Goal: Task Accomplishment & Management: Manage account settings

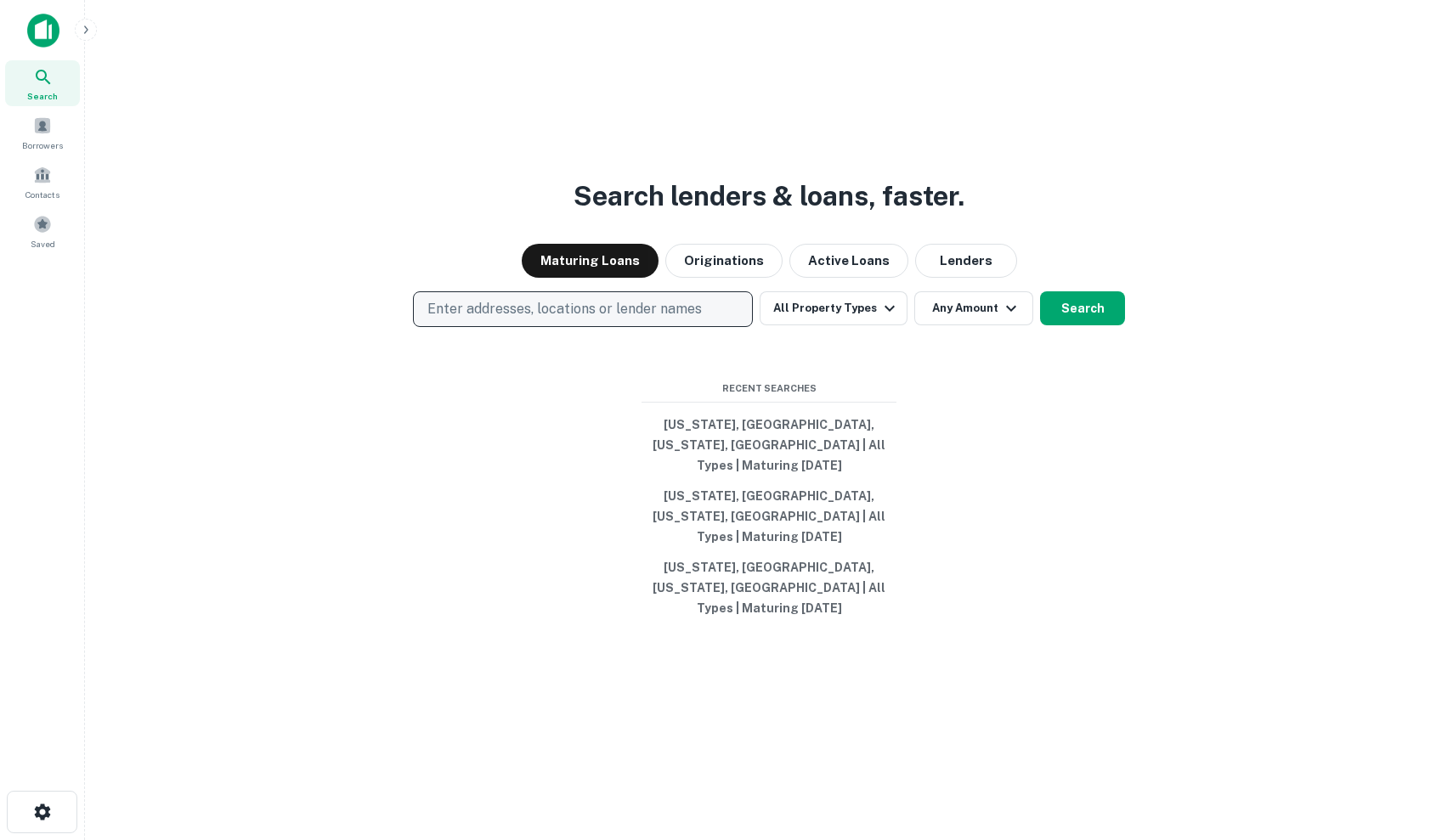
click at [643, 327] on button "Enter addresses, locations or lender names" at bounding box center [583, 309] width 340 height 36
type input "*"
type input "**********"
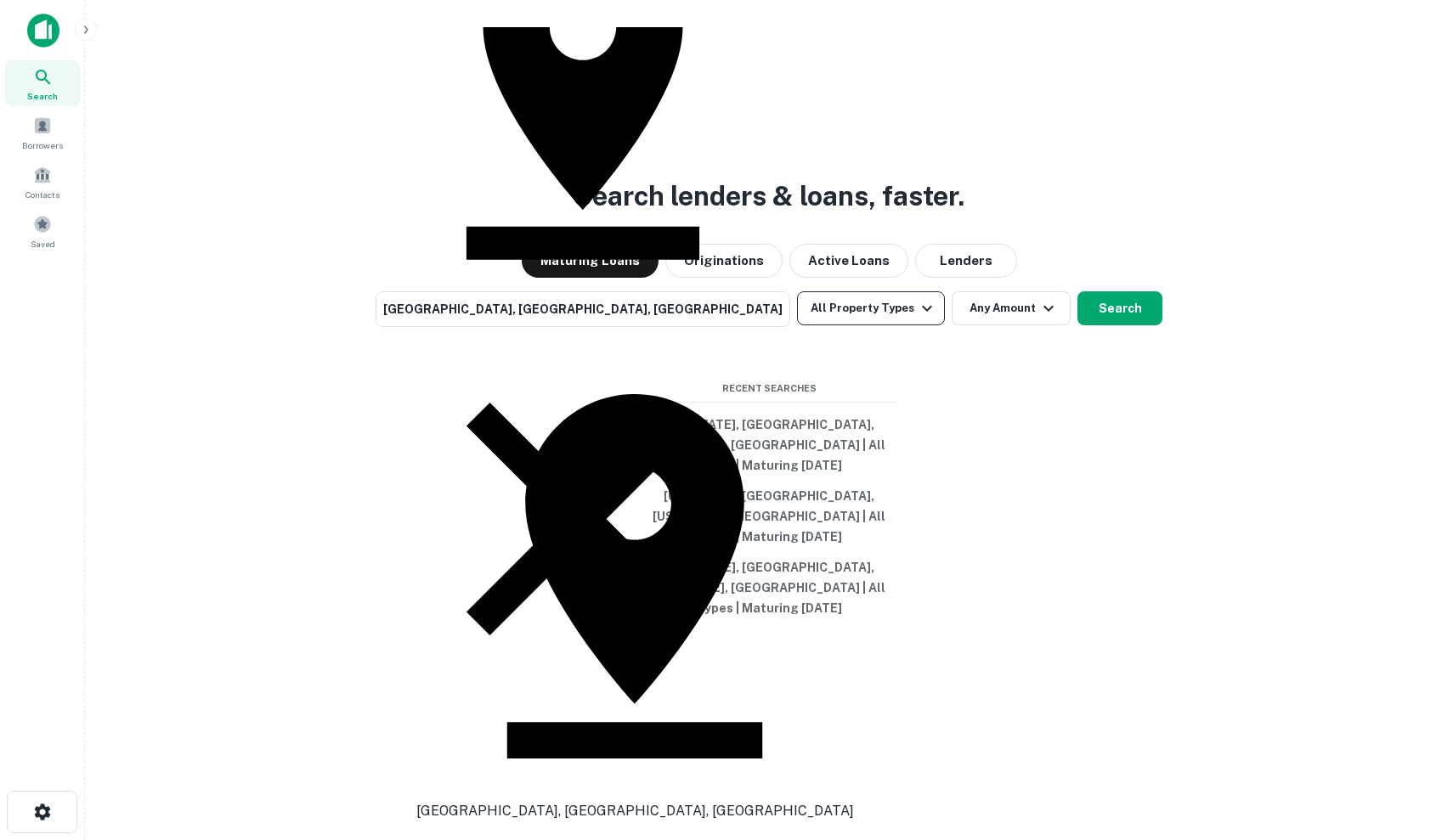
click at [841, 325] on button "All Property Types" at bounding box center [870, 308] width 148 height 34
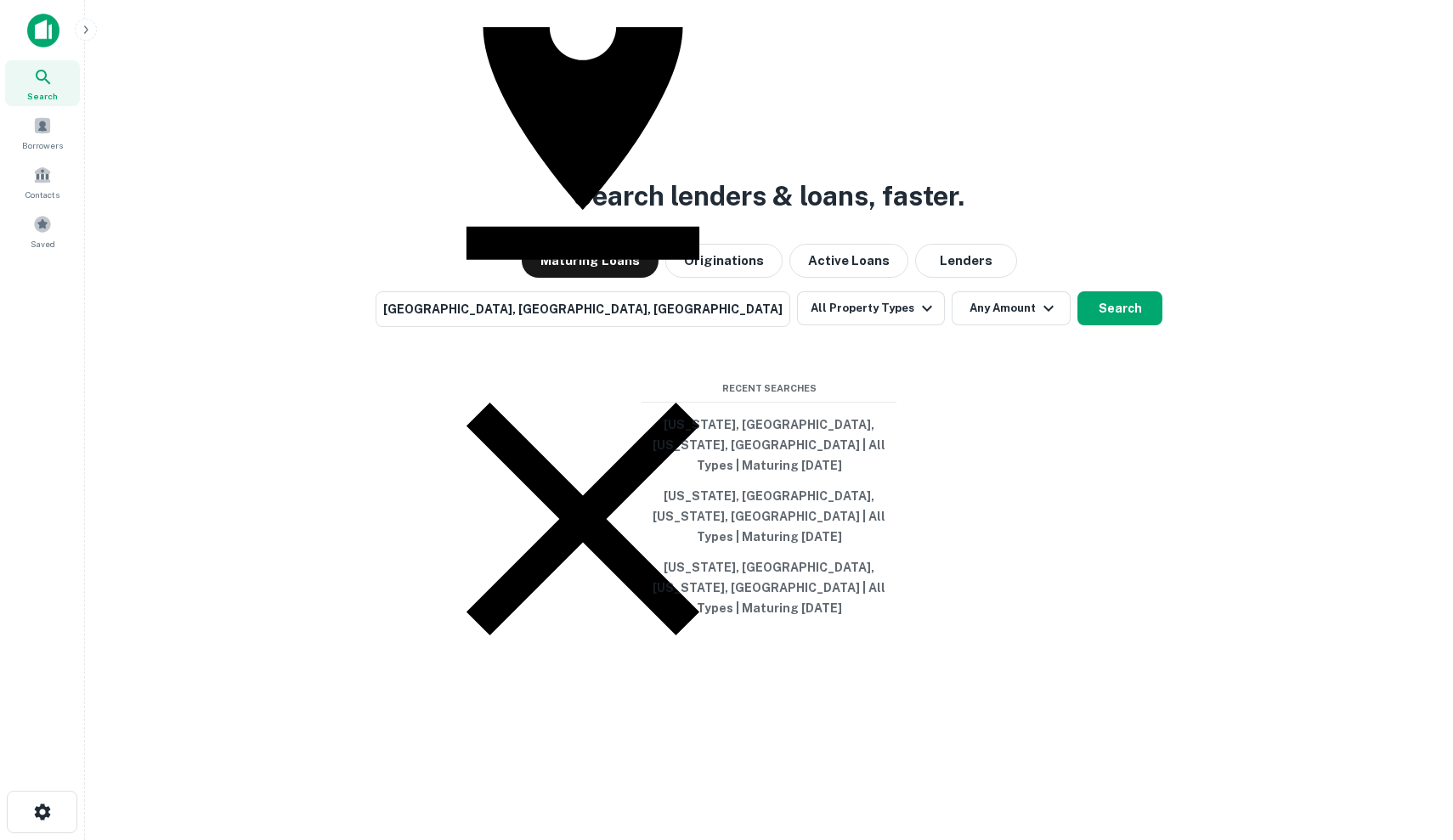
click at [1107, 839] on div at bounding box center [726, 840] width 1453 height 0
click at [537, 403] on icon "button" at bounding box center [583, 519] width 233 height 233
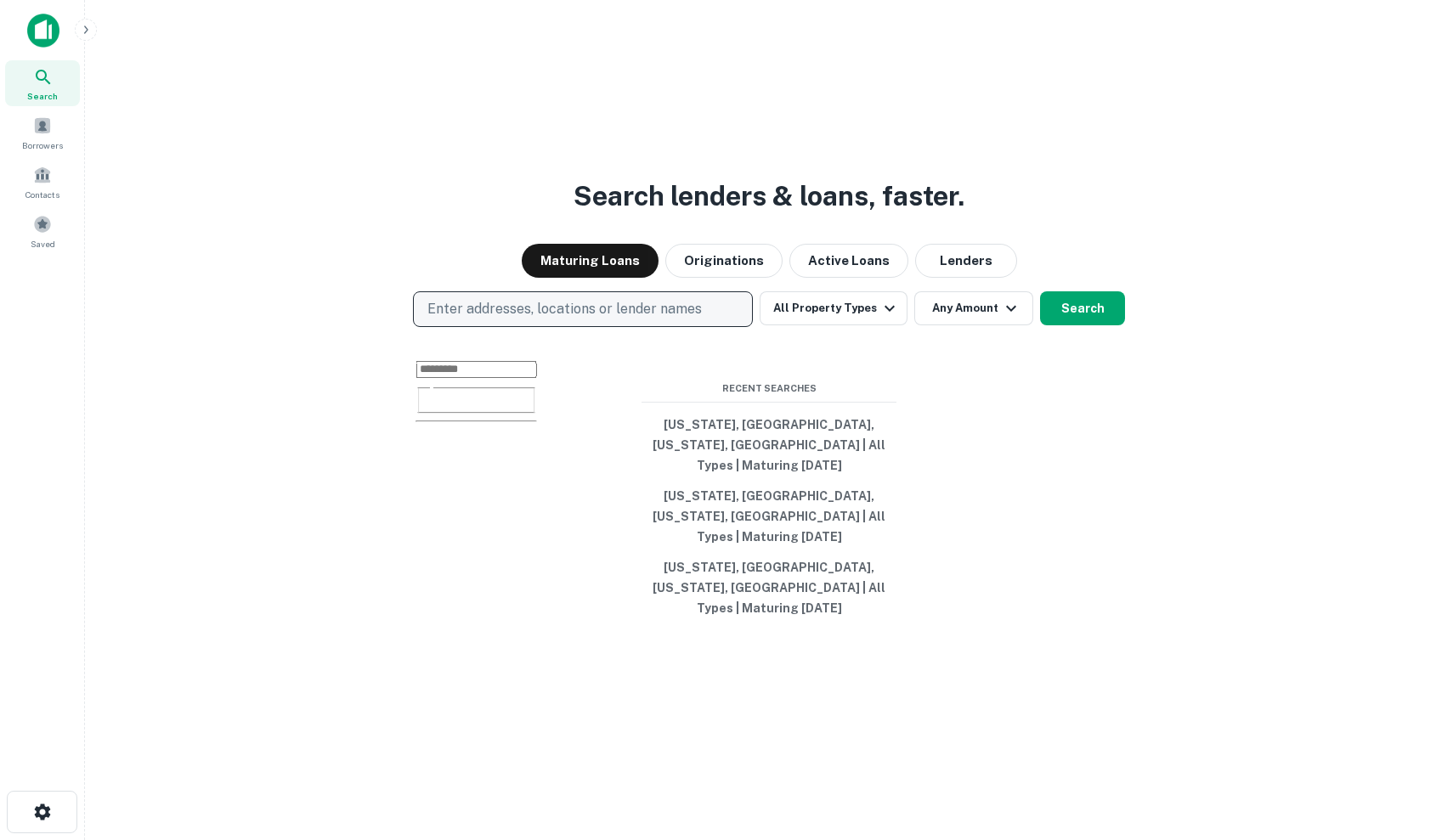
click at [537, 320] on p "Enter addresses, locations or lender names" at bounding box center [564, 309] width 274 height 21
type input "**********"
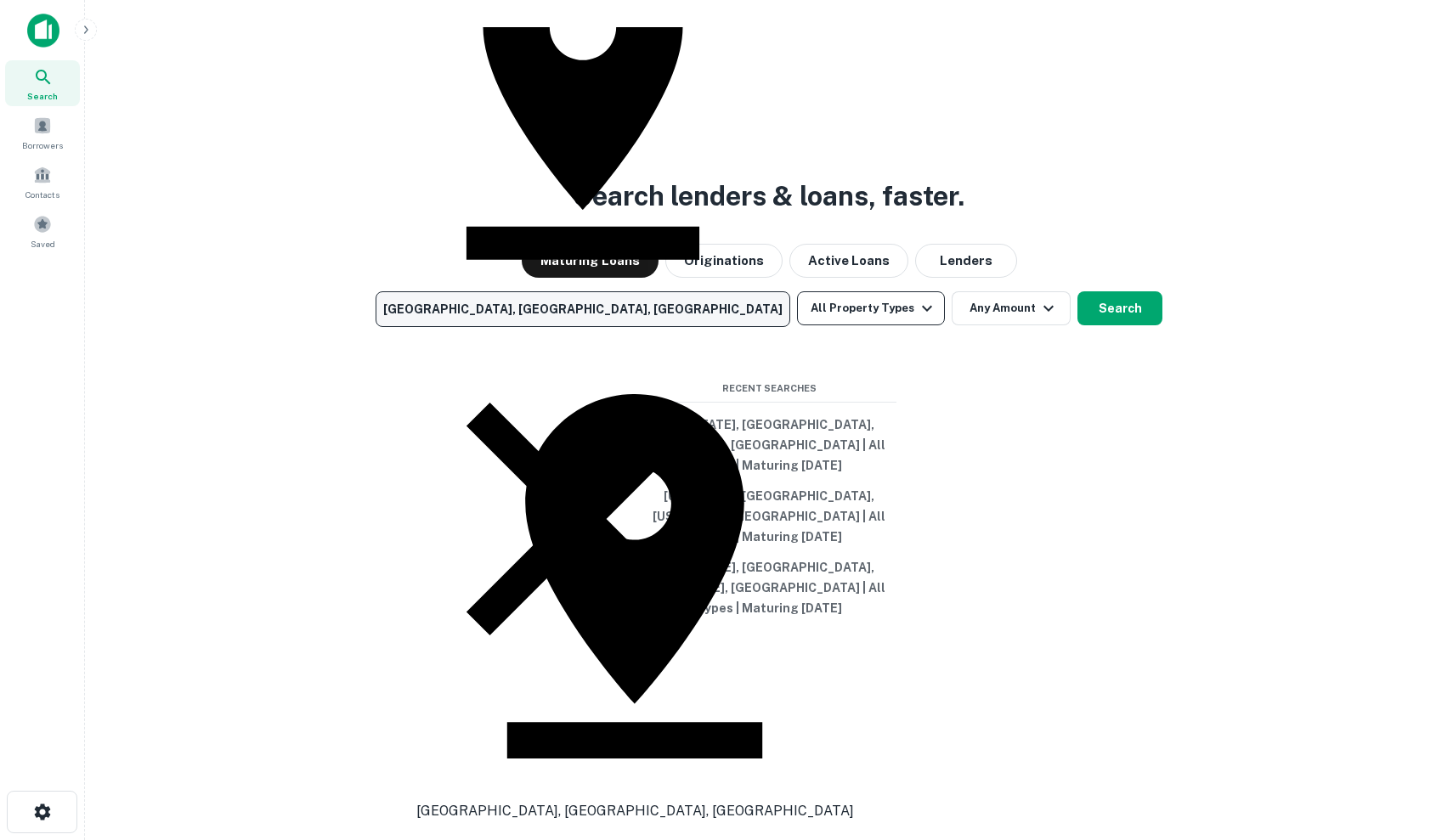
click at [867, 325] on button "All Property Types" at bounding box center [870, 308] width 148 height 34
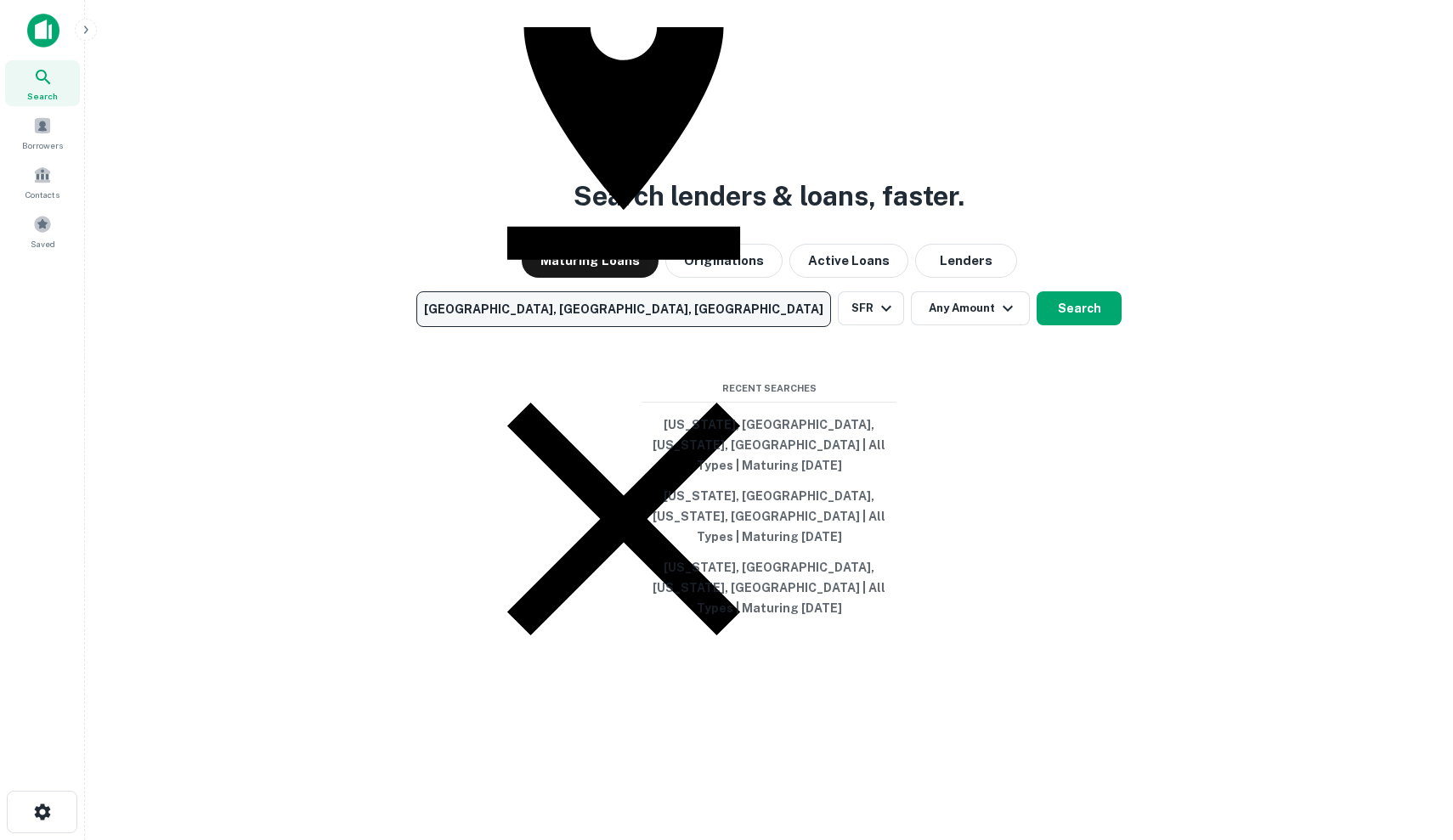
click at [1114, 839] on div at bounding box center [726, 840] width 1453 height 0
click at [1051, 325] on button "Search" at bounding box center [1080, 308] width 85 height 34
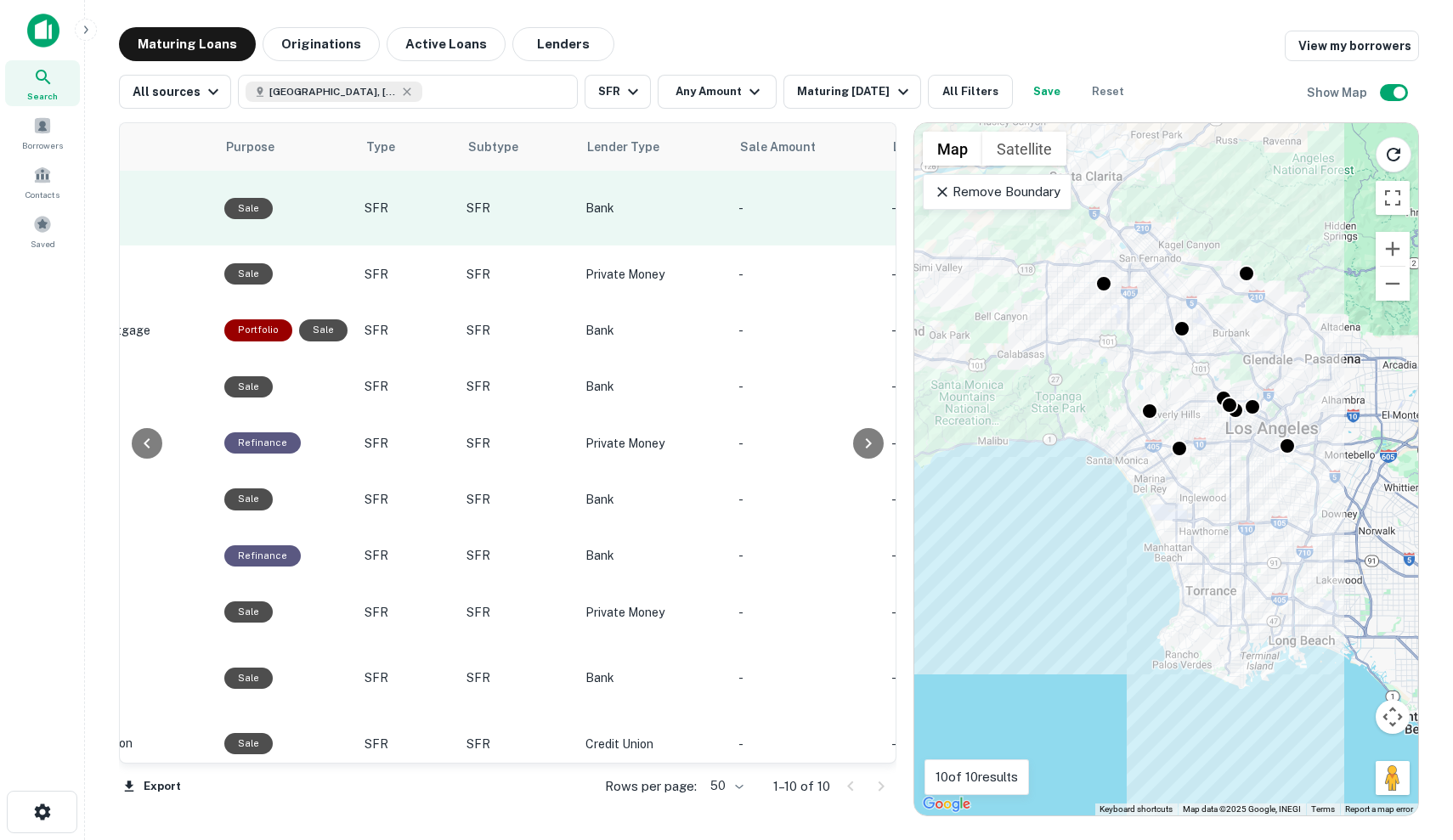
scroll to position [0, 982]
click at [637, 199] on p "Bank" at bounding box center [653, 208] width 136 height 19
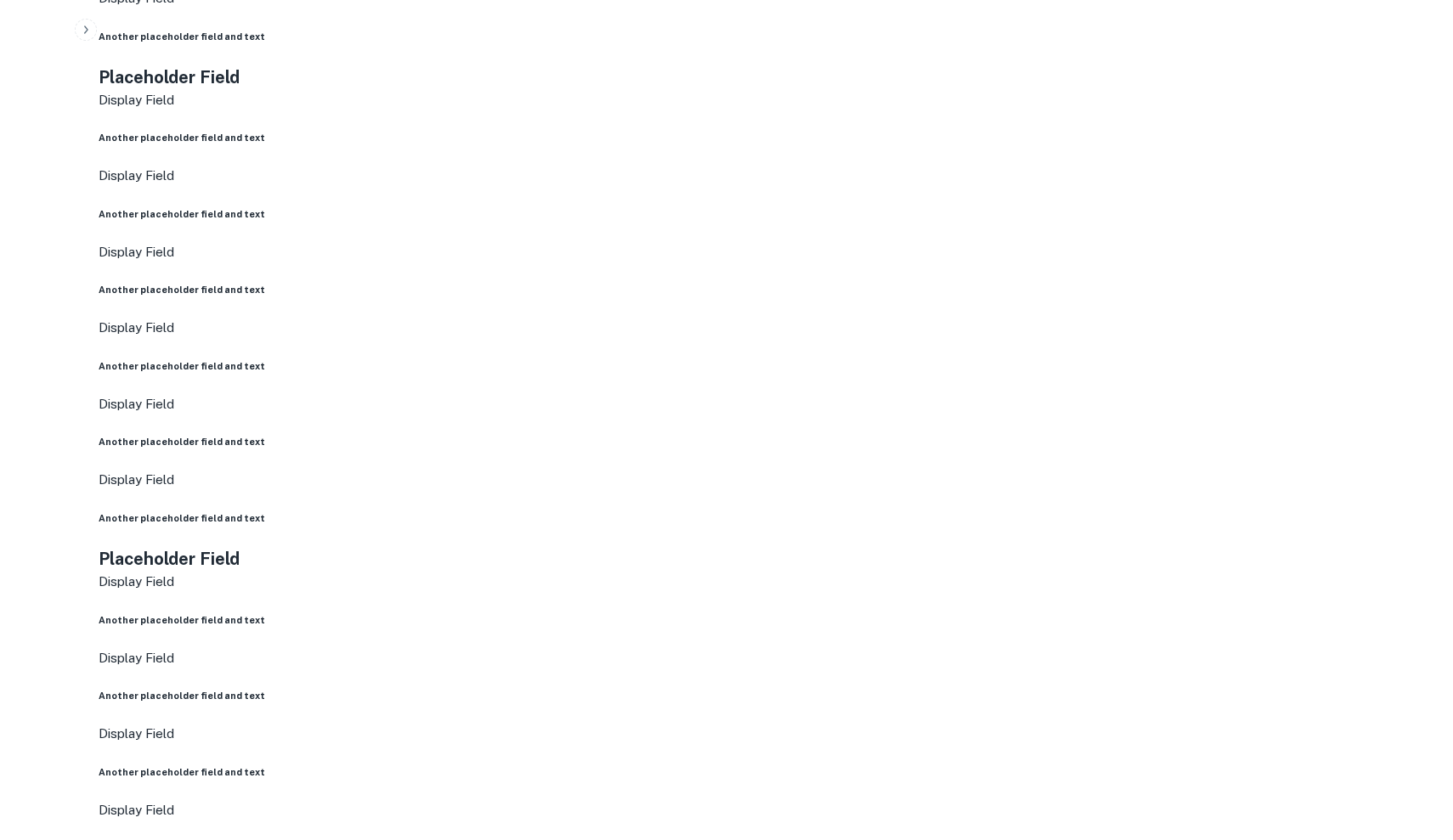
scroll to position [951, 0]
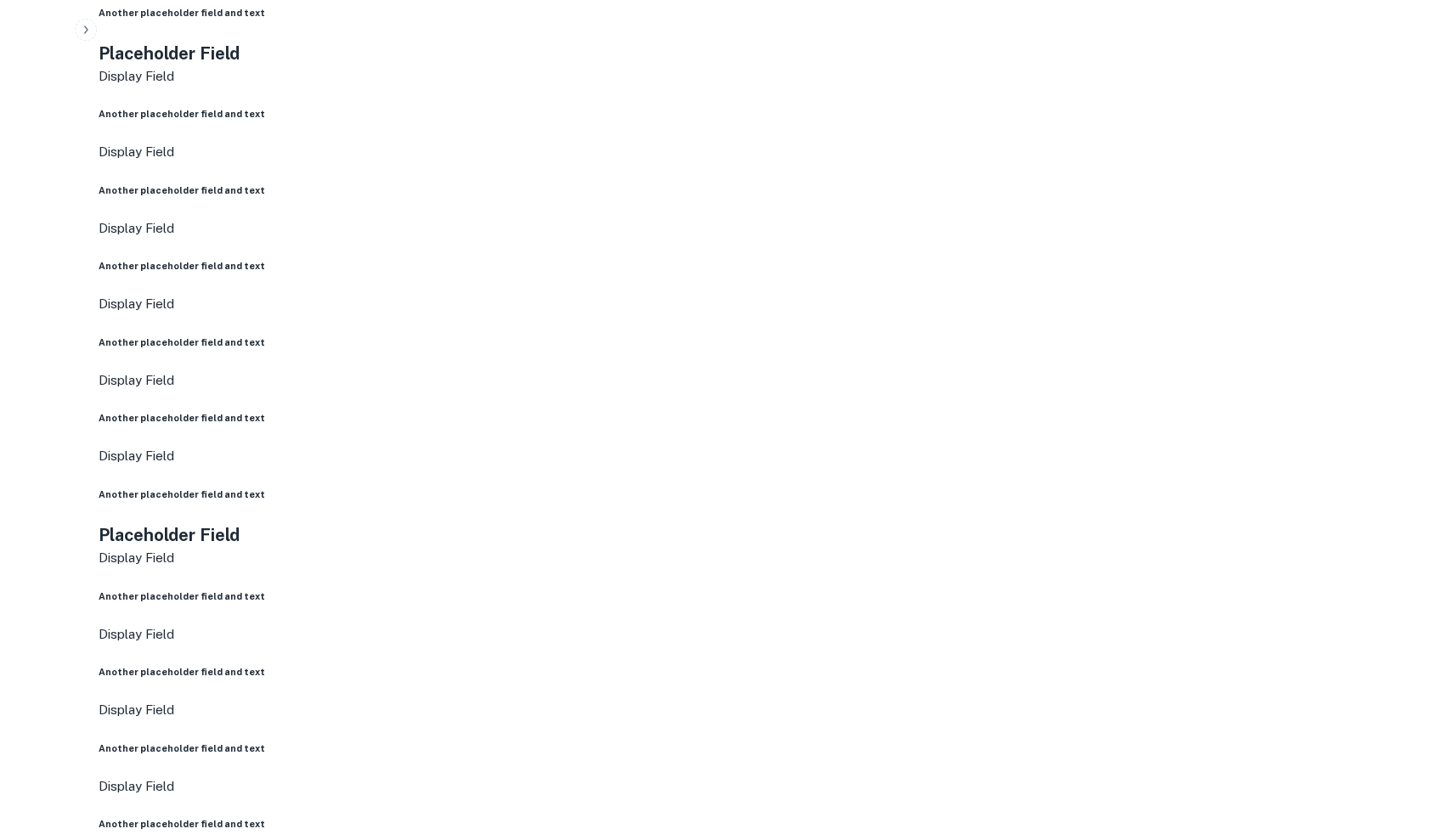
drag, startPoint x: 1080, startPoint y: 489, endPoint x: 1106, endPoint y: 584, distance: 98.5
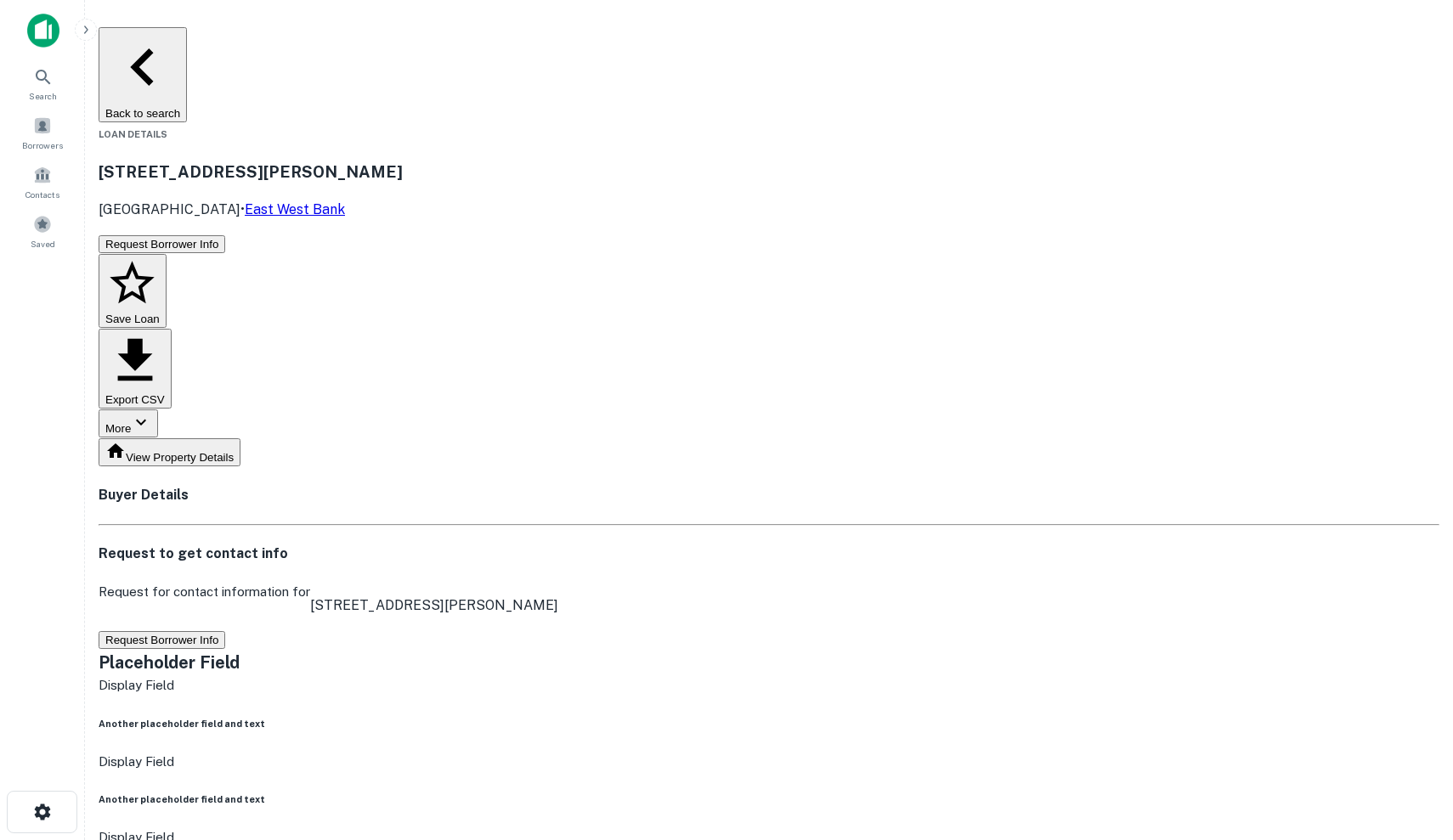
scroll to position [0, 0]
click at [225, 632] on button "Request Borrower Info" at bounding box center [162, 640] width 126 height 18
click at [167, 254] on button "Save Loan" at bounding box center [133, 290] width 68 height 74
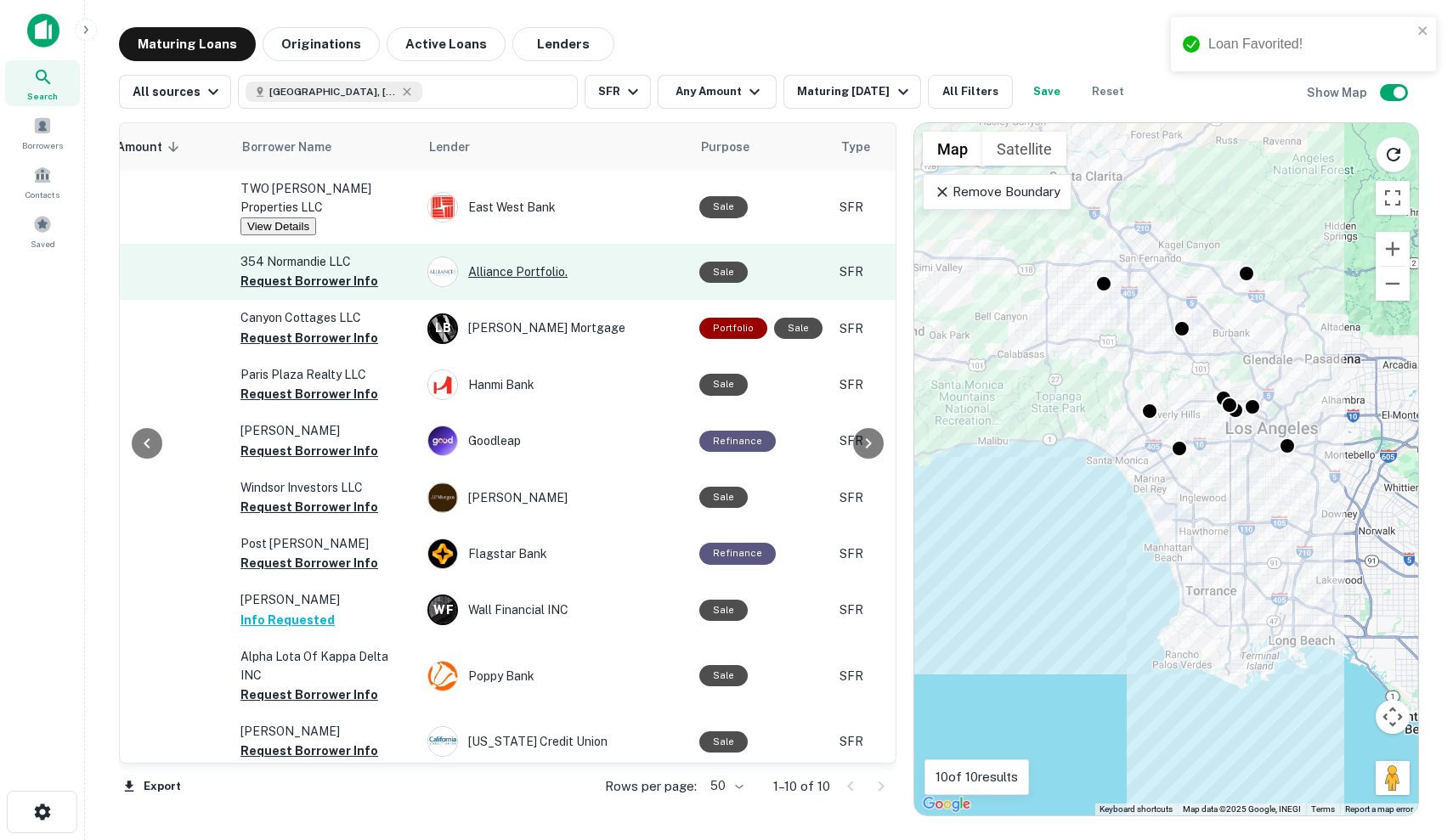
scroll to position [0, 508]
click at [642, 266] on div "Alliance Portfolio." at bounding box center [553, 272] width 255 height 30
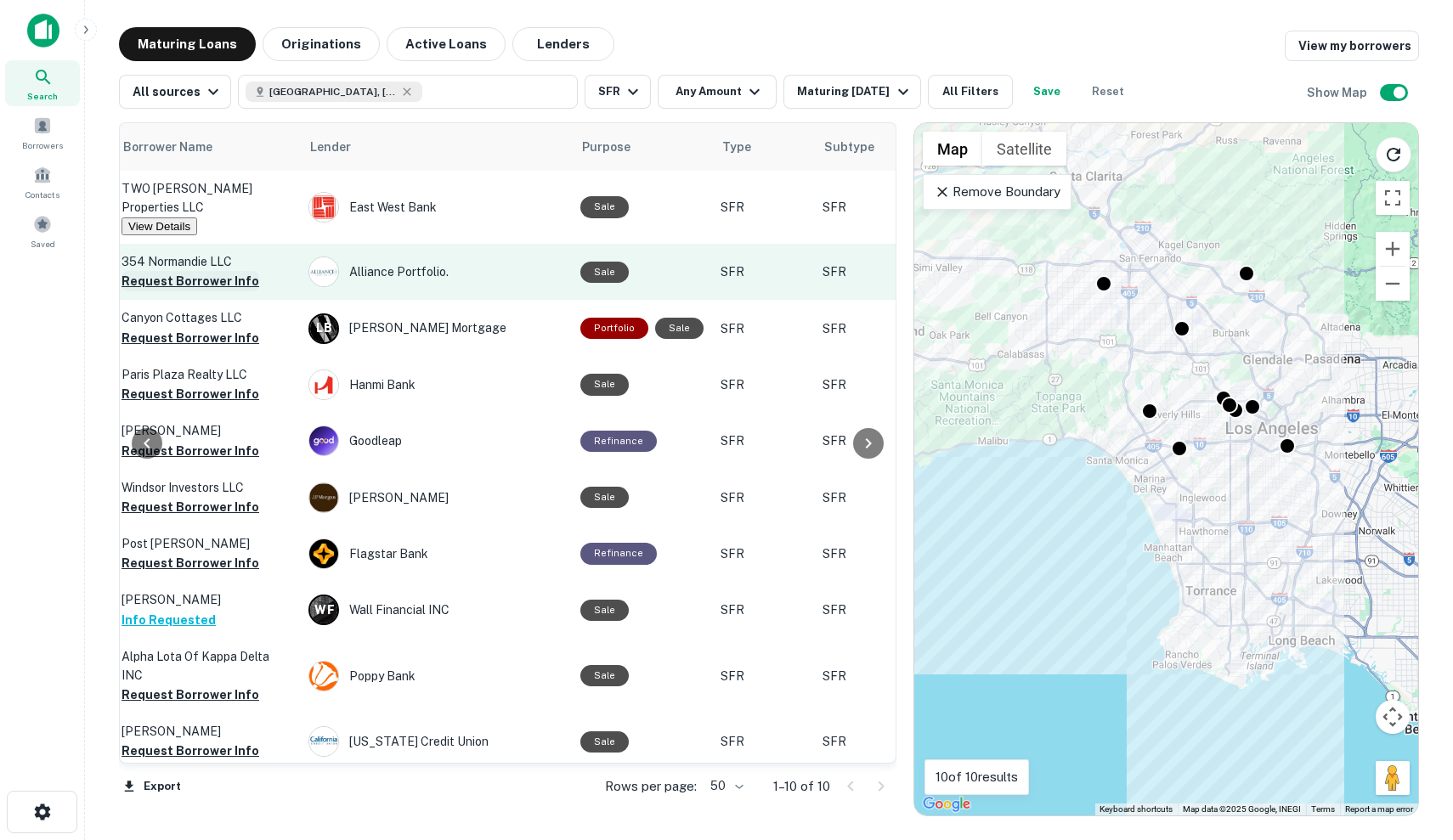
scroll to position [0, 633]
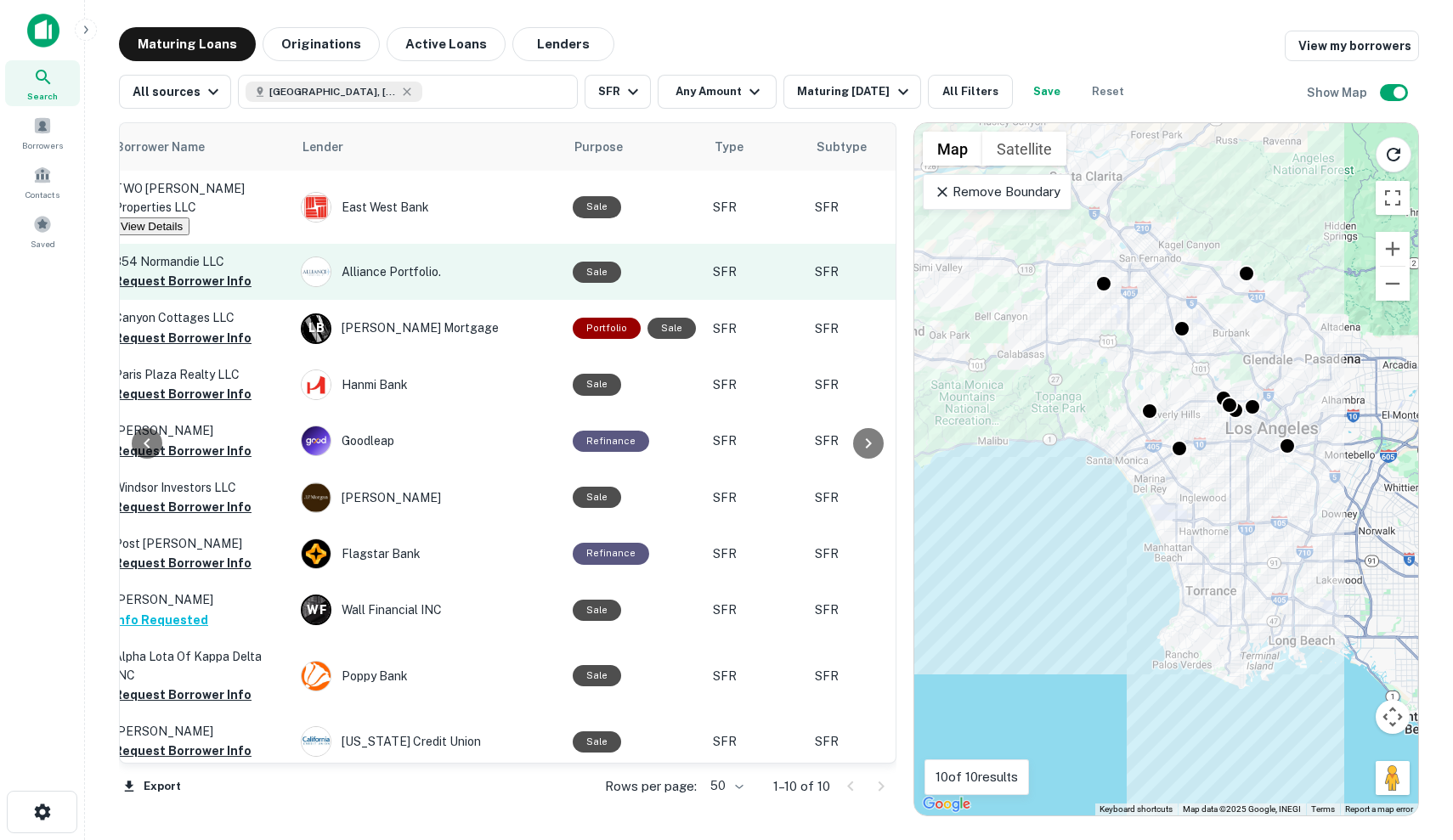
click at [780, 262] on p "SFR" at bounding box center [755, 272] width 85 height 19
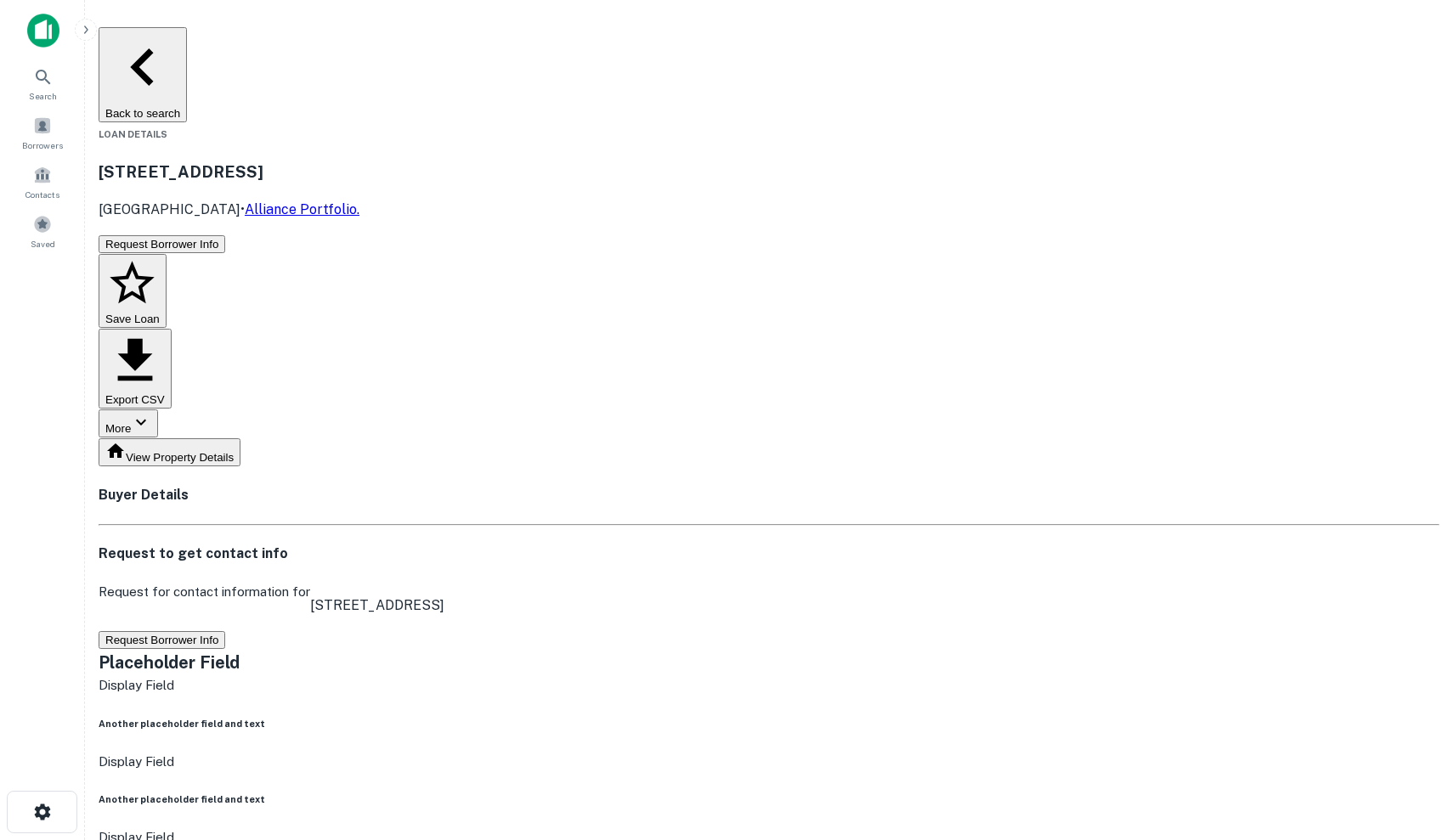
click at [225, 632] on button "Request Borrower Info" at bounding box center [162, 640] width 126 height 18
click at [167, 254] on button "Save Loan" at bounding box center [133, 290] width 68 height 74
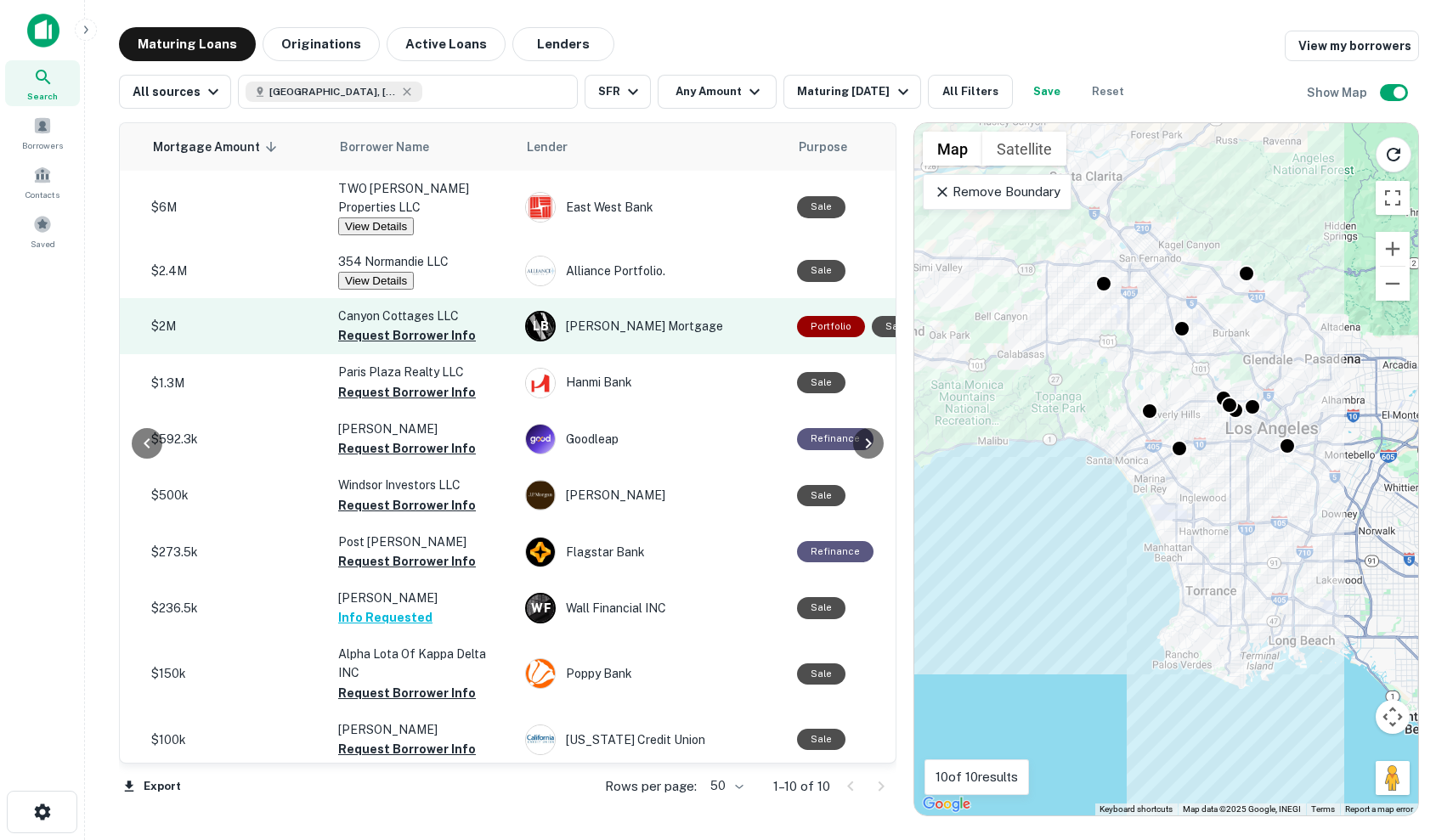
scroll to position [0, 425]
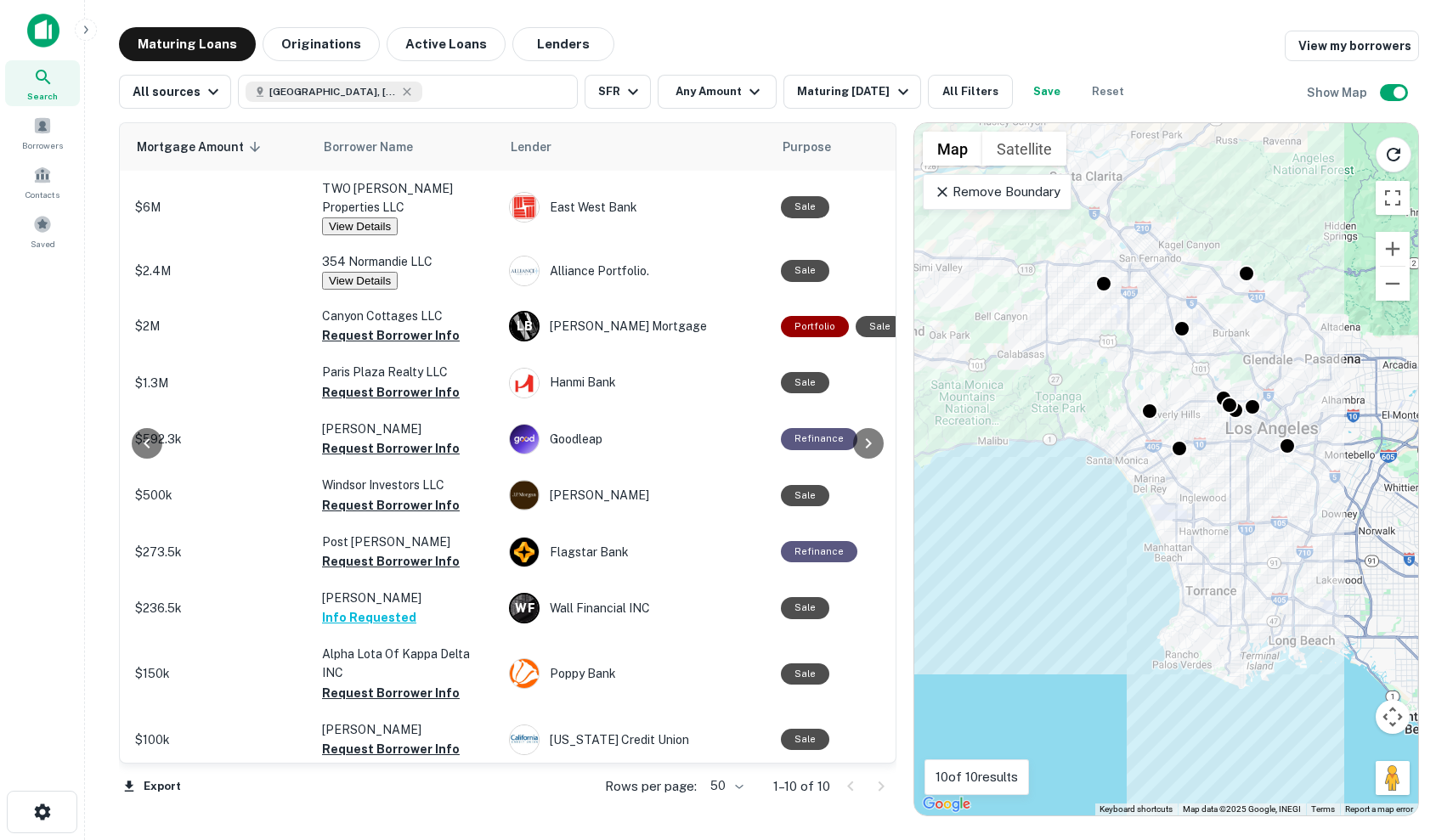
click at [1011, 207] on div "Remove Boundary" at bounding box center [998, 192] width 149 height 36
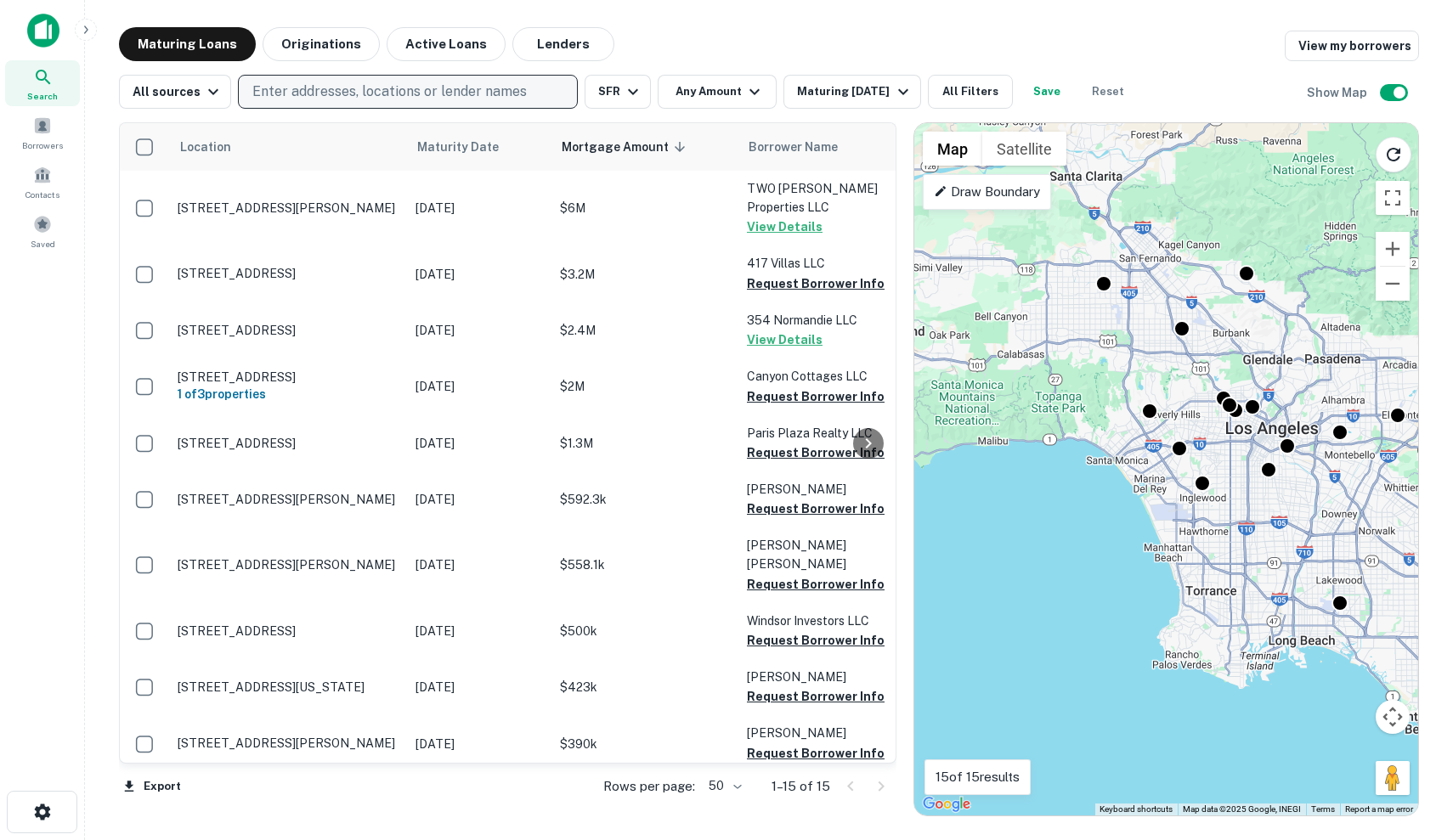
scroll to position [-1, 0]
click at [455, 86] on p "Enter addresses, locations or lender names" at bounding box center [389, 92] width 274 height 21
type input "*"
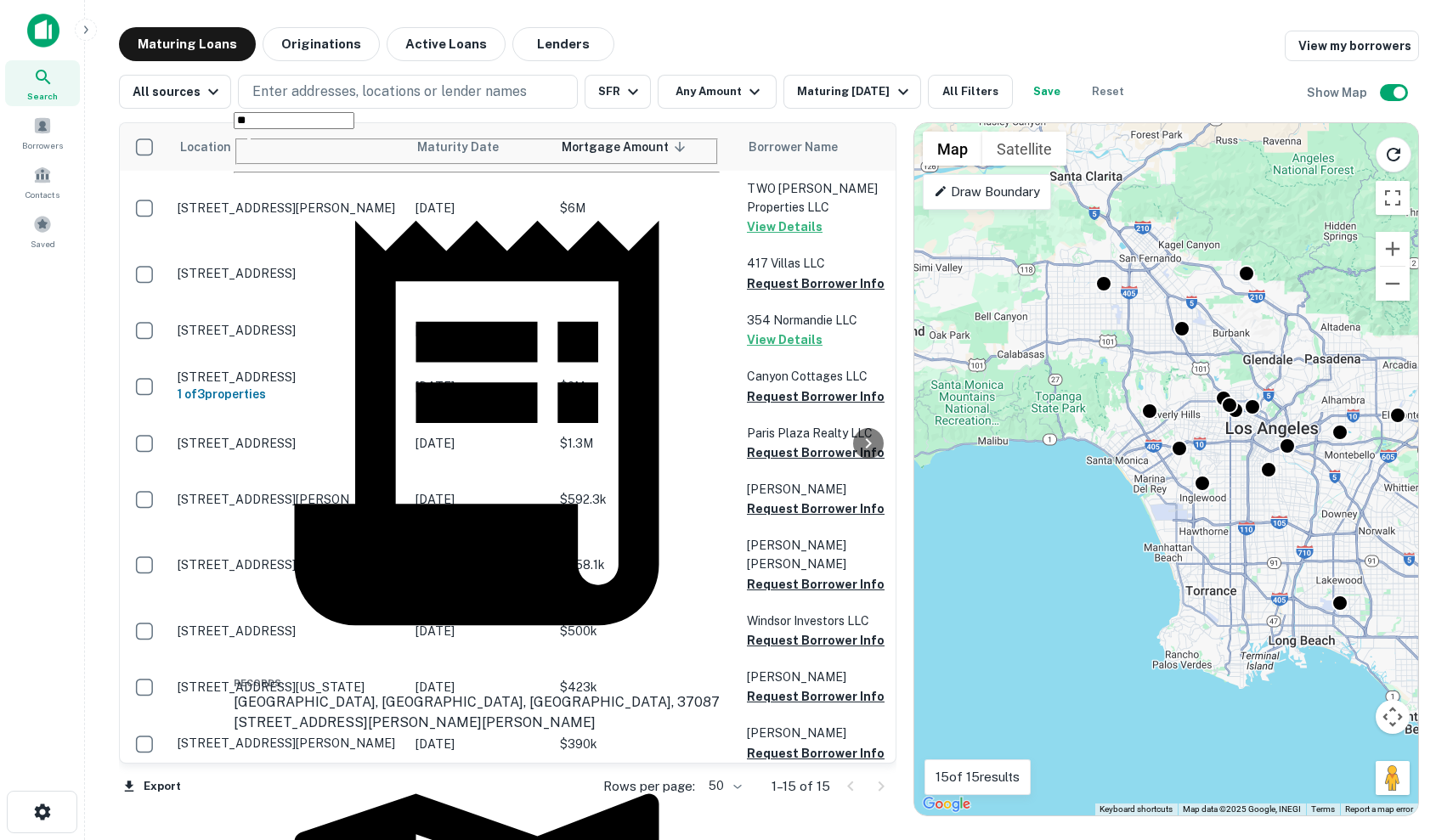
type input "*"
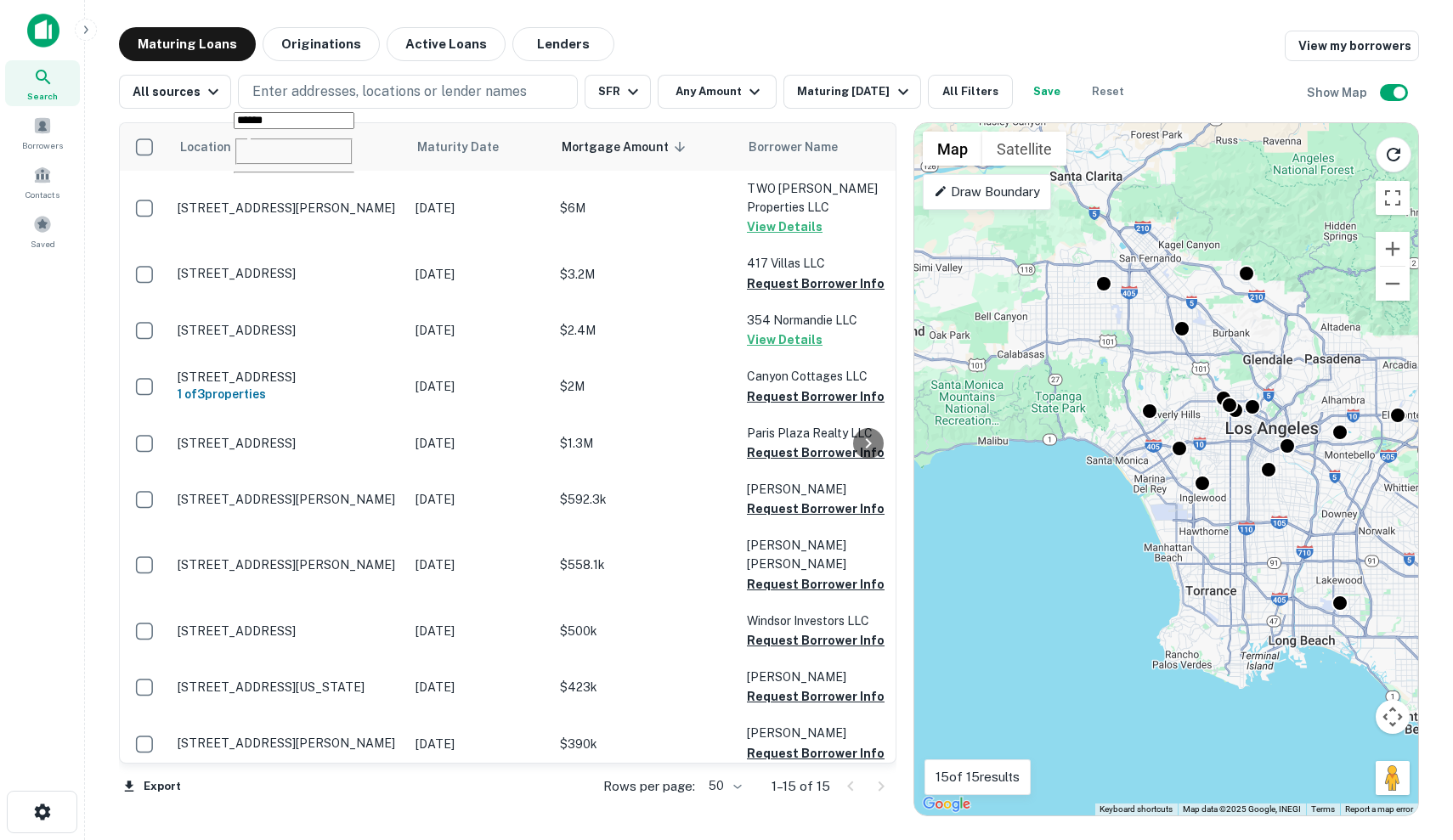
type input "*******"
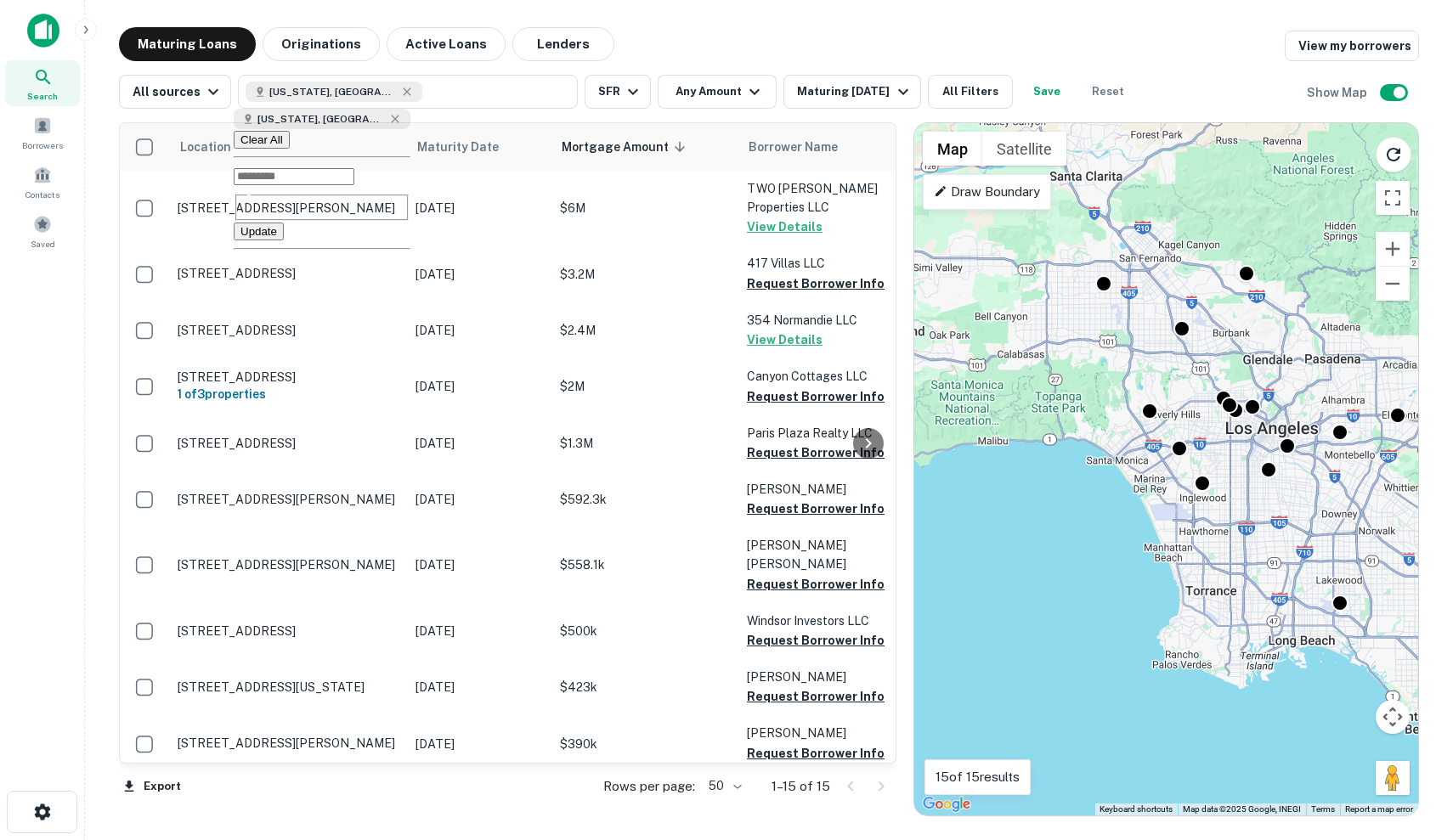
click at [284, 222] on button "Update" at bounding box center [258, 231] width 50 height 18
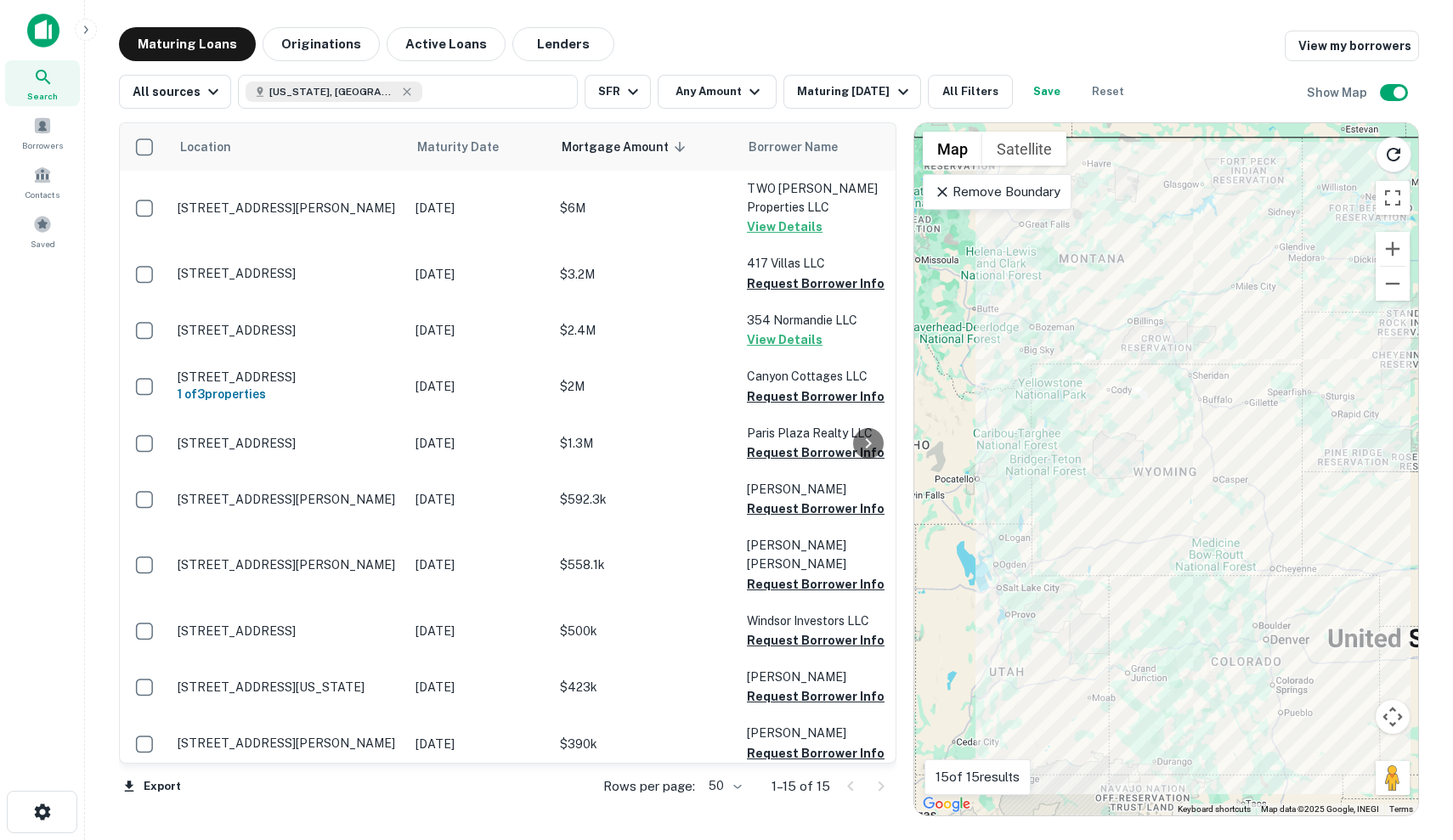
click at [1002, 199] on p "Remove Boundary" at bounding box center [997, 192] width 126 height 21
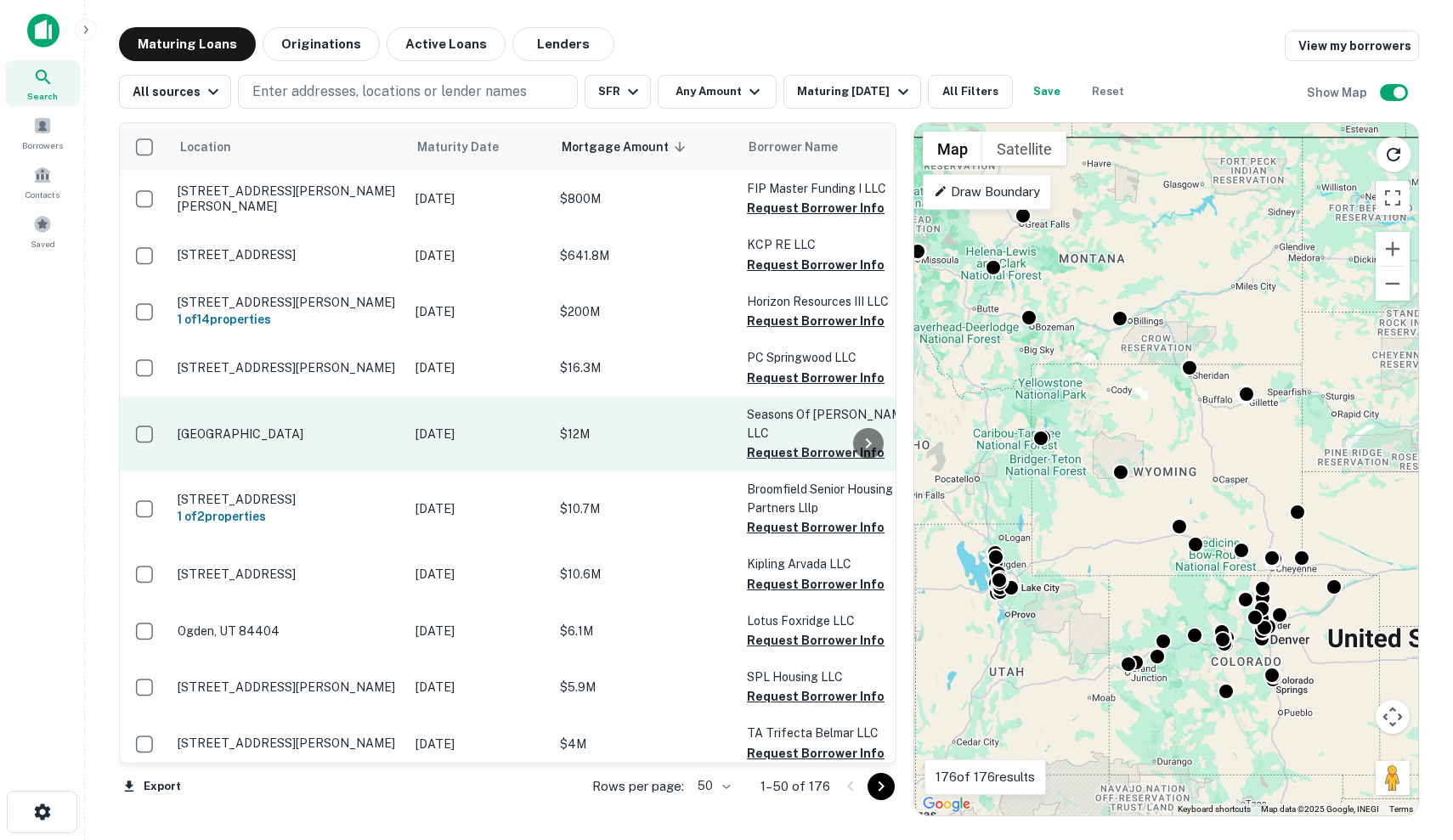
click at [603, 427] on p "$12M" at bounding box center [645, 435] width 170 height 19
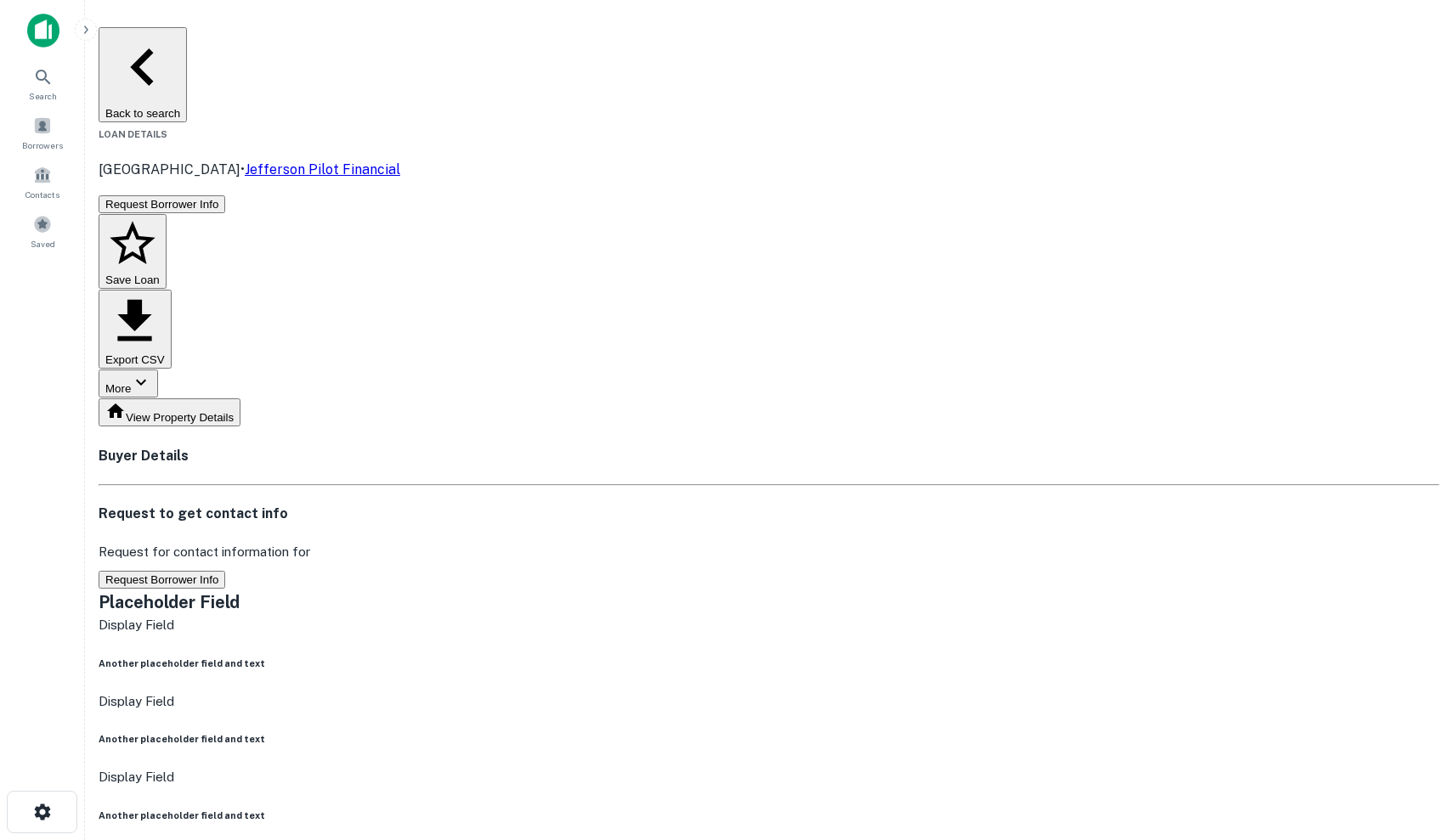
click at [225, 571] on button "Request Borrower Info" at bounding box center [162, 580] width 126 height 18
click at [167, 214] on button "Save Loan" at bounding box center [133, 251] width 68 height 74
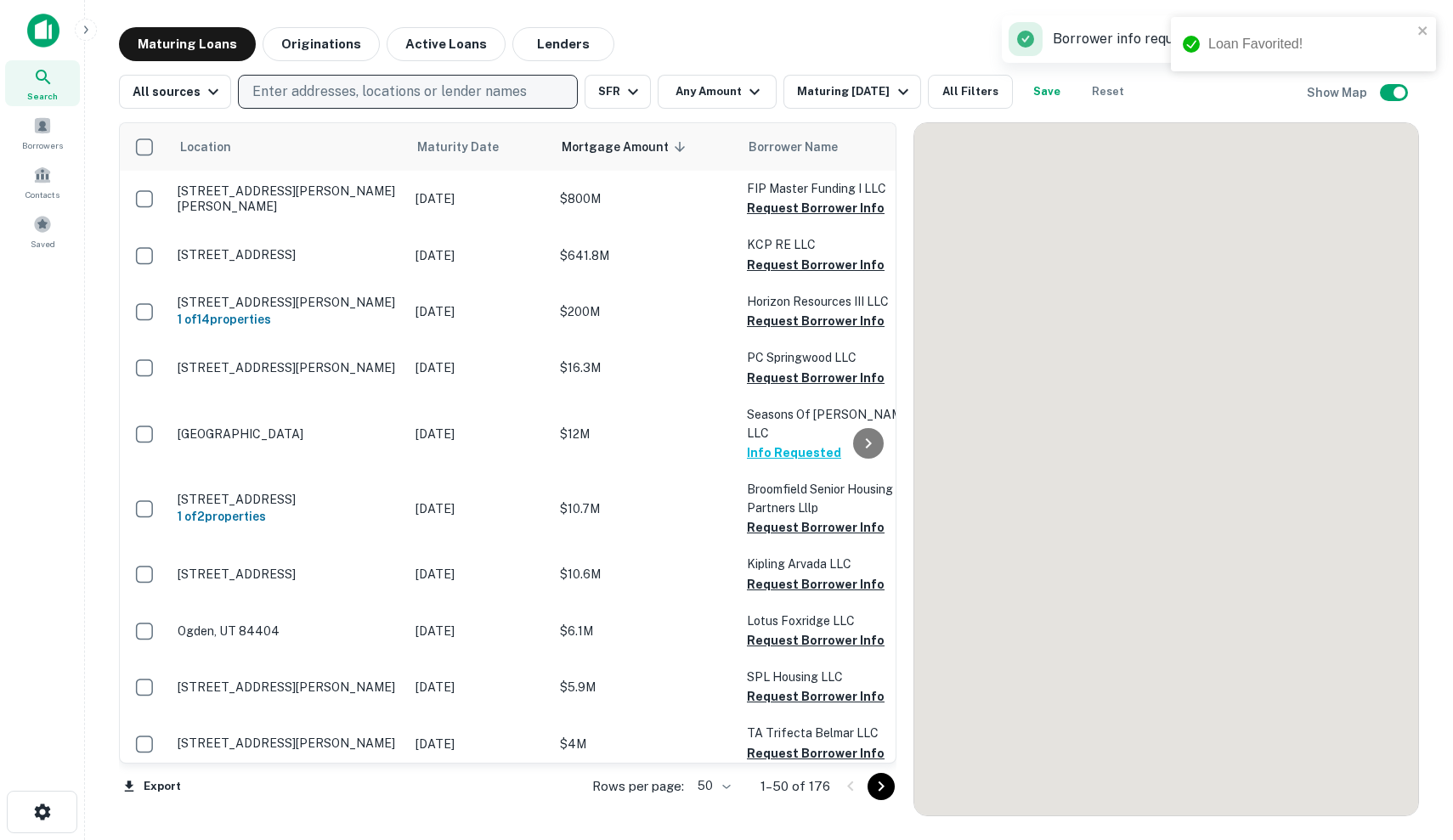
click at [366, 88] on p "Enter addresses, locations or lender names" at bounding box center [389, 92] width 274 height 21
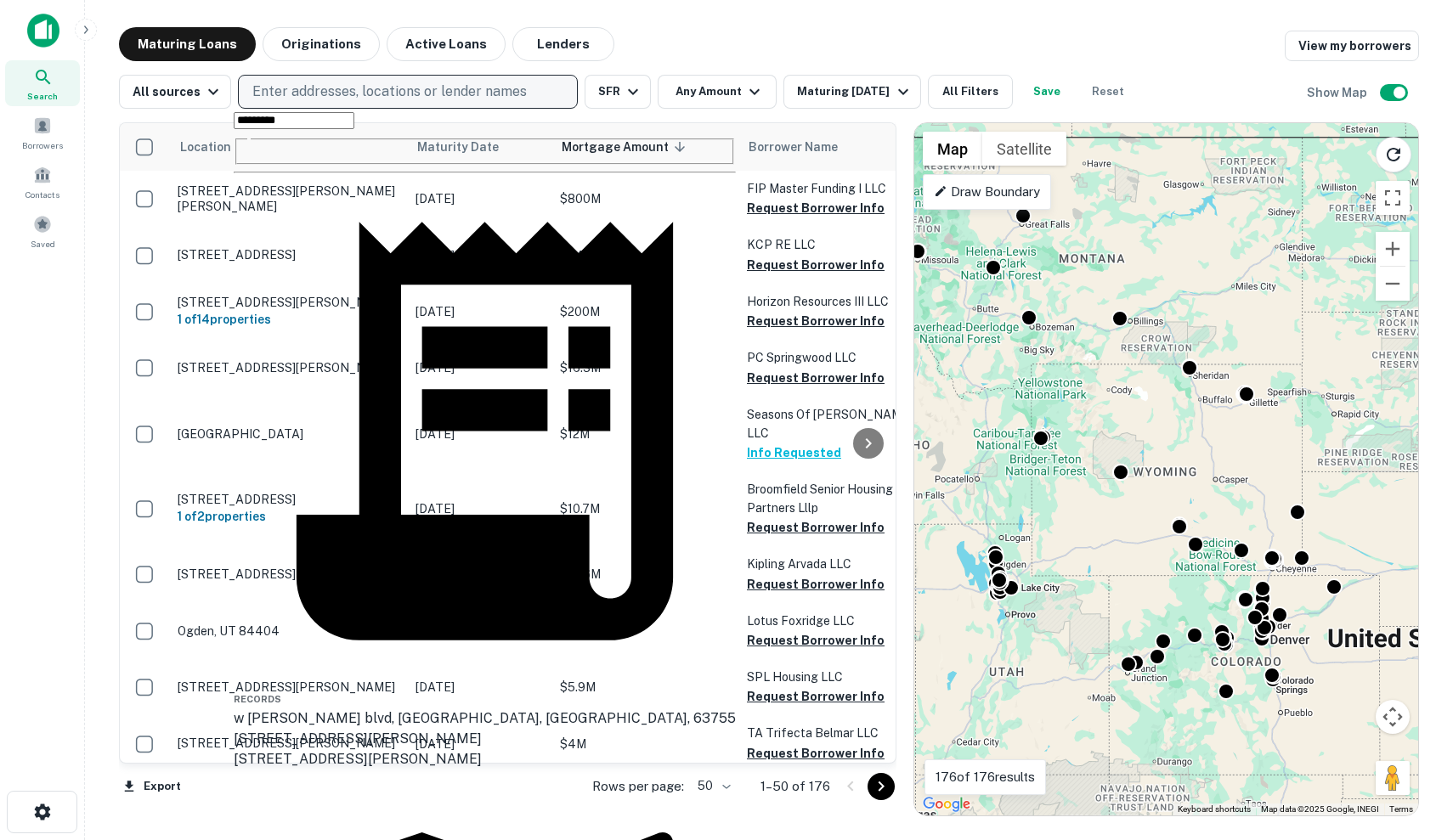
type input "**********"
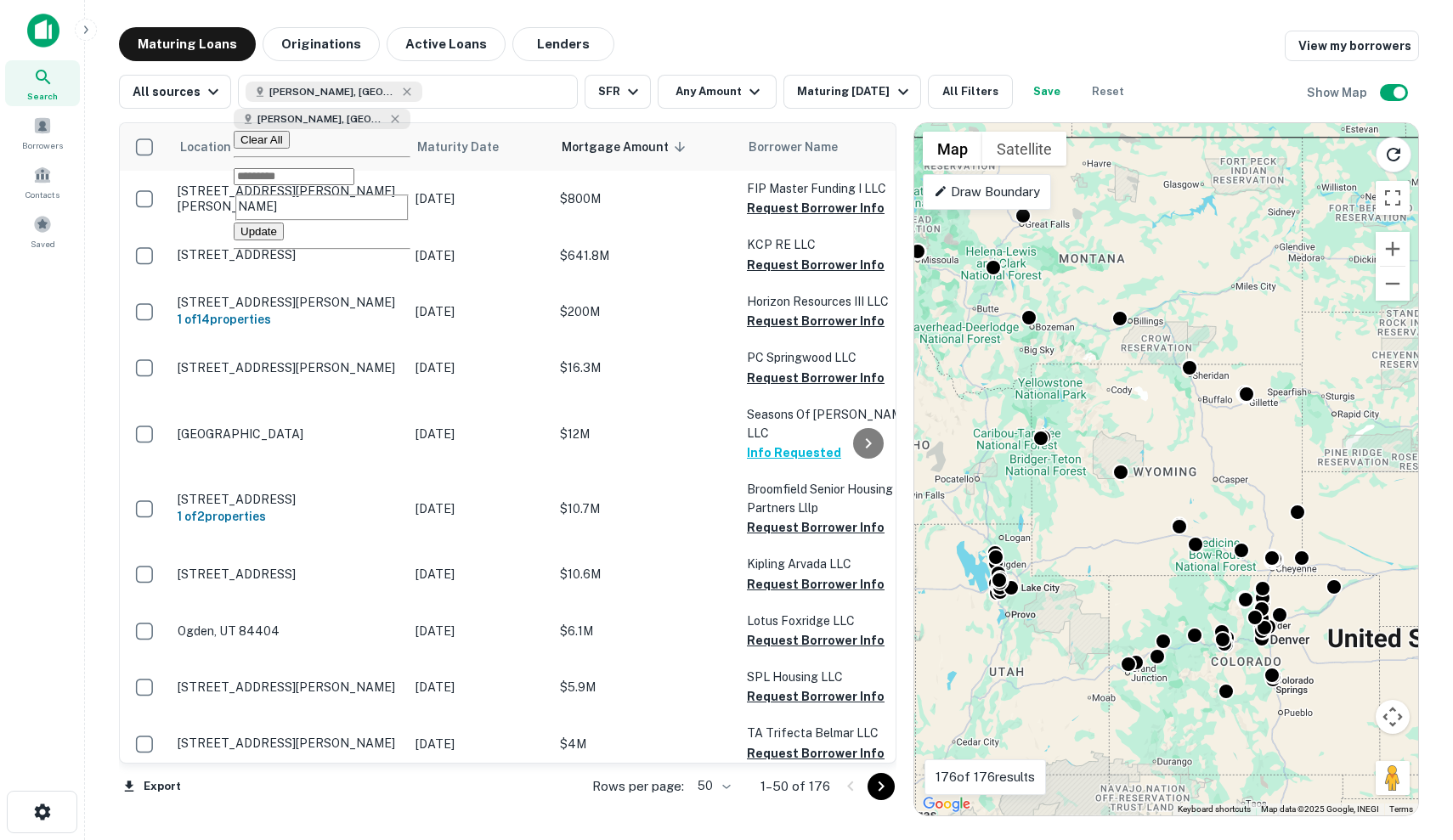
click at [284, 222] on button "Update" at bounding box center [258, 231] width 50 height 18
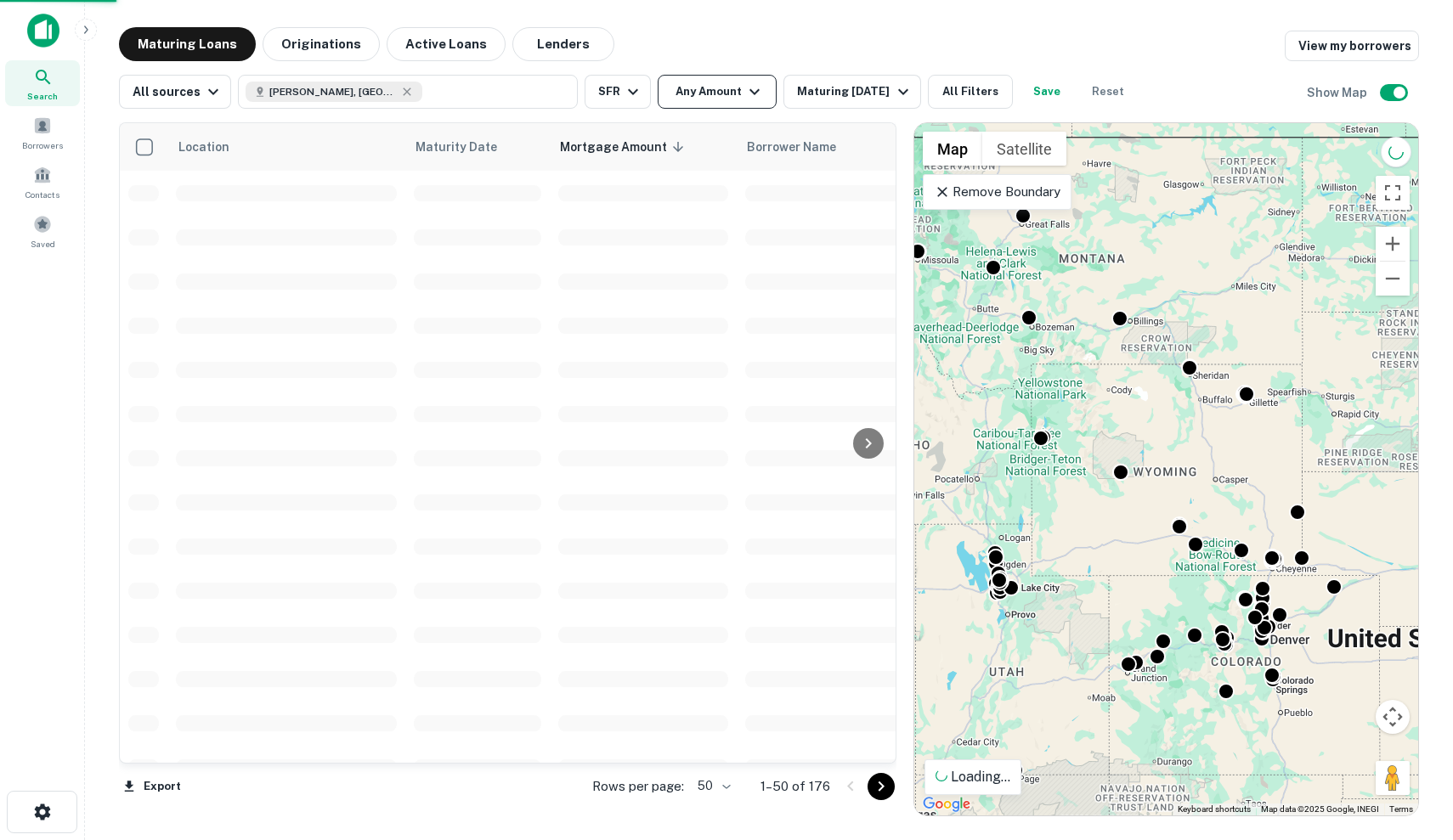
click at [748, 91] on icon "button" at bounding box center [755, 92] width 21 height 21
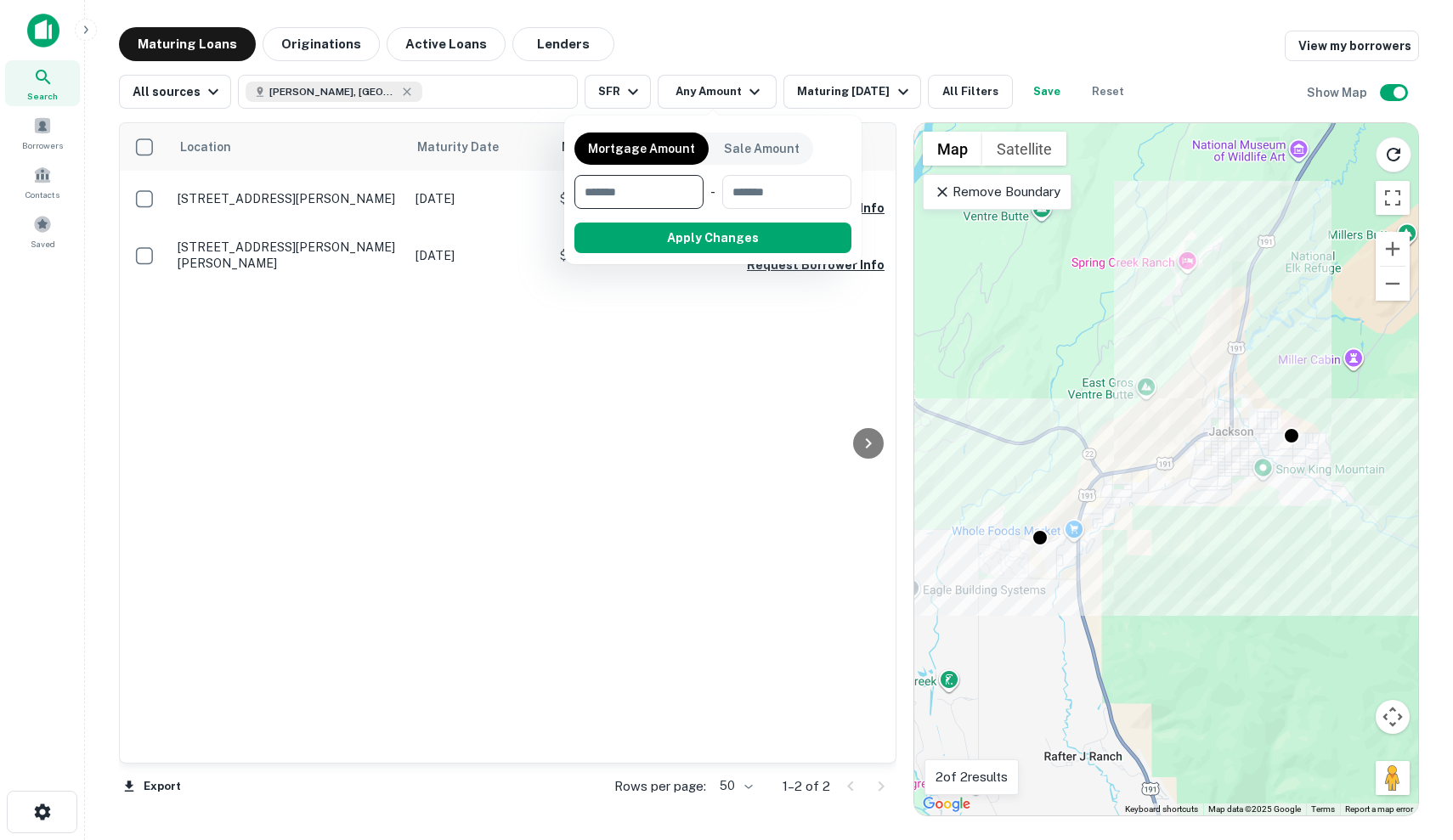
click at [738, 74] on div at bounding box center [726, 420] width 1453 height 840
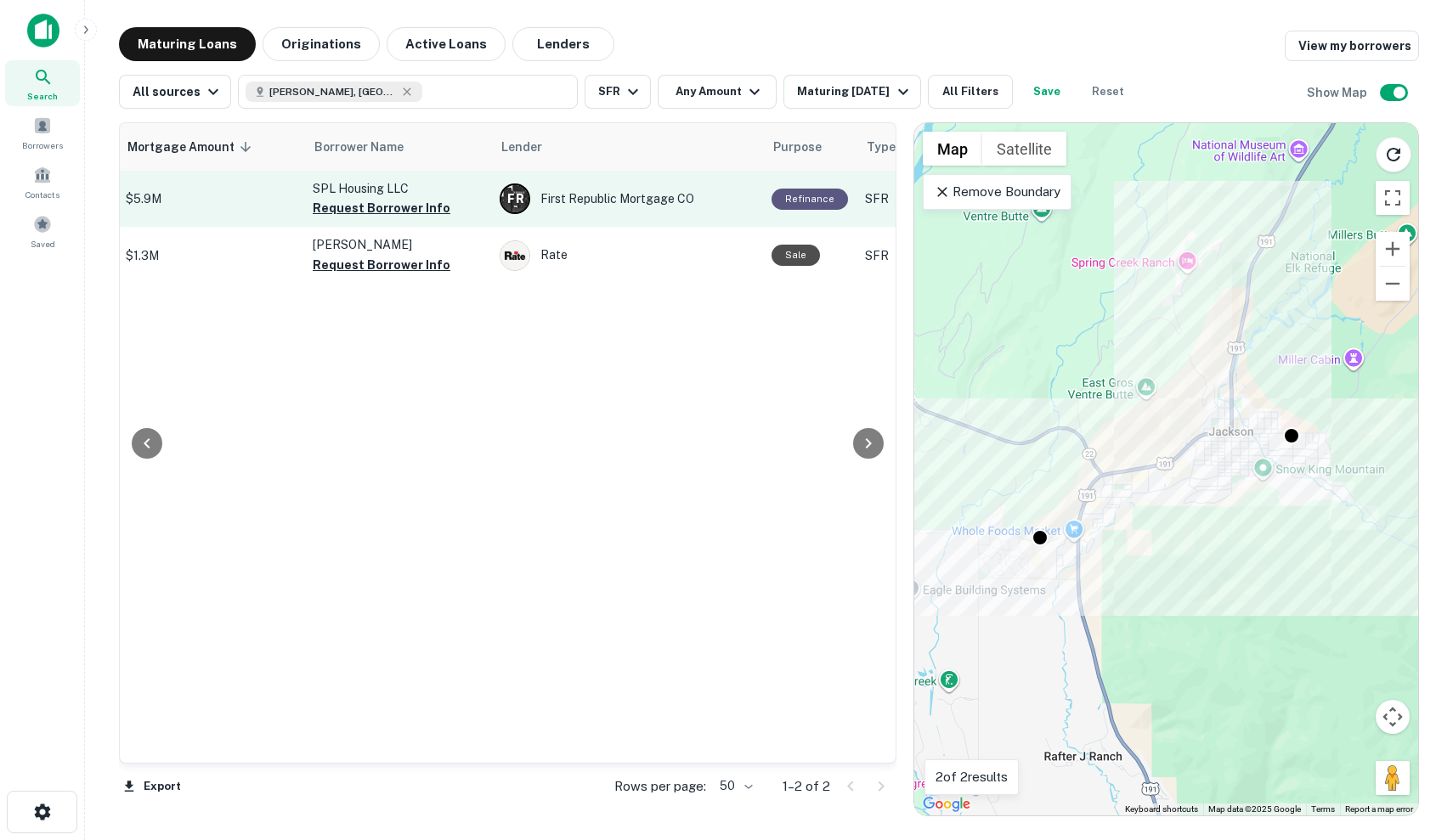
scroll to position [0, 463]
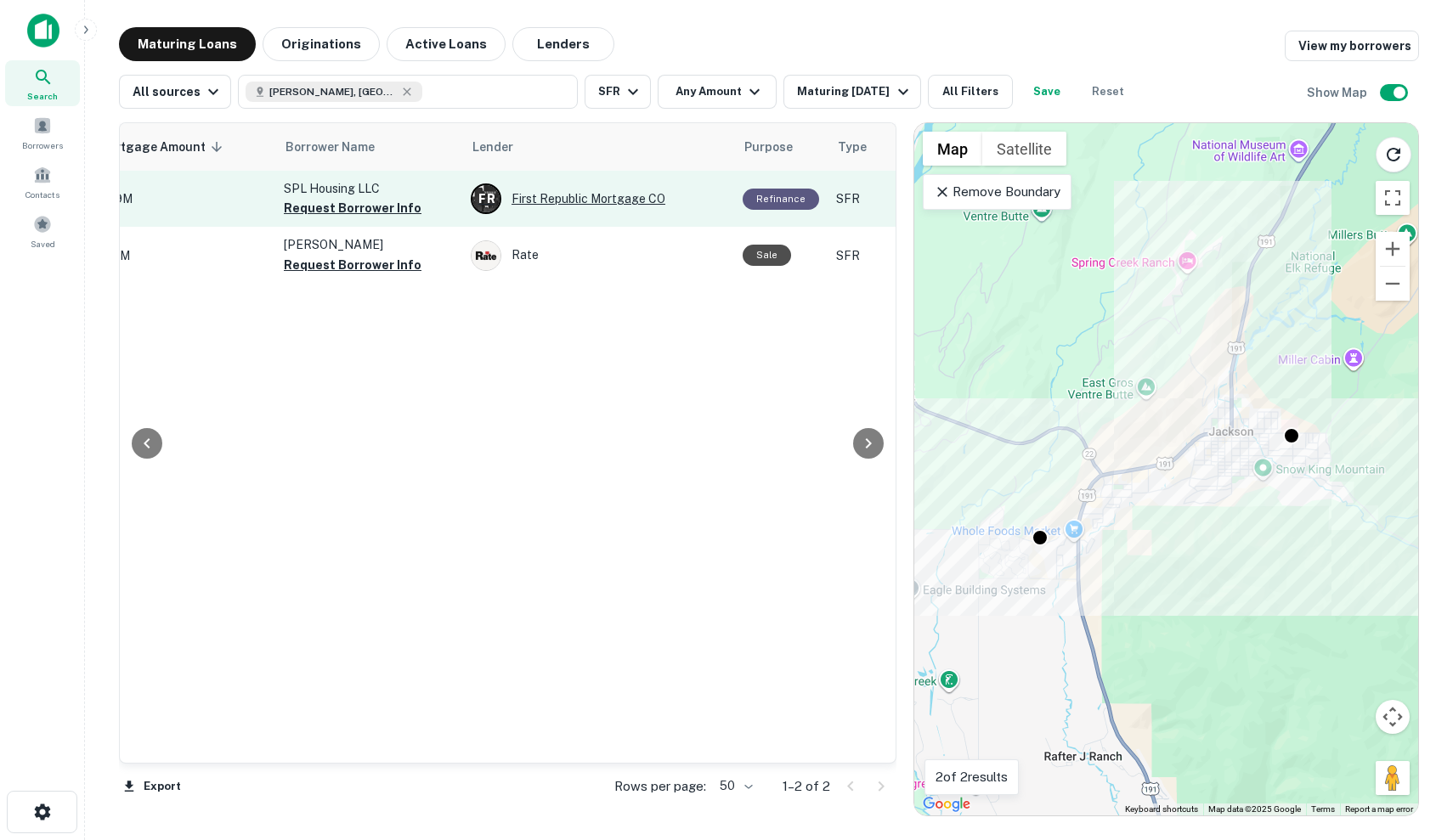
click at [702, 199] on div "F R First Republic Mortgage CO" at bounding box center [598, 199] width 255 height 30
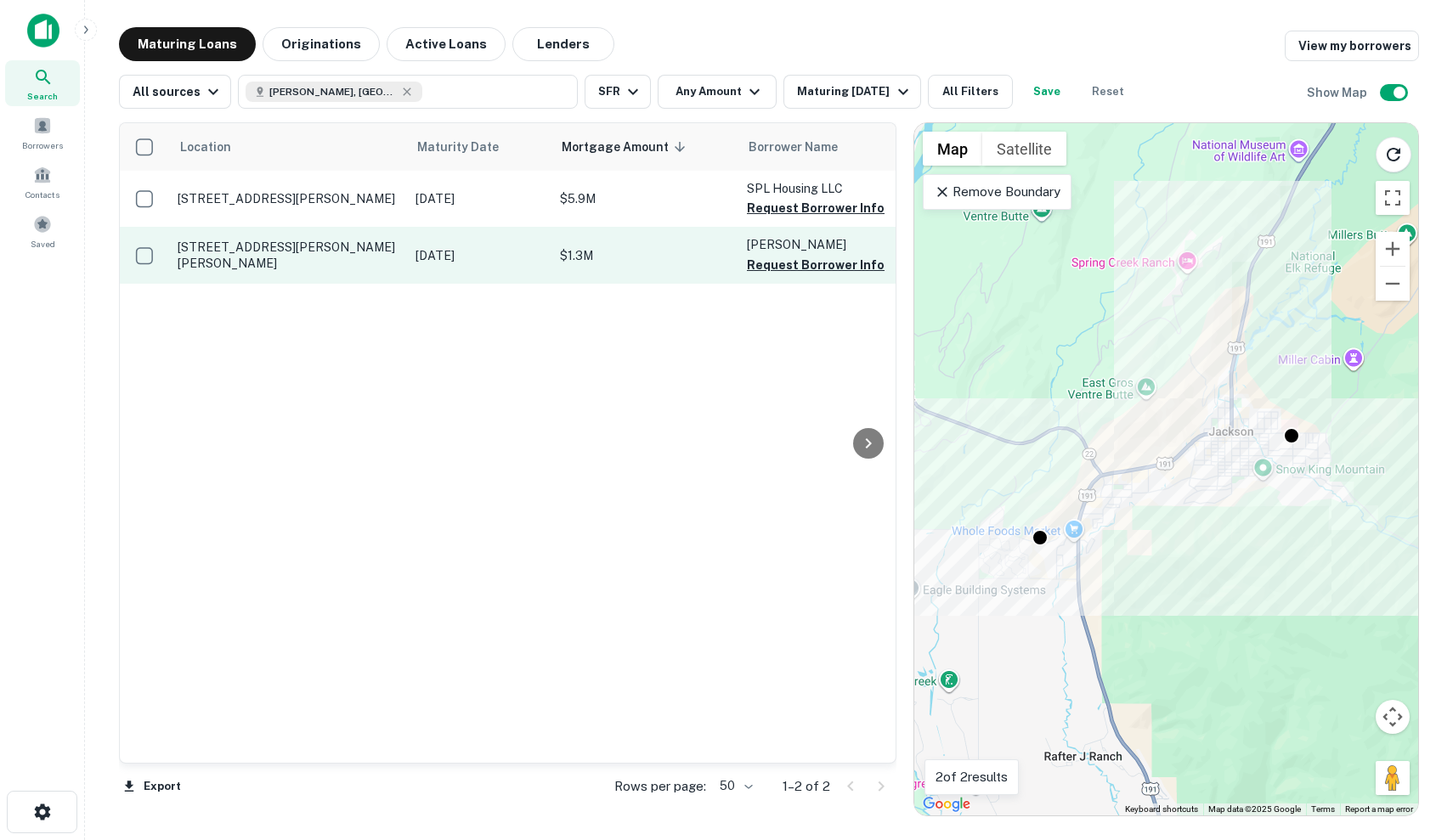
click at [643, 256] on p "$1.3M" at bounding box center [645, 255] width 170 height 19
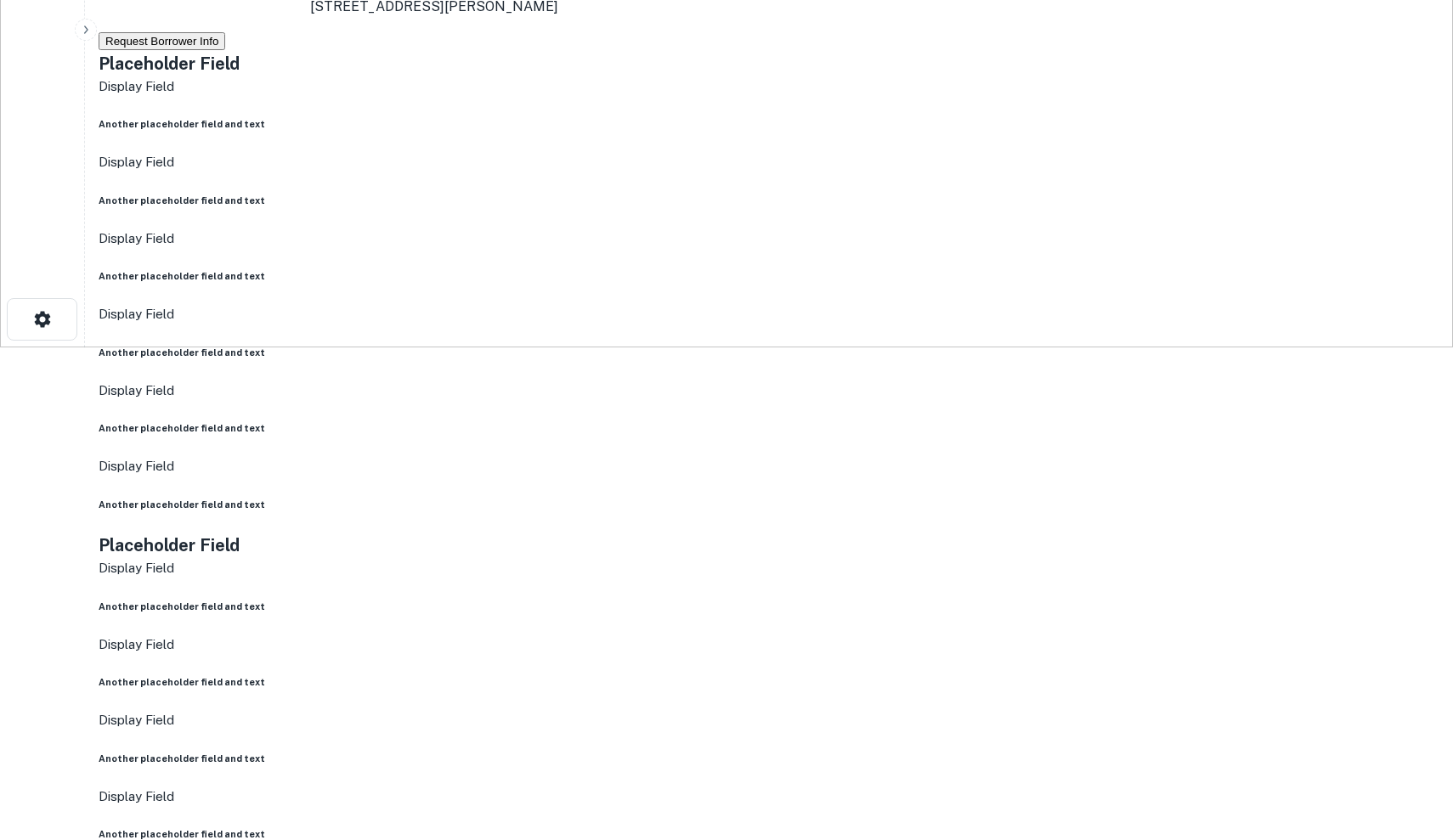
scroll to position [492, 0]
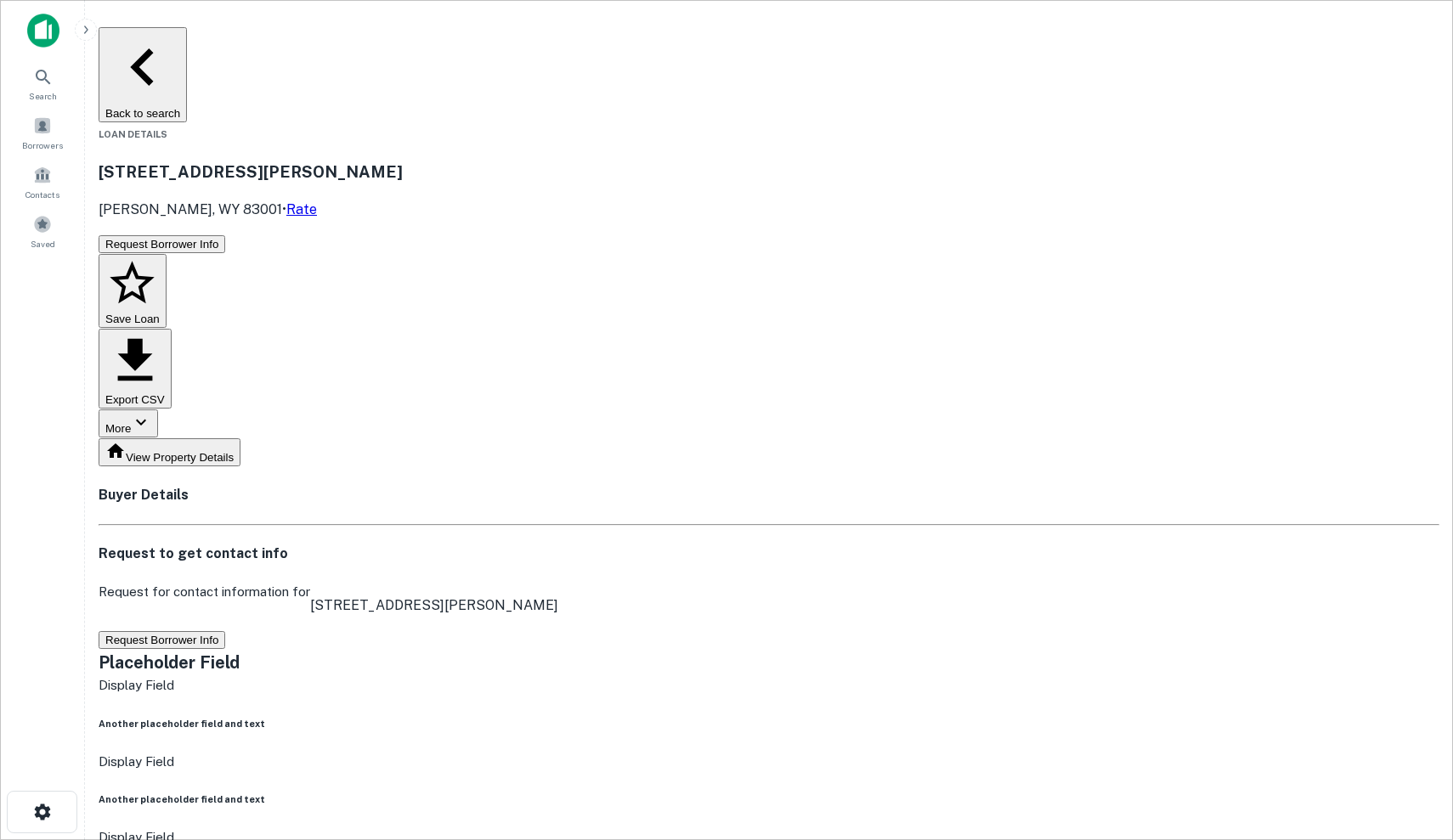
scroll to position [-1, 0]
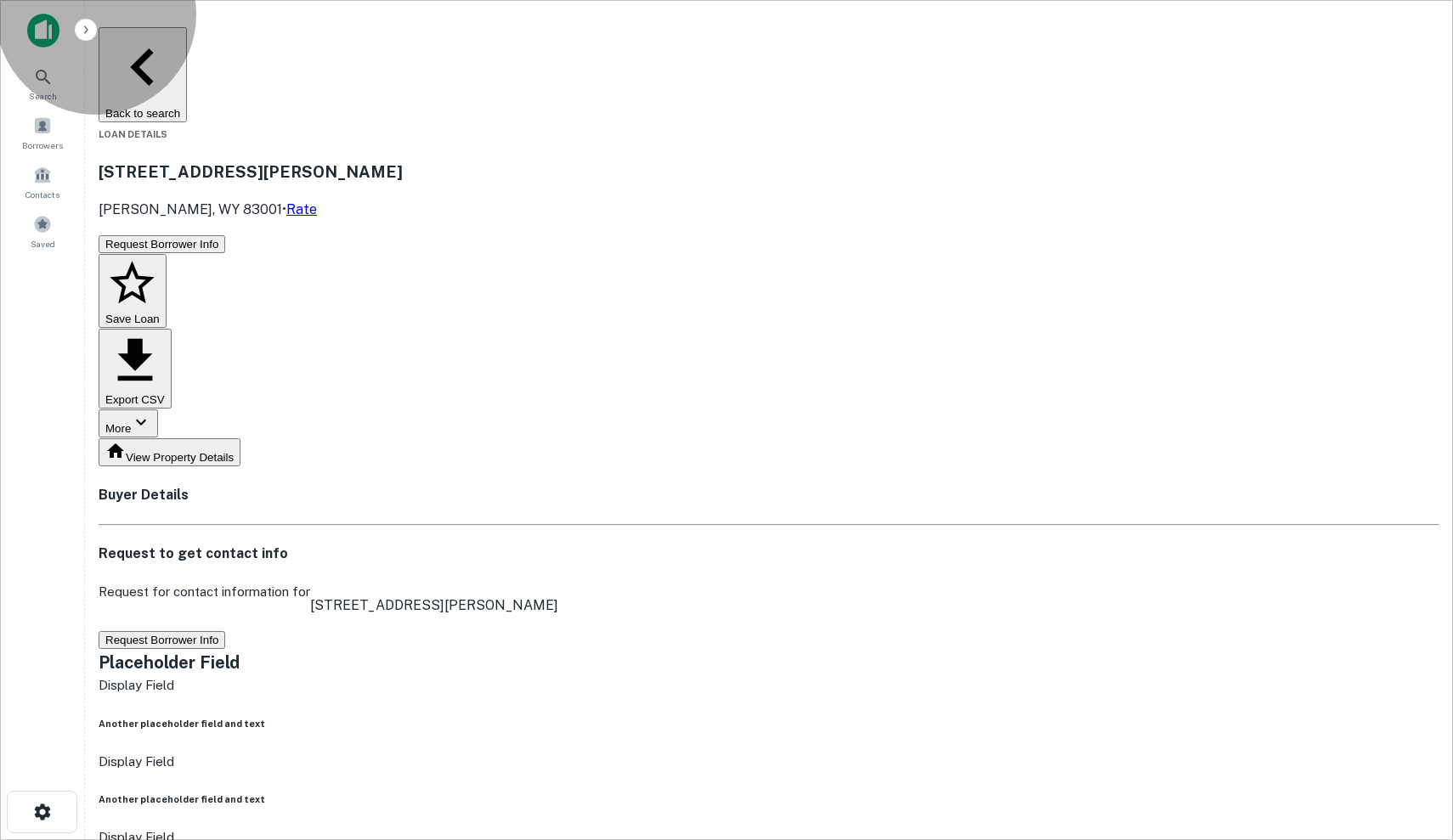
click at [225, 632] on button "Request Borrower Info" at bounding box center [162, 640] width 126 height 18
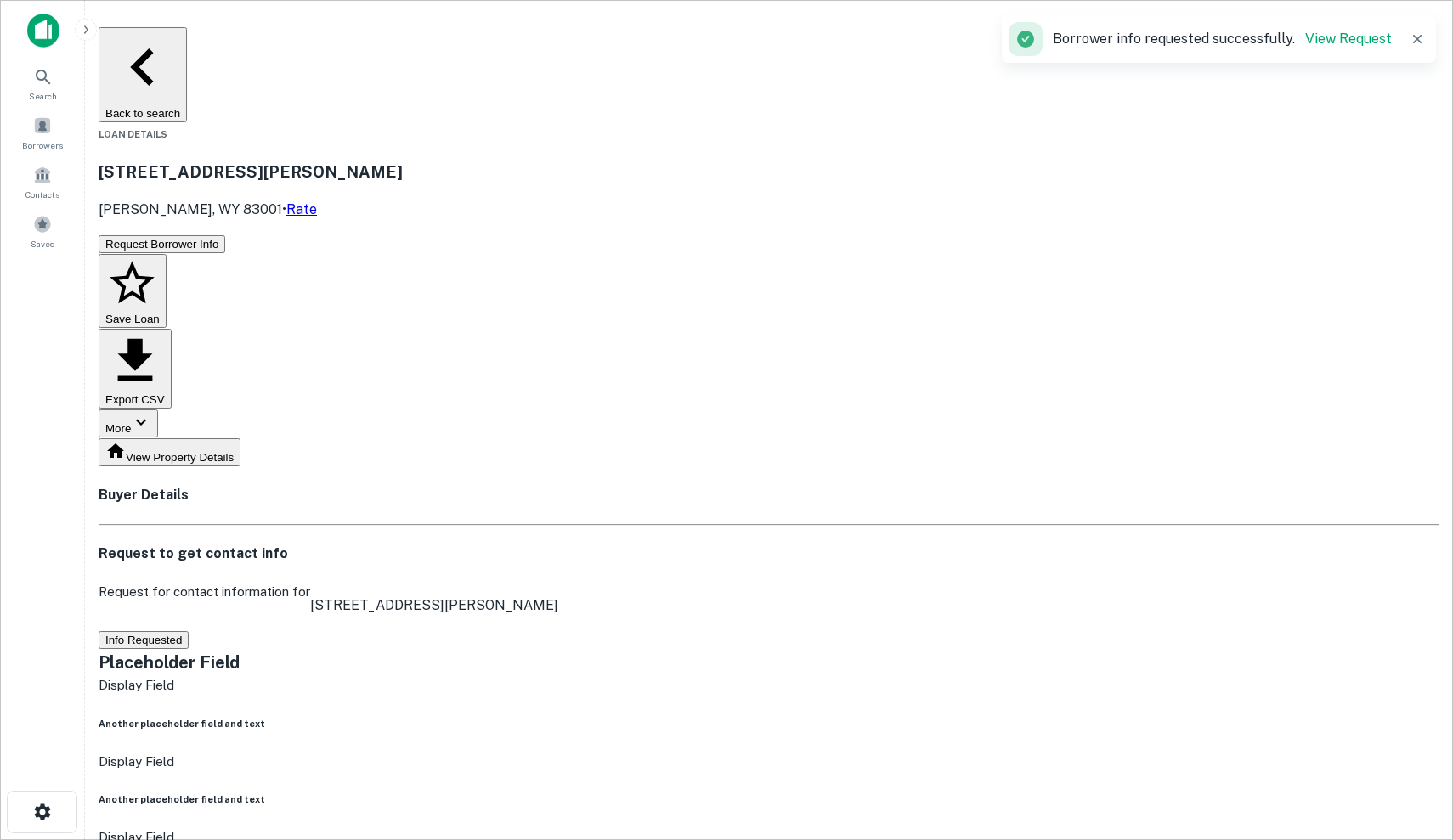
click at [167, 254] on button "Save Loan" at bounding box center [133, 290] width 68 height 74
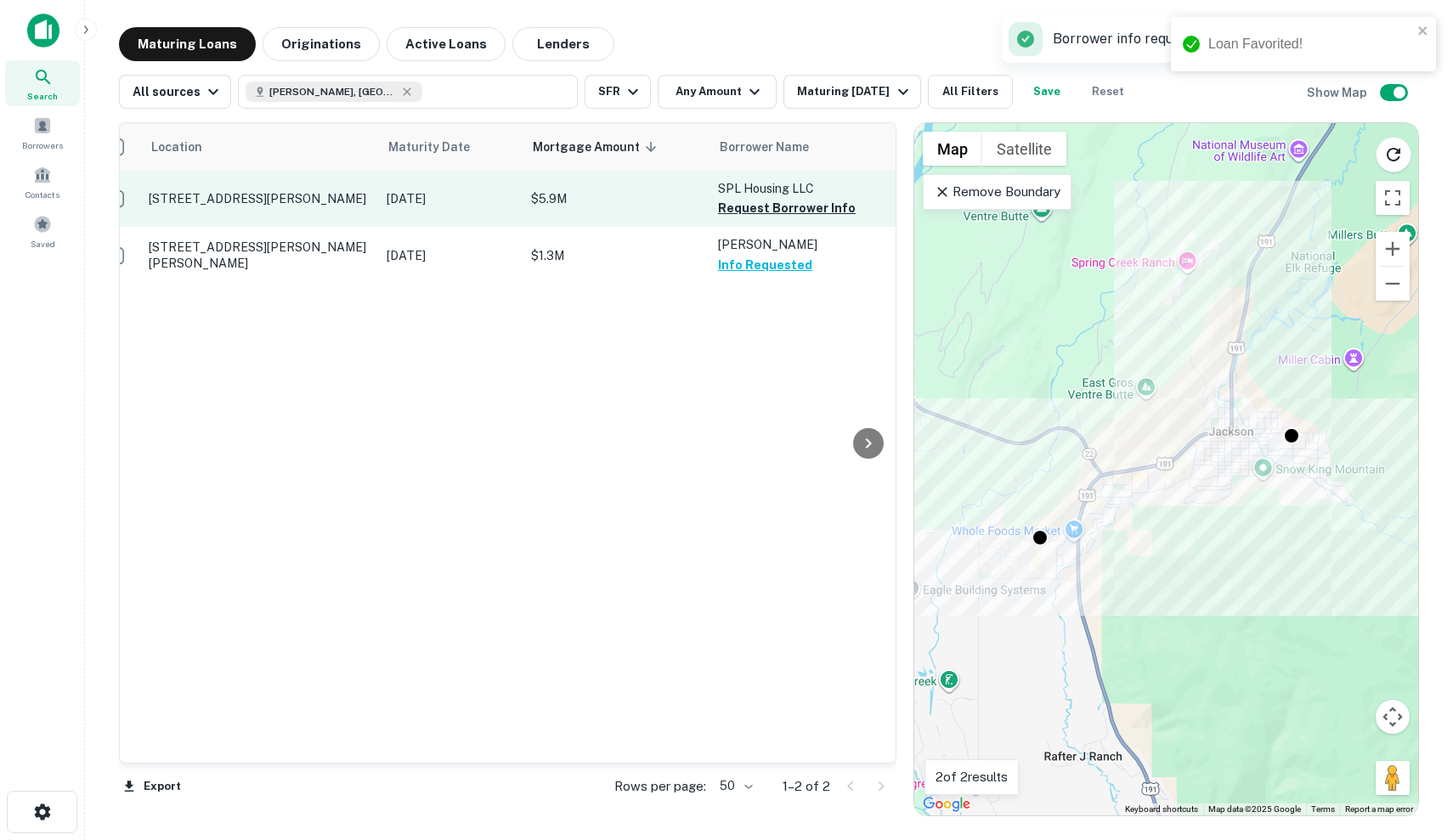
scroll to position [0, 16]
click at [624, 199] on p "$5.9M" at bounding box center [629, 199] width 170 height 19
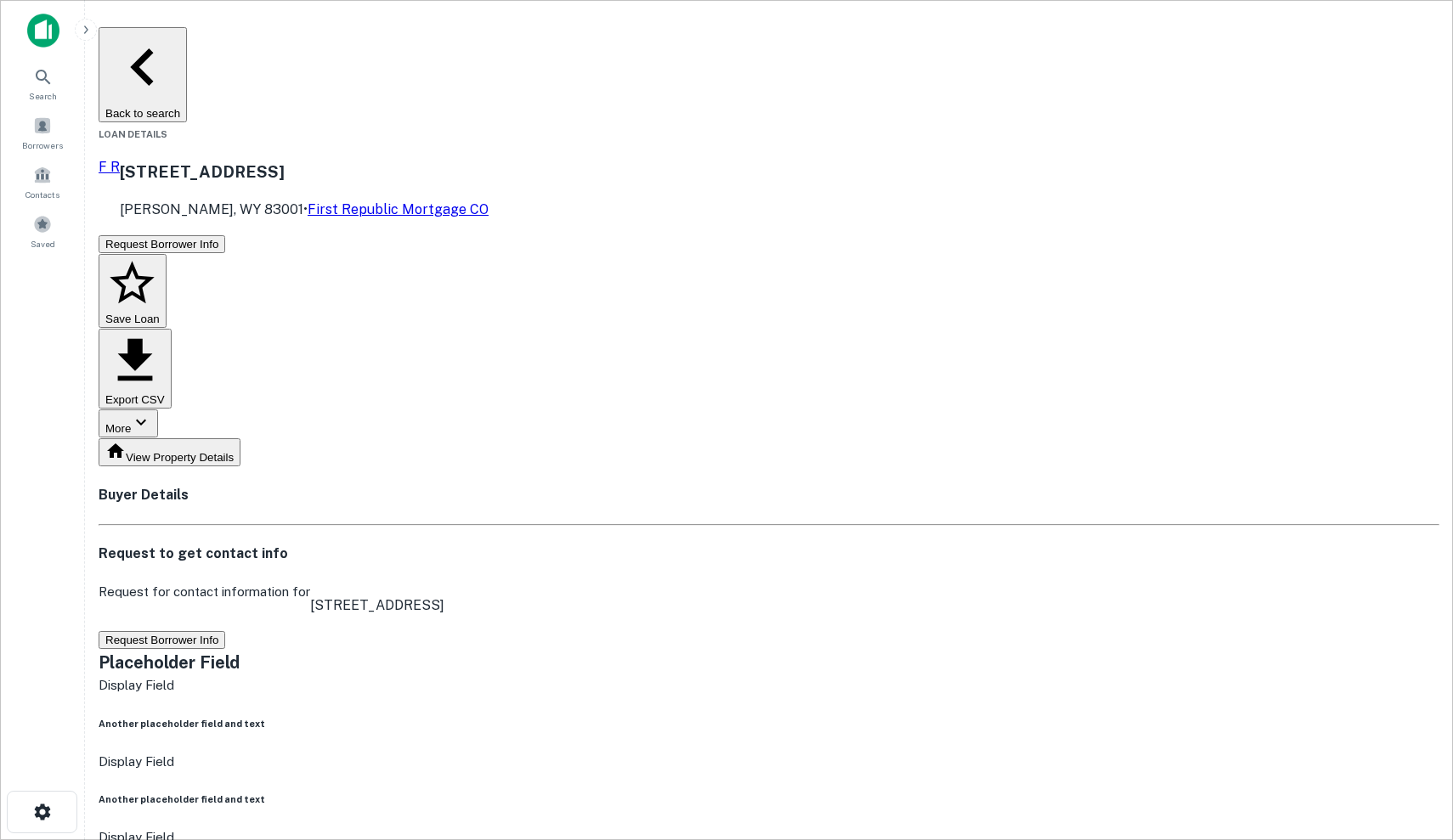
click at [225, 632] on button "Request Borrower Info" at bounding box center [162, 640] width 126 height 18
click at [167, 254] on button "Save Loan" at bounding box center [133, 290] width 68 height 74
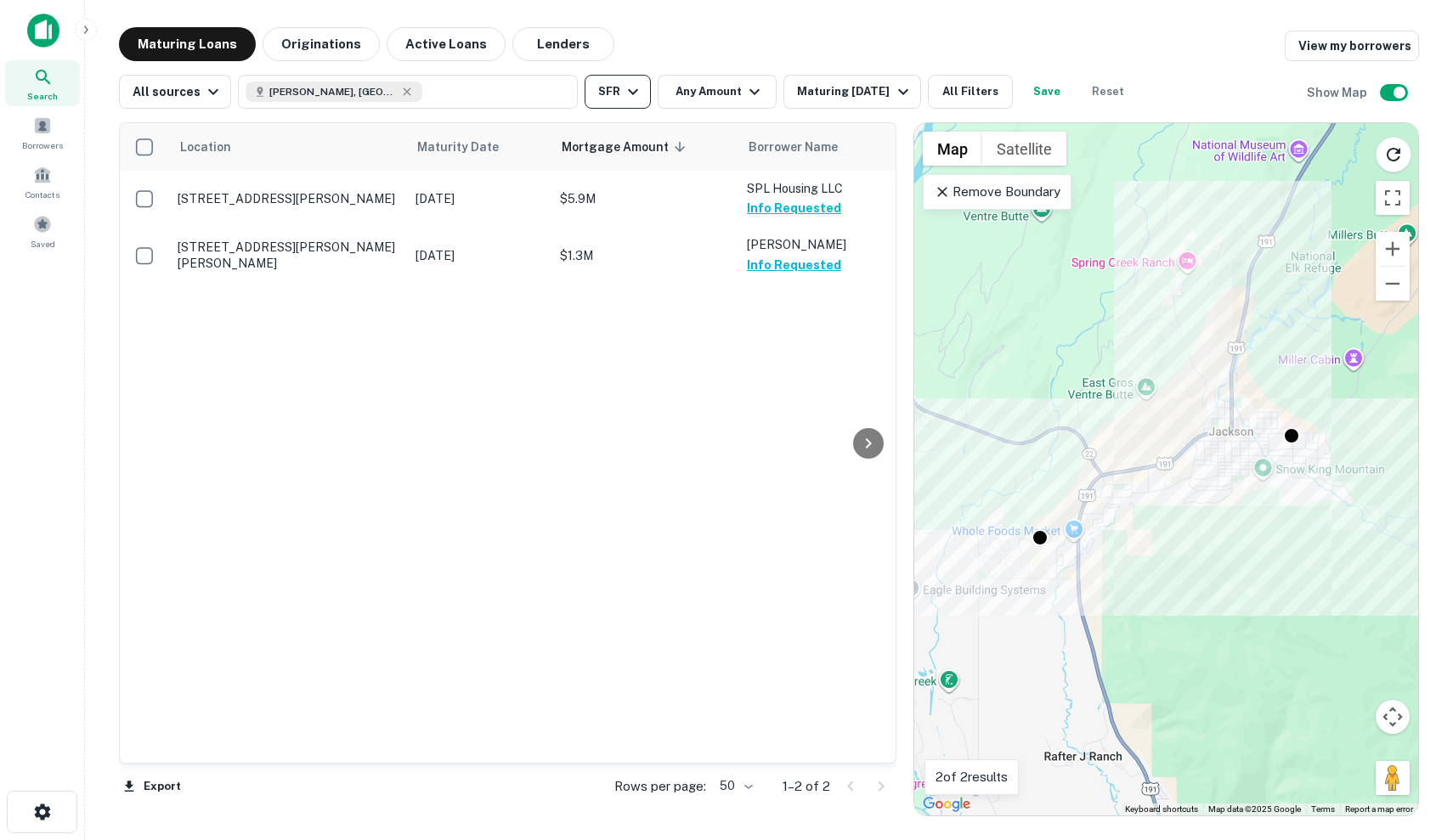
click at [601, 98] on button "SFR" at bounding box center [618, 91] width 66 height 34
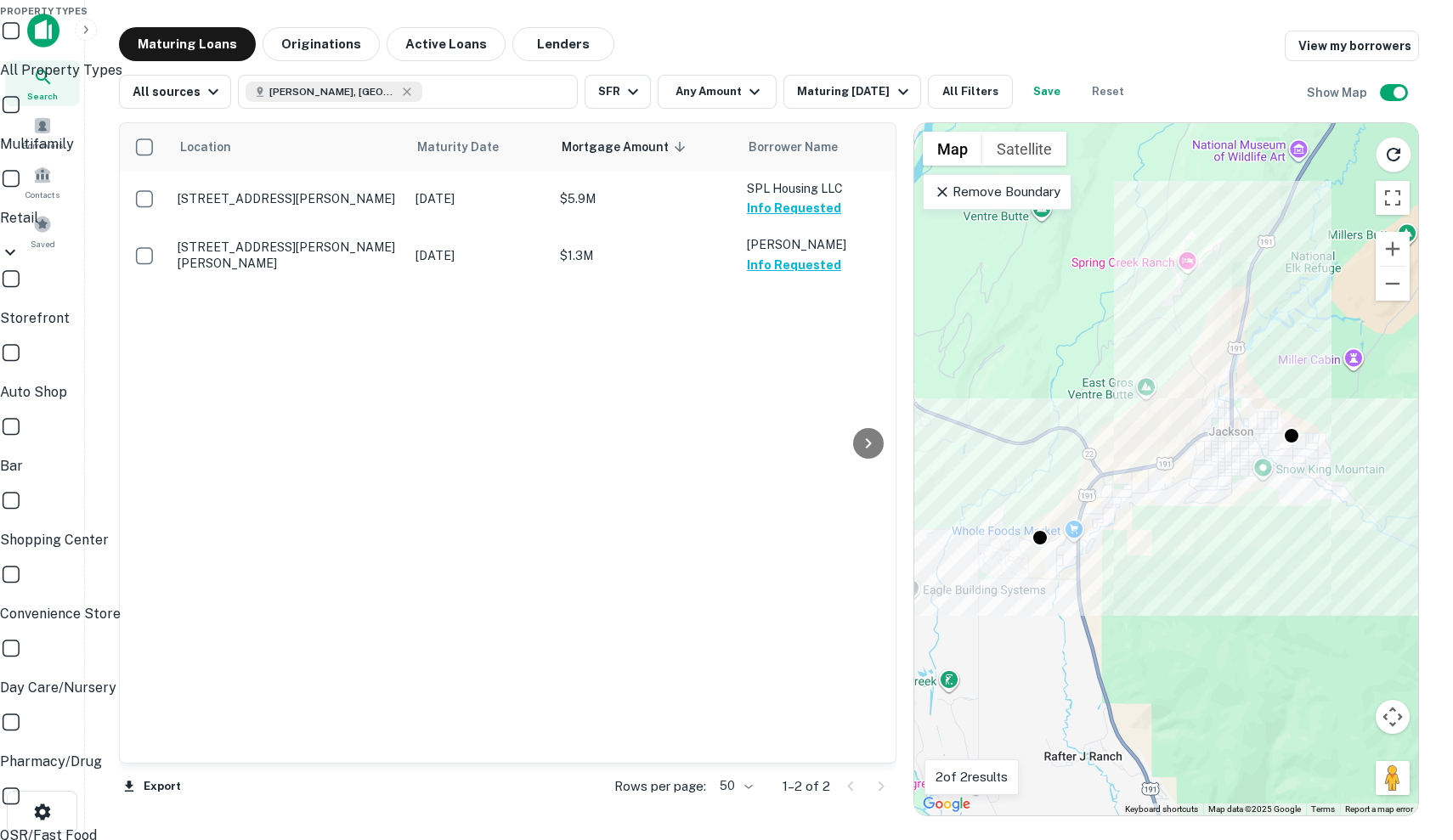
click at [614, 81] on p "All Property Types" at bounding box center [726, 71] width 1453 height 21
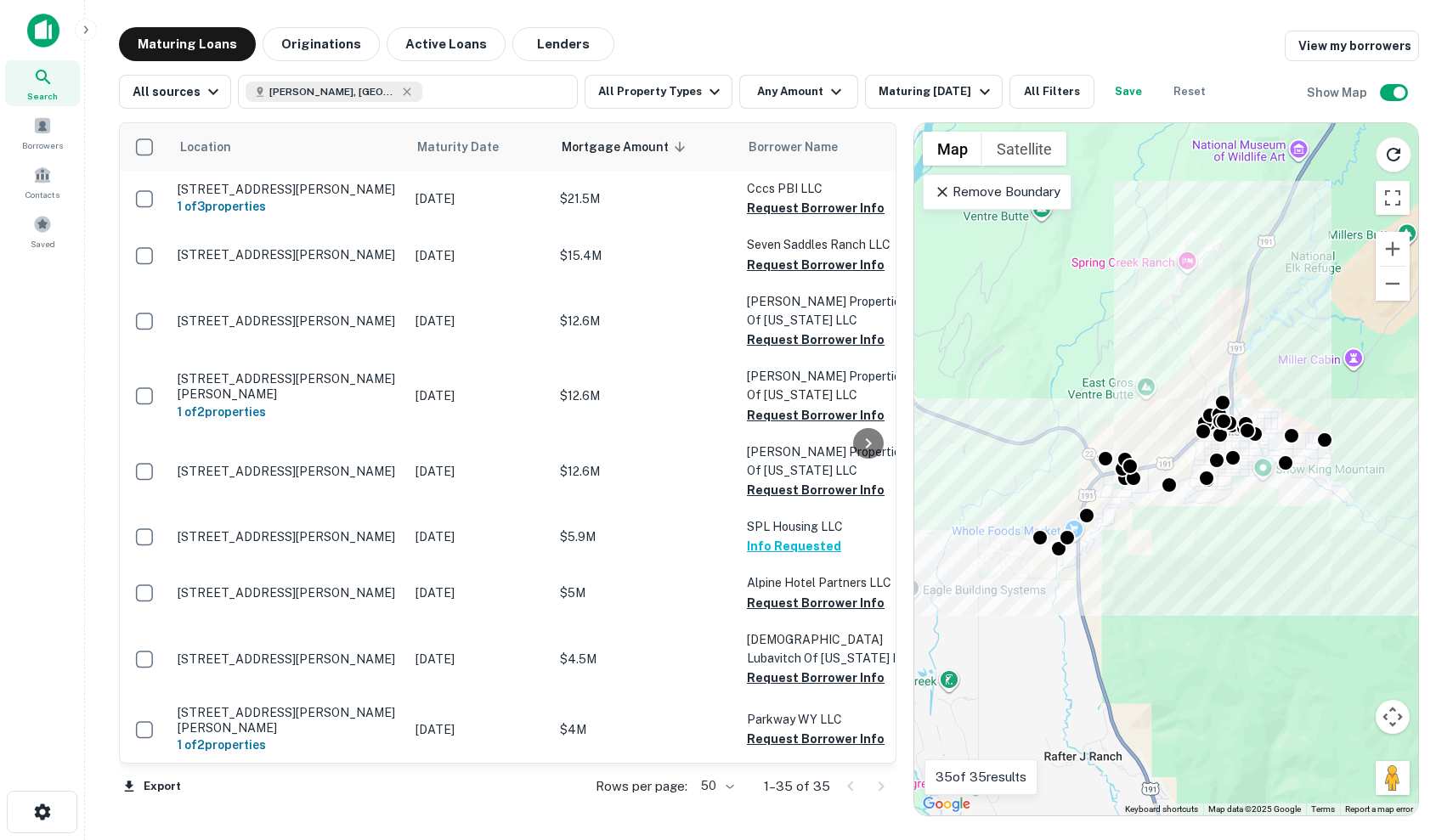
click at [1007, 200] on p "Remove Boundary" at bounding box center [997, 192] width 126 height 21
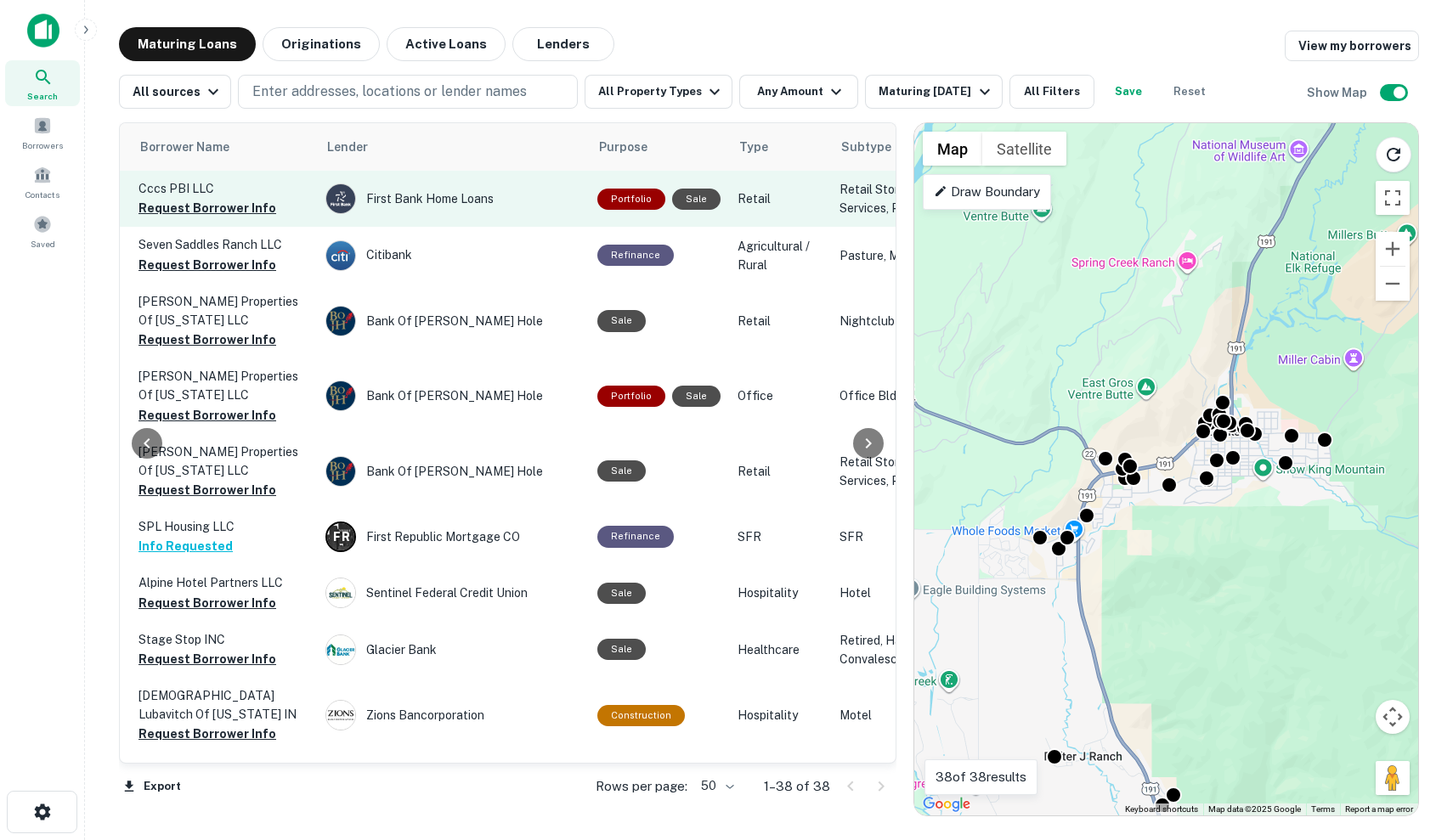
scroll to position [0, 631]
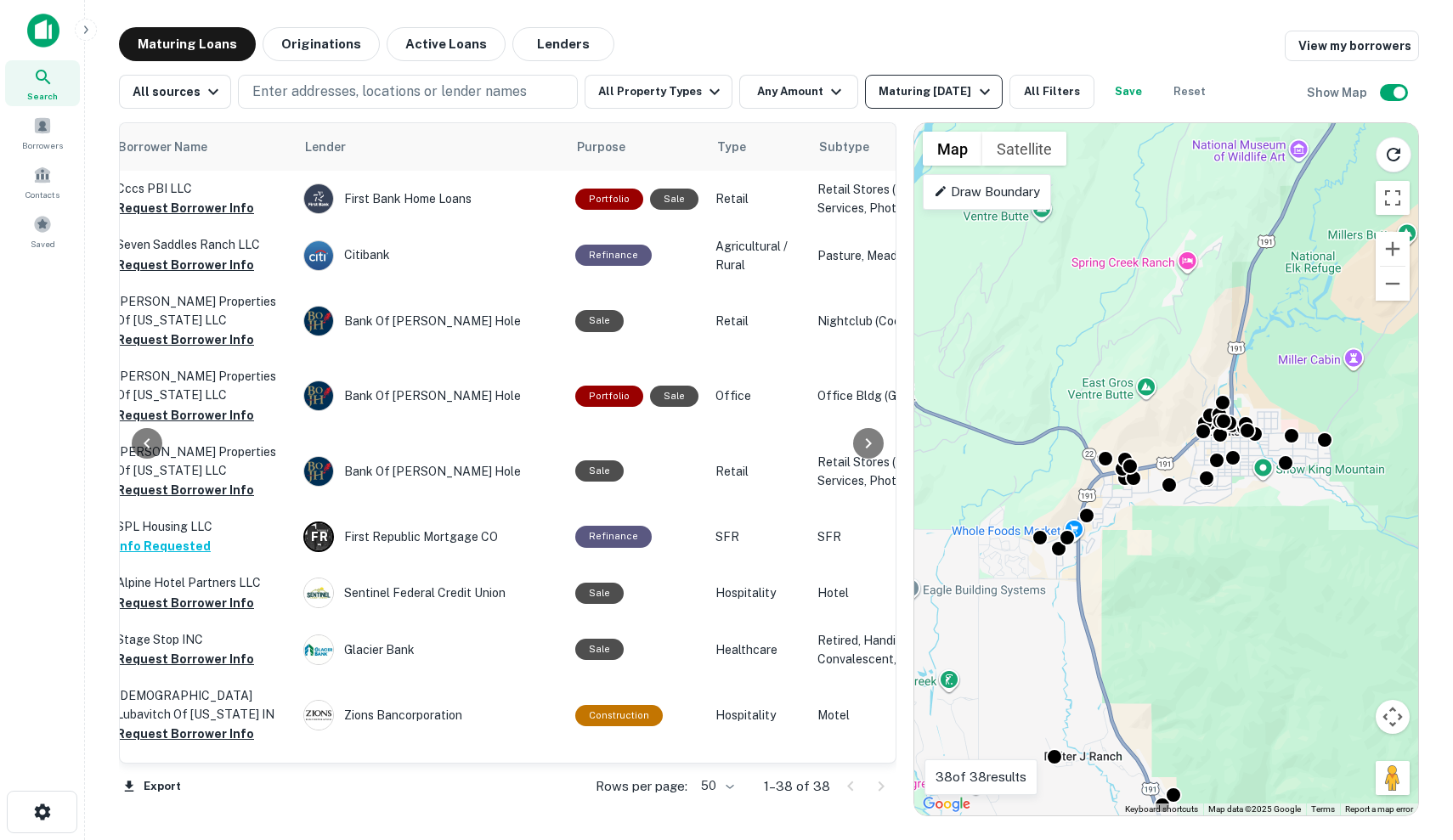
click at [932, 90] on div "Maturing [DATE]" at bounding box center [936, 92] width 116 height 21
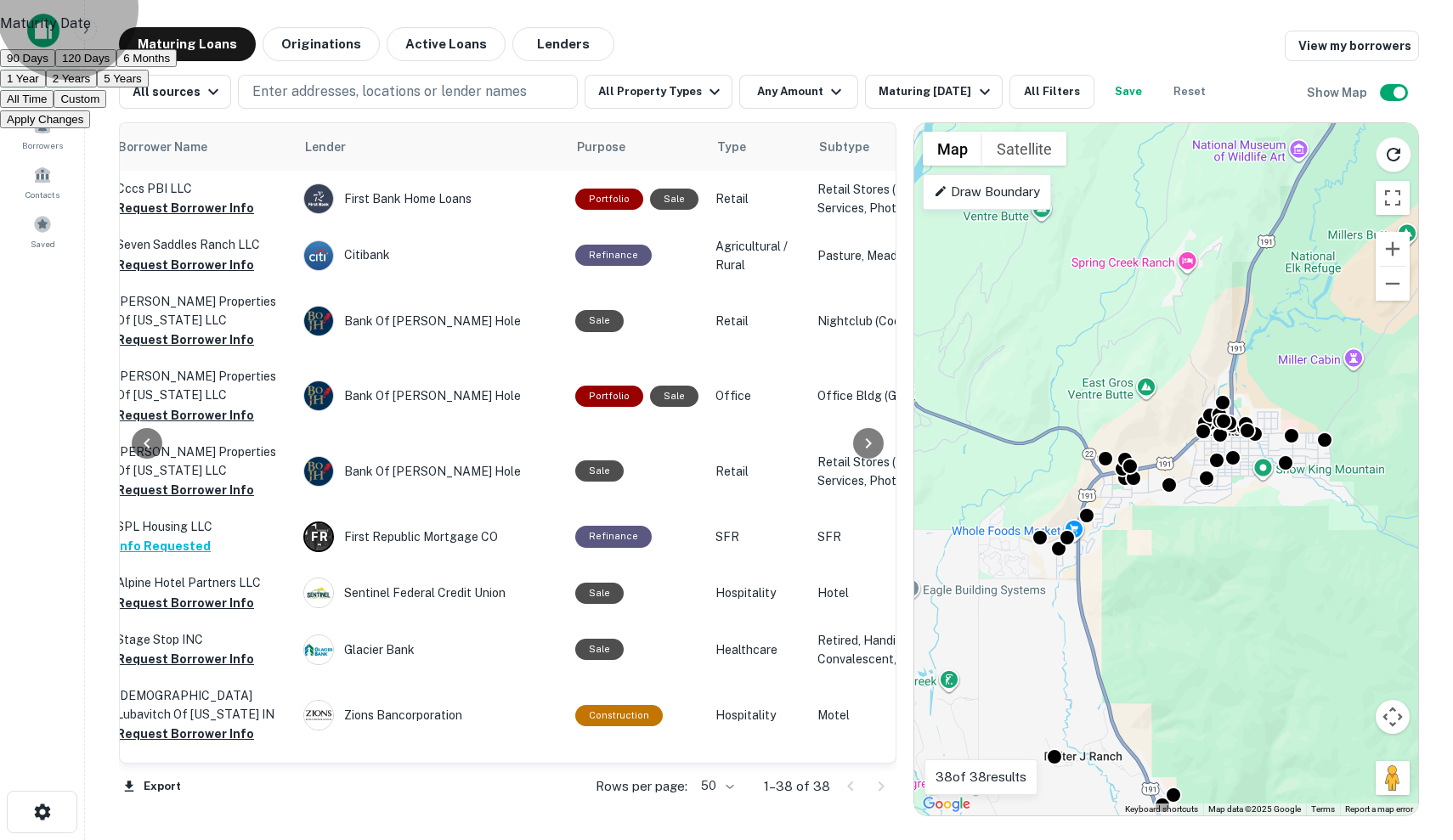
click at [116, 67] on button "120 Days" at bounding box center [86, 58] width 61 height 18
click at [560, 194] on div at bounding box center [726, 420] width 1453 height 840
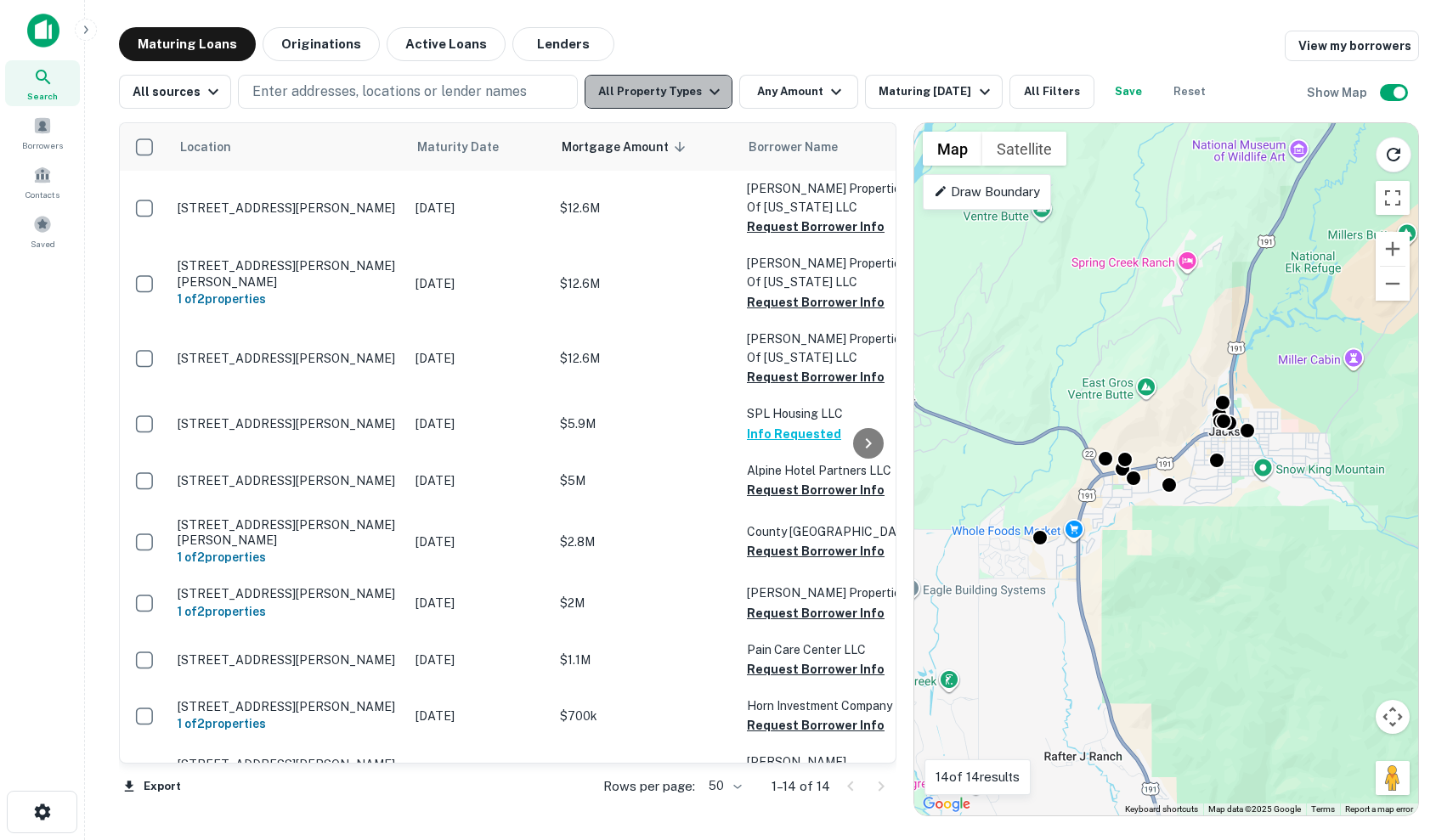
click at [665, 95] on button "All Property Types" at bounding box center [658, 91] width 148 height 34
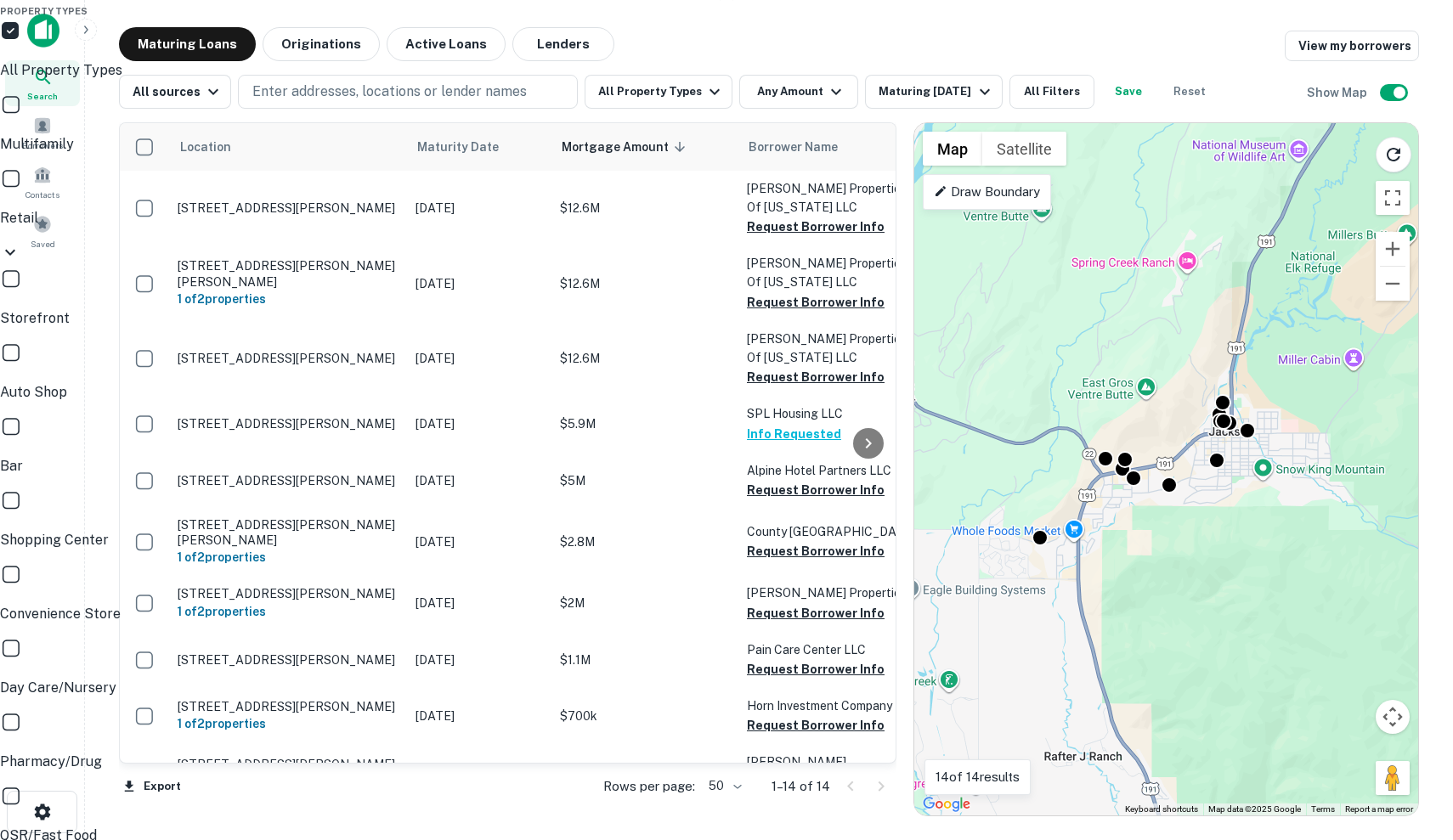
click at [935, 89] on div at bounding box center [726, 420] width 1453 height 840
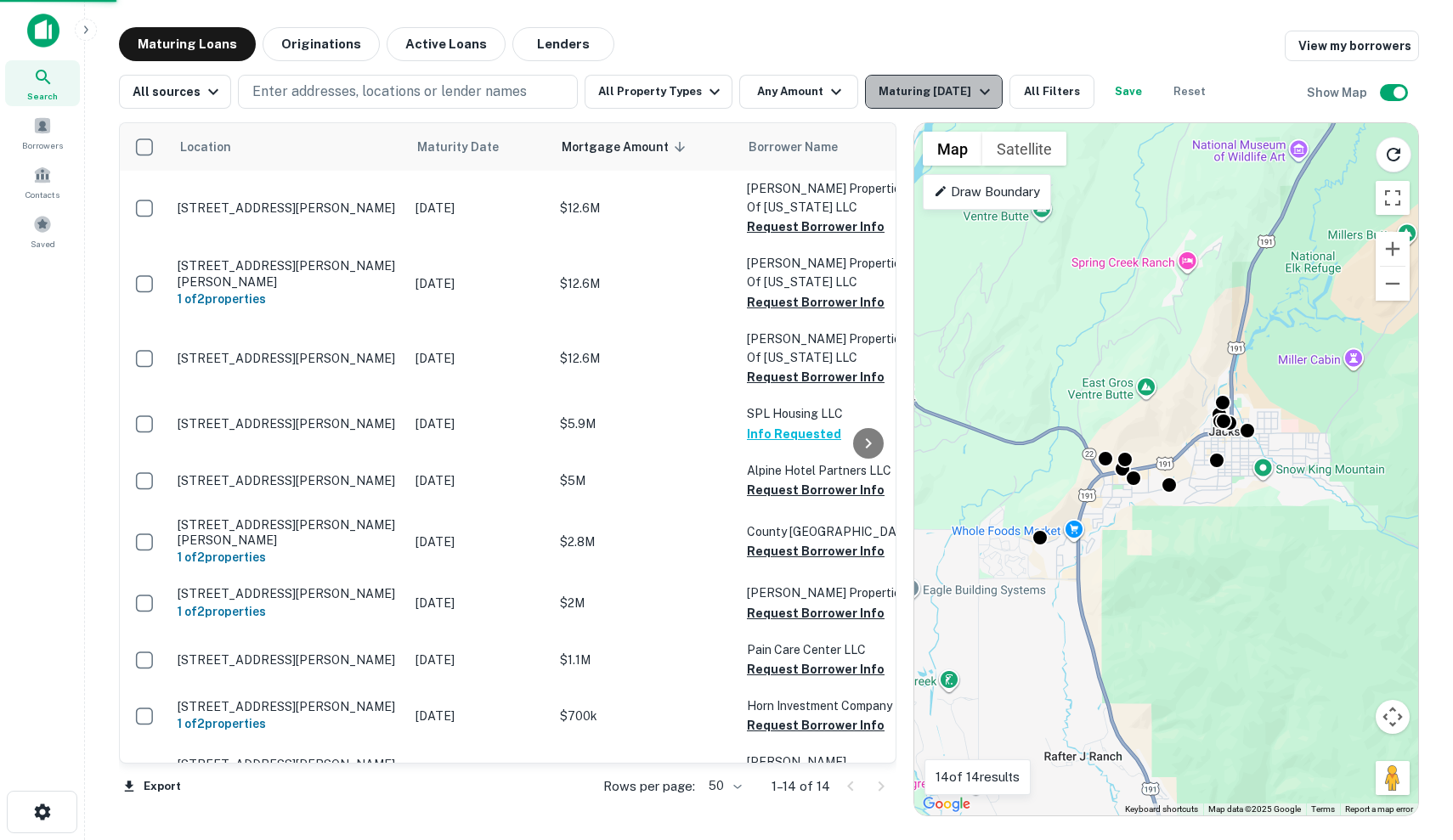
click at [929, 84] on div "Maturing In 120 Days" at bounding box center [936, 92] width 116 height 21
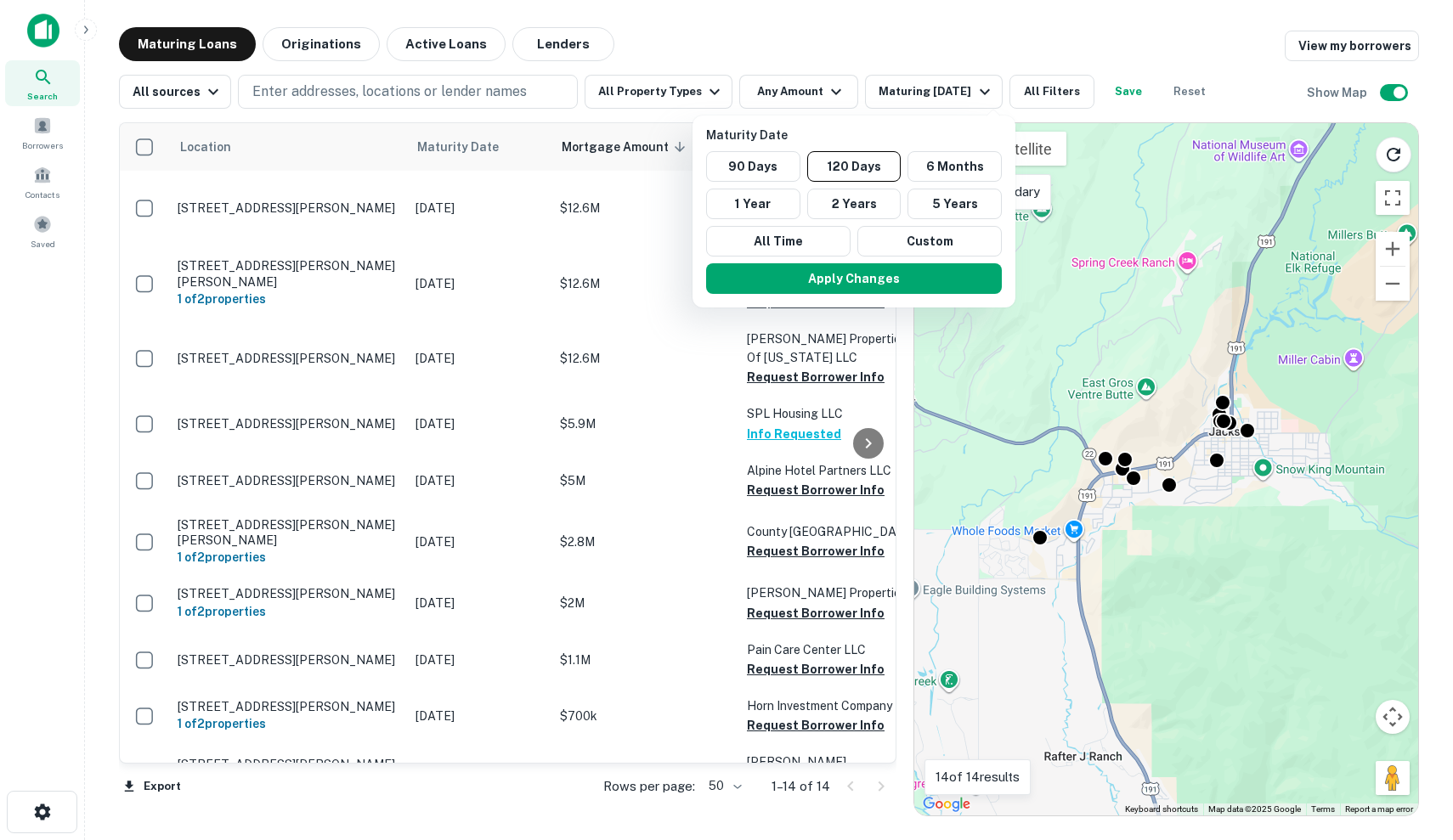
click at [458, 80] on div at bounding box center [726, 420] width 1453 height 840
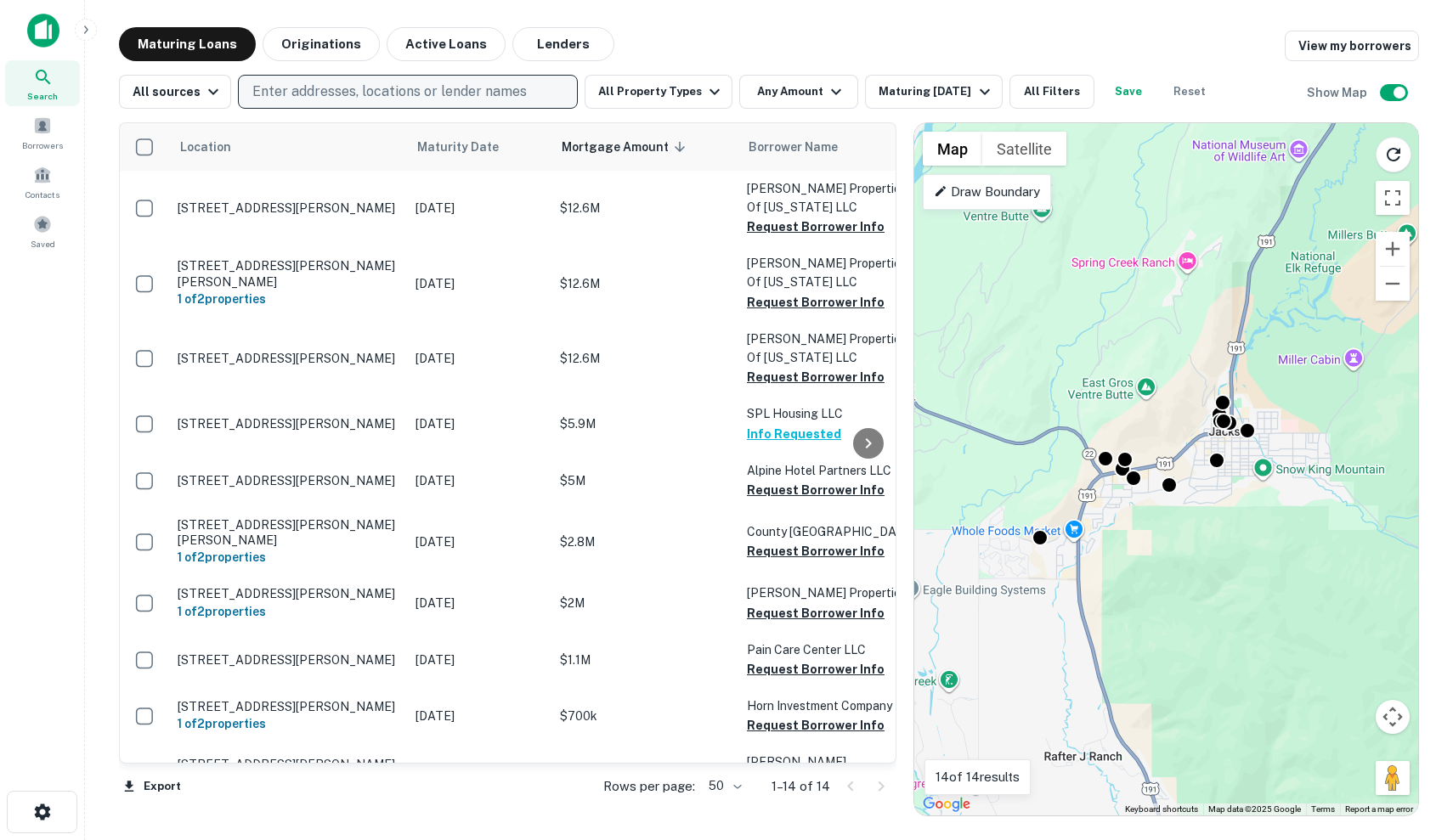
click at [442, 93] on p "Enter addresses, locations or lender names" at bounding box center [389, 92] width 274 height 21
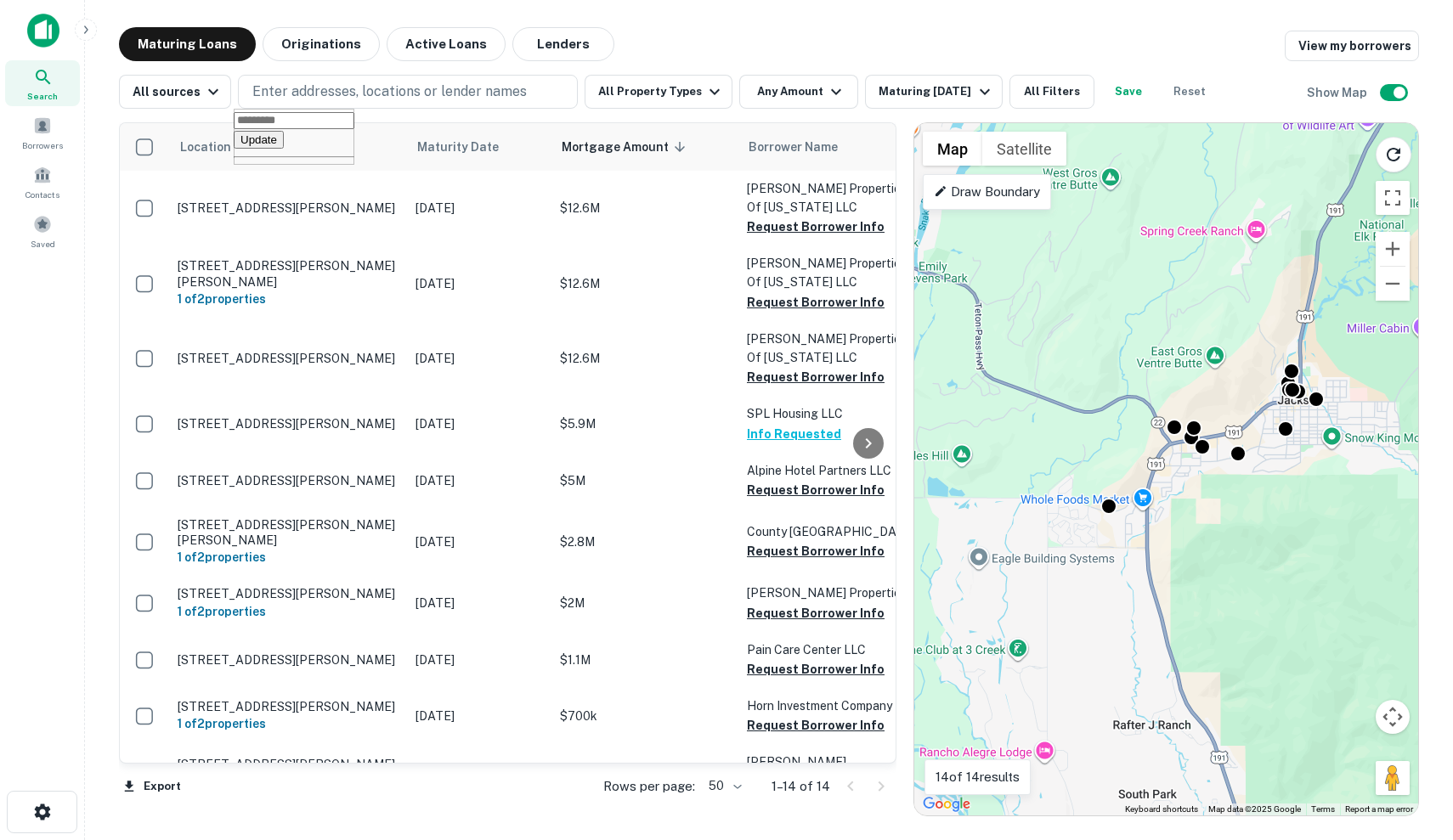
drag, startPoint x: 1043, startPoint y: 411, endPoint x: 1115, endPoint y: 378, distance: 79.2
click at [1115, 378] on div "To activate drag with keyboard, press Alt + Enter. Once in keyboard drag state,…" at bounding box center [1166, 469] width 504 height 693
click at [519, 87] on p "Enter addresses, locations or lender names" at bounding box center [389, 92] width 274 height 21
type input "**********"
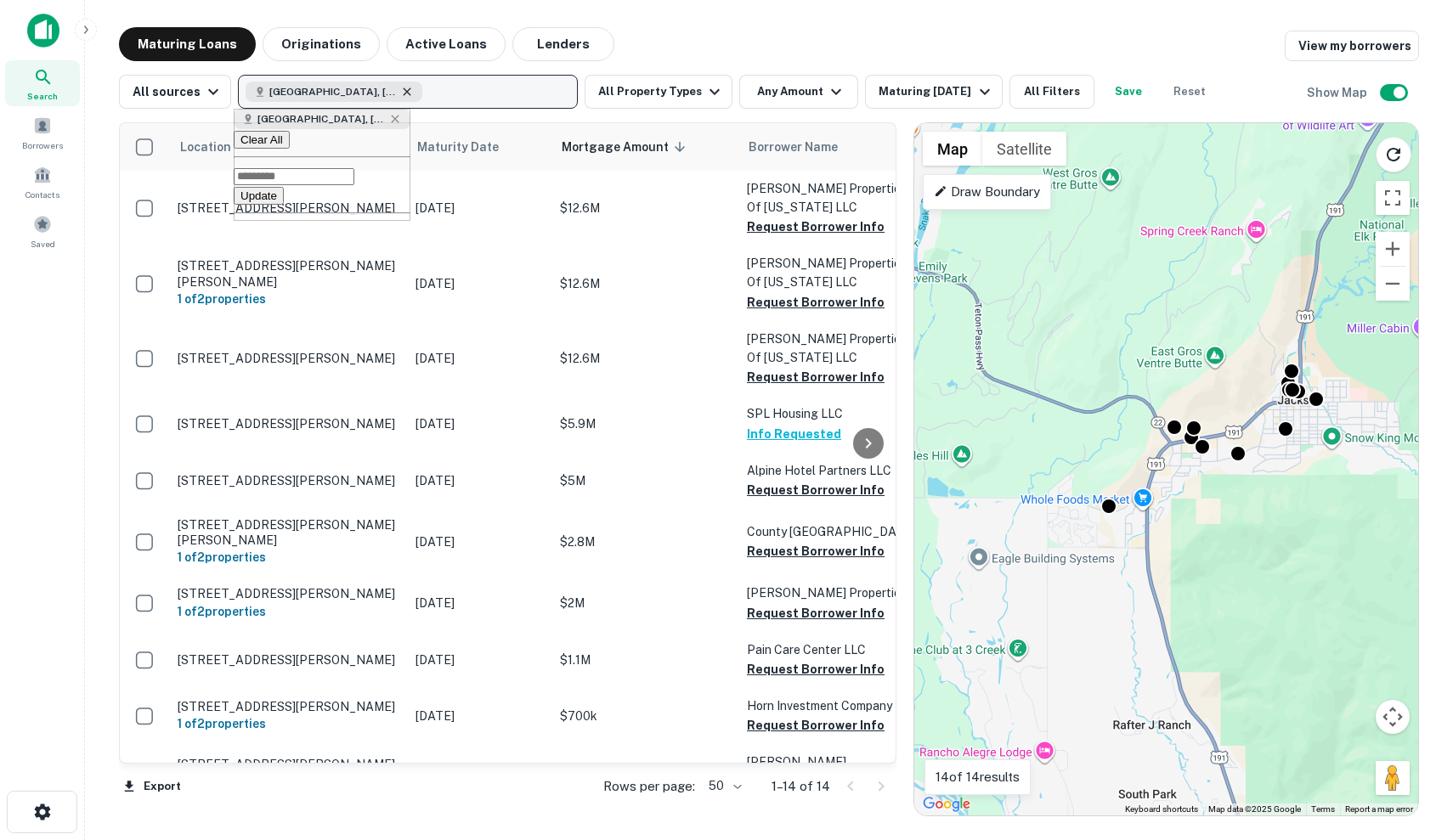
click at [401, 97] on icon "button" at bounding box center [406, 91] width 13 height 13
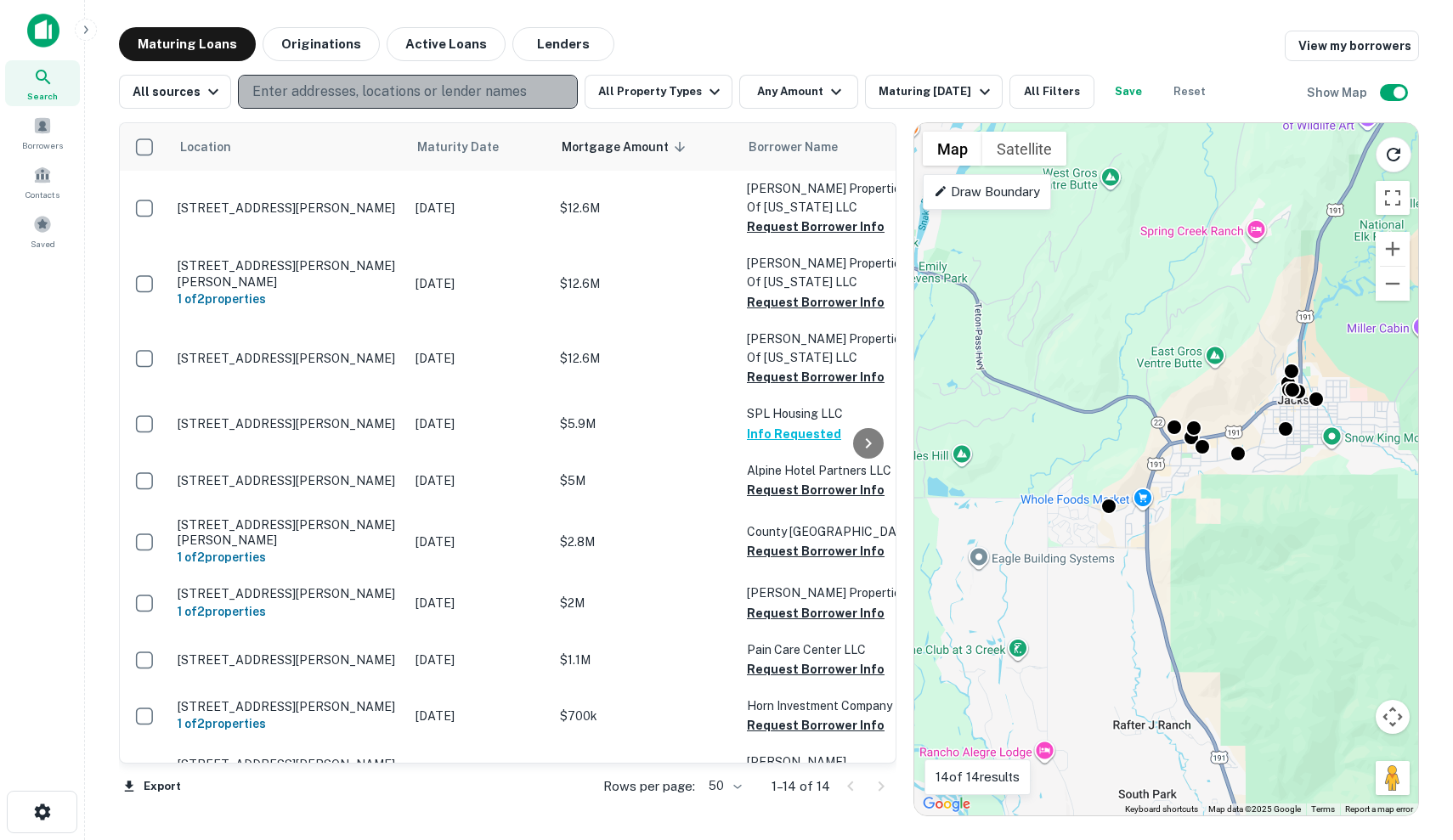
click at [401, 97] on p "Enter addresses, locations or lender names" at bounding box center [389, 92] width 274 height 21
click at [669, 72] on div "All sources Enter addresses, locations or lender names All Property Types Any A…" at bounding box center [768, 85] width 1300 height 47
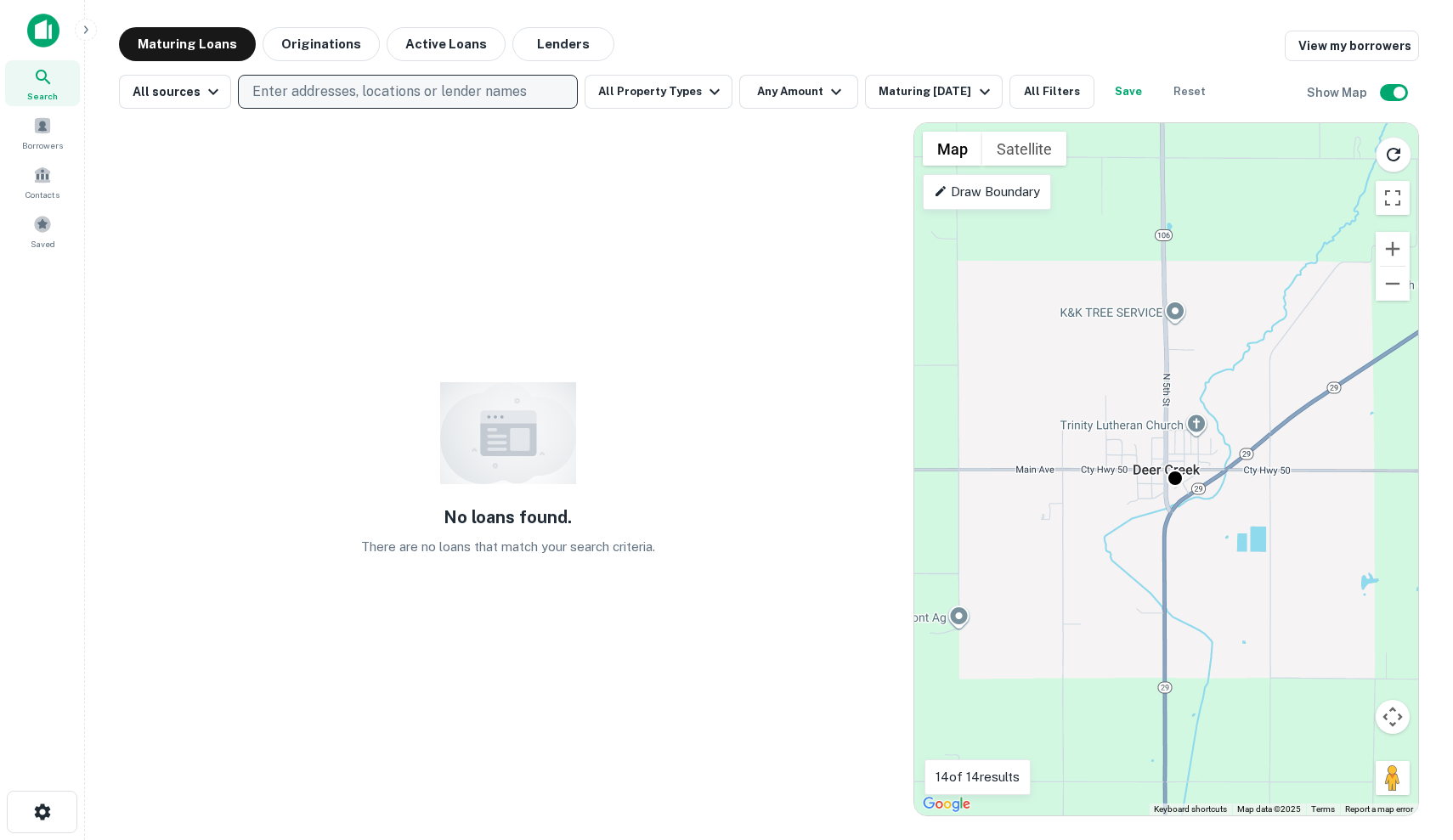
click at [437, 88] on p "Enter addresses, locations or lender names" at bounding box center [389, 92] width 274 height 21
click at [1402, 287] on button "Zoom out" at bounding box center [1393, 284] width 34 height 34
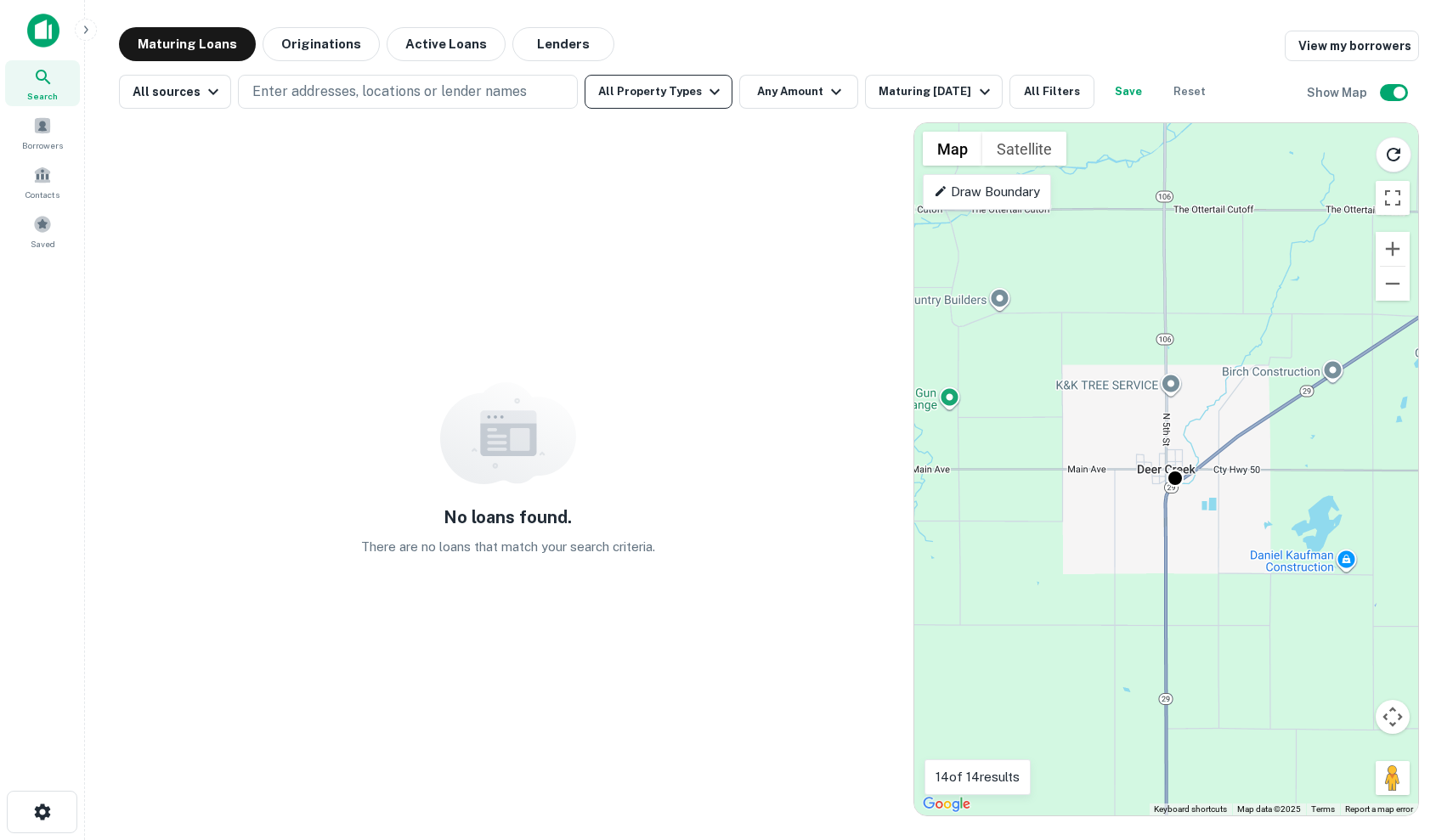
click at [712, 89] on icon "button" at bounding box center [715, 92] width 21 height 21
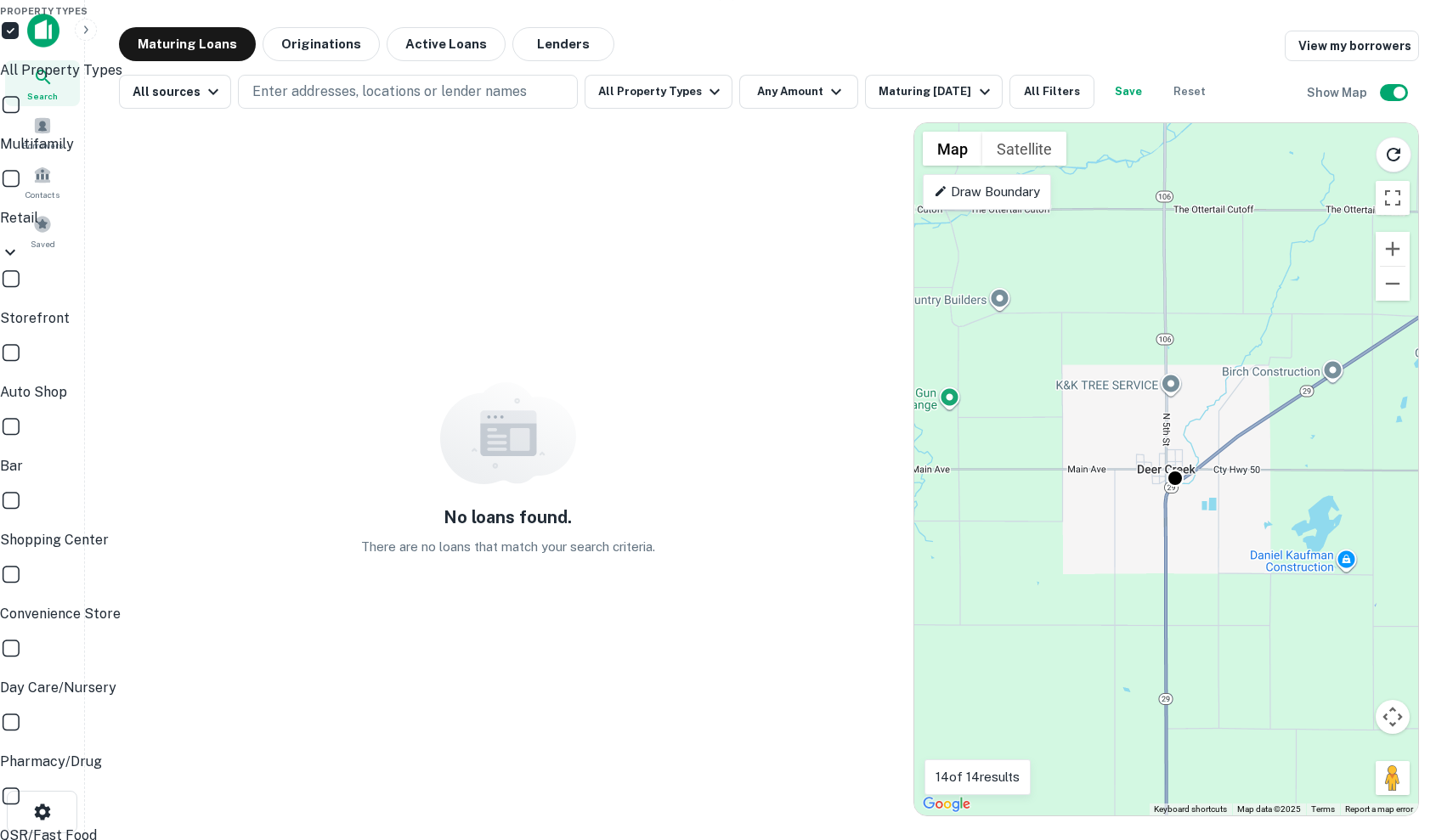
click at [452, 86] on div at bounding box center [726, 420] width 1453 height 840
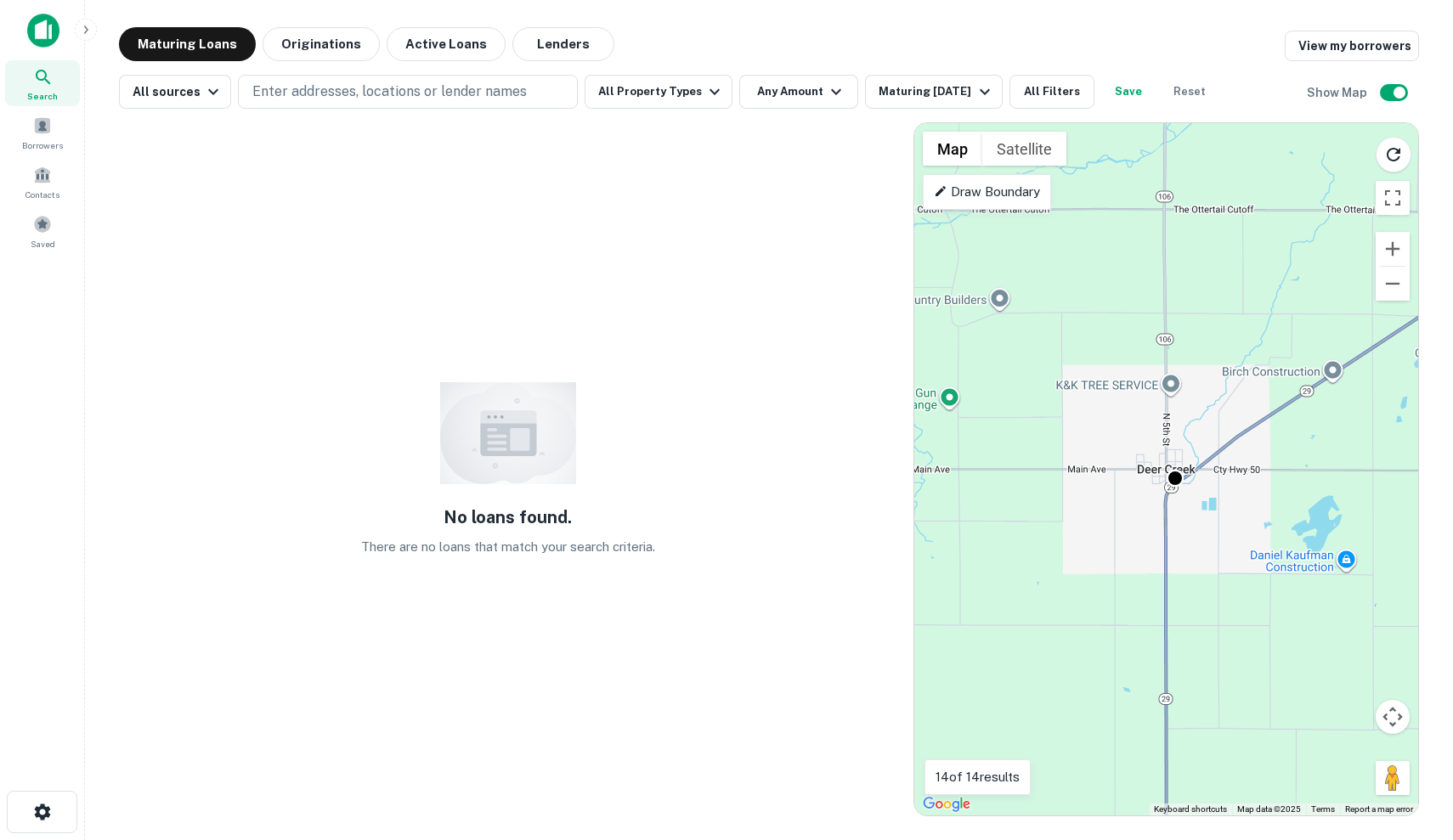
click at [1020, 190] on p "Draw Boundary" at bounding box center [986, 192] width 107 height 21
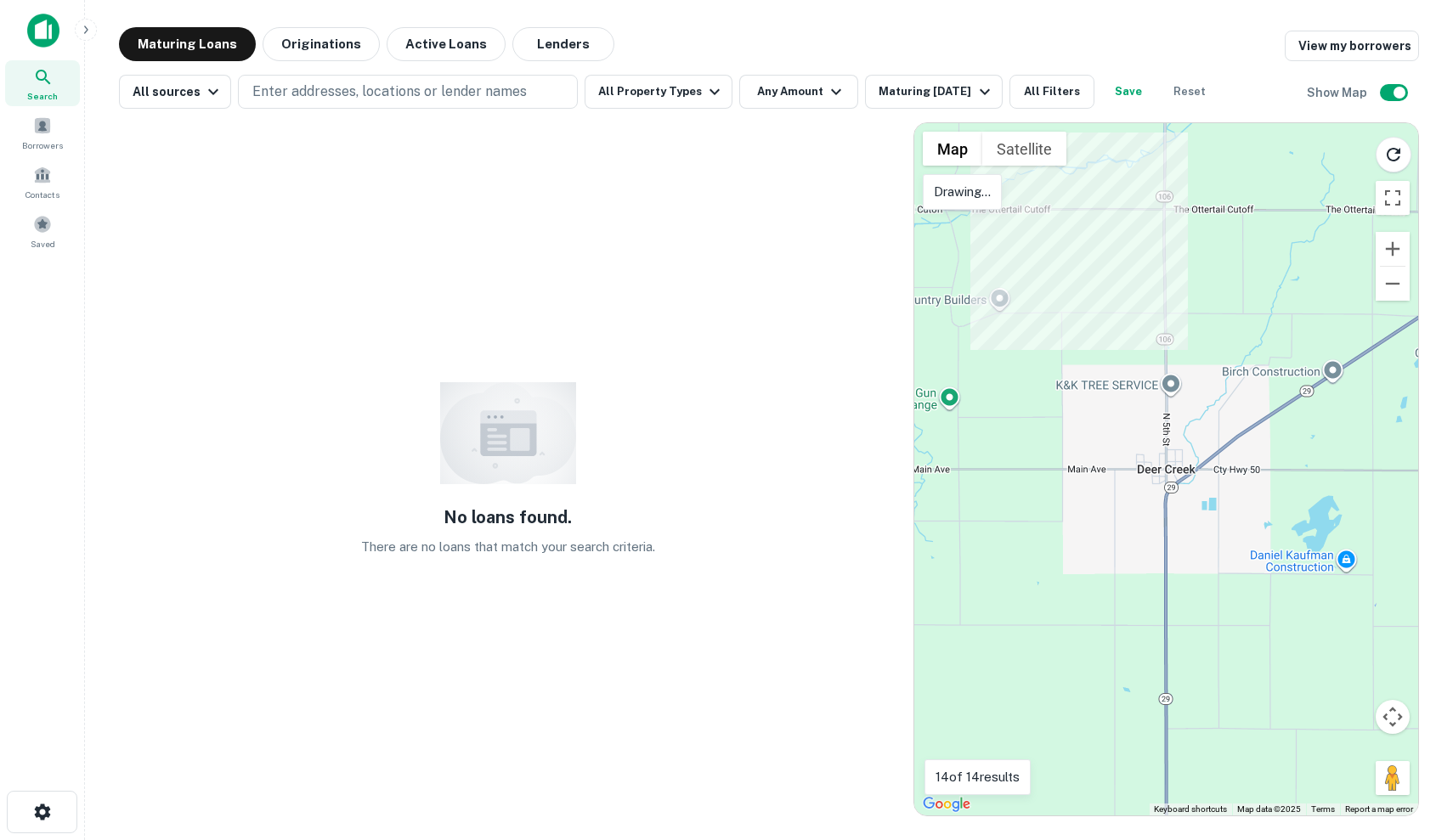
click at [981, 191] on p "Drawing..." at bounding box center [962, 192] width 57 height 21
click at [1028, 214] on div at bounding box center [1166, 469] width 504 height 693
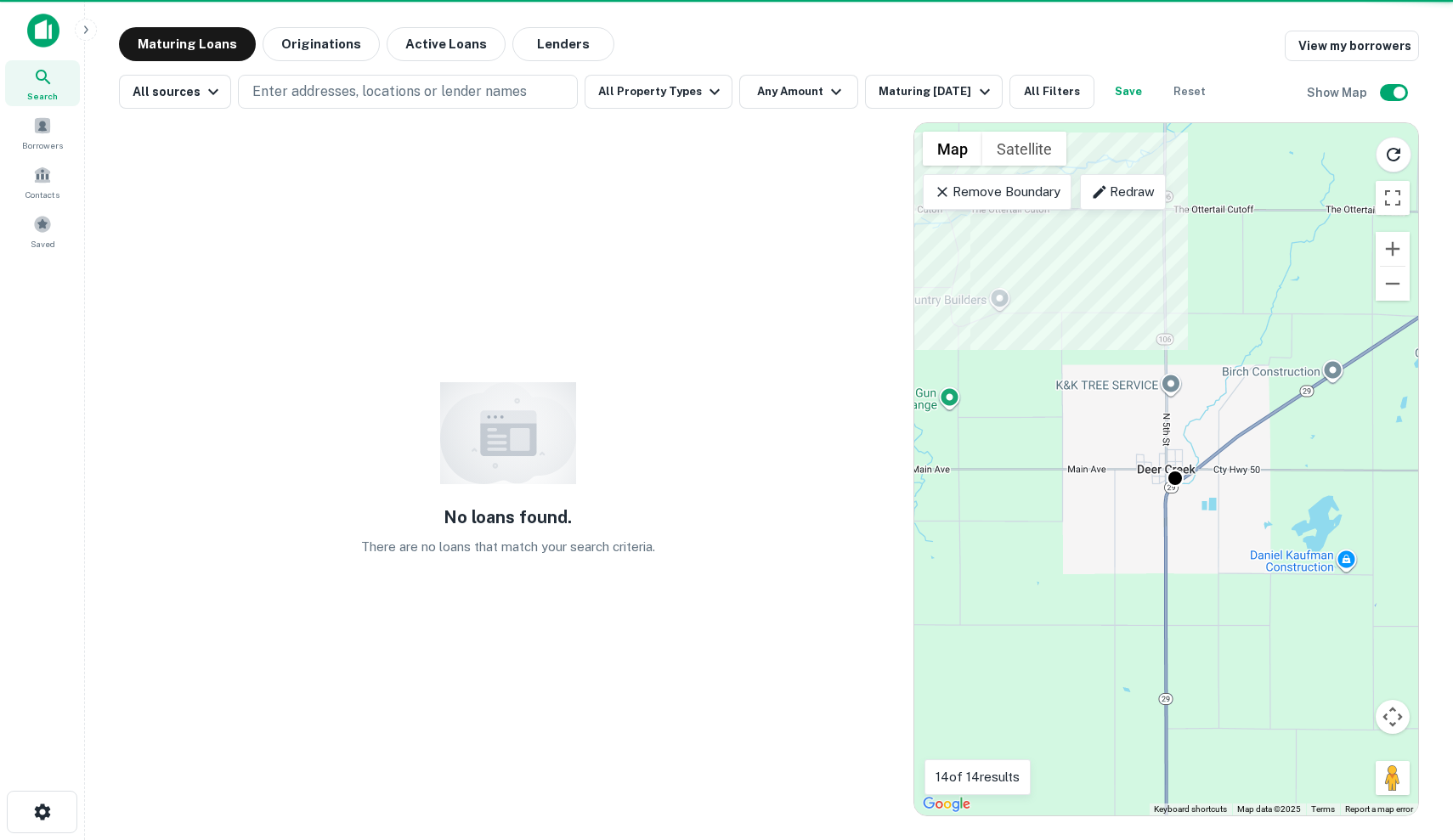
click at [971, 196] on p "Remove Boundary" at bounding box center [997, 192] width 126 height 21
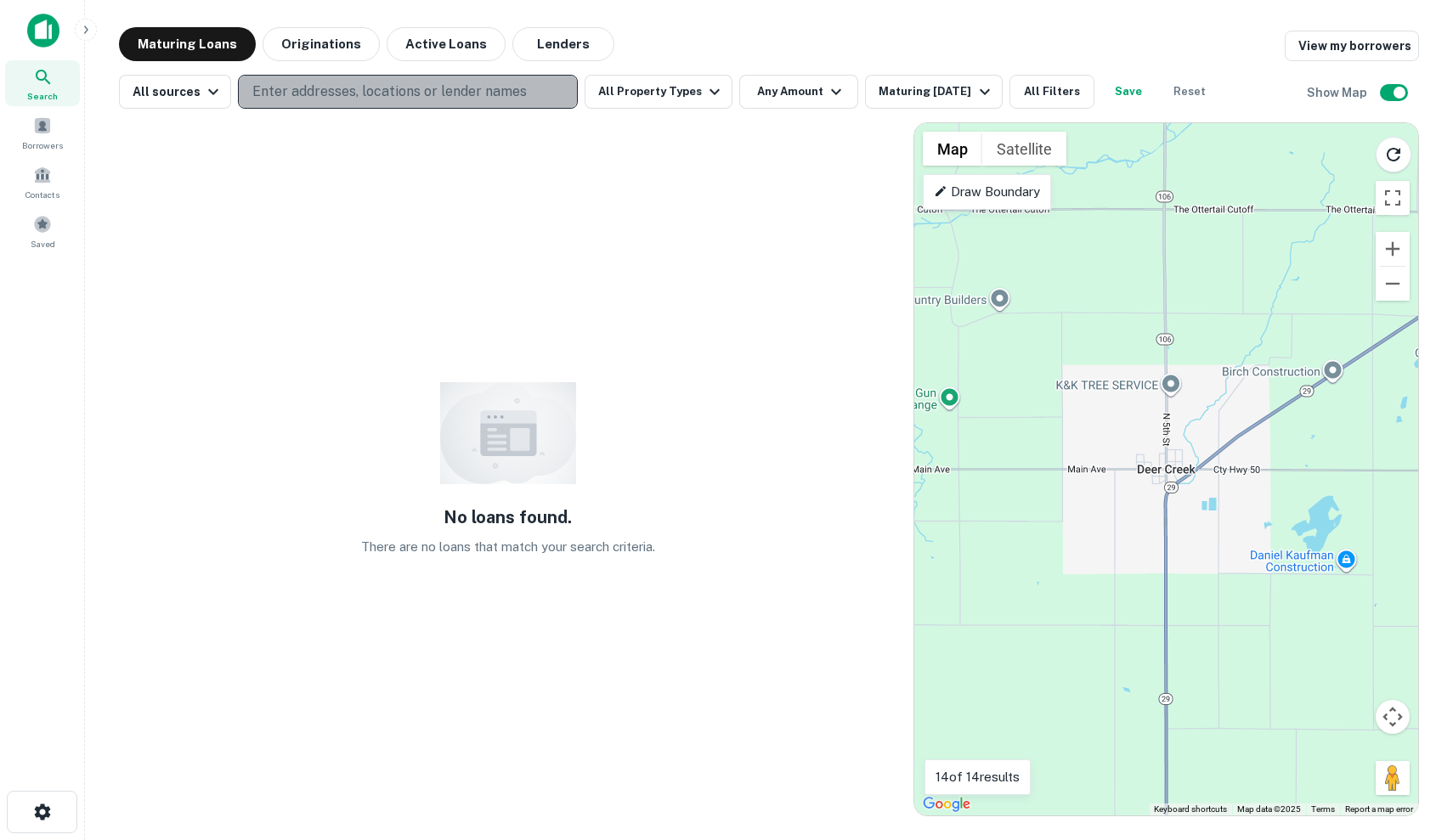
click at [457, 91] on p "Enter addresses, locations or lender names" at bounding box center [389, 92] width 274 height 21
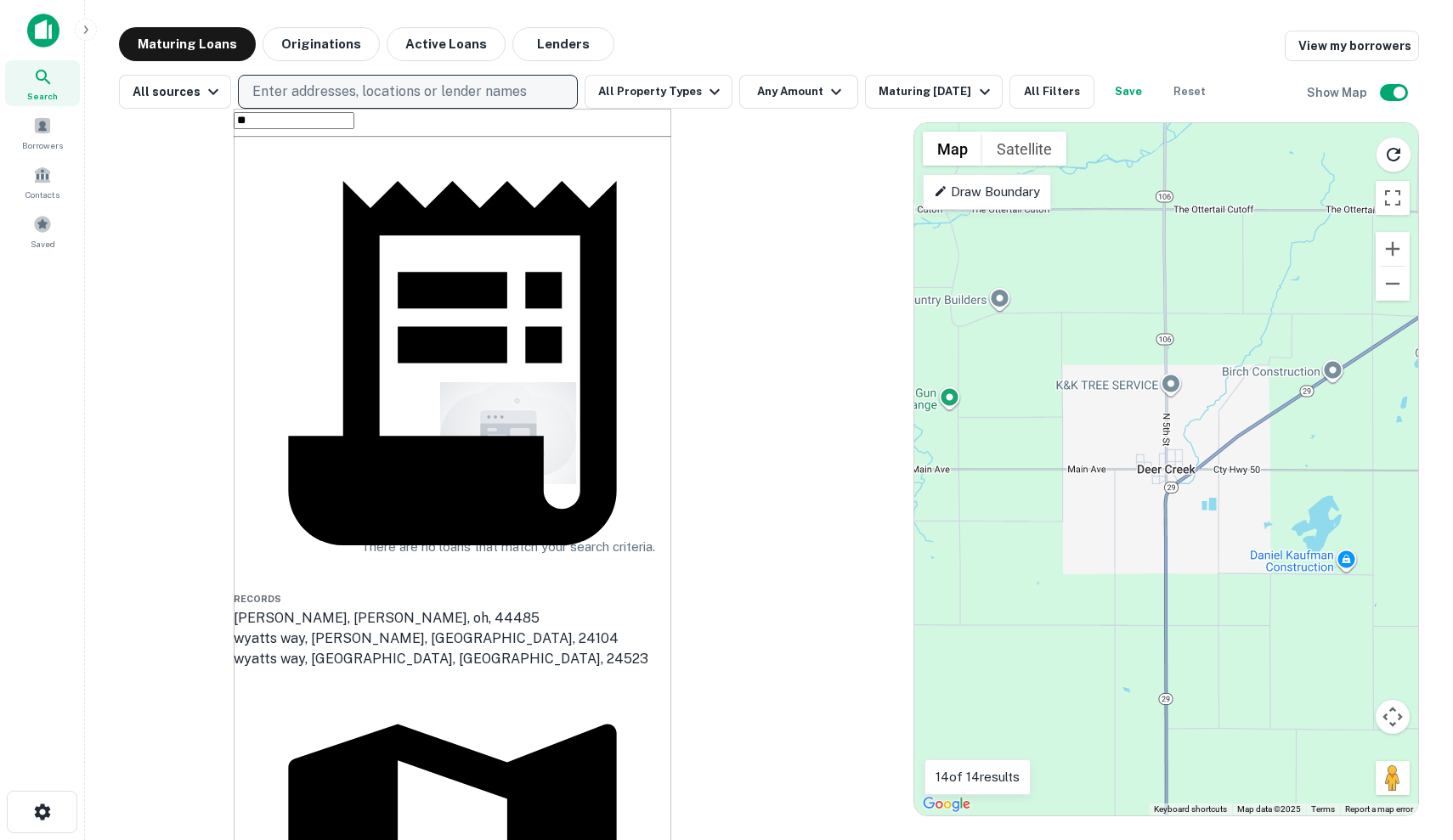
type input "*"
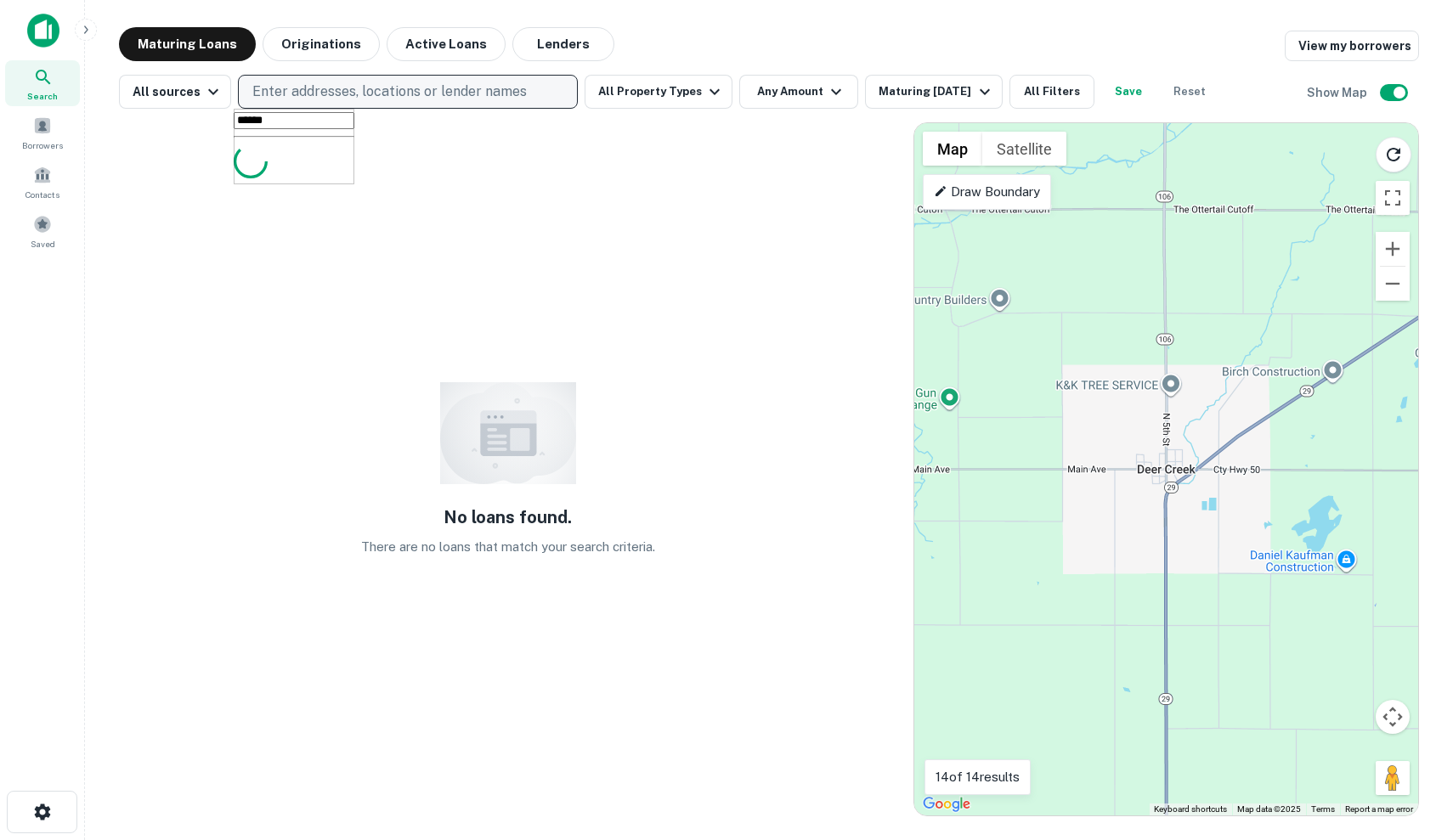
type input "*******"
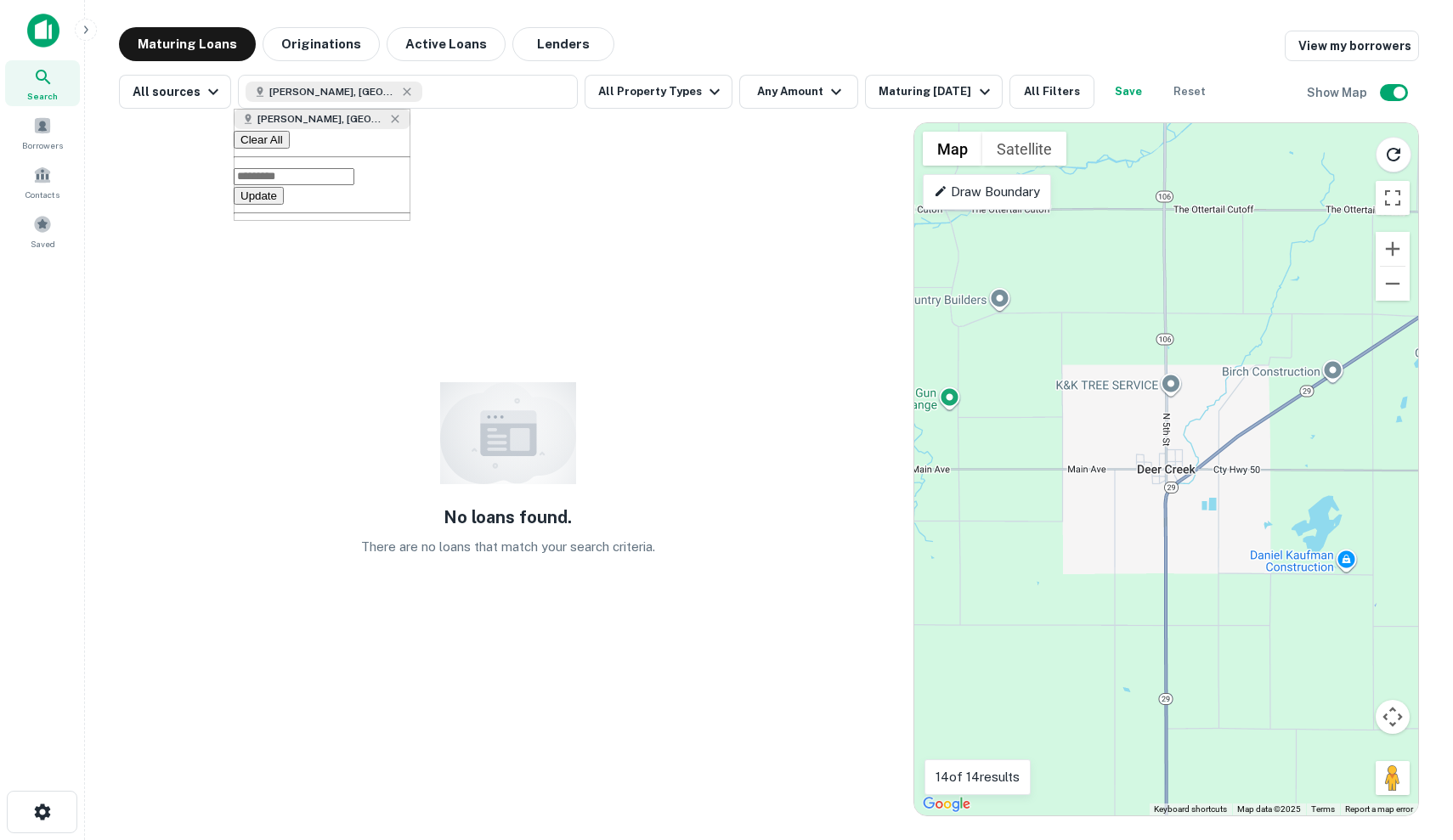
click at [410, 206] on div "Update" at bounding box center [322, 195] width 176 height 21
click at [284, 205] on button "Update" at bounding box center [258, 195] width 50 height 18
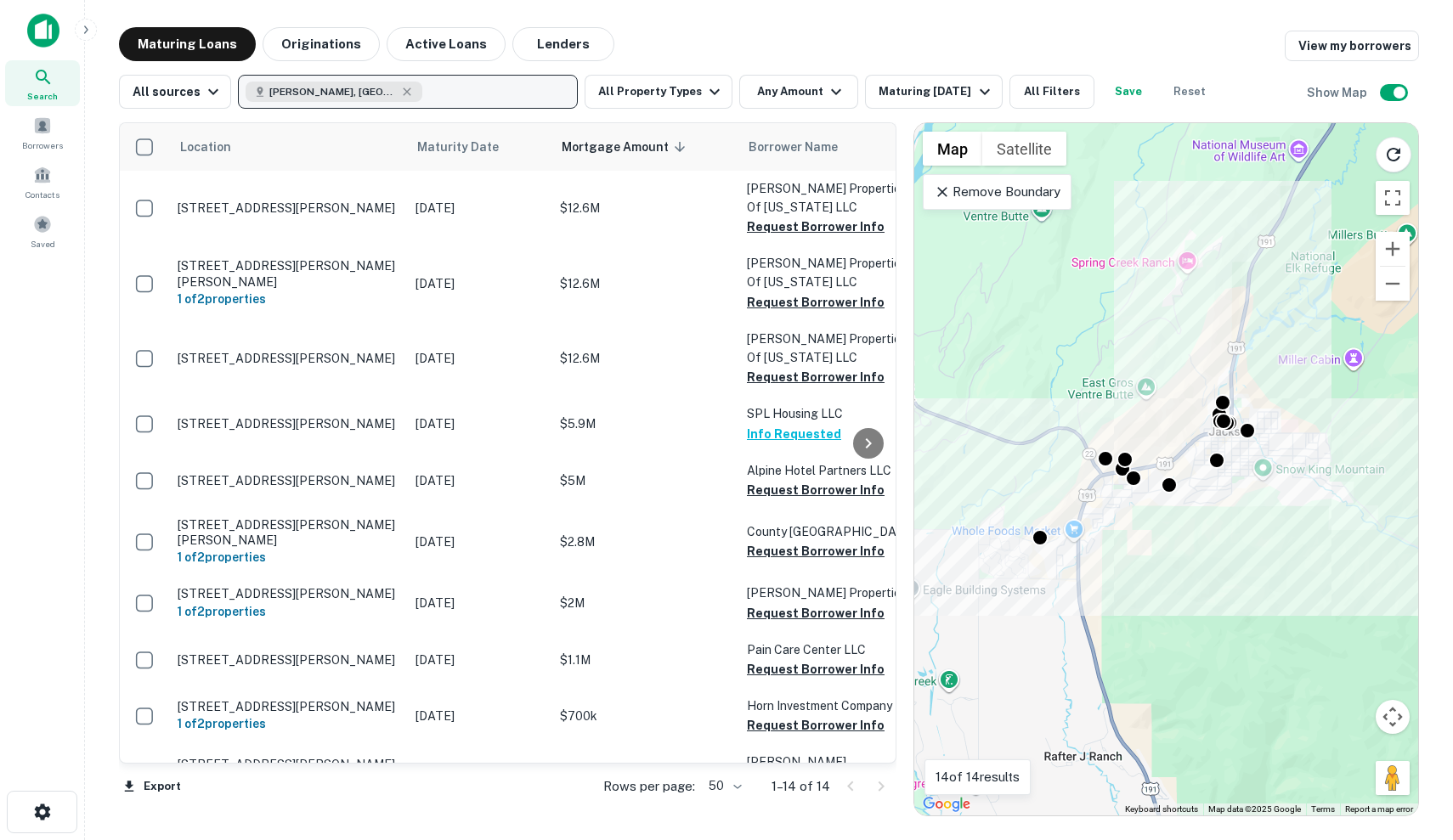
click at [517, 81] on button "Jackson, WY, USA" at bounding box center [407, 91] width 340 height 34
click at [508, 86] on button "Jackson, WY, USA" at bounding box center [407, 91] width 340 height 34
click at [400, 88] on icon "button" at bounding box center [406, 91] width 13 height 13
click at [356, 91] on p "Enter addresses, locations or lender names" at bounding box center [389, 92] width 274 height 21
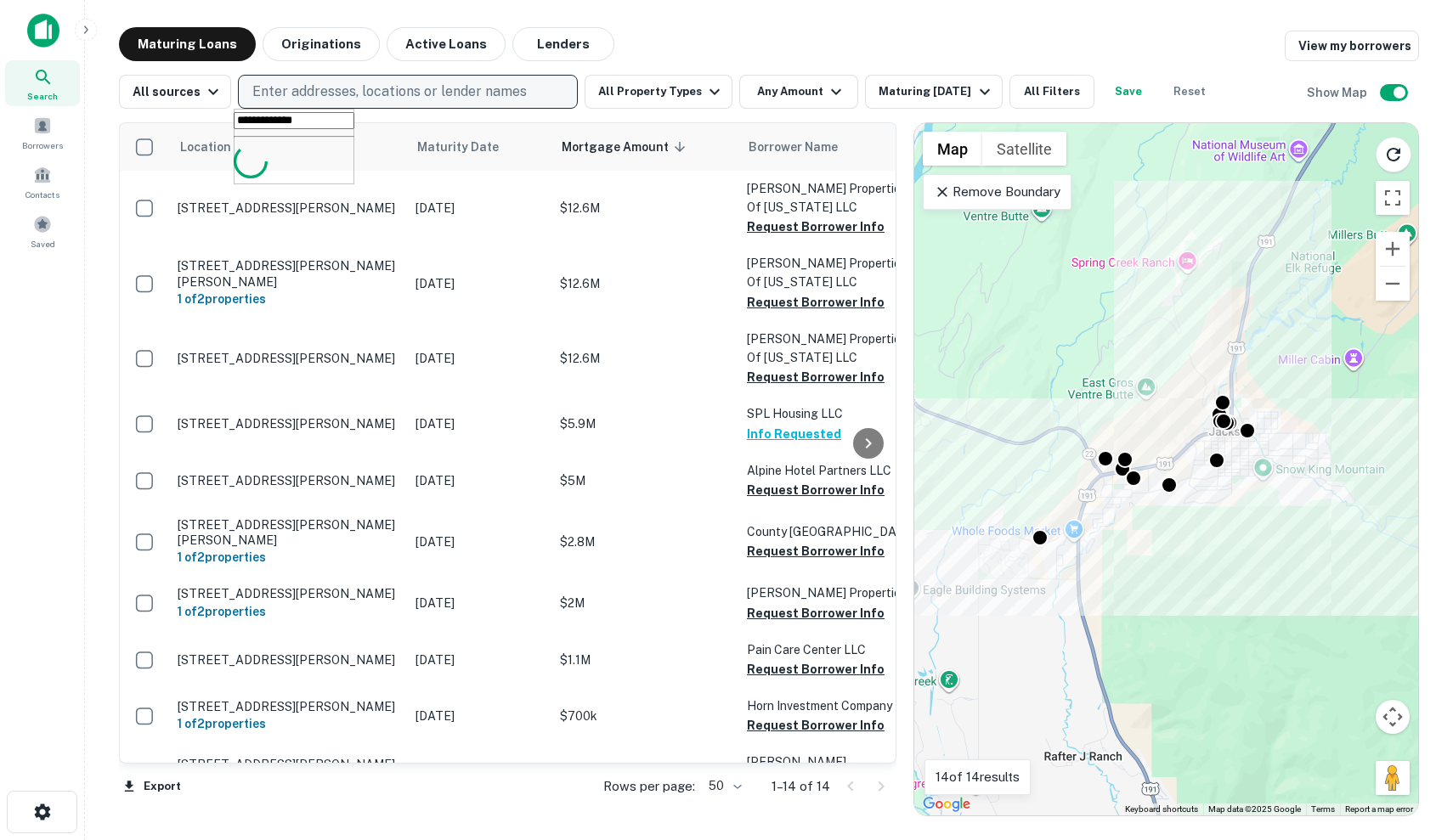
type input "**********"
click at [284, 205] on button "Update" at bounding box center [258, 195] width 50 height 18
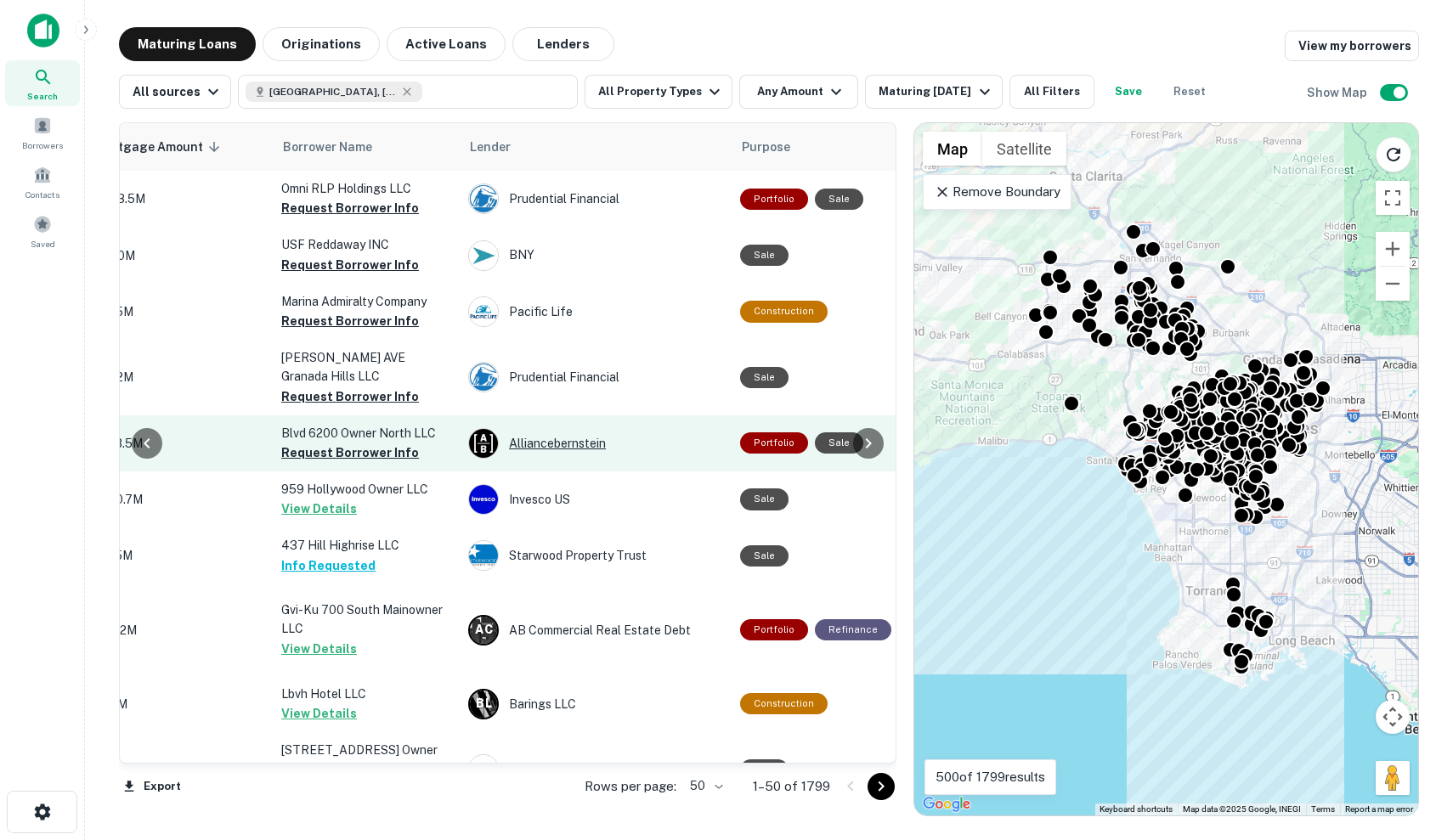
scroll to position [1, 466]
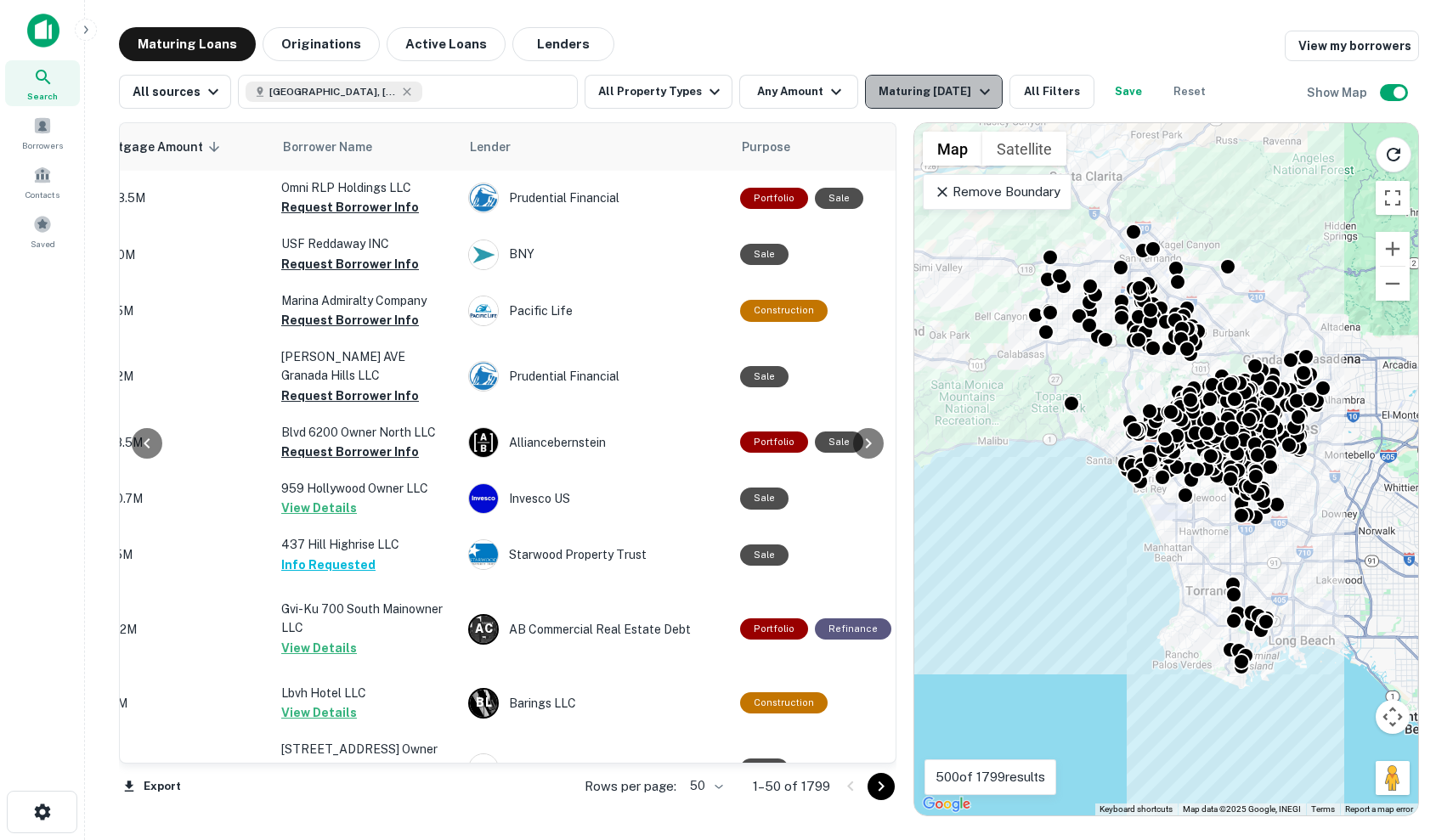
click at [966, 78] on button "Maturing In 120 Days" at bounding box center [933, 91] width 137 height 34
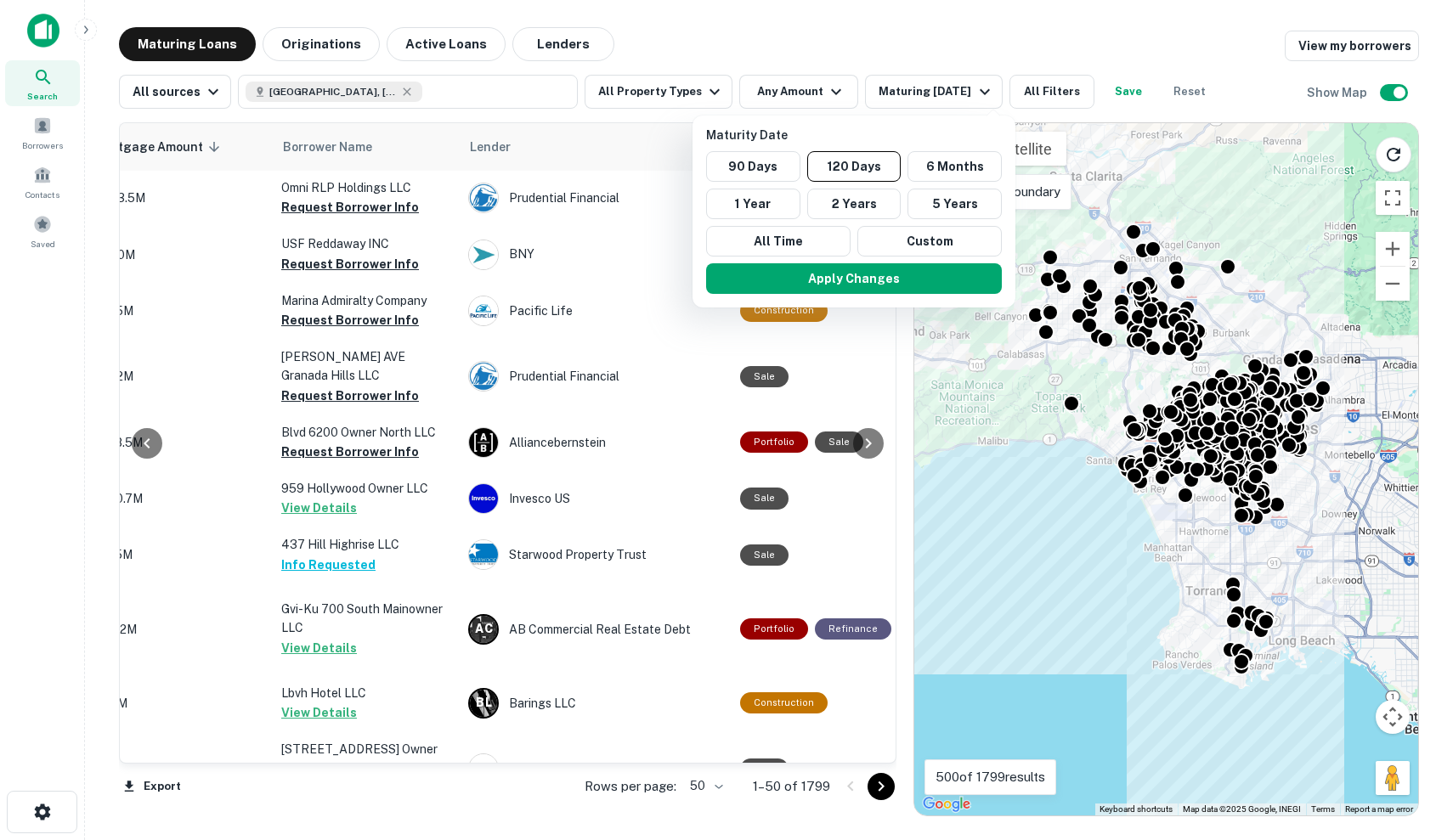
click at [799, 89] on div at bounding box center [726, 420] width 1453 height 840
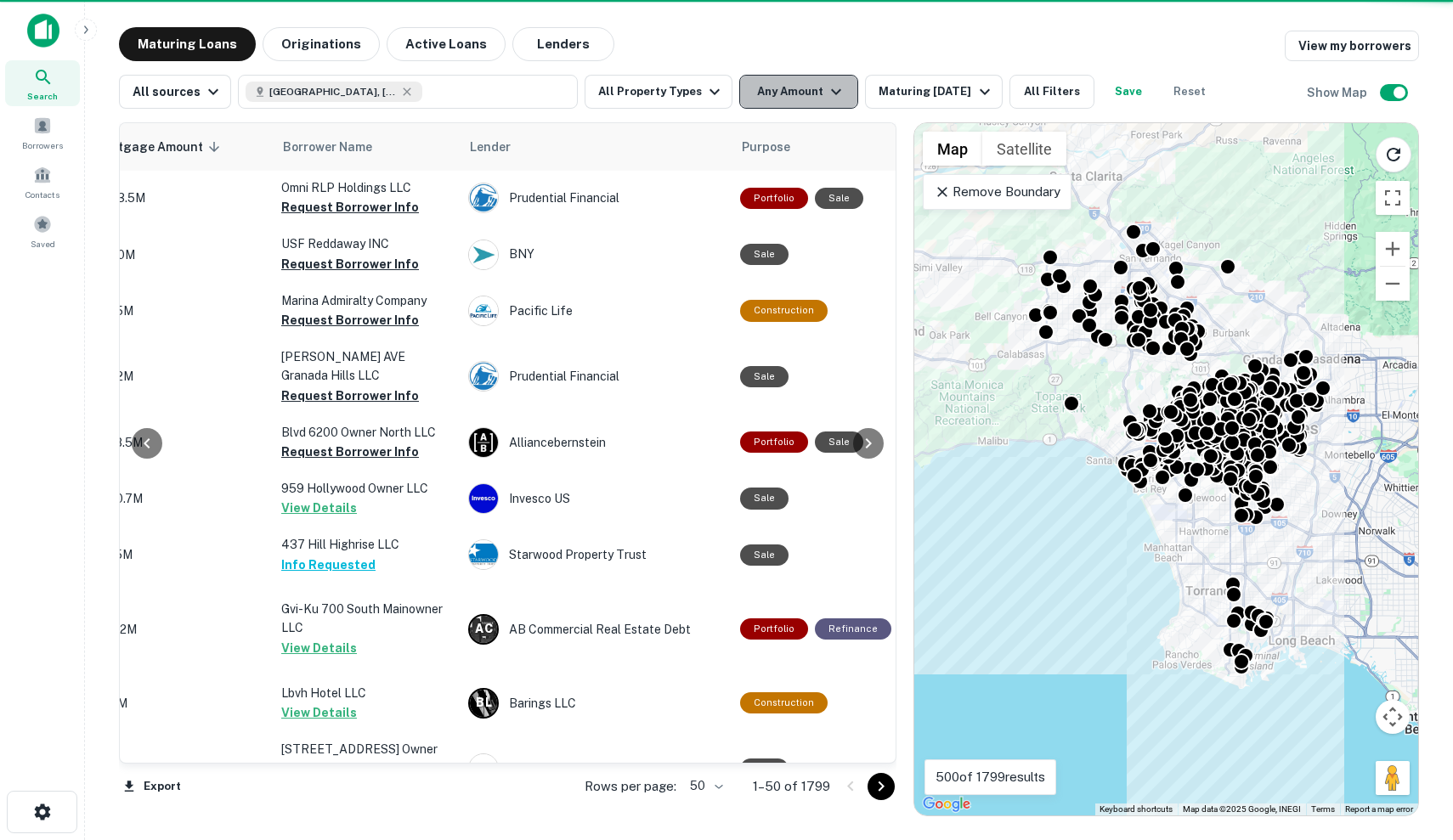
click at [778, 90] on button "Any Amount" at bounding box center [799, 91] width 119 height 34
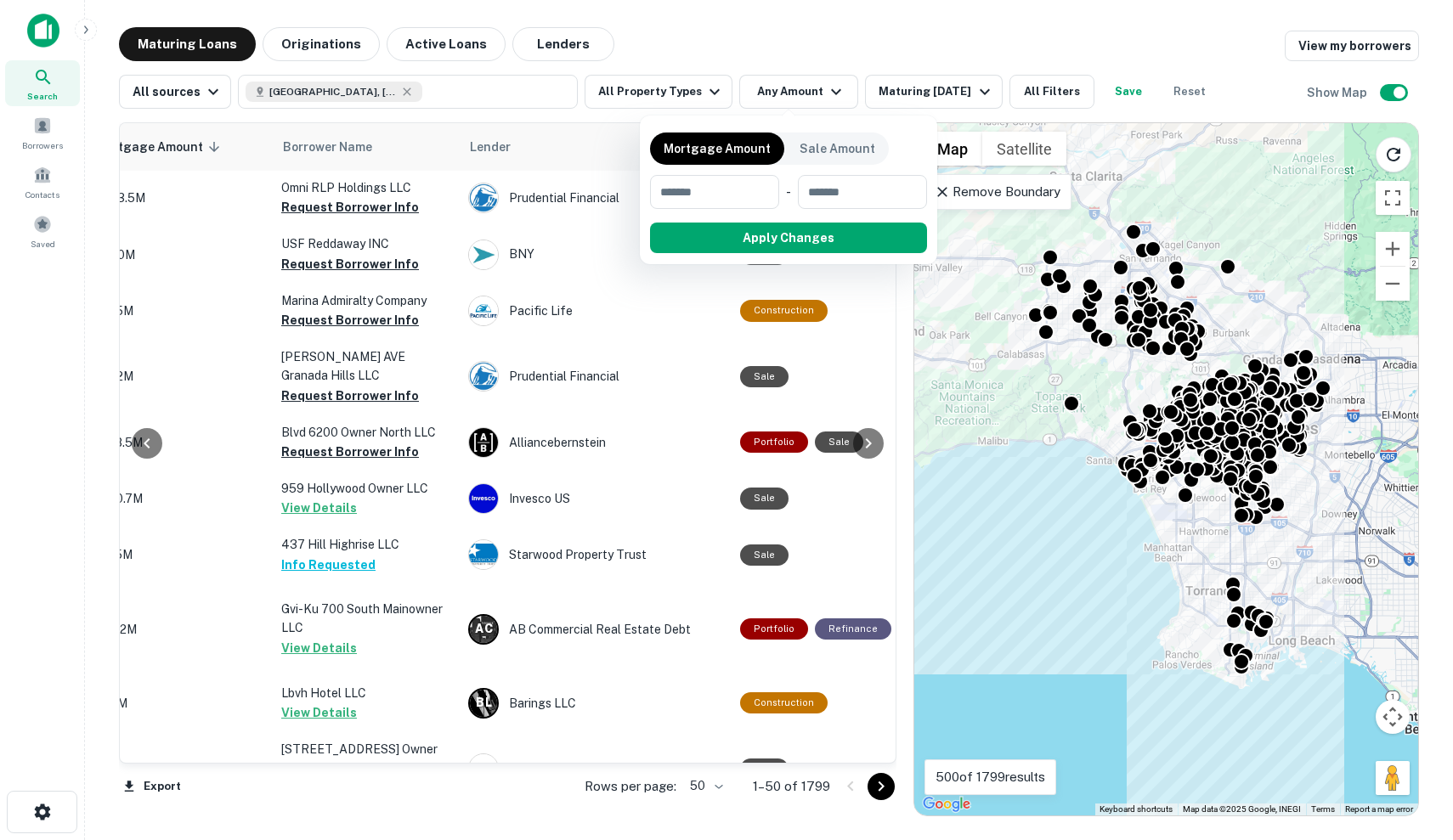
click at [1048, 103] on div at bounding box center [726, 420] width 1453 height 840
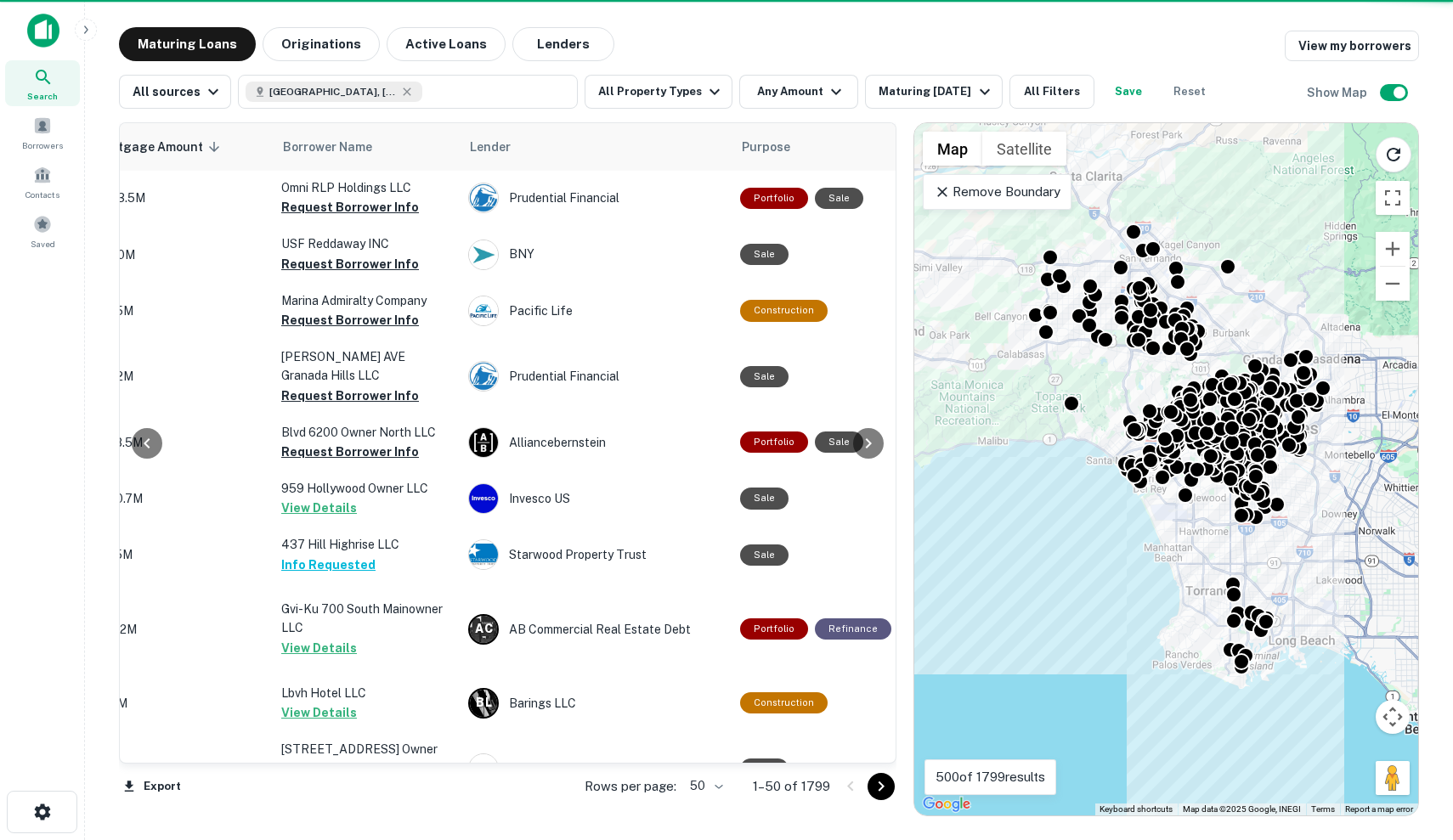
click at [1047, 101] on button "All Filters" at bounding box center [1052, 91] width 85 height 34
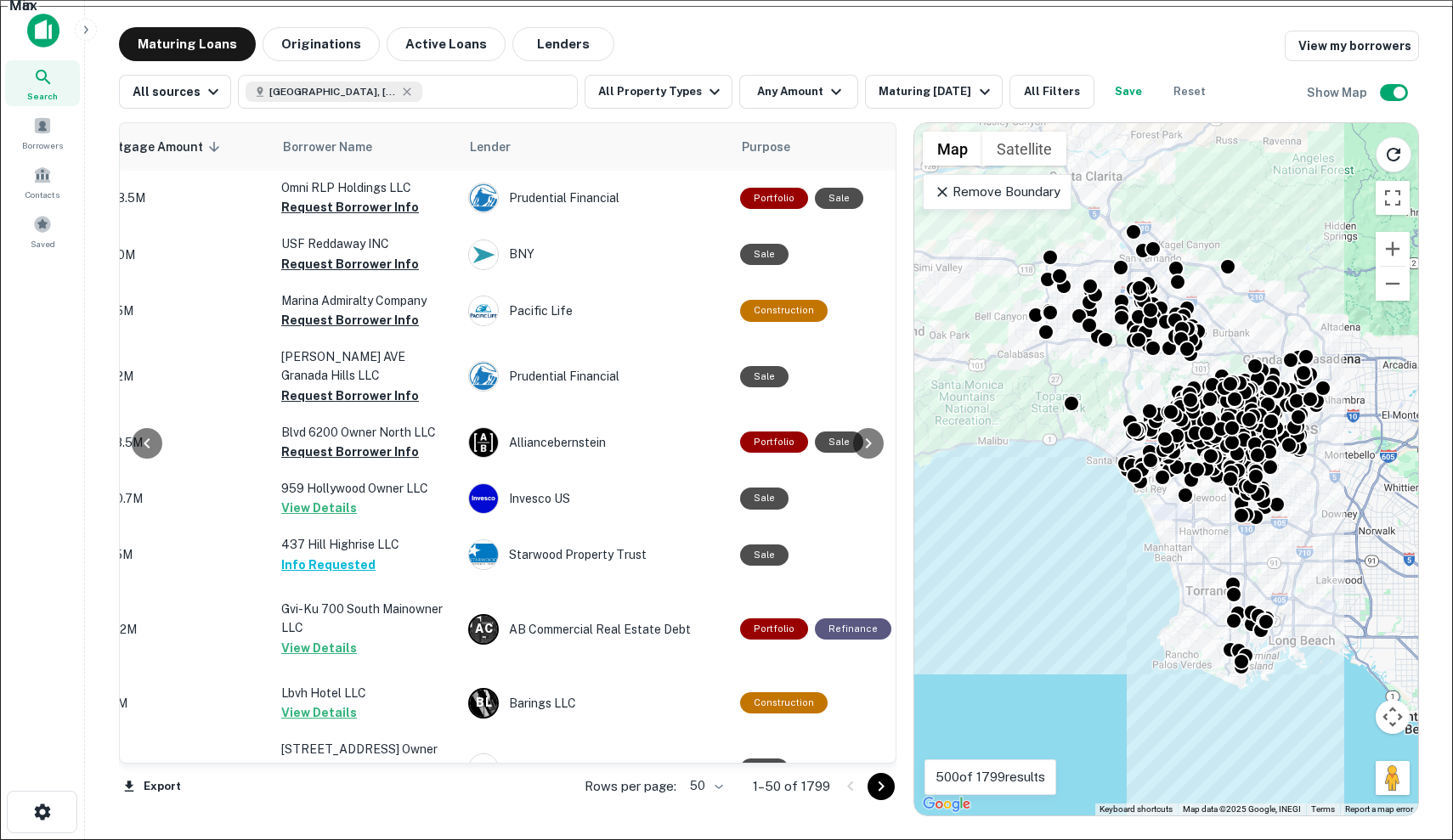
click at [1047, 839] on div at bounding box center [726, 840] width 1453 height 0
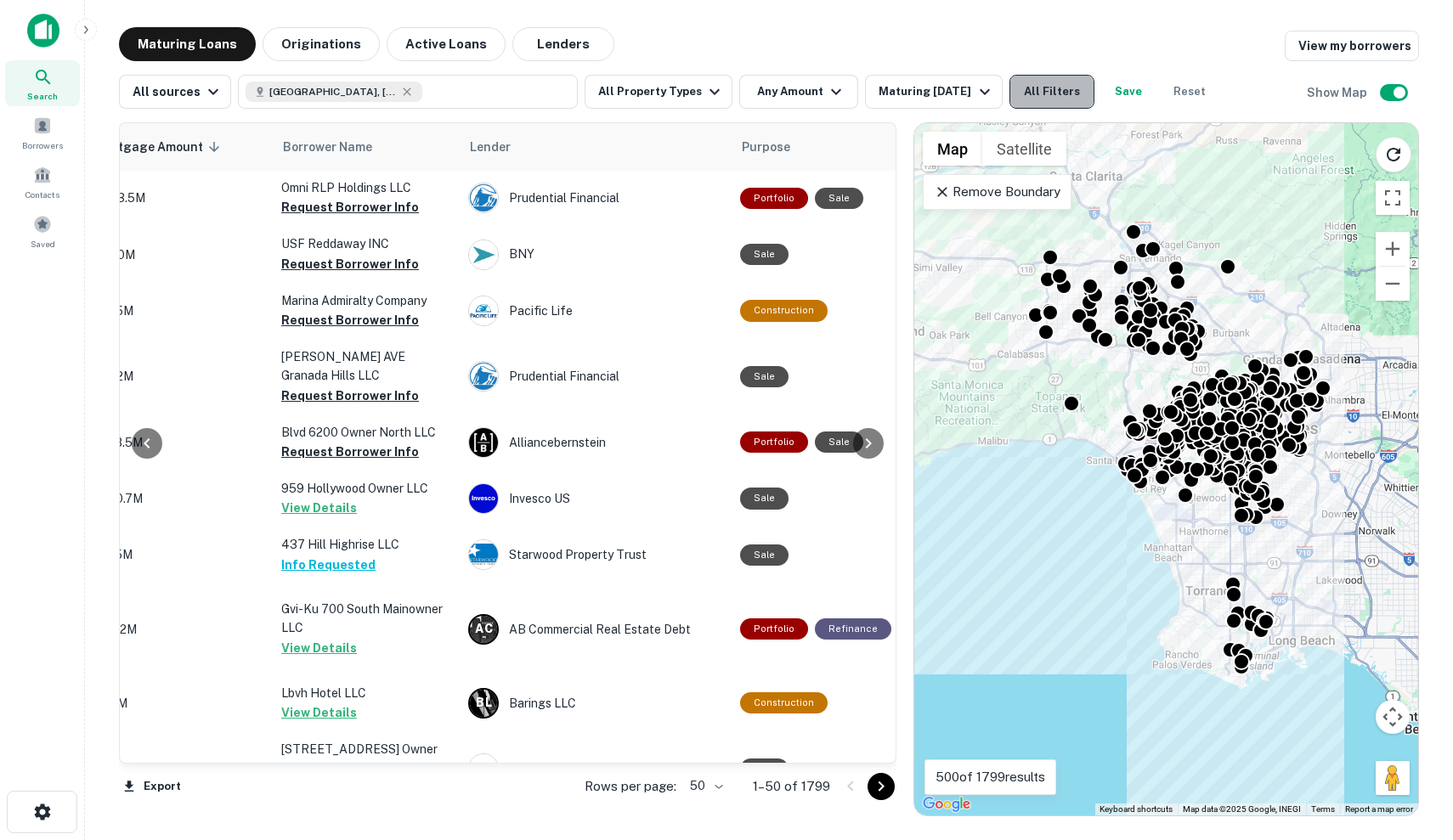
click at [1037, 96] on button "All Filters" at bounding box center [1052, 91] width 85 height 34
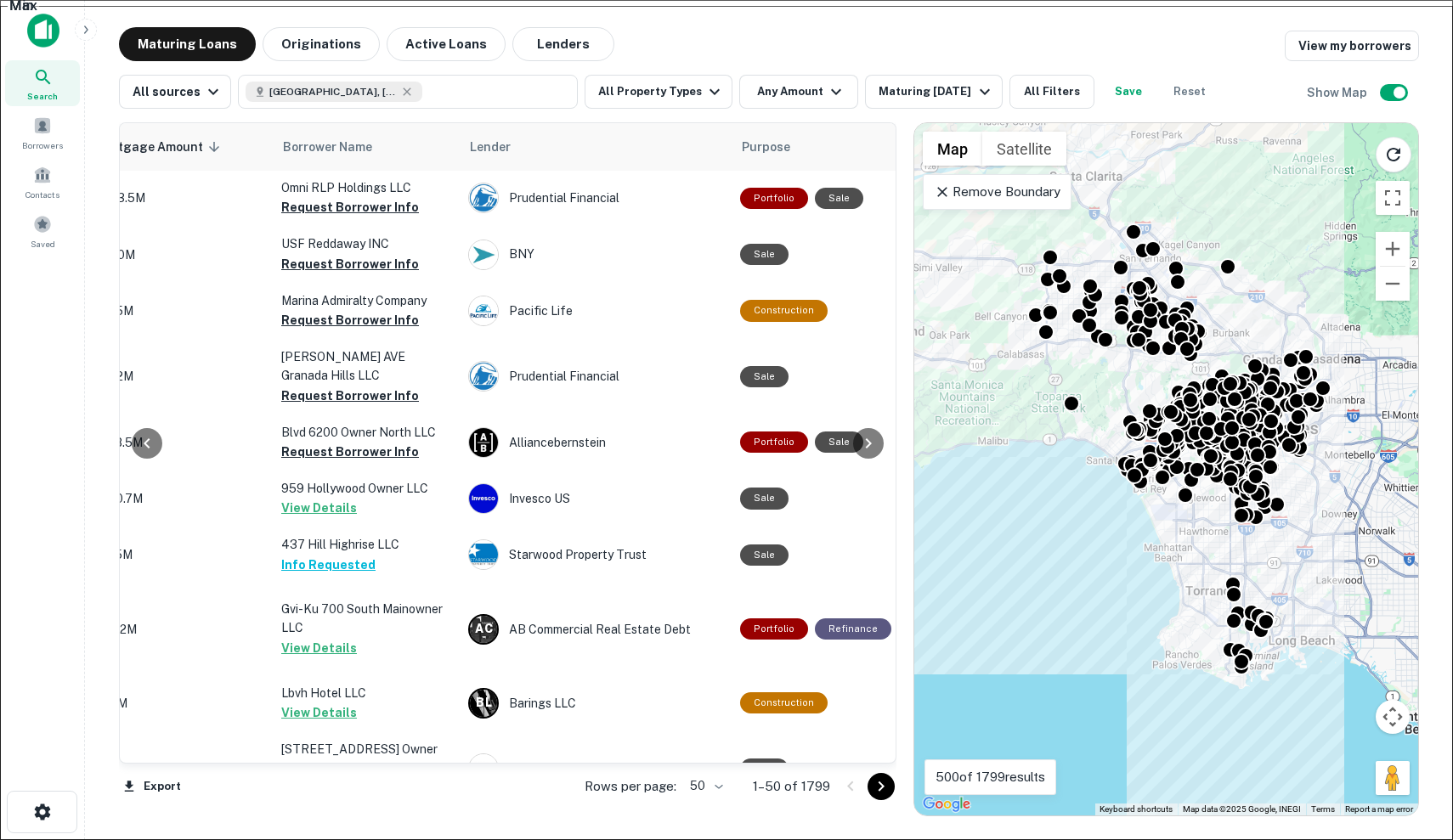
click at [787, 839] on div at bounding box center [726, 840] width 1453 height 0
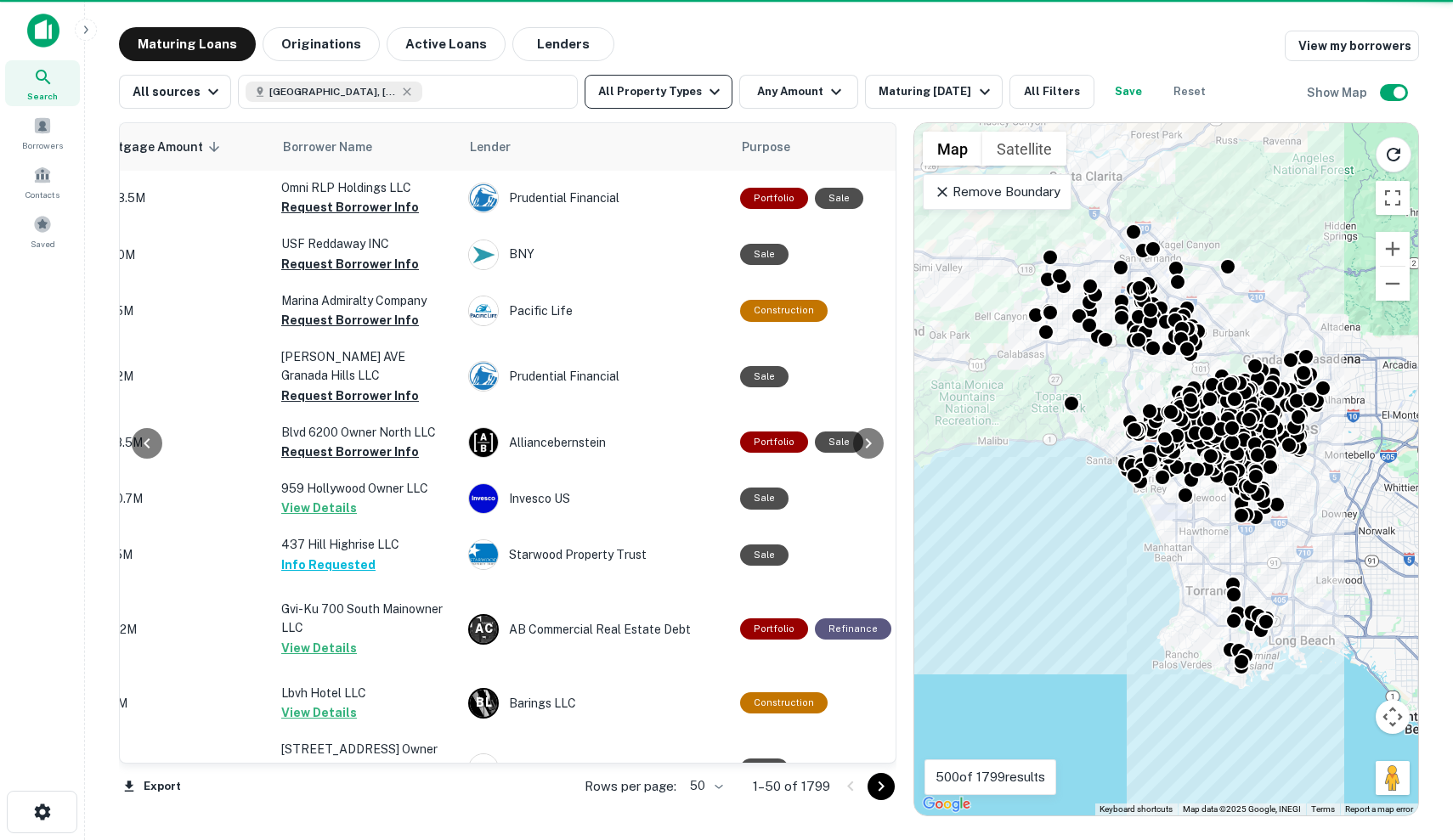
click at [657, 91] on button "All Property Types" at bounding box center [658, 91] width 148 height 34
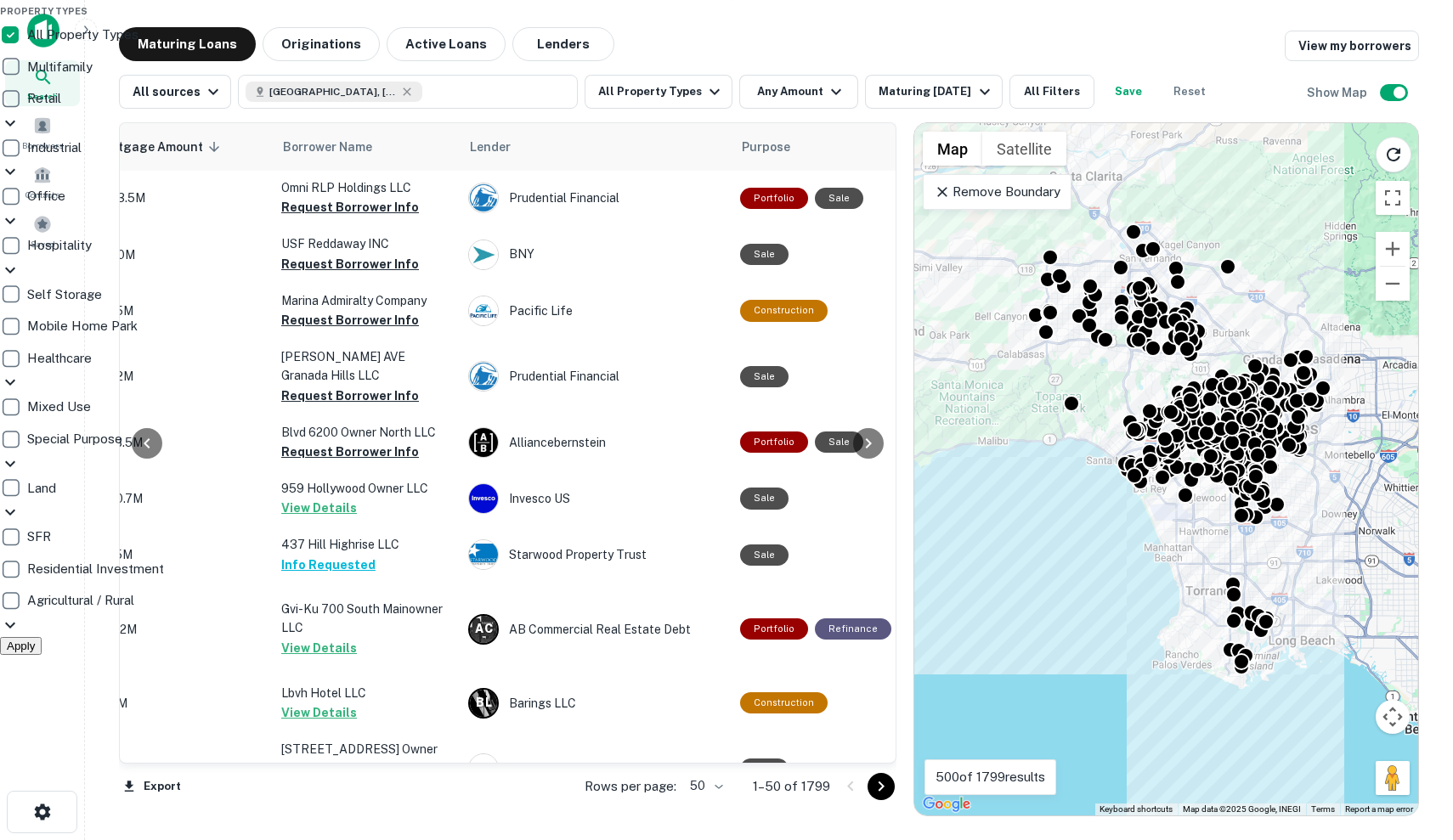
click at [55, 540] on p "SFR" at bounding box center [41, 537] width 27 height 21
click at [55, 538] on p "SFR" at bounding box center [41, 537] width 27 height 21
click at [21, 182] on icon at bounding box center [10, 172] width 21 height 21
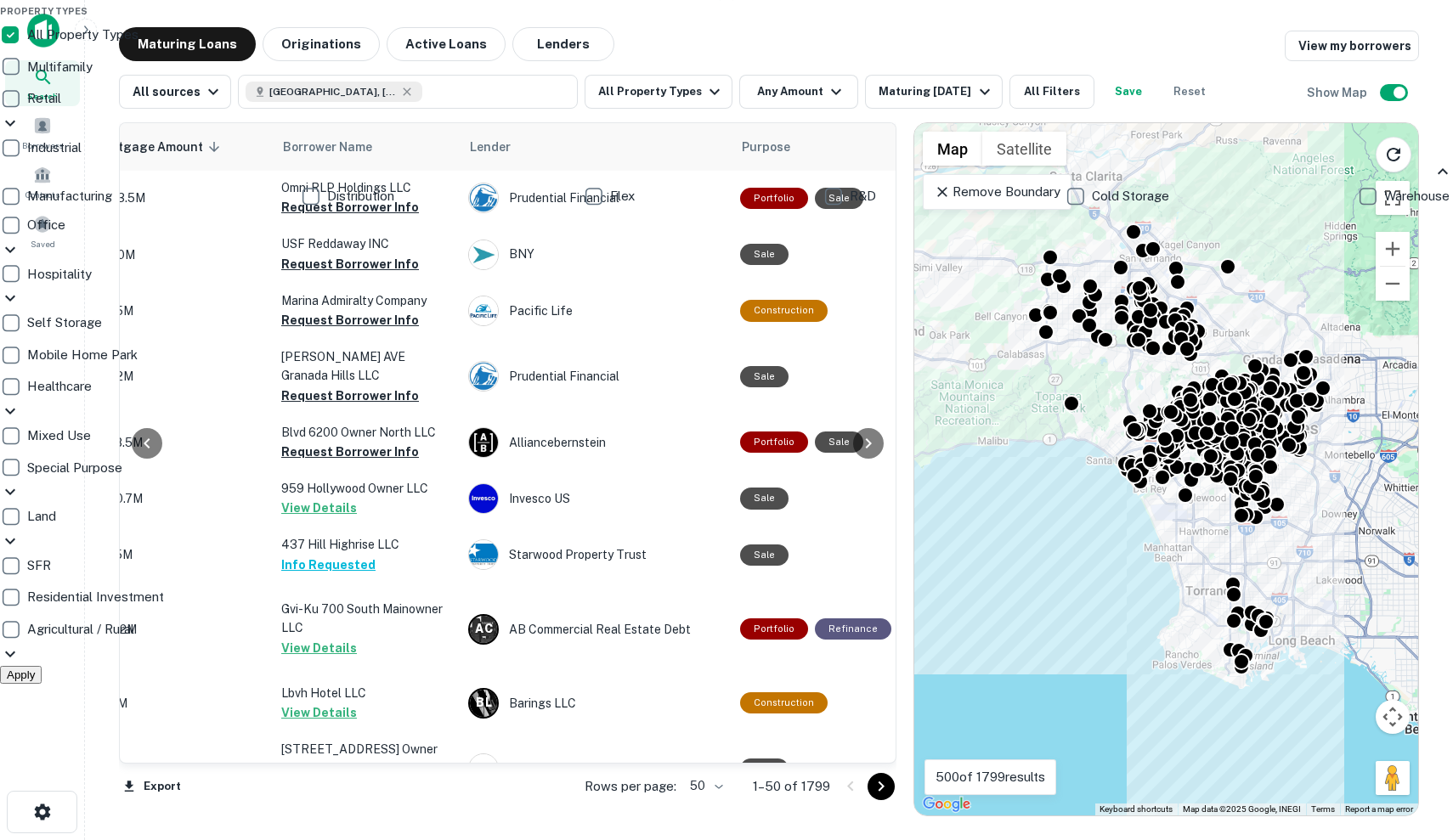
click at [1433, 182] on icon at bounding box center [1444, 172] width 21 height 21
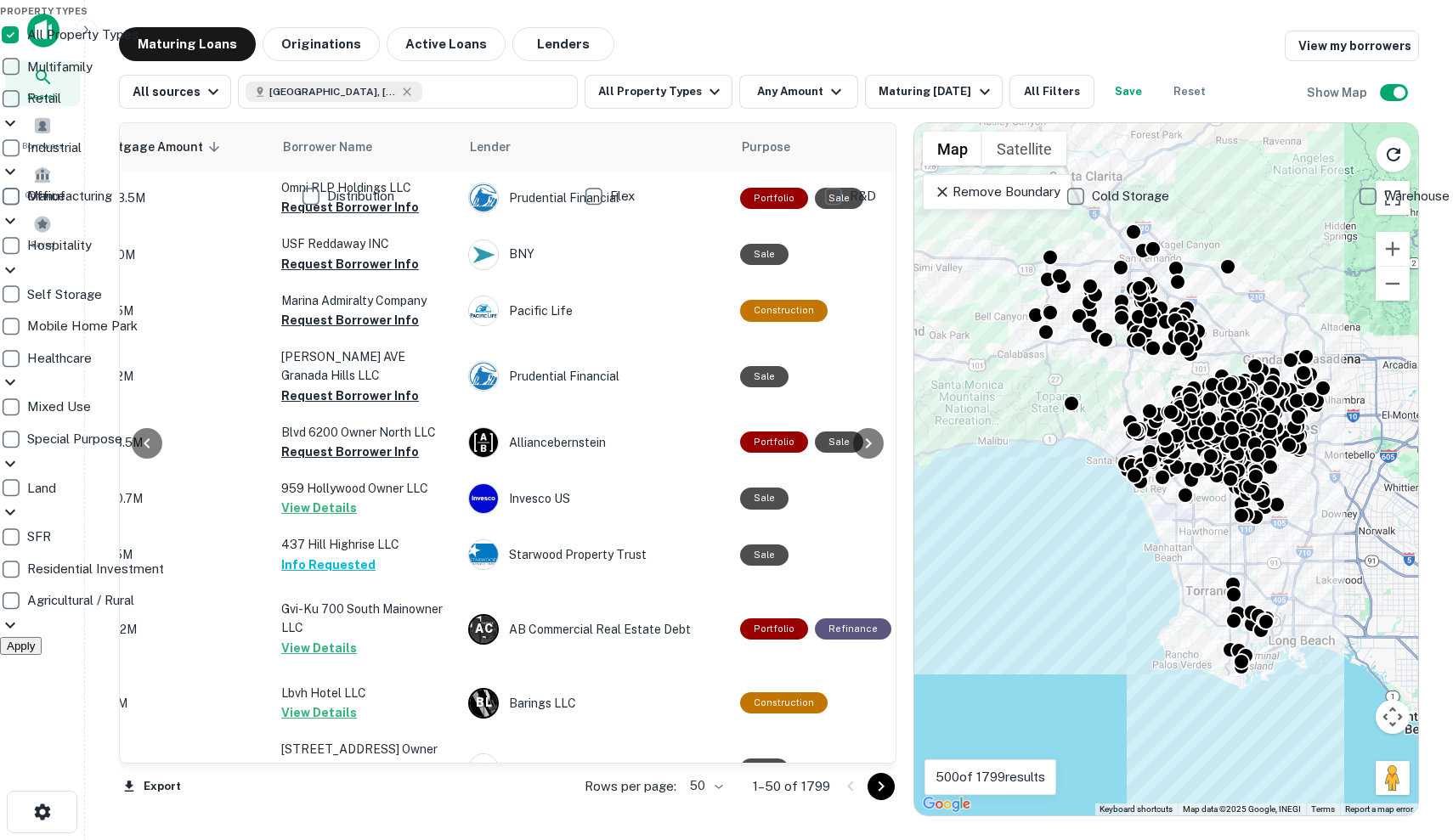
click at [15, 125] on icon at bounding box center [9, 123] width 10 height 6
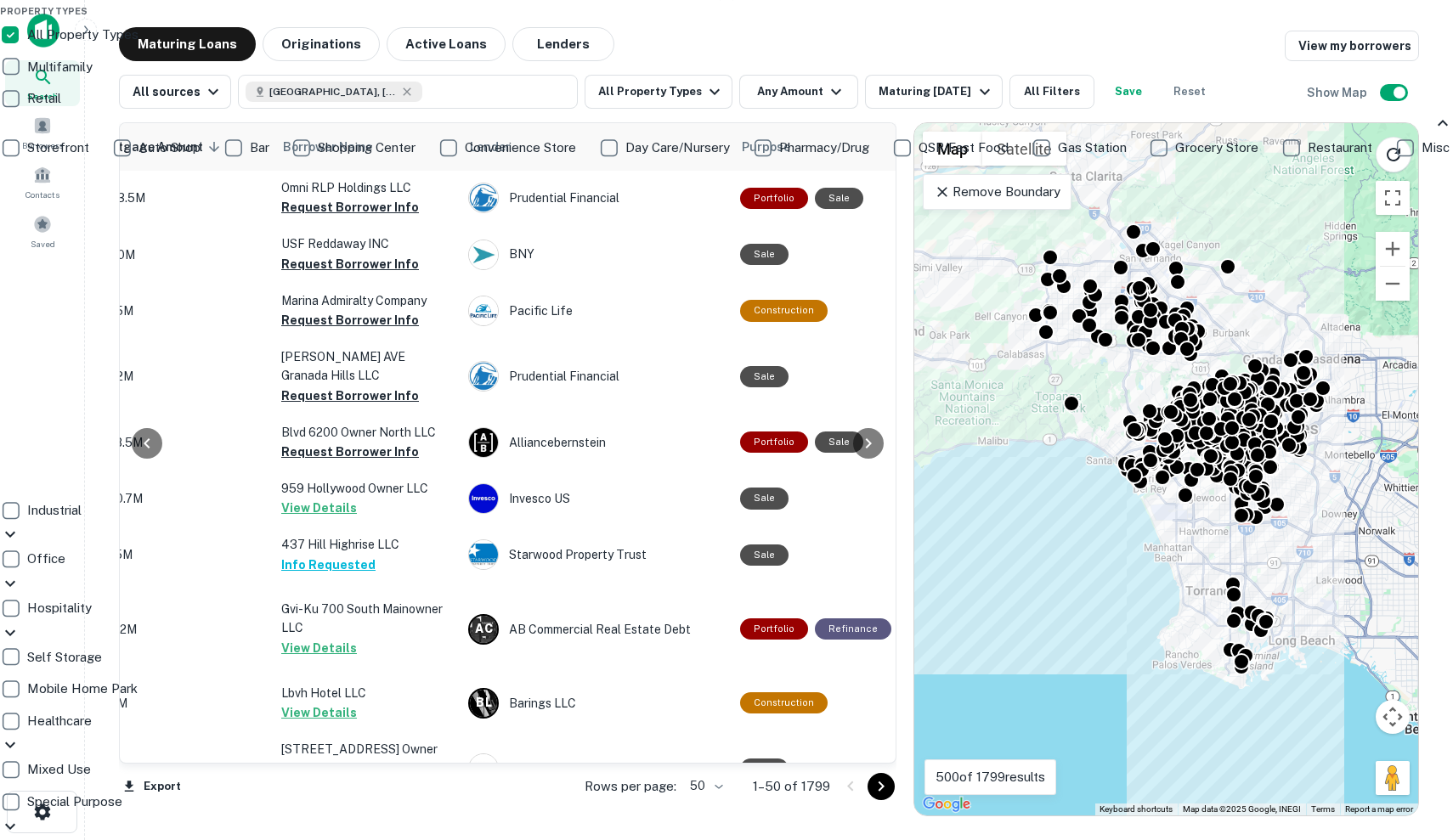
click at [1433, 133] on icon at bounding box center [1444, 124] width 21 height 21
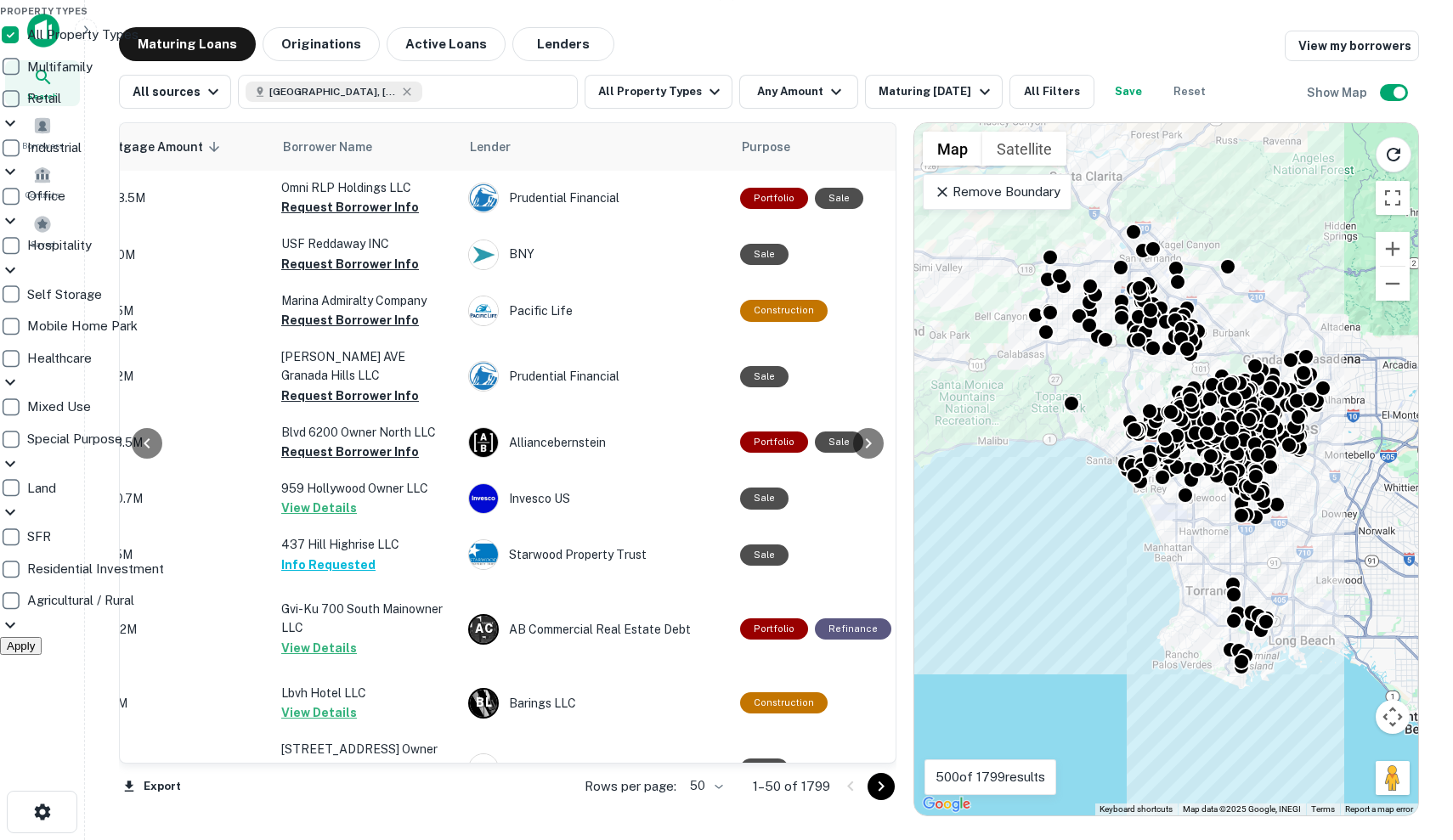
click at [15, 467] on icon at bounding box center [9, 463] width 10 height 6
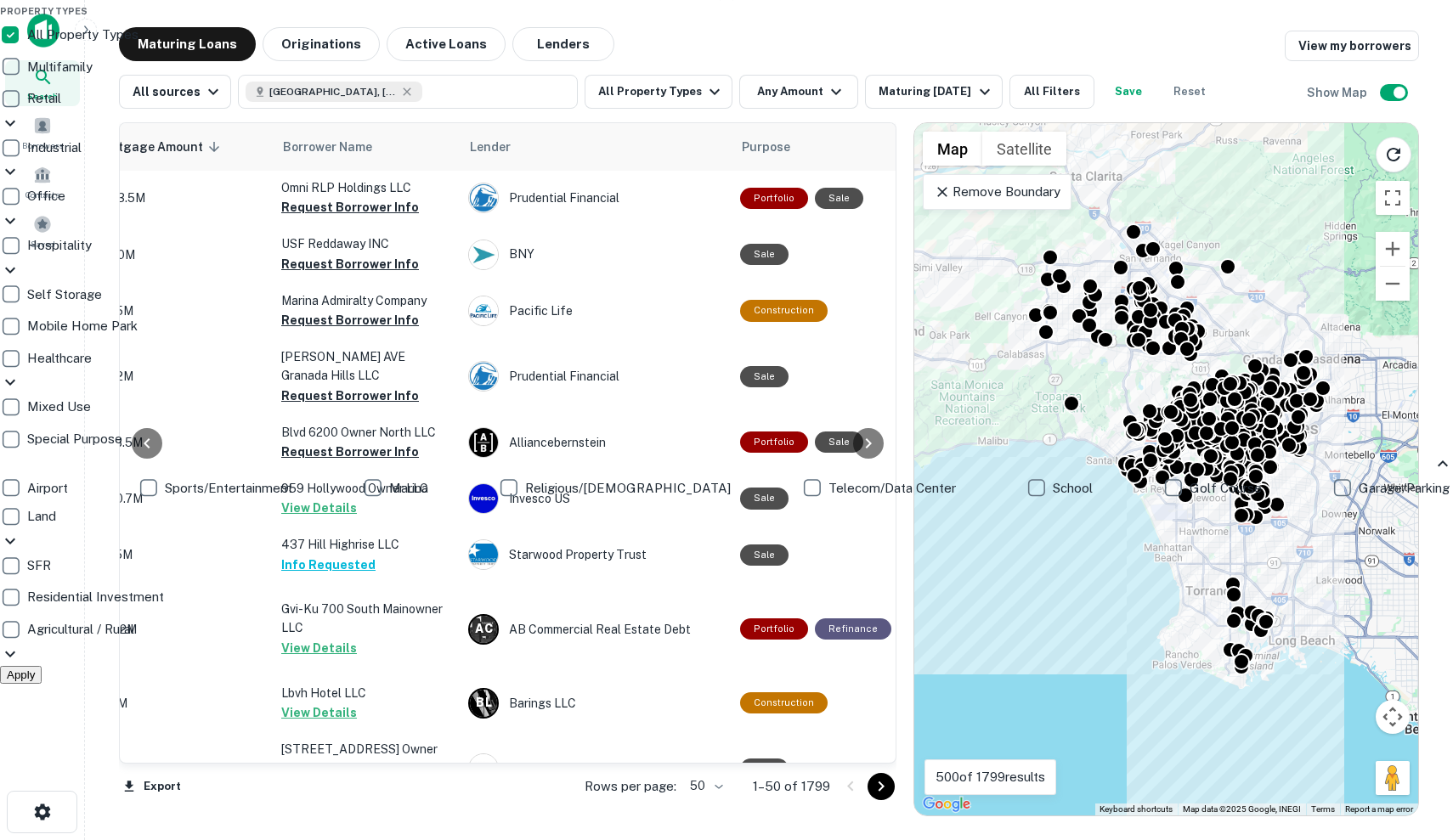
scroll to position [96, 0]
click at [1359, 499] on p "Garage/Parking" at bounding box center [1406, 488] width 94 height 21
click at [785, 30] on div at bounding box center [726, 420] width 1453 height 840
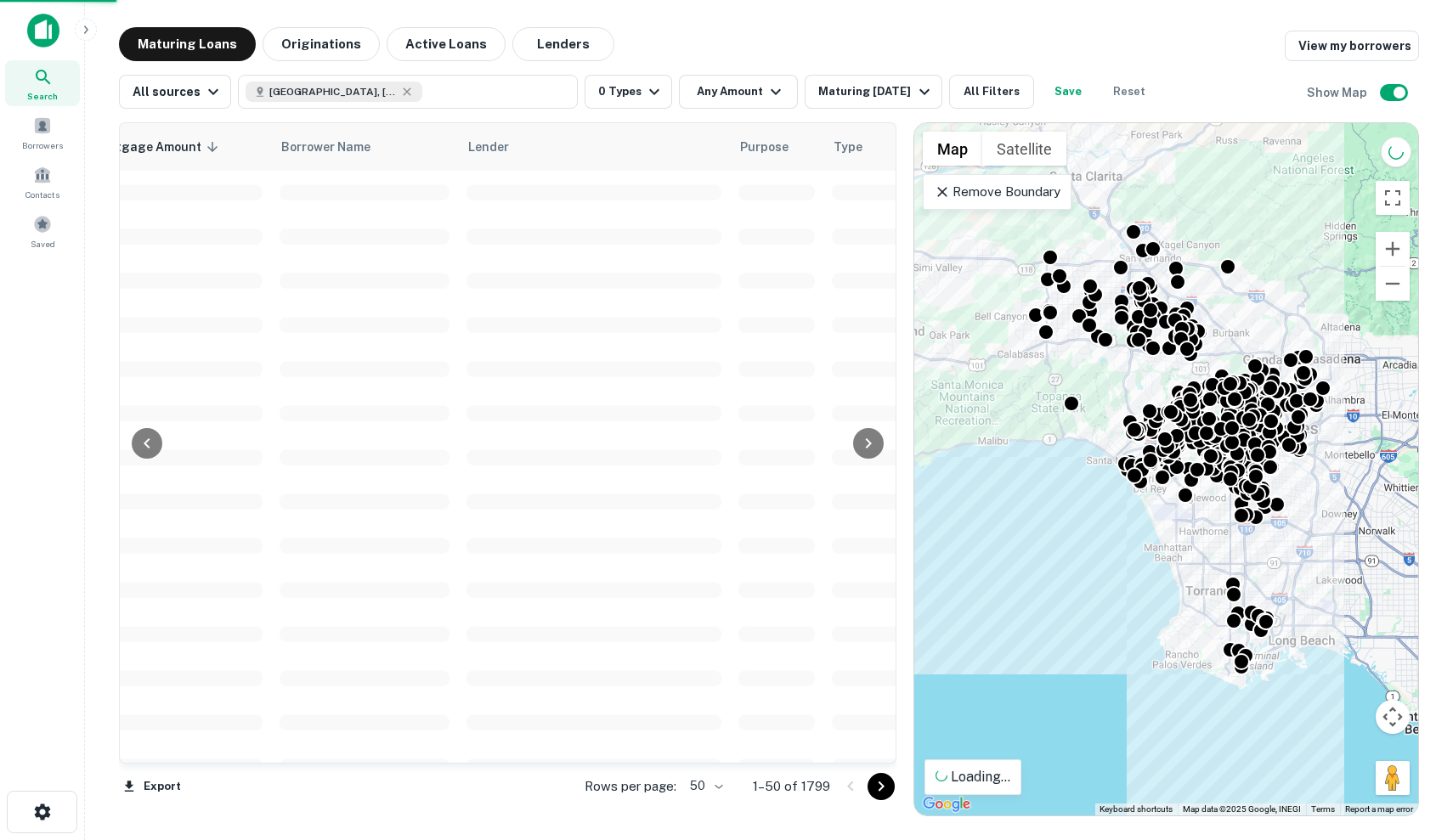
click at [706, 31] on div "Maturing Loans Originations Active Loans Lenders View my borrowers" at bounding box center [768, 44] width 1300 height 34
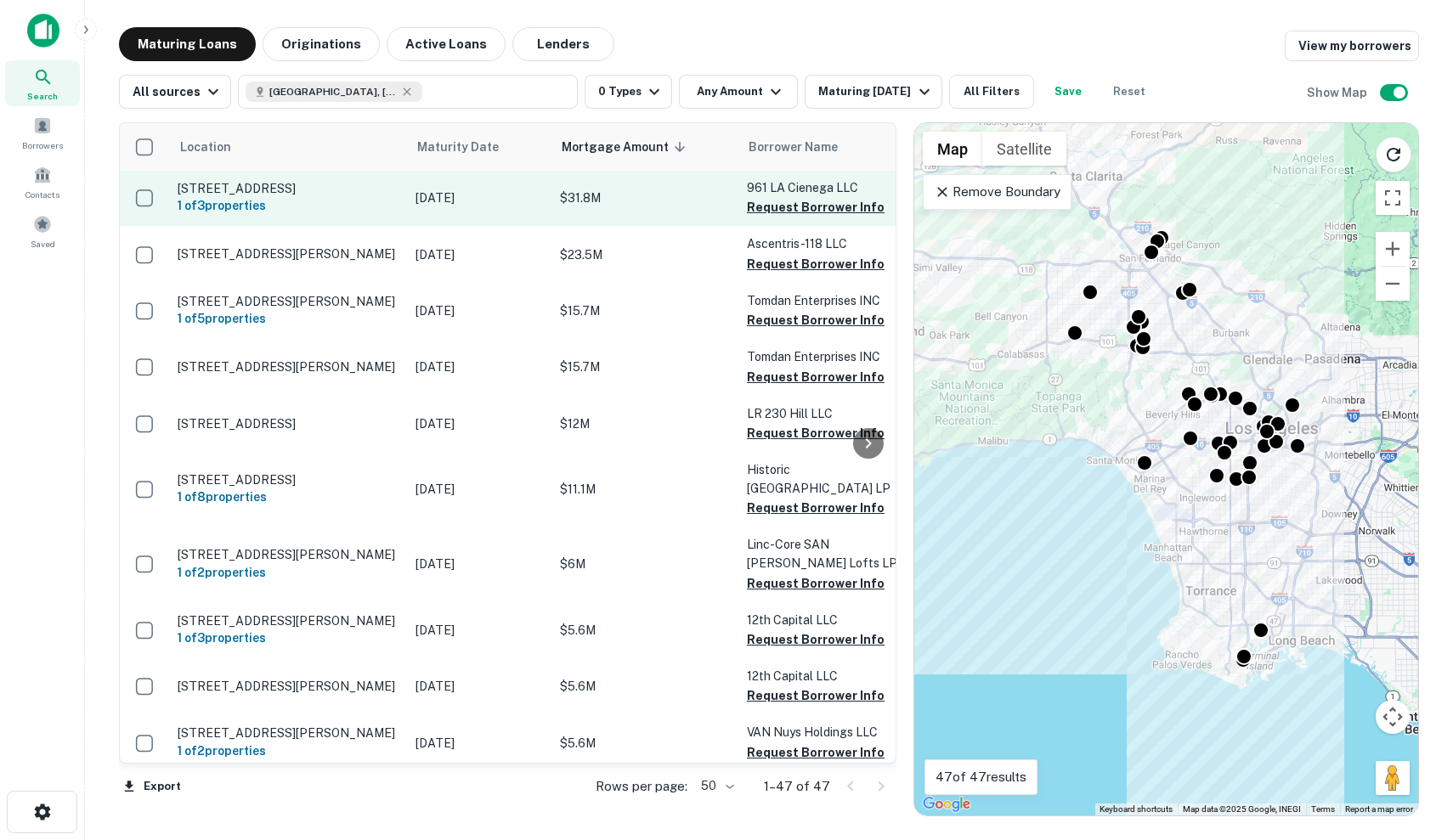
scroll to position [1, 0]
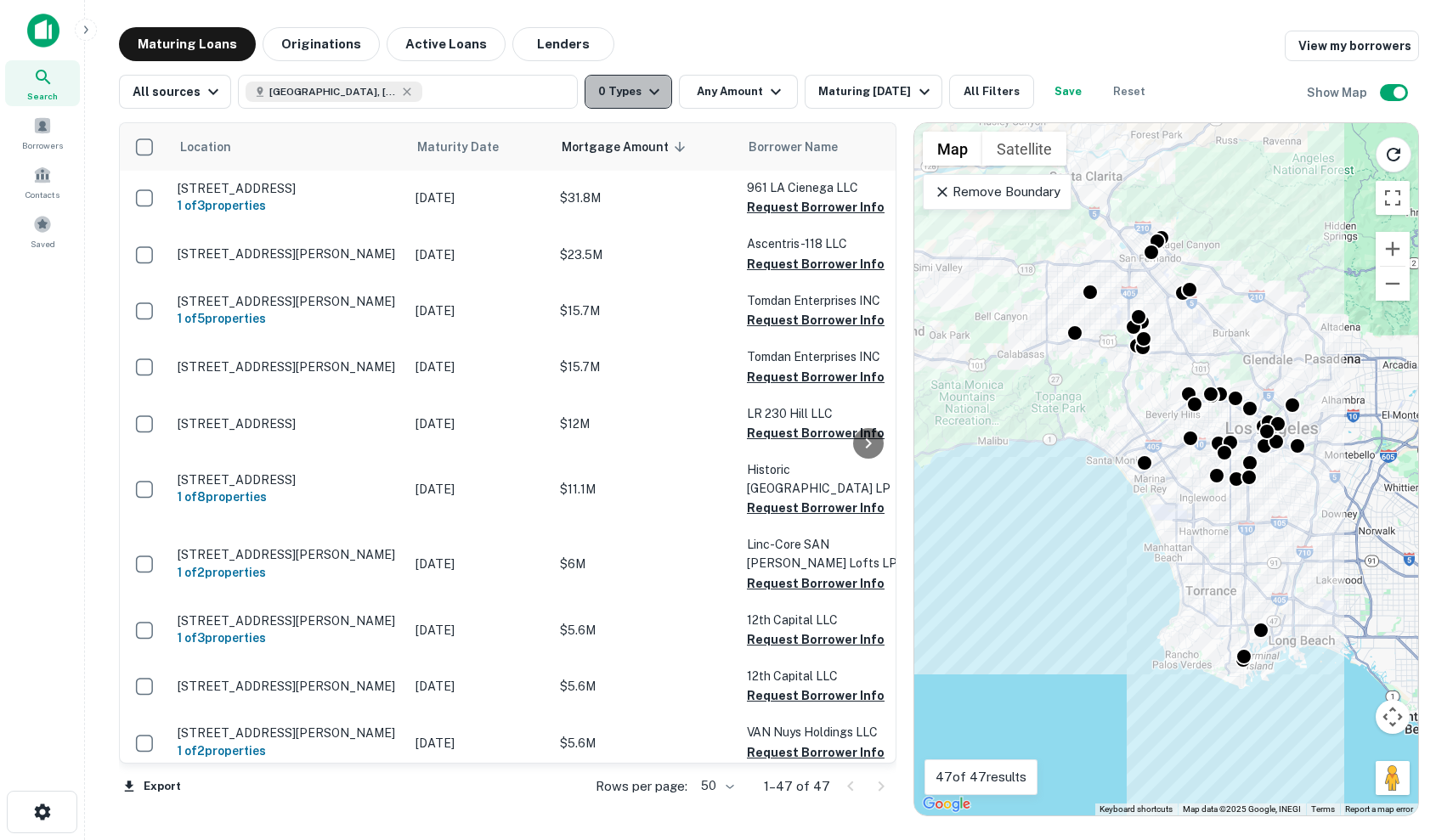
click at [644, 86] on icon "button" at bounding box center [654, 92] width 21 height 21
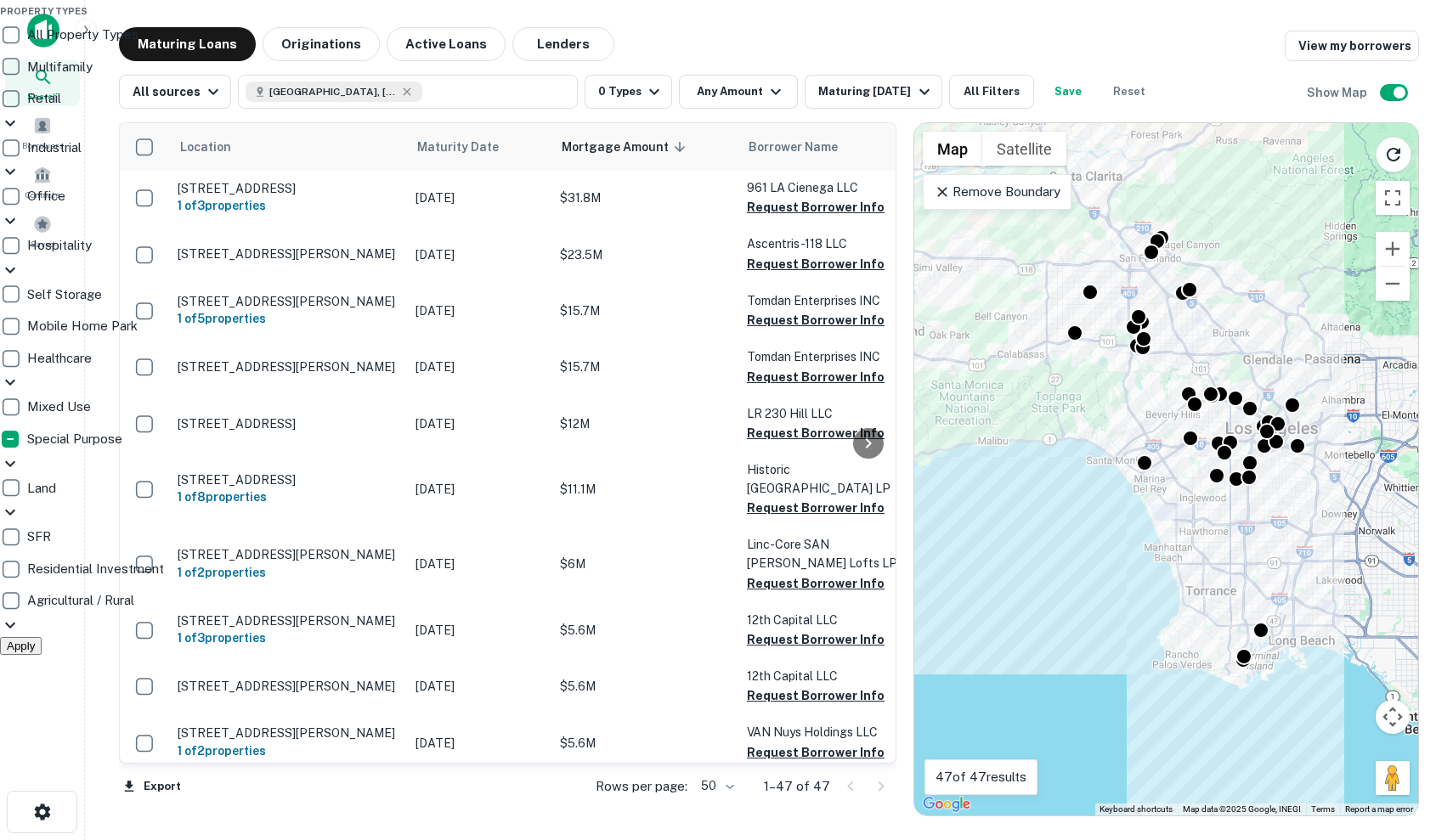
click at [639, 87] on div at bounding box center [726, 420] width 1453 height 840
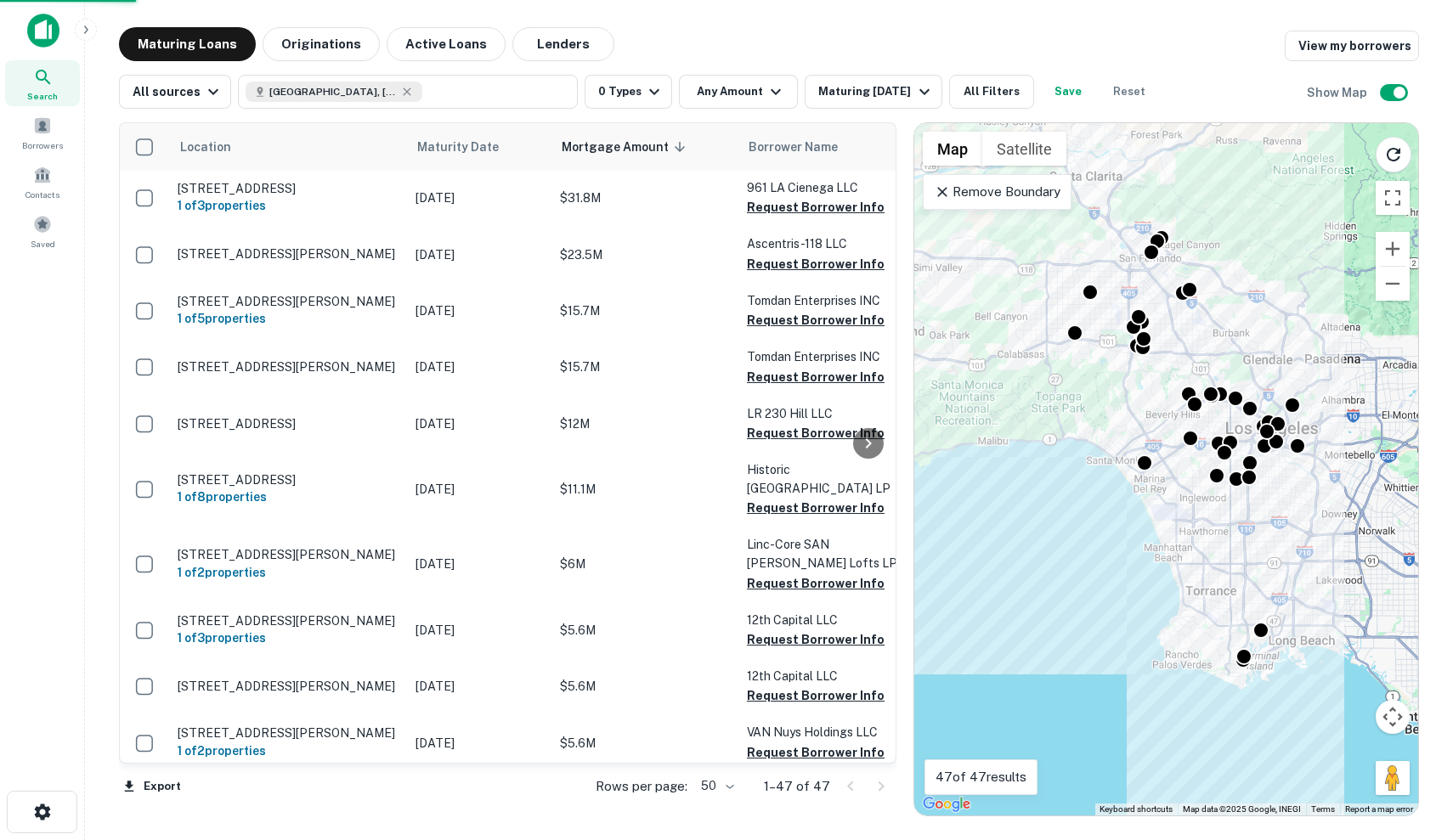
click at [485, 201] on p "Jan 31, 2026" at bounding box center [479, 198] width 127 height 19
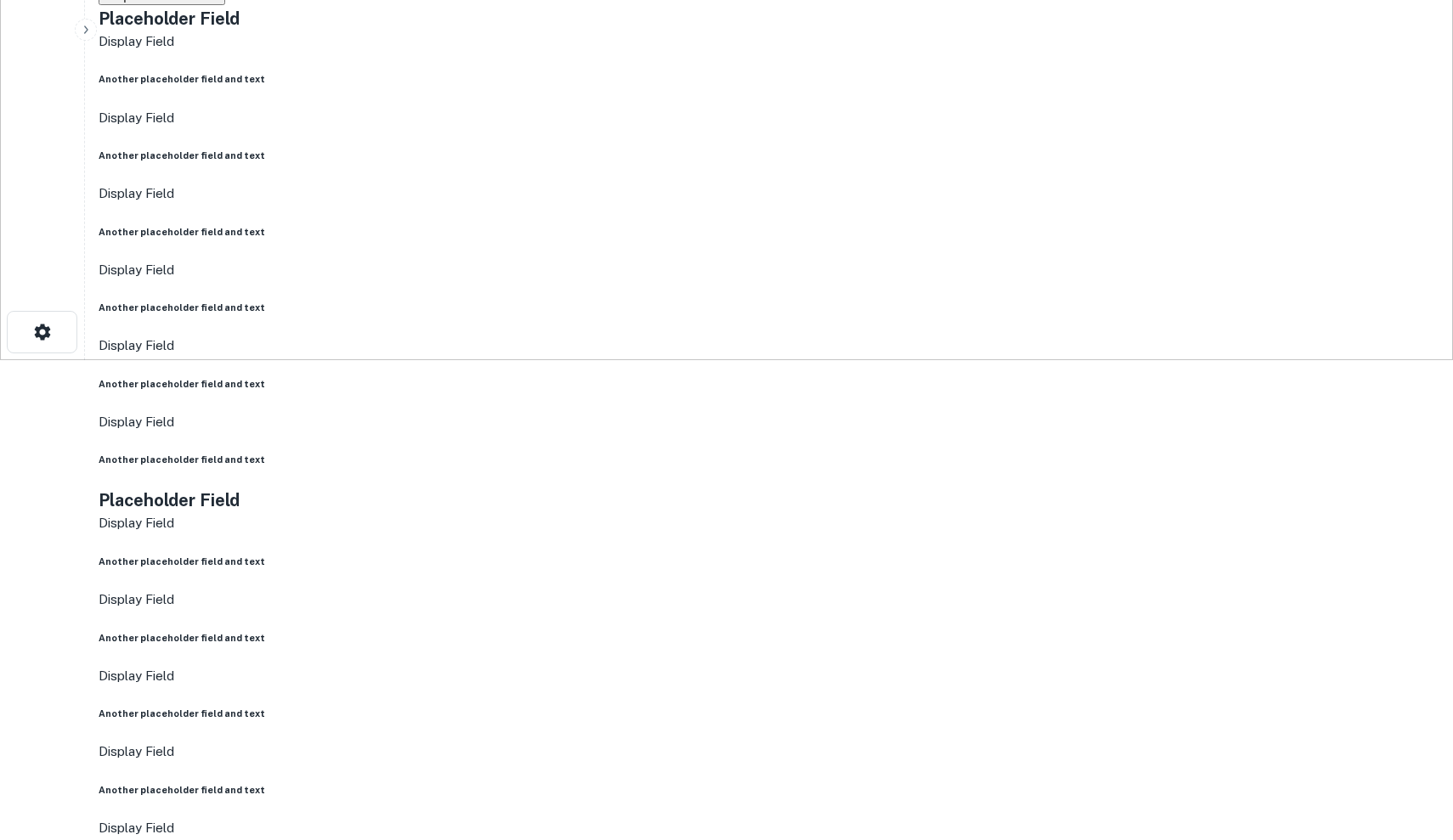
scroll to position [479, 0]
drag, startPoint x: 1055, startPoint y: 532, endPoint x: 961, endPoint y: 700, distance: 192.5
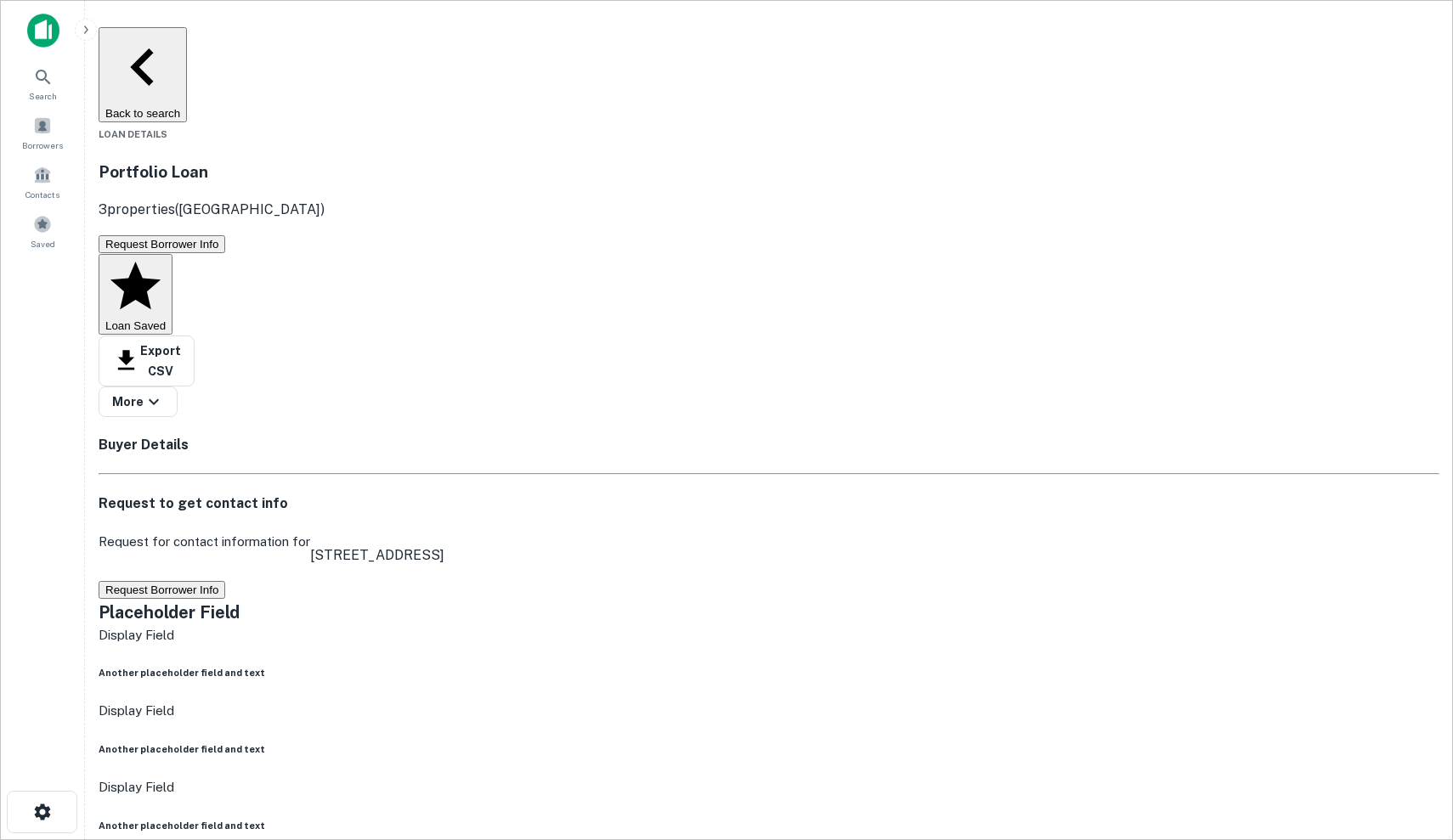
scroll to position [-1, 0]
click at [225, 581] on button "Request Borrower Info" at bounding box center [162, 589] width 126 height 18
click at [173, 254] on button "Loan Saved" at bounding box center [136, 294] width 74 height 81
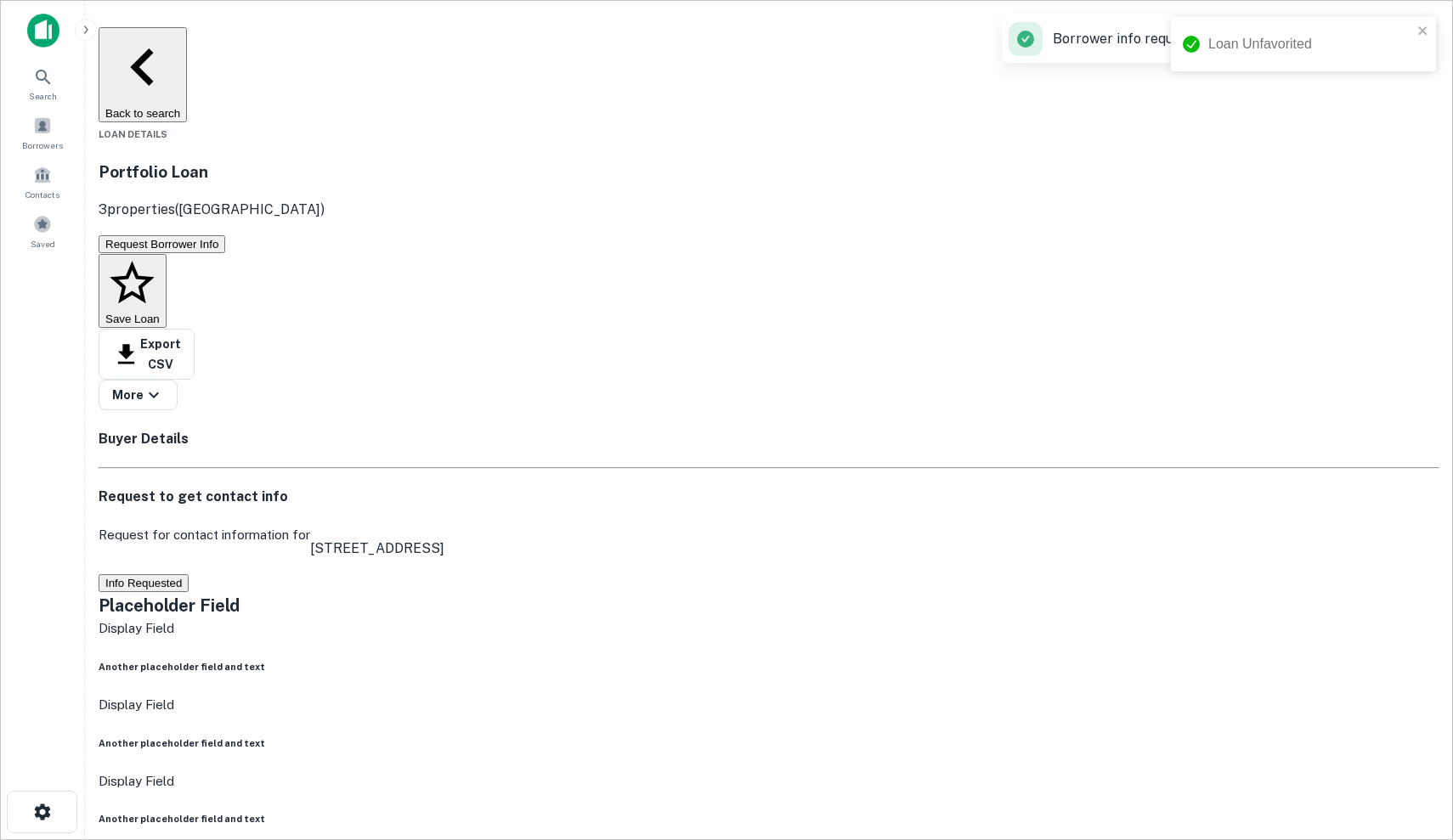
click at [167, 254] on button "Save Loan" at bounding box center [133, 290] width 68 height 74
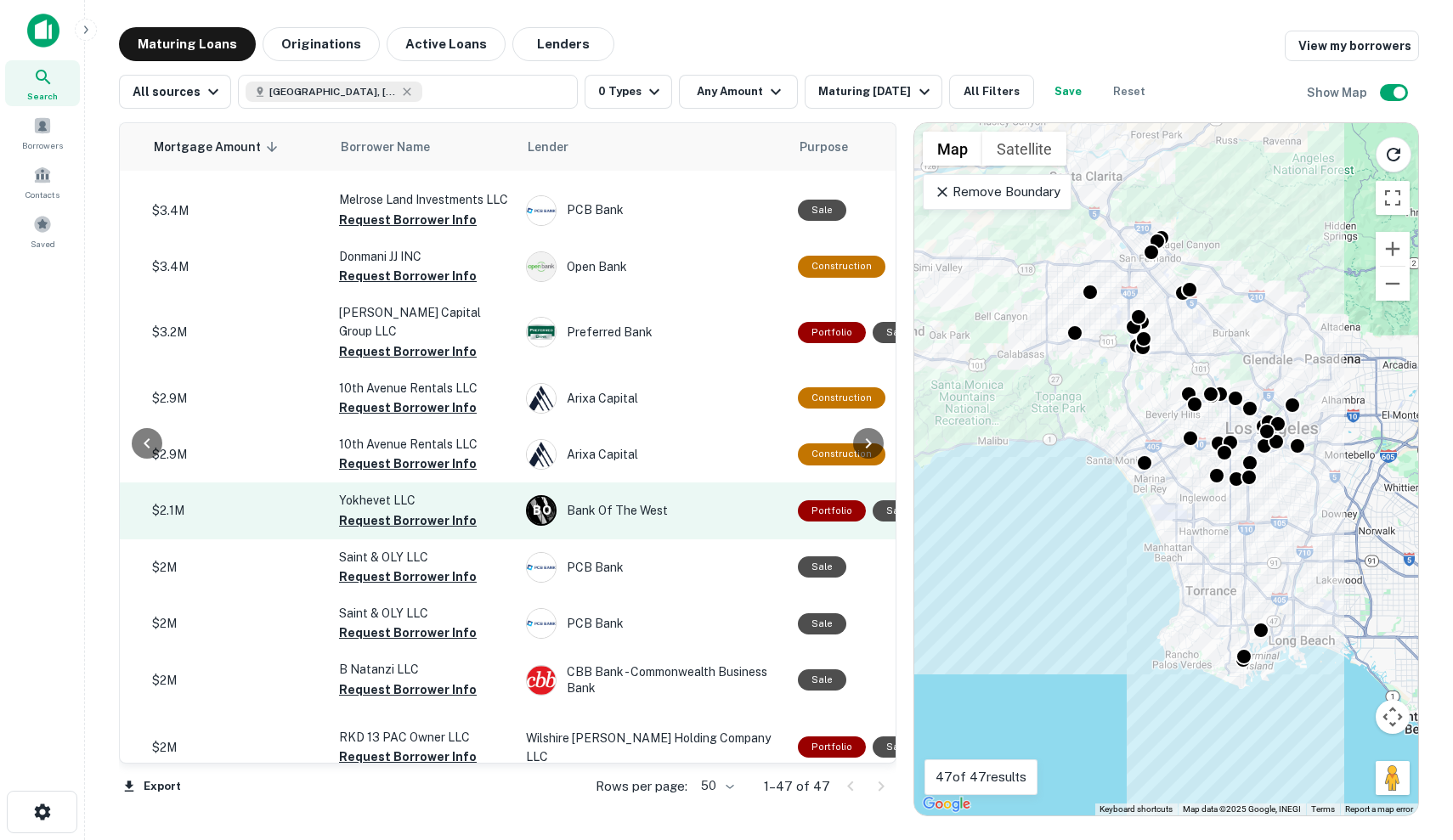
scroll to position [1079, 411]
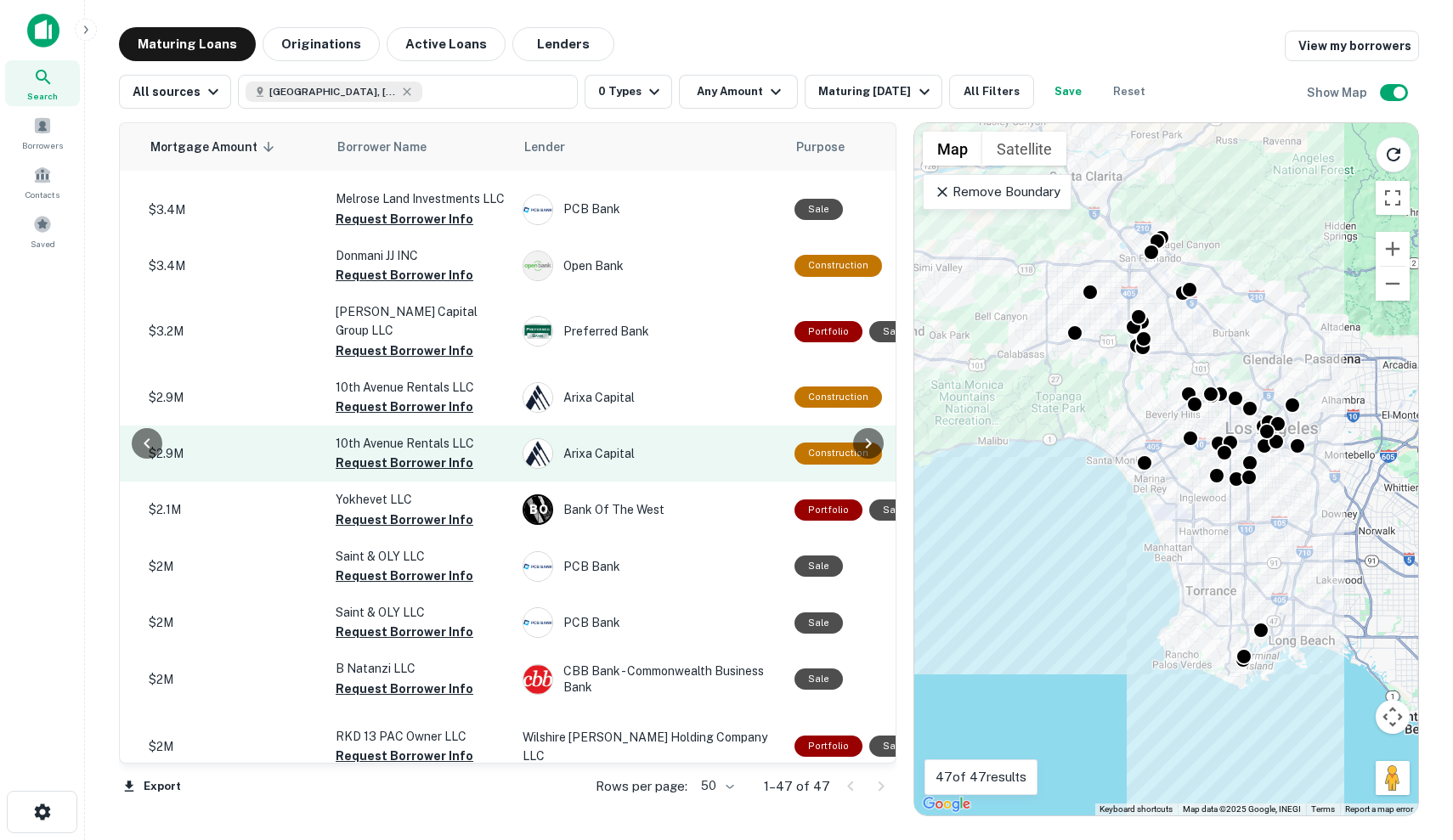
click at [713, 444] on td "Arixa Capital" at bounding box center [650, 453] width 272 height 56
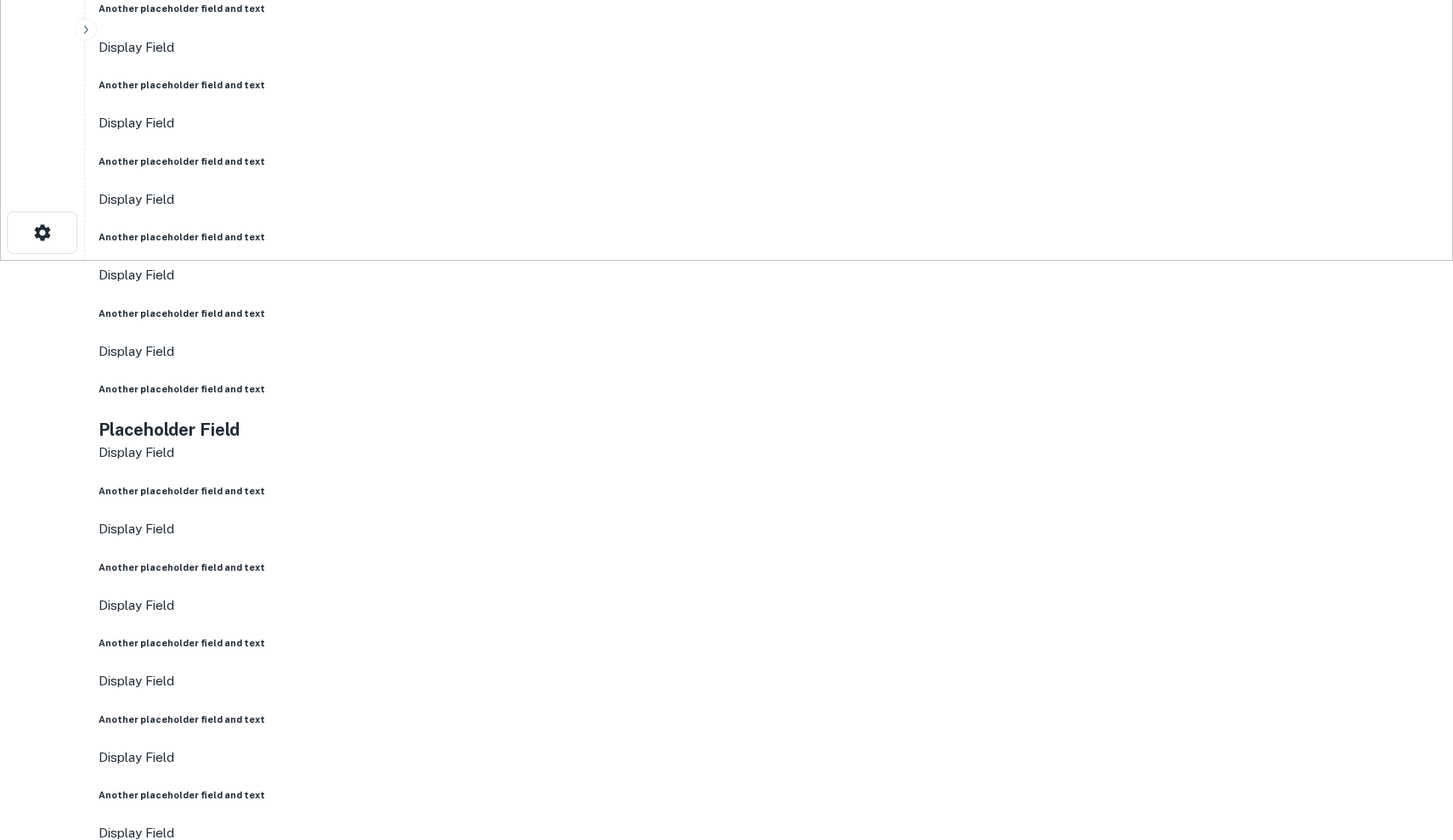
scroll to position [581, 0]
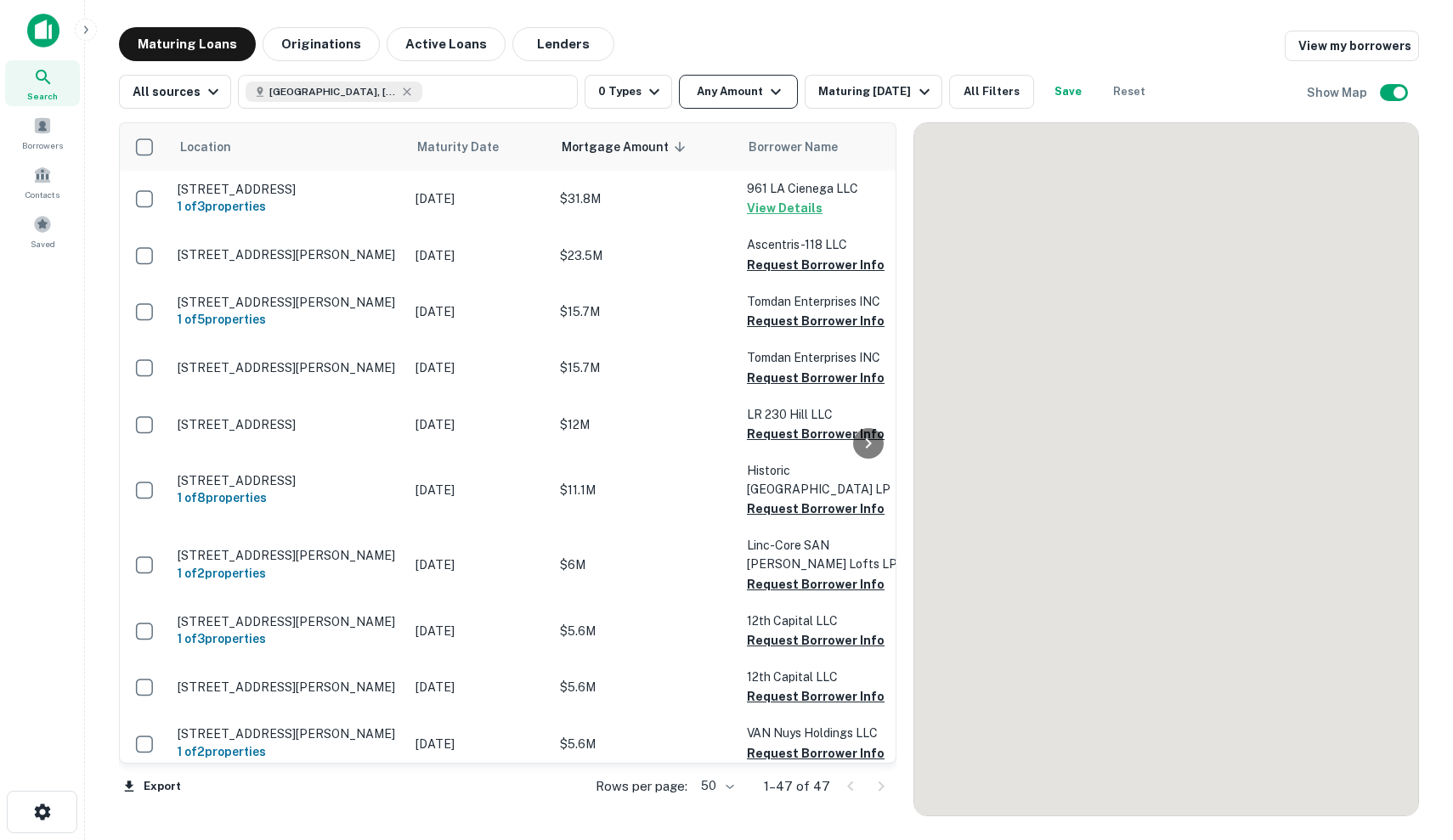
click at [724, 100] on button "Any Amount" at bounding box center [738, 91] width 119 height 34
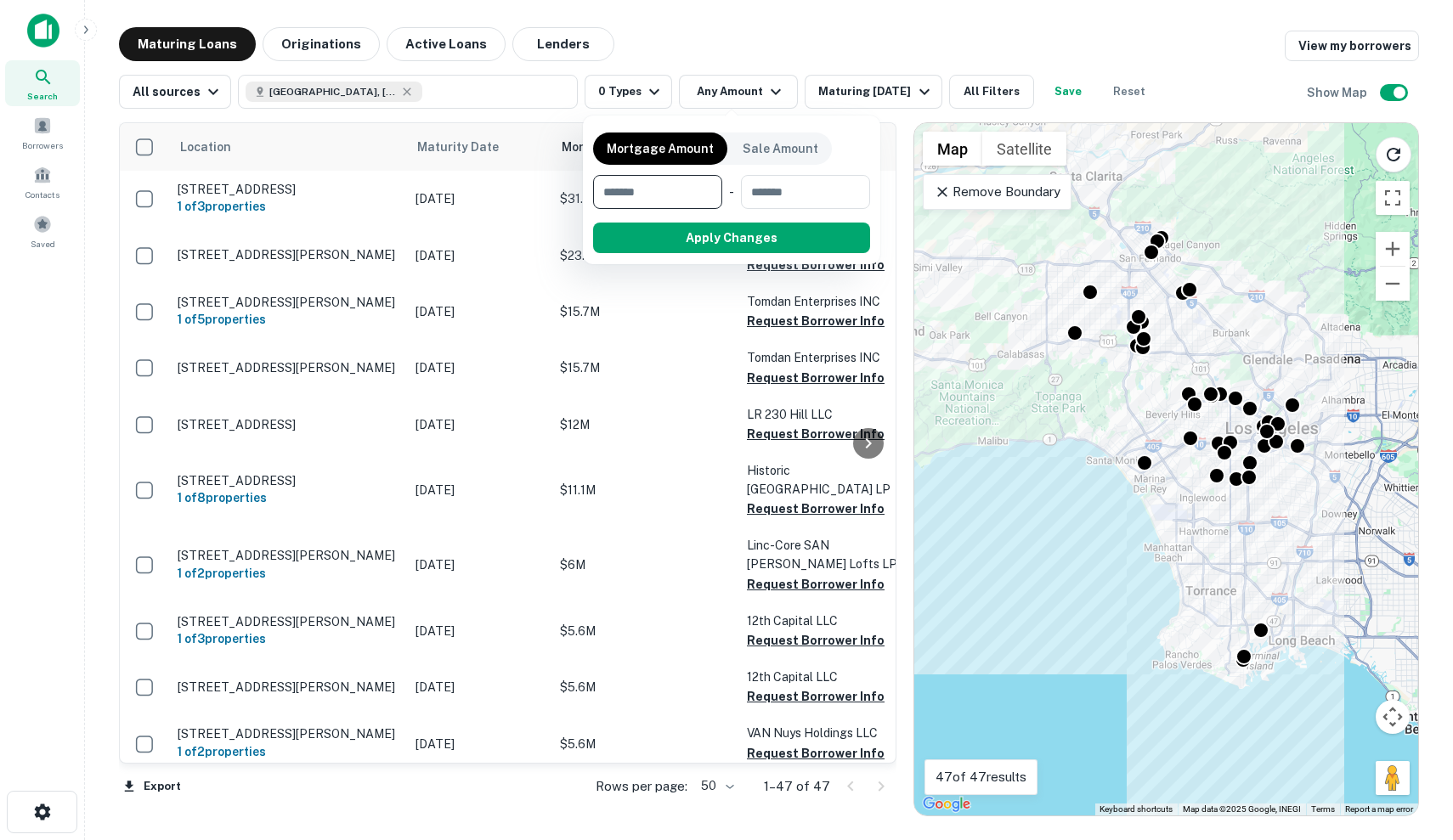
click at [812, 99] on div at bounding box center [726, 420] width 1453 height 840
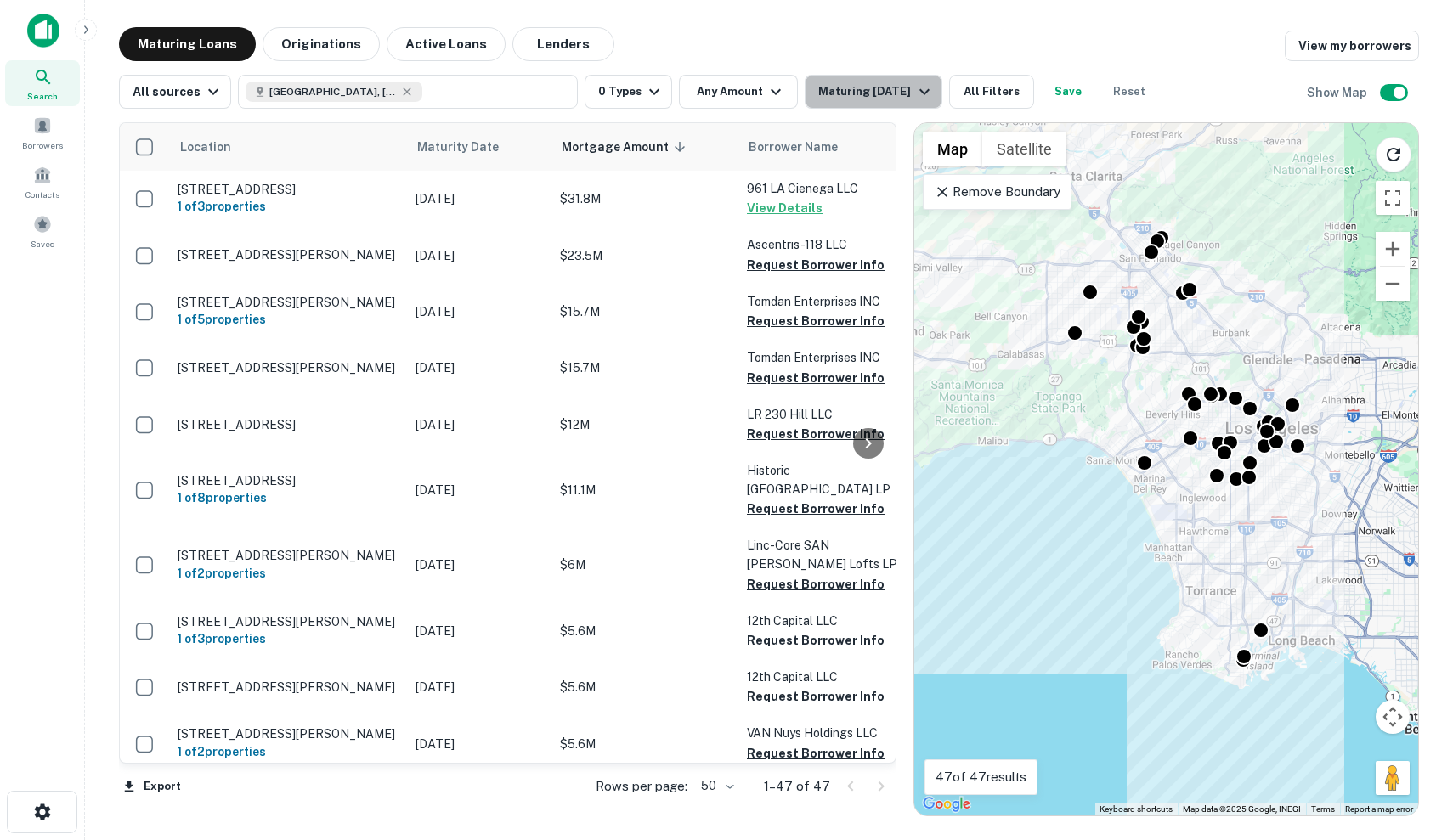
click at [839, 95] on div "Maturing In 120 Days" at bounding box center [876, 92] width 116 height 21
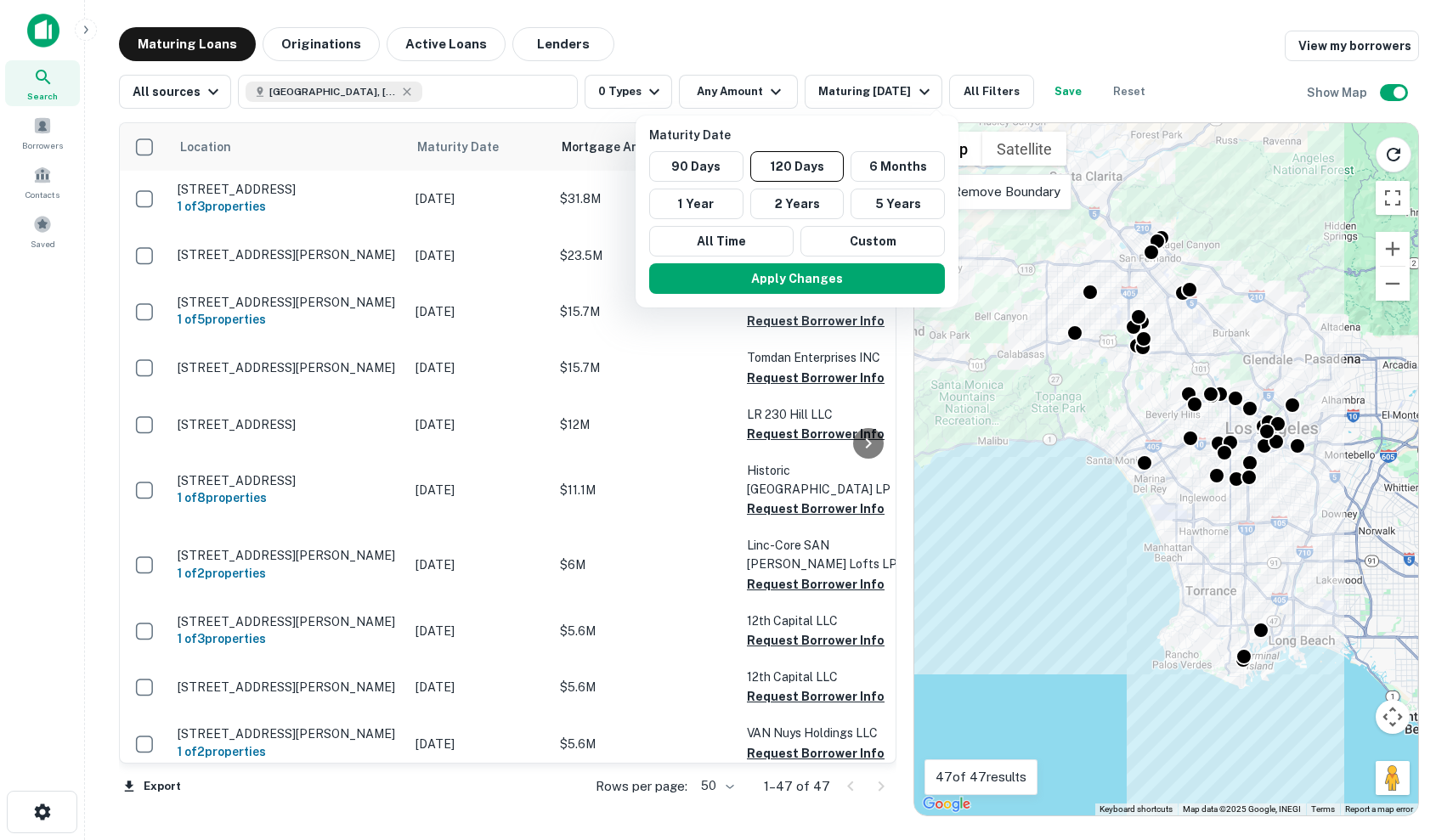
click at [794, 39] on div at bounding box center [726, 420] width 1453 height 840
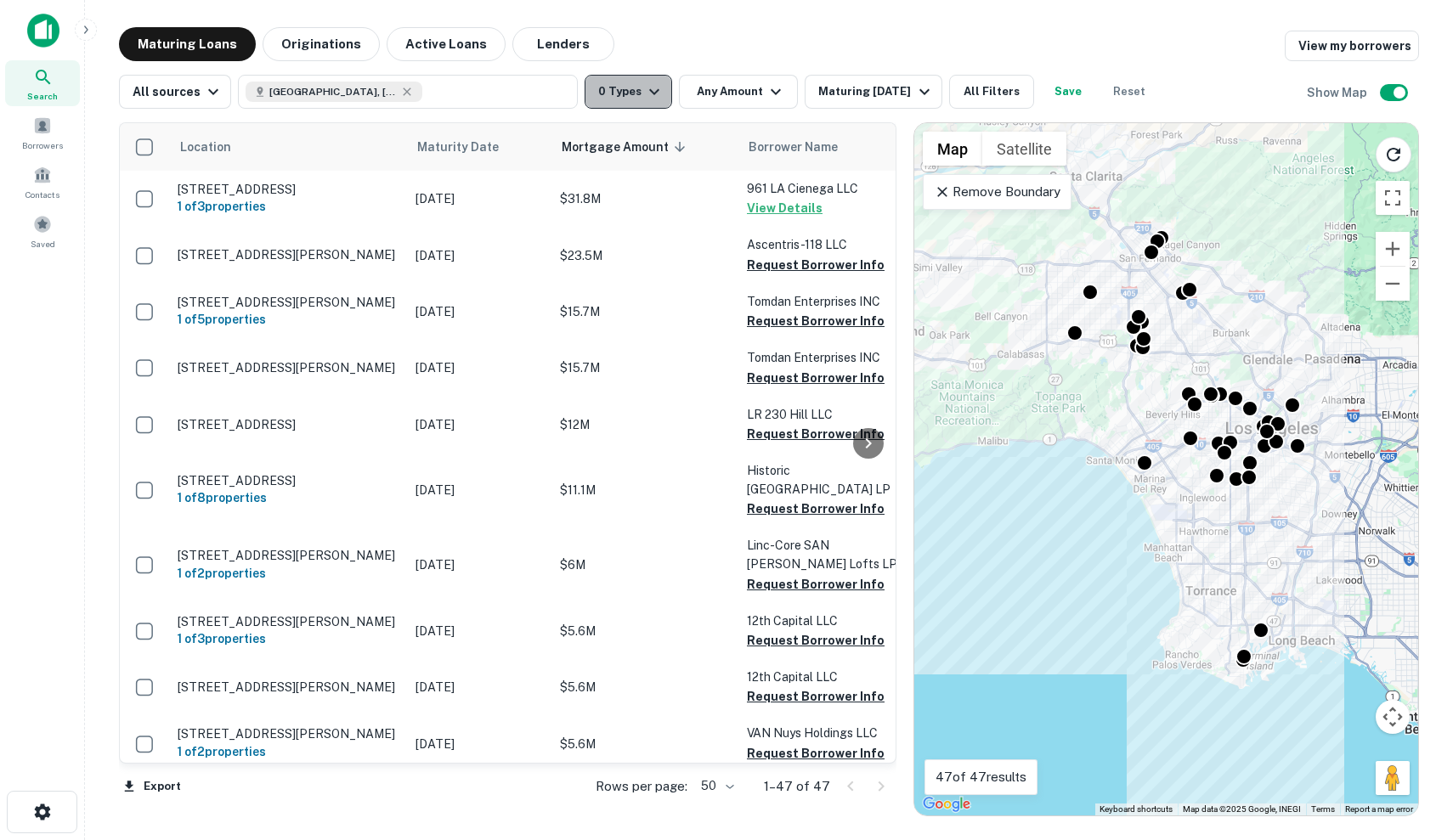
click at [644, 98] on icon "button" at bounding box center [654, 92] width 21 height 21
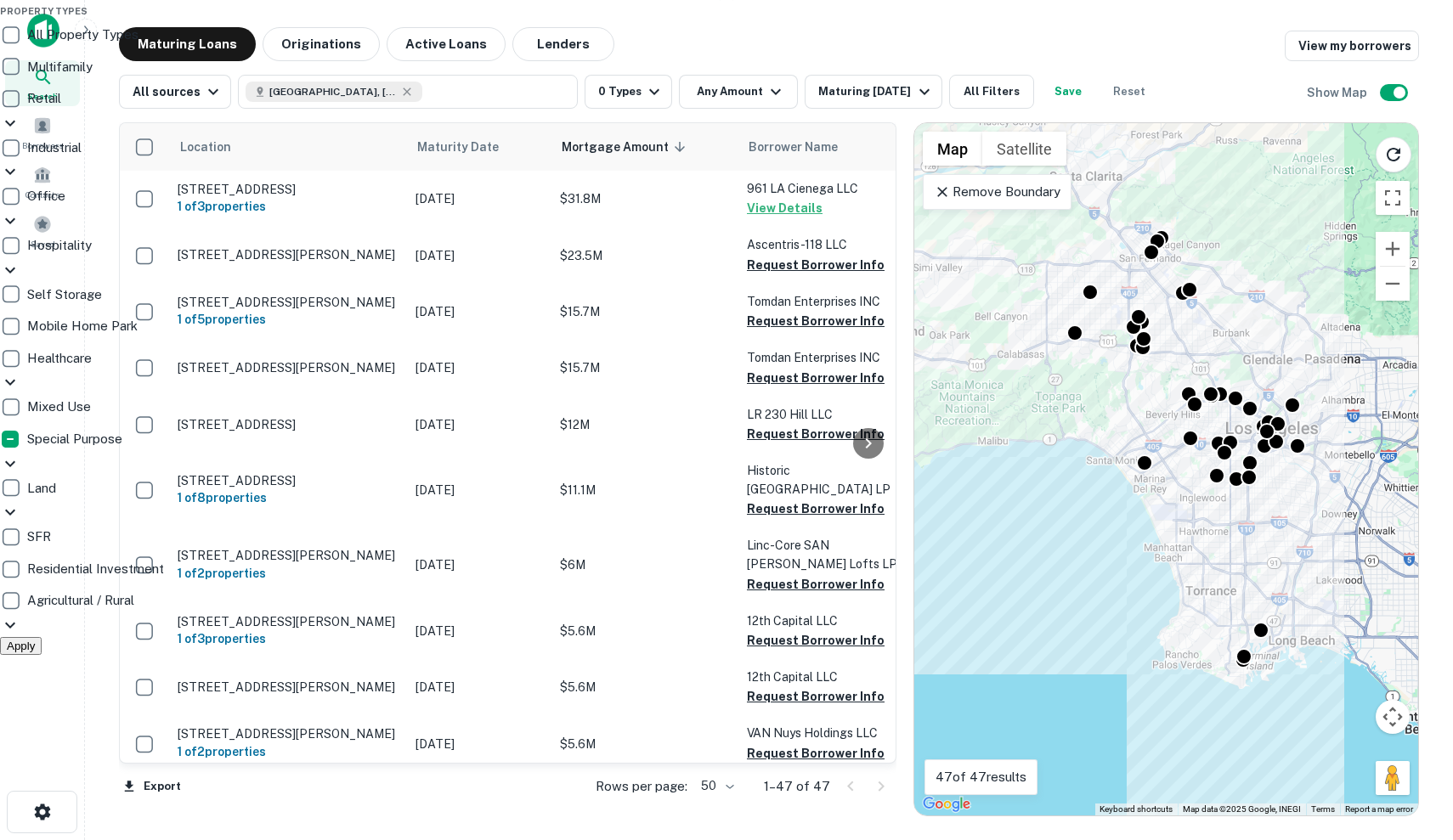
click at [21, 474] on icon at bounding box center [10, 464] width 21 height 21
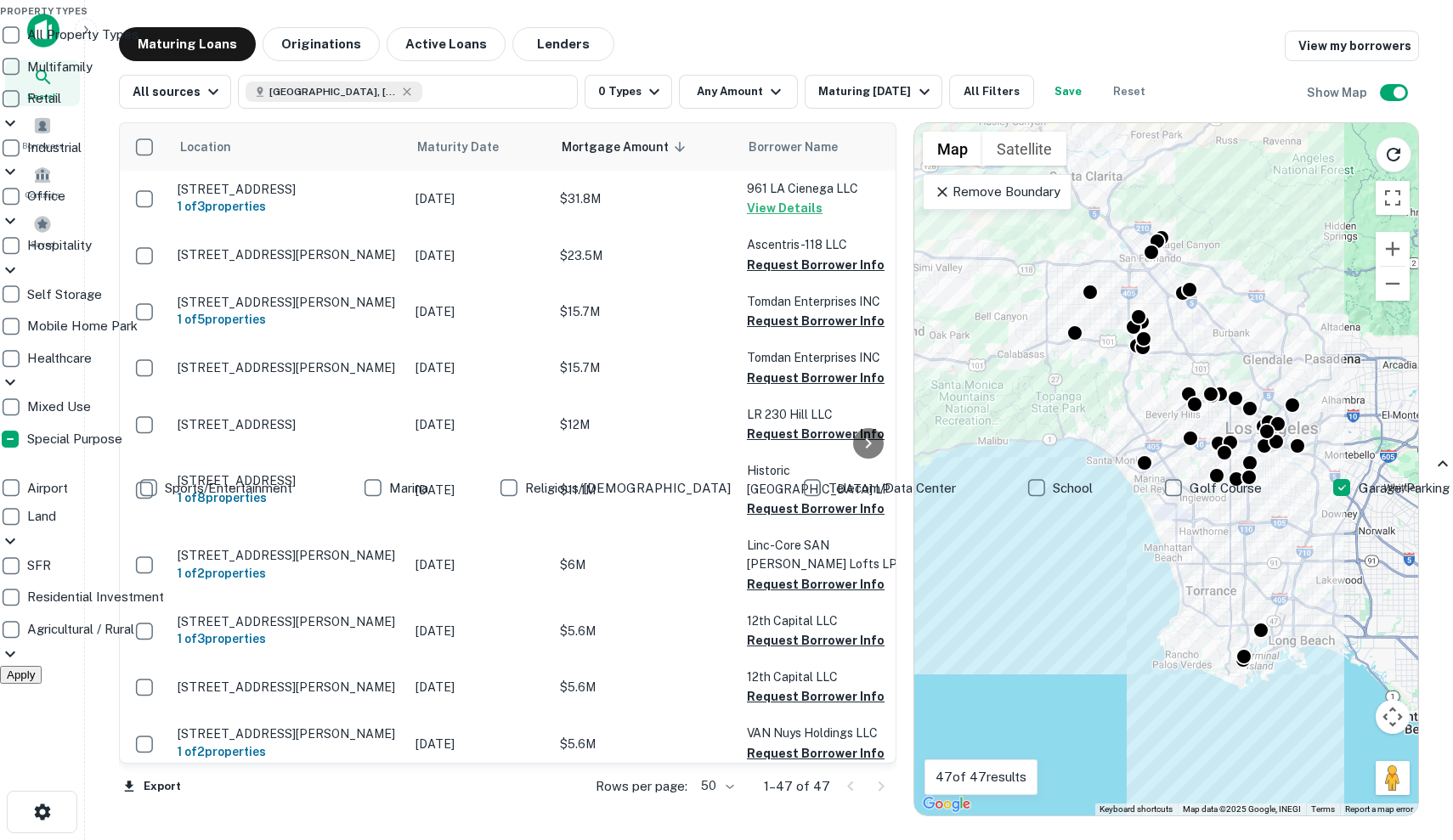
scroll to position [148, 0]
click at [1359, 499] on p "Garage/Parking" at bounding box center [1406, 488] width 94 height 21
click at [1190, 499] on p "Golf Course" at bounding box center [1228, 488] width 75 height 21
click at [619, 531] on div "Land" at bounding box center [726, 517] width 1453 height 29
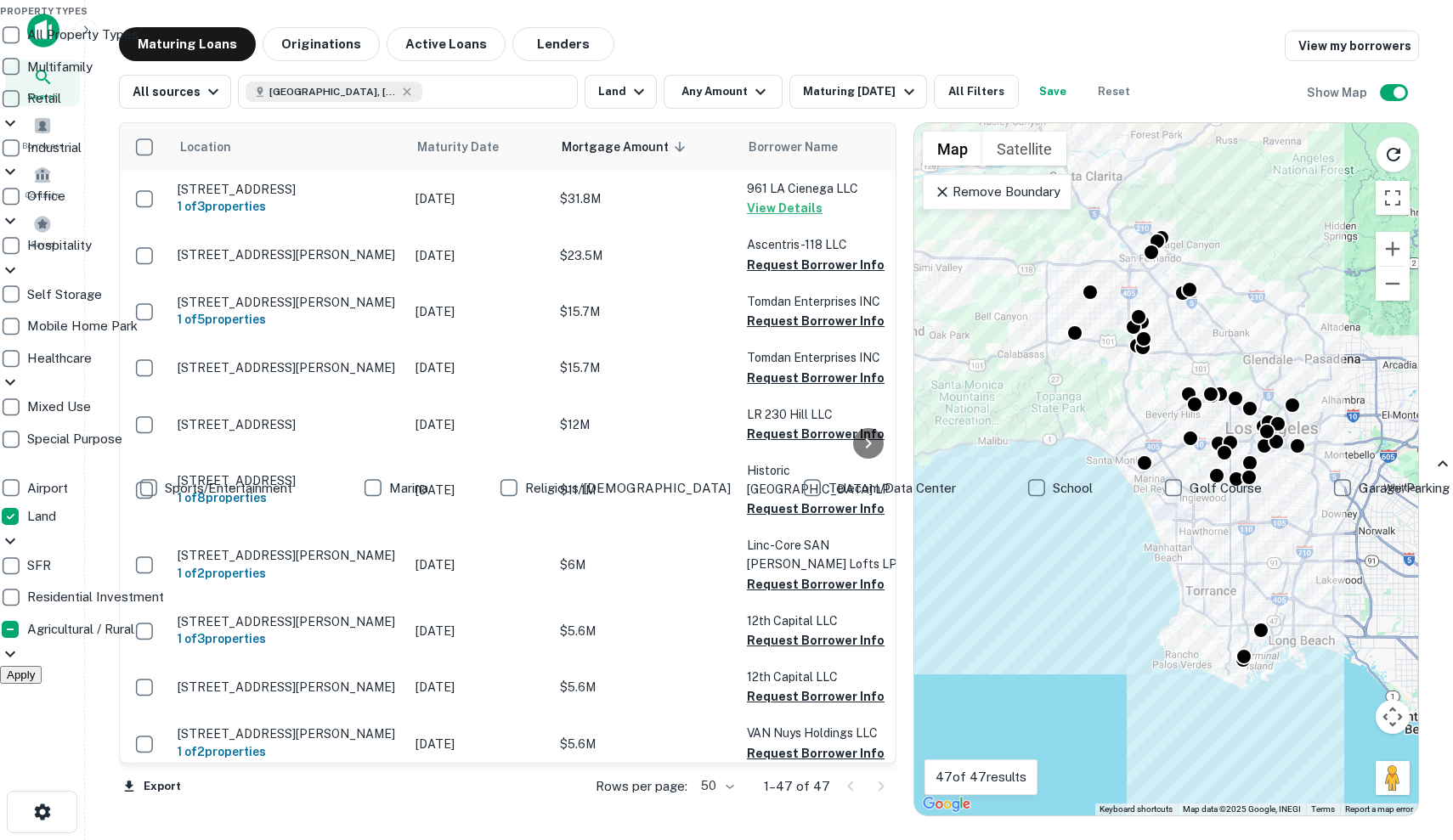
click at [619, 531] on div "Land" at bounding box center [726, 517] width 1453 height 29
click at [735, 162] on div "Industrial" at bounding box center [726, 147] width 1453 height 29
click at [21, 133] on icon at bounding box center [10, 124] width 21 height 21
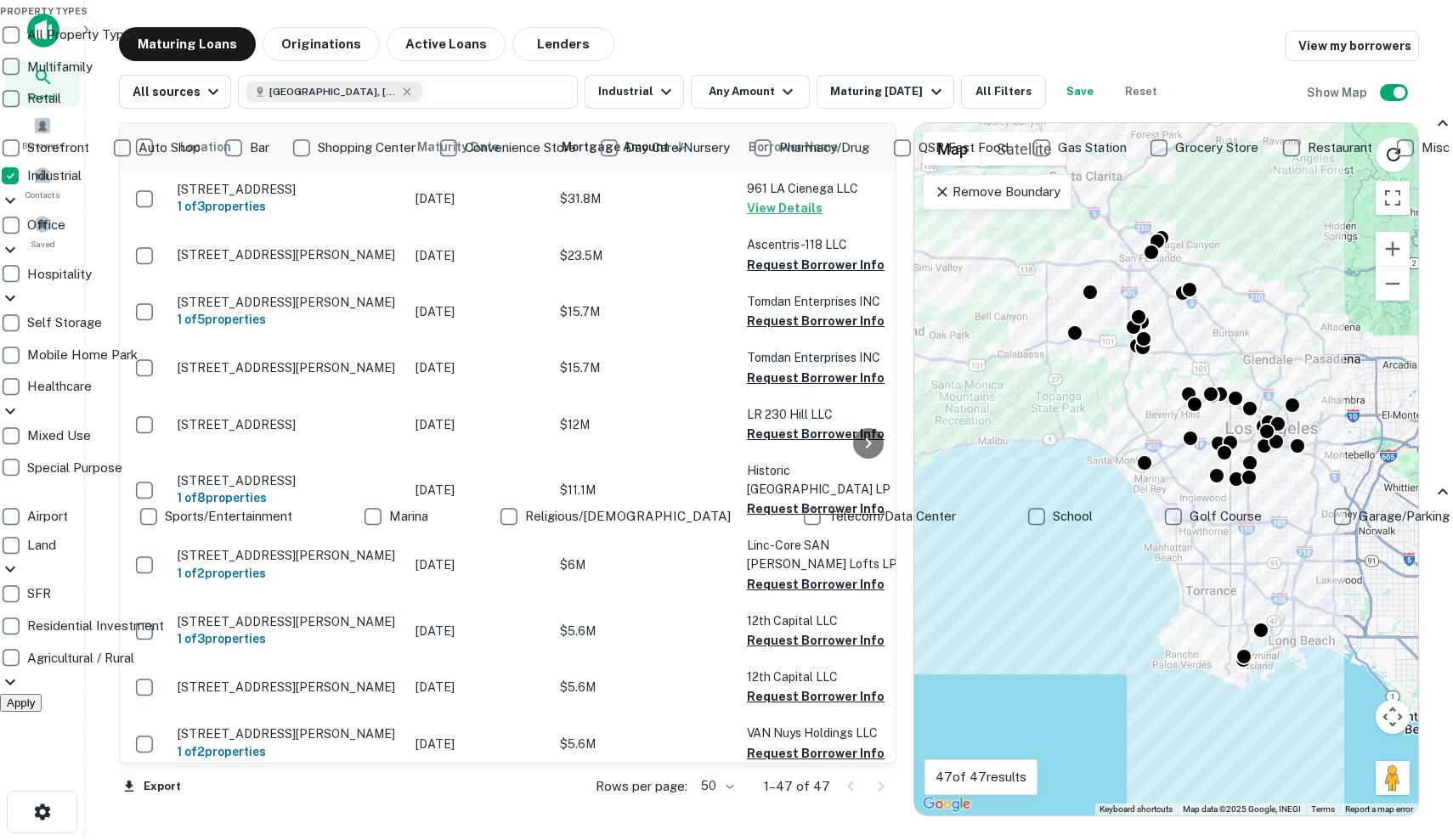
click at [1058, 158] on p "Gas Station" at bounding box center [1094, 148] width 73 height 21
click at [1015, 37] on div at bounding box center [726, 420] width 1453 height 840
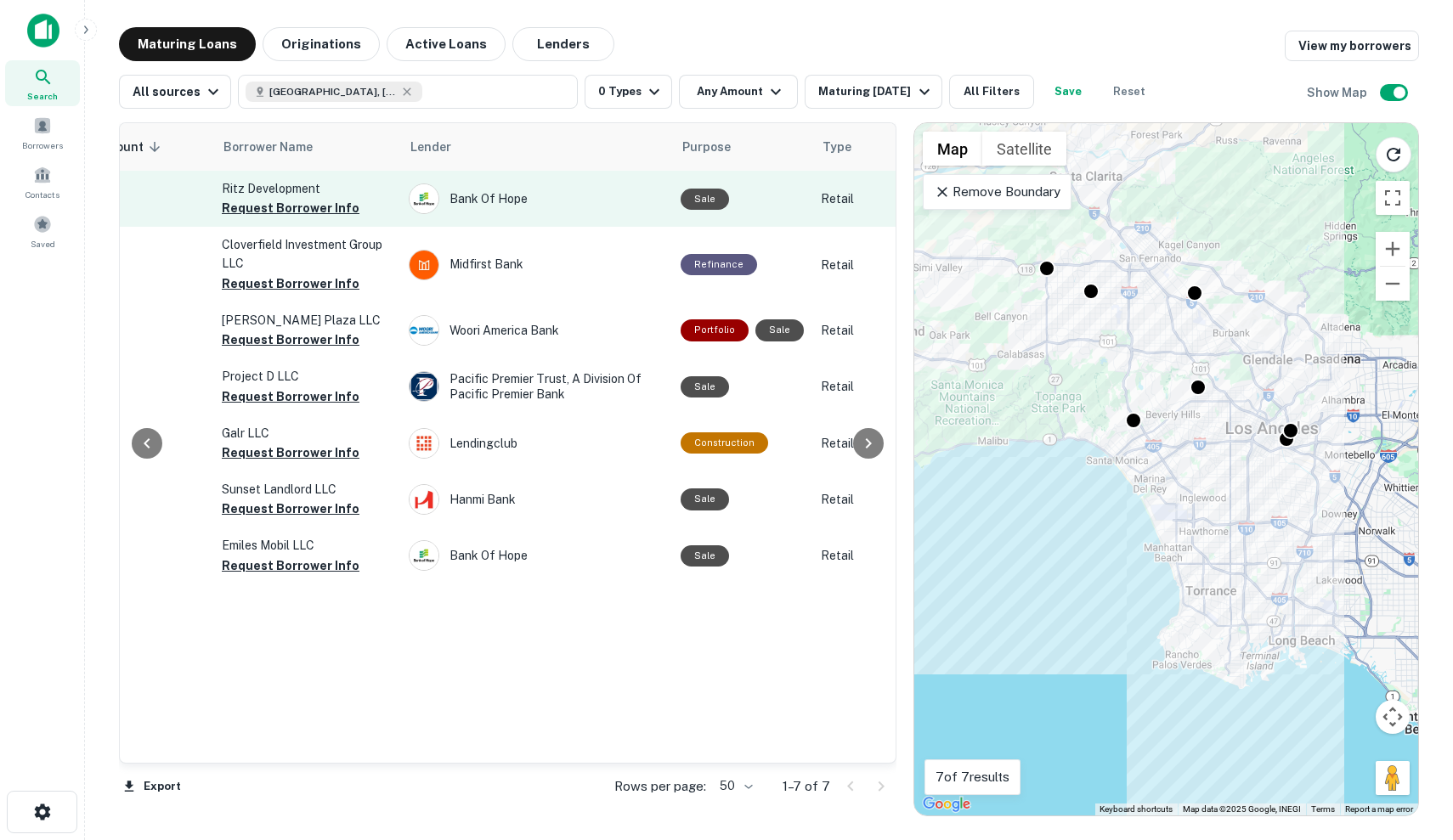
scroll to position [0, 528]
click at [630, 205] on div "Bank Of Hope" at bounding box center [534, 199] width 255 height 30
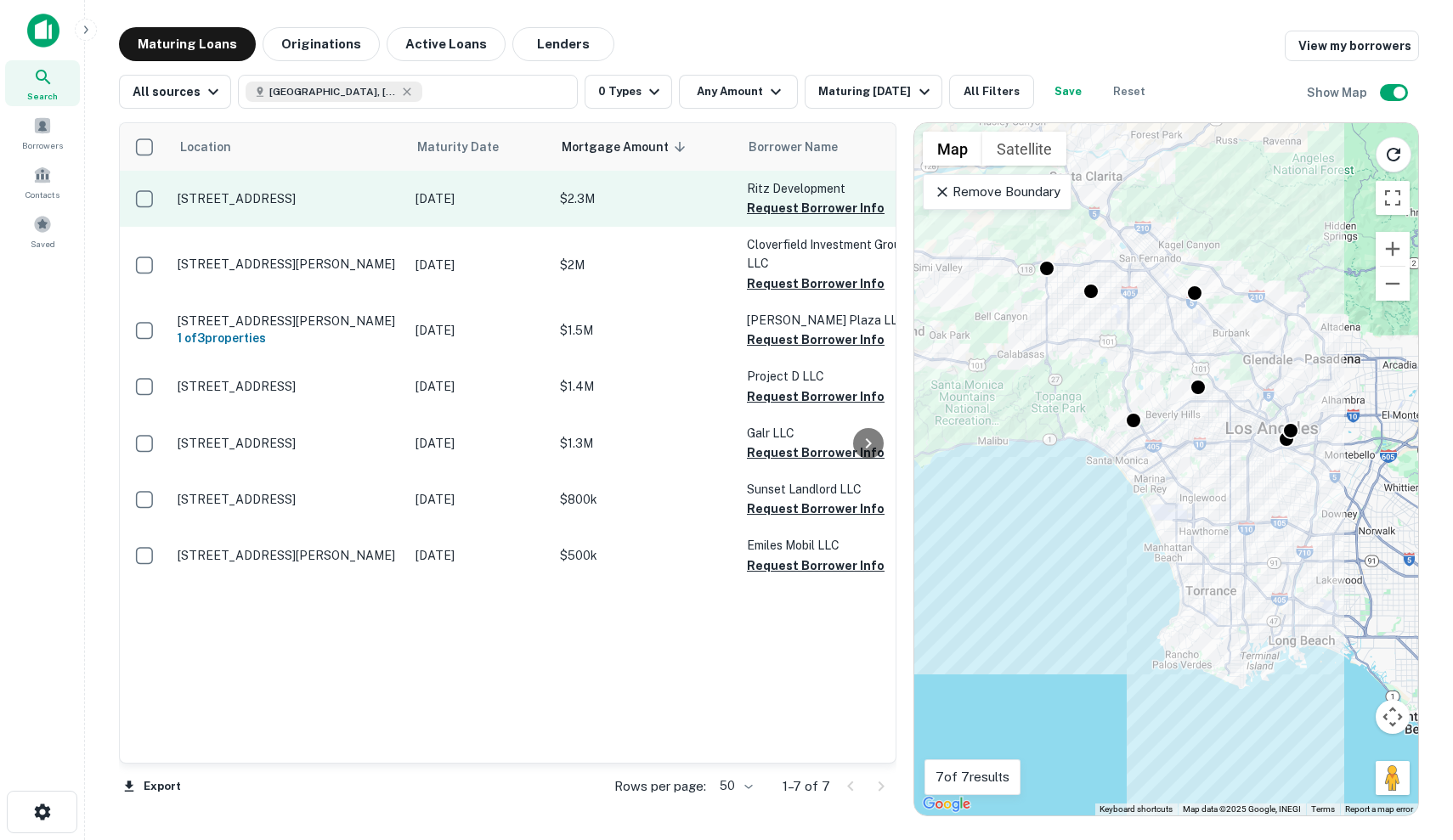
click at [533, 208] on p "[DATE]" at bounding box center [479, 199] width 127 height 19
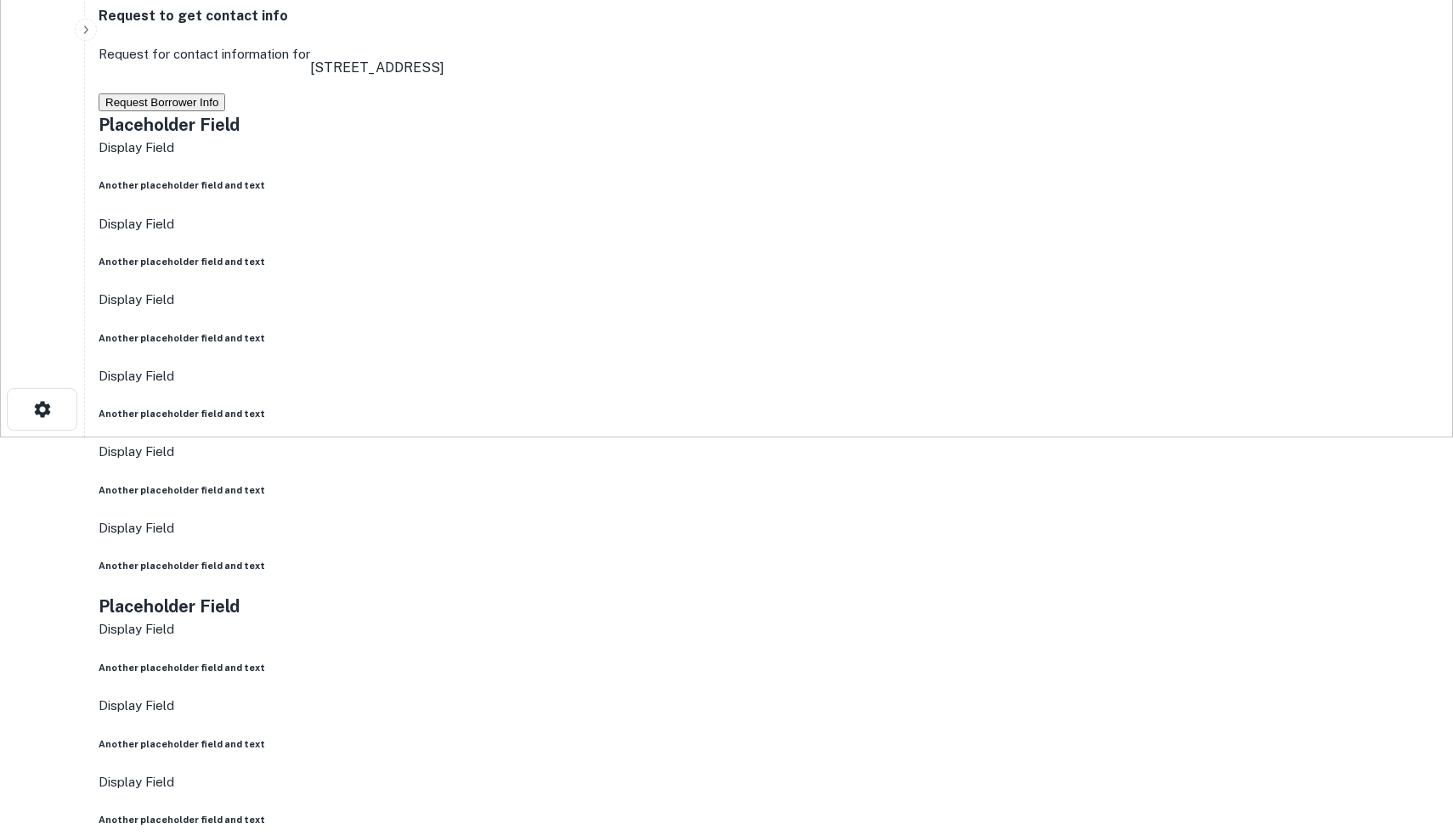
scroll to position [577, 0]
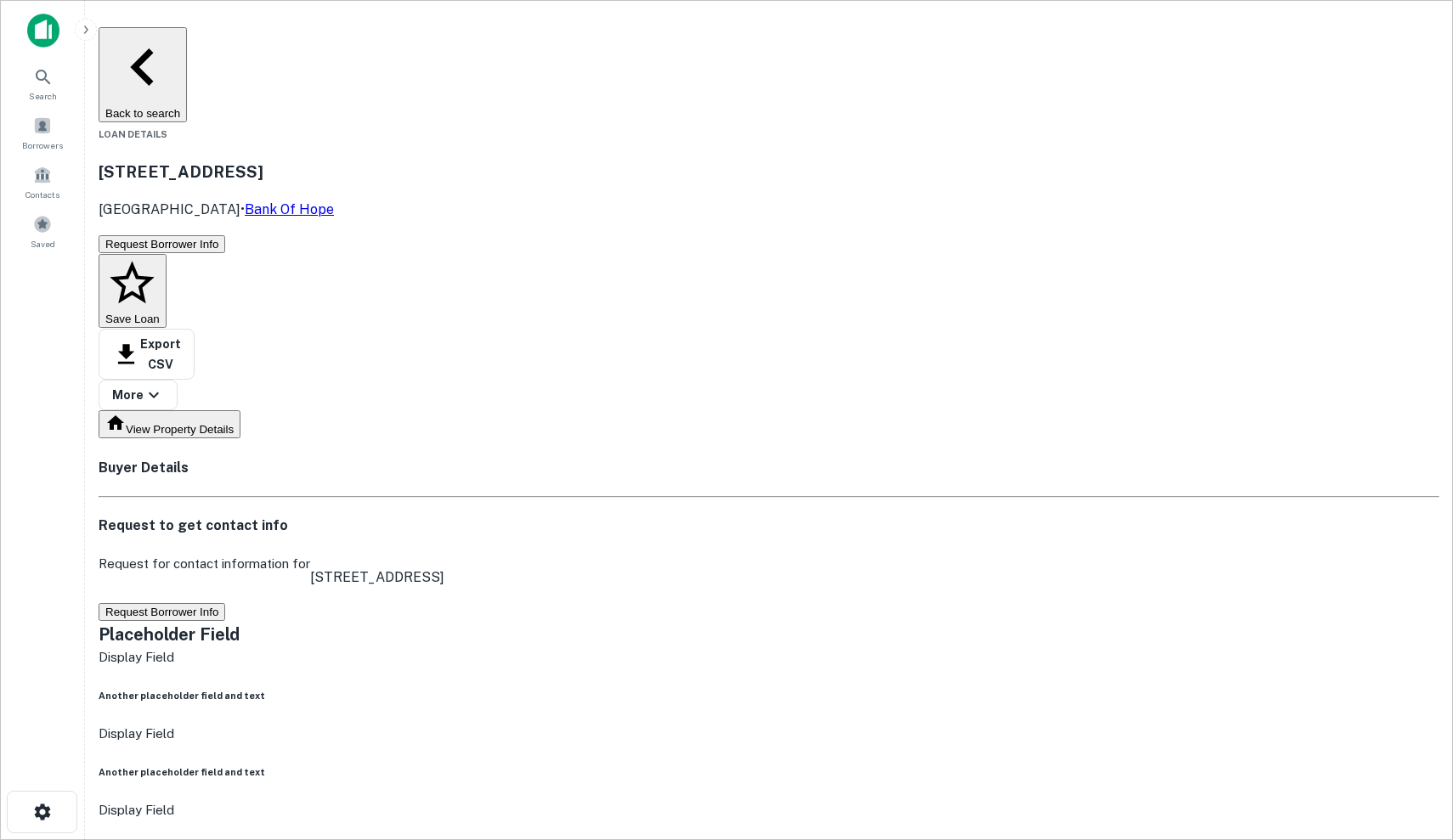
scroll to position [-1, 0]
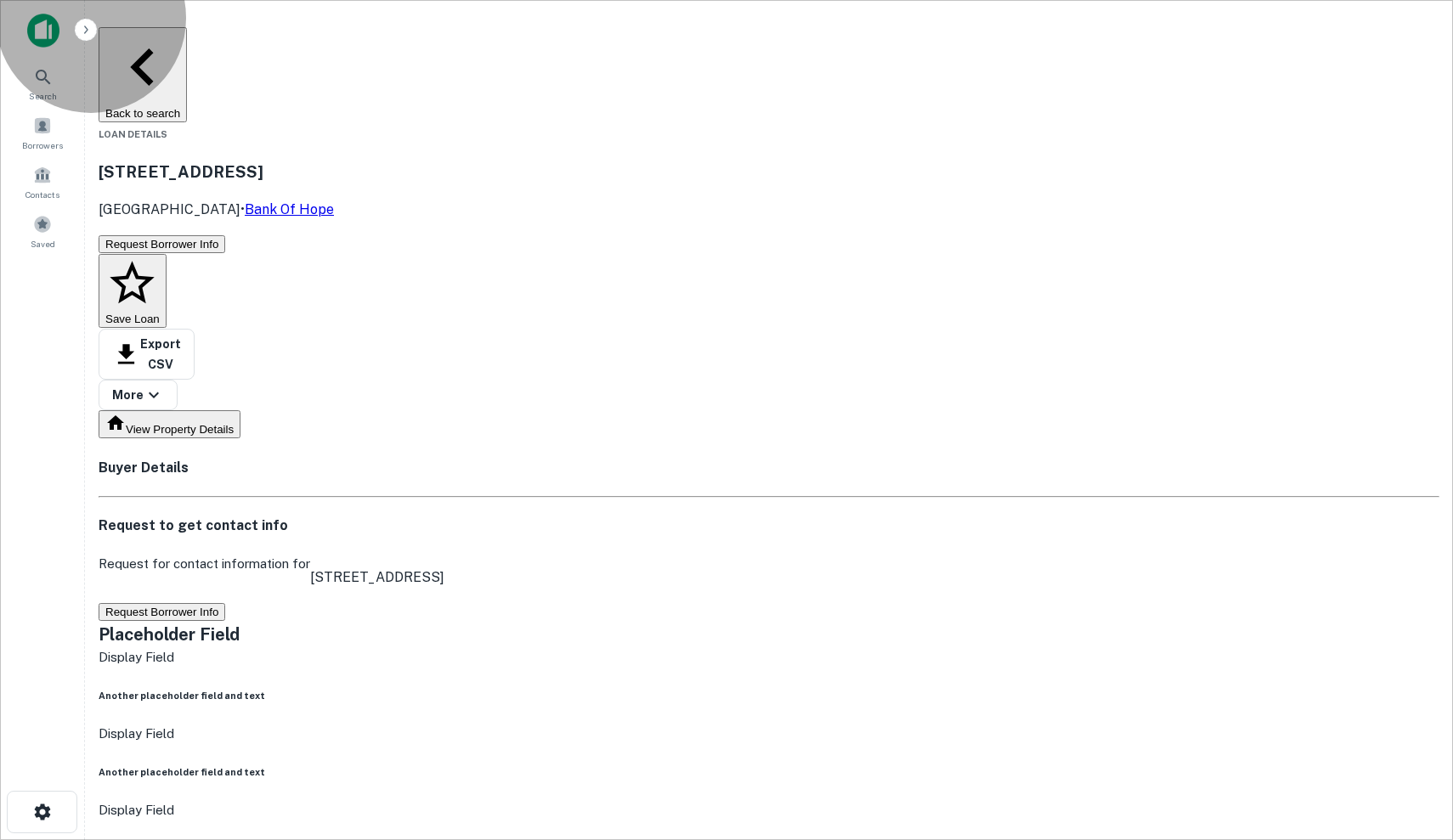
click at [225, 603] on button "Request Borrower Info" at bounding box center [162, 612] width 126 height 18
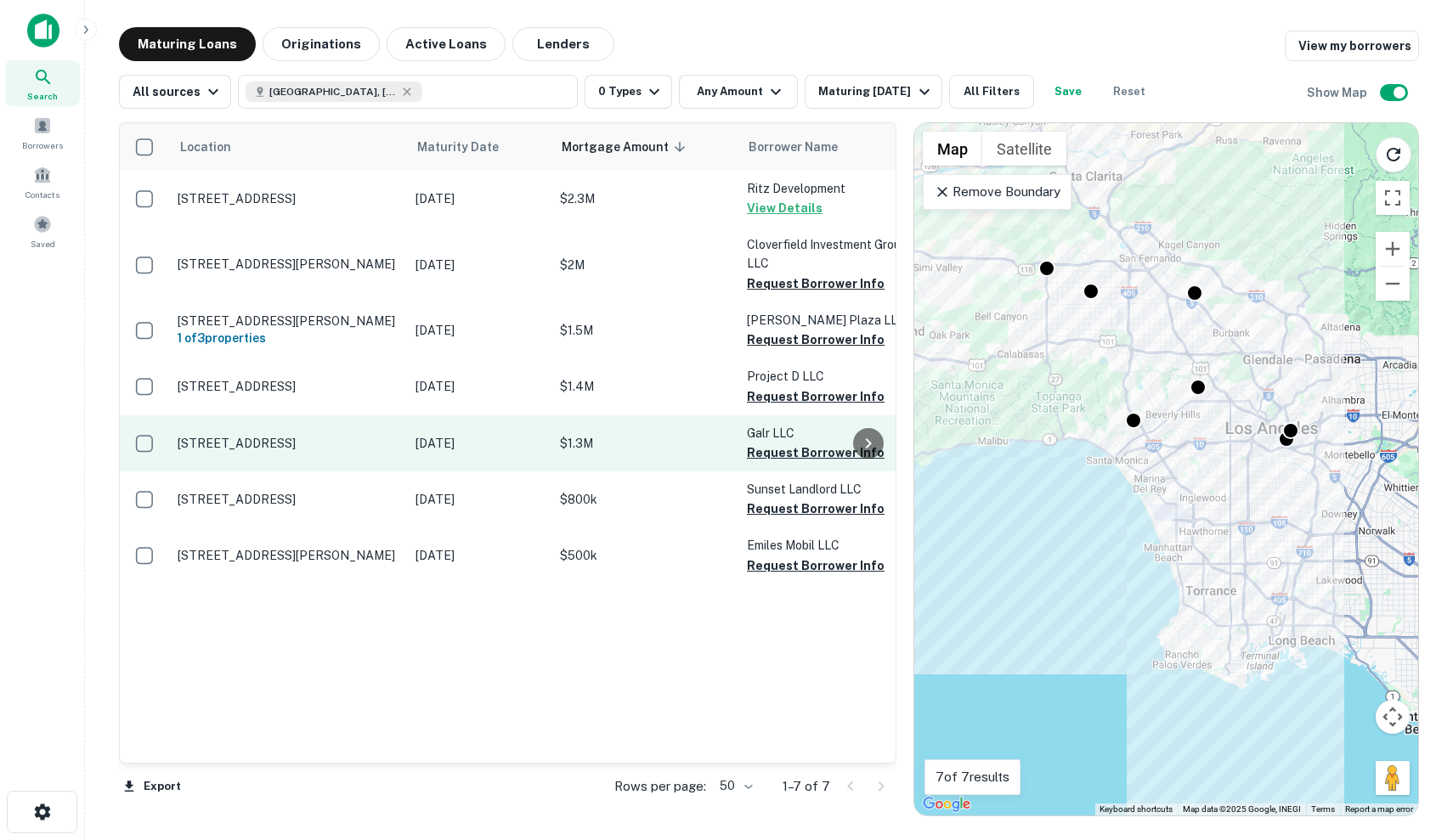
click at [594, 445] on p "$1.3M" at bounding box center [645, 444] width 170 height 19
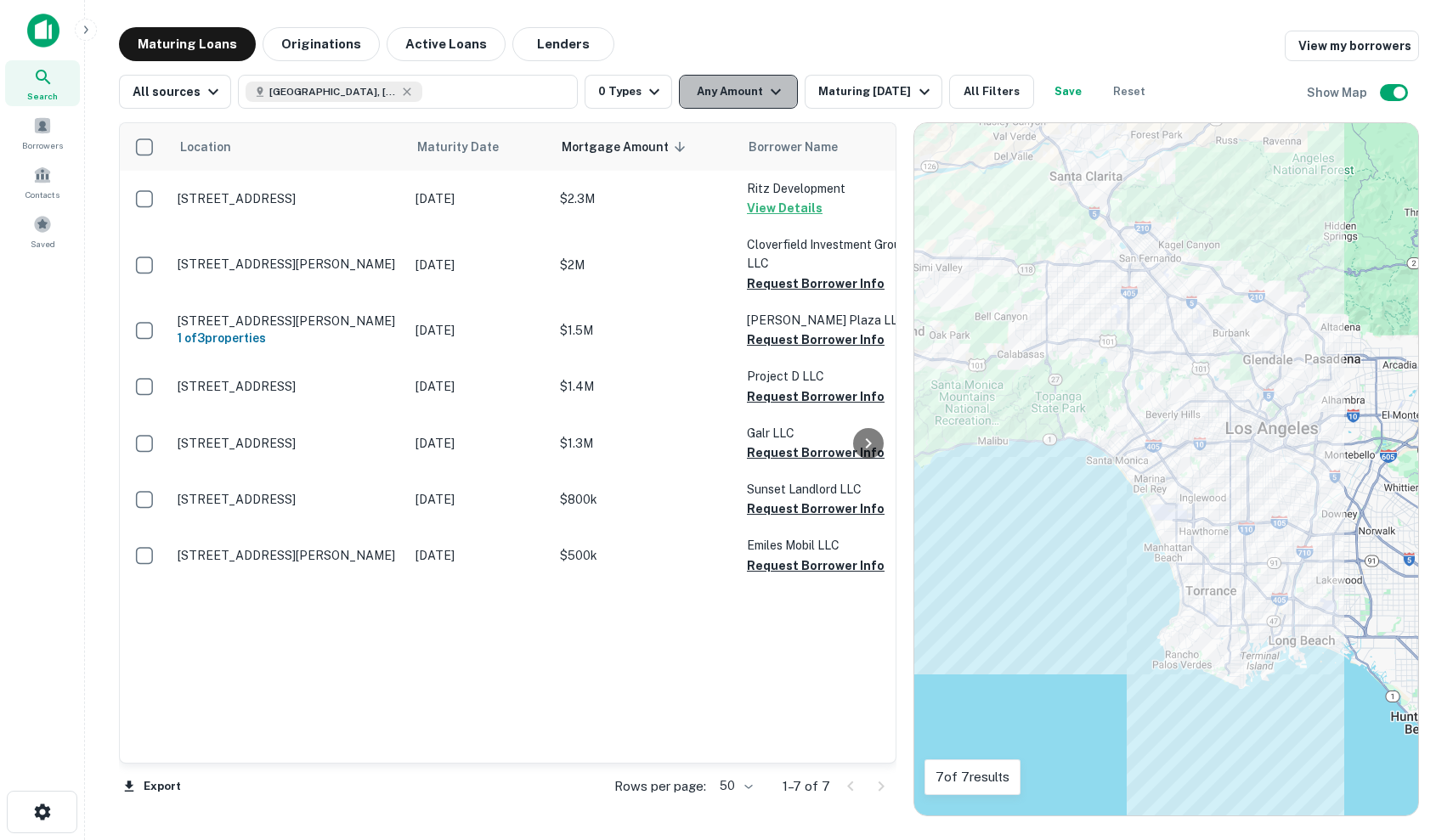
click at [766, 96] on icon "button" at bounding box center [776, 92] width 21 height 21
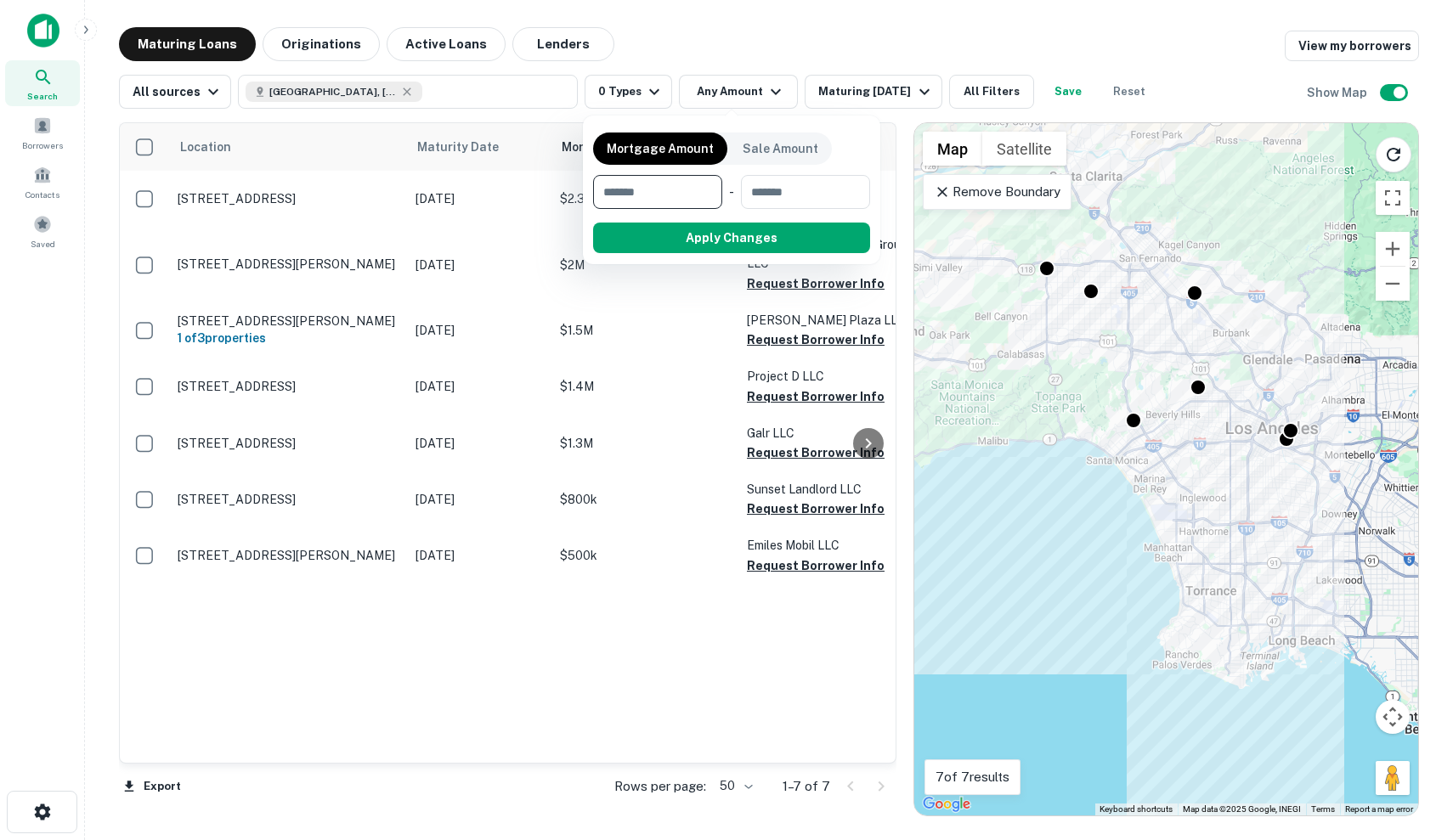
click at [765, 96] on div at bounding box center [726, 420] width 1453 height 840
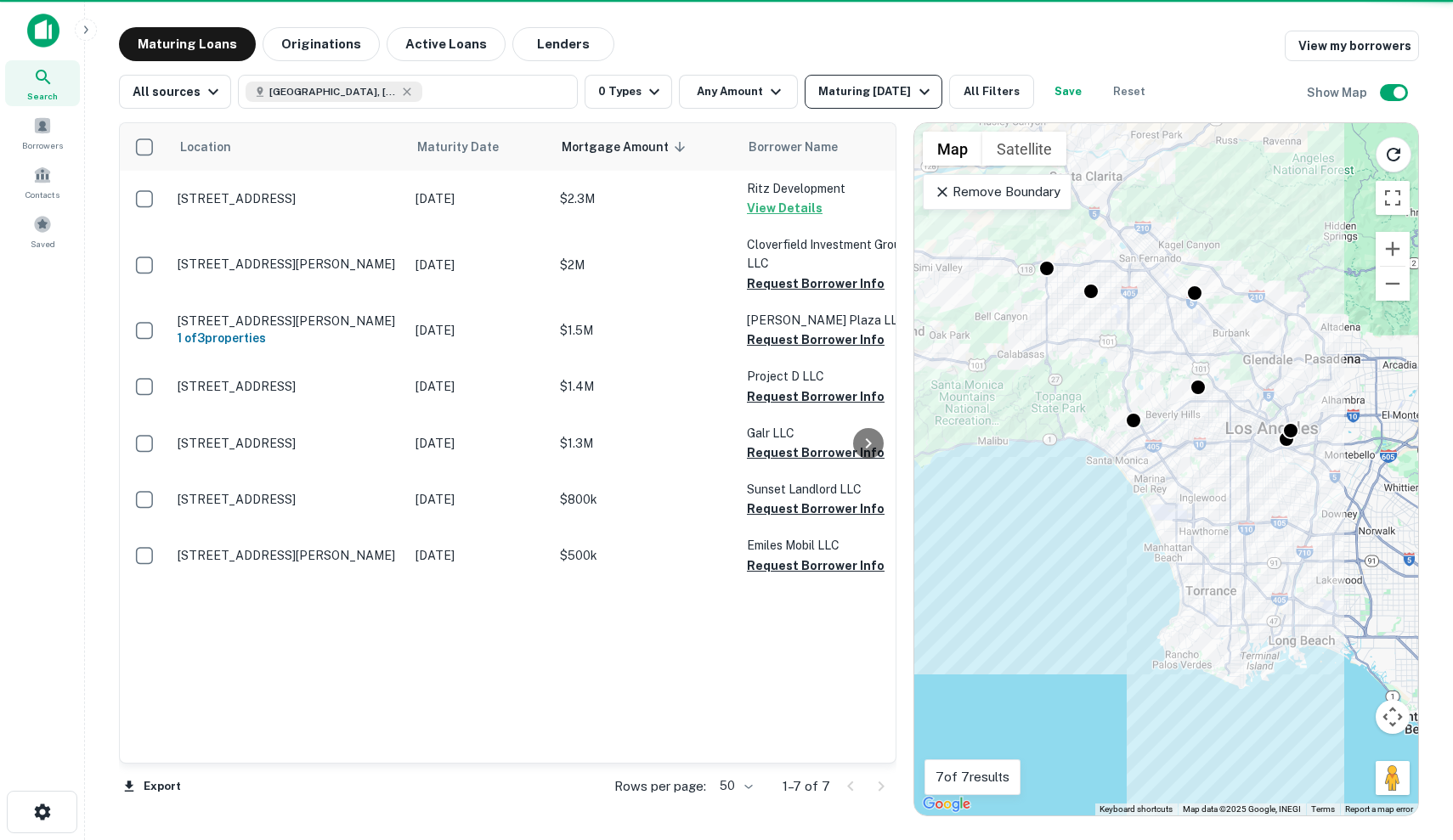
click at [823, 99] on div "Maturing In 120 Days" at bounding box center [876, 92] width 116 height 21
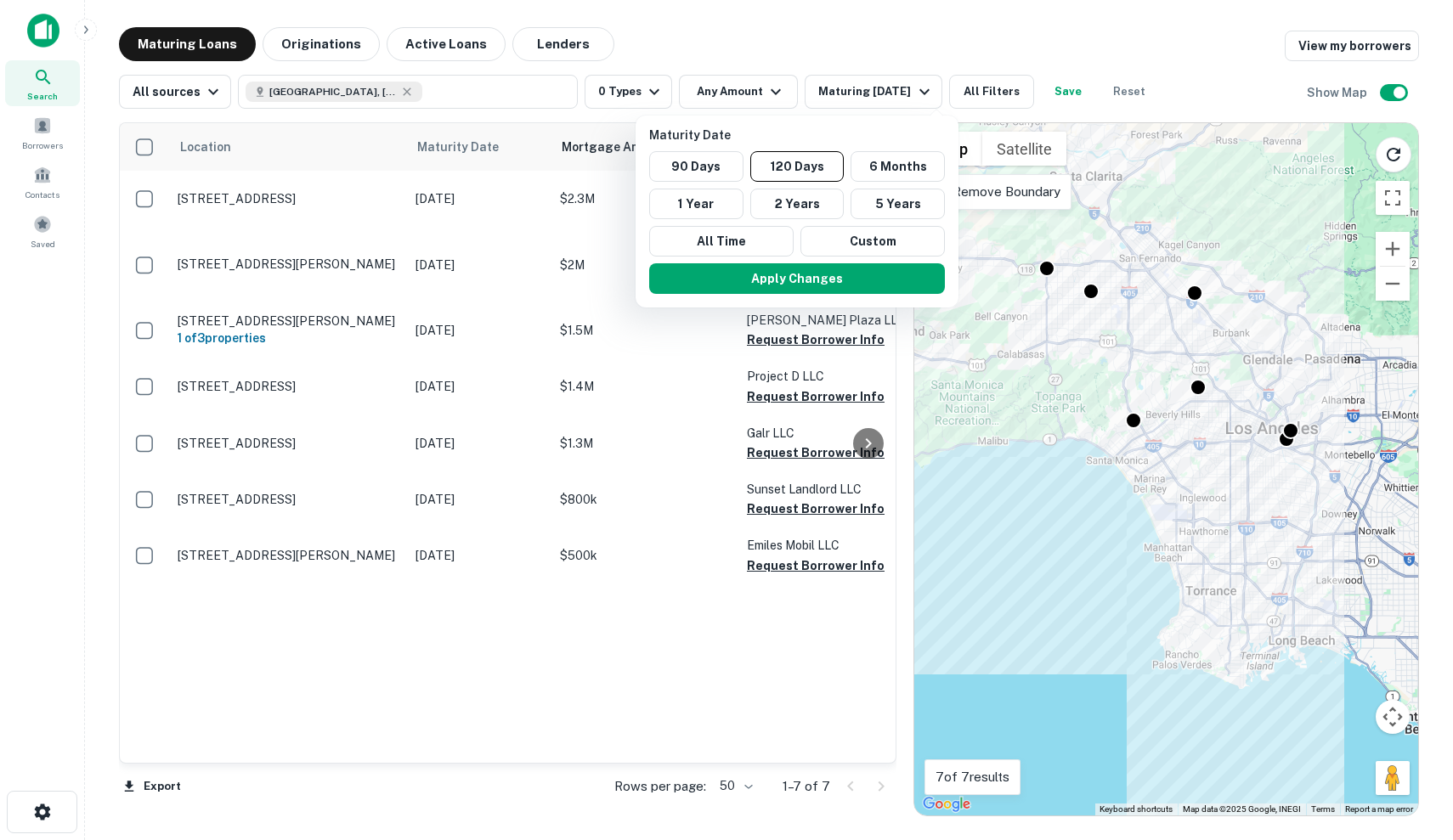
click at [665, 92] on div at bounding box center [726, 420] width 1453 height 840
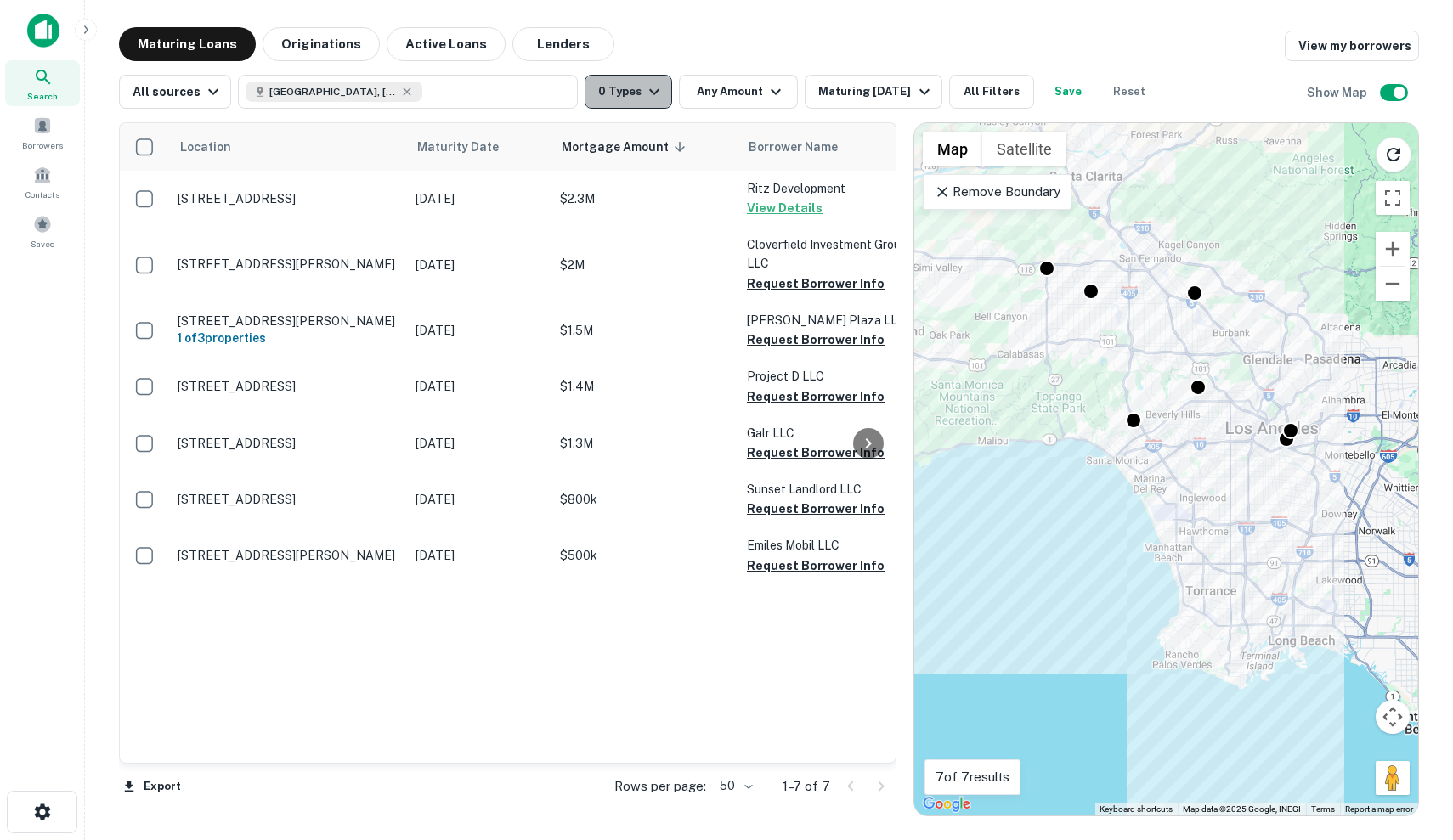
click at [644, 89] on icon "button" at bounding box center [654, 92] width 21 height 21
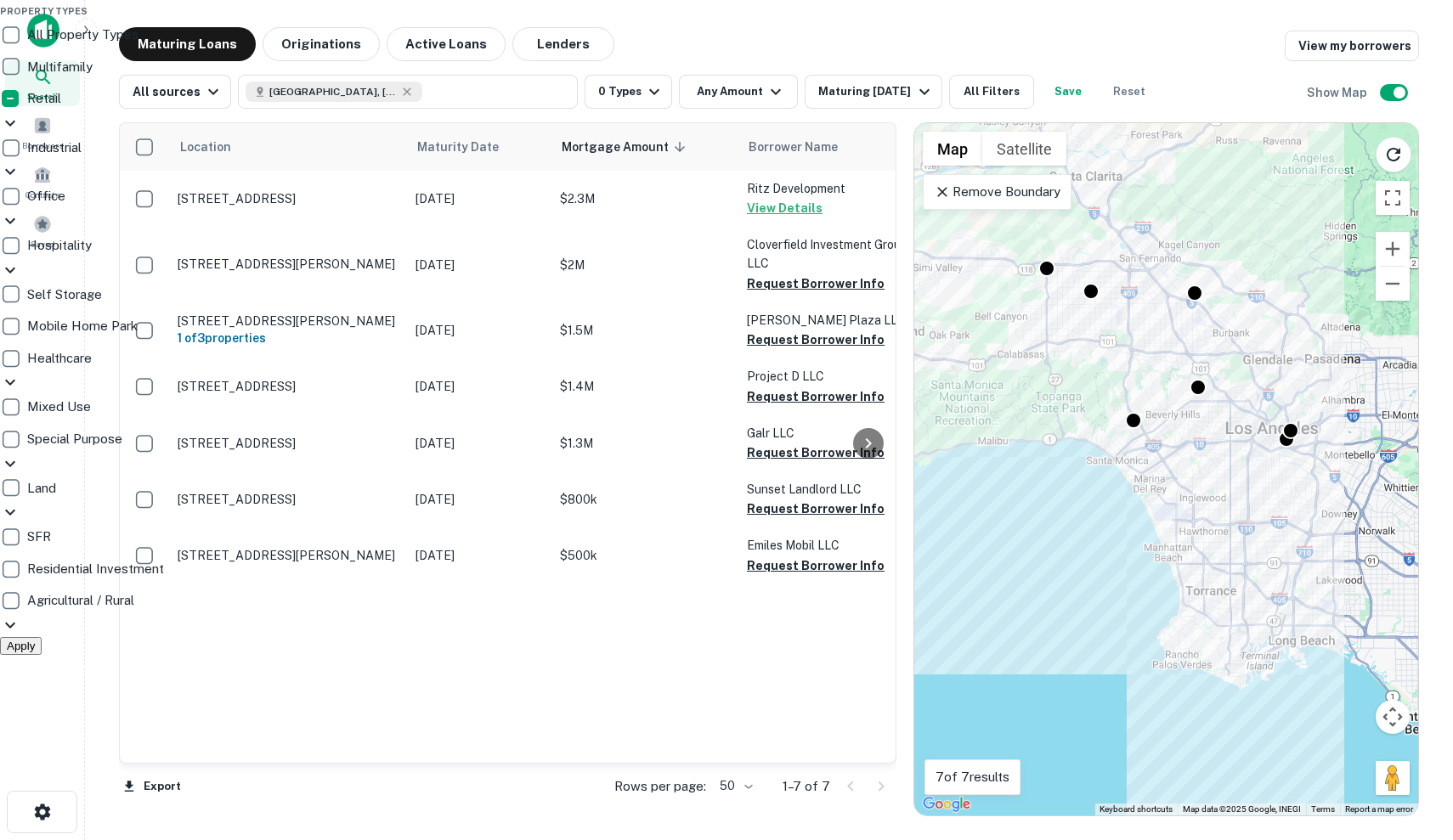
click at [64, 108] on p "Retail" at bounding box center [46, 99] width 38 height 21
click at [15, 125] on icon at bounding box center [9, 123] width 10 height 6
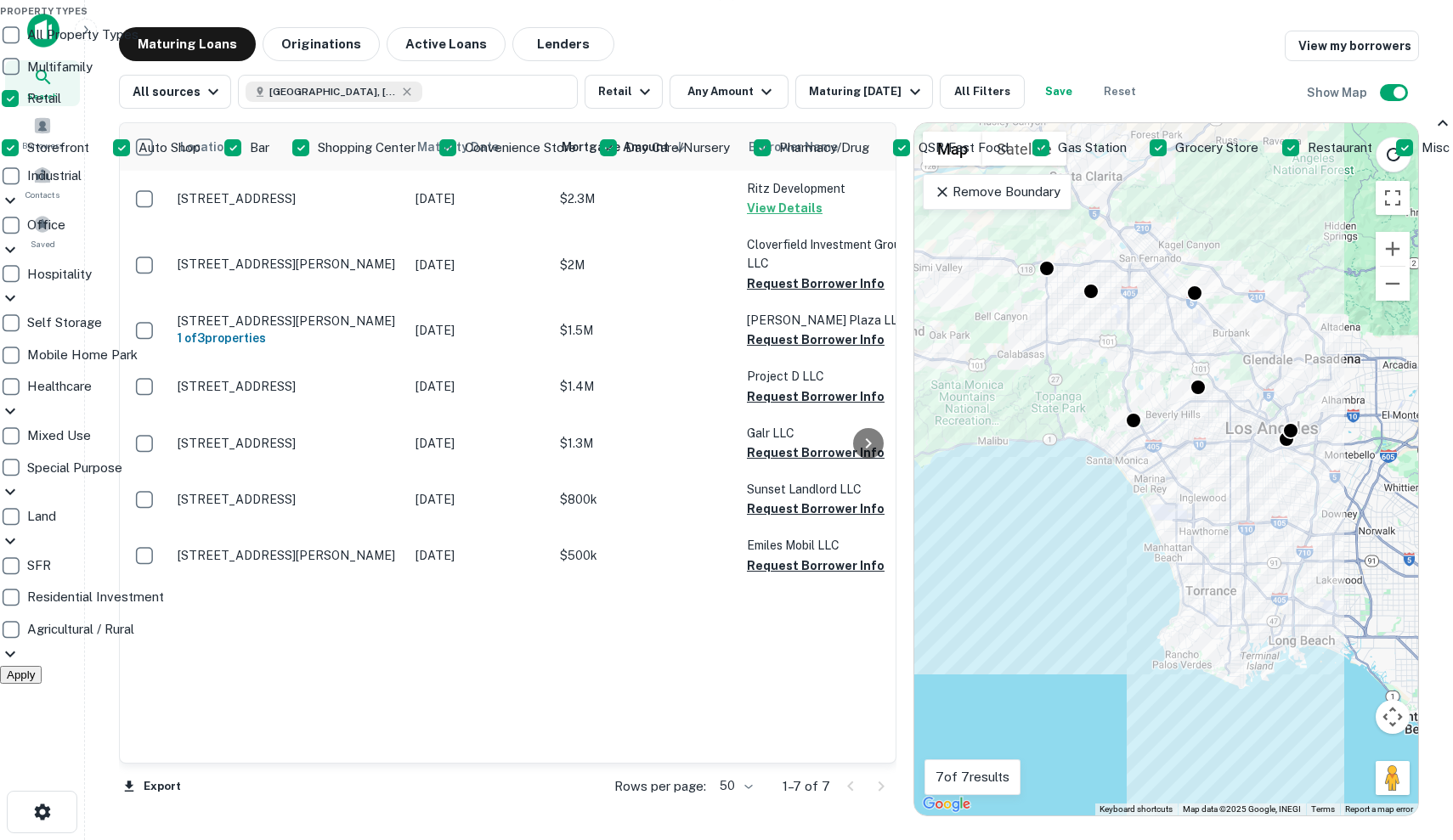
click at [1433, 133] on icon at bounding box center [1444, 124] width 21 height 21
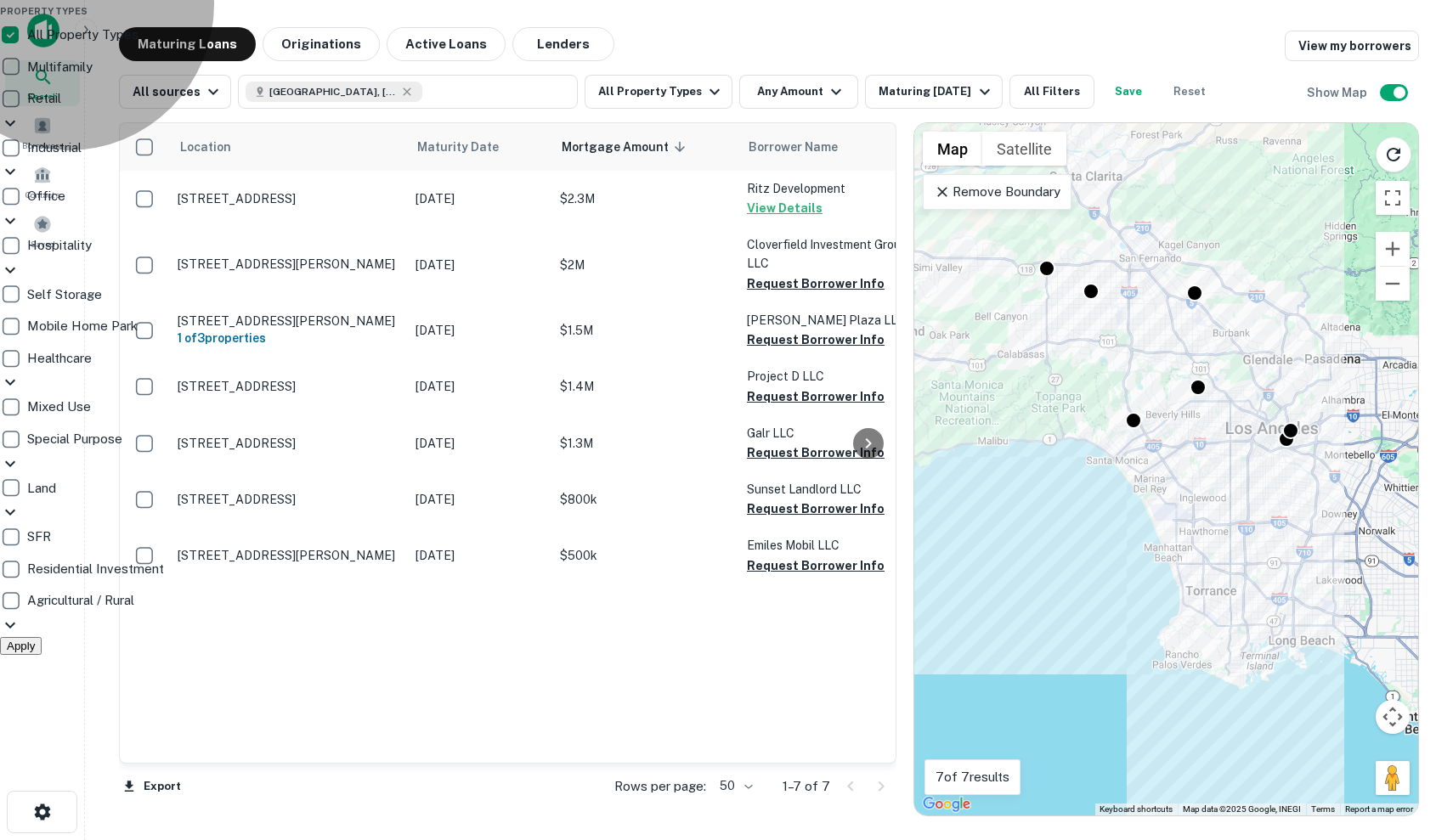
click at [41, 637] on button "Apply" at bounding box center [21, 646] width 41 height 18
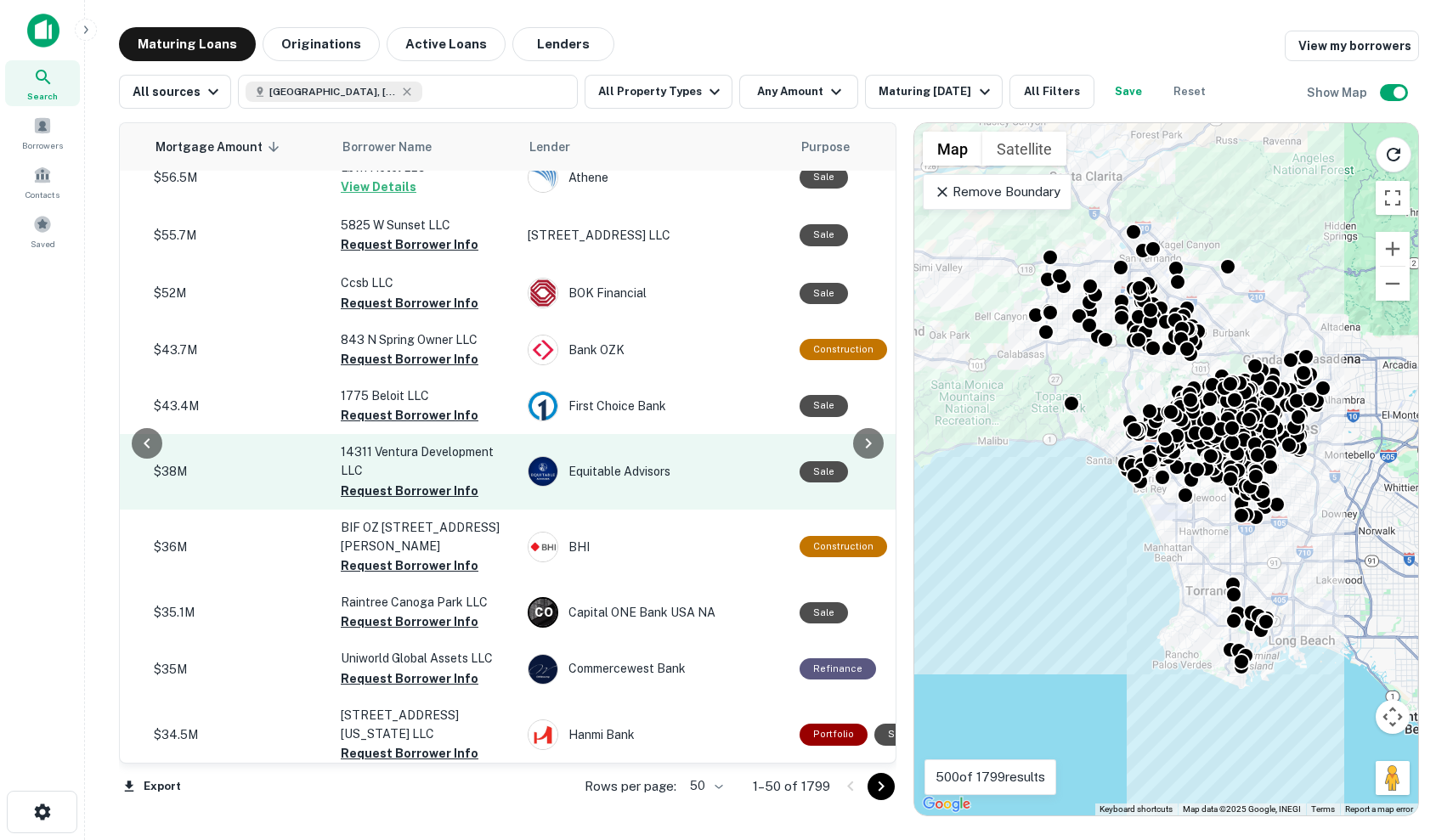
scroll to position [720, 409]
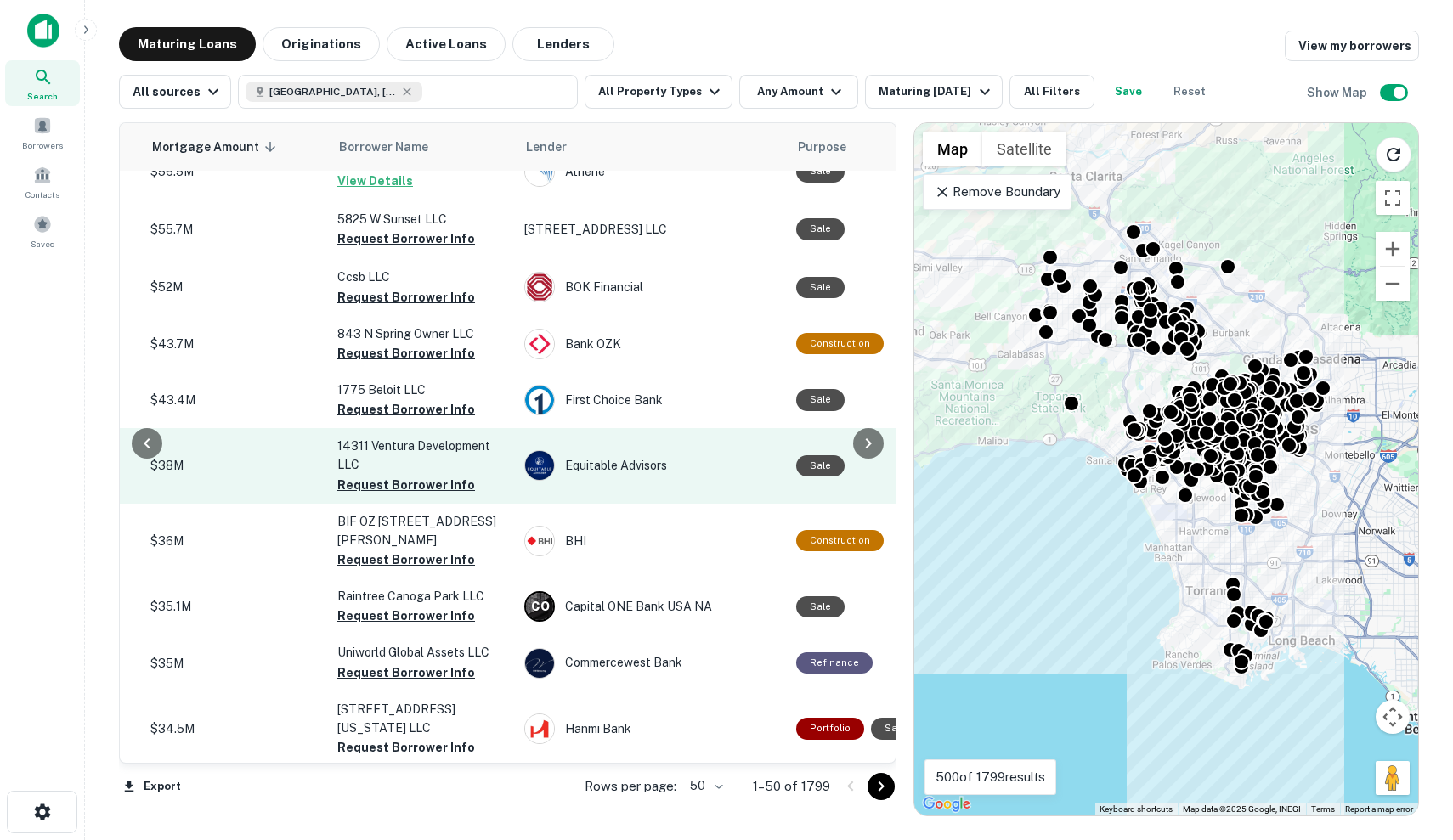
click at [785, 473] on td "Equitable Advisors" at bounding box center [652, 465] width 272 height 74
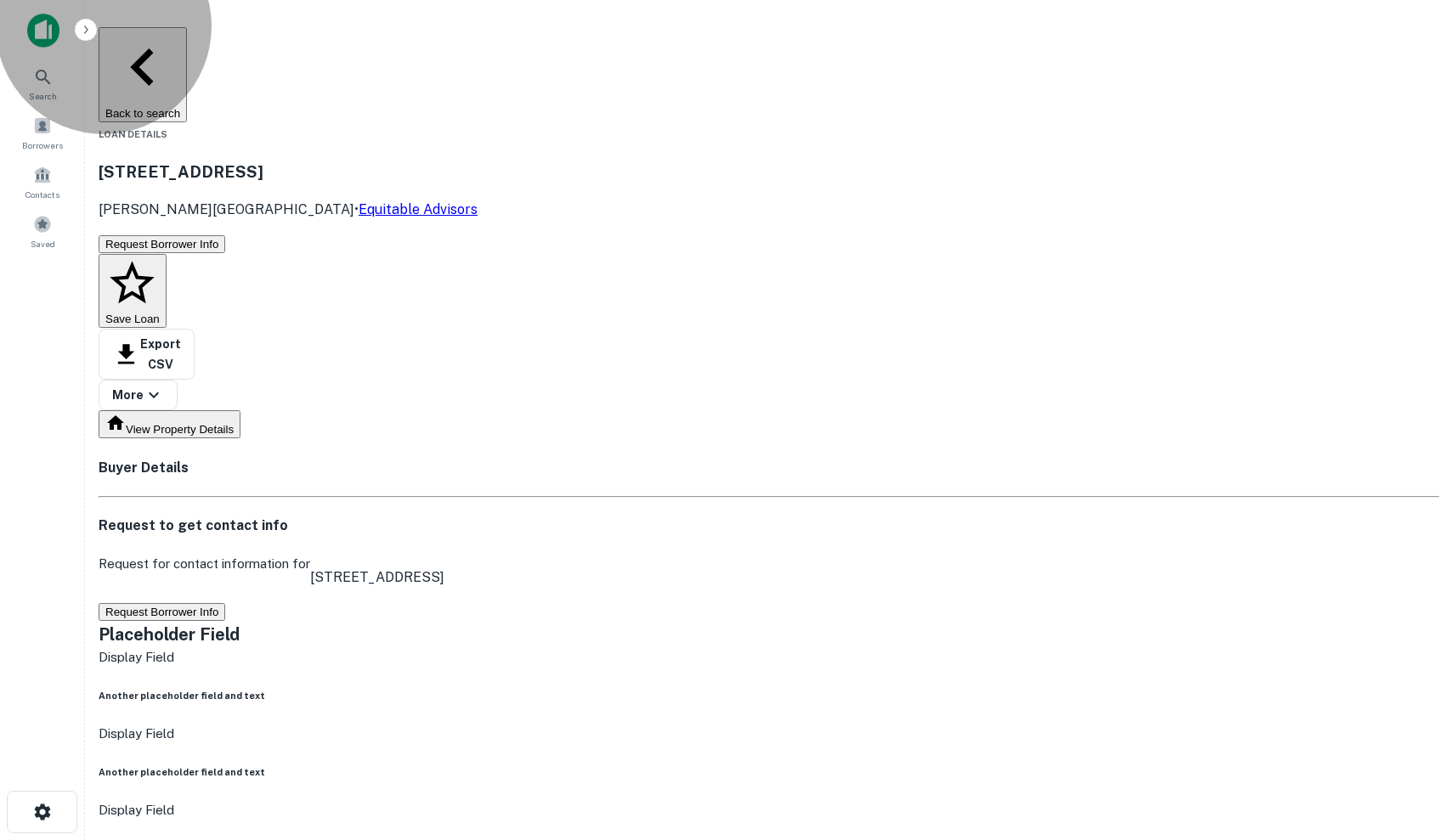
click at [225, 603] on button "Request Borrower Info" at bounding box center [162, 612] width 126 height 18
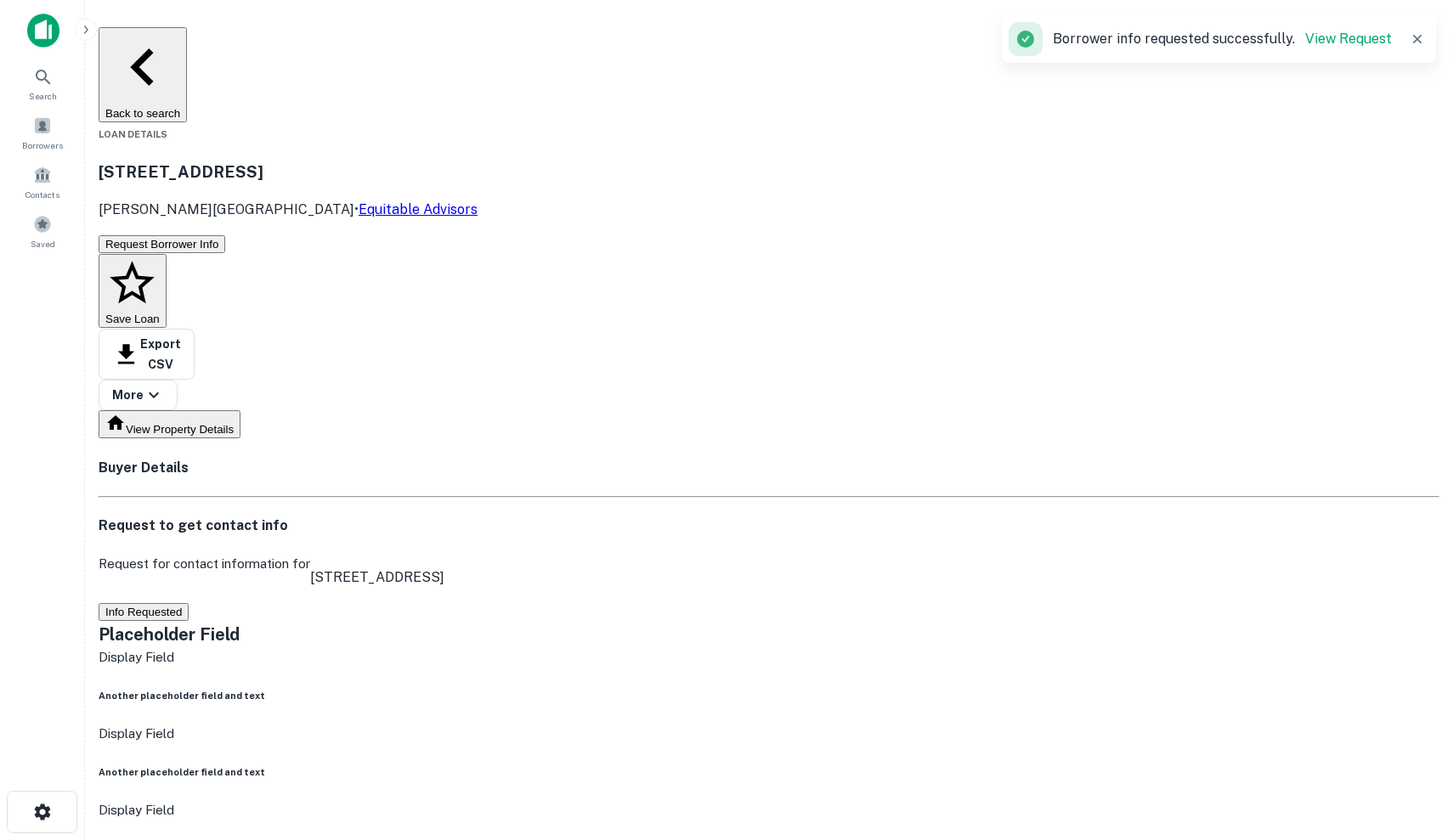
click at [167, 254] on button "Save Loan" at bounding box center [133, 290] width 68 height 74
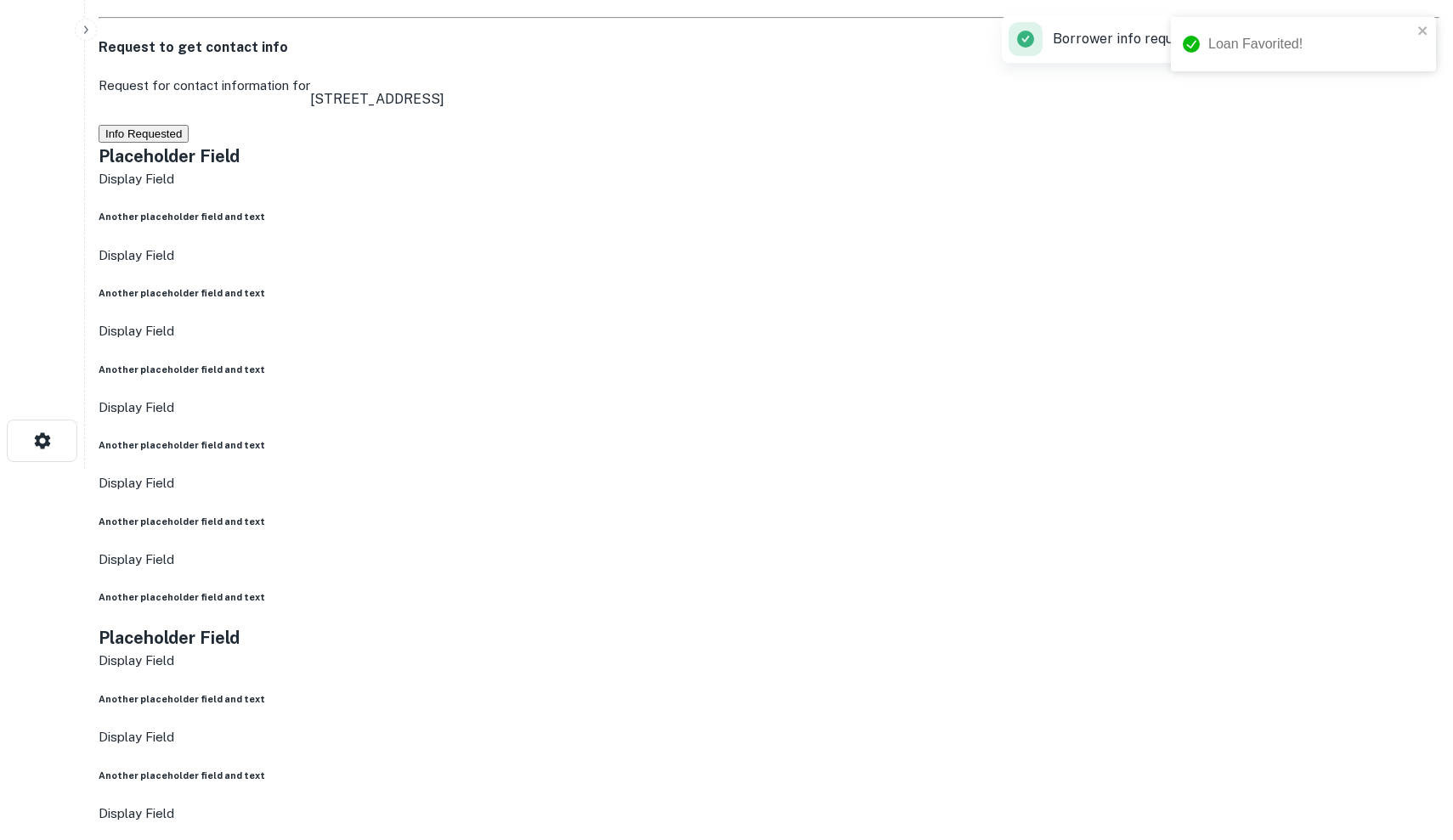
scroll to position [357, 0]
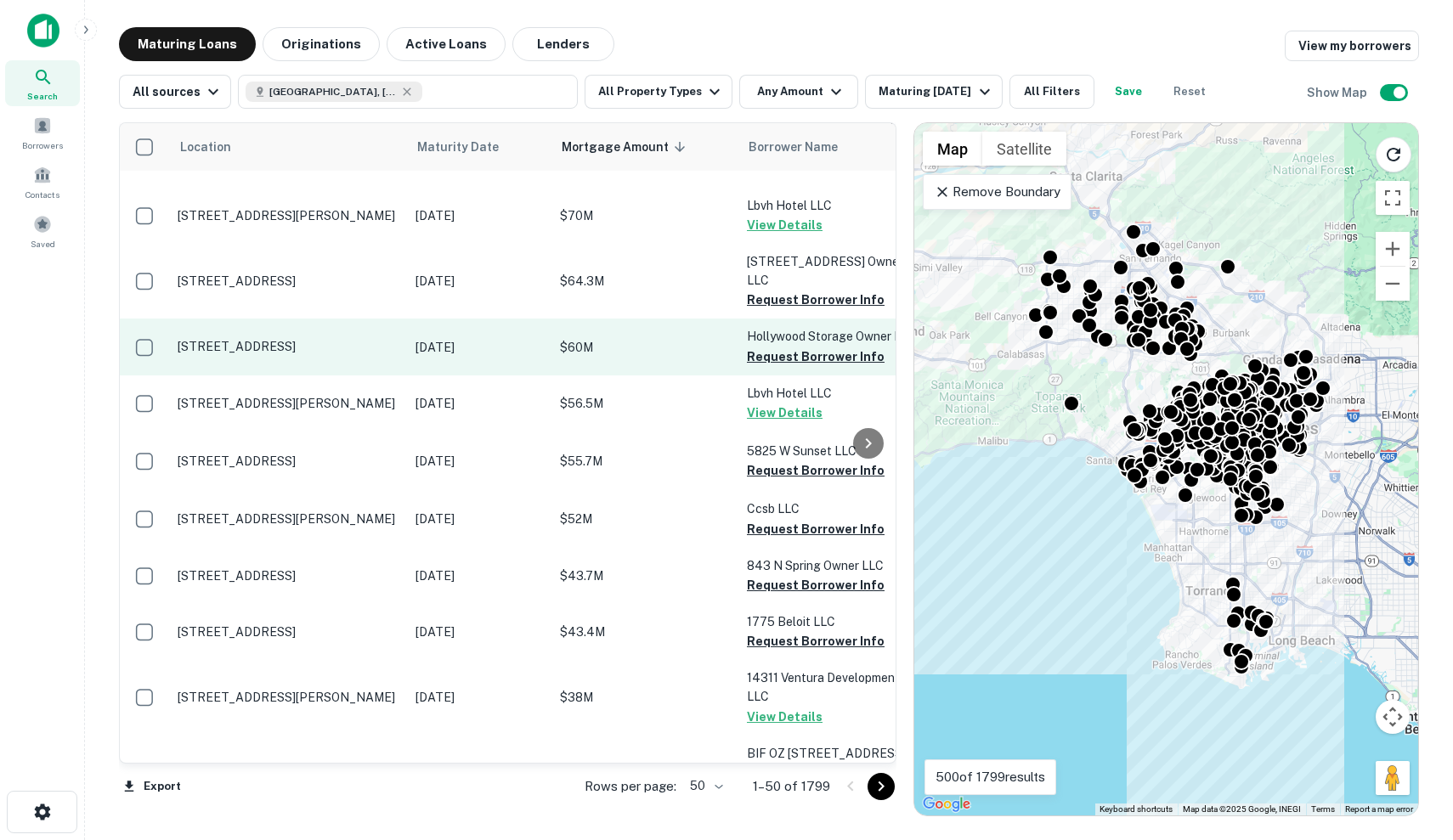
scroll to position [487, 0]
click at [663, 348] on p "$60M" at bounding box center [645, 349] width 170 height 19
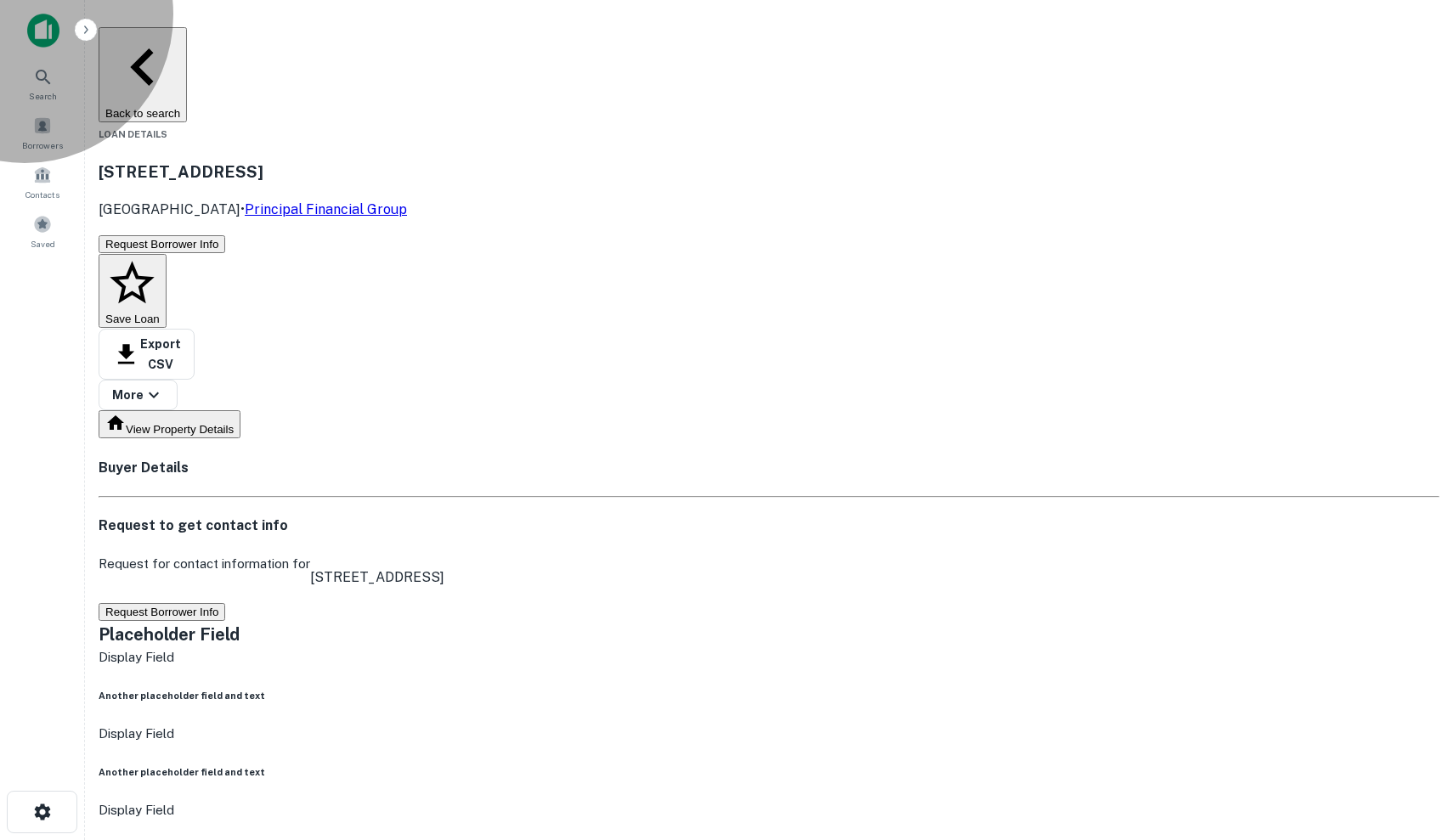
click at [225, 603] on button "Request Borrower Info" at bounding box center [162, 612] width 126 height 18
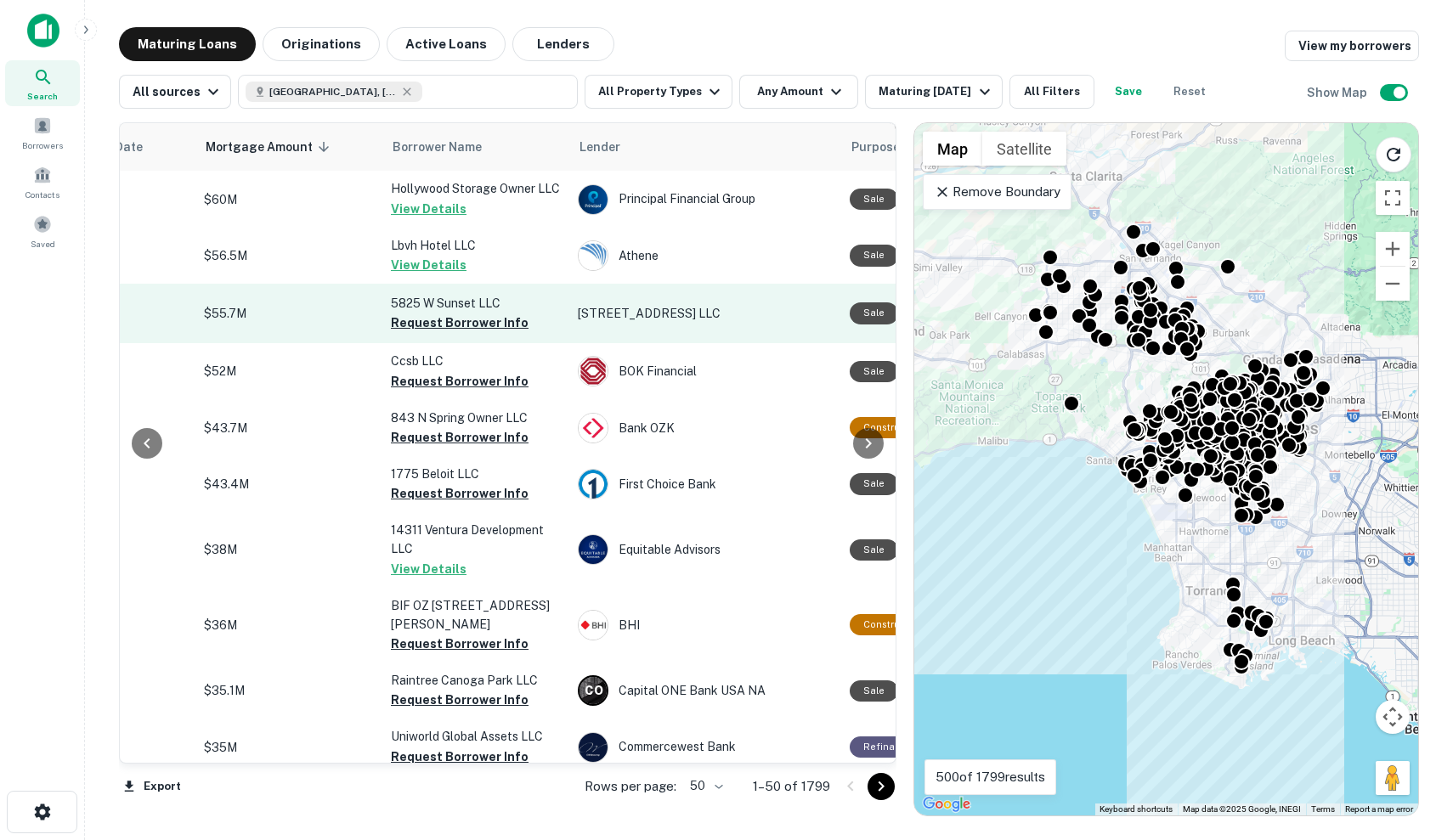
scroll to position [635, 356]
click at [313, 306] on p "$55.7M" at bounding box center [289, 315] width 170 height 19
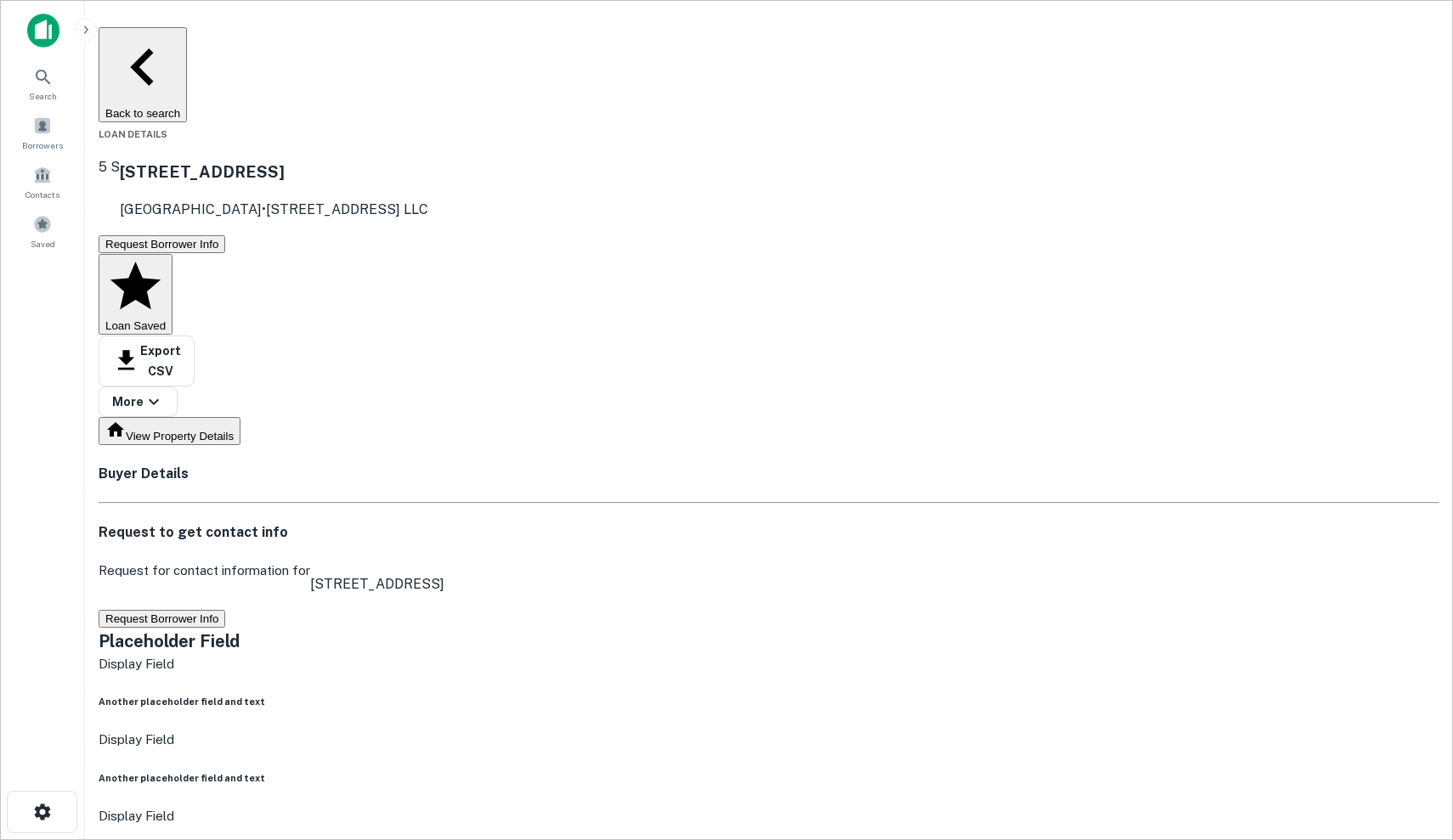
click at [225, 610] on button "Request Borrower Info" at bounding box center [162, 618] width 126 height 18
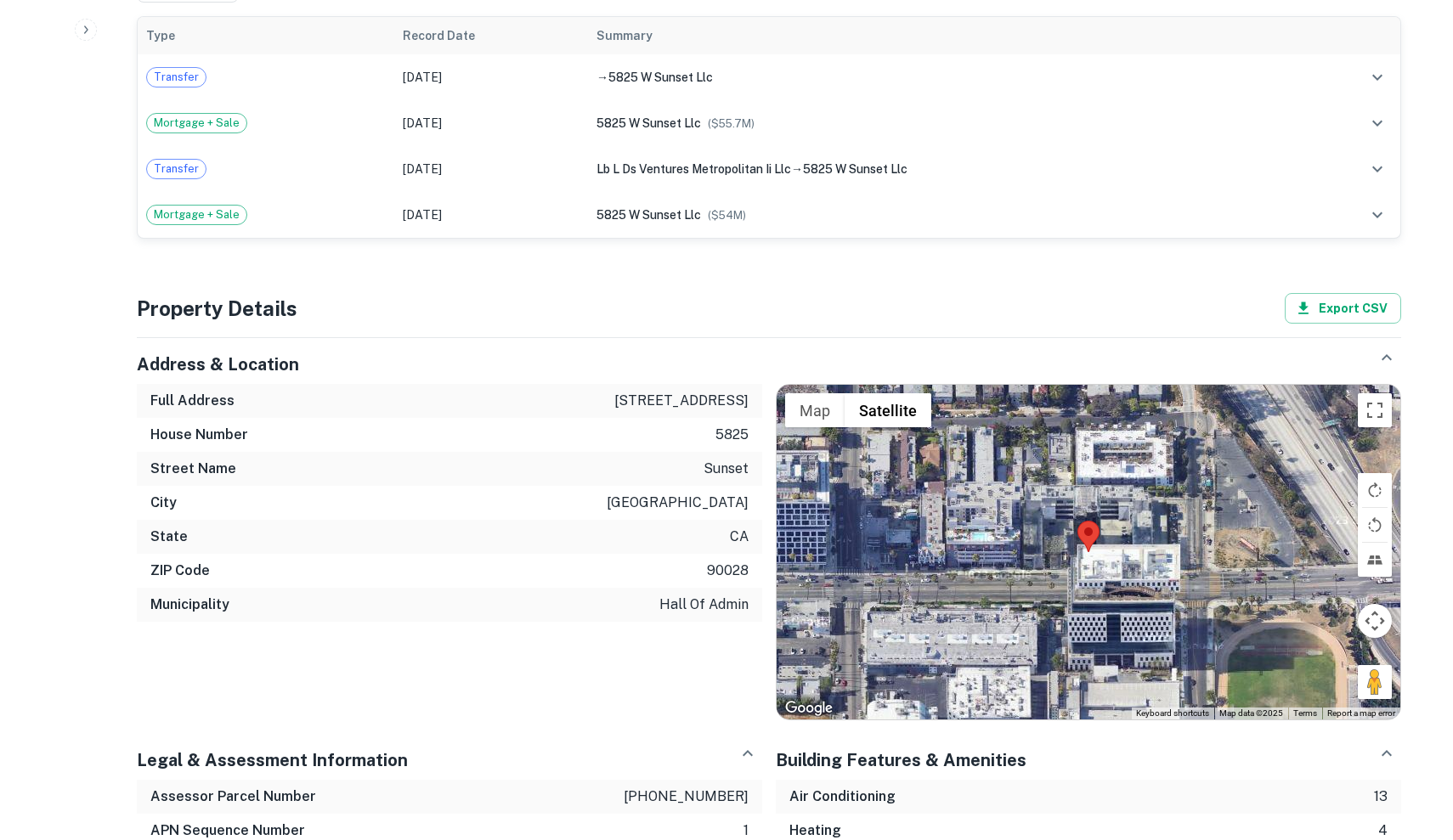
scroll to position [1183, 0]
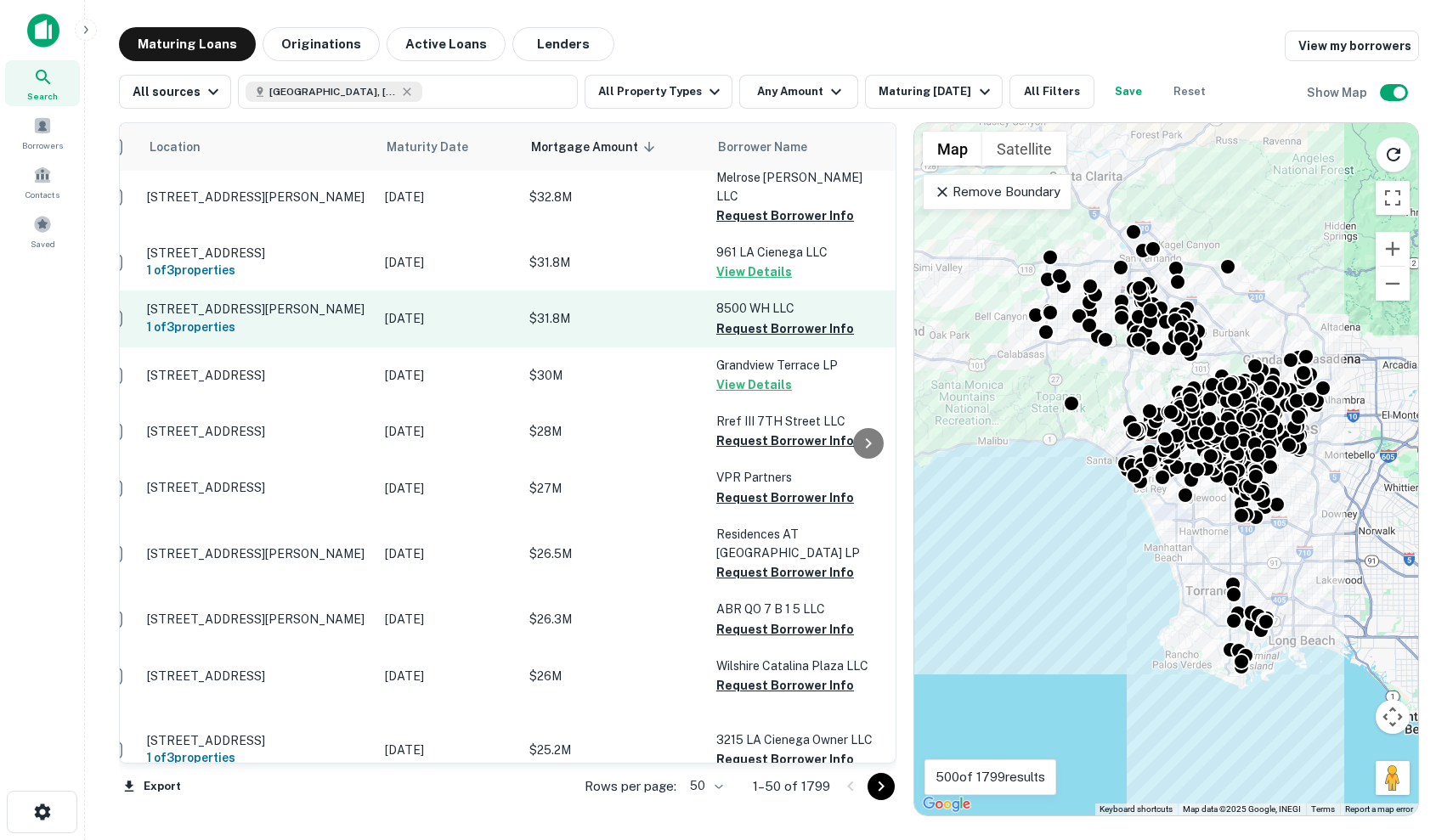
scroll to position [1383, 30]
click at [624, 310] on p "$31.8M" at bounding box center [614, 320] width 170 height 19
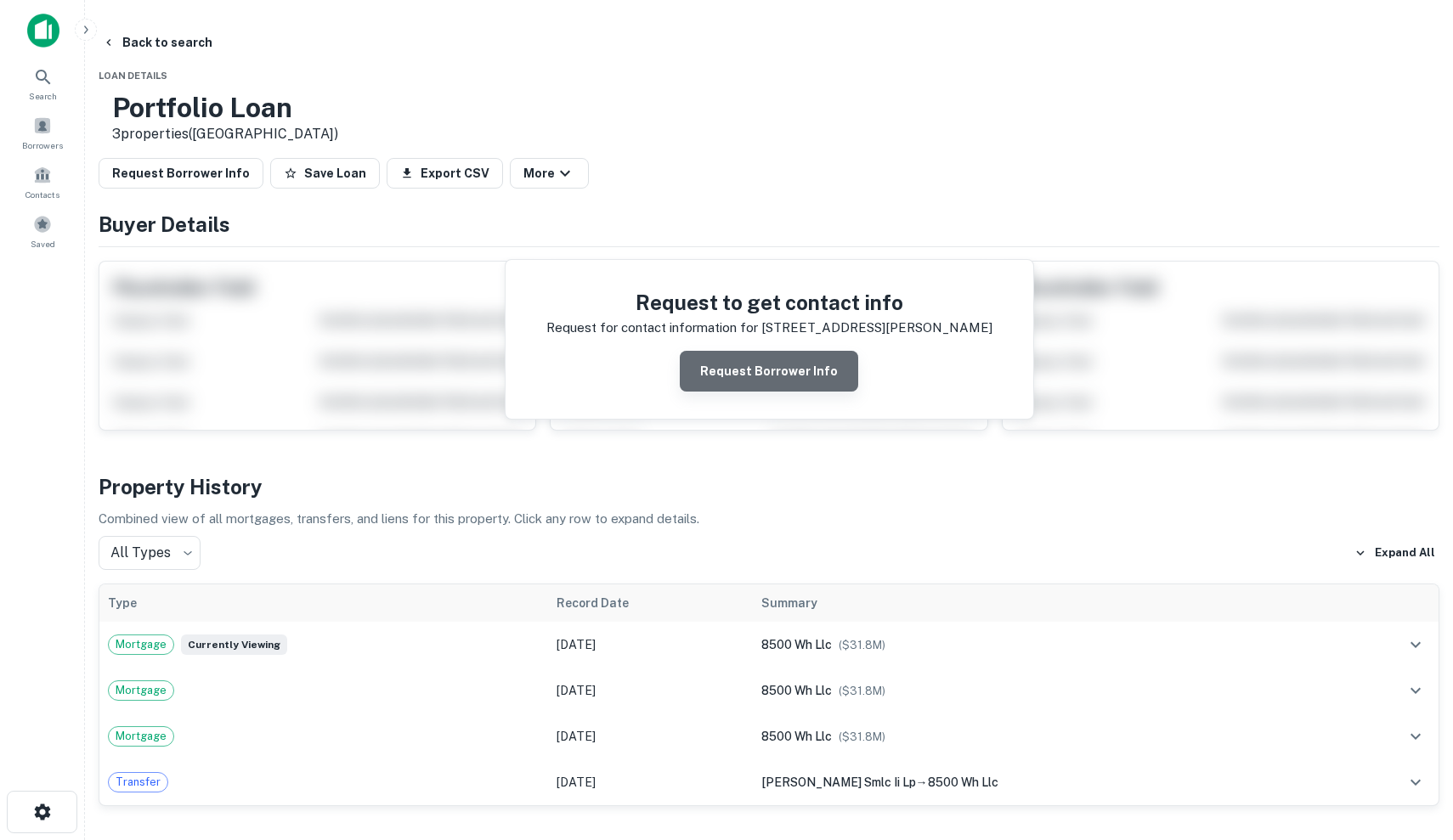
click at [773, 370] on button "Request Borrower Info" at bounding box center [768, 371] width 178 height 41
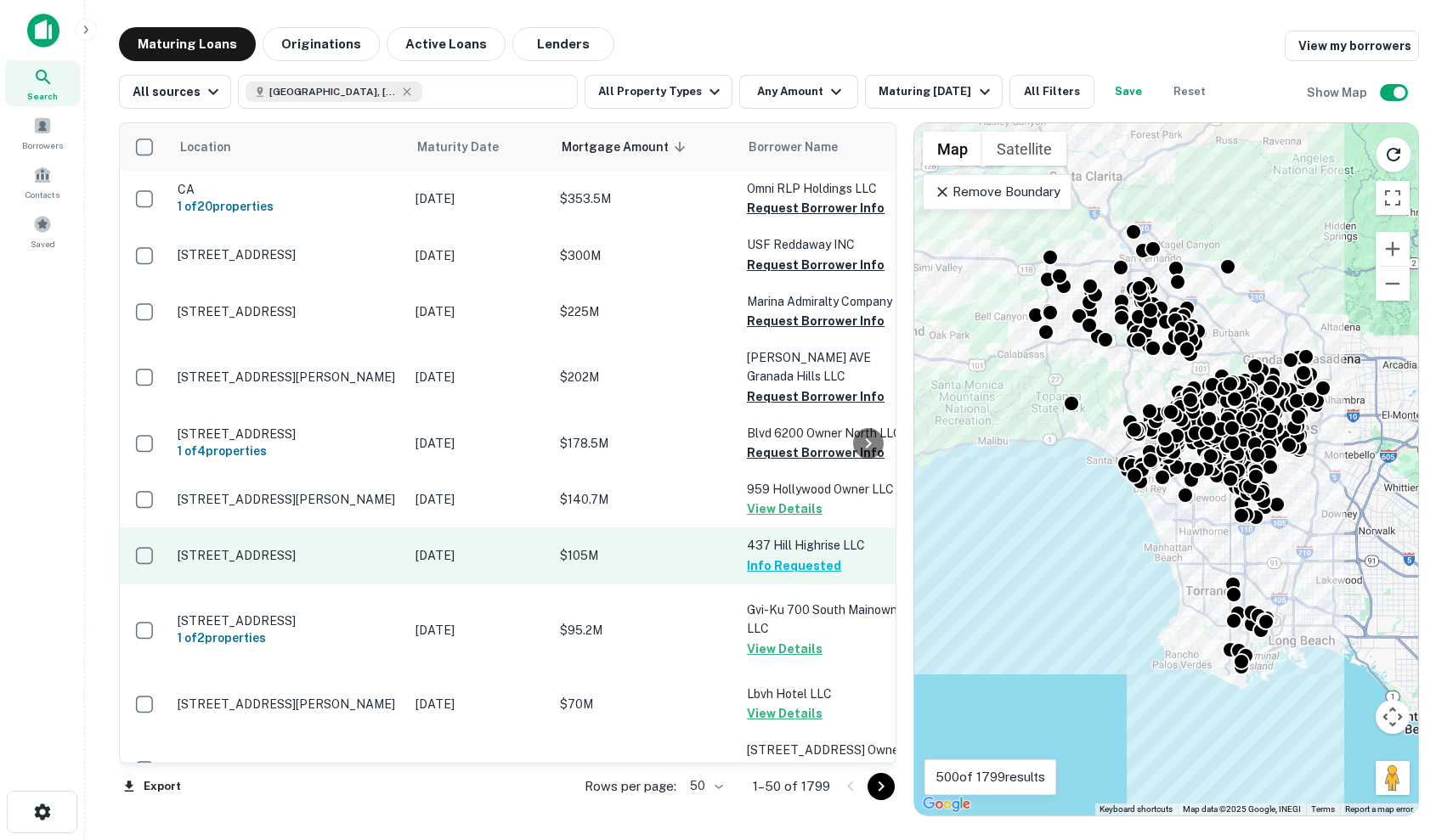
scroll to position [469, 0]
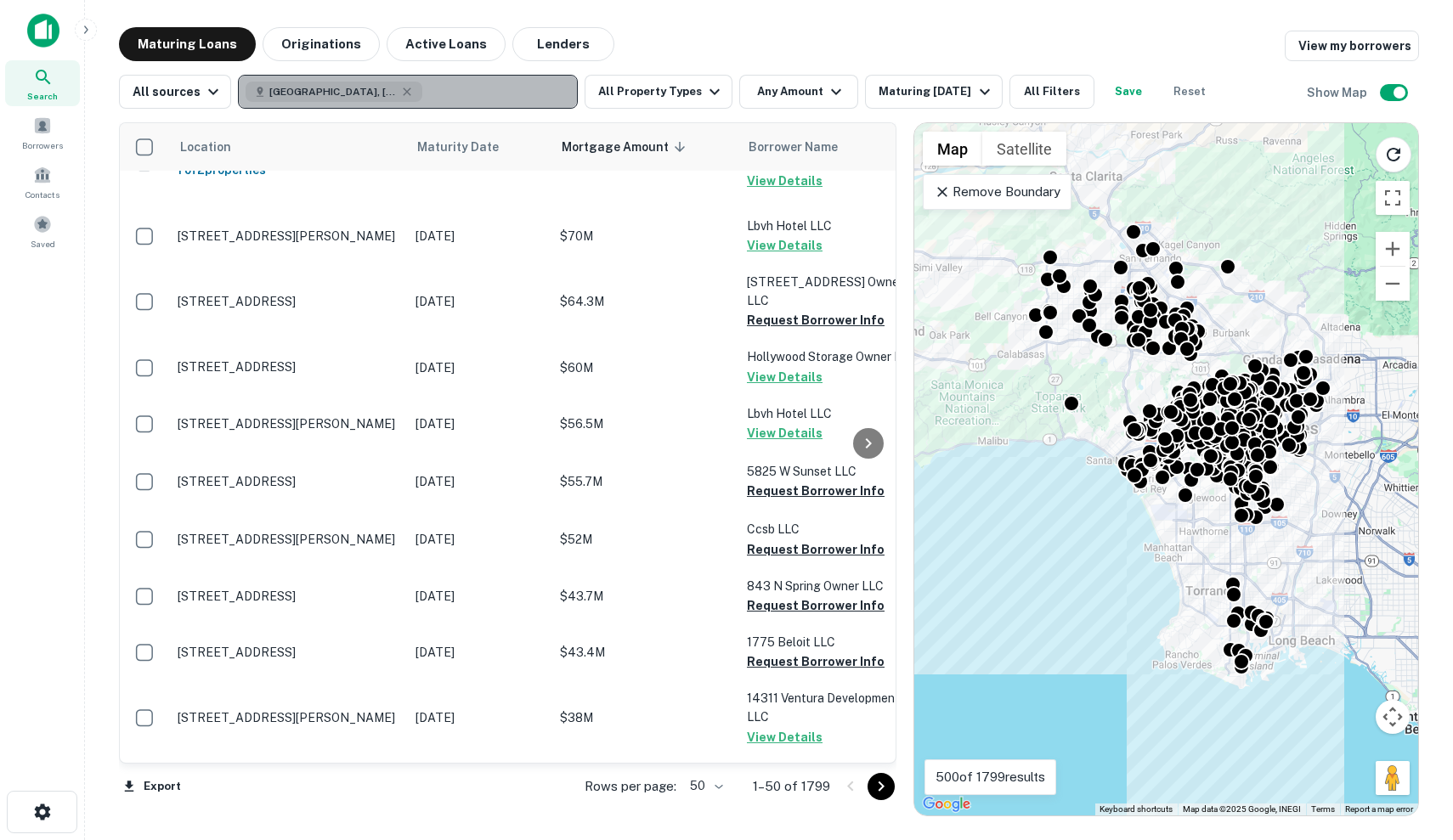
click at [383, 84] on div "Los Angeles, CA, USA" at bounding box center [333, 92] width 176 height 21
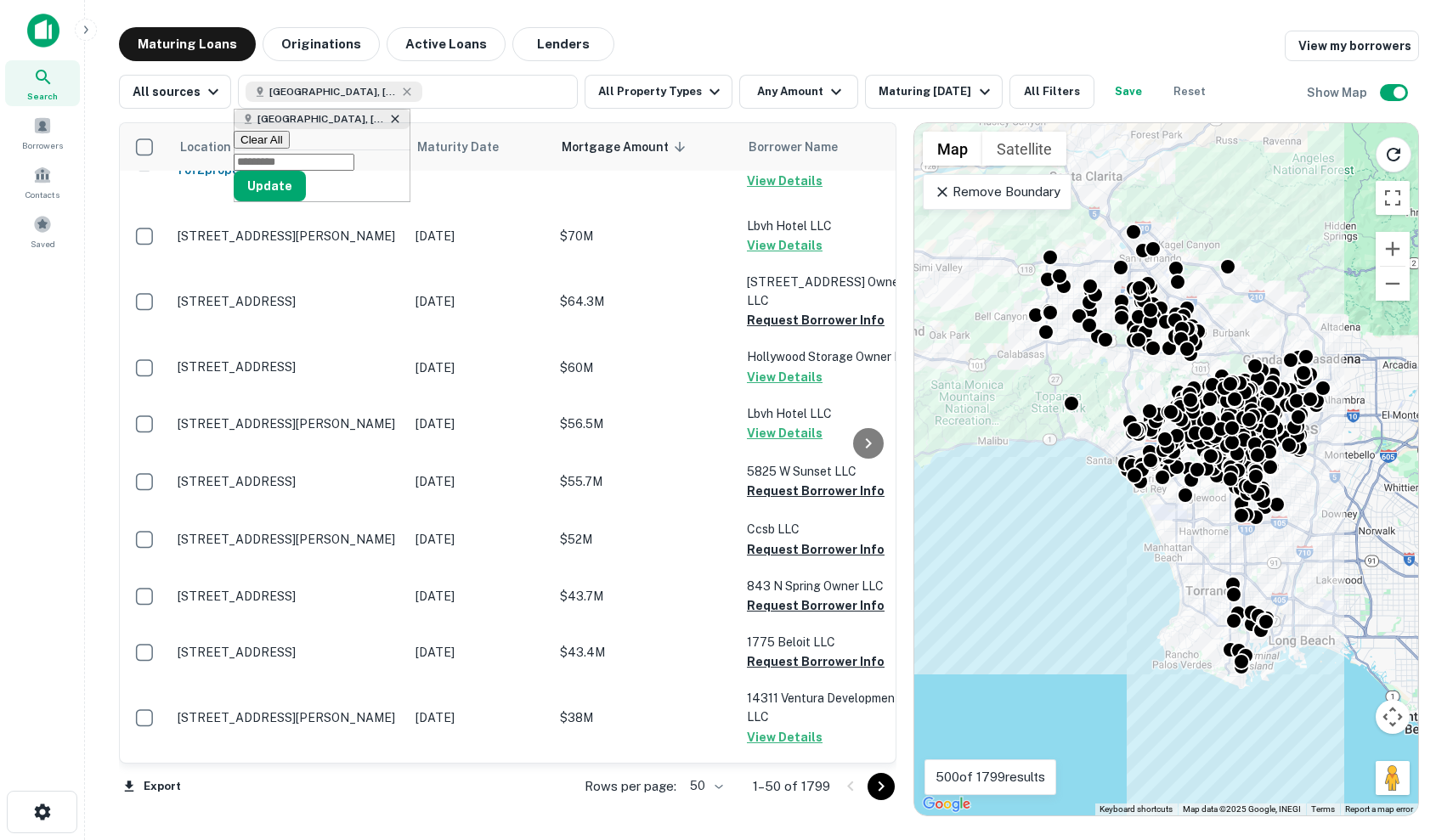
click at [388, 125] on icon at bounding box center [395, 119] width 13 height 13
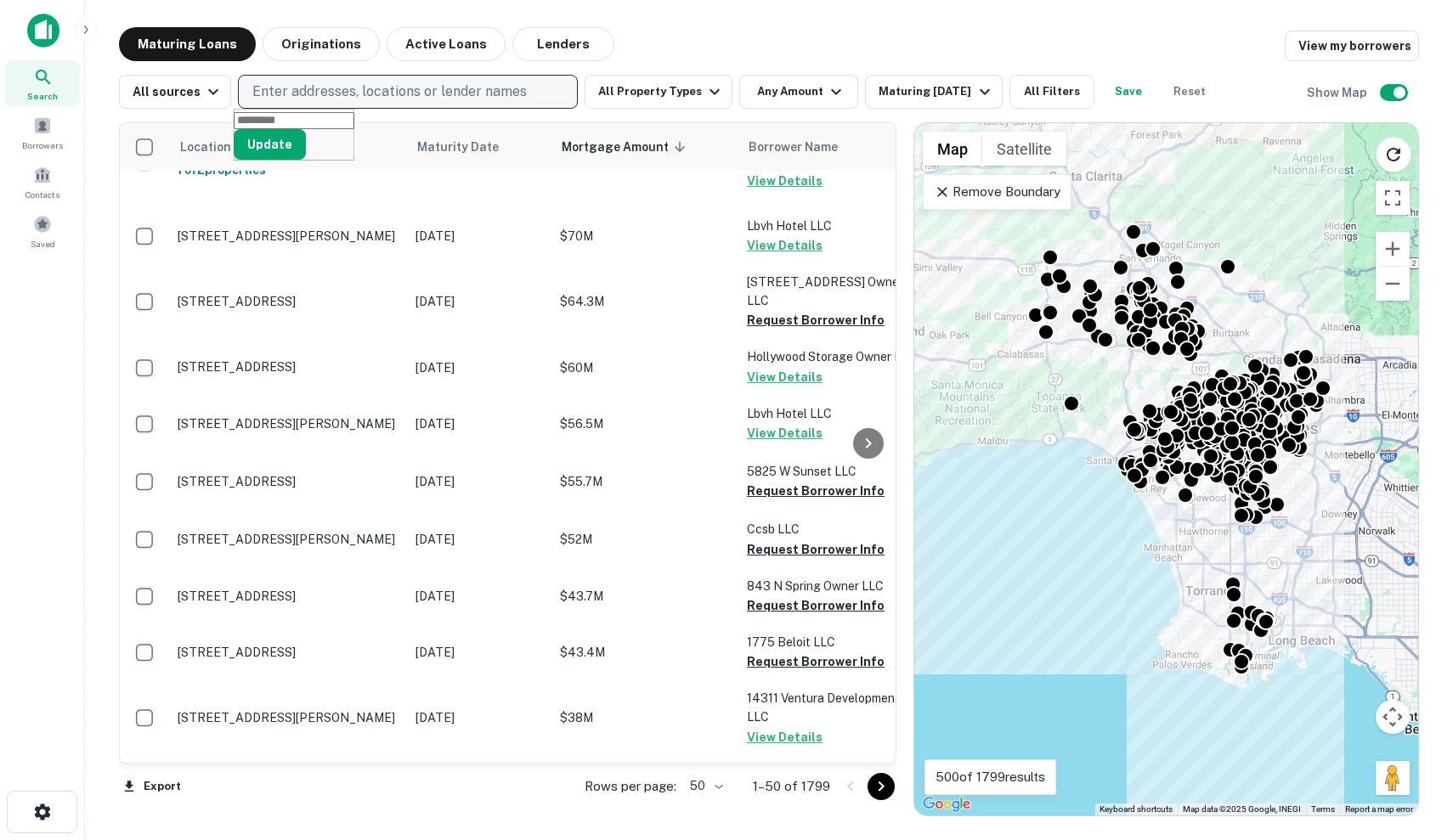
click at [374, 91] on p "Enter addresses, locations or lender names" at bounding box center [389, 92] width 274 height 21
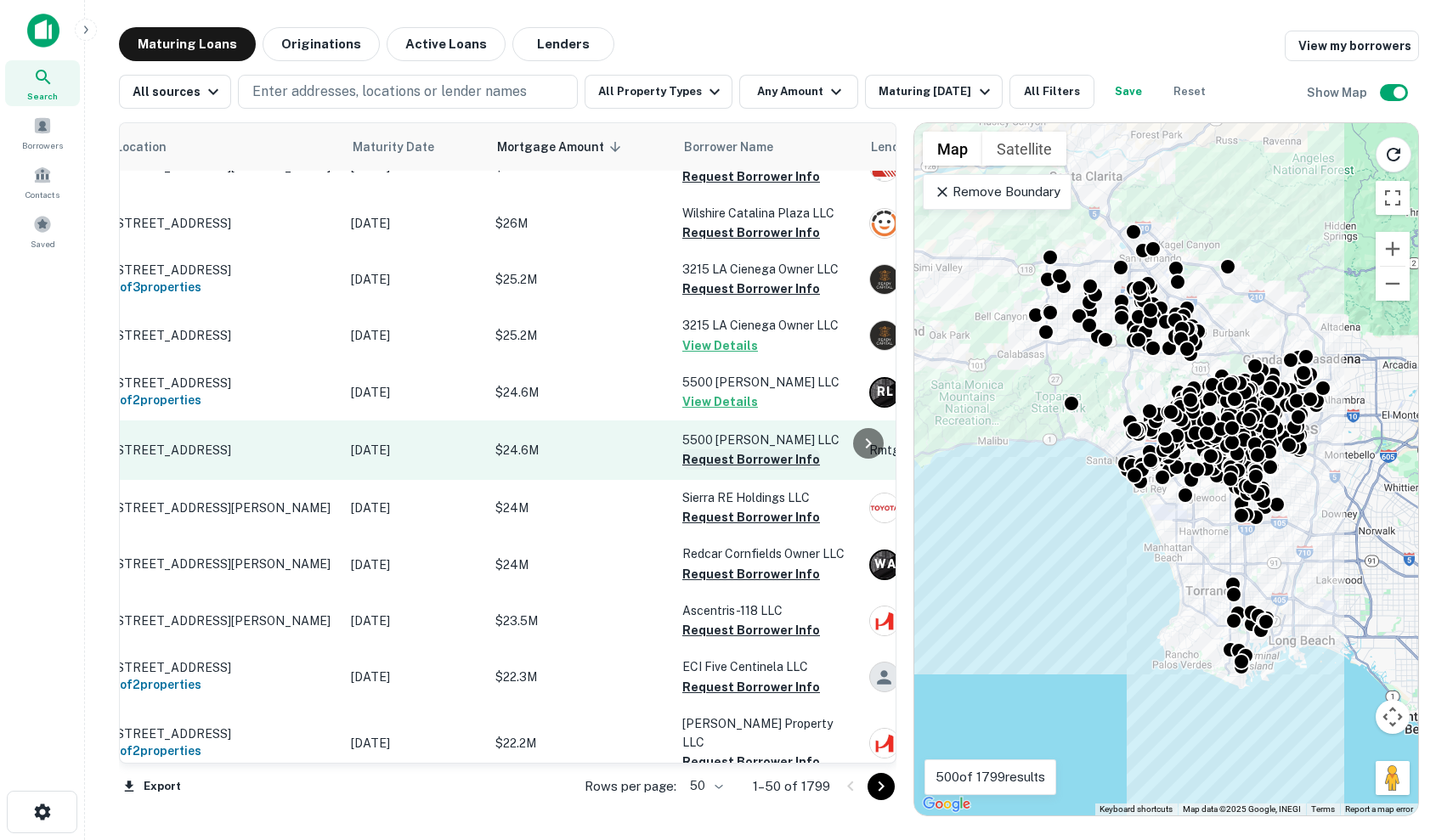
scroll to position [1837, 0]
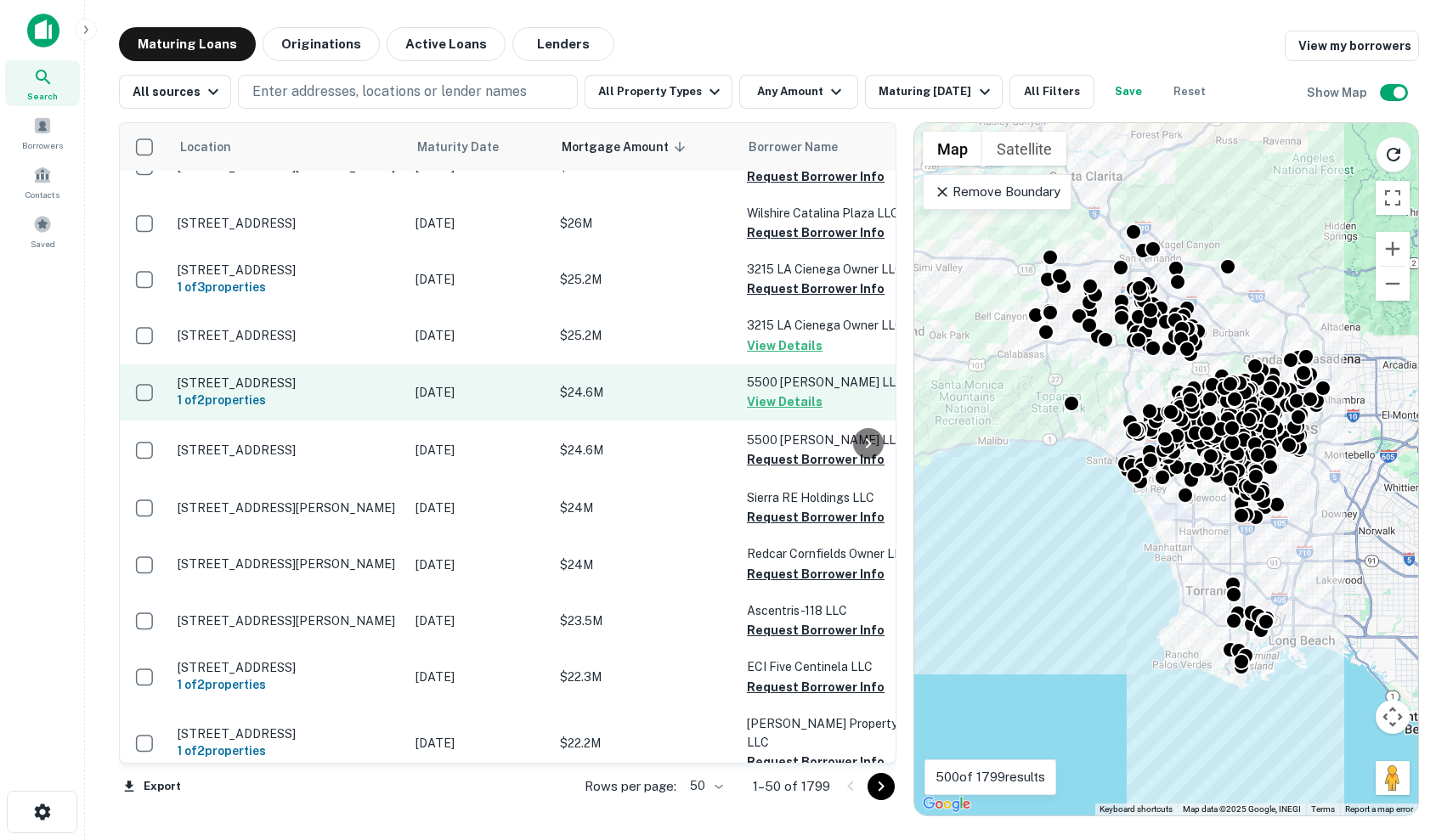
click at [650, 383] on p "$24.6M" at bounding box center [645, 392] width 170 height 19
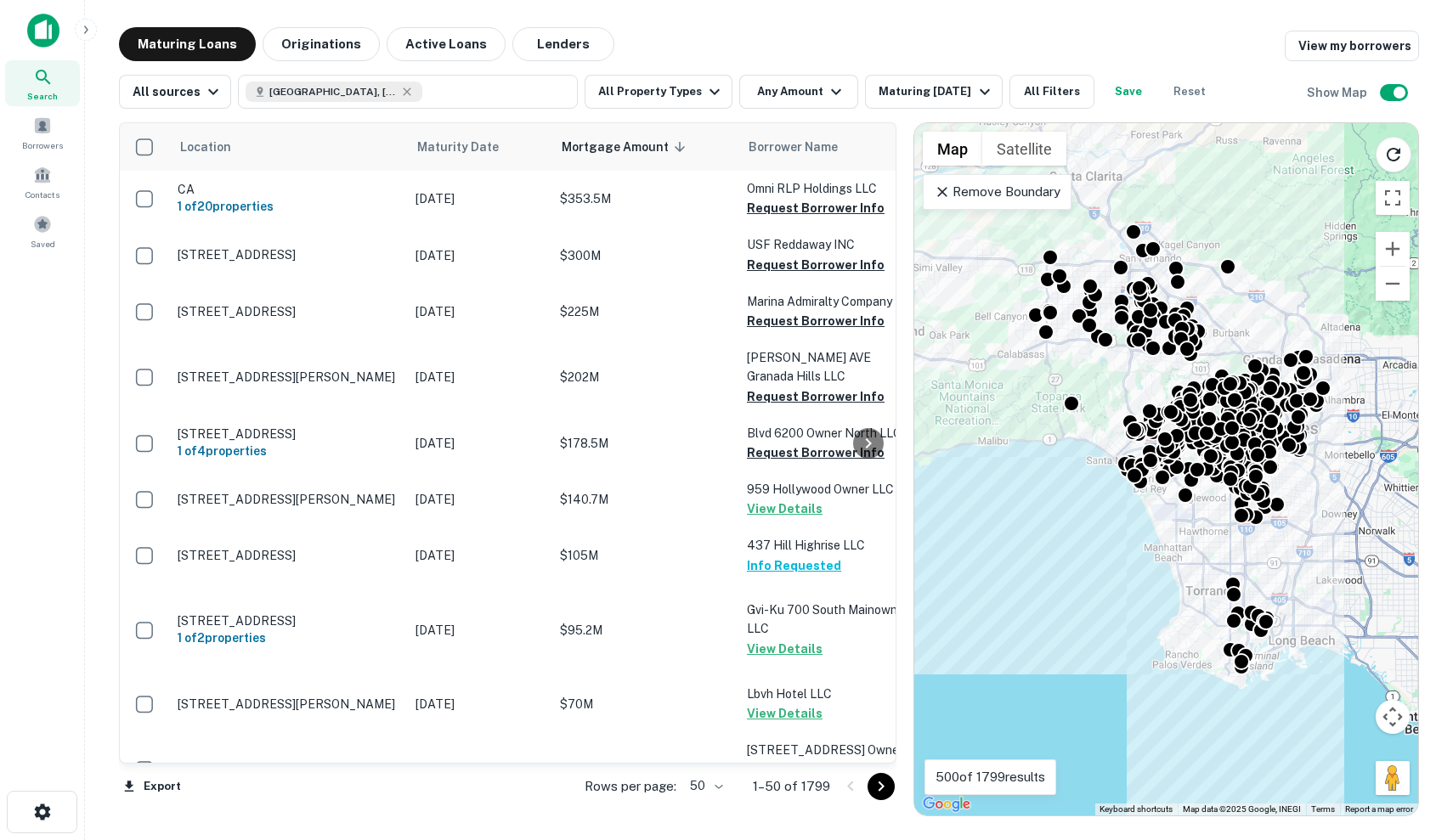
click at [39, 38] on img at bounding box center [43, 30] width 32 height 34
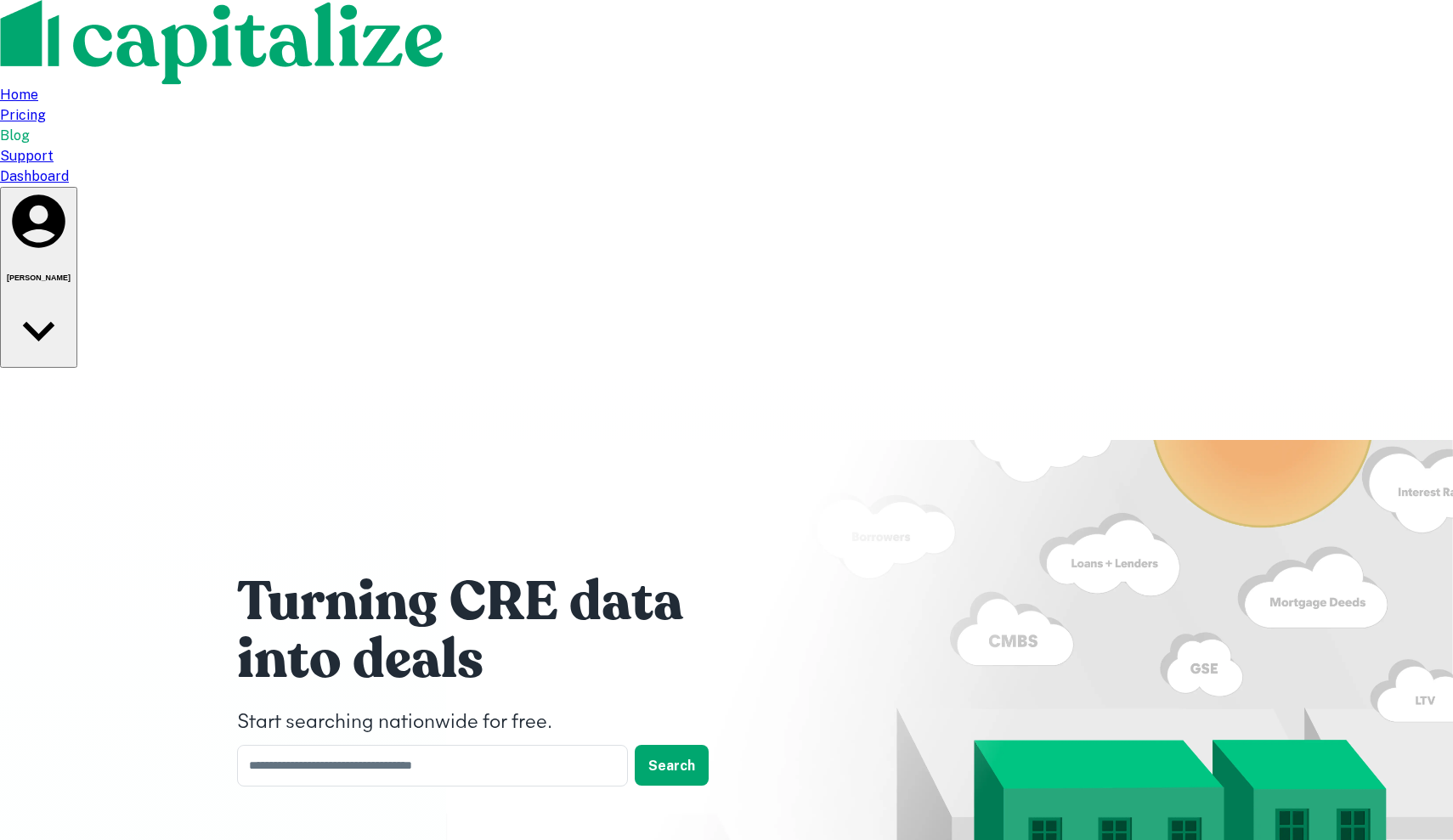
click at [1008, 125] on div "Blog" at bounding box center [726, 136] width 1453 height 21
click at [71, 273] on h6 "Jake Hurley" at bounding box center [39, 277] width 64 height 8
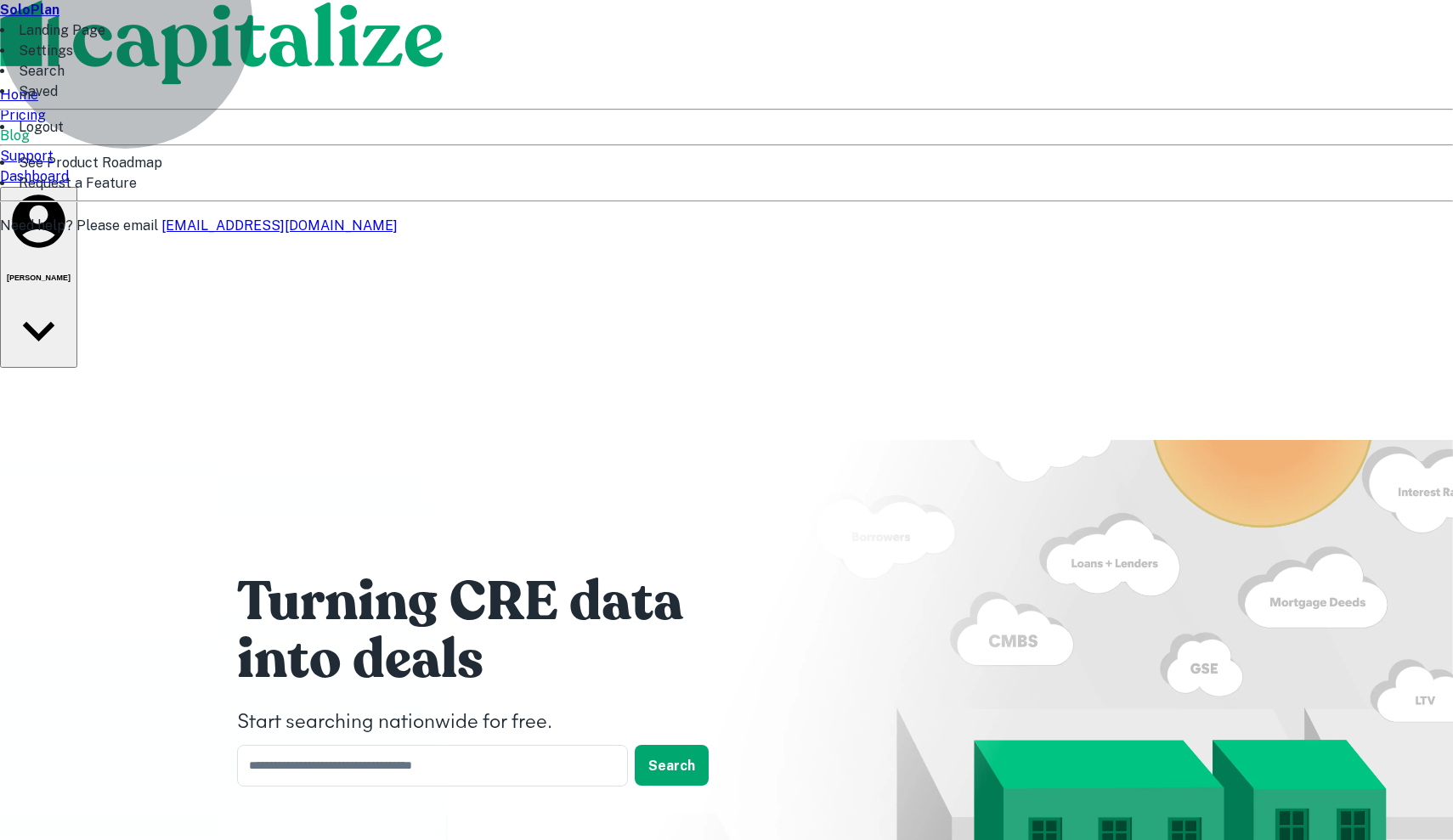
click at [1296, 173] on li "See Product Roadmap" at bounding box center [726, 163] width 1453 height 21
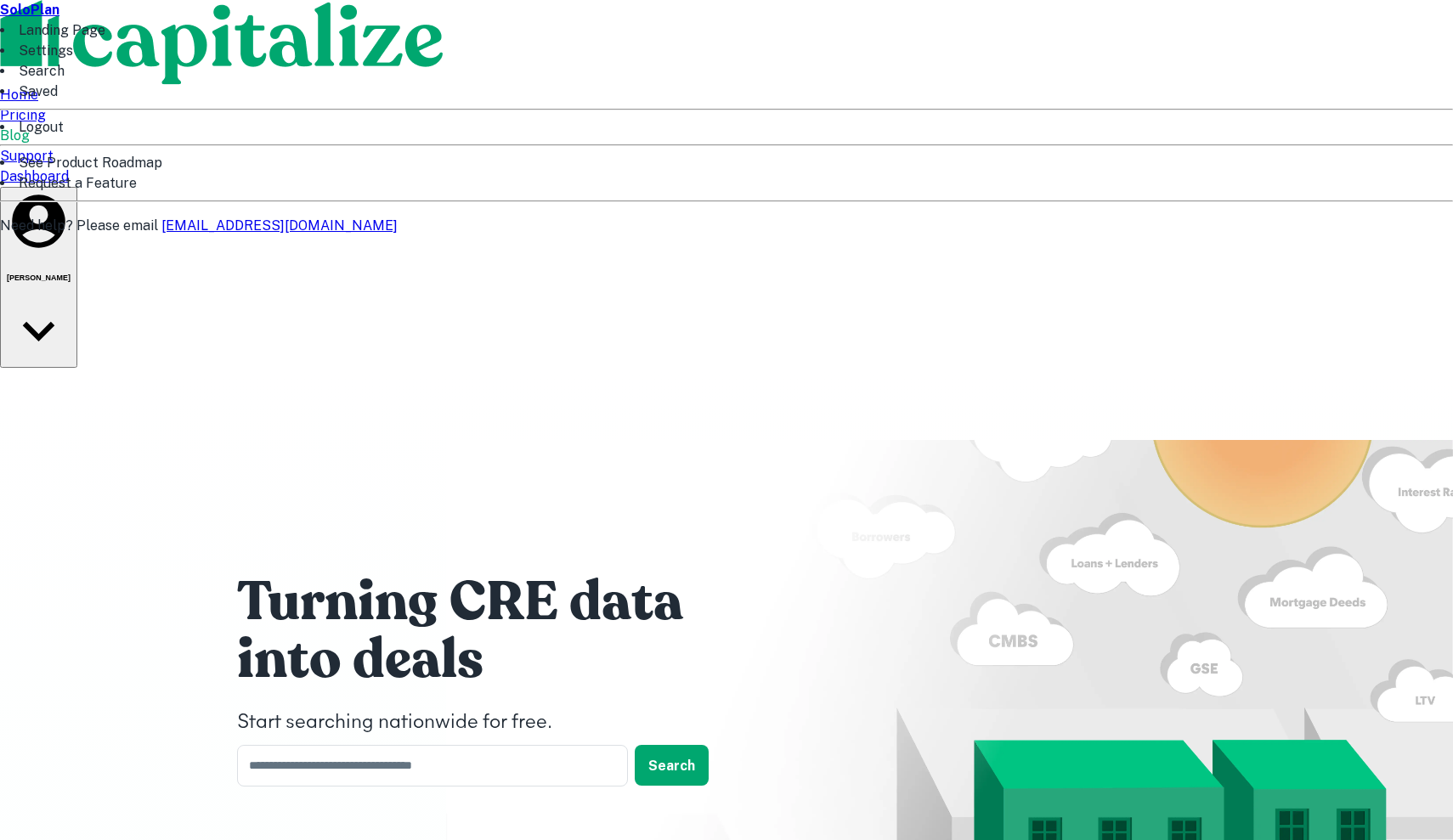
click at [1212, 48] on div at bounding box center [726, 420] width 1453 height 840
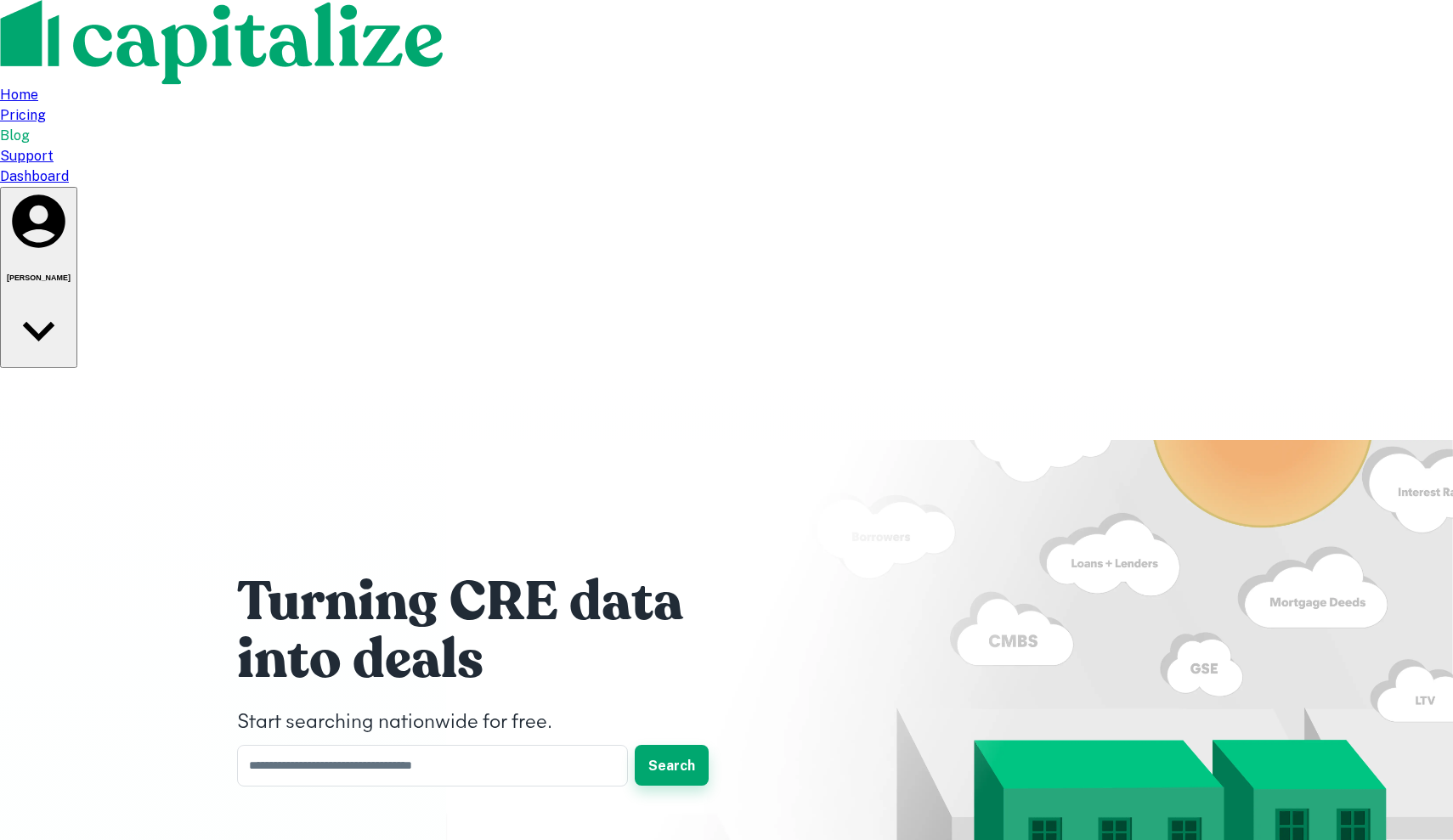
click at [683, 745] on button "Search" at bounding box center [671, 765] width 74 height 41
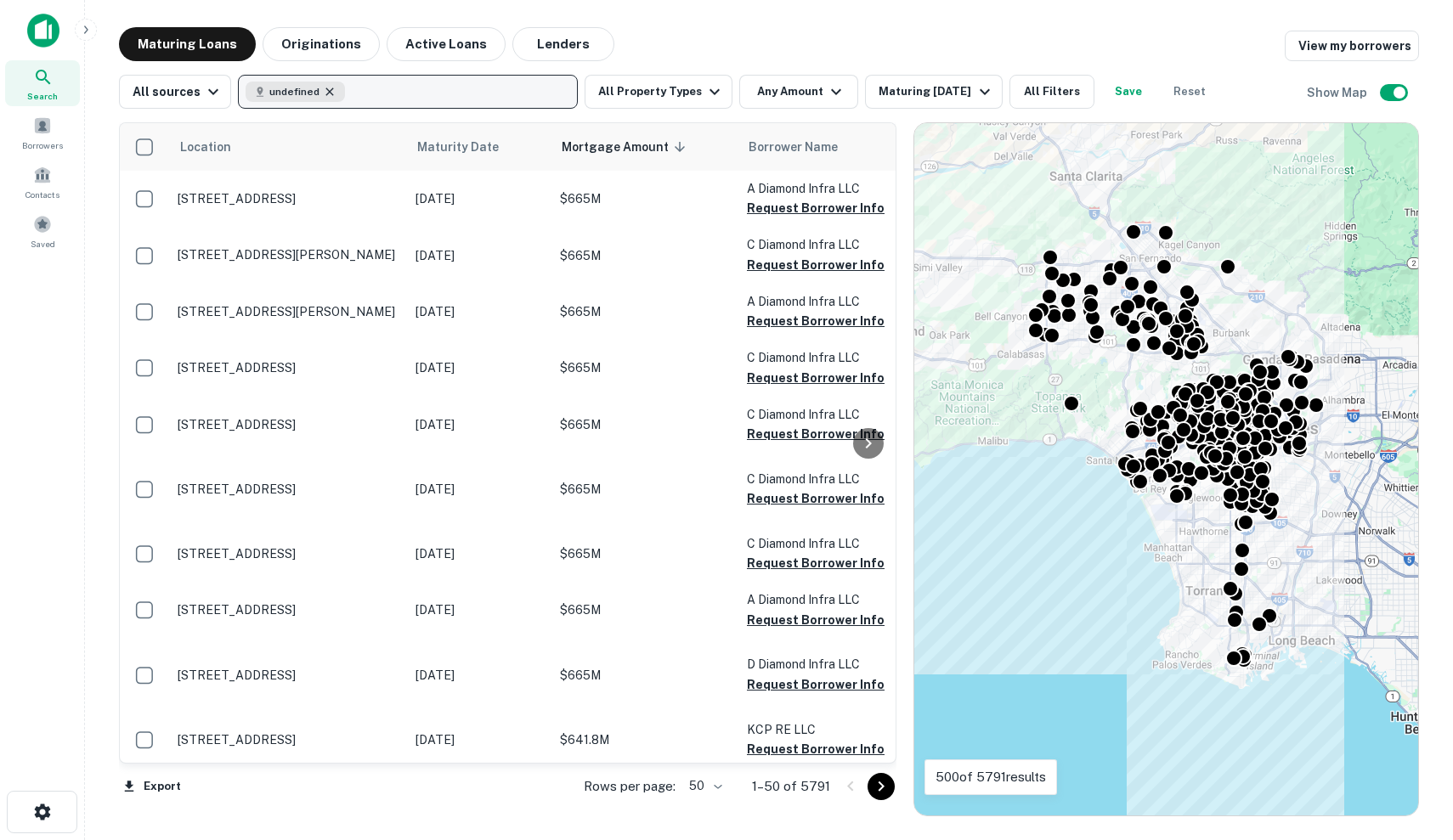
click at [326, 92] on icon "button" at bounding box center [330, 91] width 8 height 8
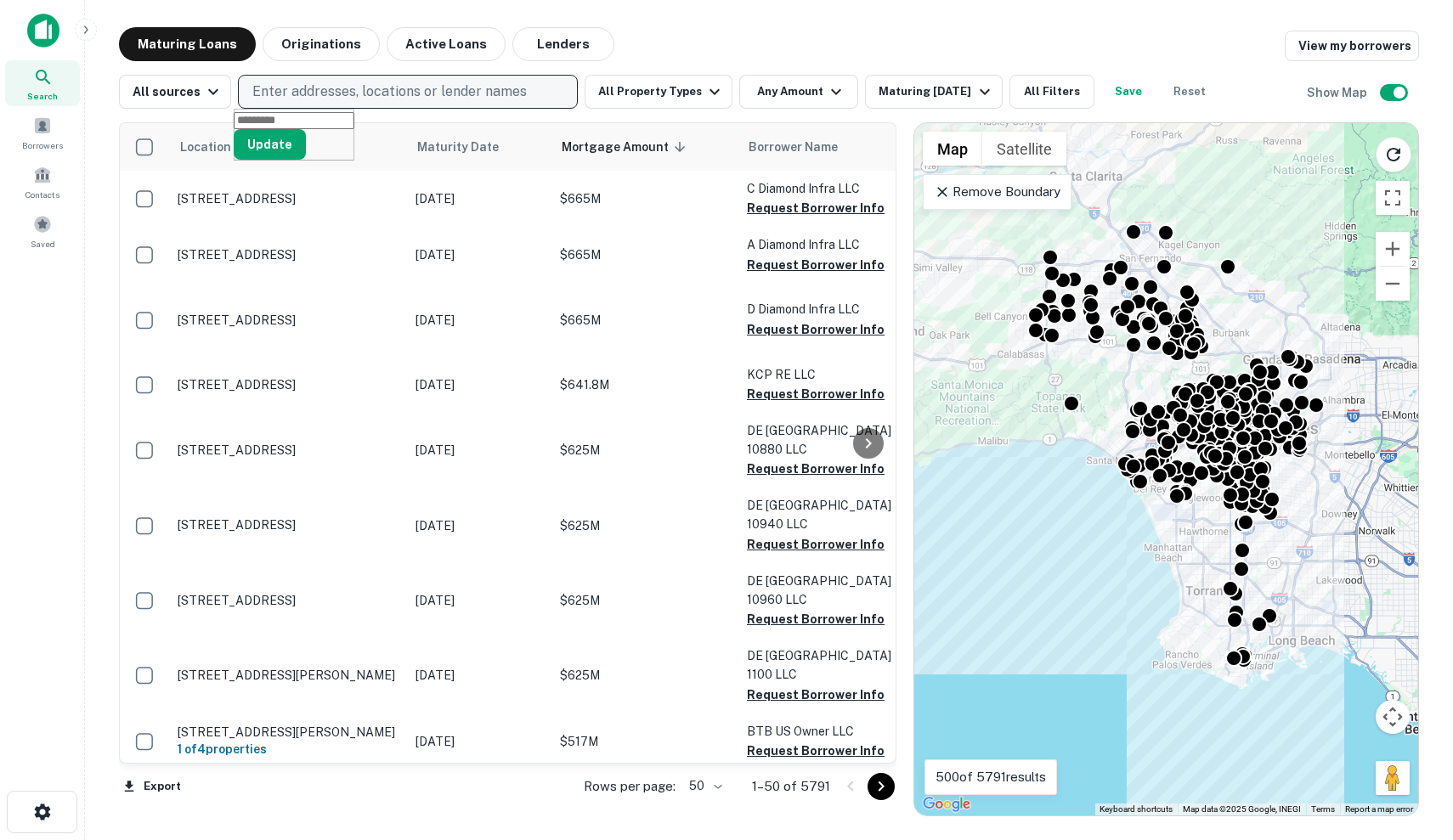
scroll to position [355, 2]
click at [623, 102] on button "All Property Types" at bounding box center [658, 91] width 148 height 34
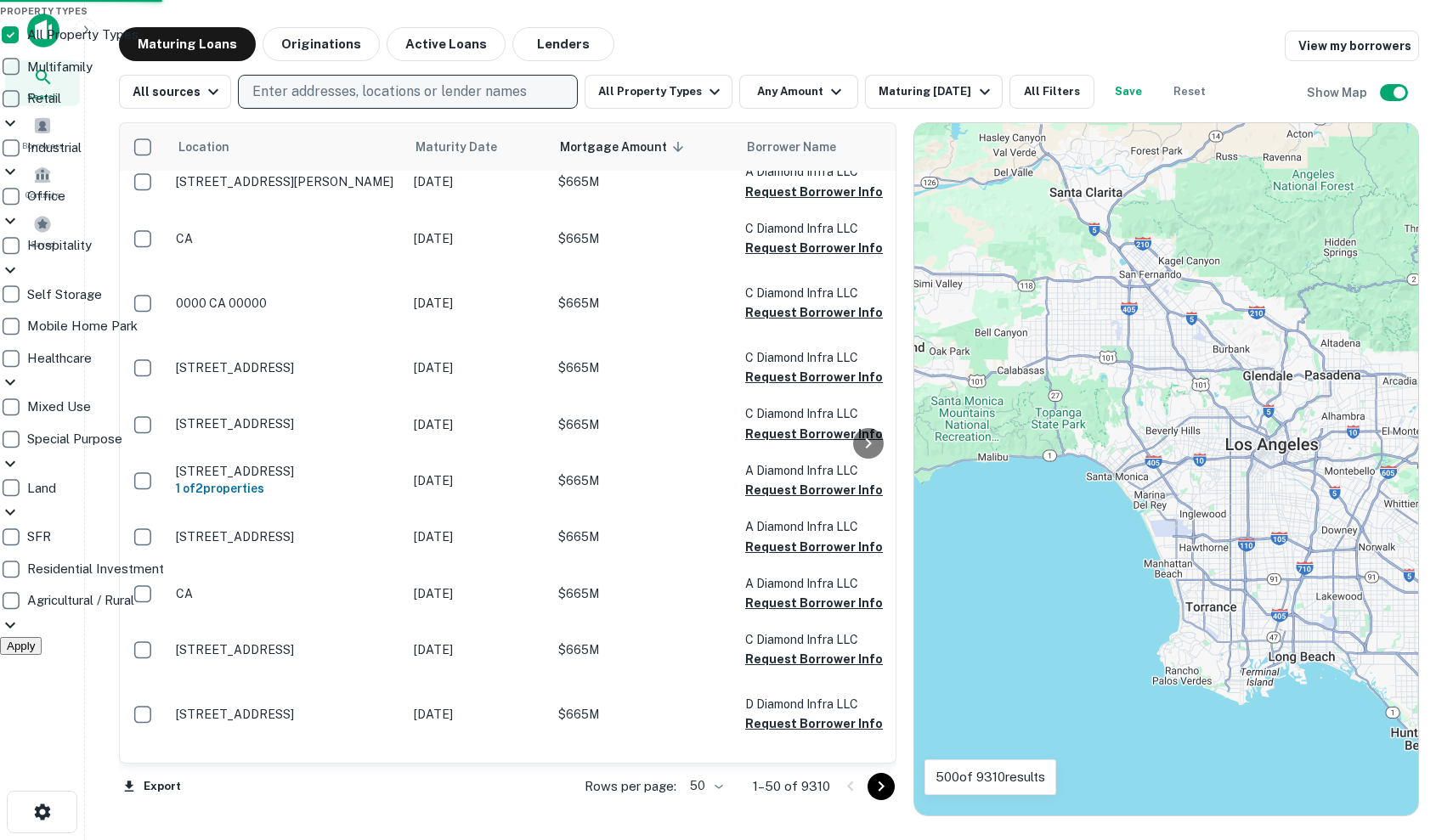
click at [761, 89] on div at bounding box center [726, 420] width 1453 height 840
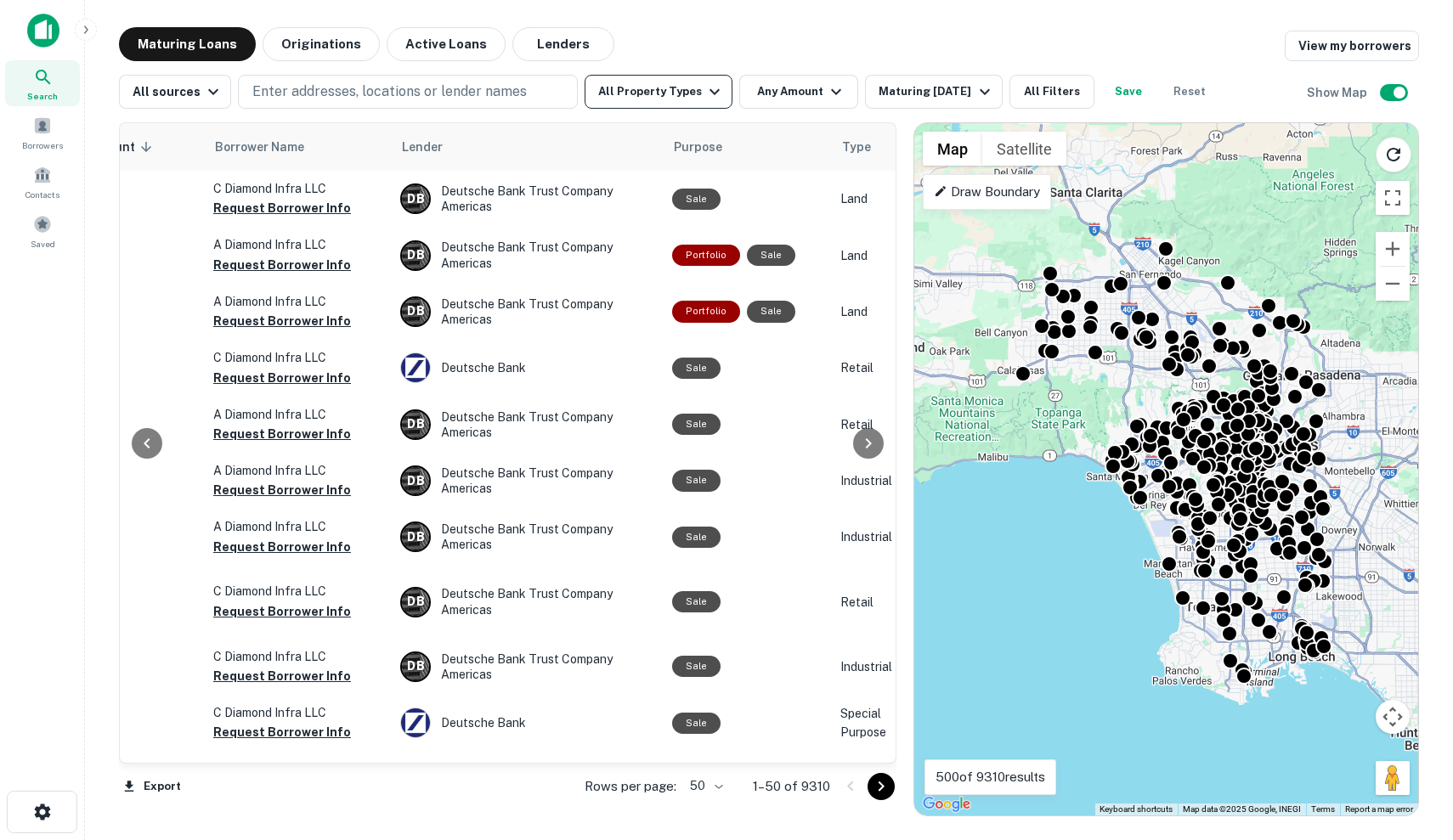
scroll to position [-2, 534]
click at [661, 92] on button "All Property Types" at bounding box center [658, 91] width 148 height 34
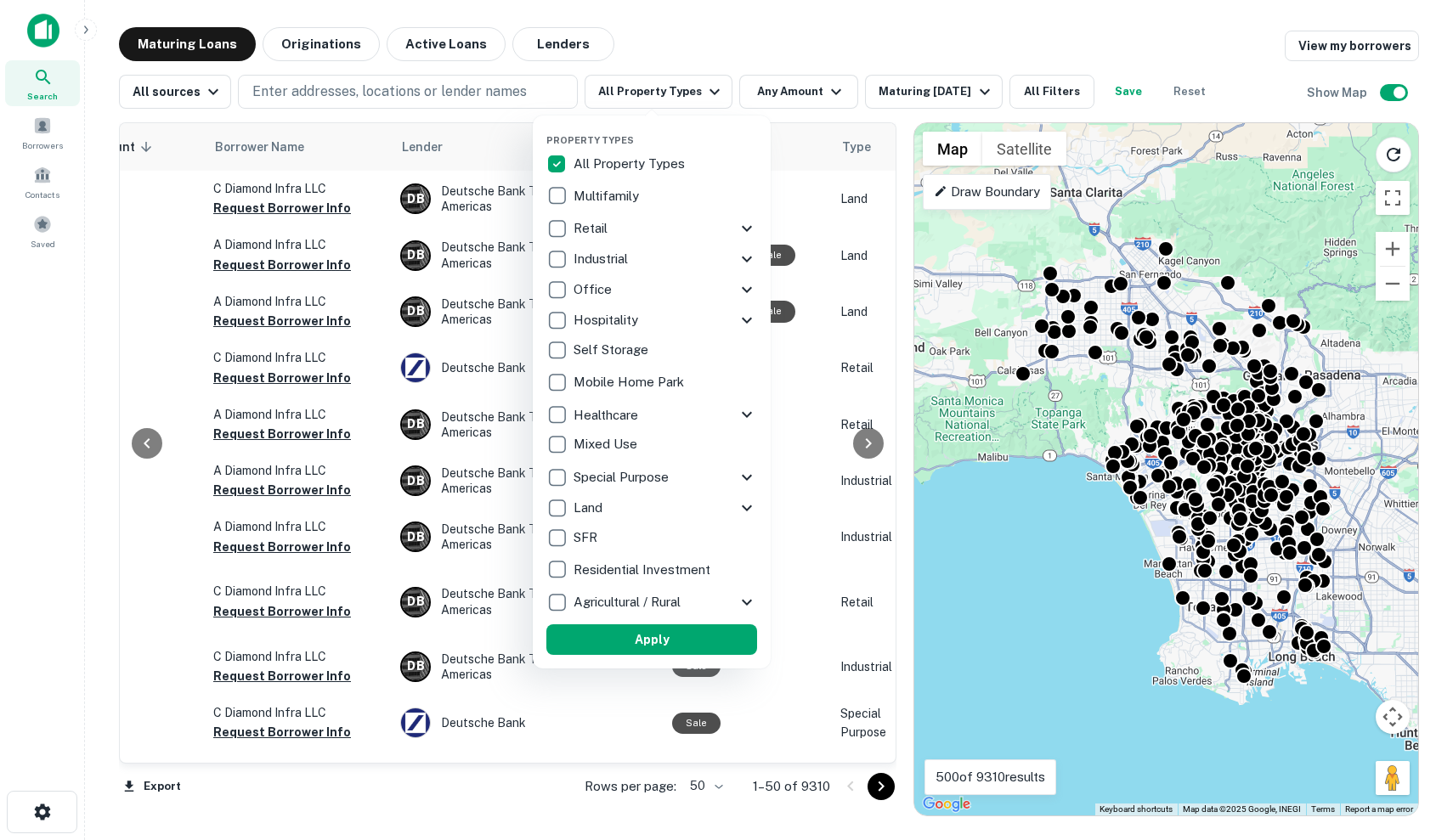
scroll to position [0, 534]
click at [488, 91] on div at bounding box center [726, 420] width 1453 height 840
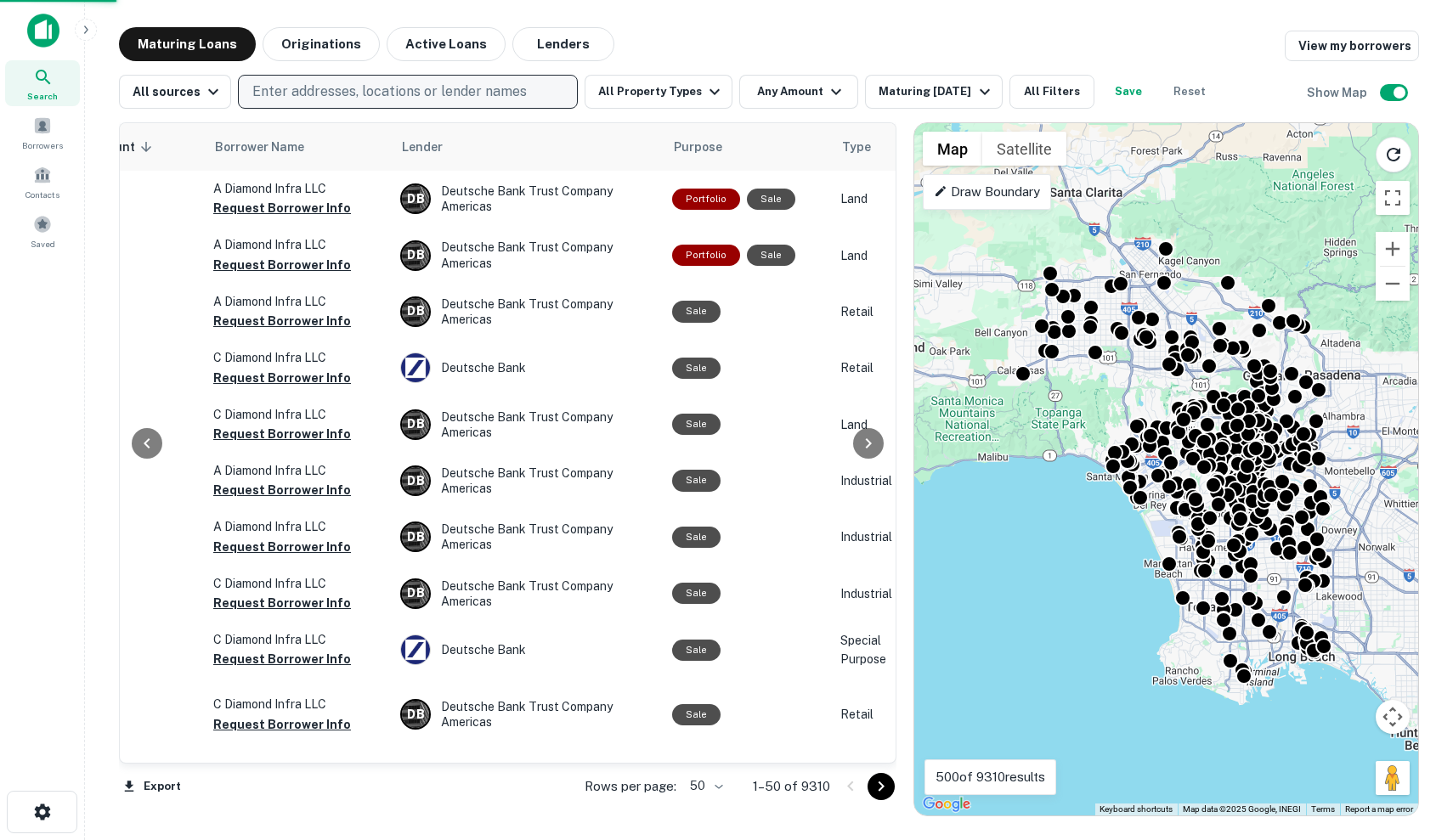
click at [480, 95] on p "Enter addresses, locations or lender names" at bounding box center [389, 92] width 274 height 21
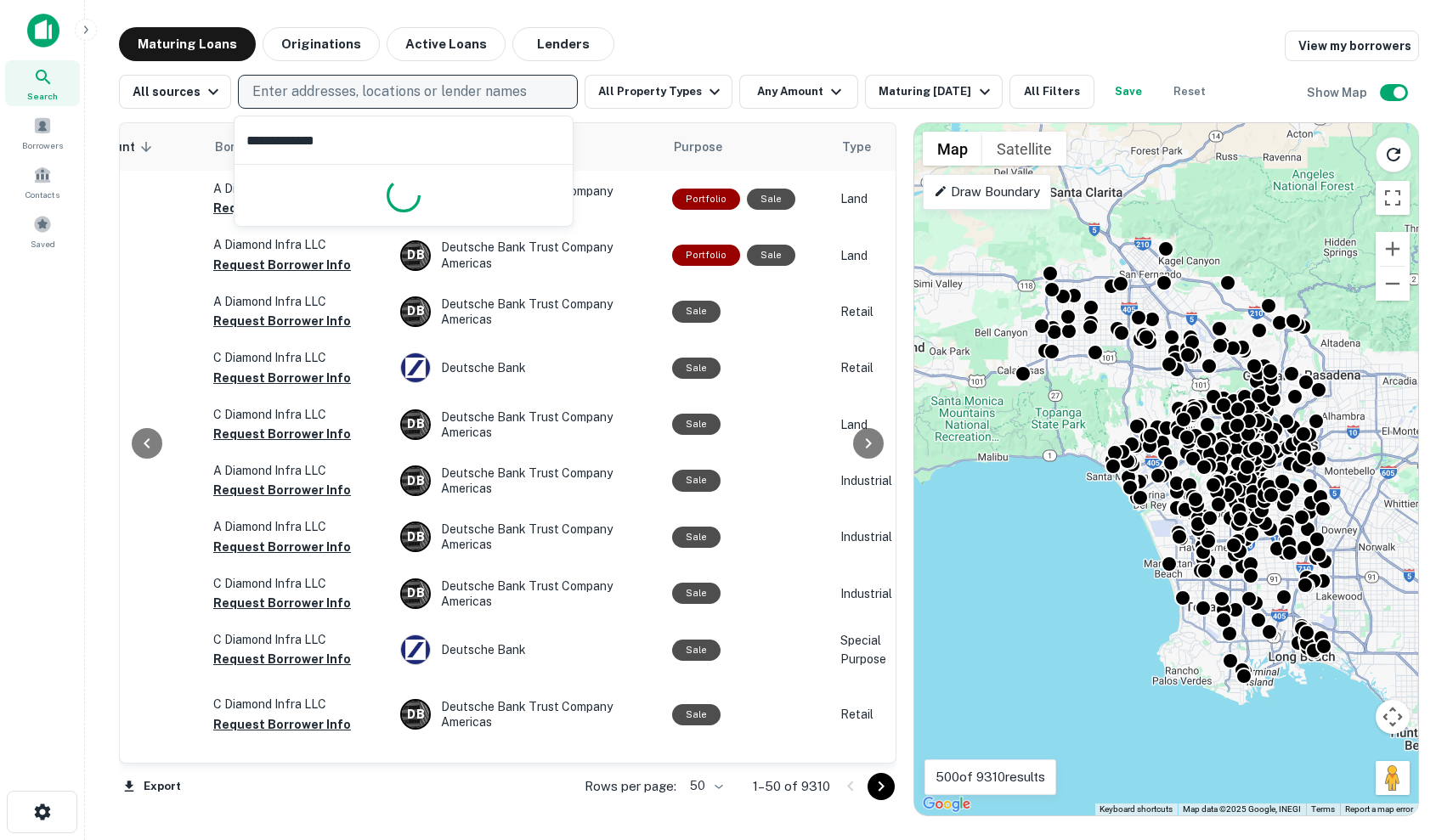
type input "**********"
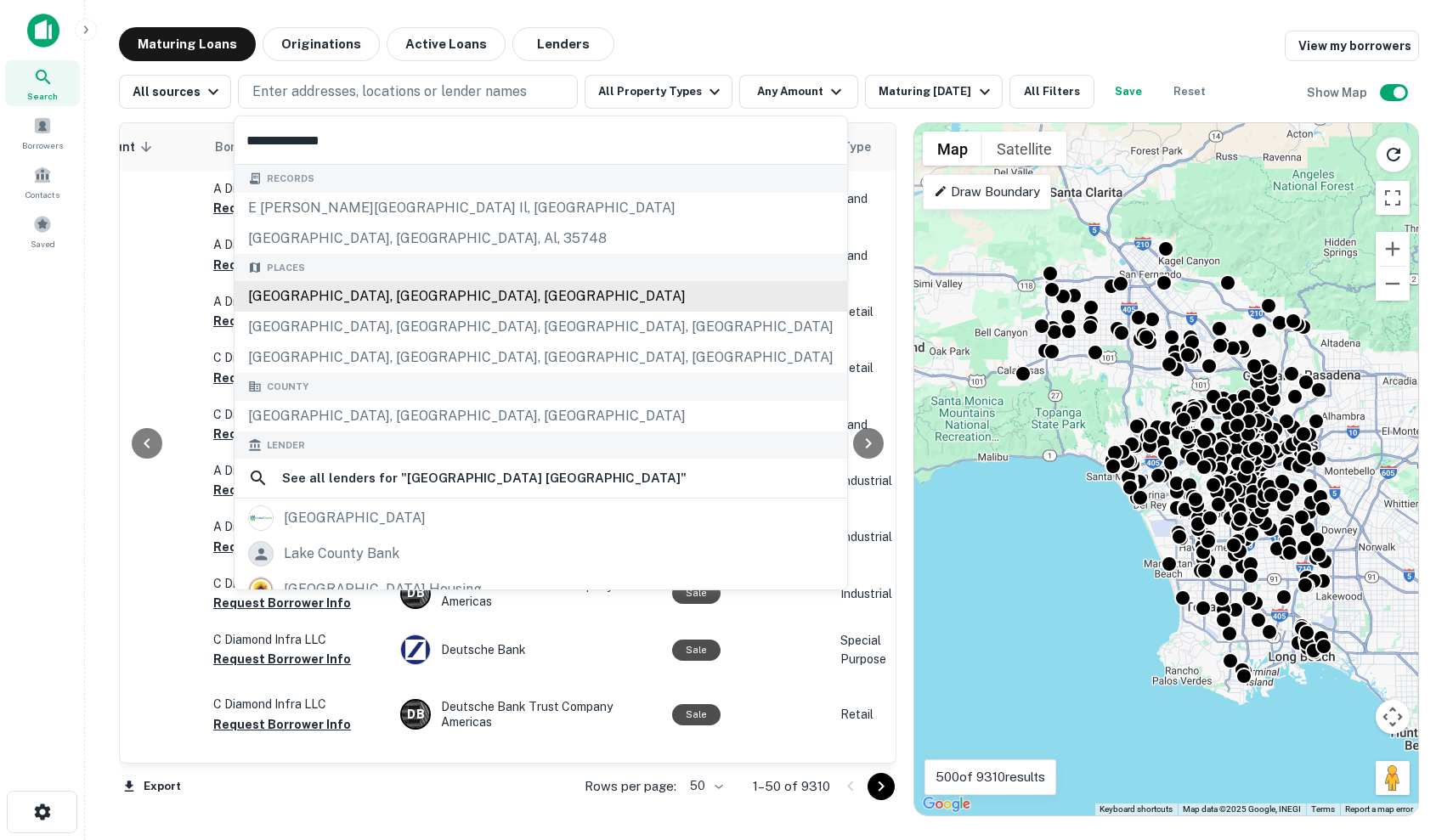
click at [458, 288] on div "[GEOGRAPHIC_DATA], [GEOGRAPHIC_DATA], [GEOGRAPHIC_DATA]" at bounding box center [541, 296] width 613 height 30
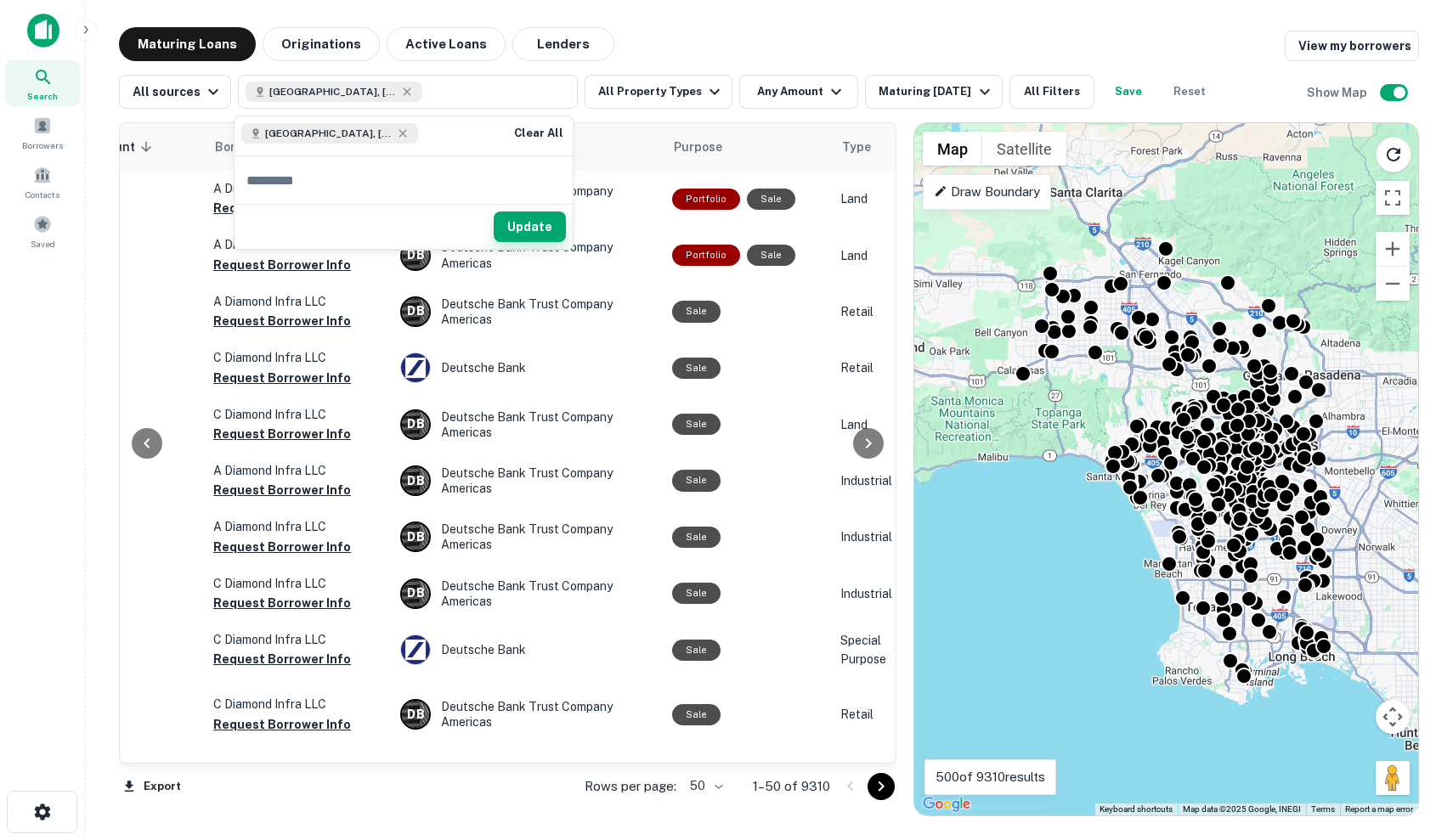
click at [522, 221] on button "Update" at bounding box center [530, 226] width 73 height 30
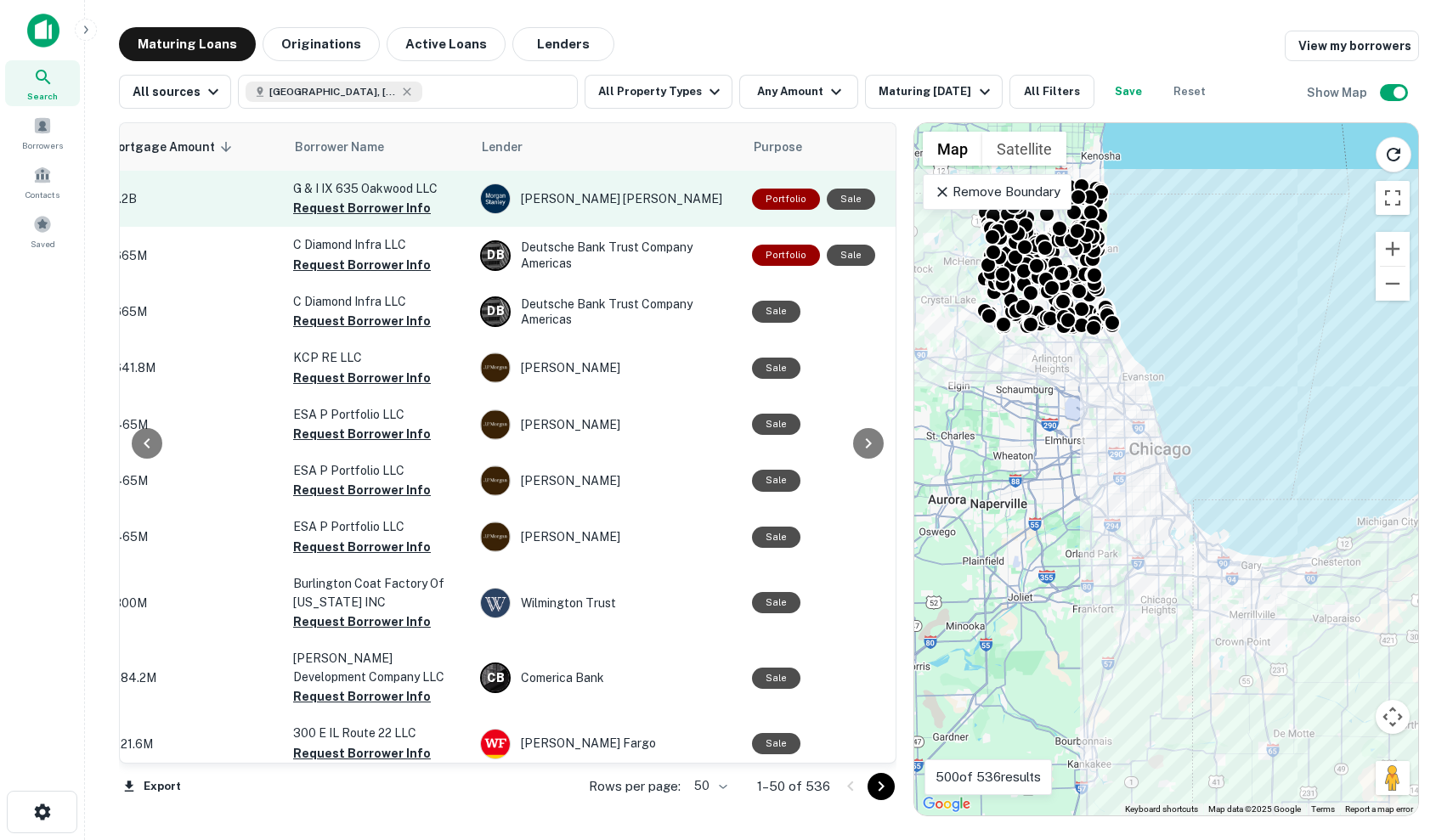
scroll to position [0, 439]
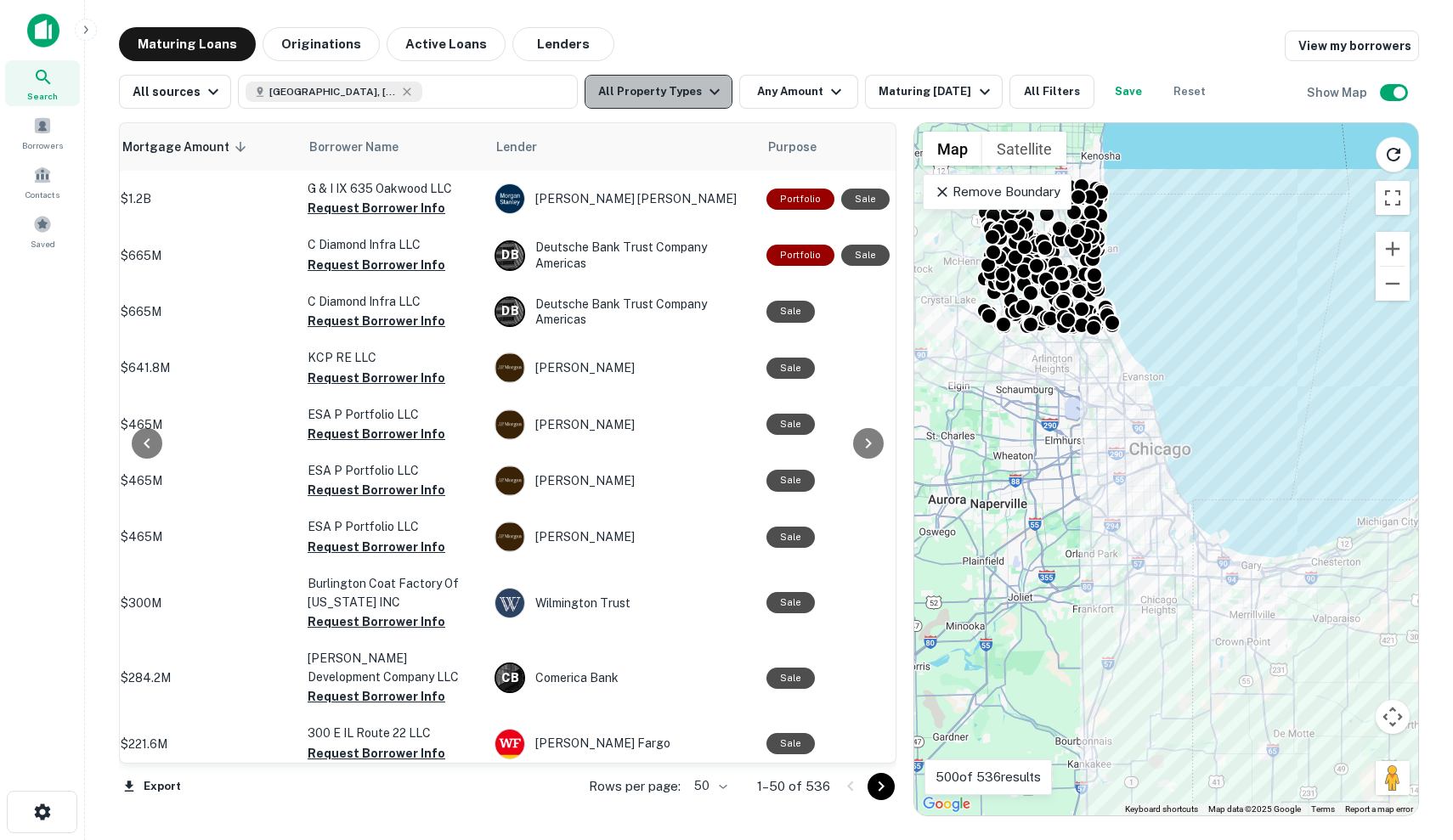
click at [655, 99] on button "All Property Types" at bounding box center [658, 91] width 148 height 34
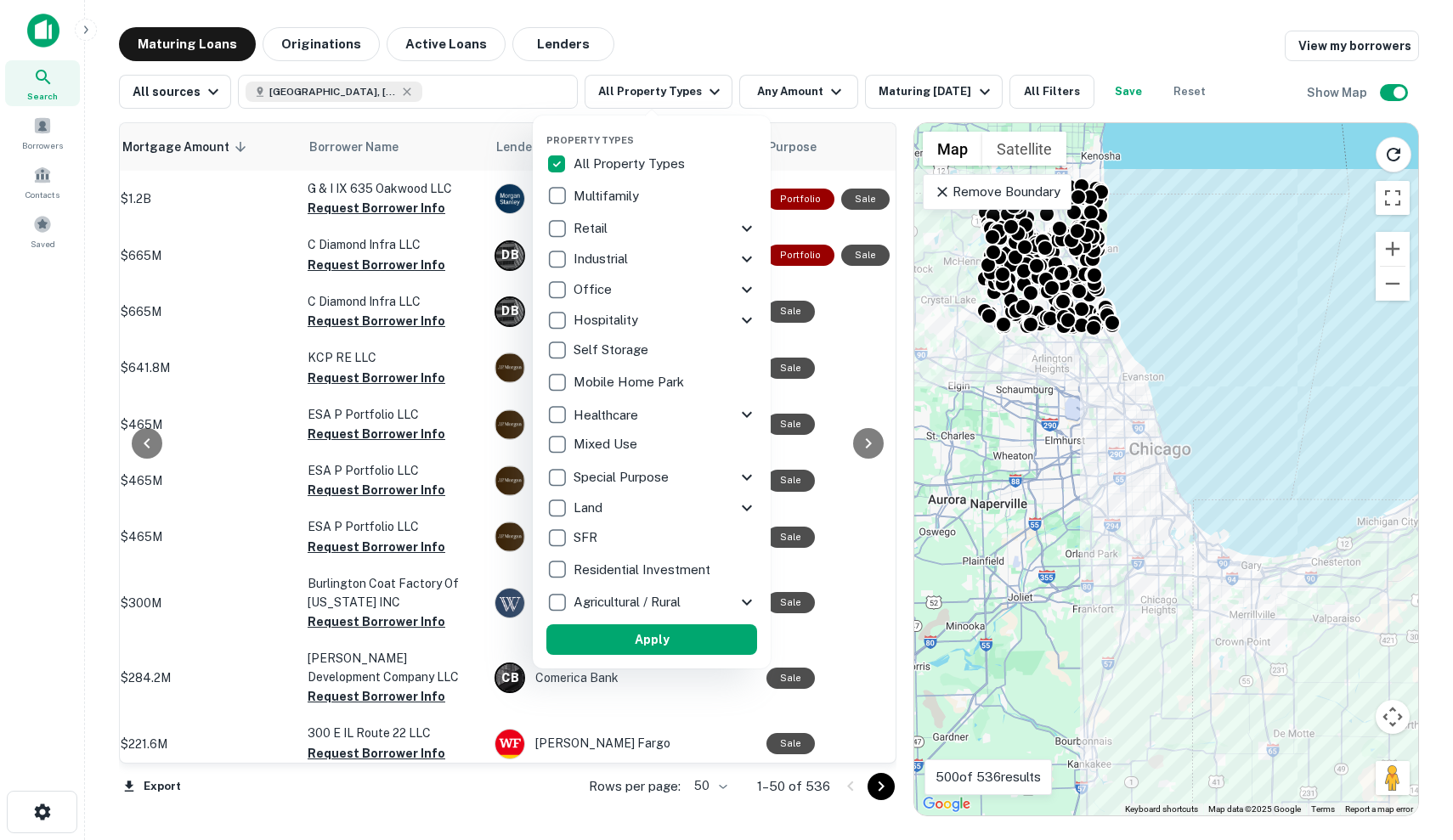
click at [745, 230] on icon at bounding box center [747, 229] width 10 height 6
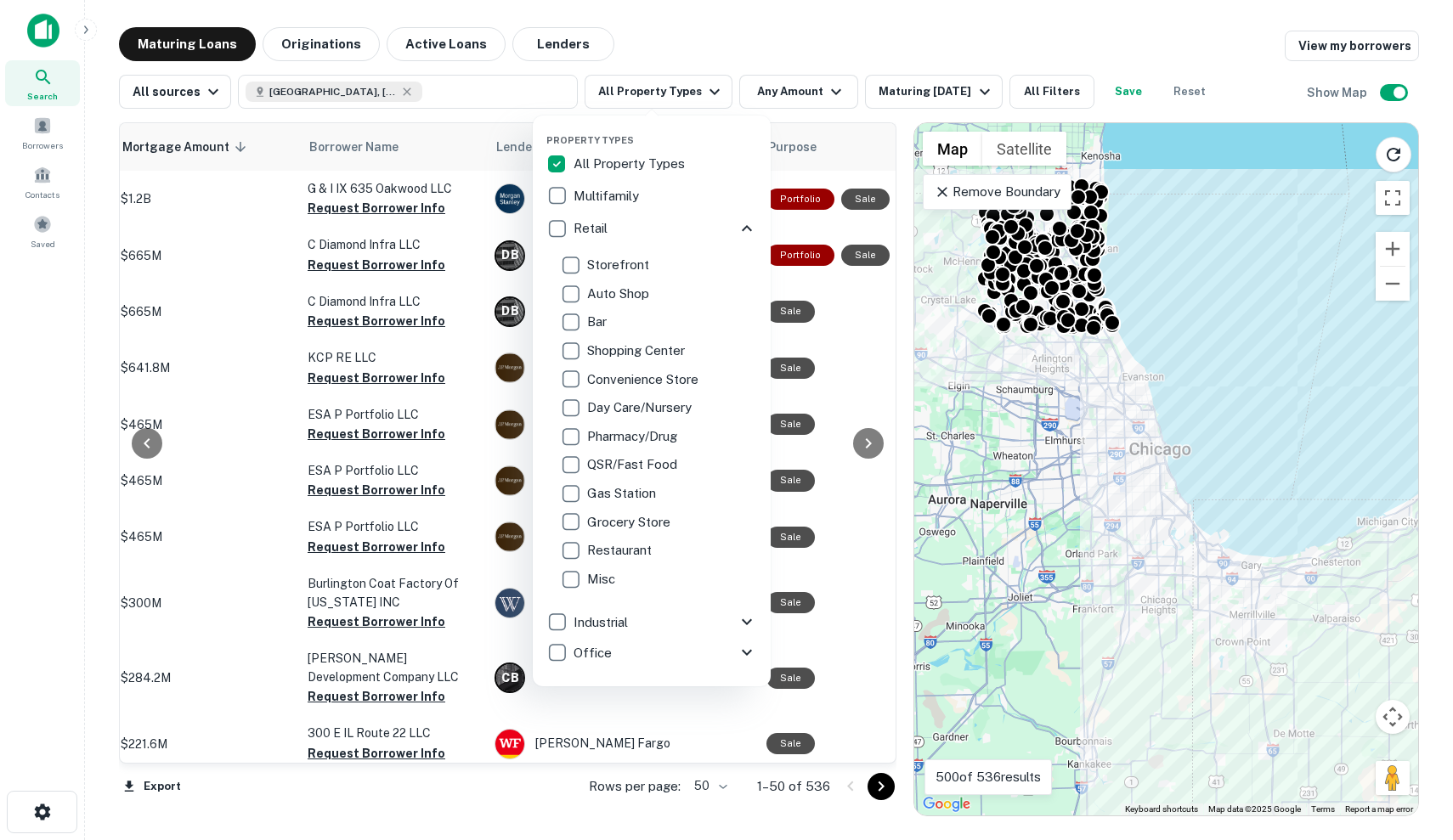
click at [615, 503] on div "Gas Station" at bounding box center [652, 493] width 184 height 29
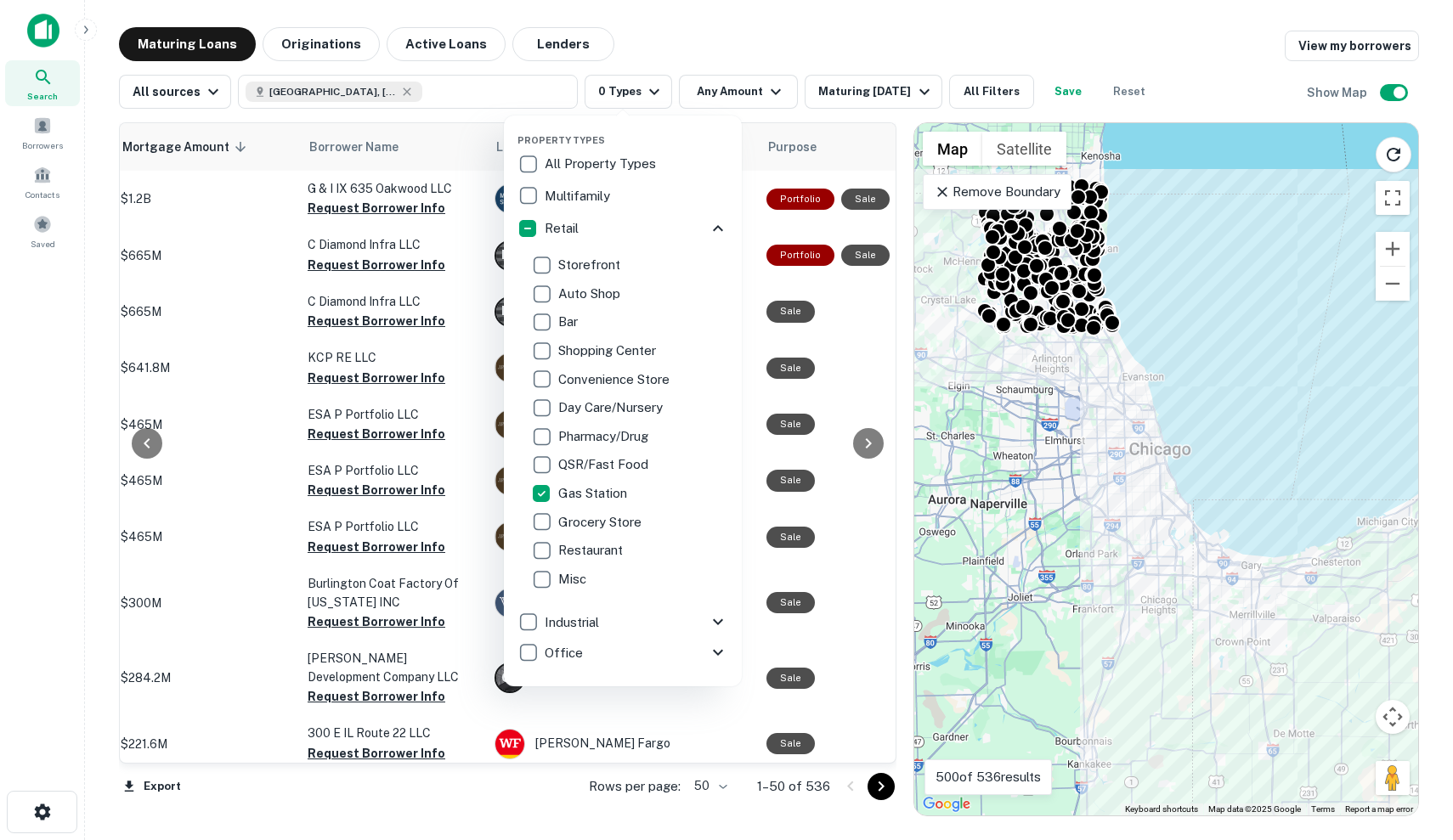
click at [979, 30] on div at bounding box center [726, 420] width 1453 height 840
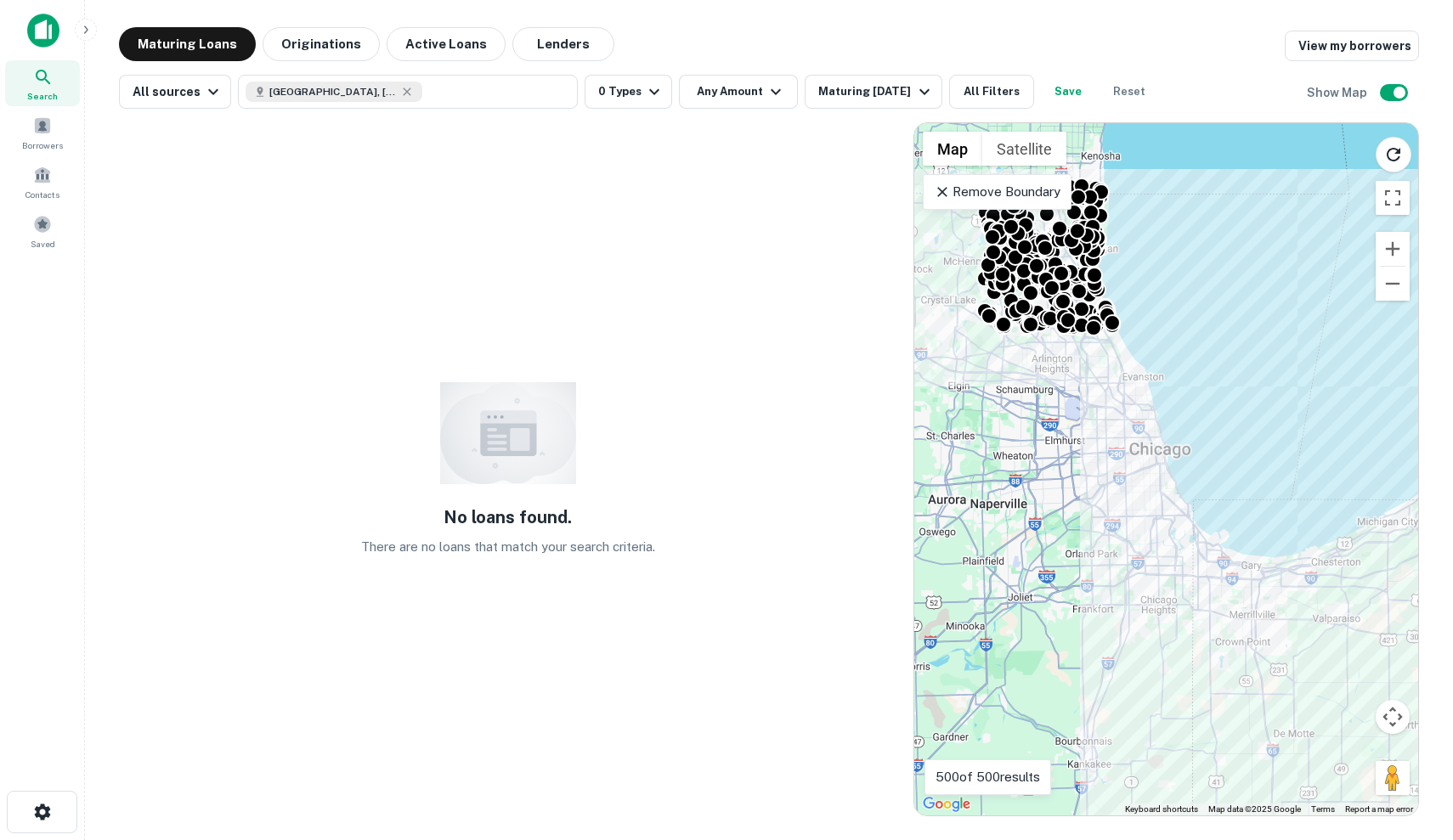
click at [1005, 197] on p "Remove Boundary" at bounding box center [997, 192] width 126 height 21
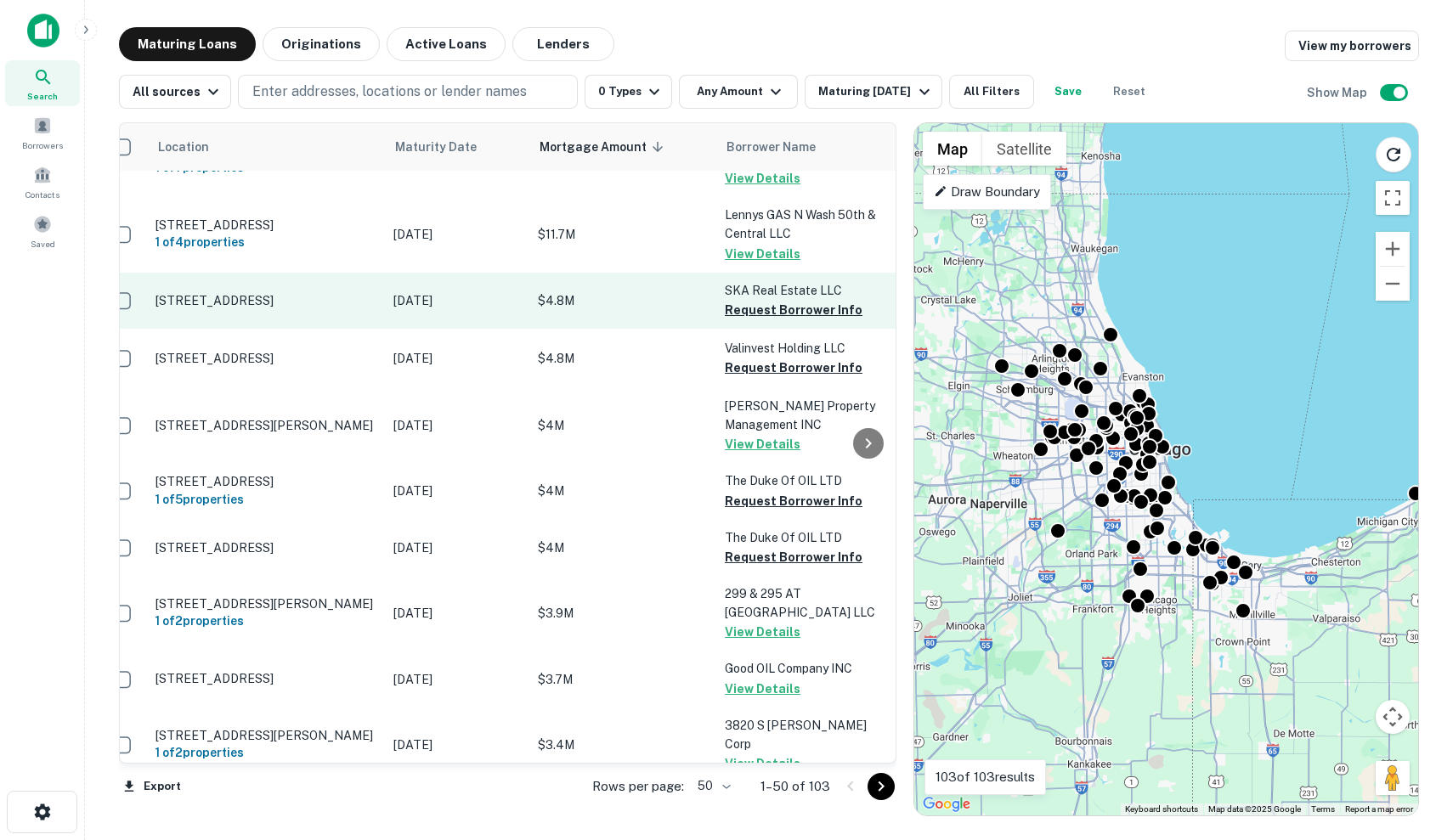
scroll to position [850, 25]
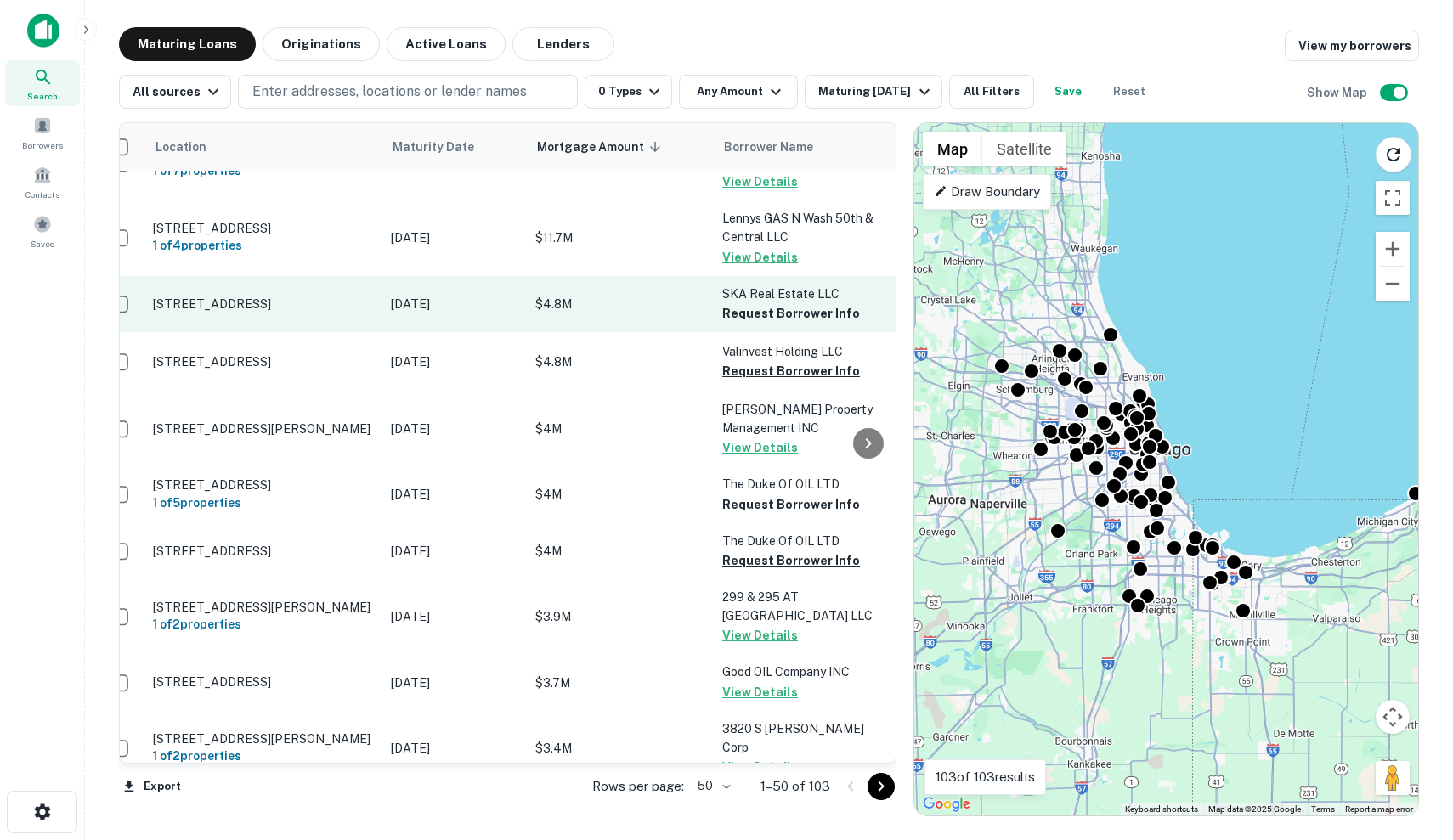
click at [633, 314] on p "$4.8M" at bounding box center [620, 305] width 170 height 19
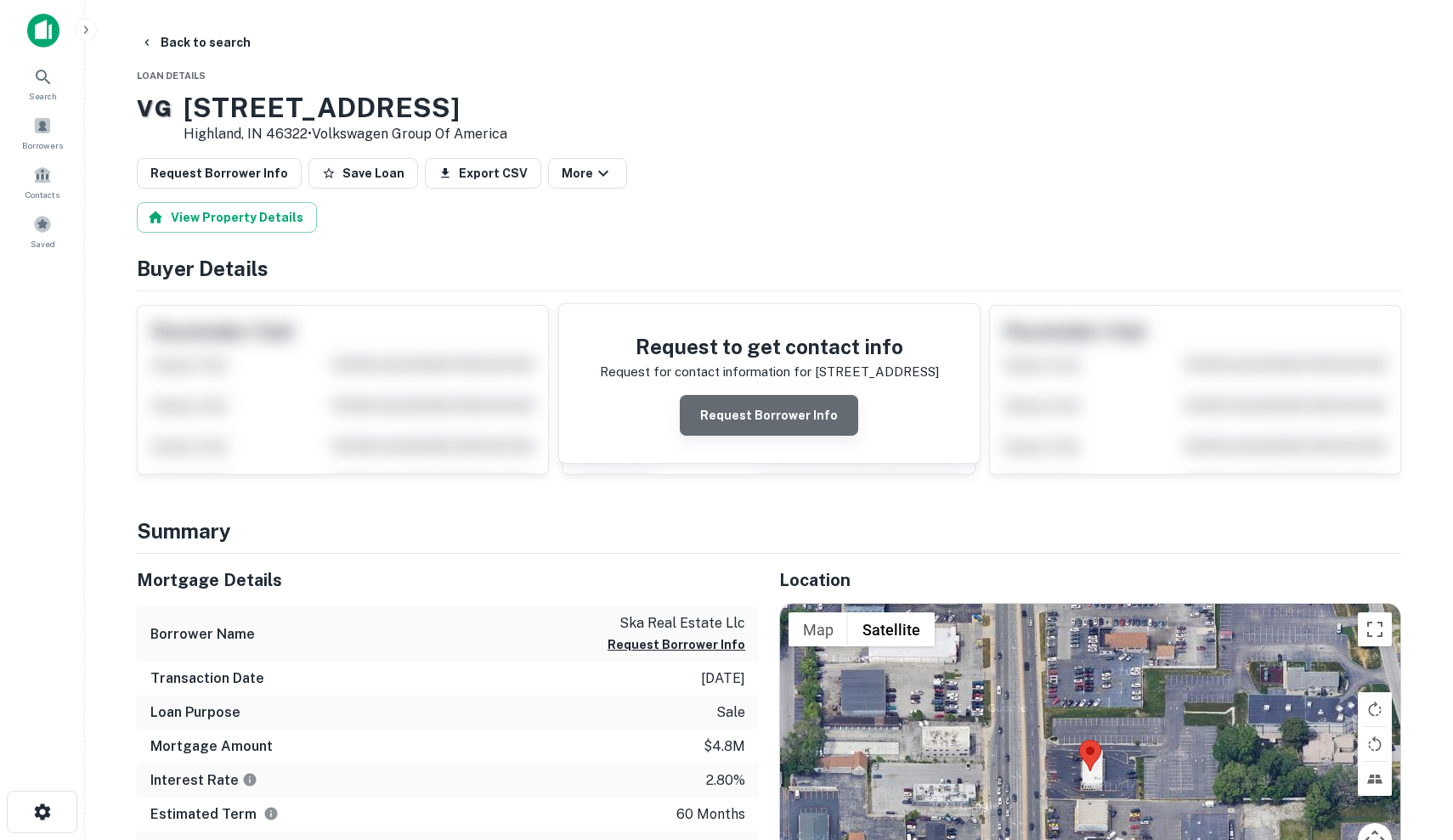
click at [786, 427] on button "Request Borrower Info" at bounding box center [768, 415] width 178 height 41
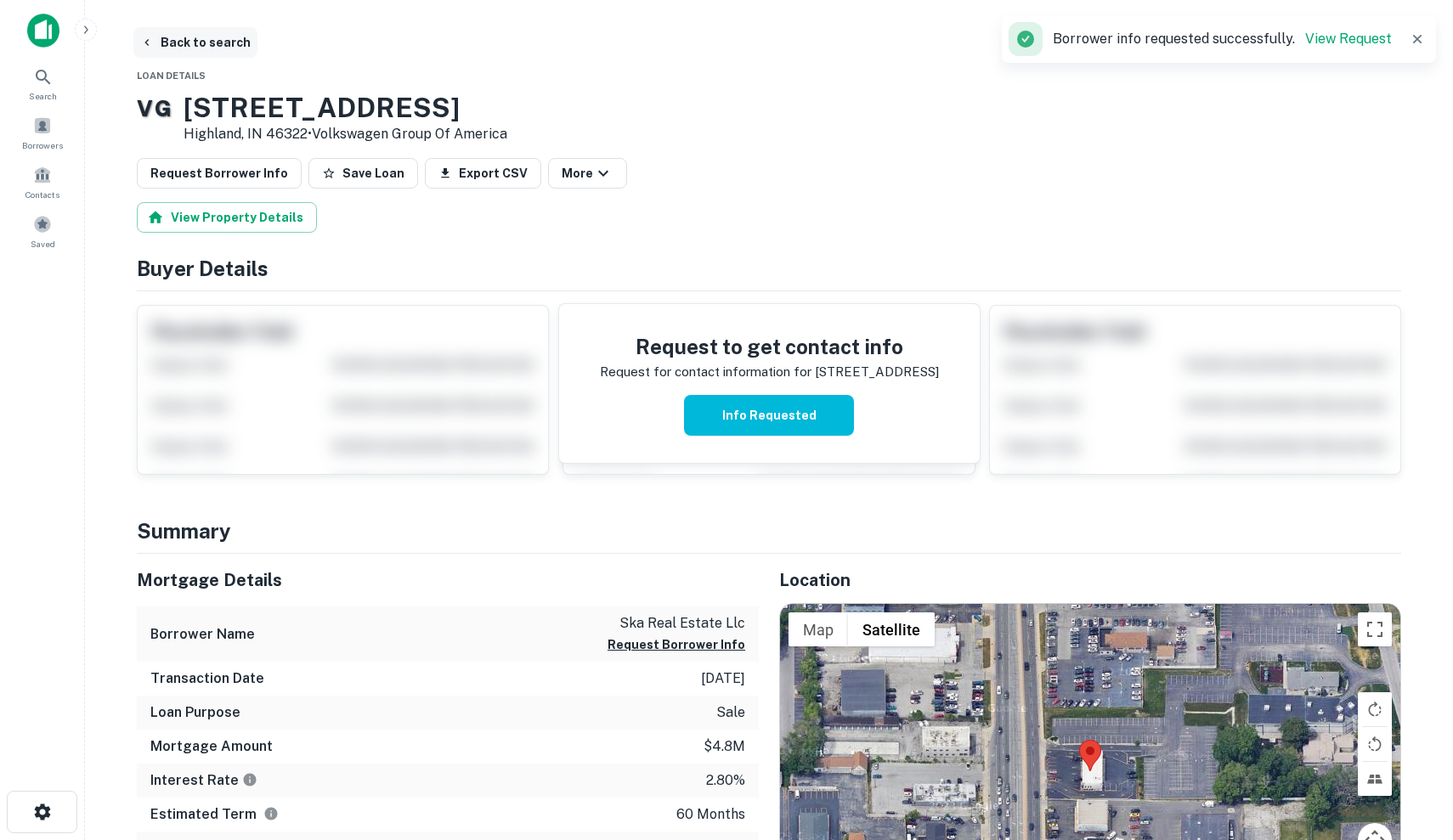
click at [172, 41] on button "Back to search" at bounding box center [195, 42] width 124 height 30
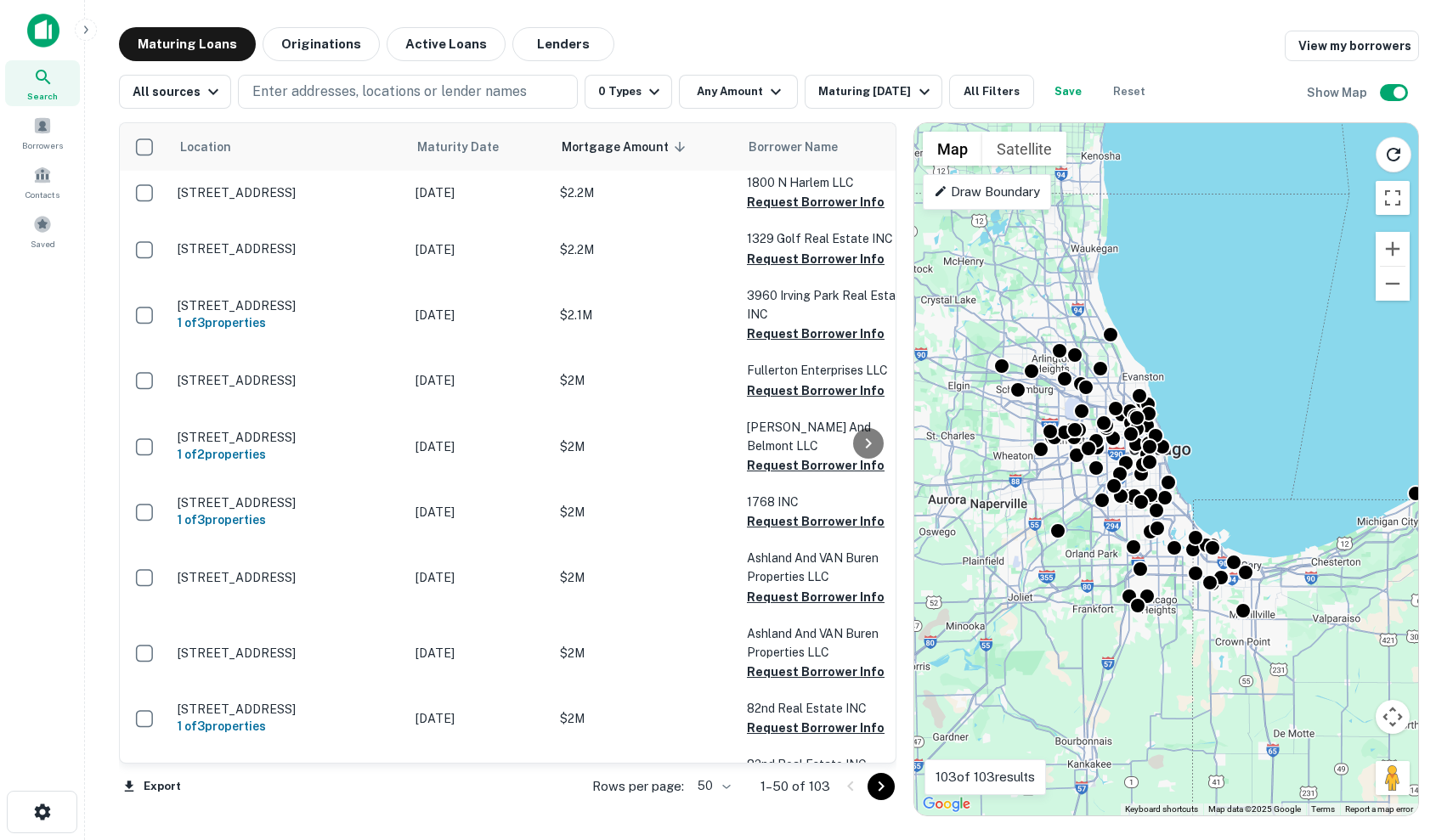
scroll to position [1858, 0]
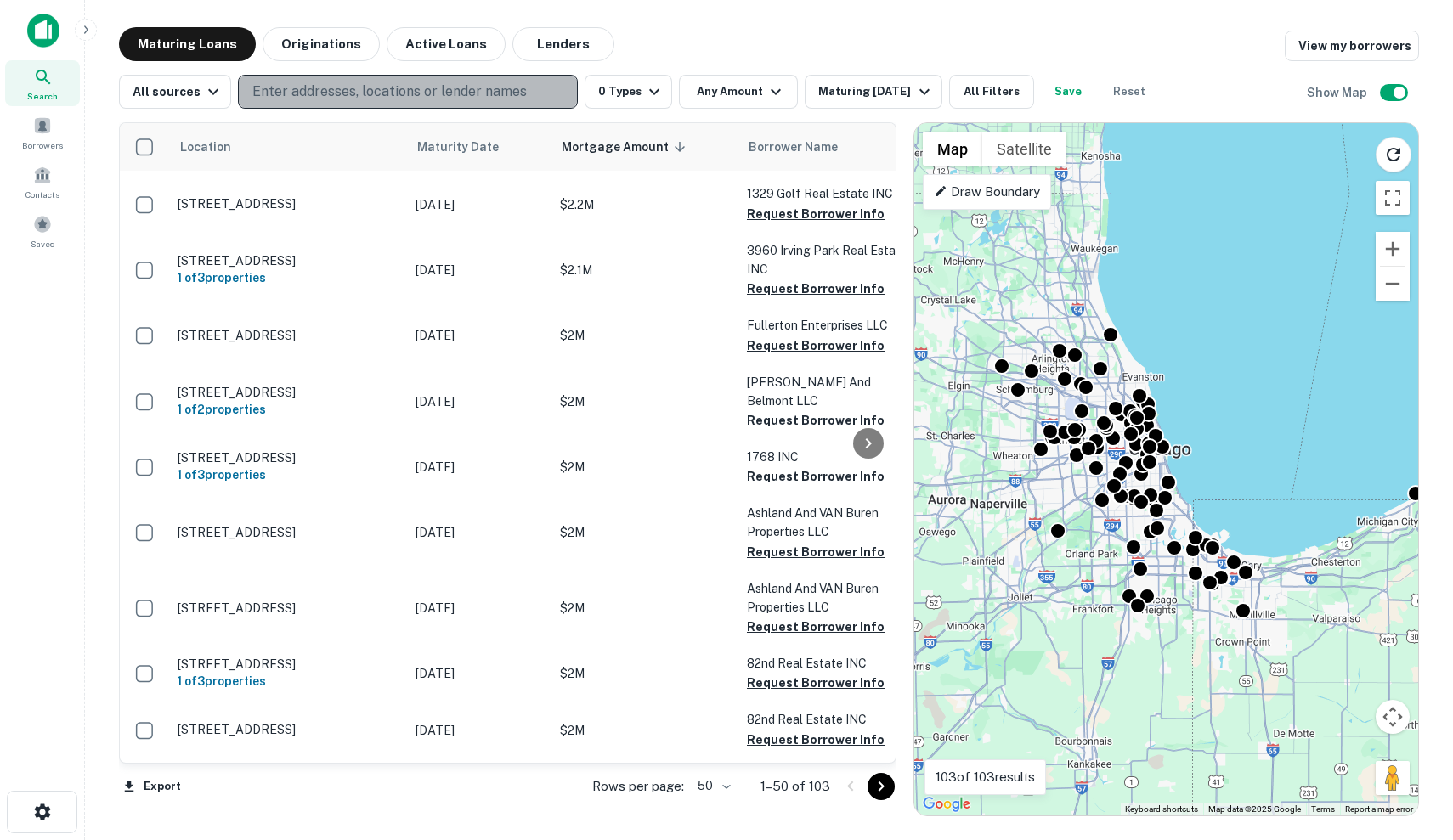
click at [493, 90] on p "Enter addresses, locations or lender names" at bounding box center [389, 92] width 274 height 21
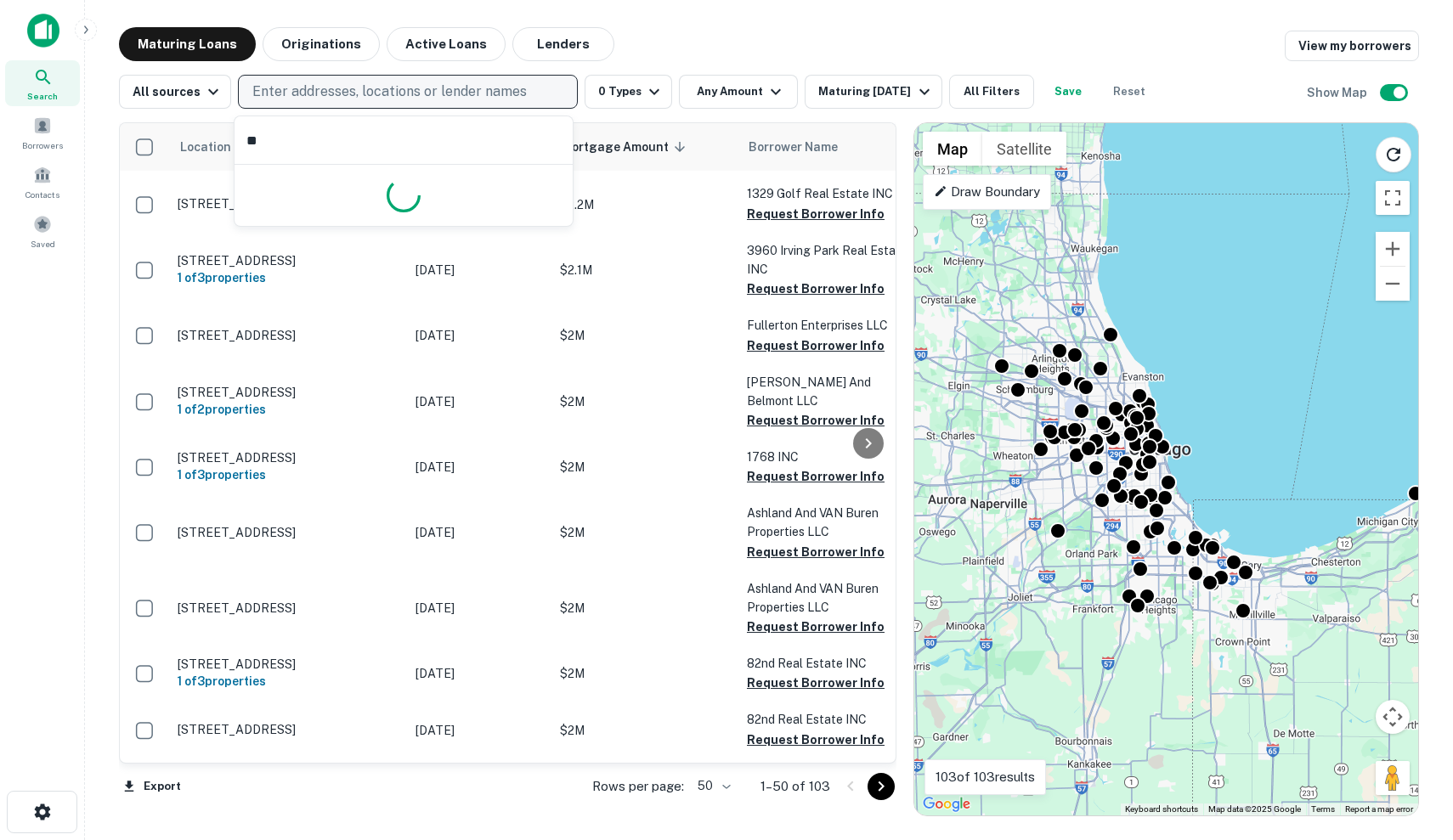
type input "*"
type input "**********"
drag, startPoint x: 87, startPoint y: 2, endPoint x: 47, endPoint y: 11, distance: 41.0
click at [47, 11] on div "Search Borrowers Contacts Saved" at bounding box center [42, 134] width 85 height 268
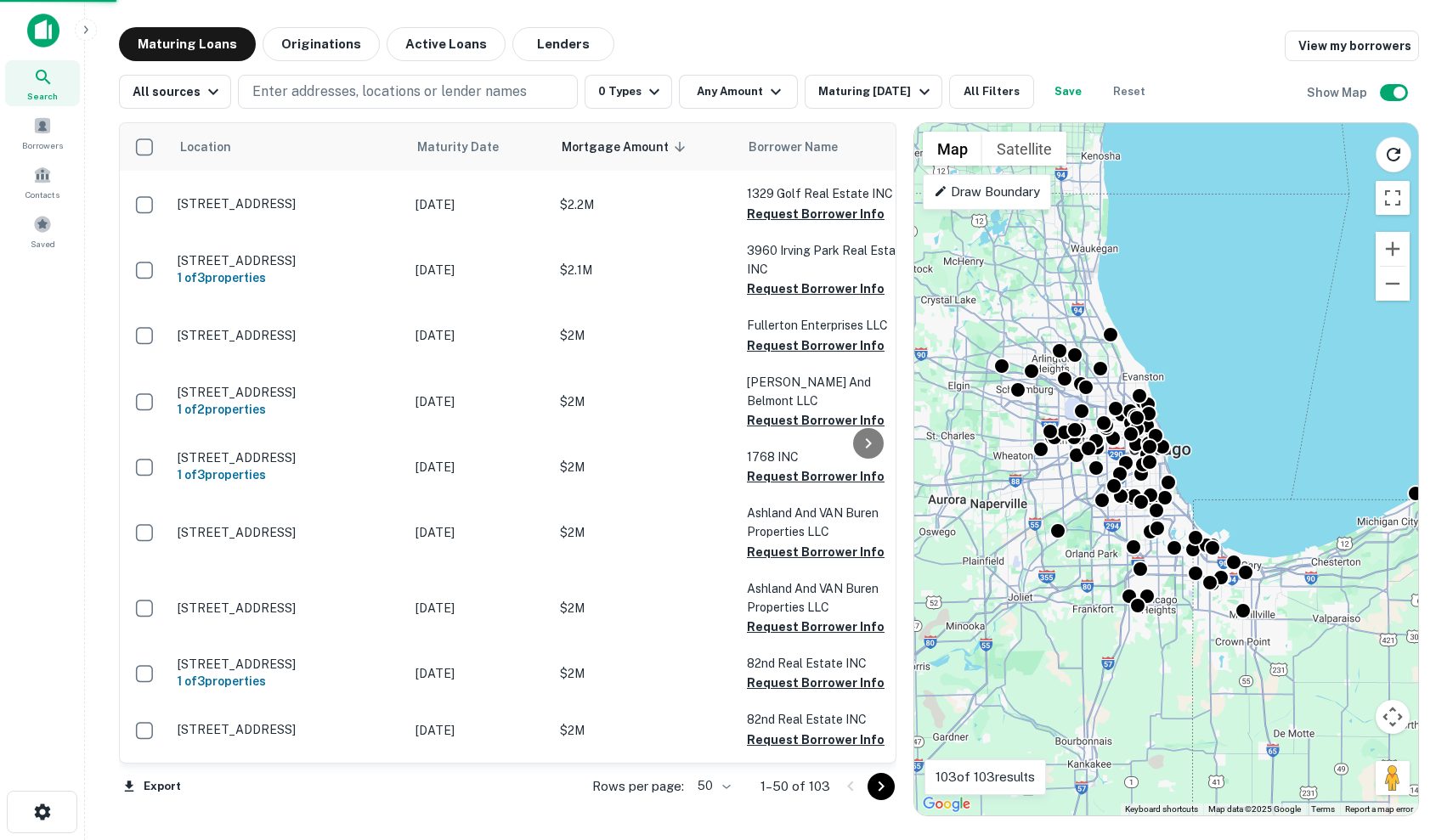
click at [50, 26] on img at bounding box center [43, 30] width 32 height 34
drag, startPoint x: 542, startPoint y: 43, endPoint x: 433, endPoint y: 84, distance: 116.5
click at [542, 43] on button "Lenders" at bounding box center [563, 44] width 102 height 34
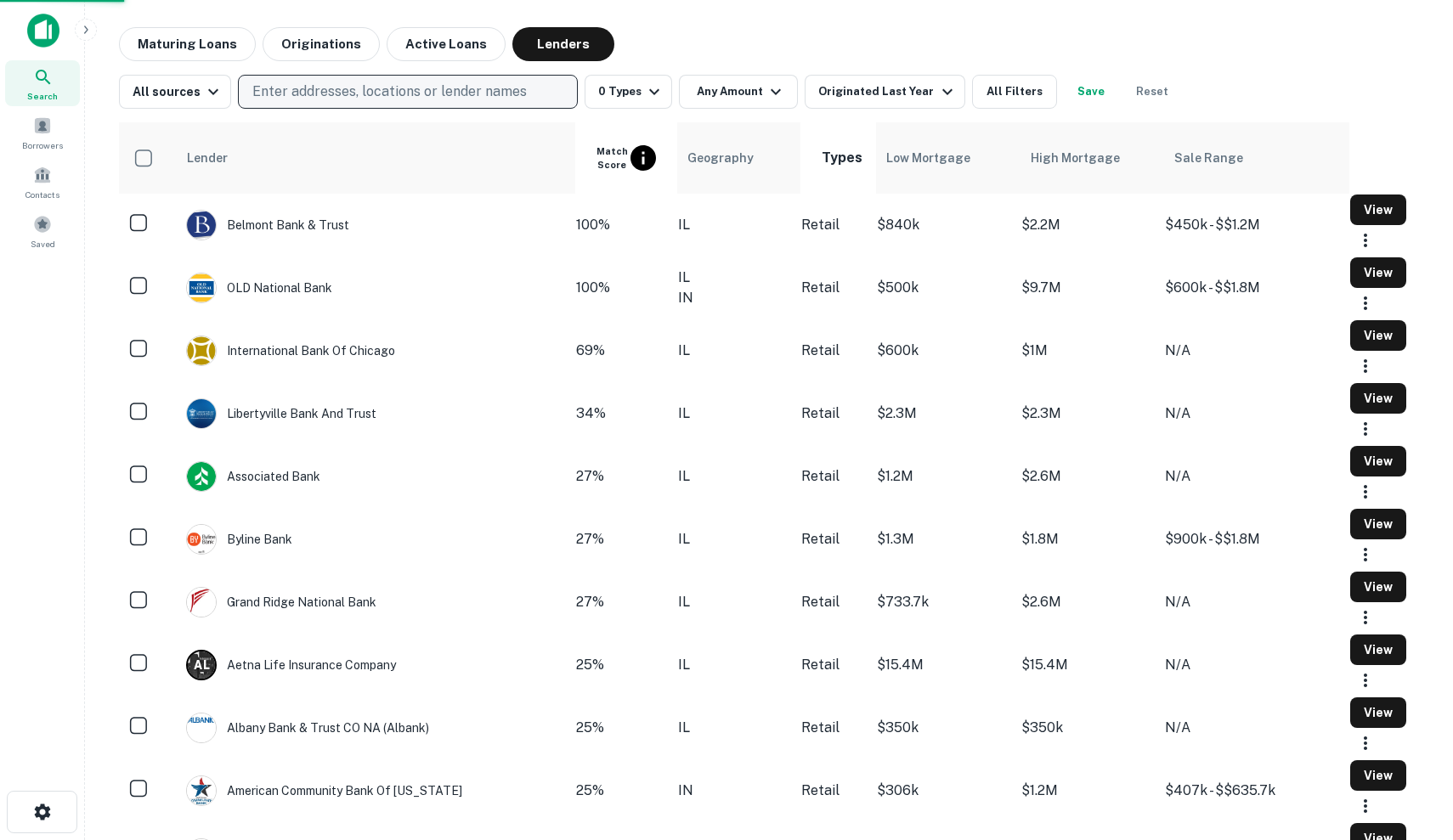
click at [466, 84] on p "Enter addresses, locations or lender names" at bounding box center [389, 92] width 274 height 21
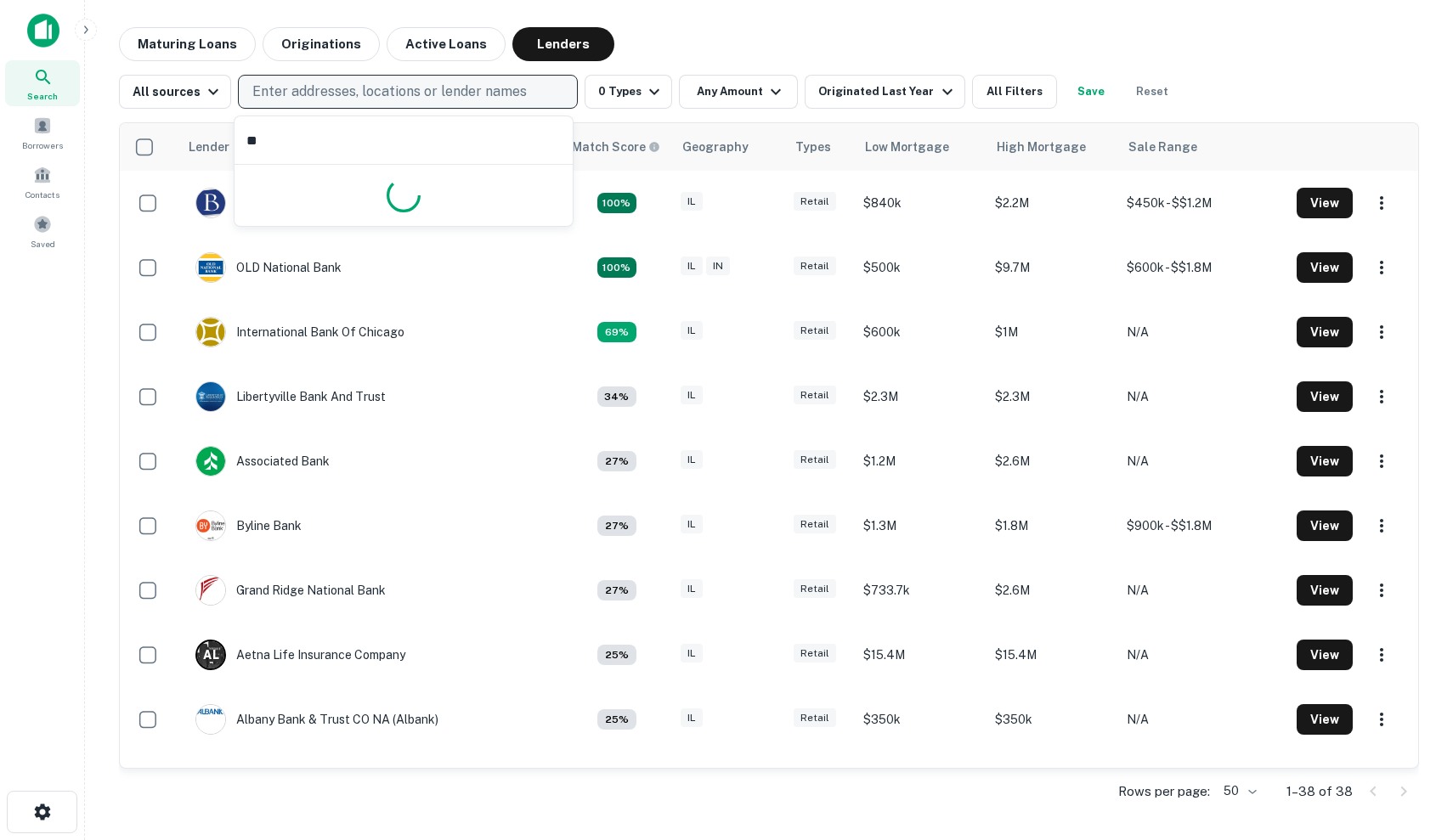
type input "*"
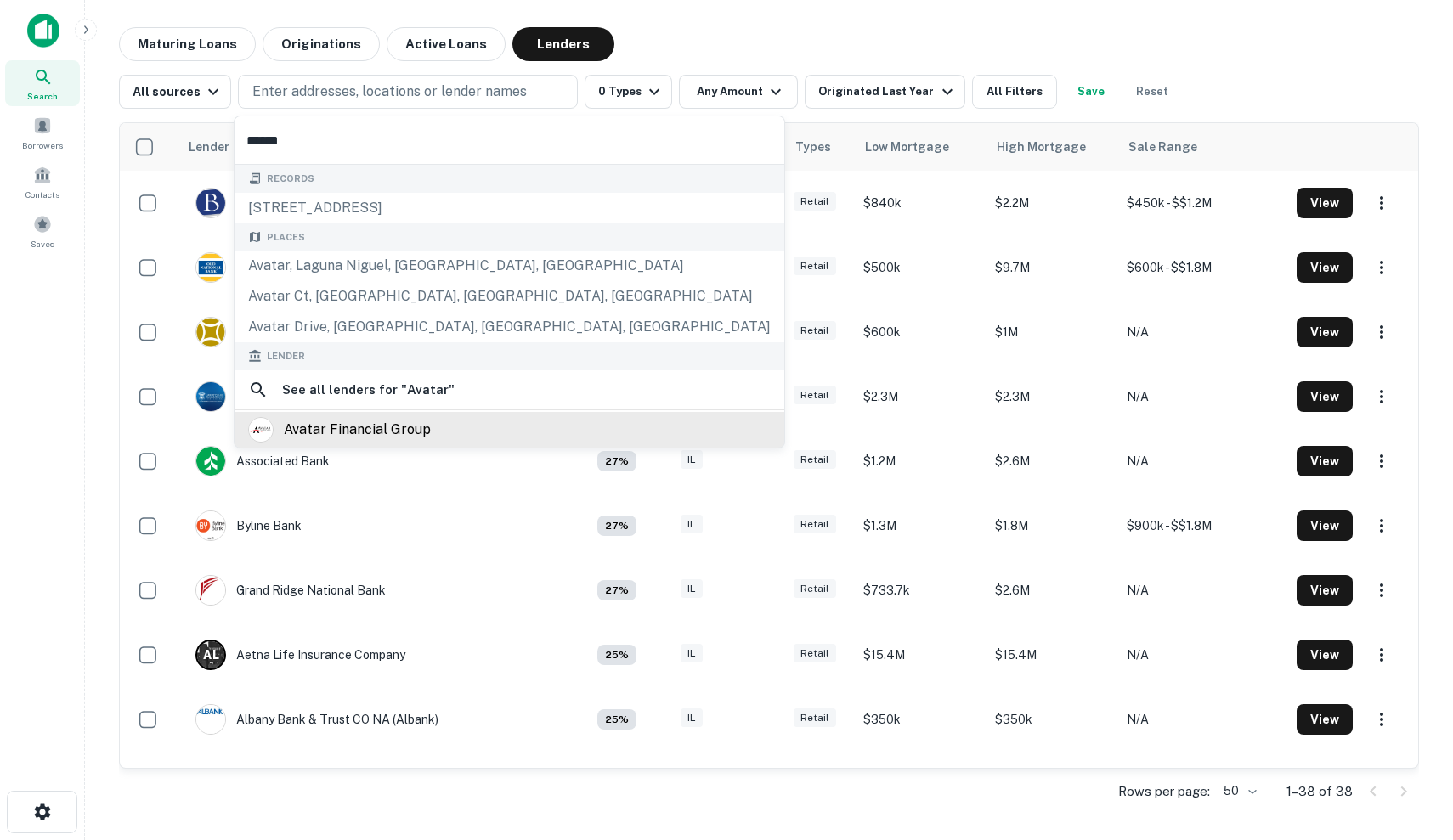
type input "******"
click at [456, 425] on div "avatar financial group" at bounding box center [509, 430] width 522 height 25
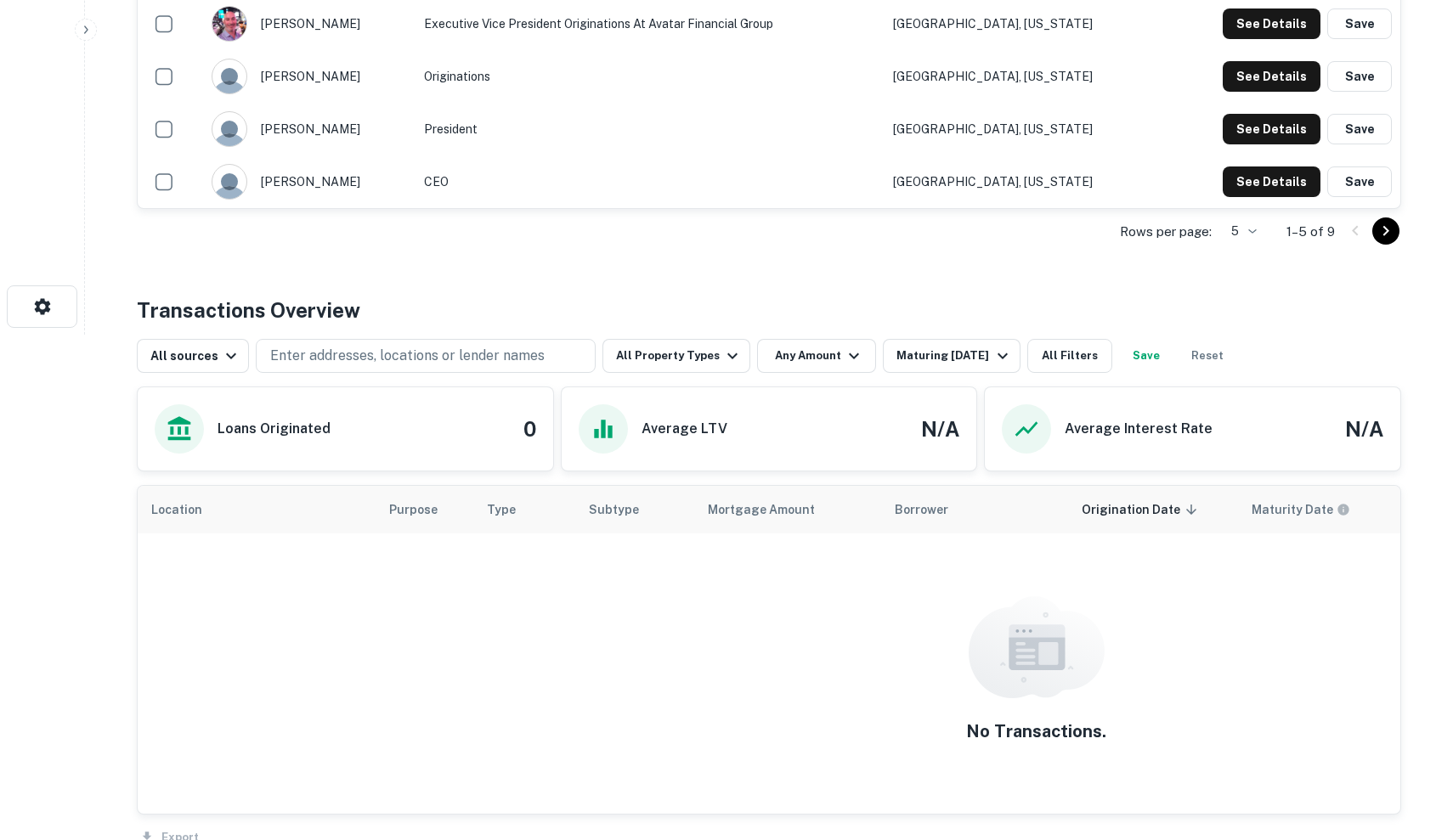
scroll to position [730, 0]
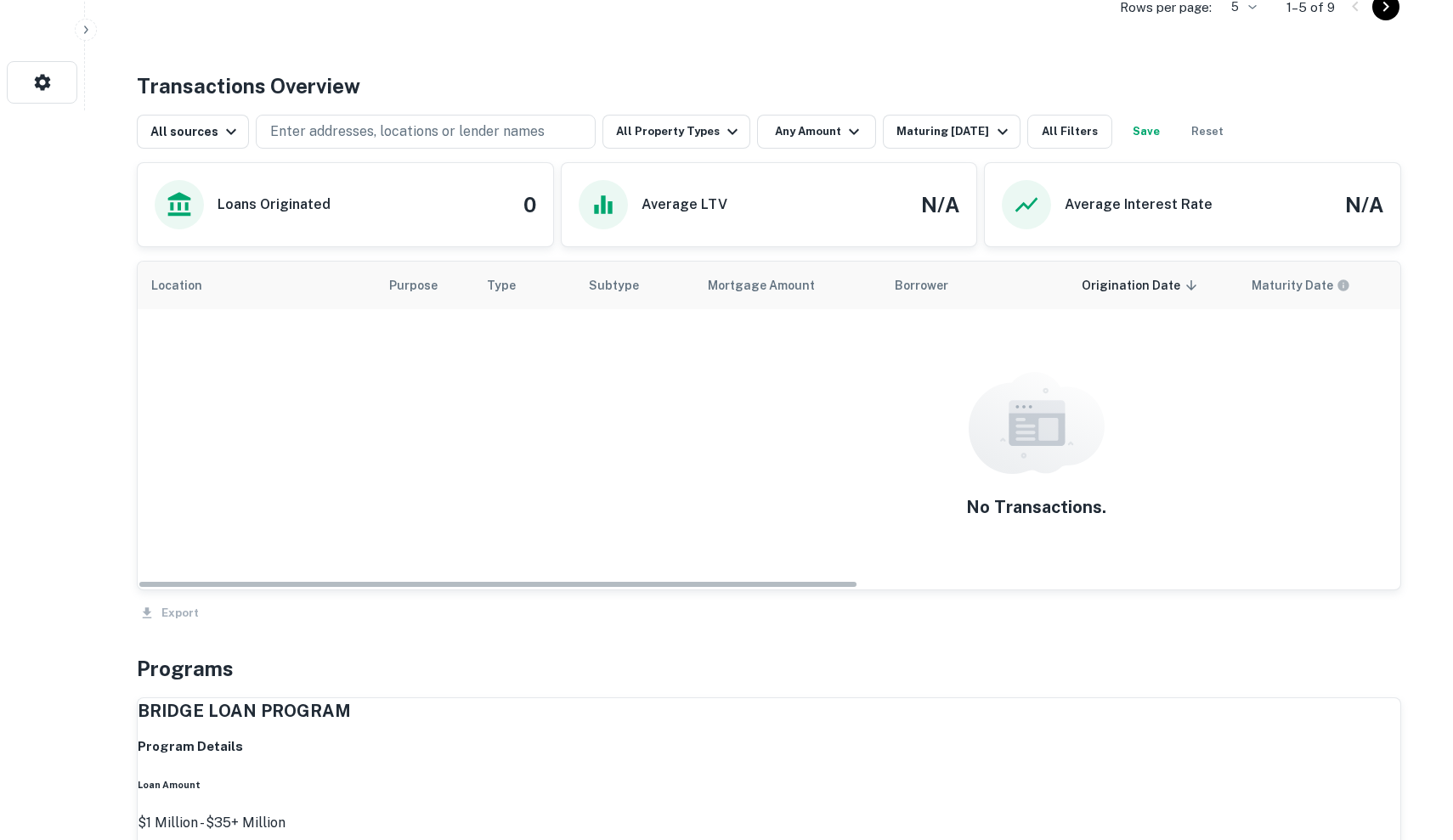
click at [662, 524] on div "No Transactions." at bounding box center [1036, 449] width 1780 height 263
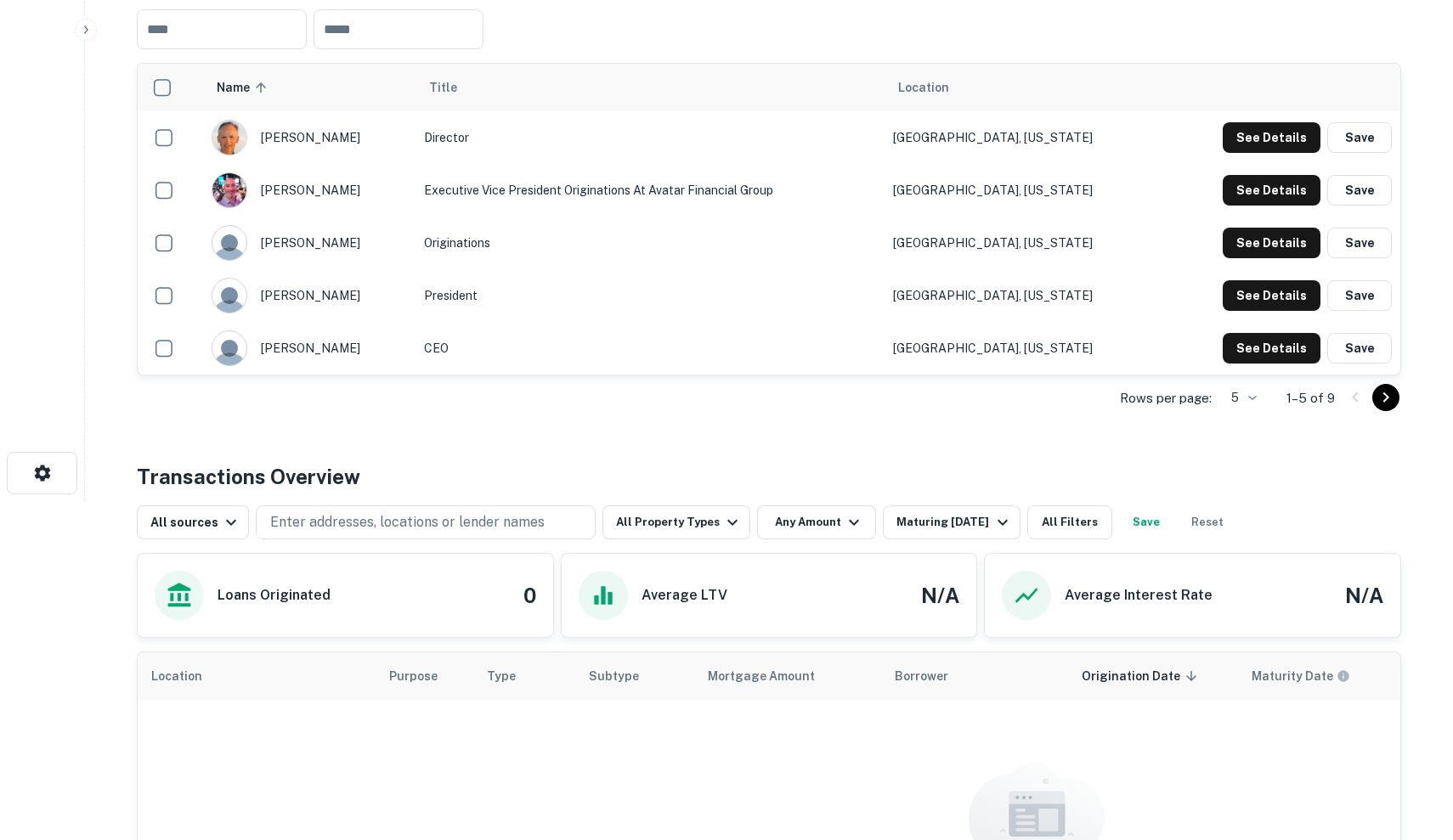
scroll to position [329, 0]
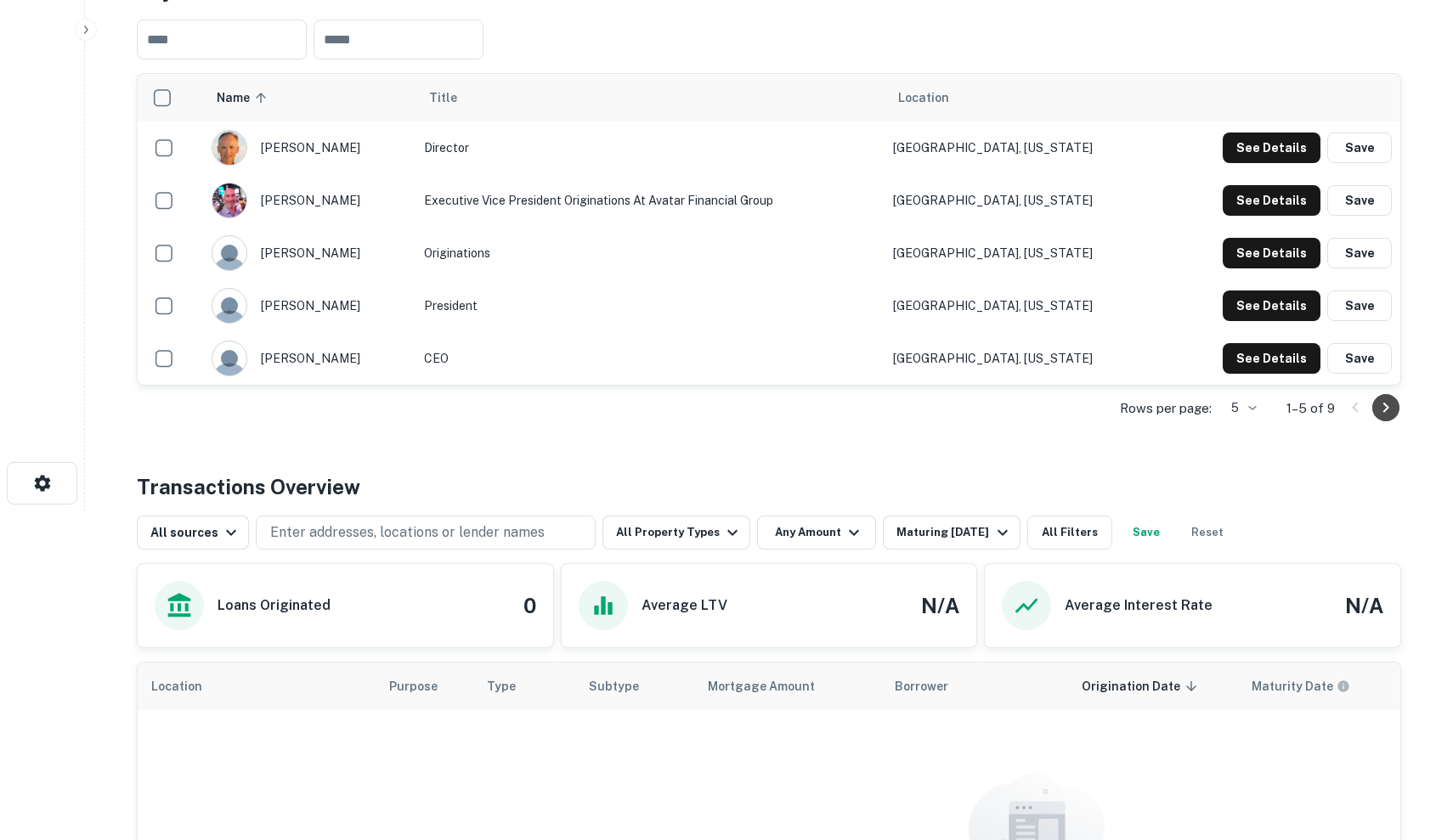
click at [1381, 418] on icon "Go to next page" at bounding box center [1386, 408] width 21 height 21
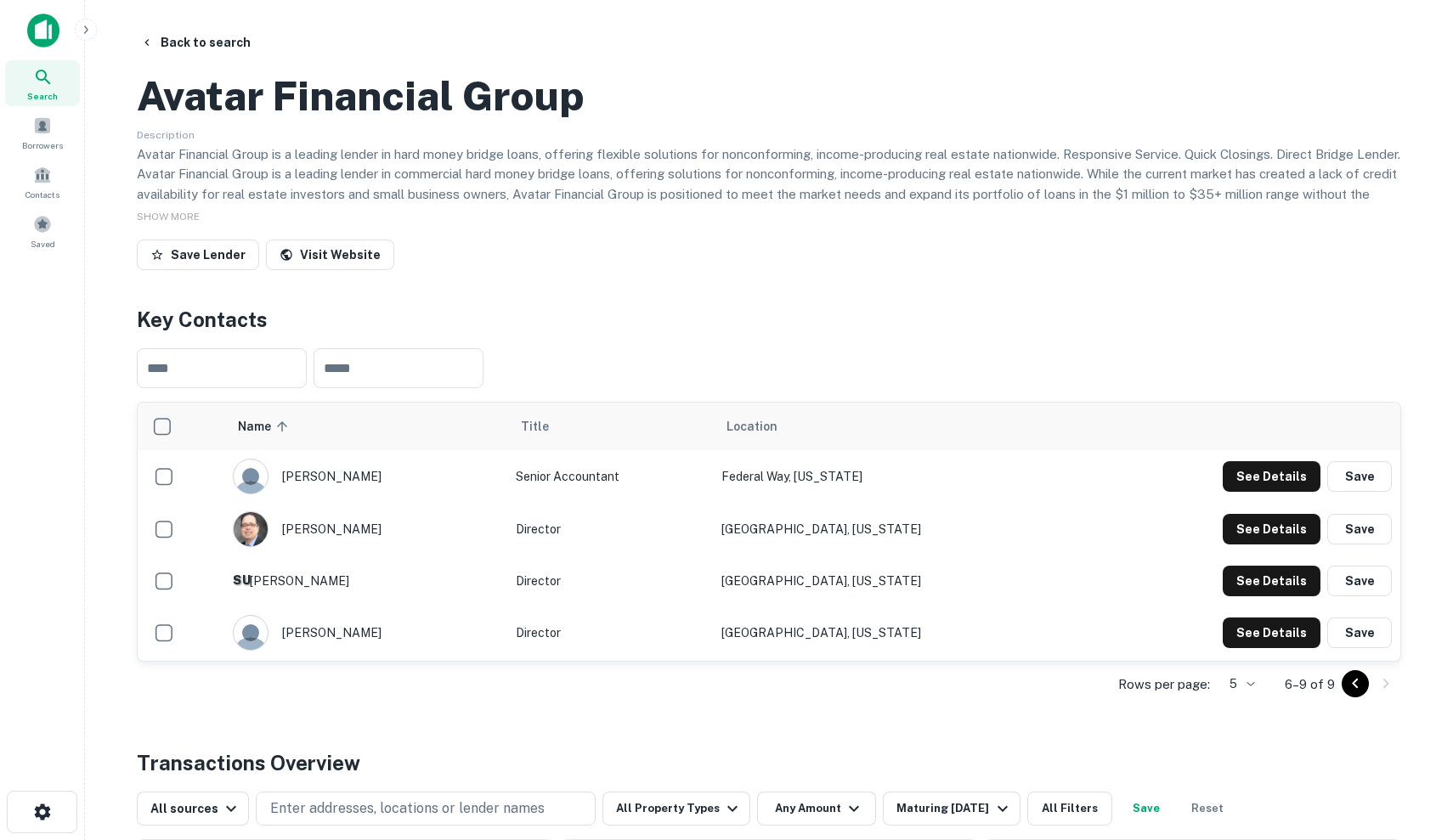
scroll to position [0, 0]
click at [171, 42] on button "Back to search" at bounding box center [195, 42] width 124 height 30
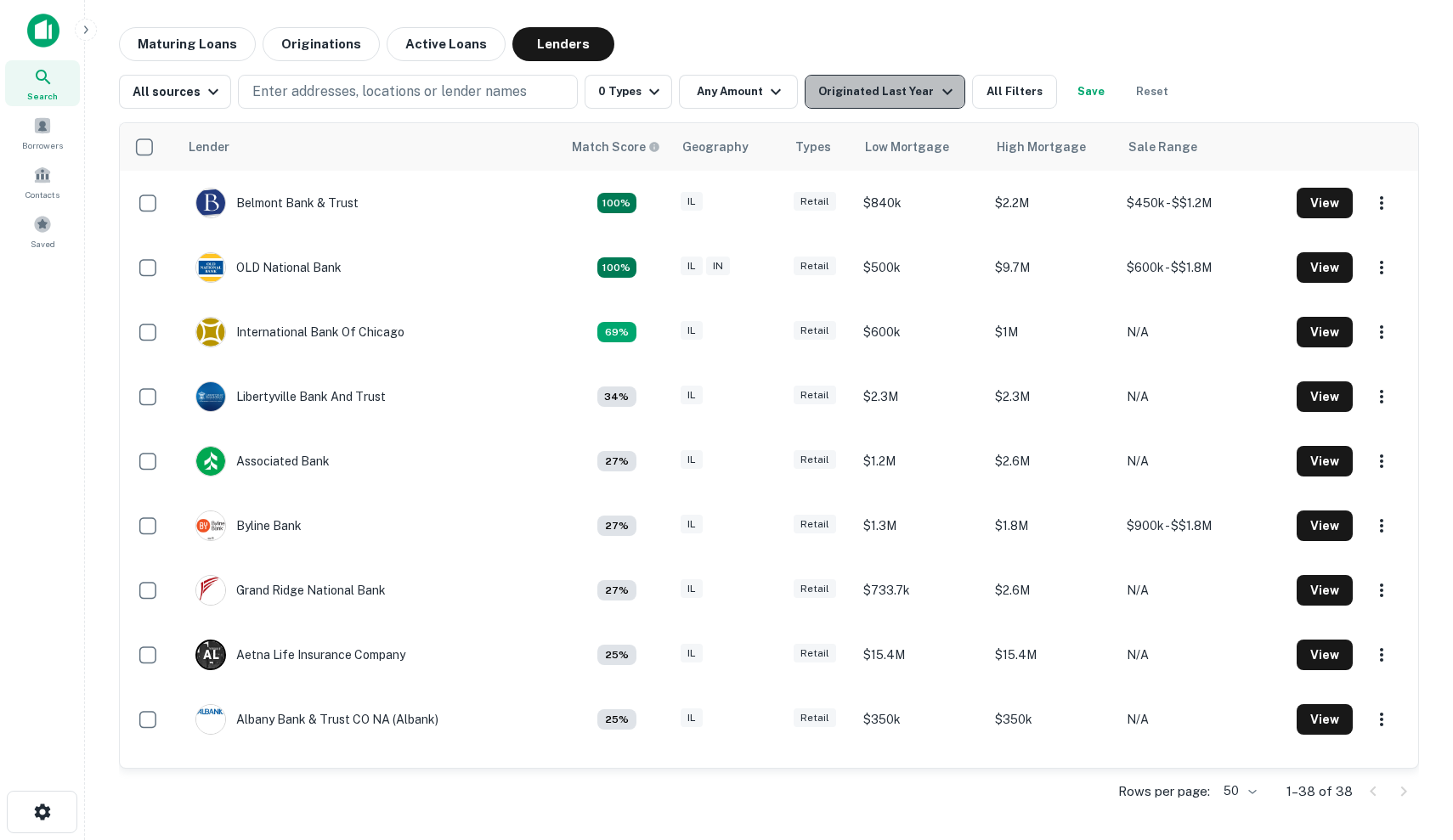
click at [913, 91] on div "Originated Last Year" at bounding box center [887, 92] width 139 height 21
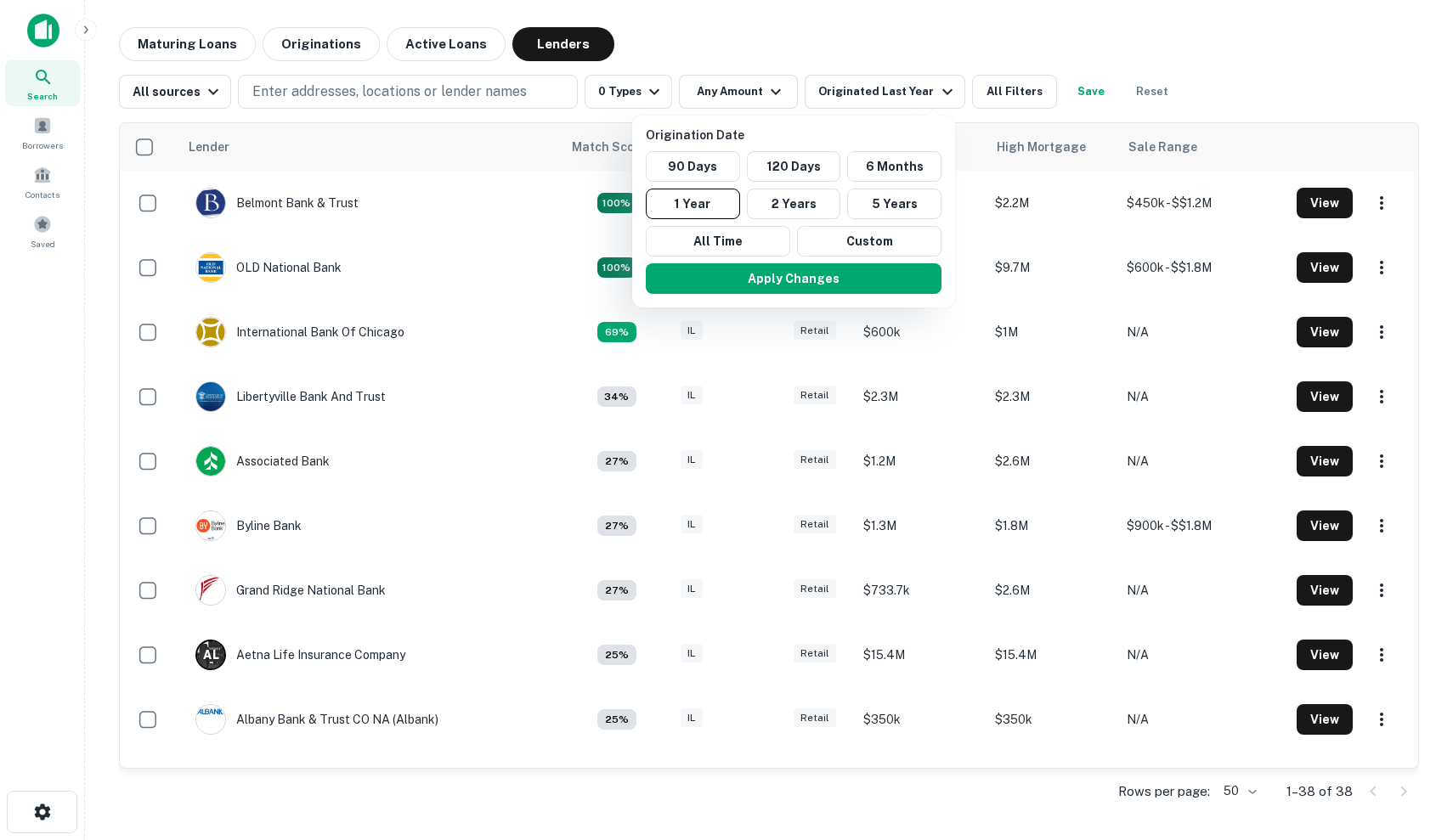
click at [457, 71] on div at bounding box center [726, 420] width 1453 height 840
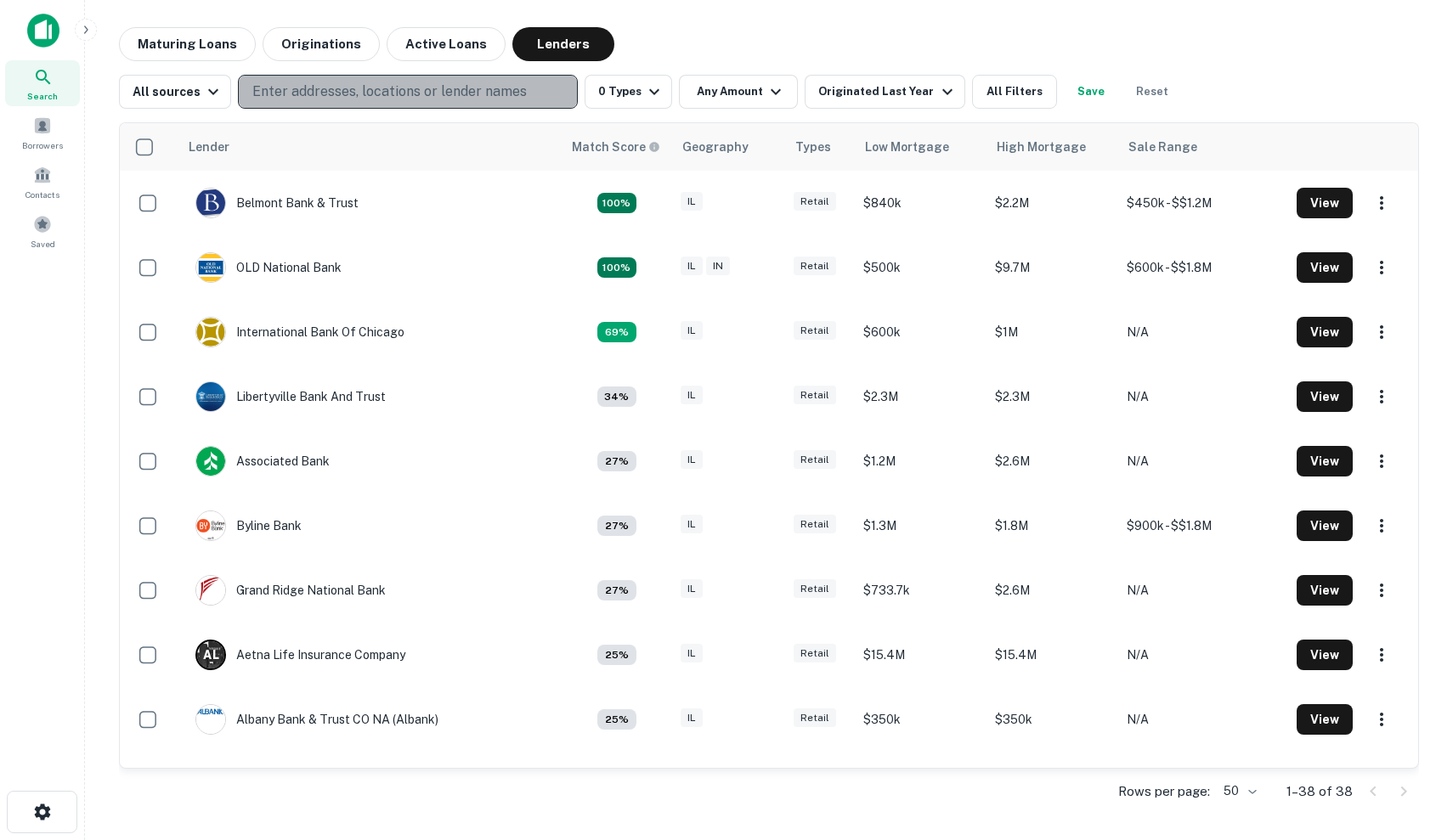
click at [457, 85] on p "Enter addresses, locations or lender names" at bounding box center [389, 92] width 274 height 21
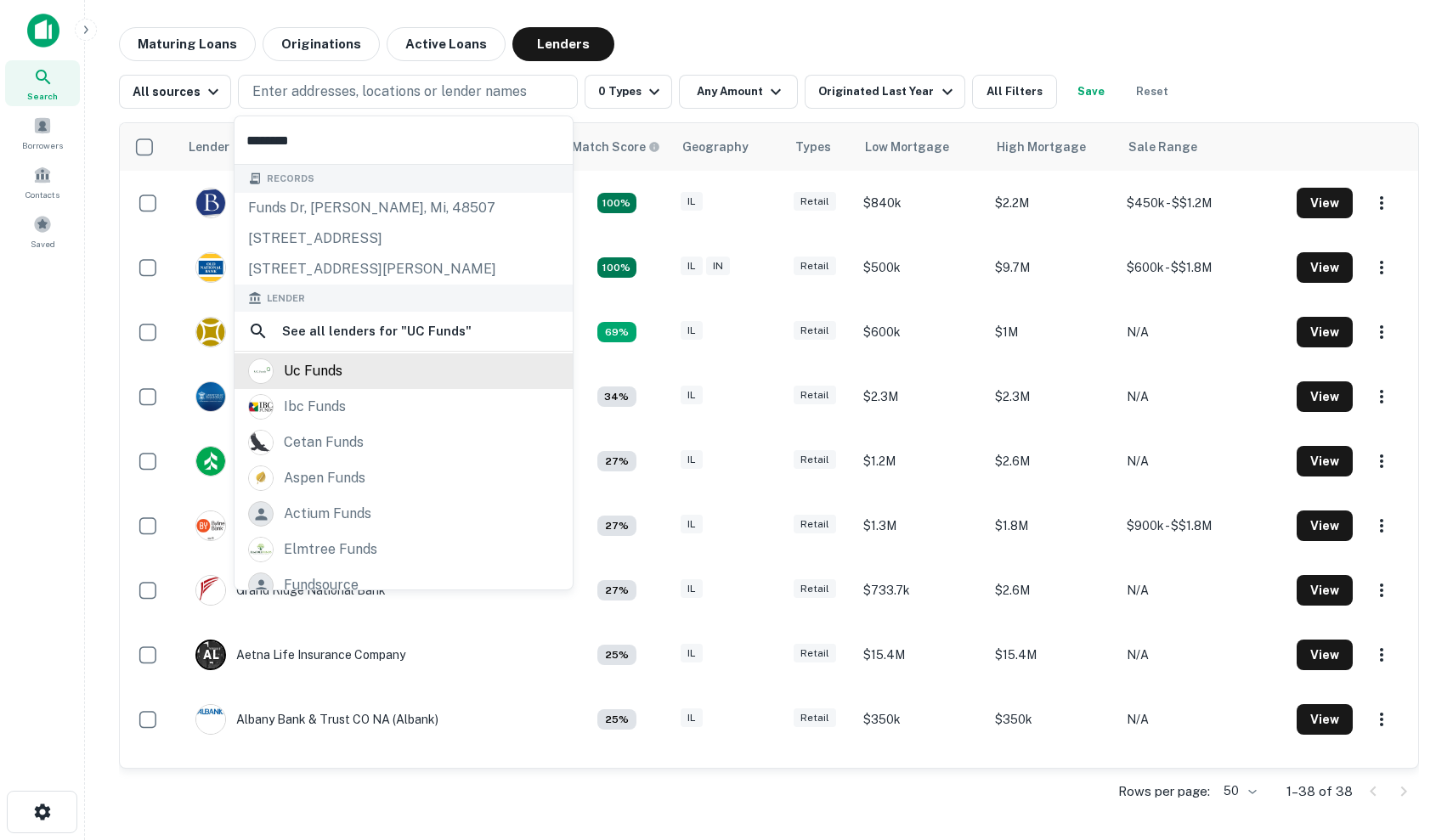
type input "********"
click at [379, 370] on div "uc funds" at bounding box center [404, 371] width 311 height 25
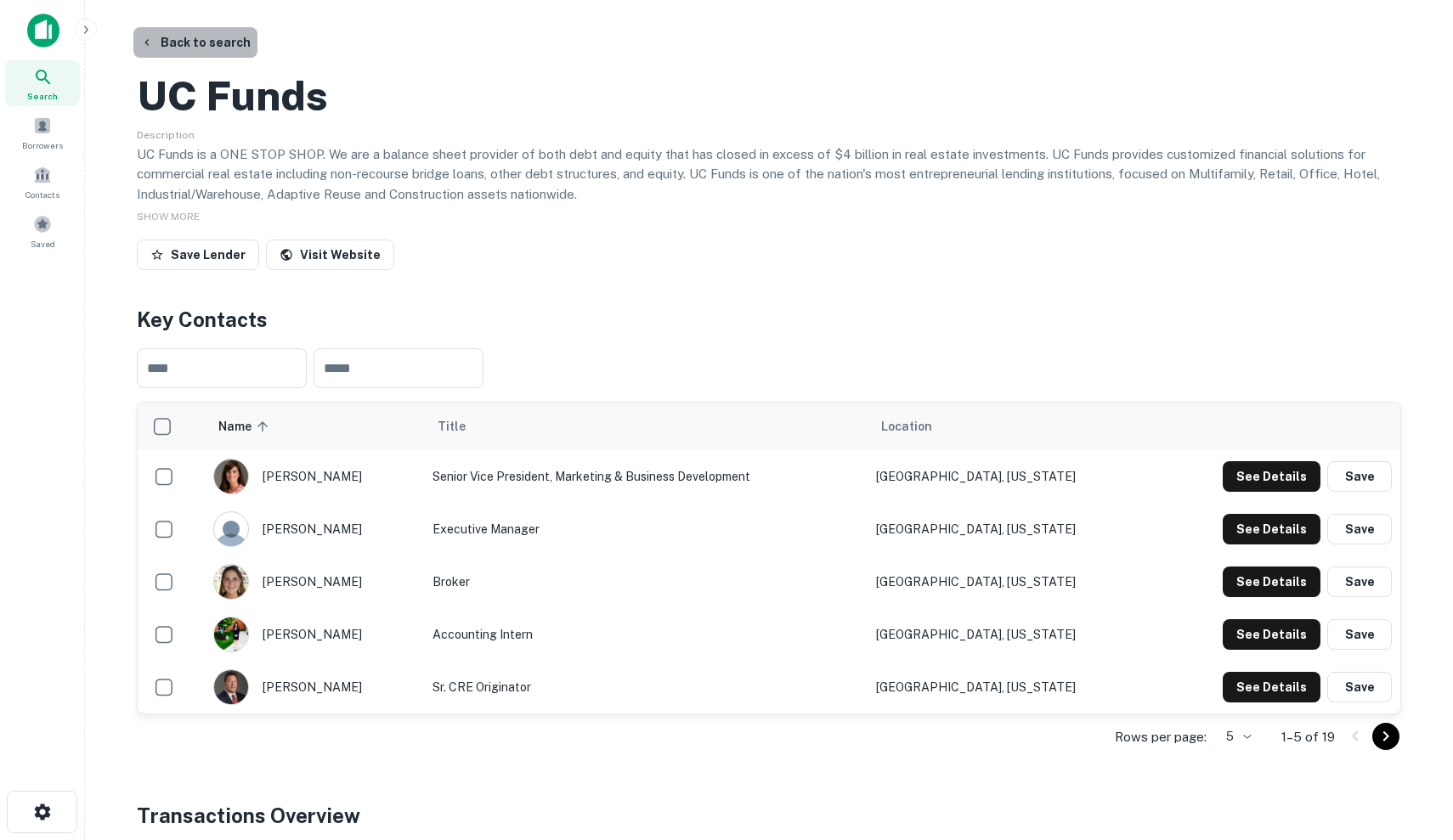
click at [199, 39] on button "Back to search" at bounding box center [195, 42] width 124 height 30
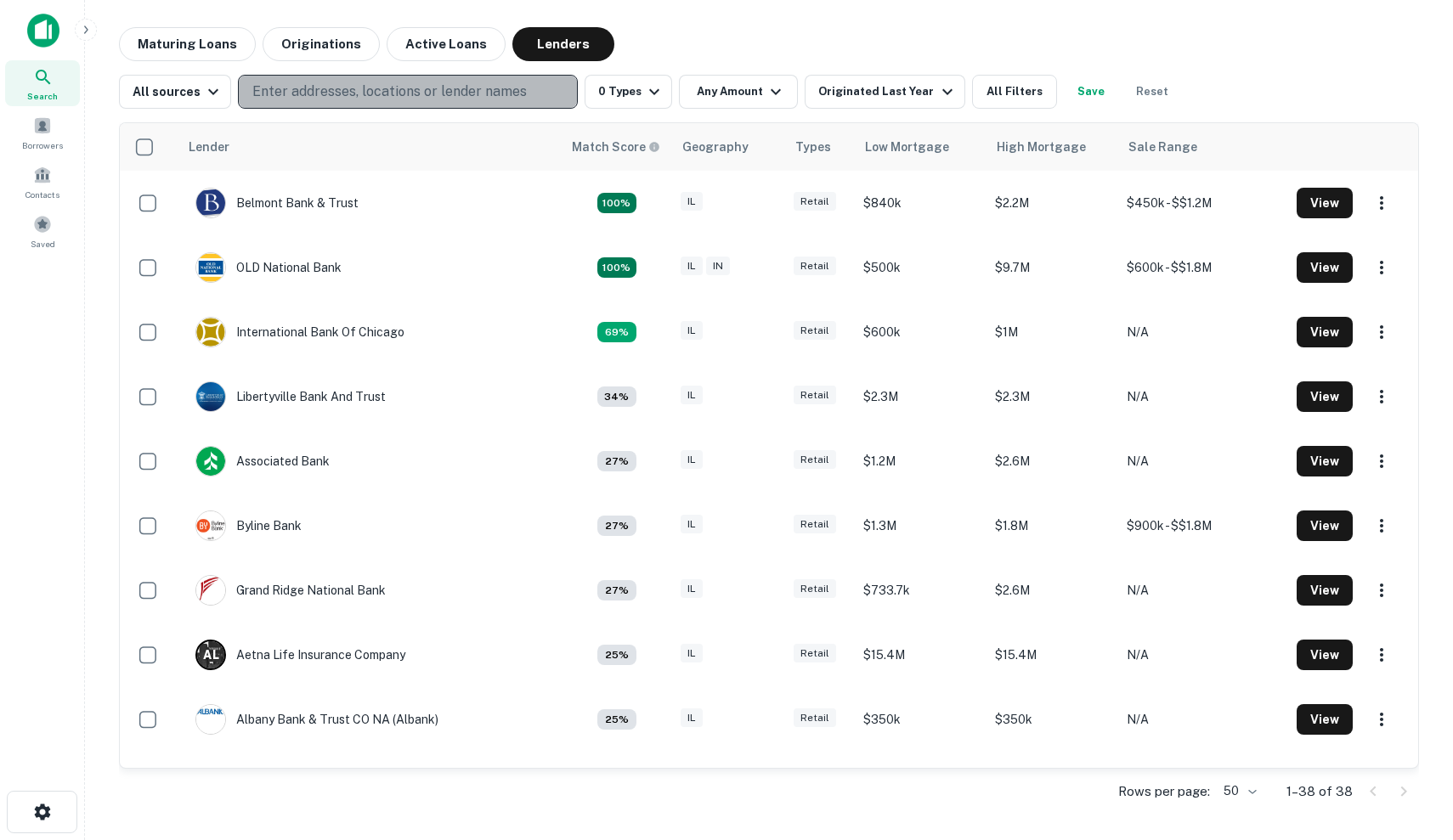
click at [335, 81] on button "Enter addresses, locations or lender names" at bounding box center [407, 91] width 340 height 34
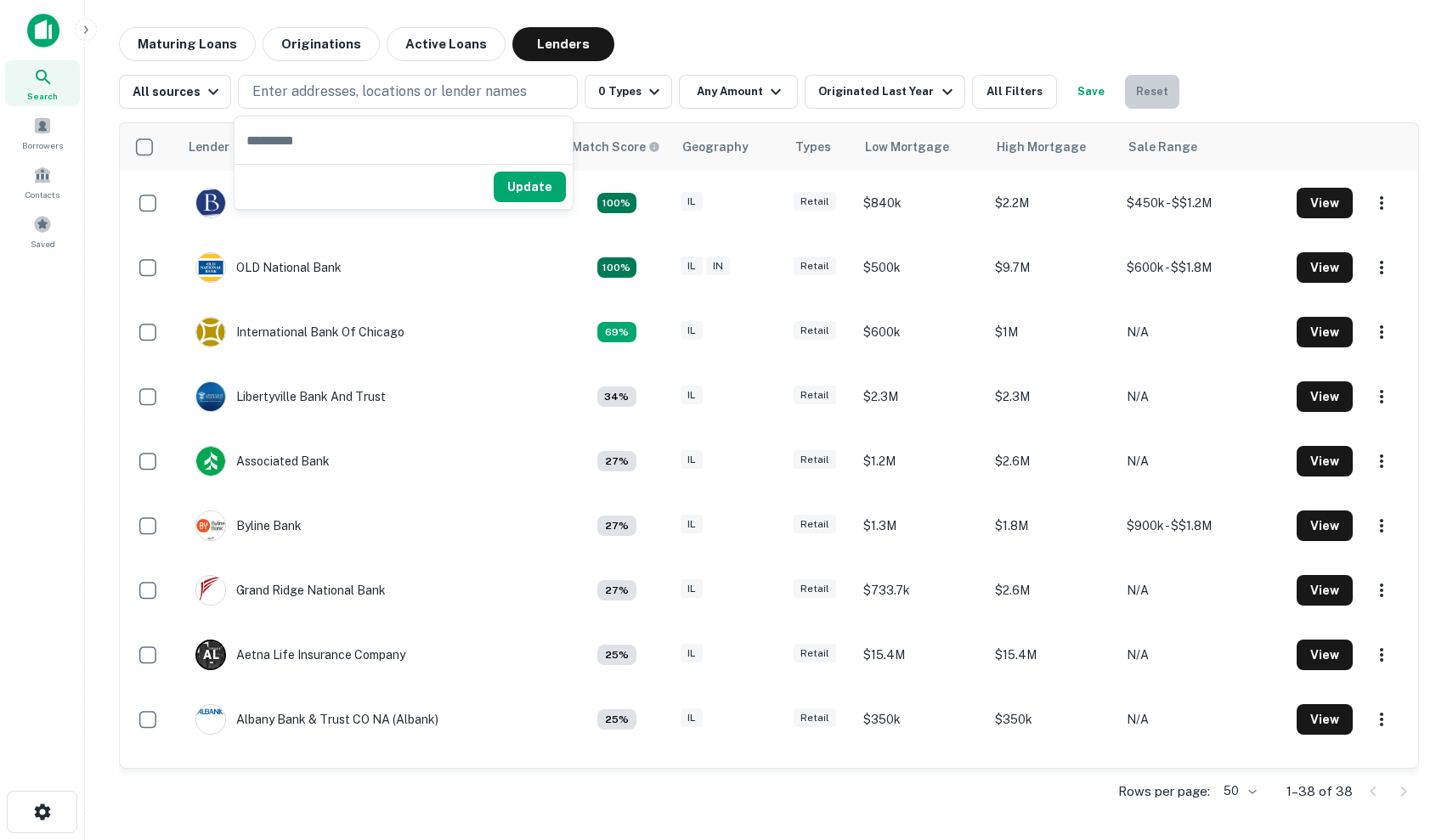
click at [1137, 89] on button "Reset" at bounding box center [1152, 91] width 55 height 34
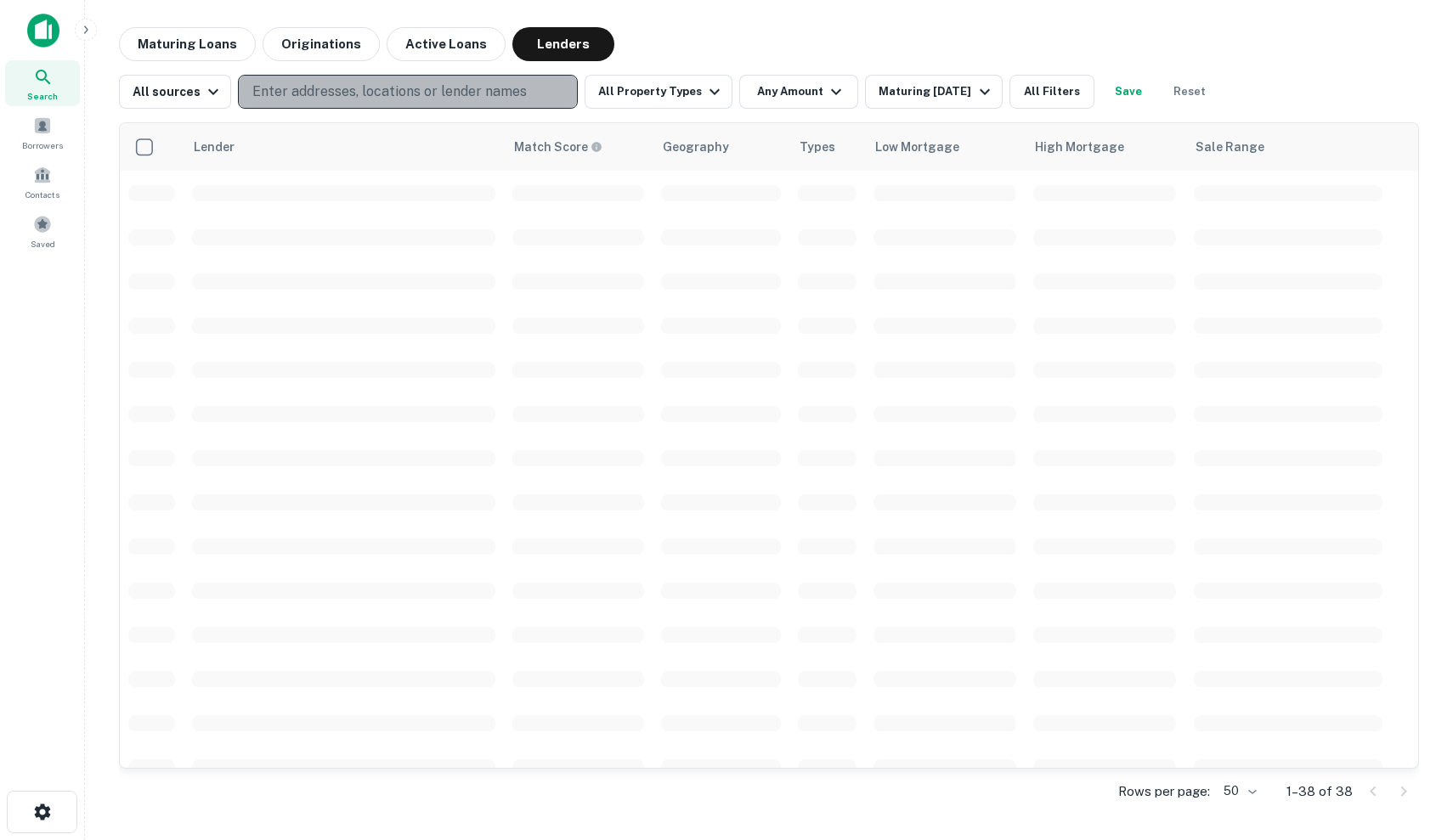
click at [359, 86] on p "Enter addresses, locations or lender names" at bounding box center [389, 92] width 274 height 21
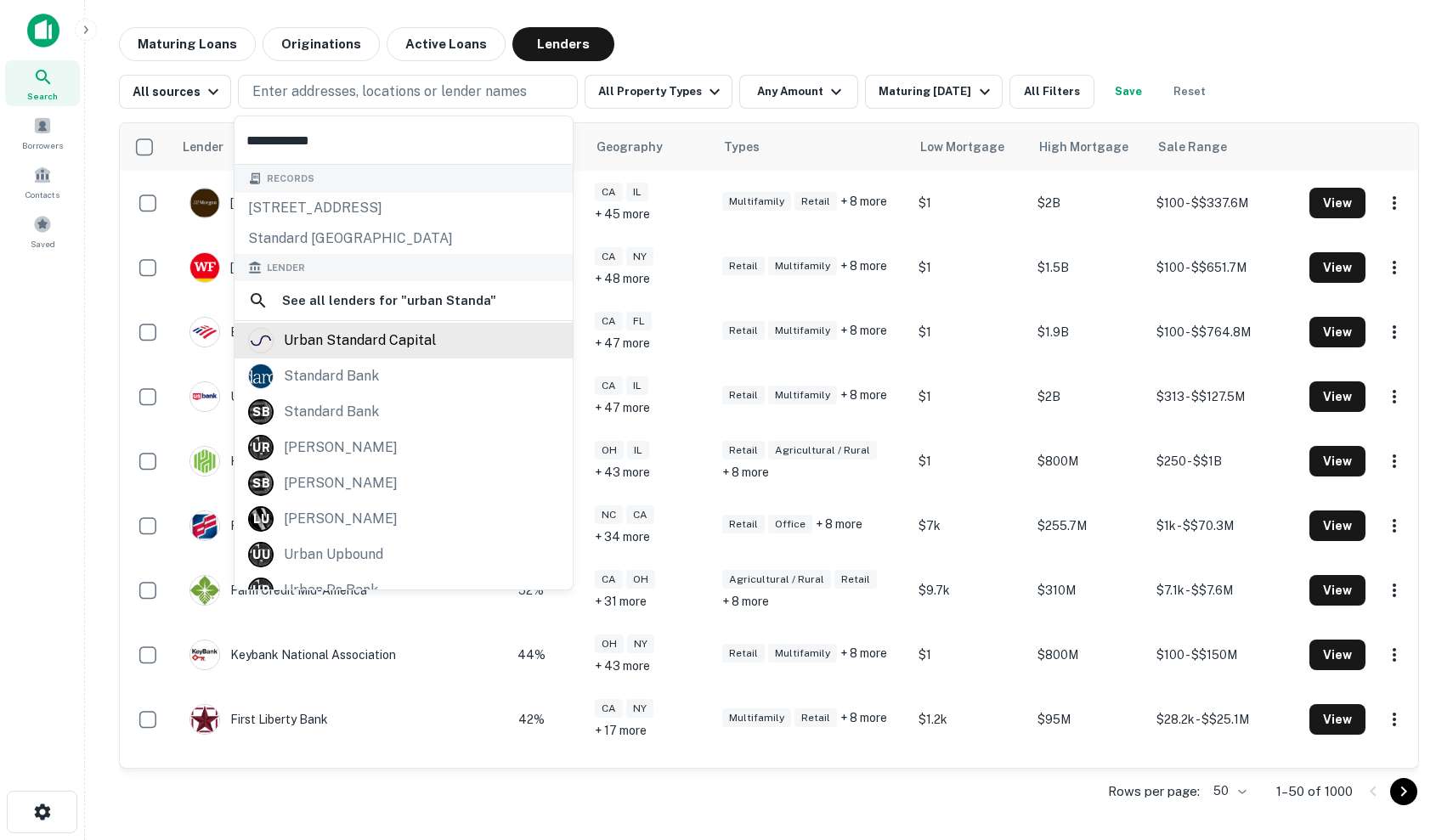
type input "**********"
click at [386, 341] on div "urban standard capital" at bounding box center [359, 340] width 152 height 25
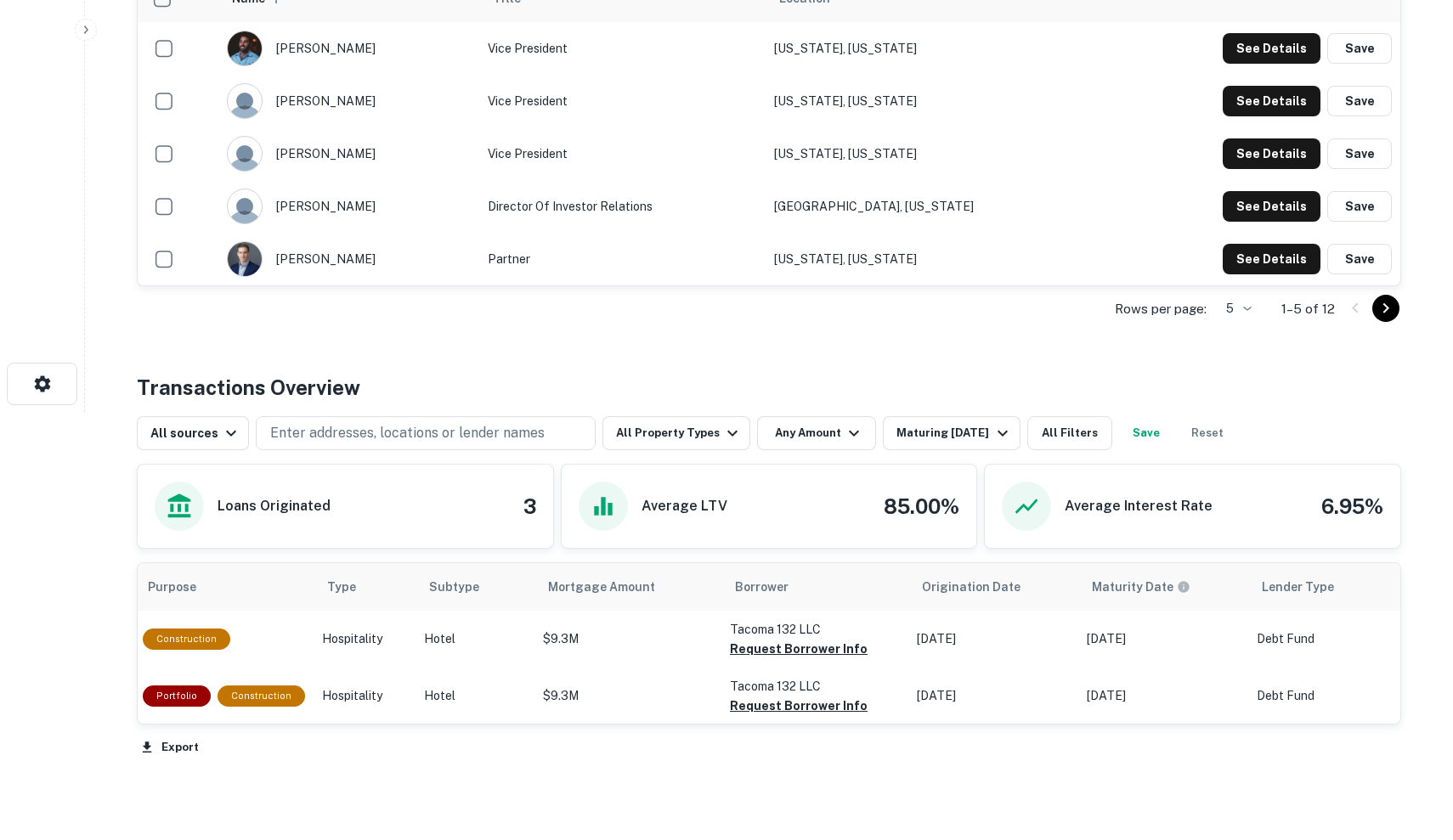
scroll to position [406, 0]
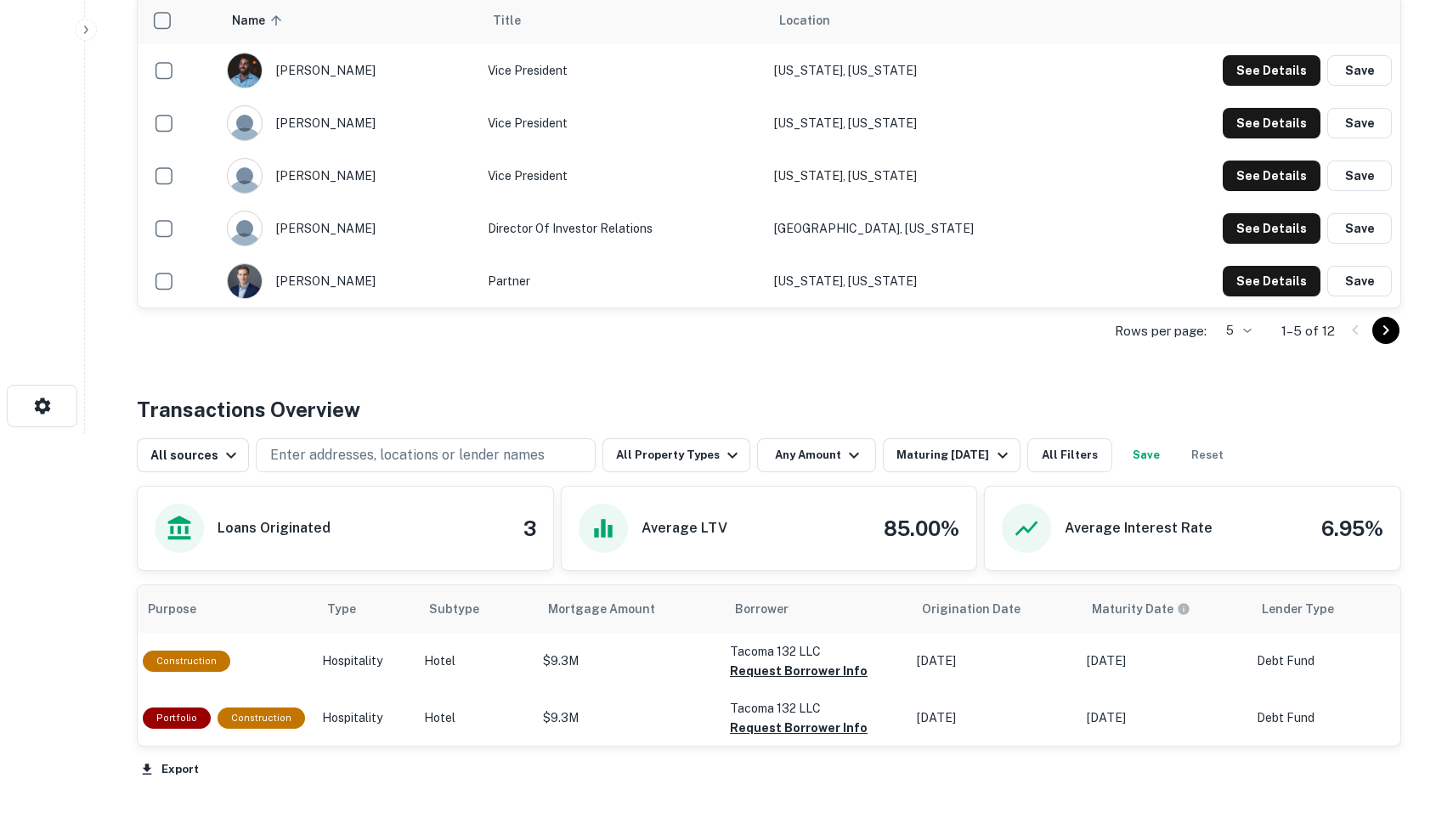
click at [1399, 354] on div "Rows per page: 5 * 1–5 of 12" at bounding box center [768, 331] width 1264 height 46
click at [1390, 340] on icon "Go to next page" at bounding box center [1386, 331] width 21 height 21
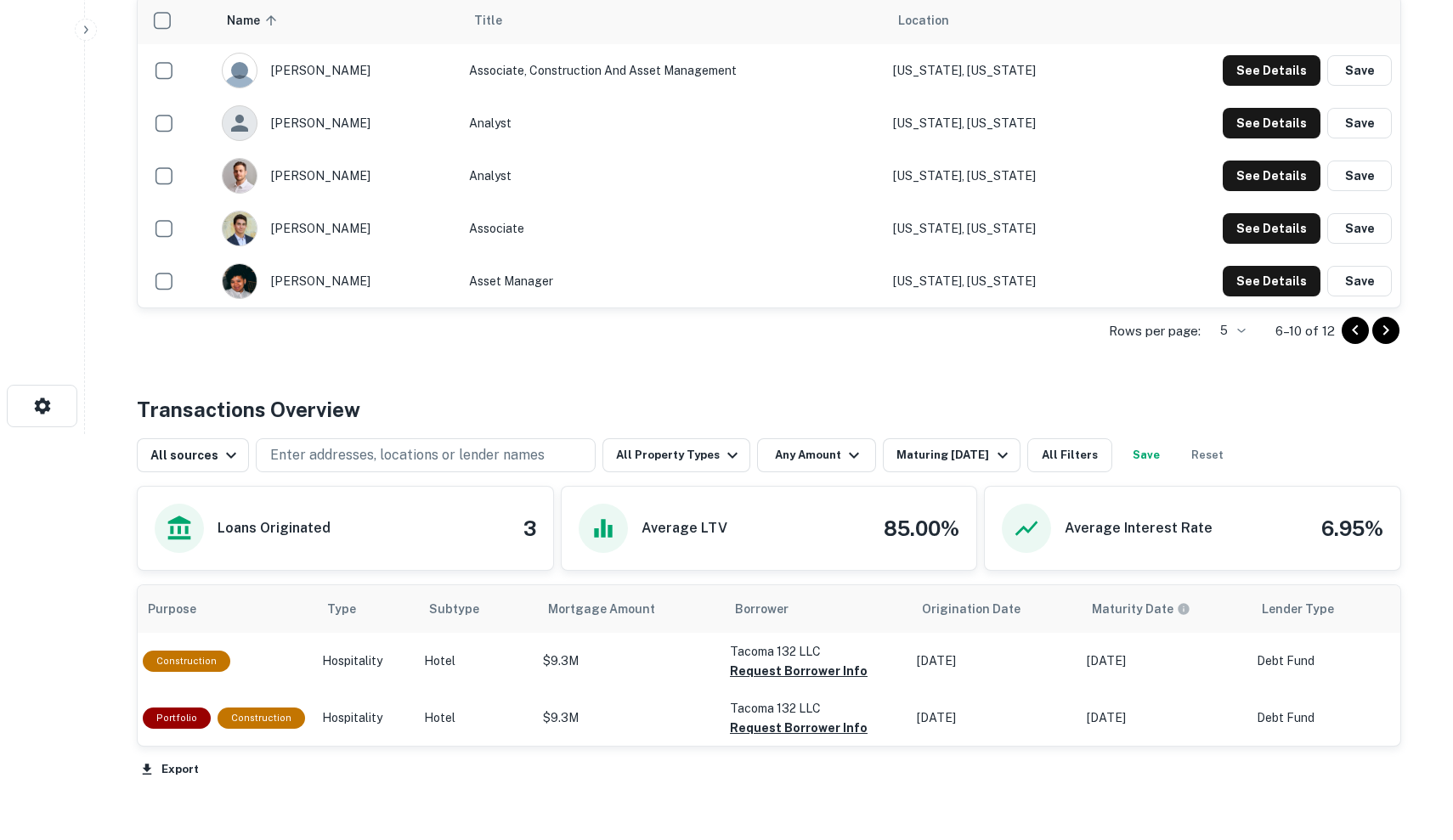
scroll to position [266, 0]
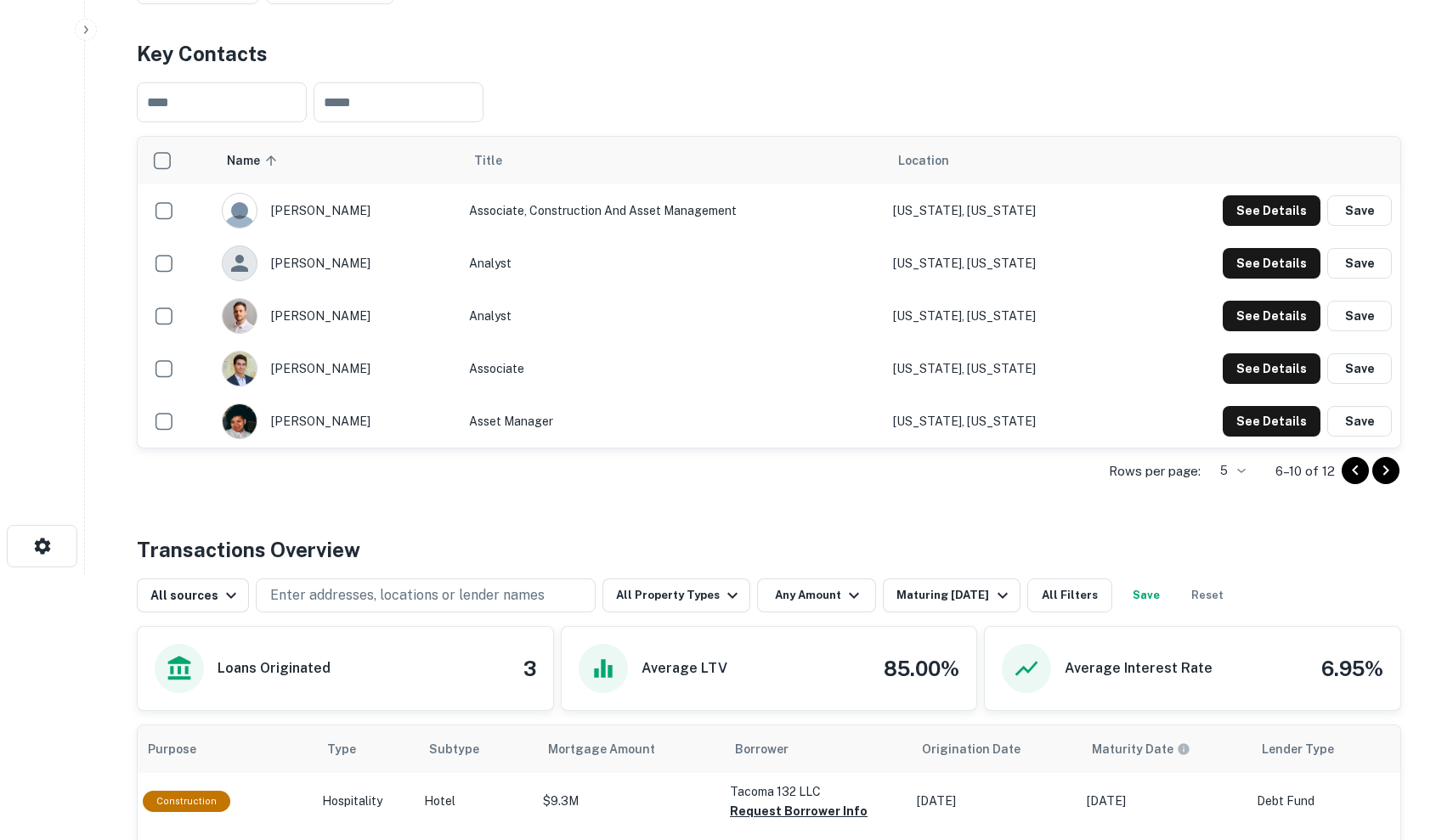
click at [1383, 481] on icon "Go to next page" at bounding box center [1386, 470] width 21 height 21
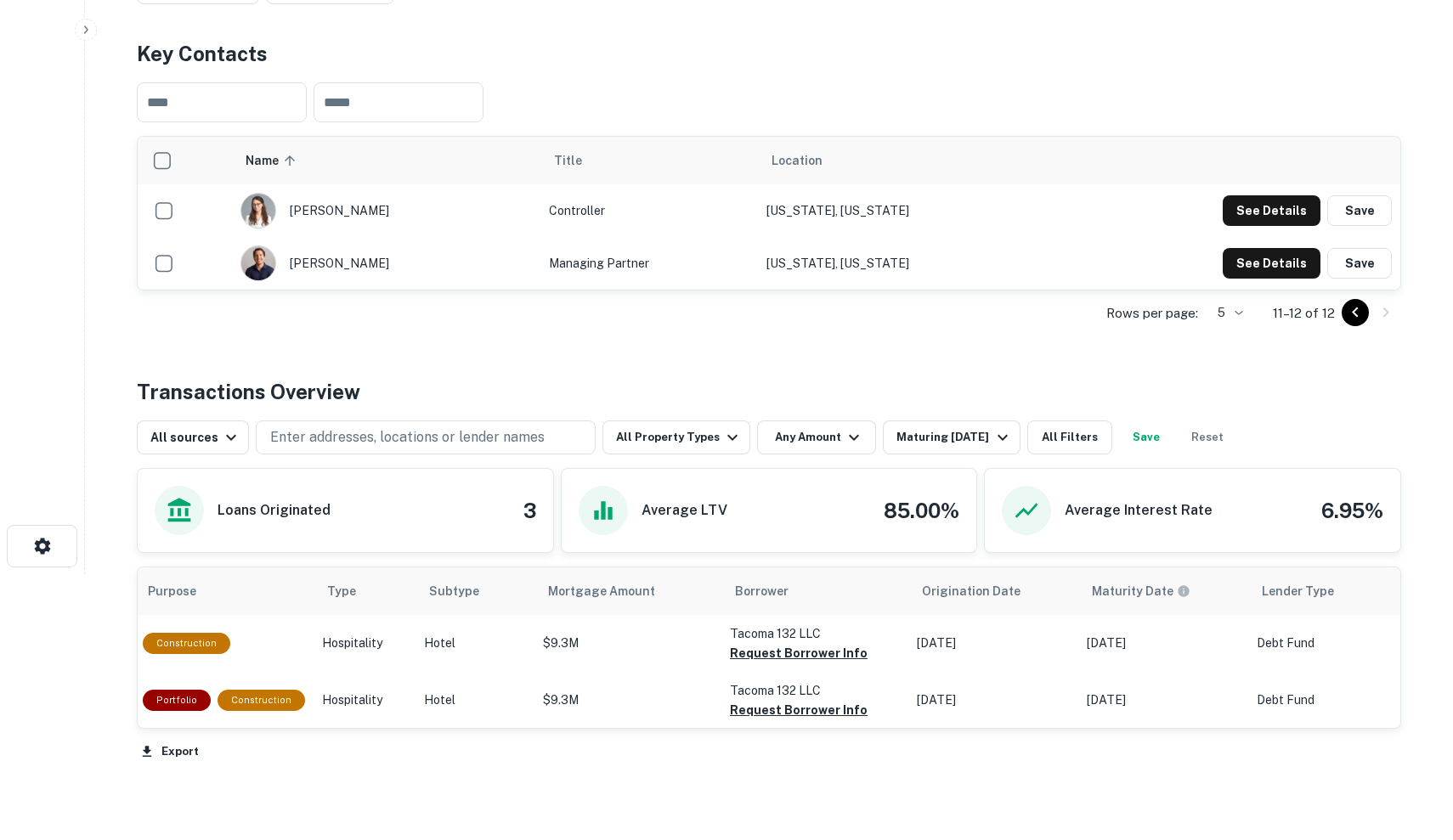
click at [1347, 322] on icon "Go to previous page" at bounding box center [1356, 313] width 21 height 21
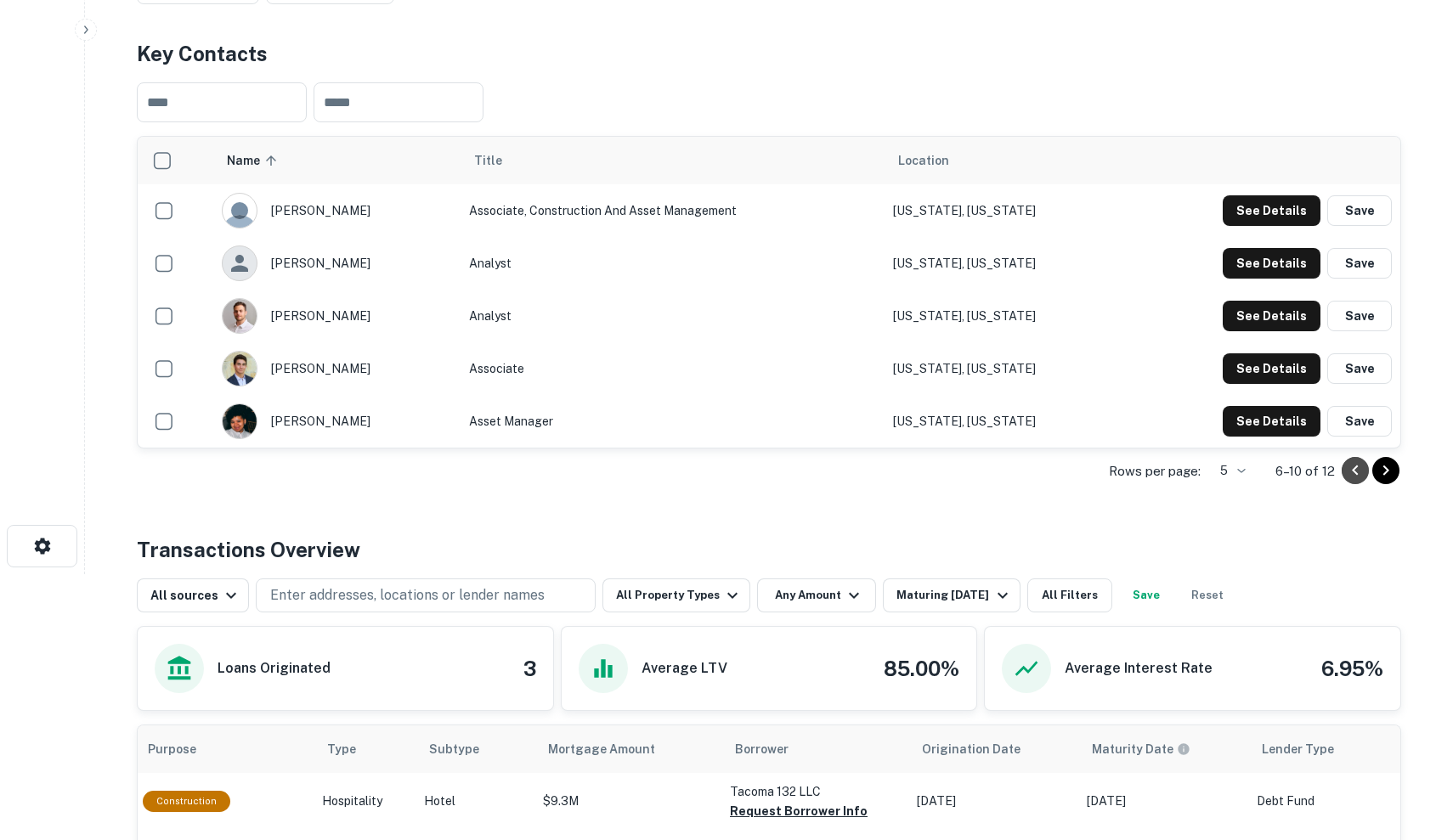
click at [1349, 481] on icon "Go to previous page" at bounding box center [1356, 470] width 21 height 21
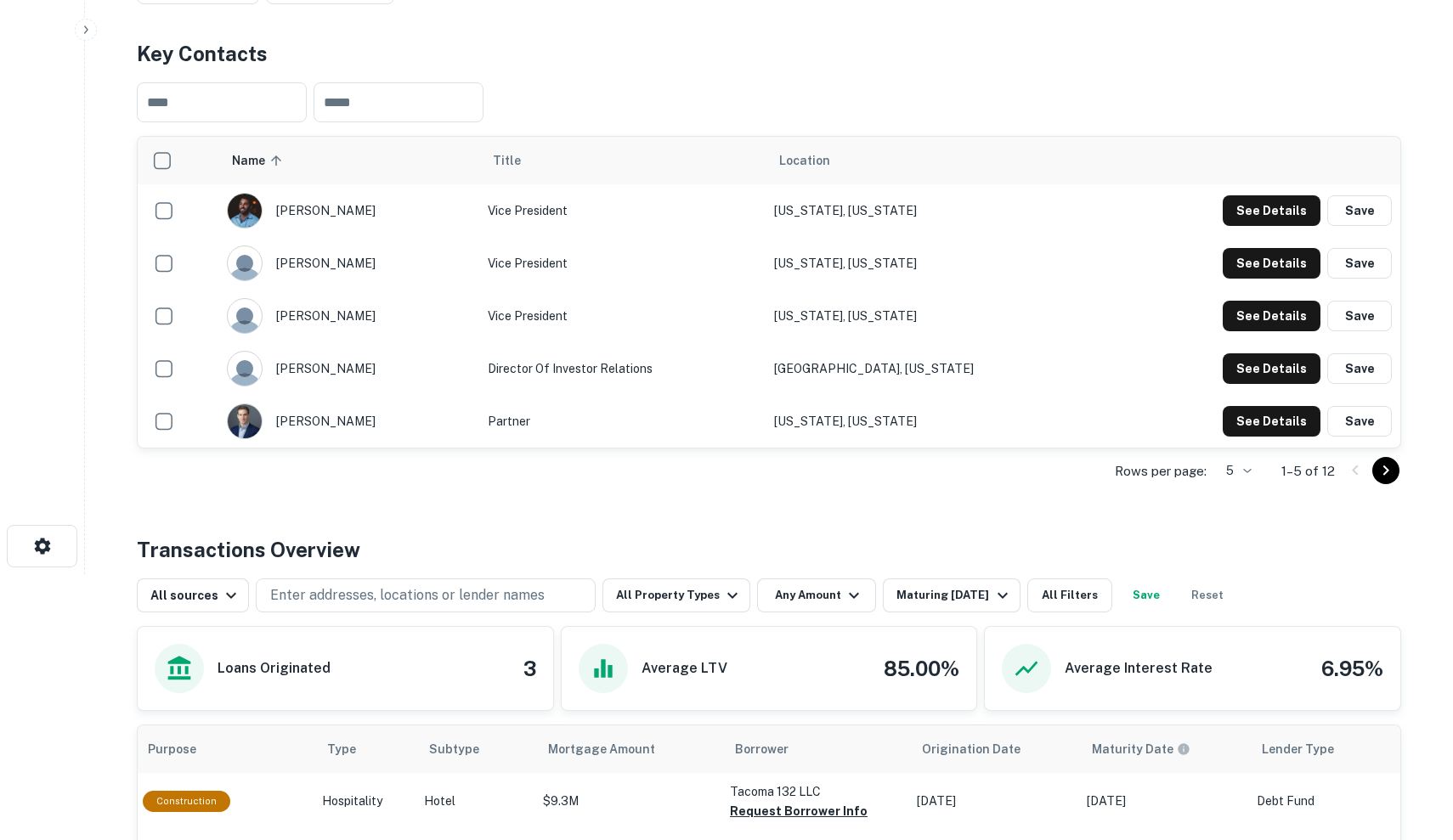
drag, startPoint x: 284, startPoint y: 496, endPoint x: 397, endPoint y: 498, distance: 113.0
click at [397, 439] on div "charlie brosens" at bounding box center [349, 421] width 244 height 36
copy div "charlie brosens"
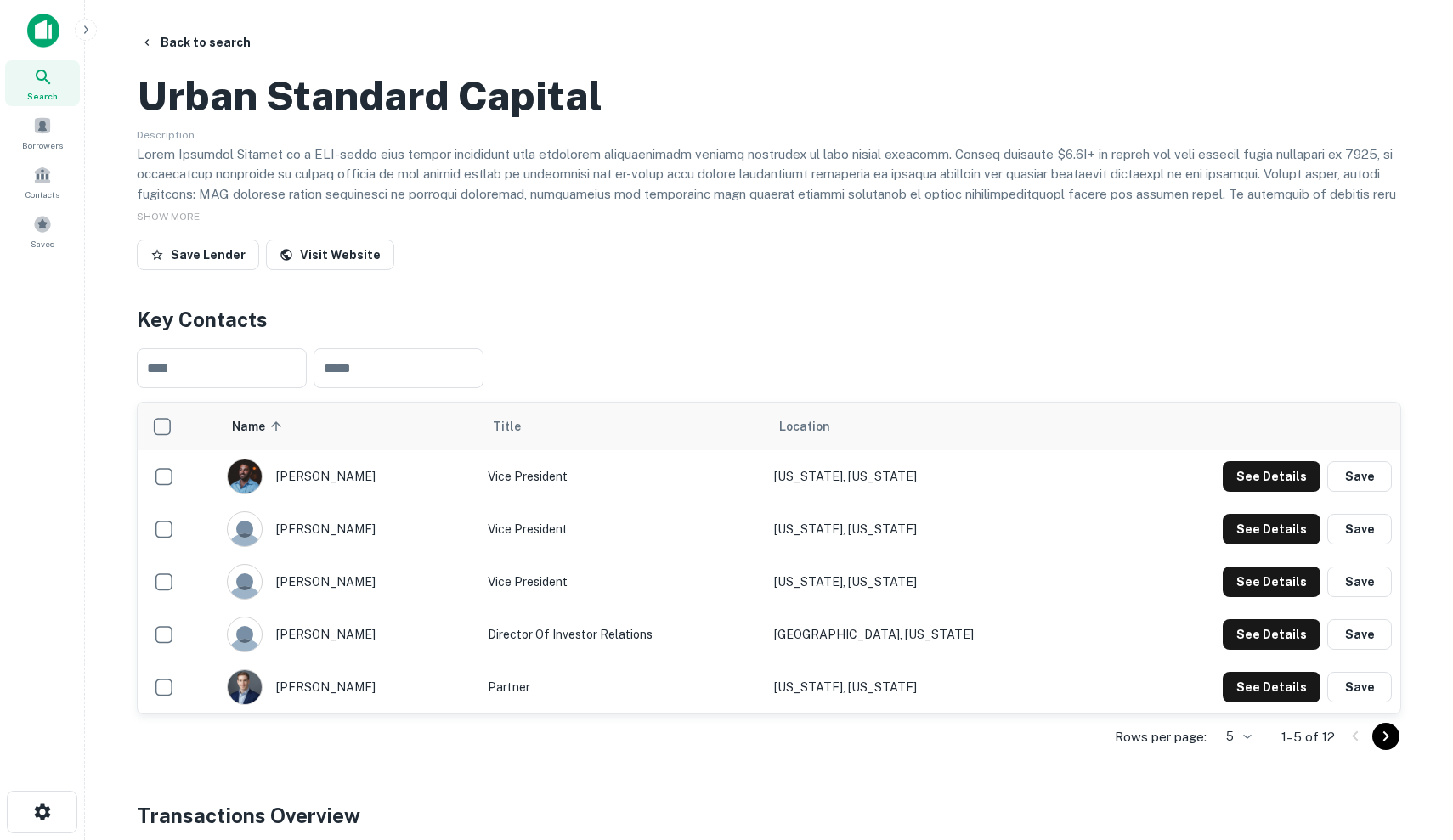
scroll to position [0, 0]
click at [39, 99] on span "Search" at bounding box center [42, 96] width 30 height 13
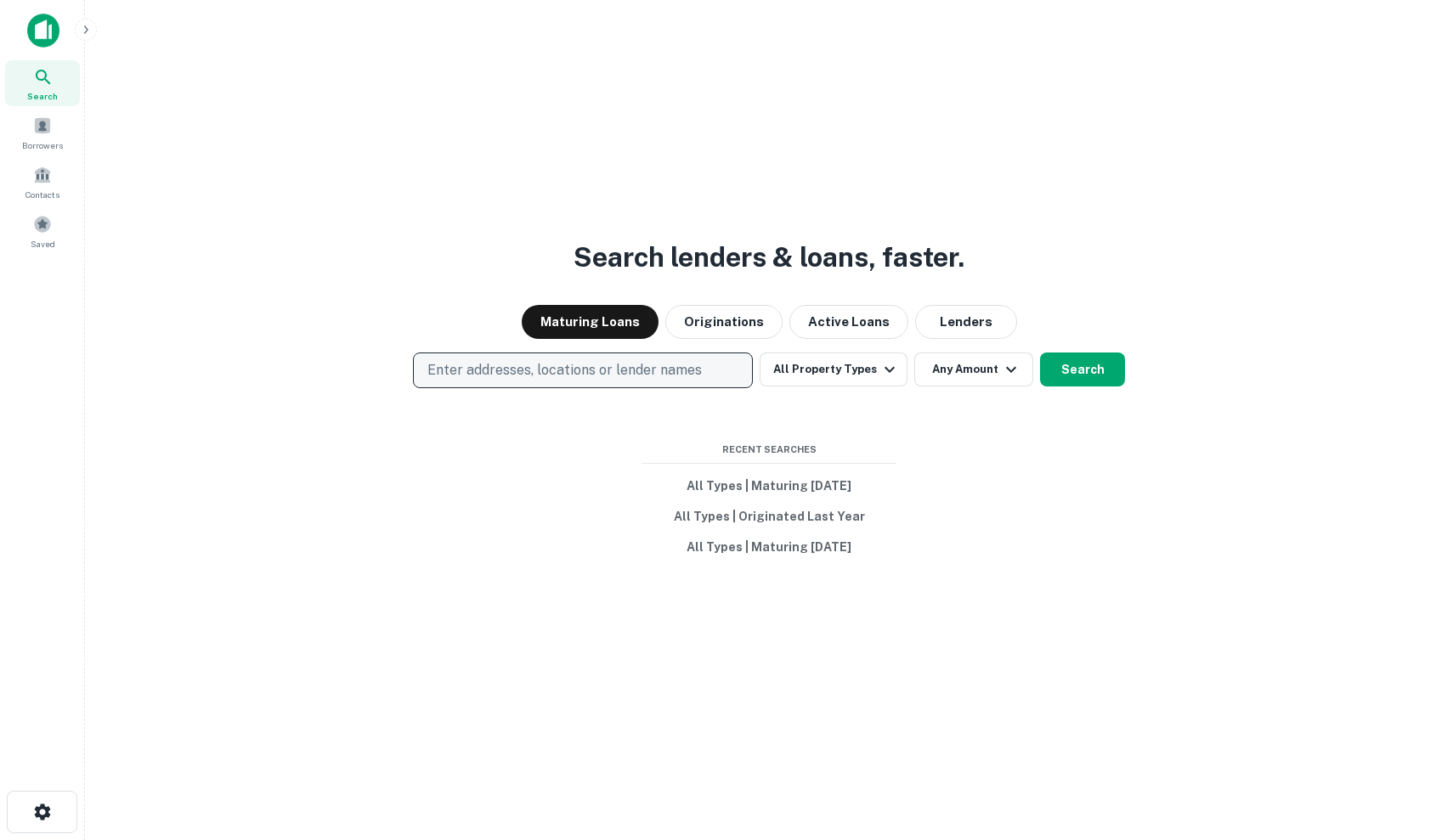
click at [512, 366] on p "Enter addresses, locations or lender names" at bounding box center [564, 371] width 274 height 21
type input "*******"
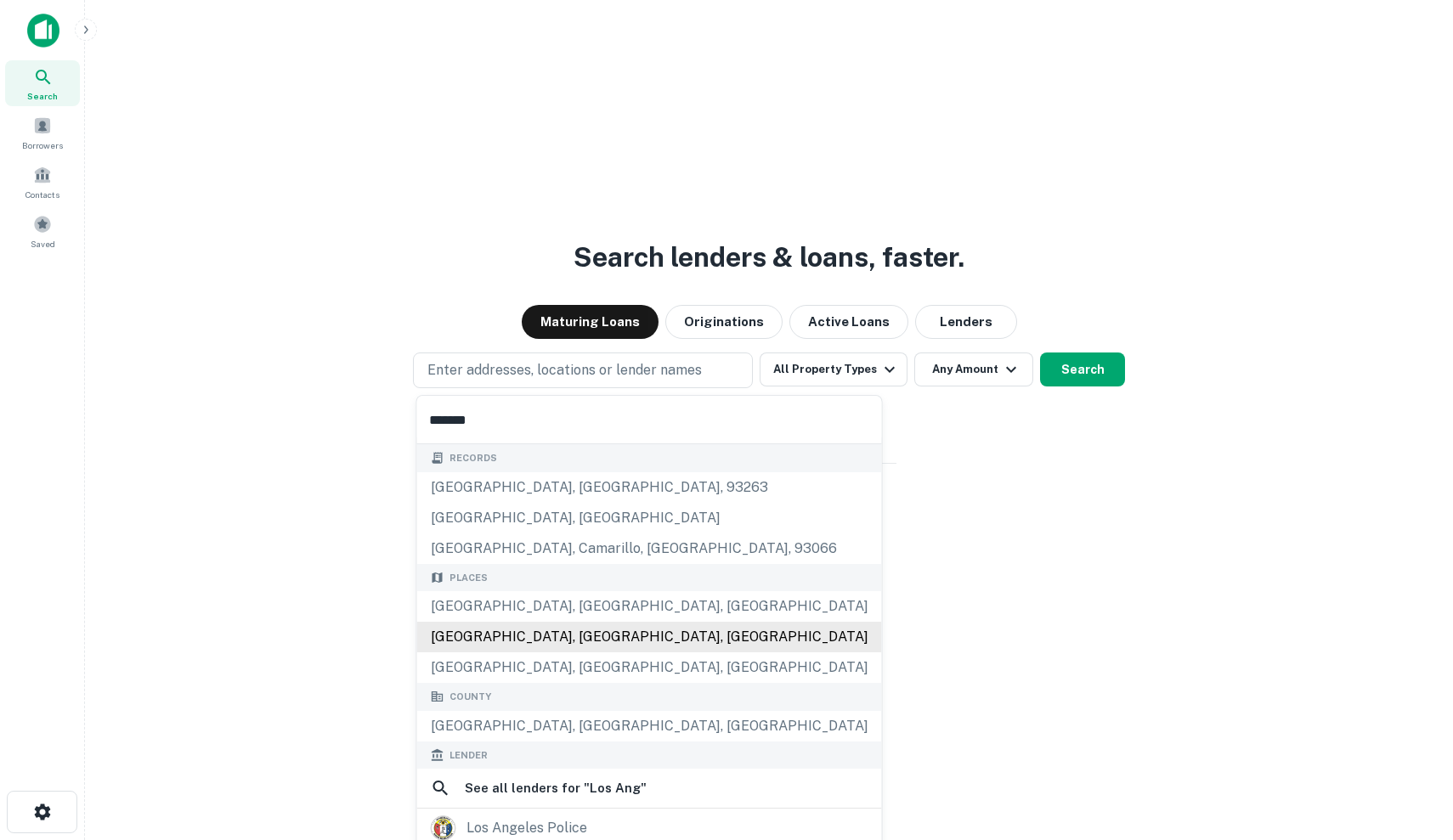
drag, startPoint x: 512, startPoint y: 366, endPoint x: 576, endPoint y: 639, distance: 280.4
click at [576, 639] on div "Los Angeles County, CA, USA" at bounding box center [650, 637] width 465 height 30
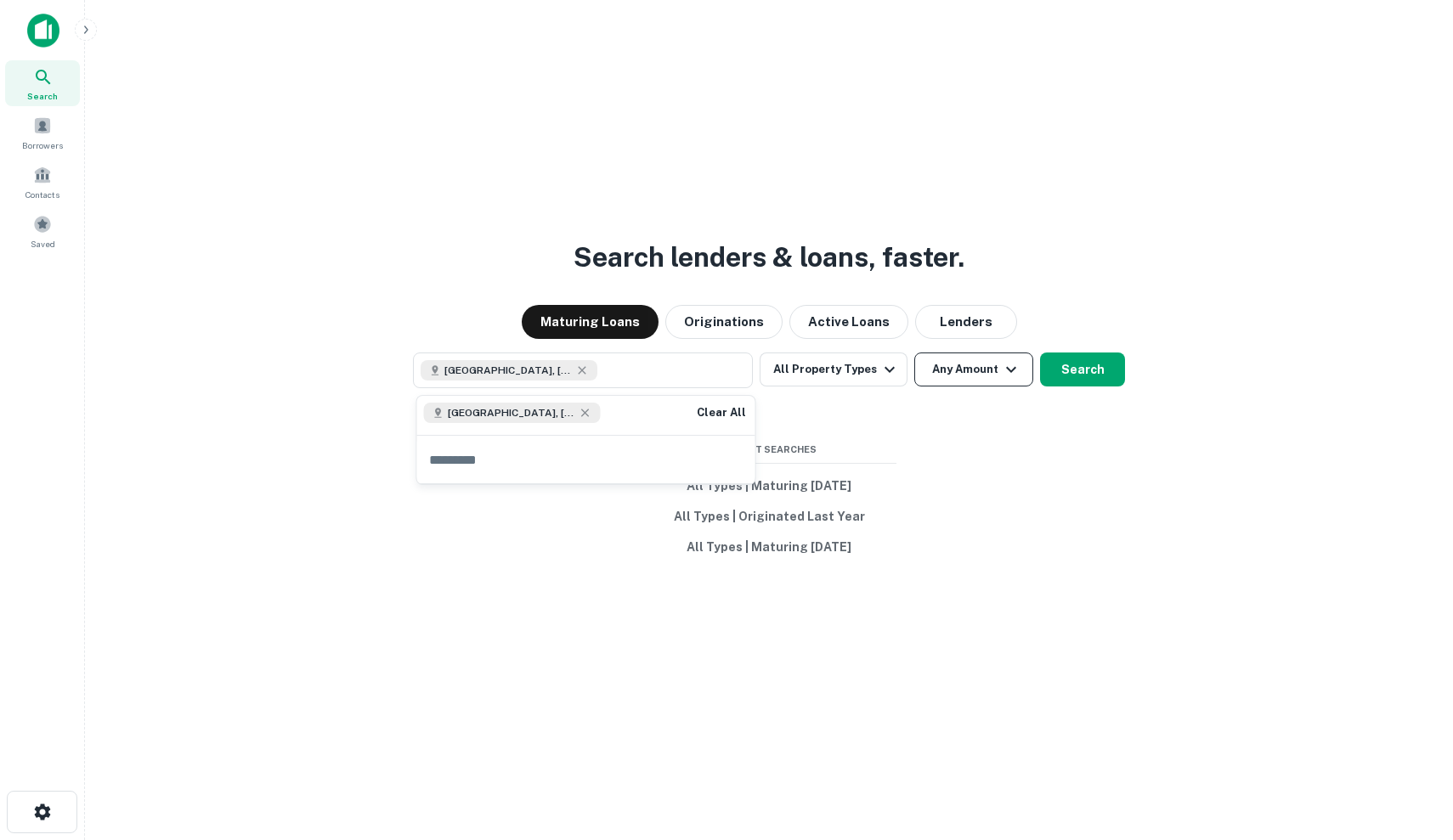
click at [946, 374] on button "Any Amount" at bounding box center [974, 370] width 119 height 34
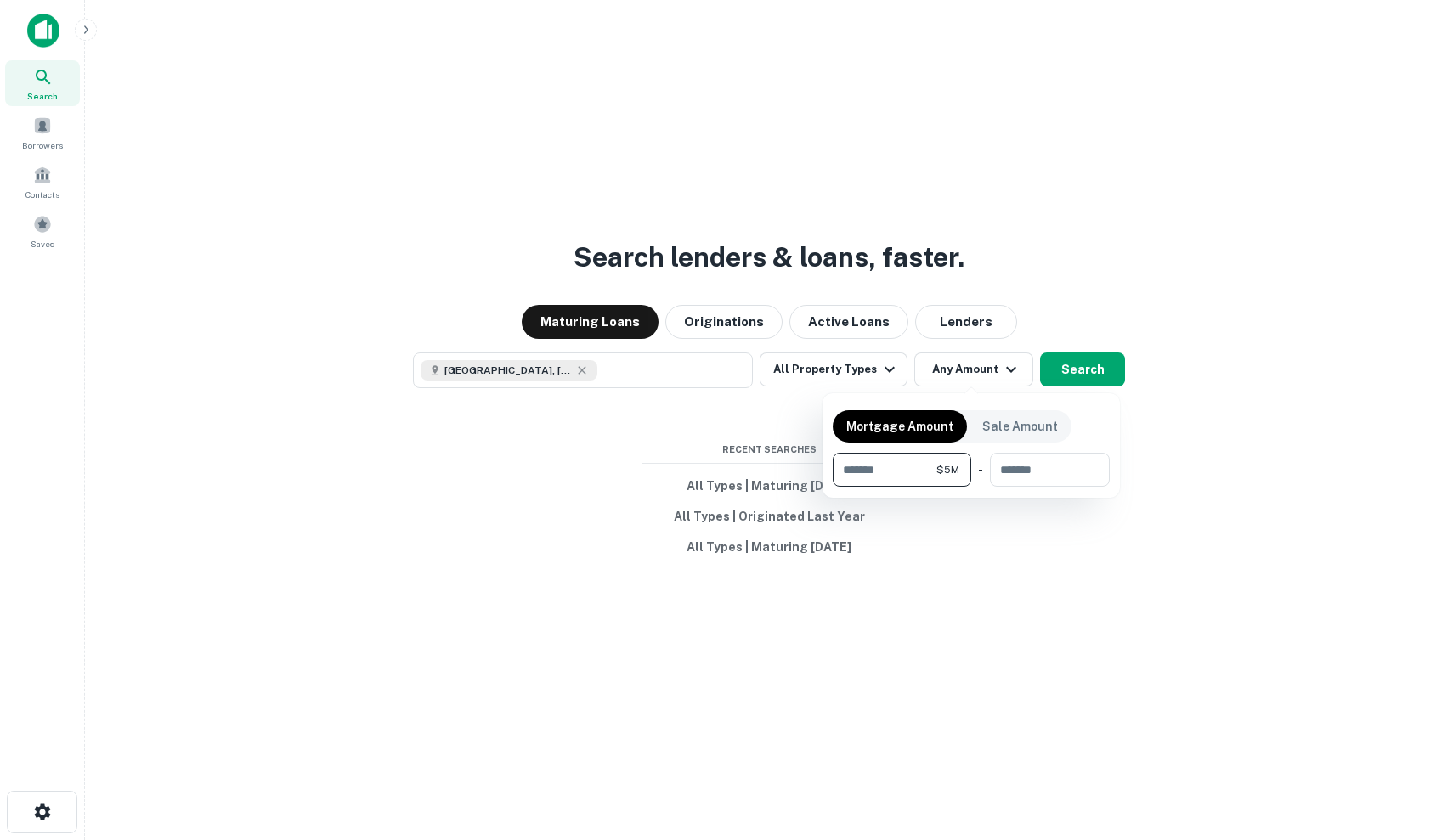
type input "*******"
click at [1070, 375] on div at bounding box center [726, 420] width 1453 height 840
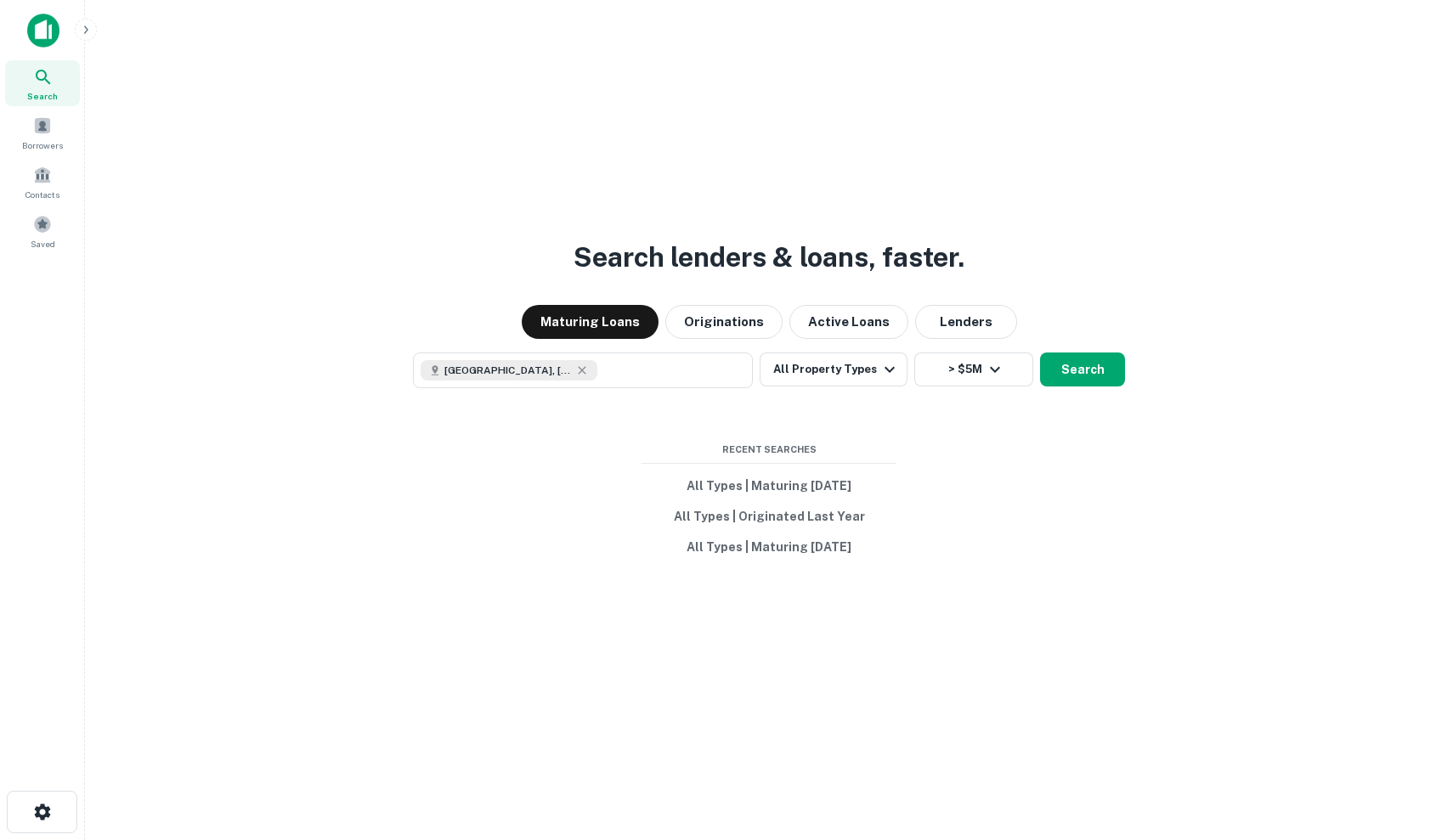
click at [1070, 375] on button "Search" at bounding box center [1082, 370] width 85 height 34
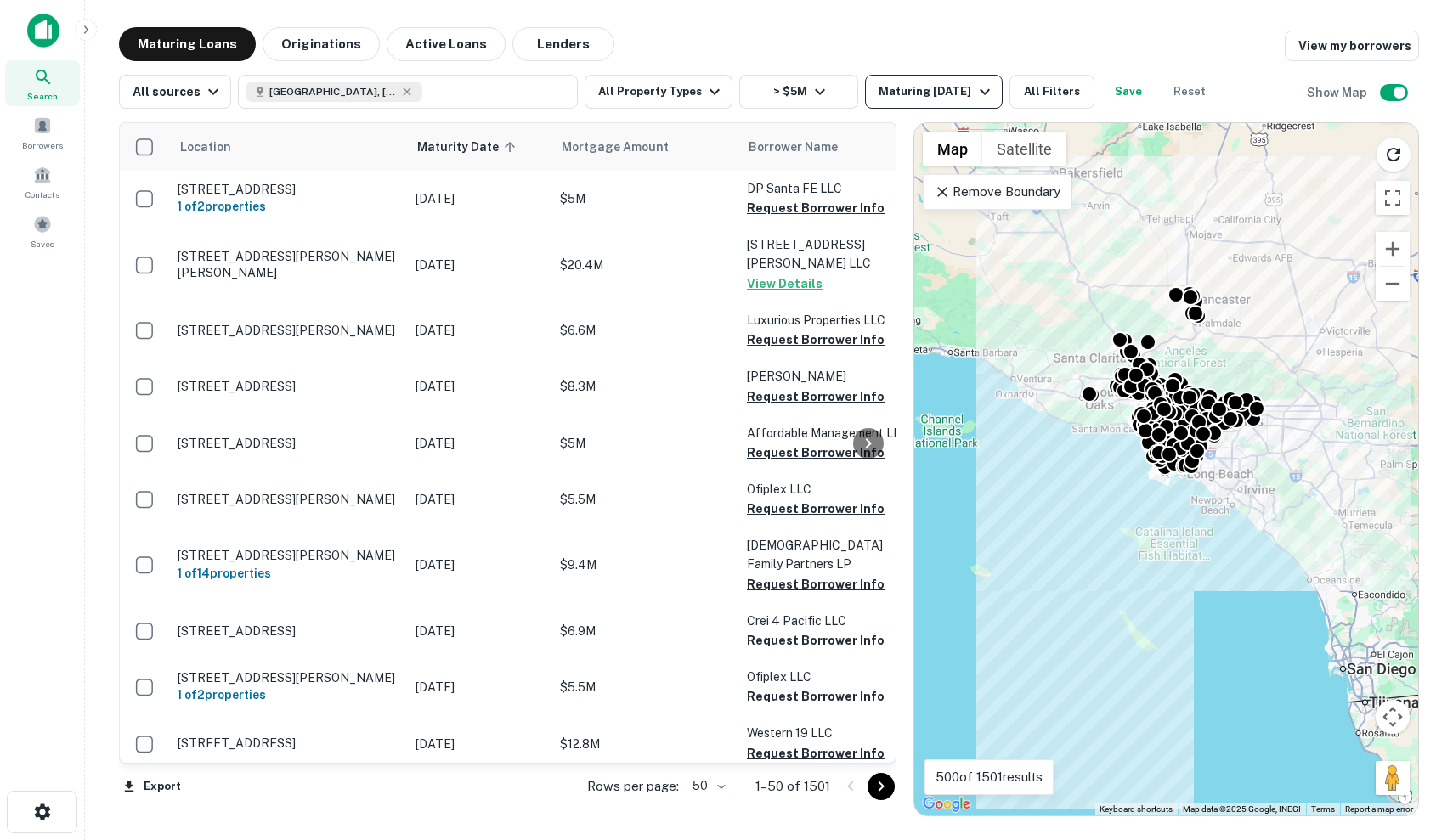
click at [933, 97] on div "Maturing [DATE]" at bounding box center [936, 92] width 116 height 21
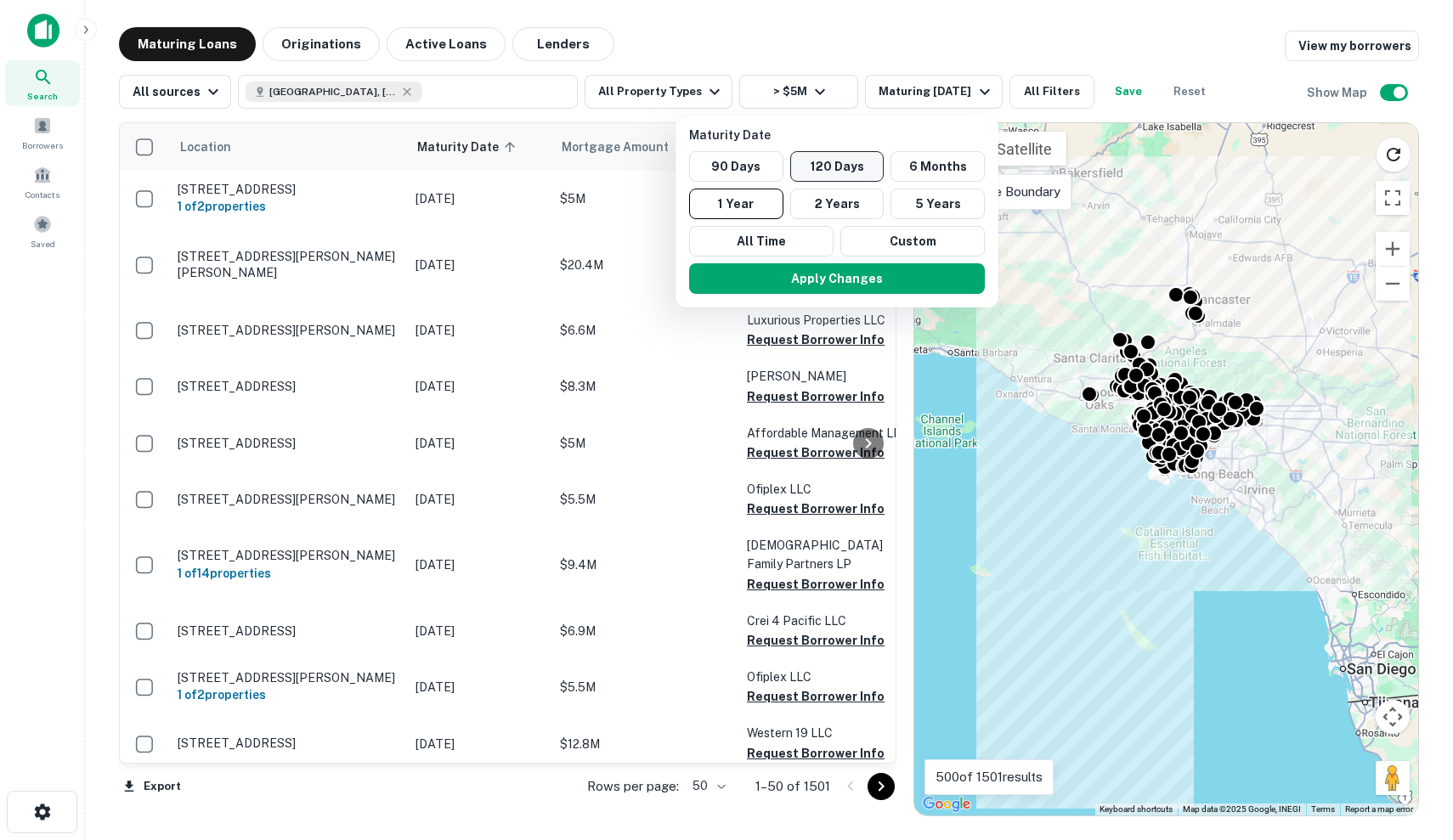
click at [873, 168] on button "120 Days" at bounding box center [837, 166] width 94 height 30
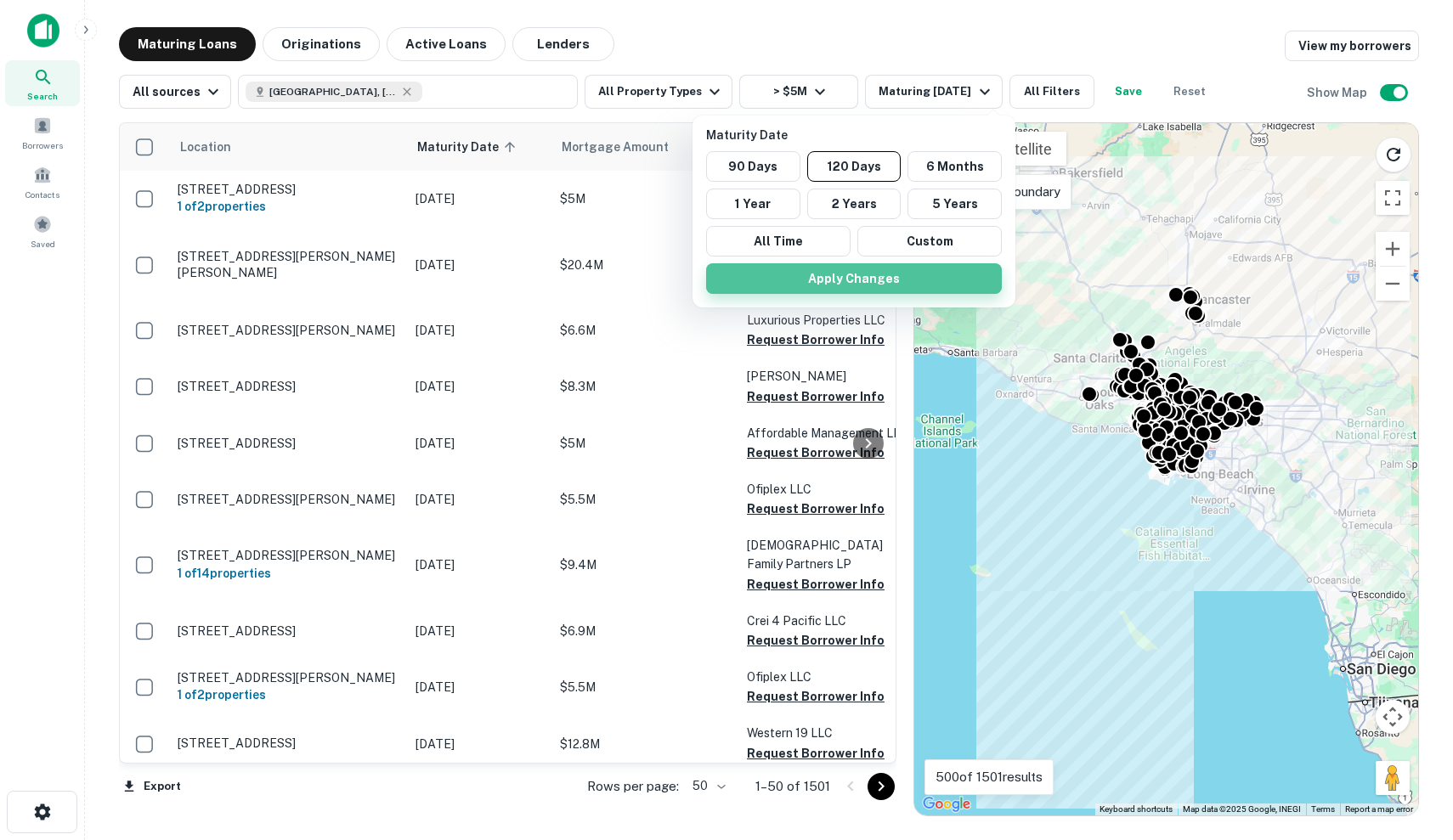
click at [900, 283] on button "Apply Changes" at bounding box center [854, 278] width 296 height 30
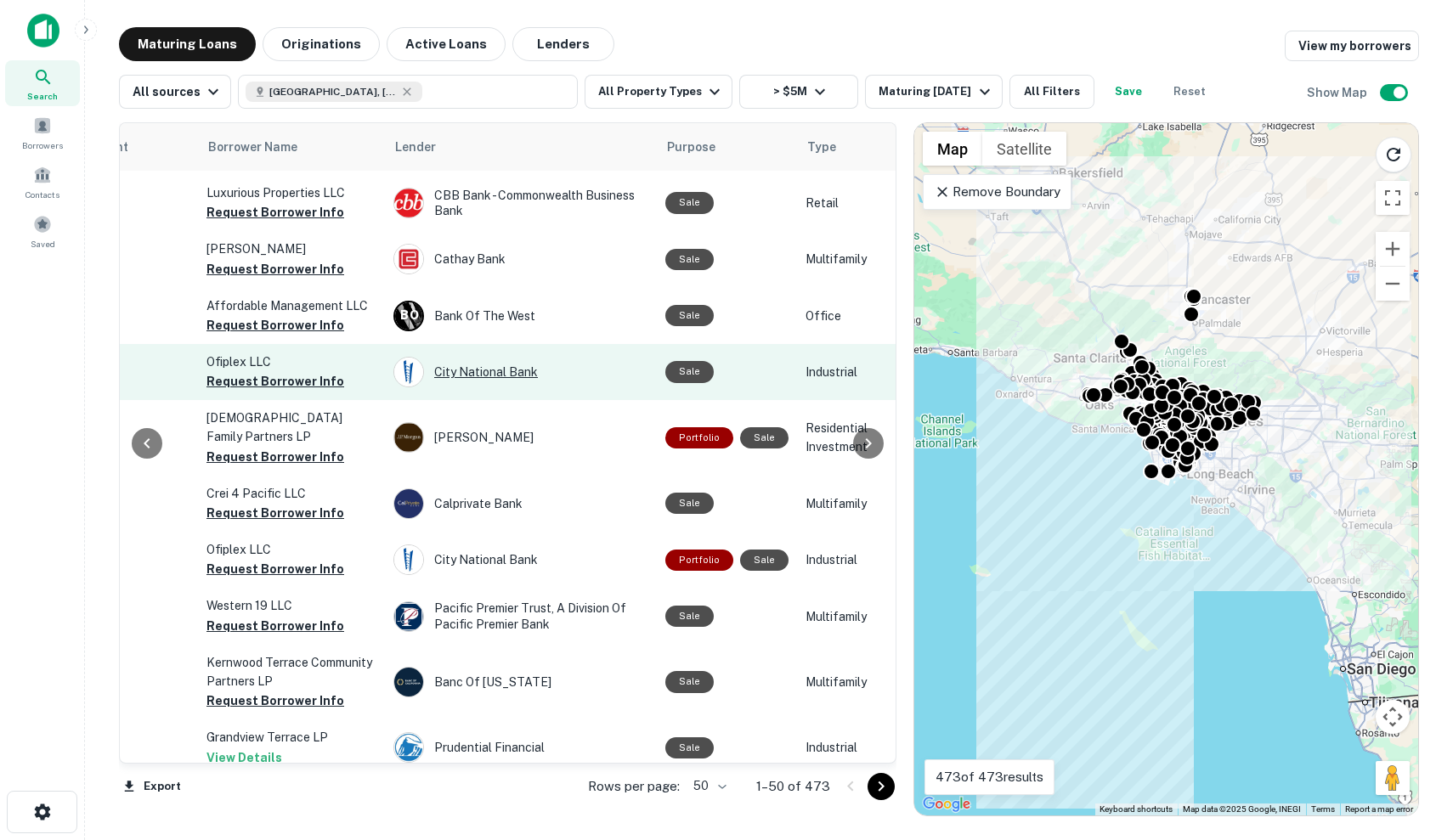
scroll to position [134, 539]
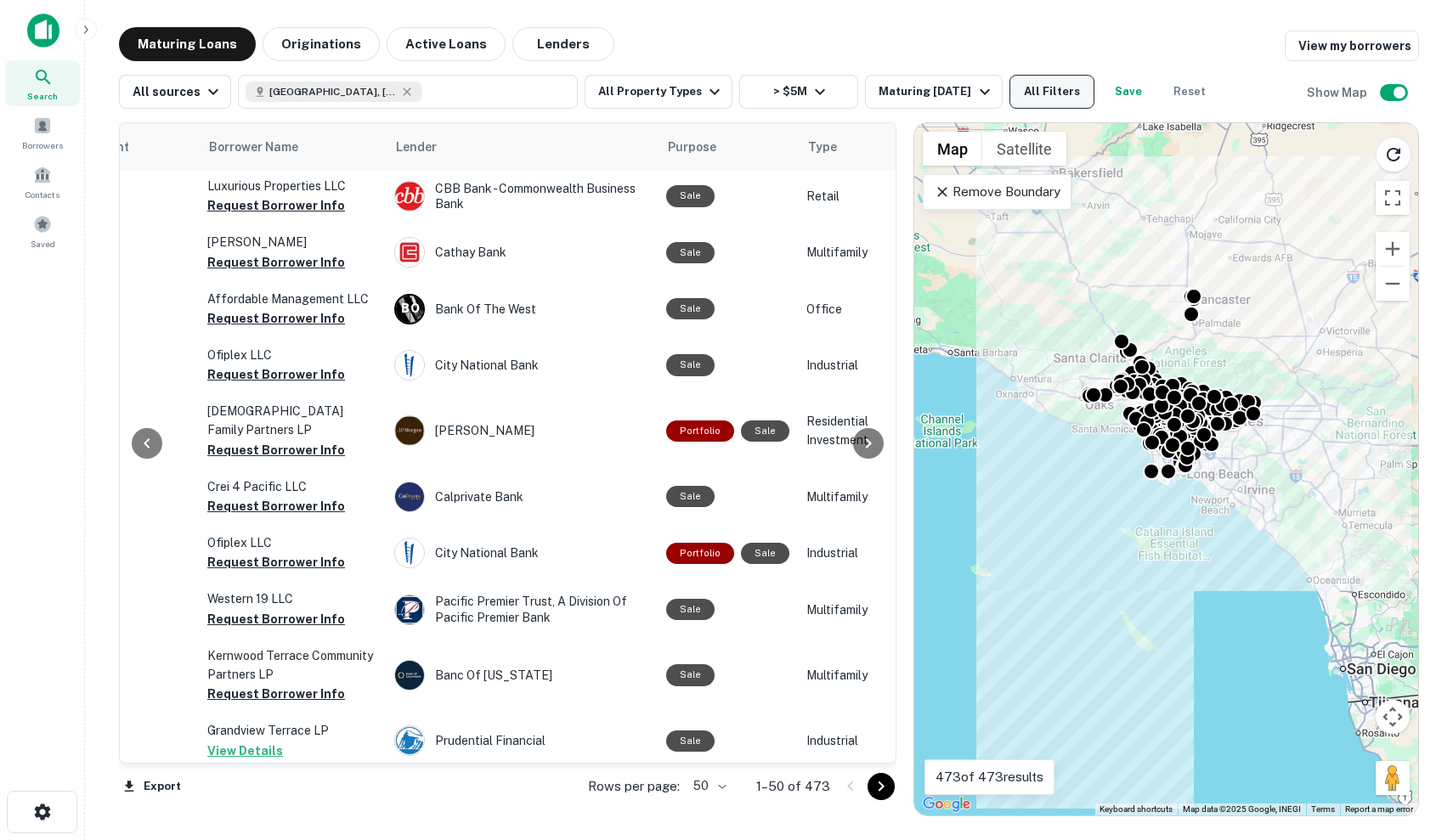
click at [1033, 87] on button "All Filters" at bounding box center [1052, 91] width 85 height 34
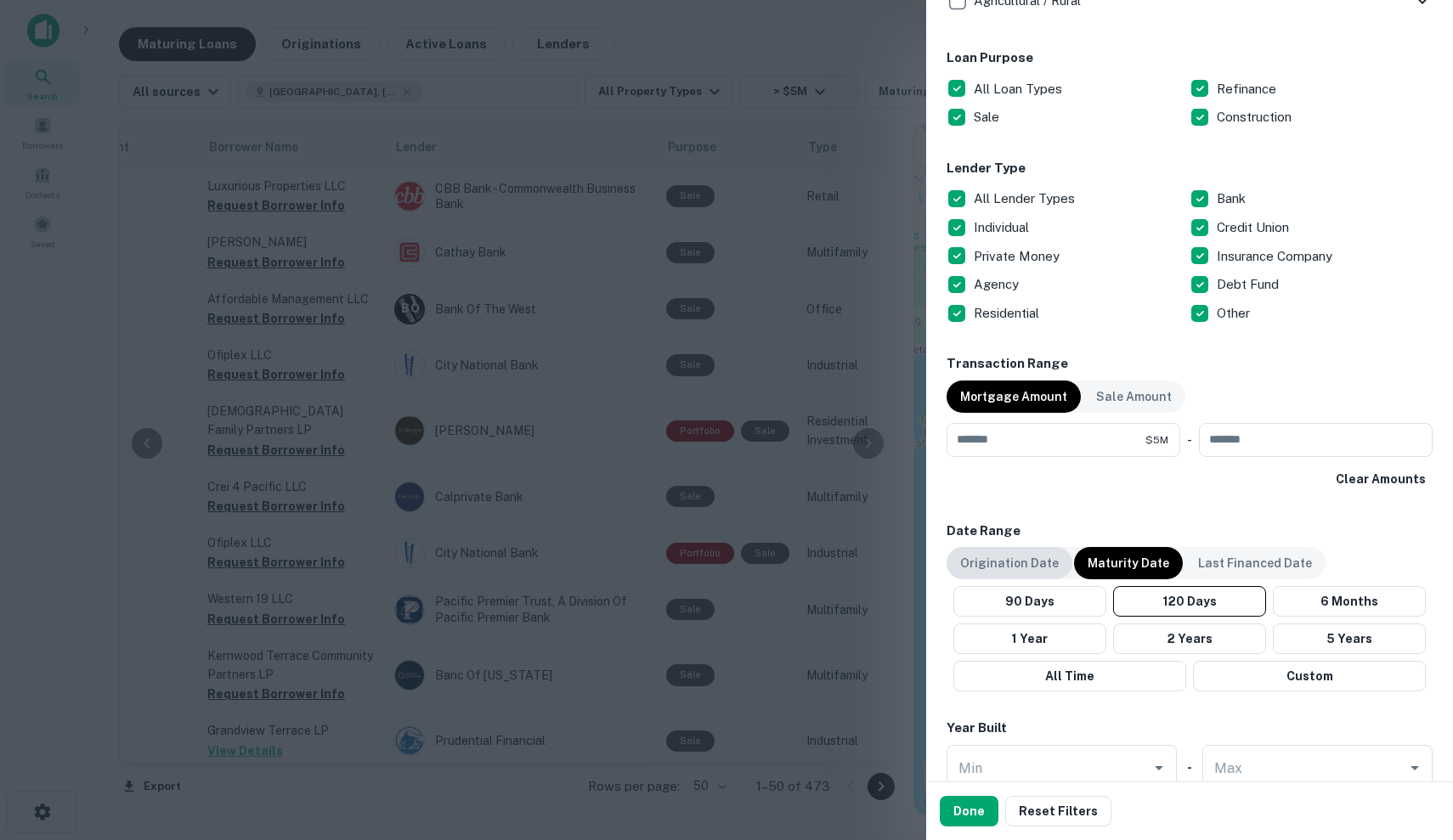
scroll to position [875, 0]
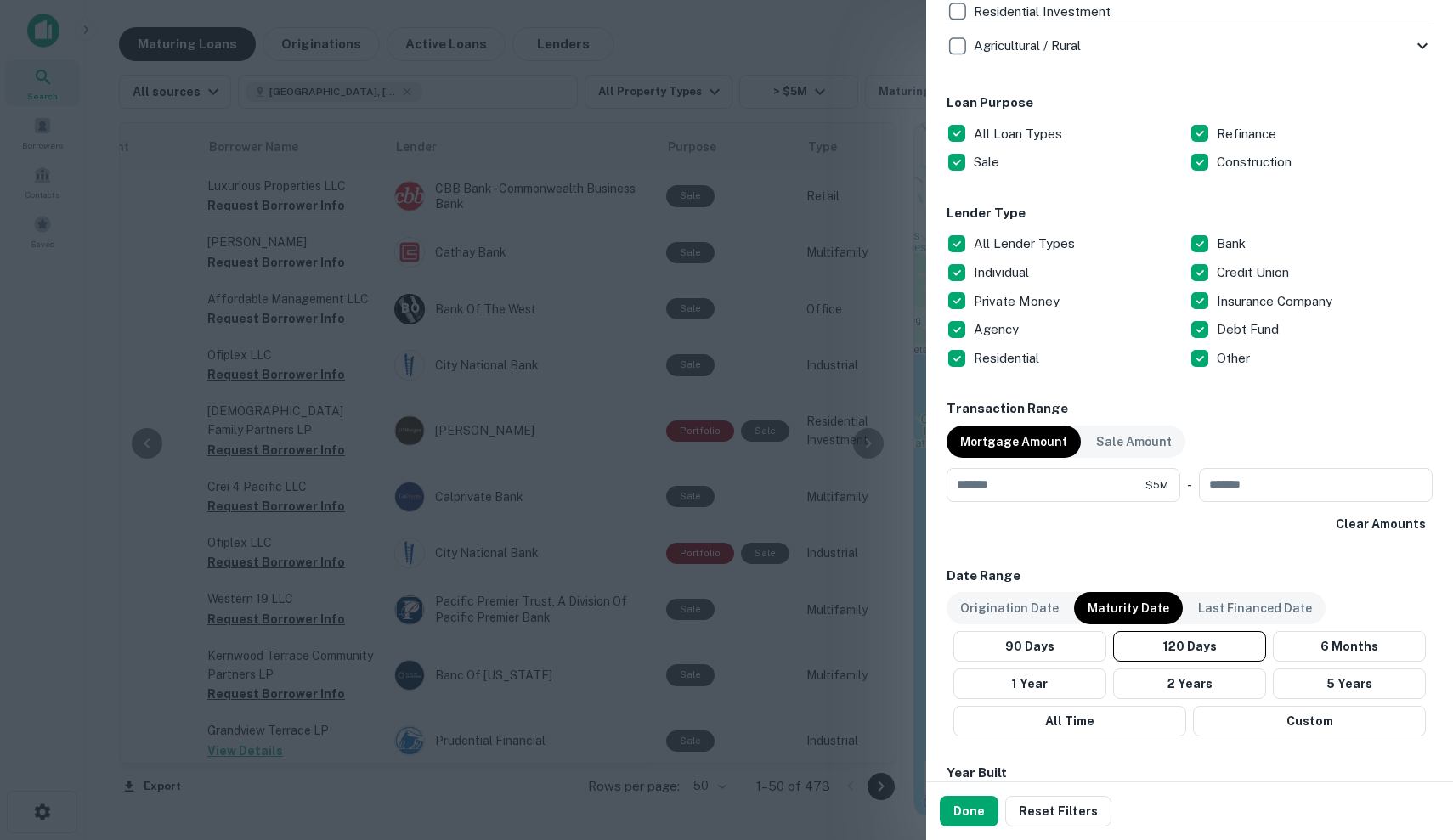
click at [1028, 240] on p "All Lender Types" at bounding box center [1026, 244] width 105 height 21
click at [1007, 305] on p "Private Money" at bounding box center [1018, 302] width 90 height 21
click at [1009, 357] on p "Residential" at bounding box center [1008, 359] width 69 height 21
click at [1234, 329] on p "Debt Fund" at bounding box center [1249, 330] width 65 height 21
click at [994, 274] on p "Individual" at bounding box center [1003, 272] width 58 height 21
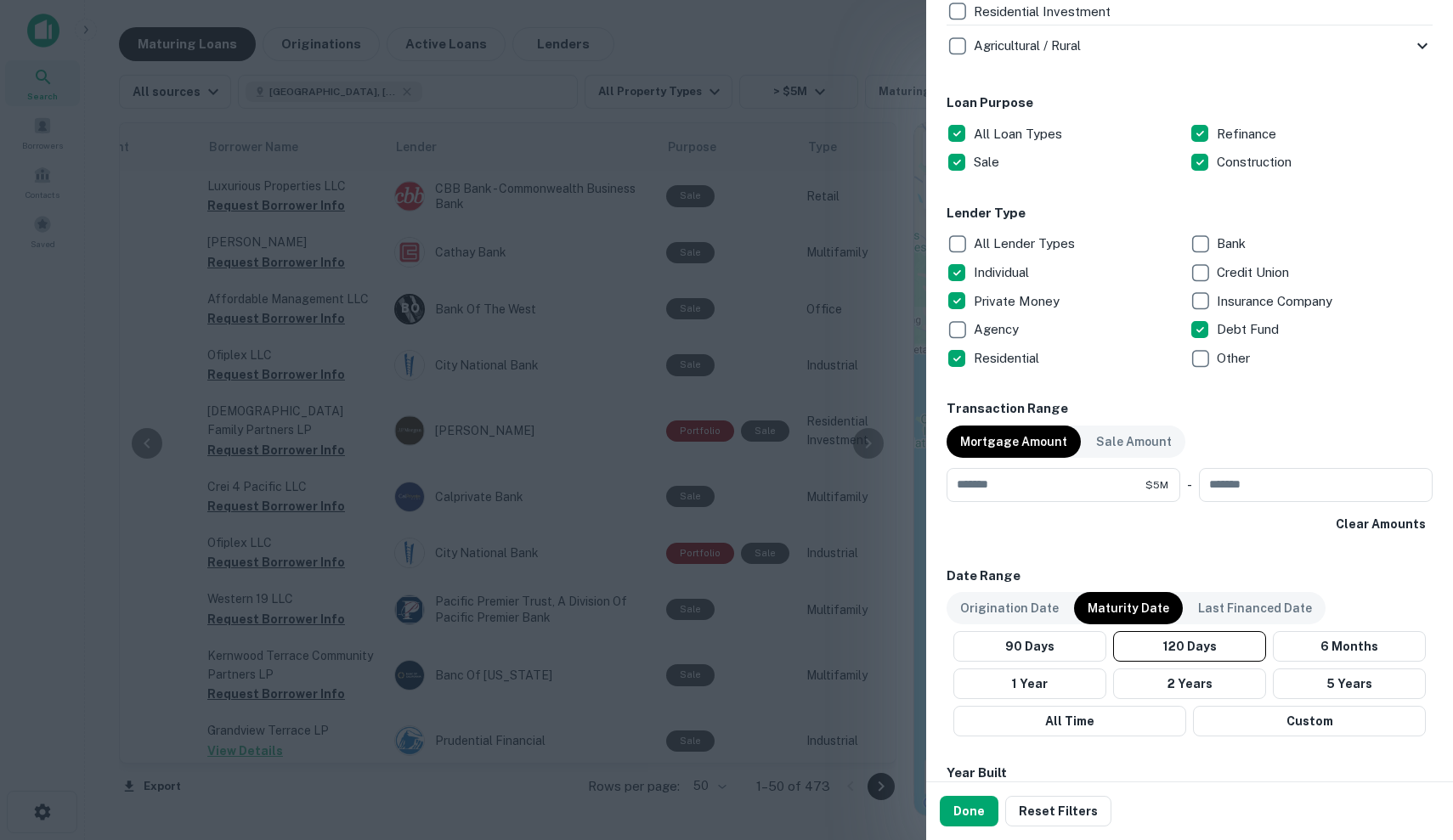
click at [968, 792] on div "Done Reset Filters" at bounding box center [1189, 811] width 527 height 58
click at [968, 811] on button "Done" at bounding box center [969, 811] width 58 height 30
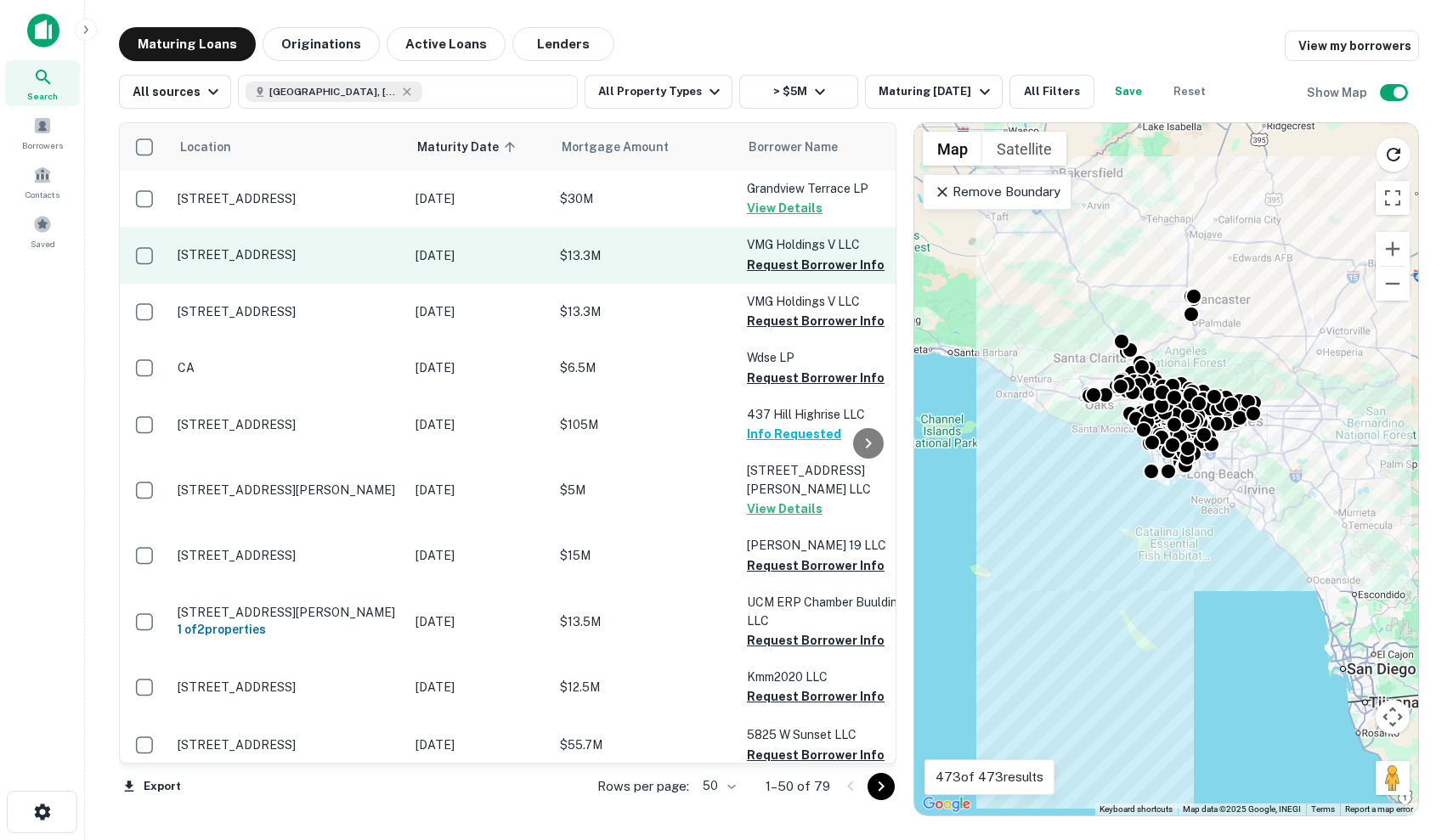
click at [531, 254] on p "Oct 13, 2025" at bounding box center [479, 255] width 127 height 19
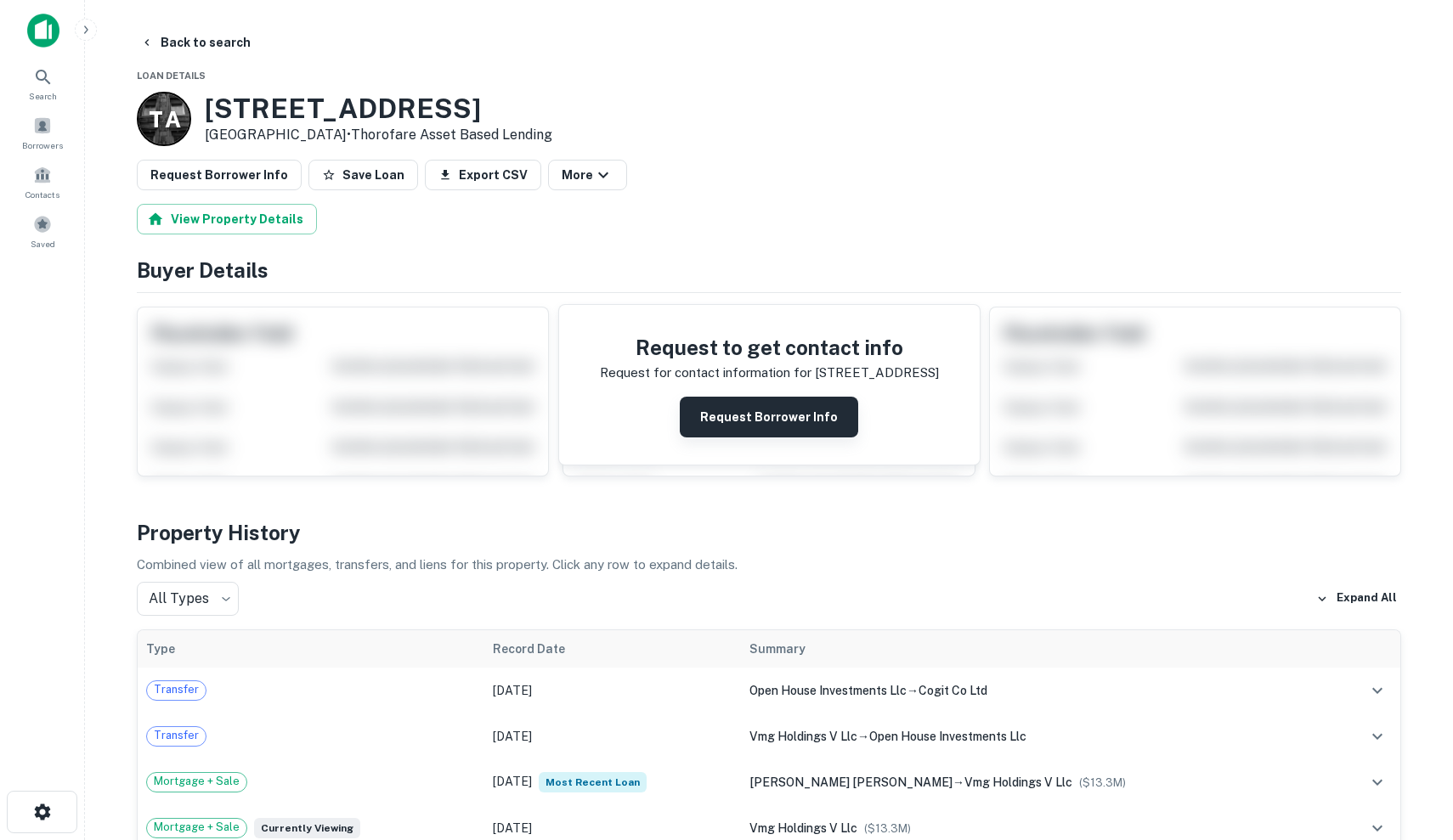
click at [728, 407] on button "Request Borrower Info" at bounding box center [768, 417] width 178 height 41
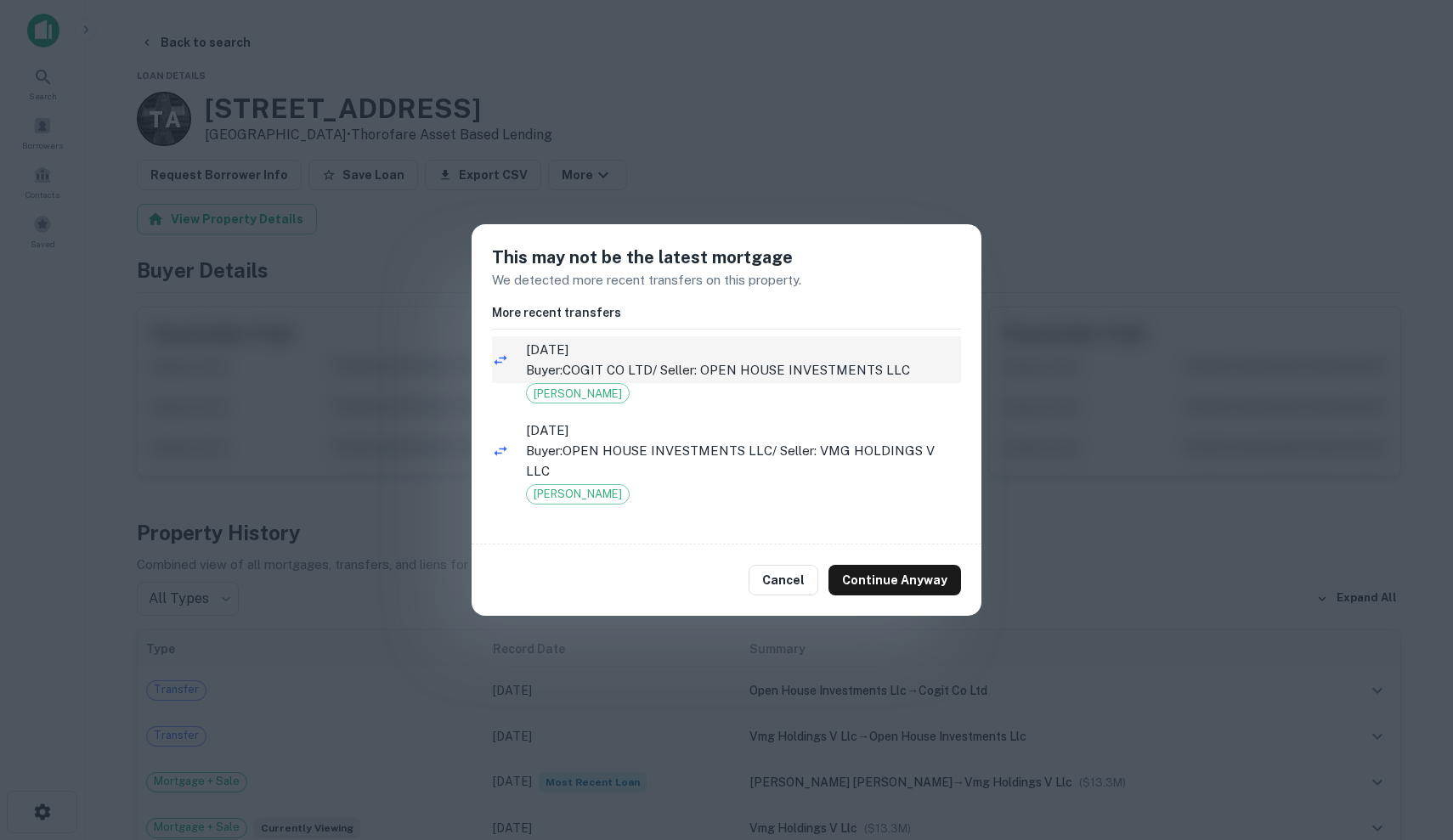
click at [720, 383] on li "9/28/2022 Buyer: COGIT CO LTD / Seller: OPEN HOUSE INVESTMENTS LLC" at bounding box center [726, 360] width 469 height 47
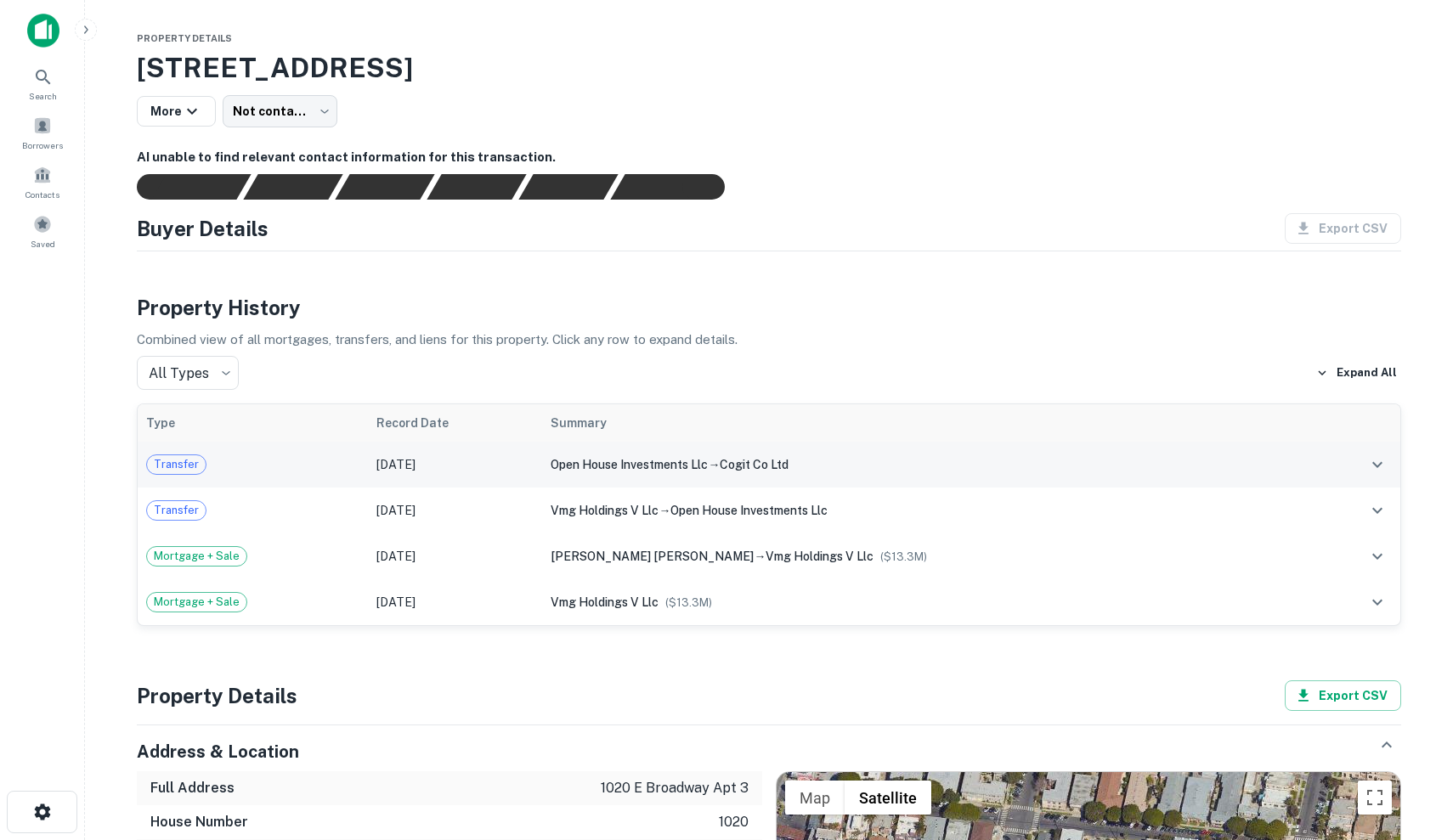
click at [542, 473] on td "Sep 28, 2022" at bounding box center [454, 465] width 174 height 46
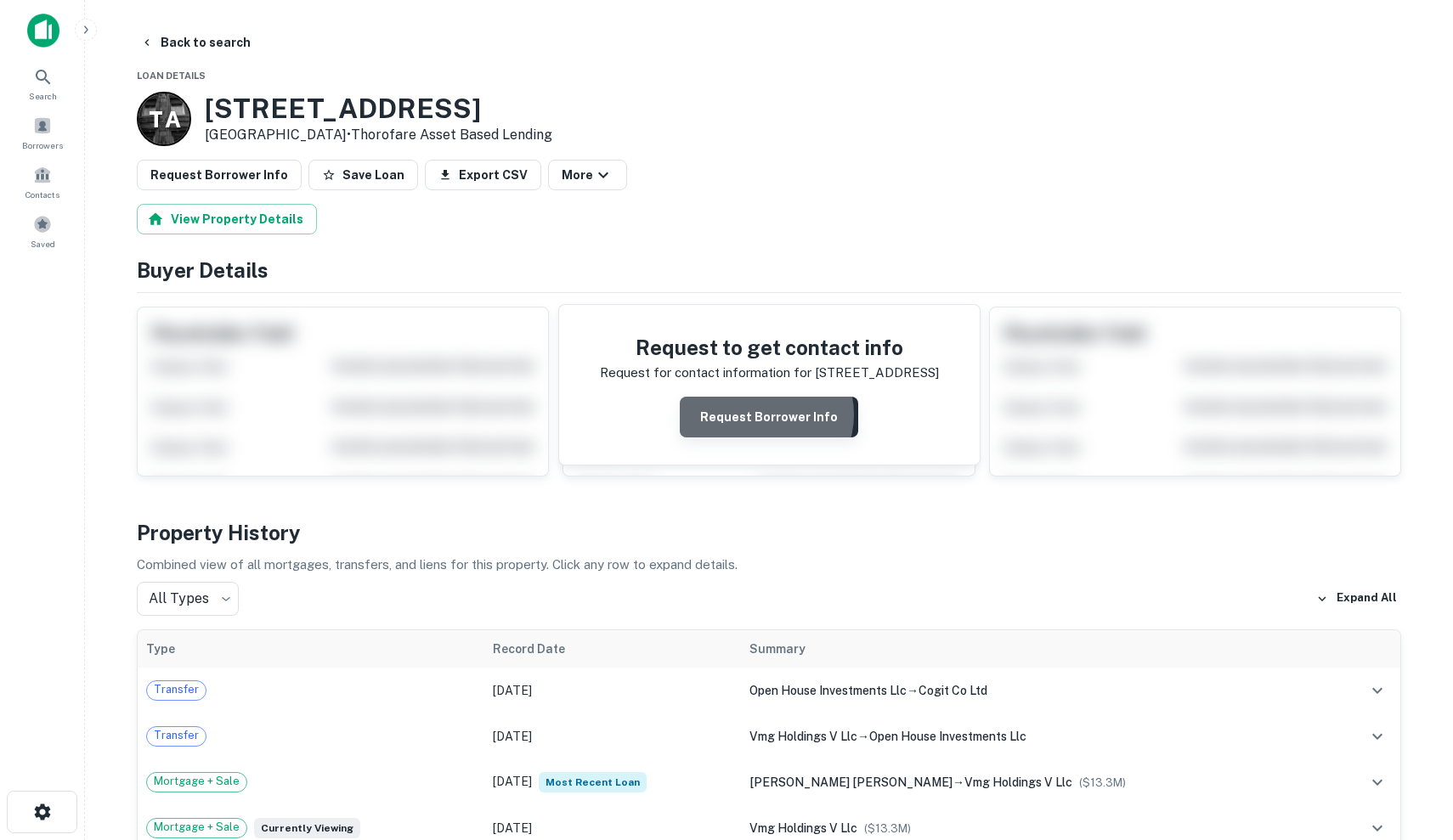
click at [768, 414] on button "Request Borrower Info" at bounding box center [768, 417] width 178 height 41
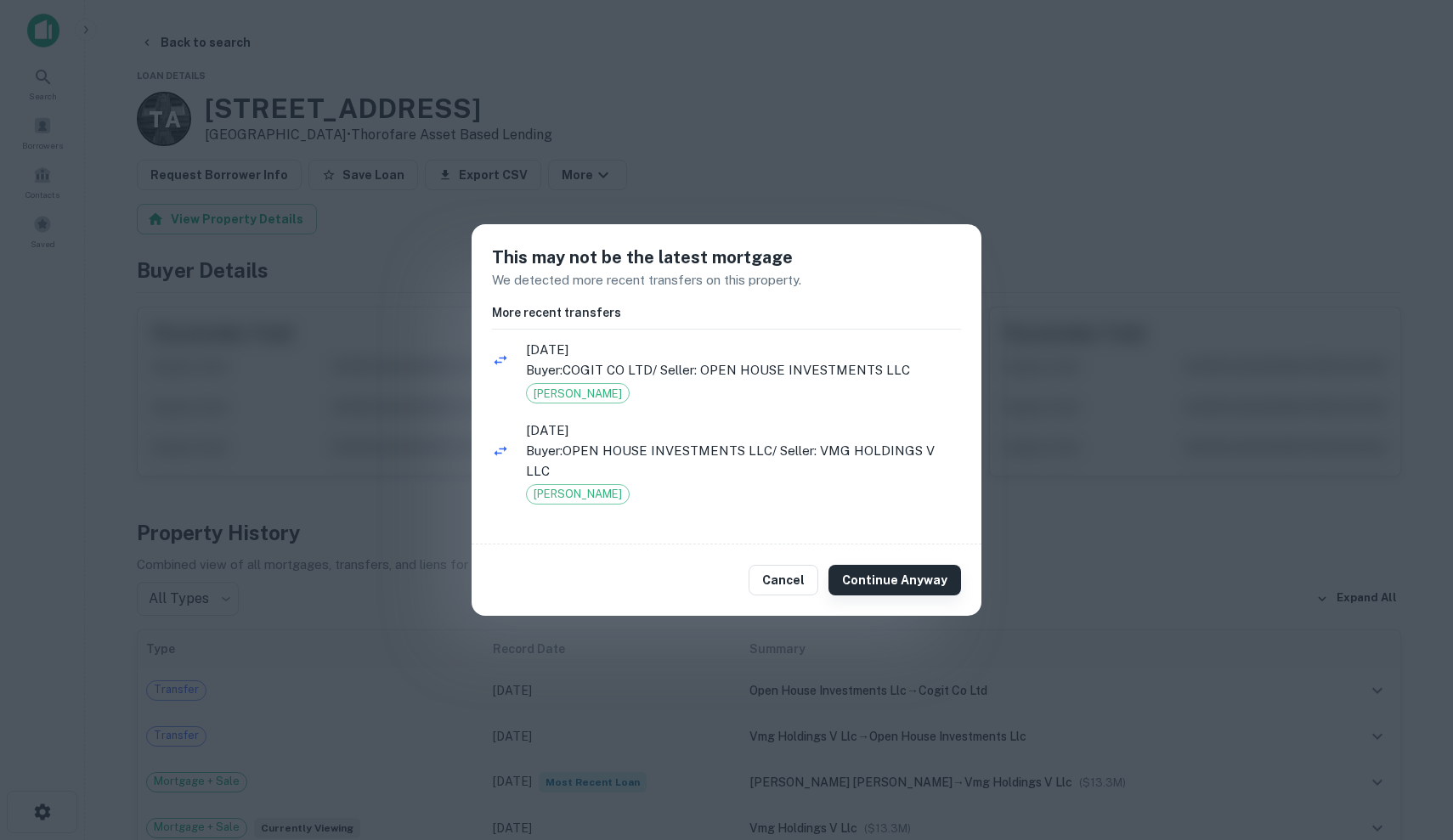
click at [923, 578] on button "Continue Anyway" at bounding box center [895, 580] width 133 height 30
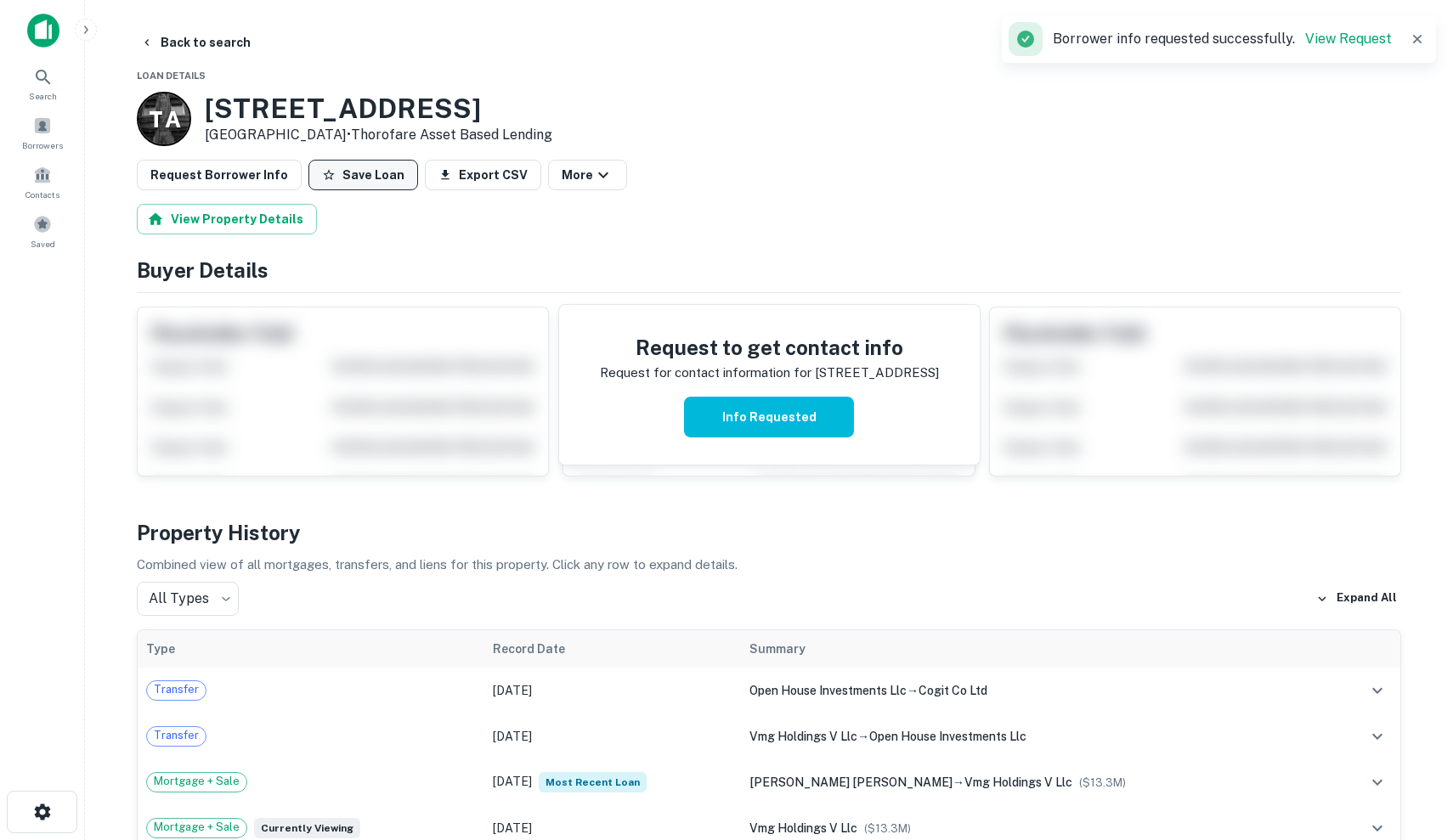
click at [367, 174] on button "Save Loan" at bounding box center [363, 174] width 109 height 30
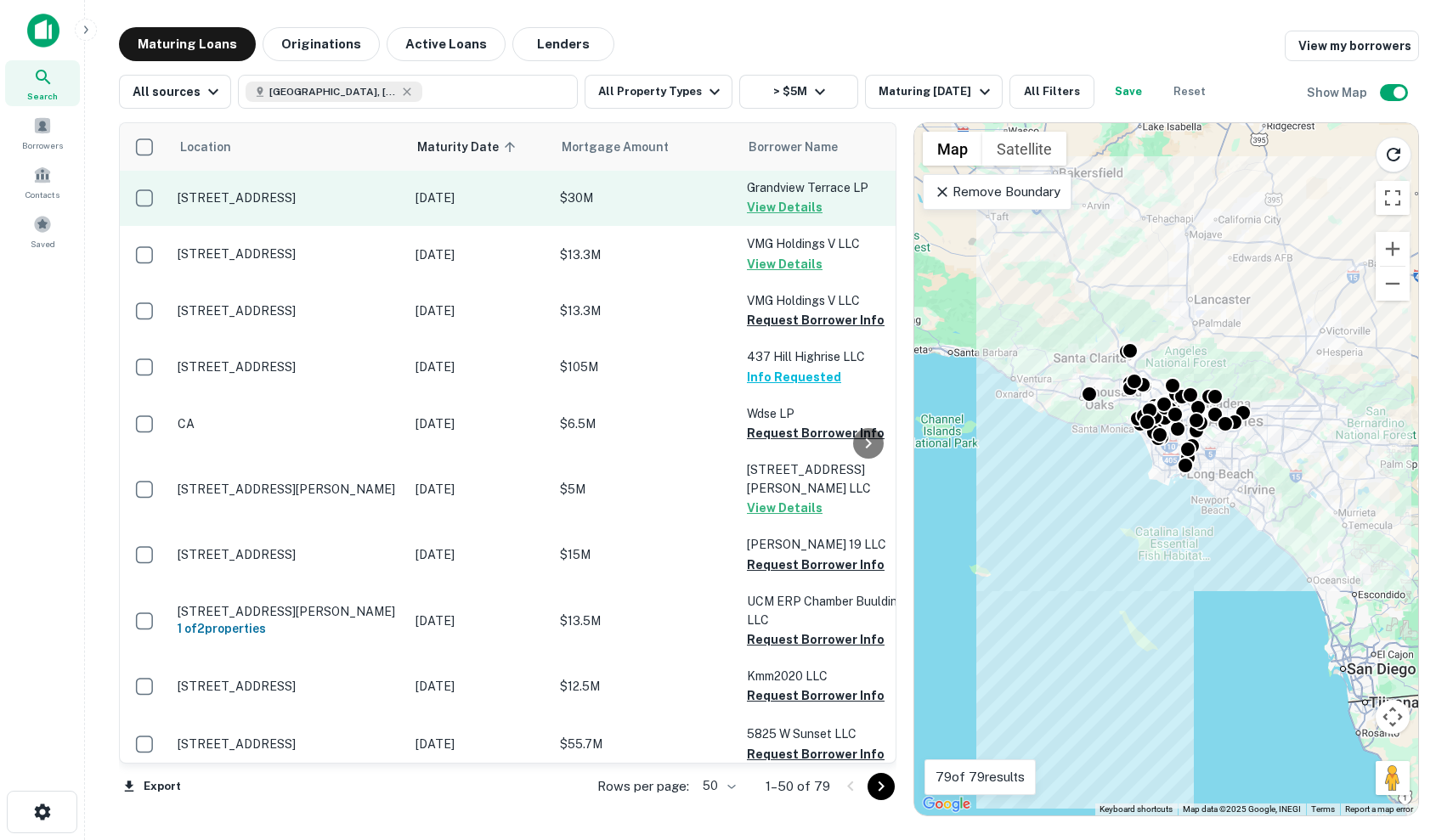
scroll to position [1, -1]
click at [514, 196] on p "Oct 08, 2025" at bounding box center [479, 198] width 127 height 19
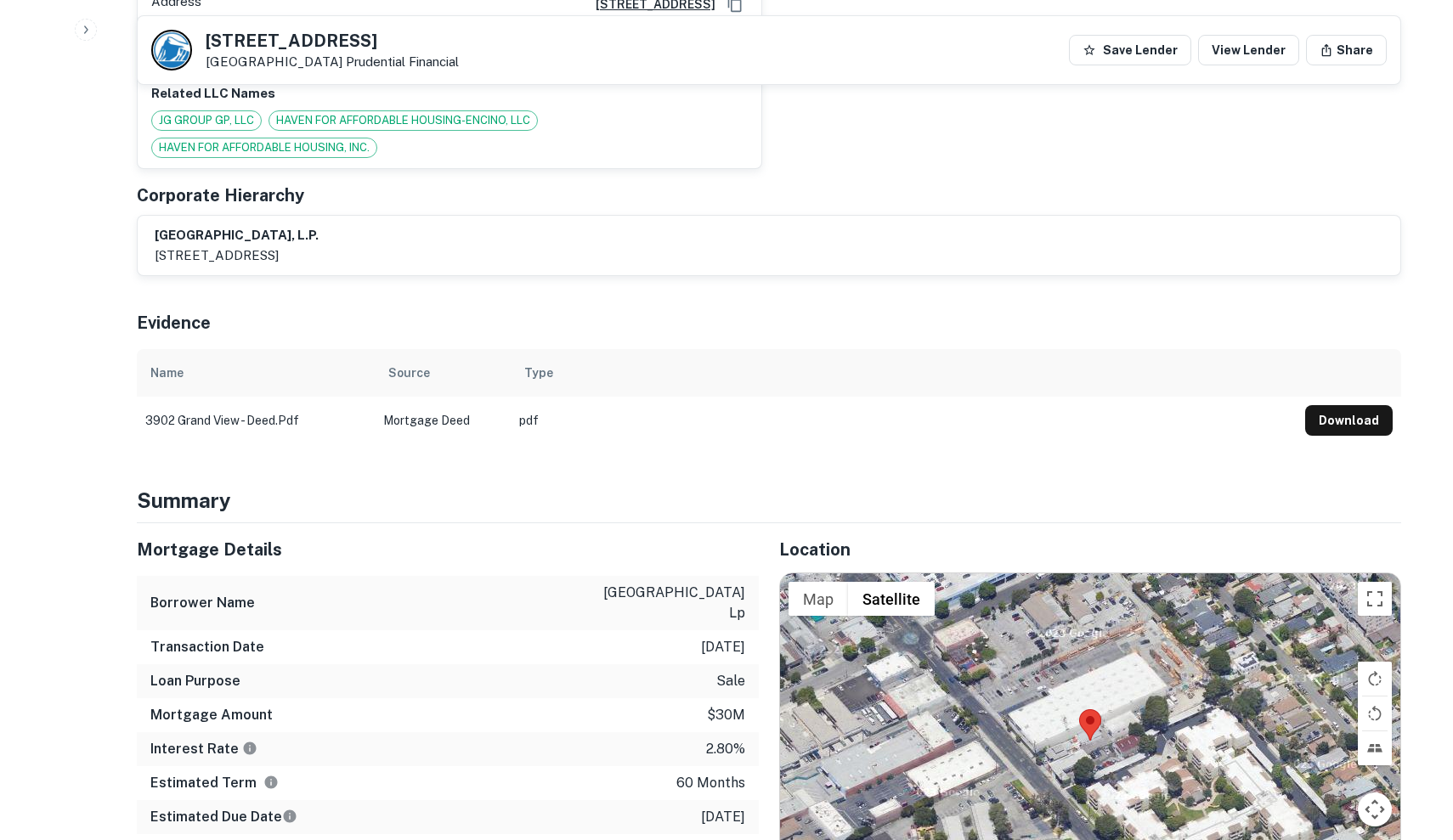
scroll to position [916, 0]
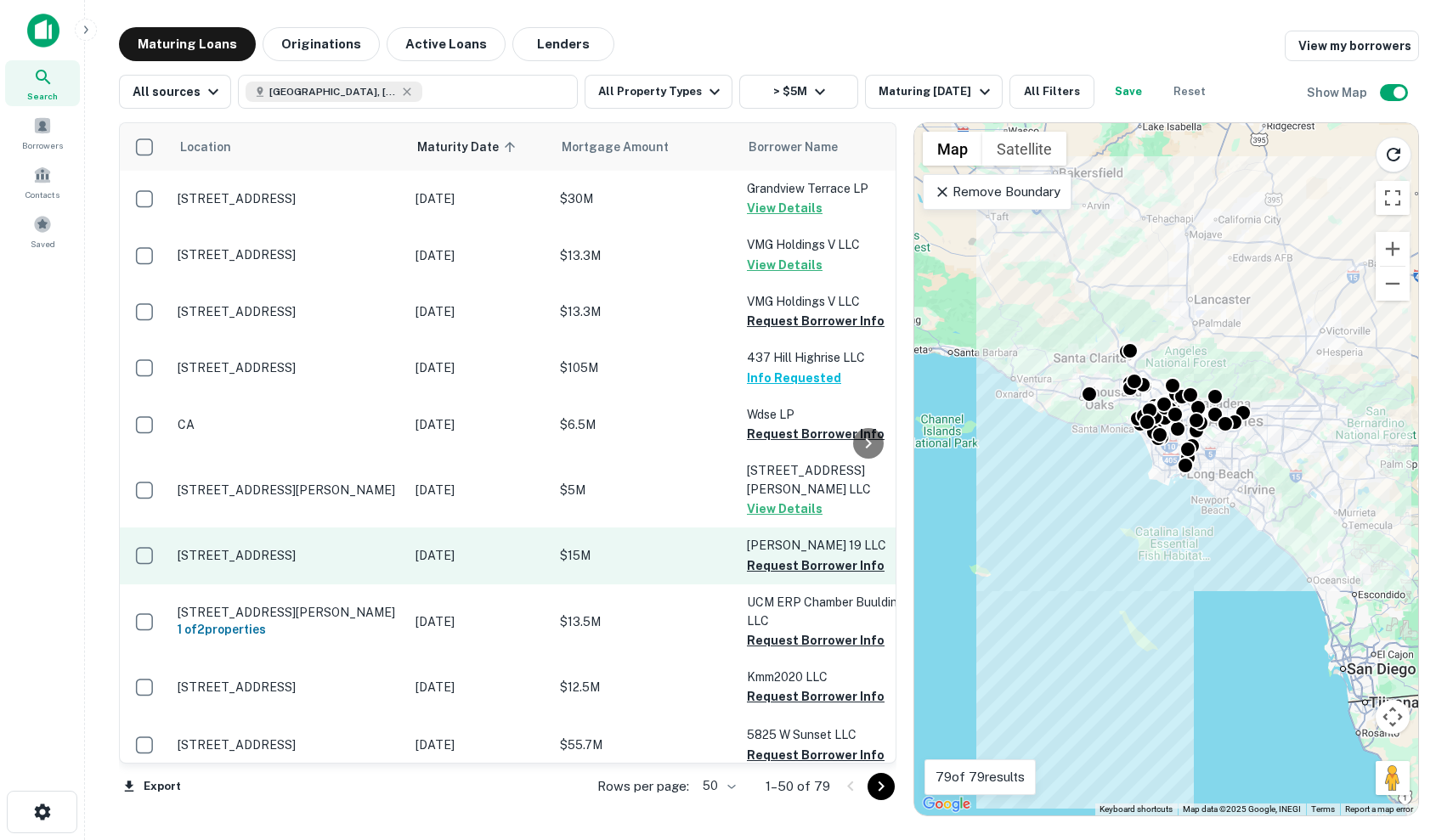
click at [520, 547] on p "[DATE]" at bounding box center [479, 556] width 127 height 19
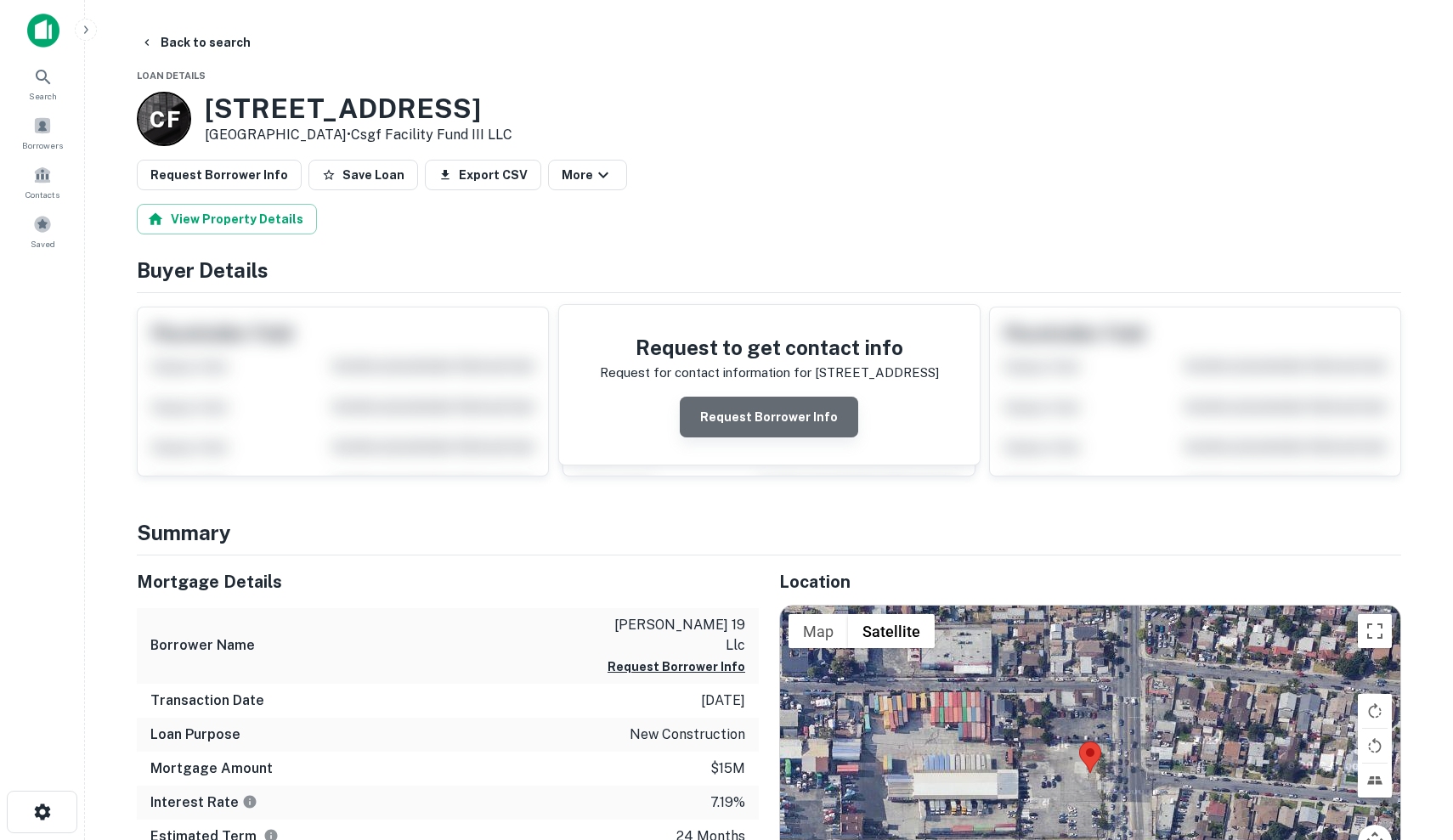
click at [773, 418] on button "Request Borrower Info" at bounding box center [768, 417] width 178 height 41
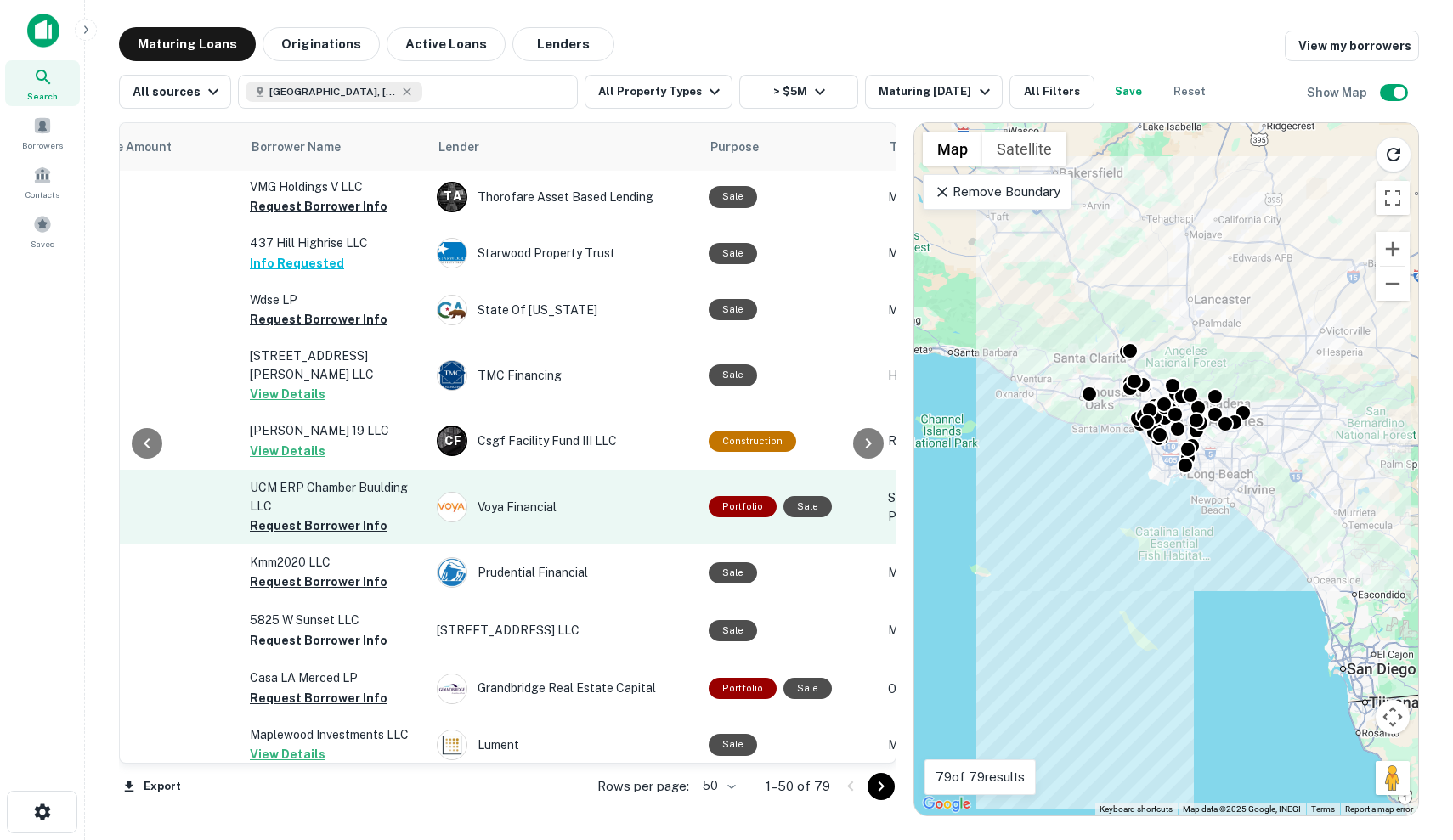
scroll to position [116, 497]
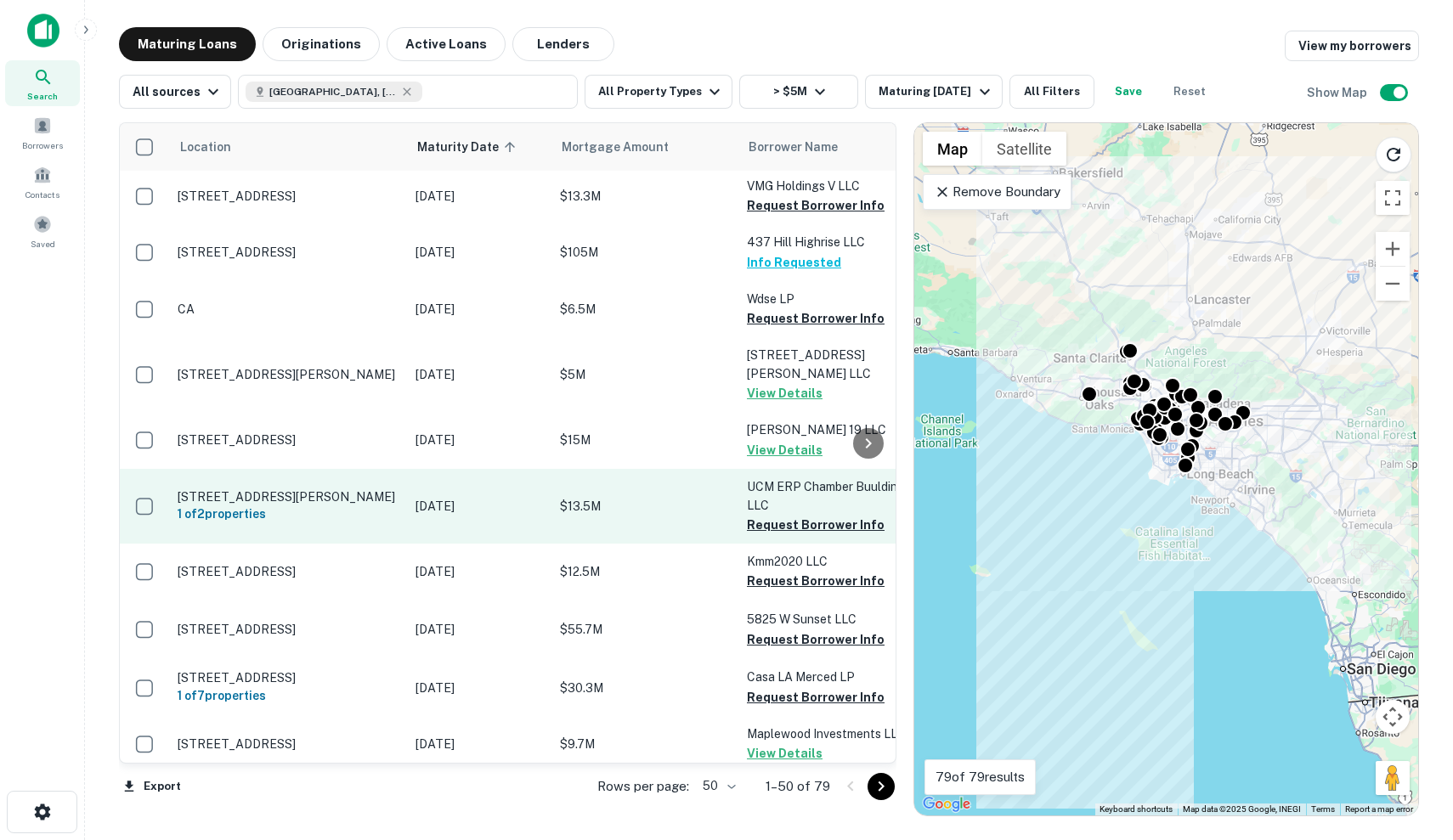
click at [449, 497] on p "[DATE]" at bounding box center [479, 506] width 127 height 19
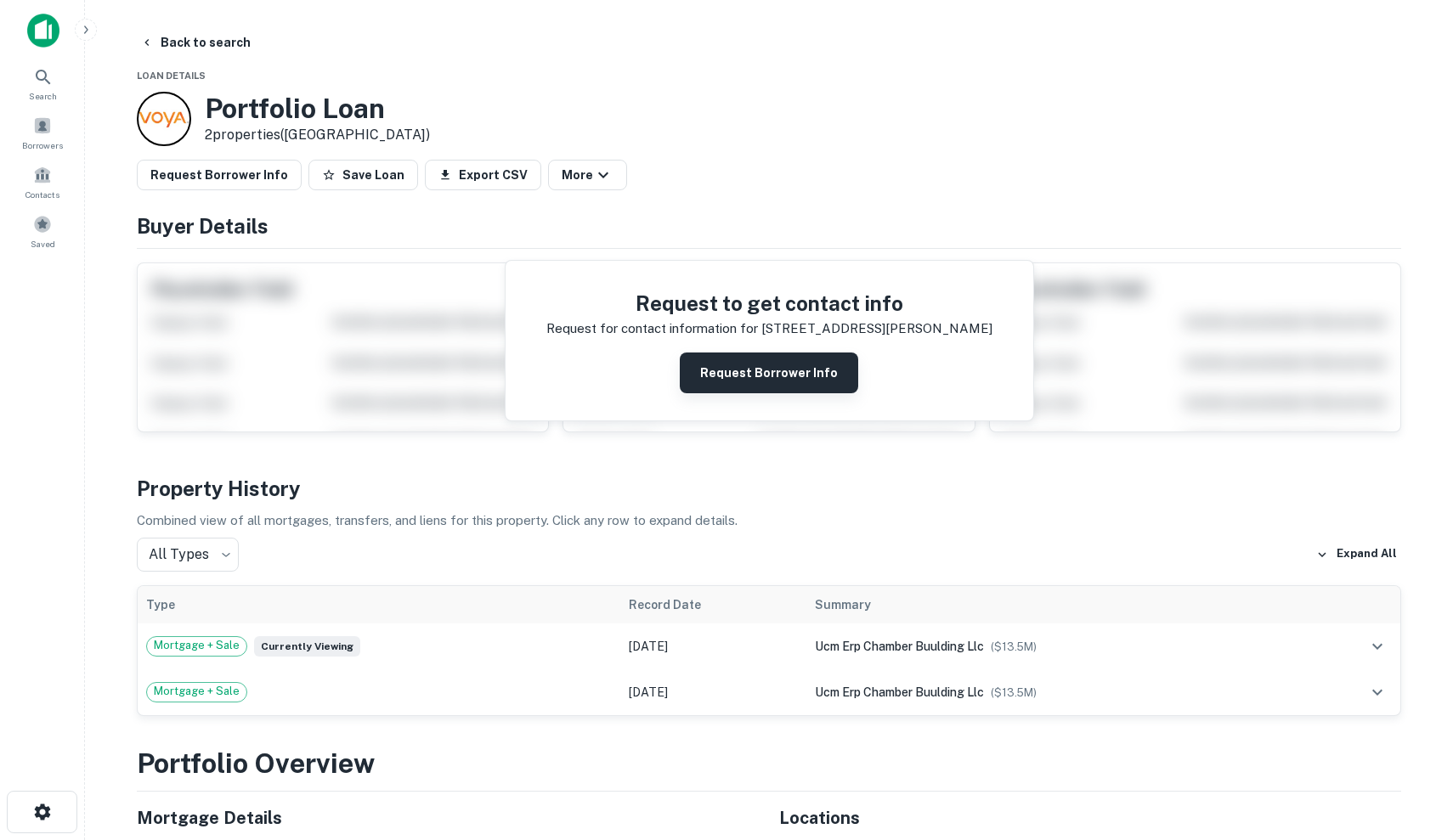
click at [754, 383] on button "Request Borrower Info" at bounding box center [768, 372] width 178 height 41
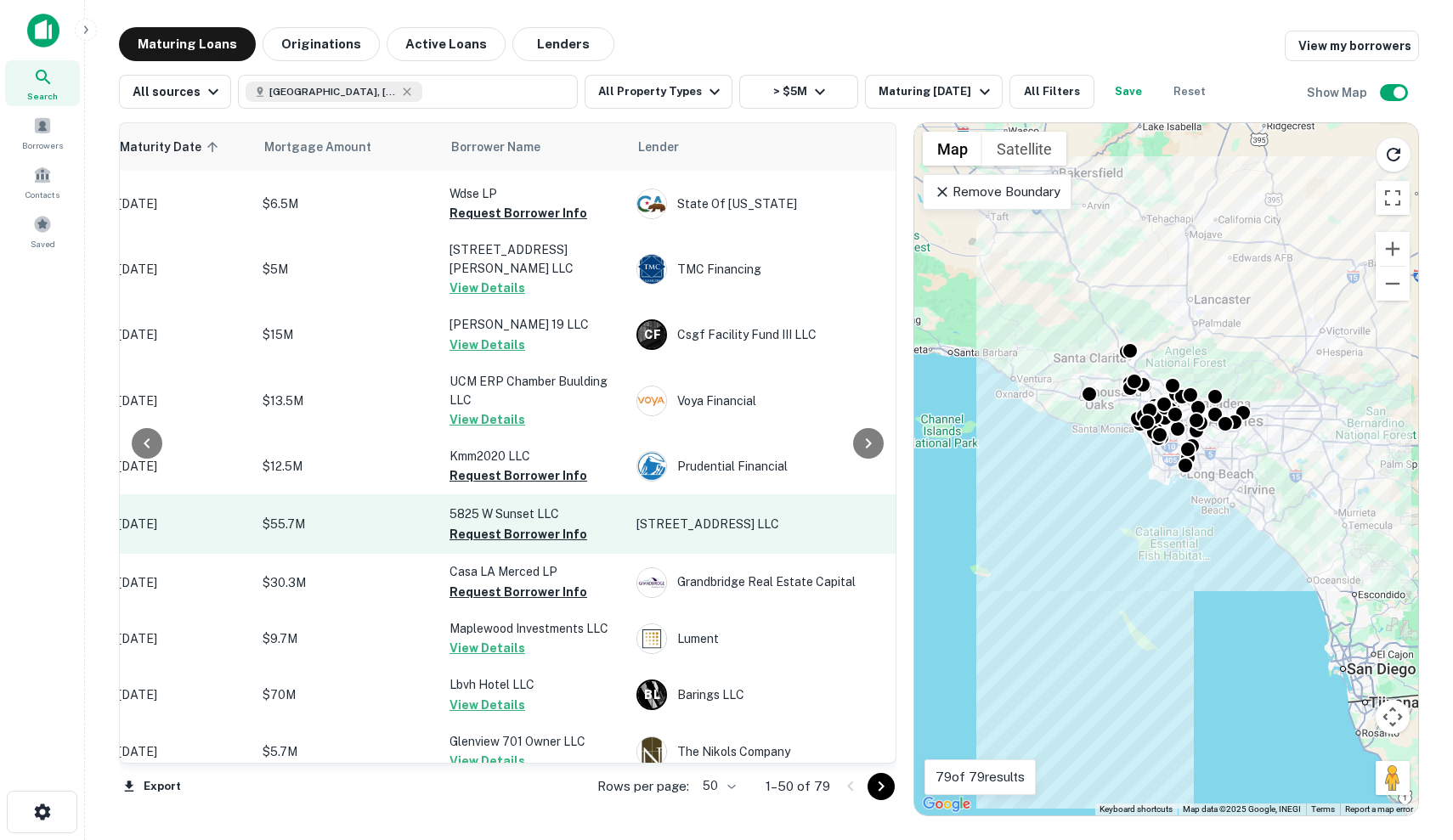
scroll to position [220, 298]
click at [558, 525] on button "Request Borrower Info" at bounding box center [518, 535] width 138 height 21
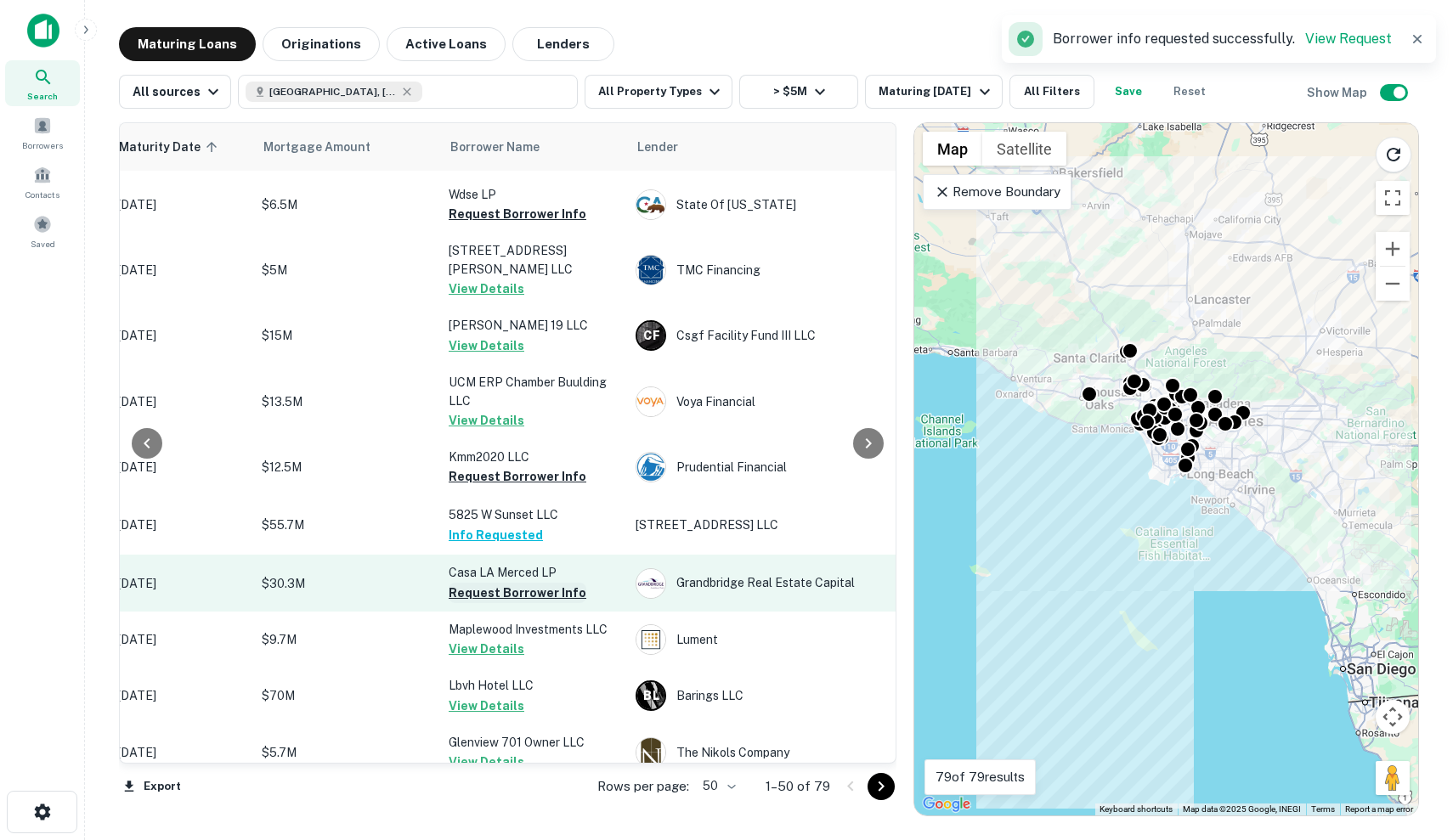
click at [534, 583] on button "Request Borrower Info" at bounding box center [518, 593] width 138 height 21
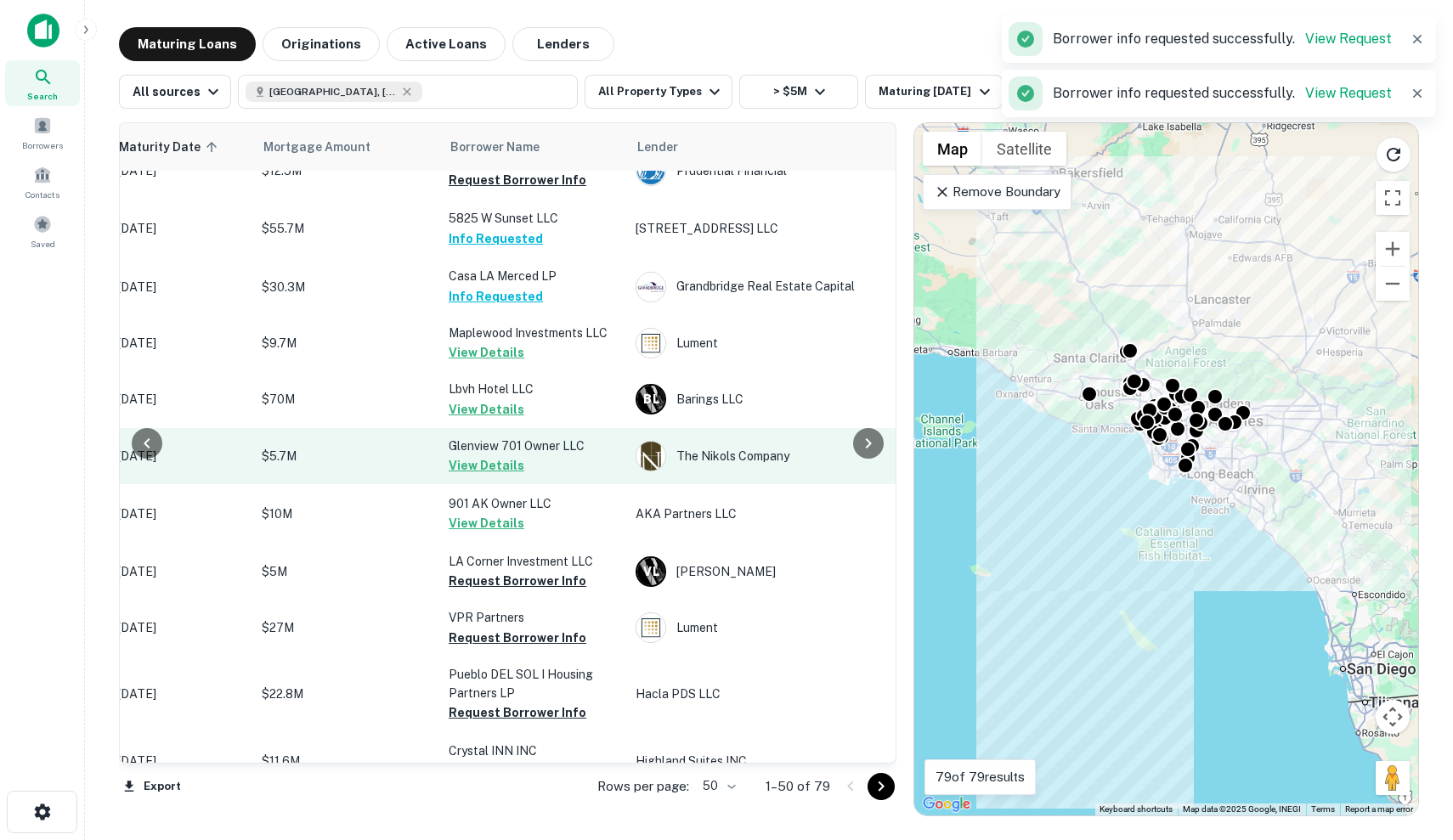
scroll to position [523, 297]
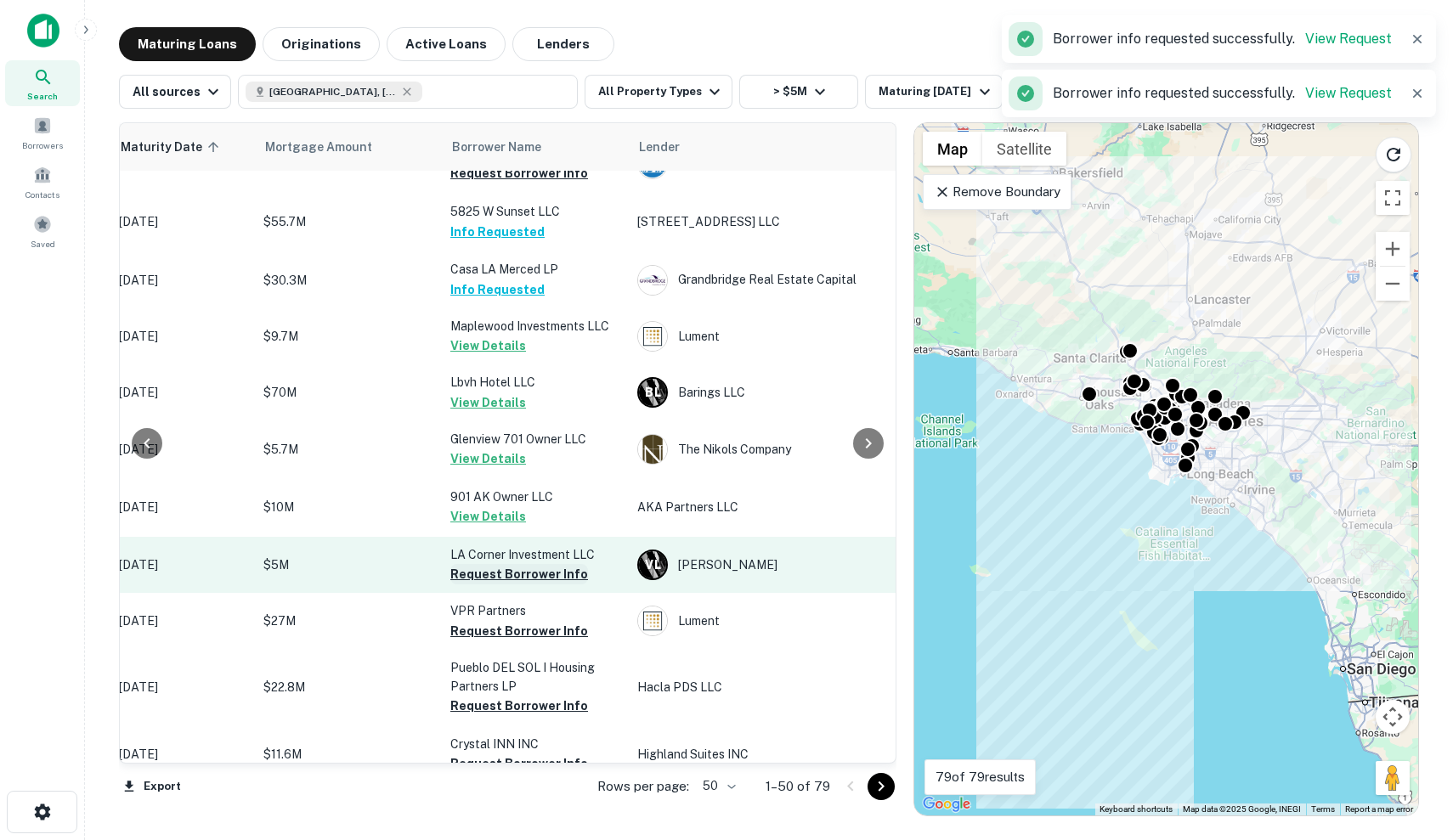
click at [538, 565] on button "Request Borrower Info" at bounding box center [520, 574] width 138 height 21
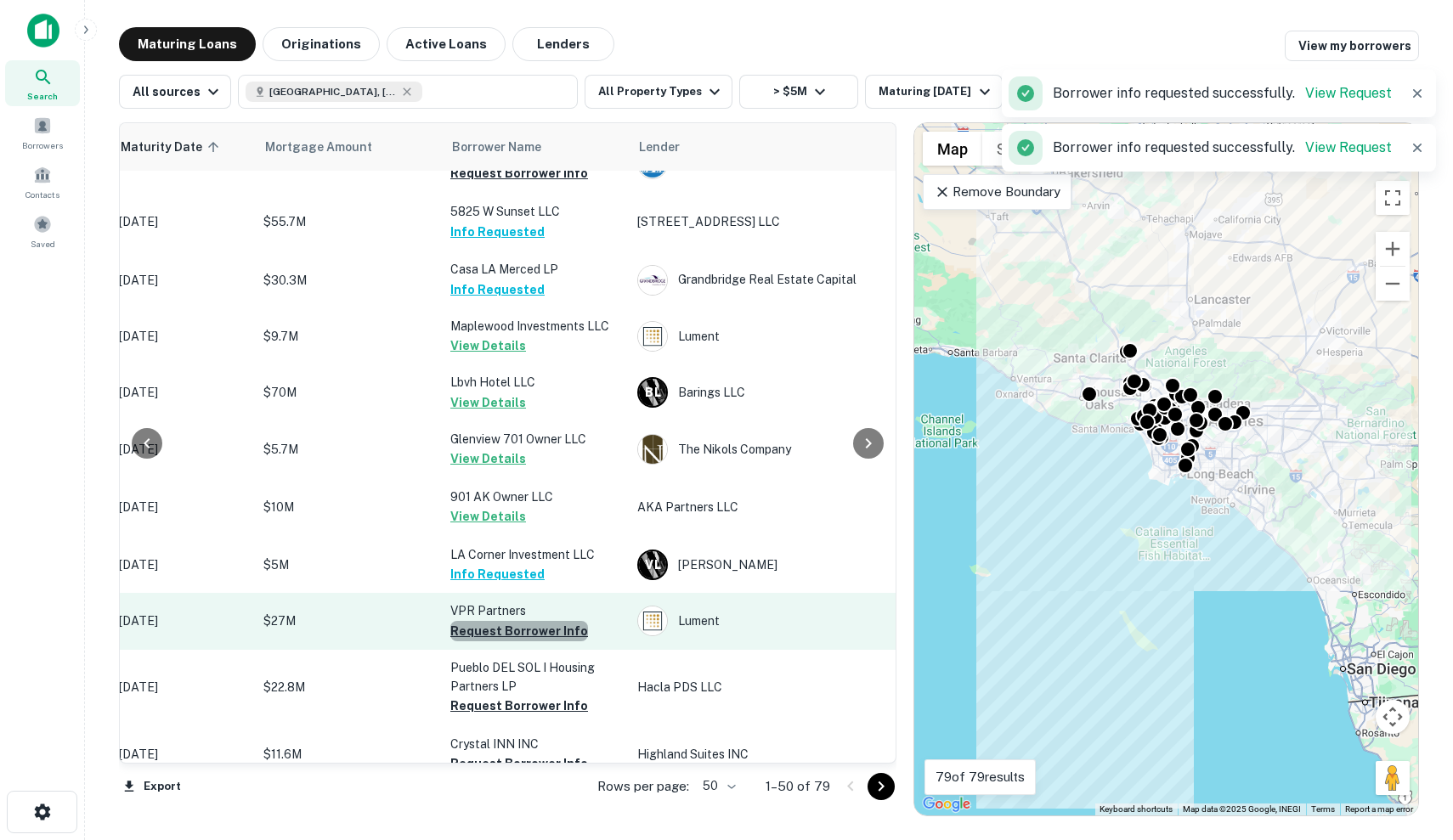
click at [524, 631] on button "Request Borrower Info" at bounding box center [520, 632] width 138 height 21
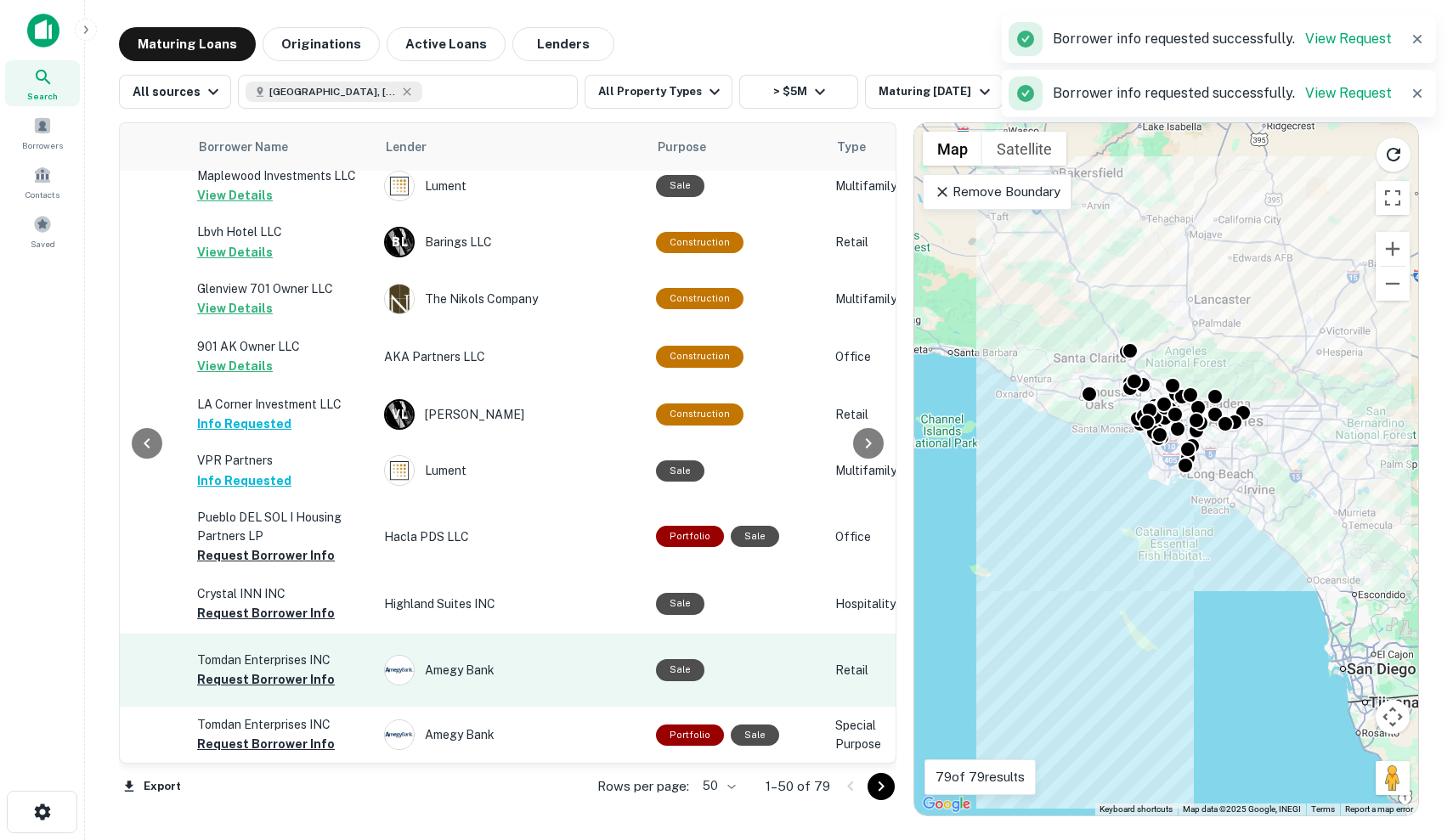
scroll to position [674, 582]
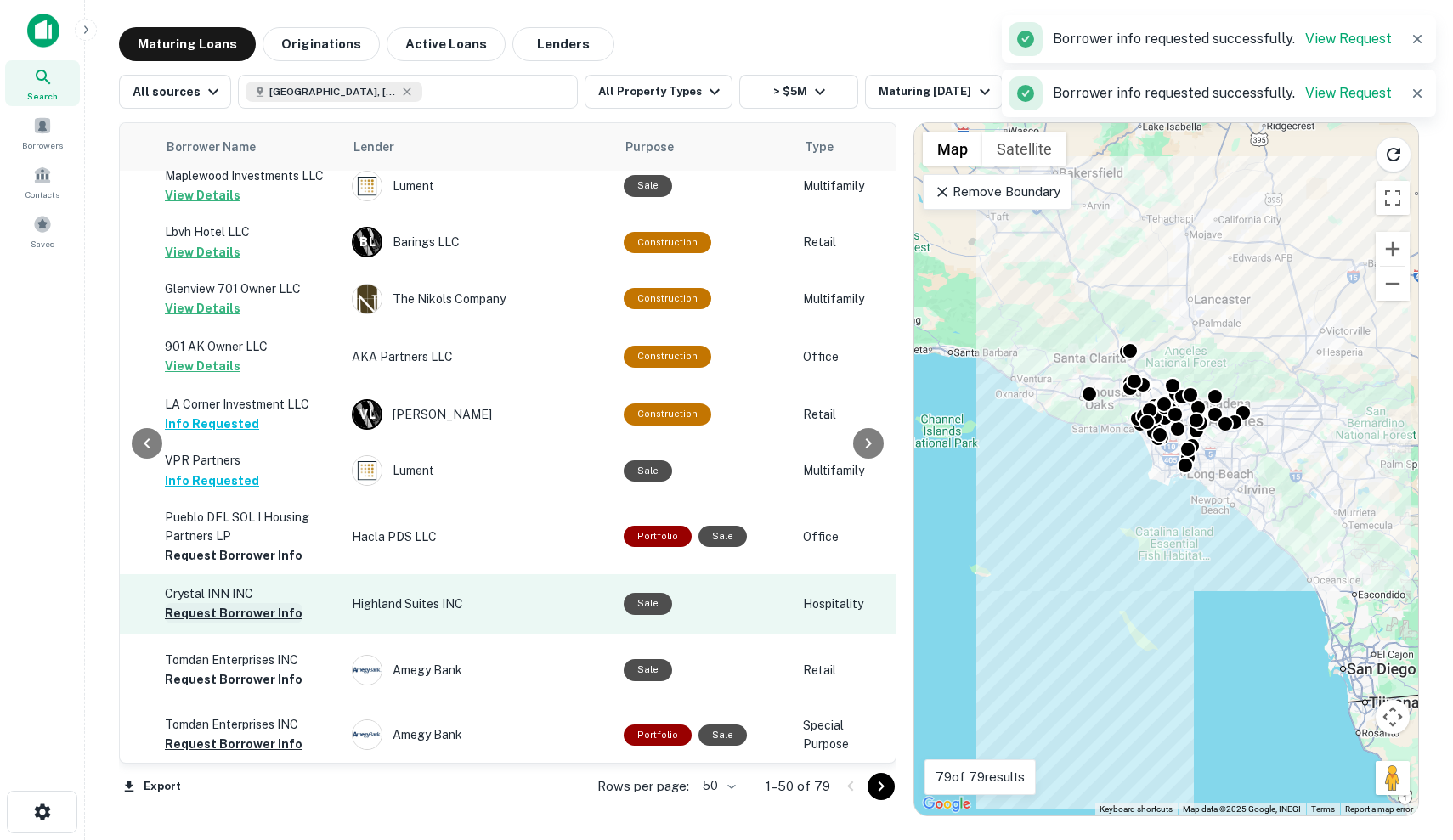
click at [236, 604] on button "Request Borrower Info" at bounding box center [234, 614] width 138 height 21
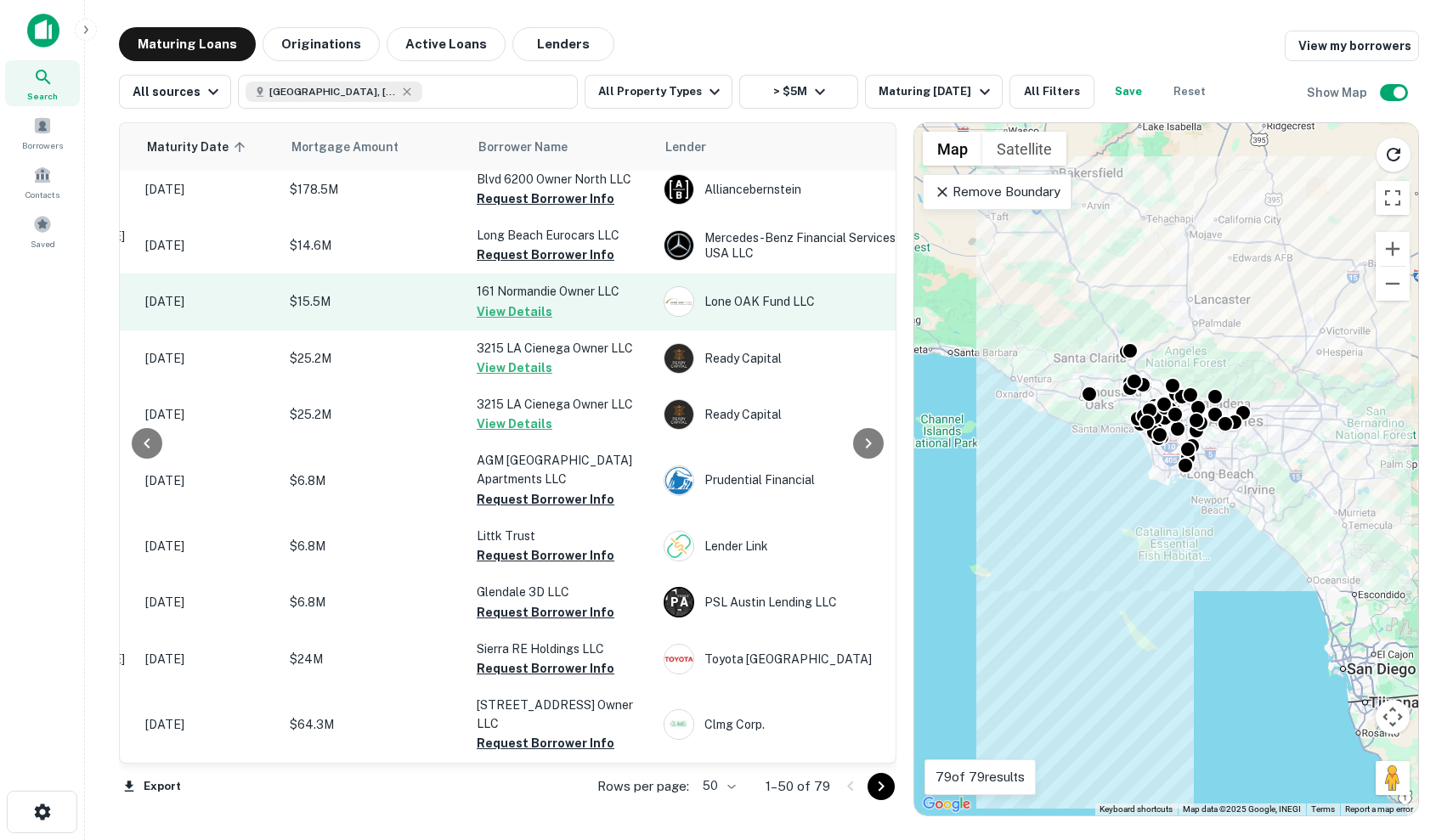
scroll to position [1589, 271]
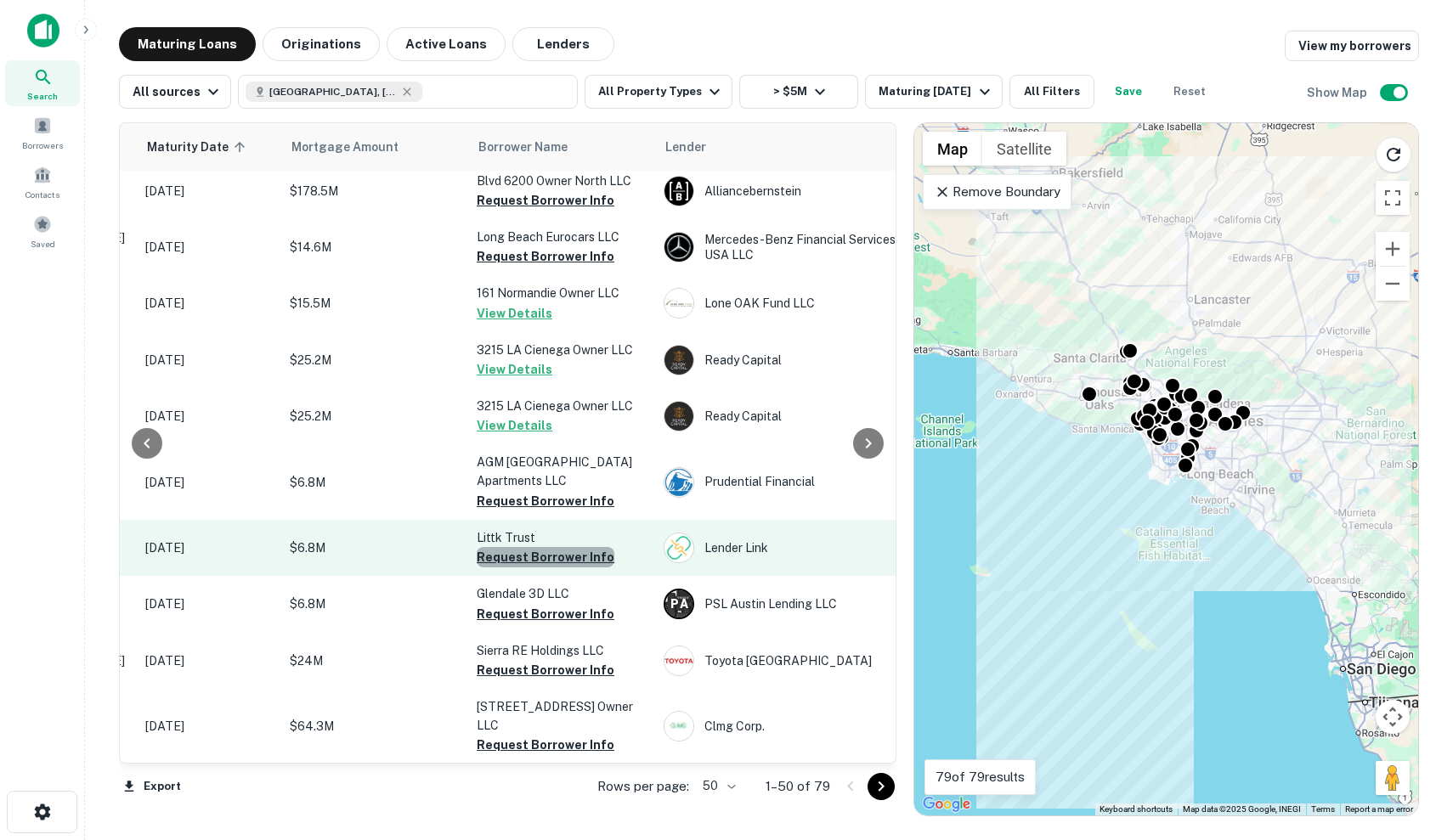
click at [562, 568] on button "Request Borrower Info" at bounding box center [546, 557] width 138 height 21
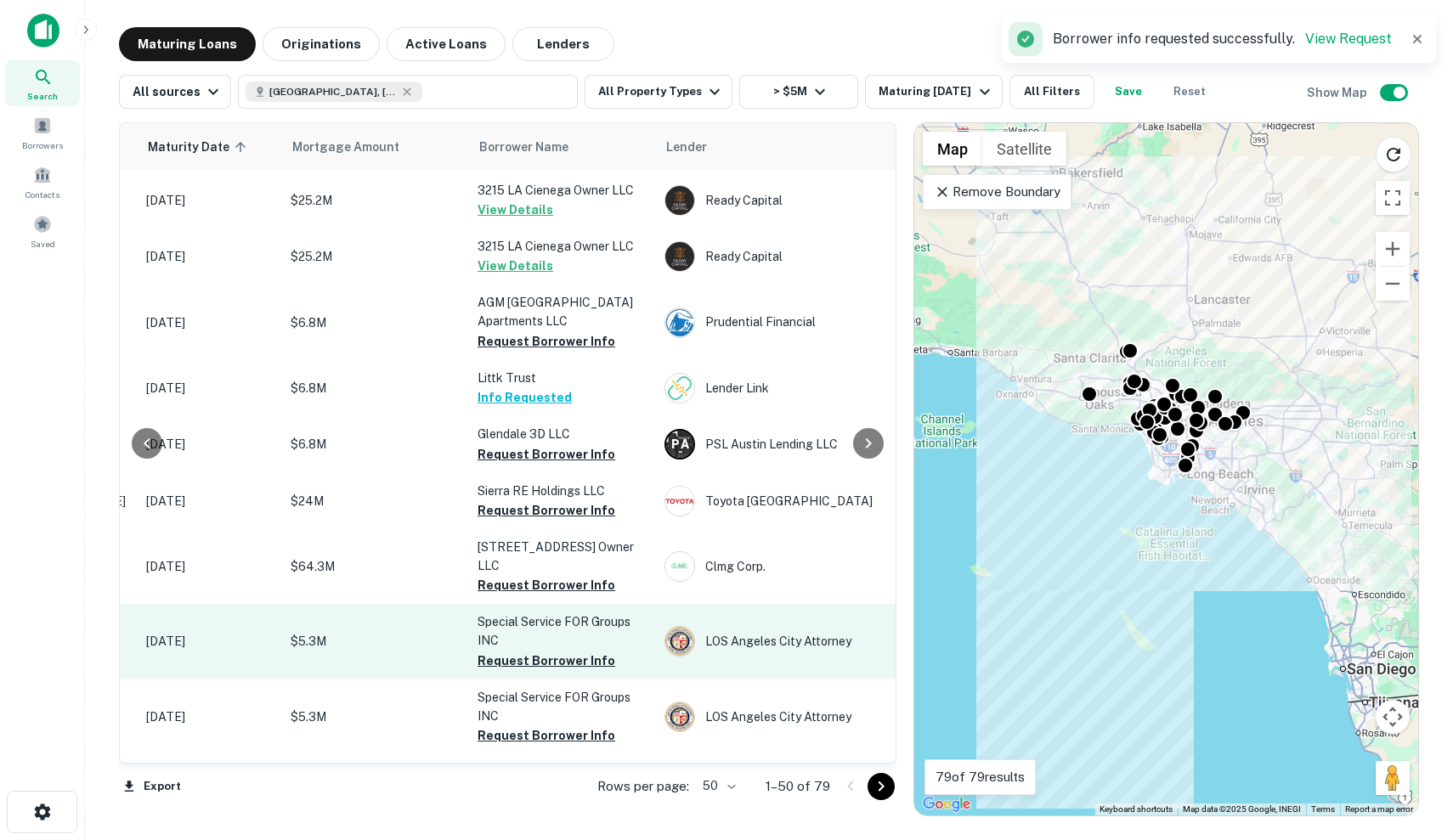
scroll to position [1749, 270]
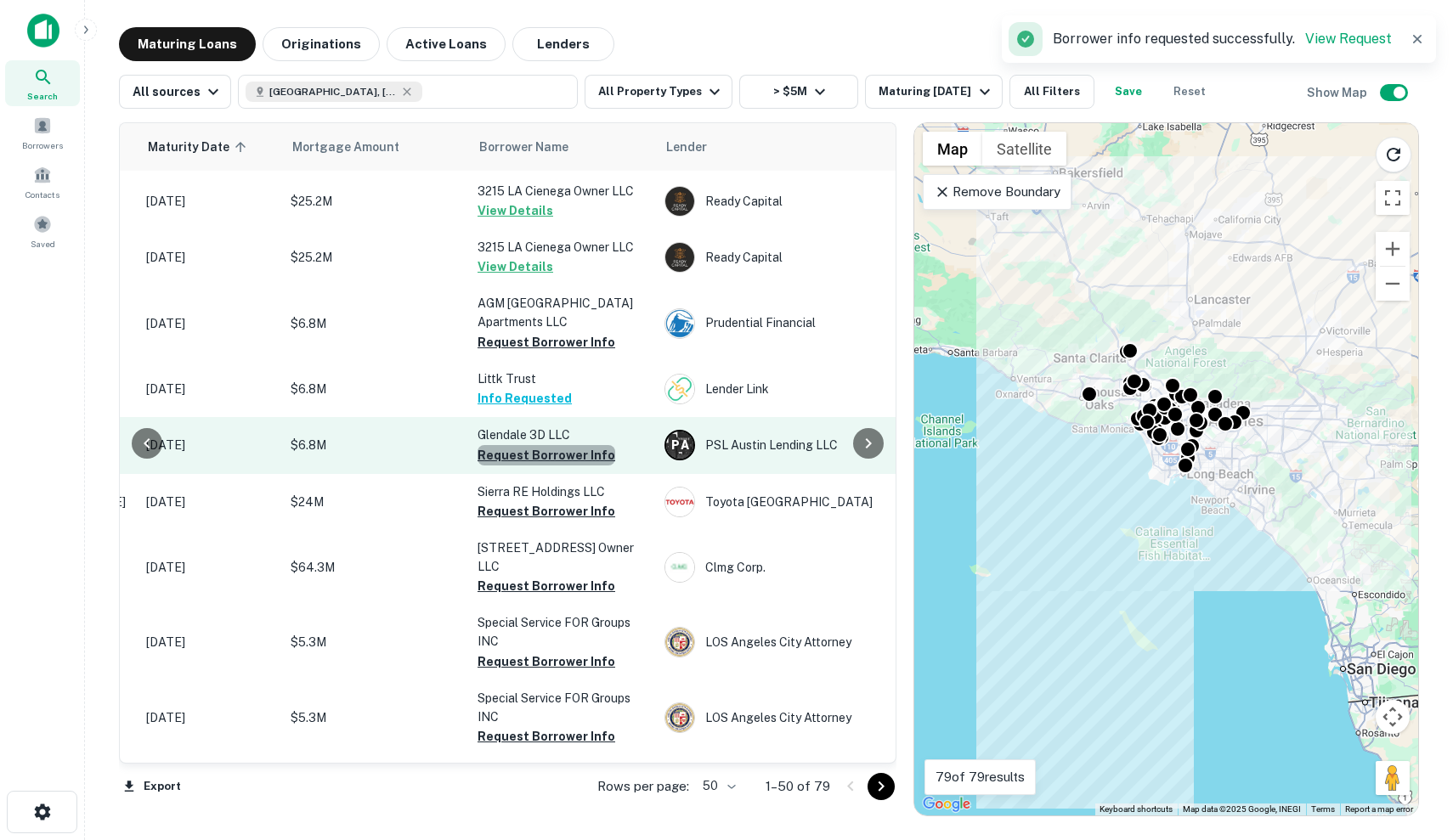
click at [573, 466] on button "Request Borrower Info" at bounding box center [547, 455] width 138 height 21
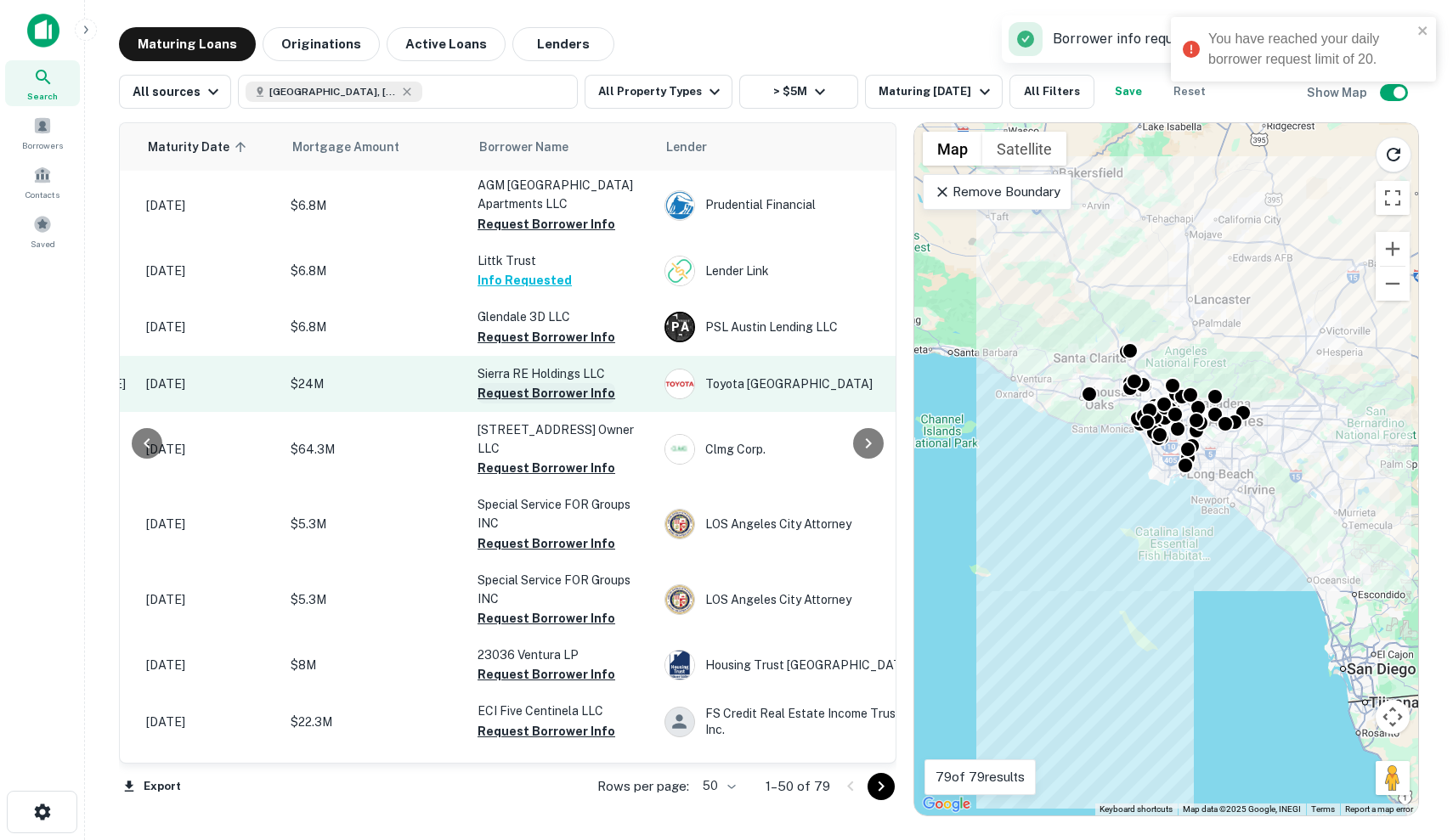
scroll to position [1878, 270]
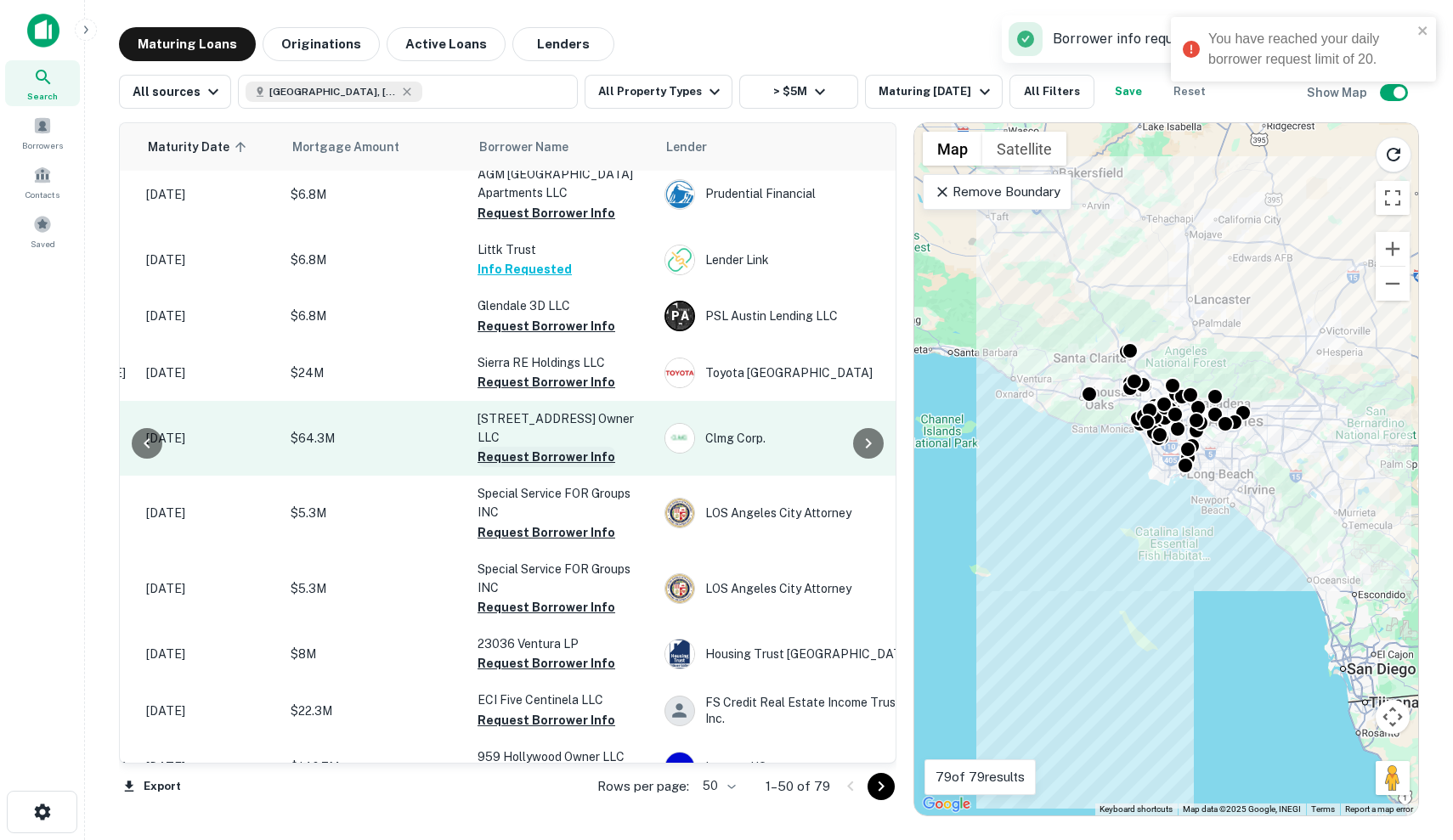
click at [553, 468] on button "Request Borrower Info" at bounding box center [547, 457] width 138 height 21
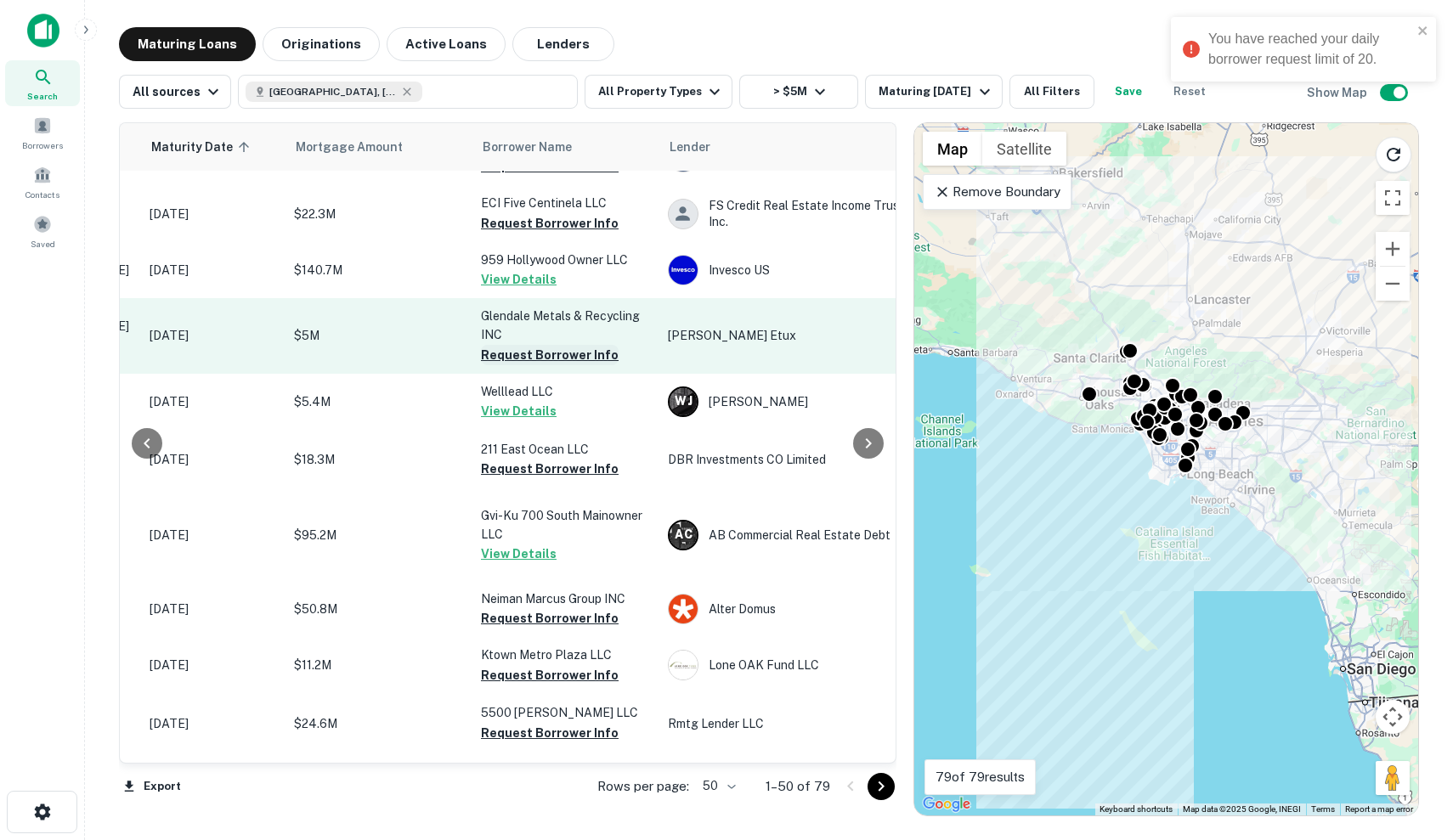
scroll to position [2380, 266]
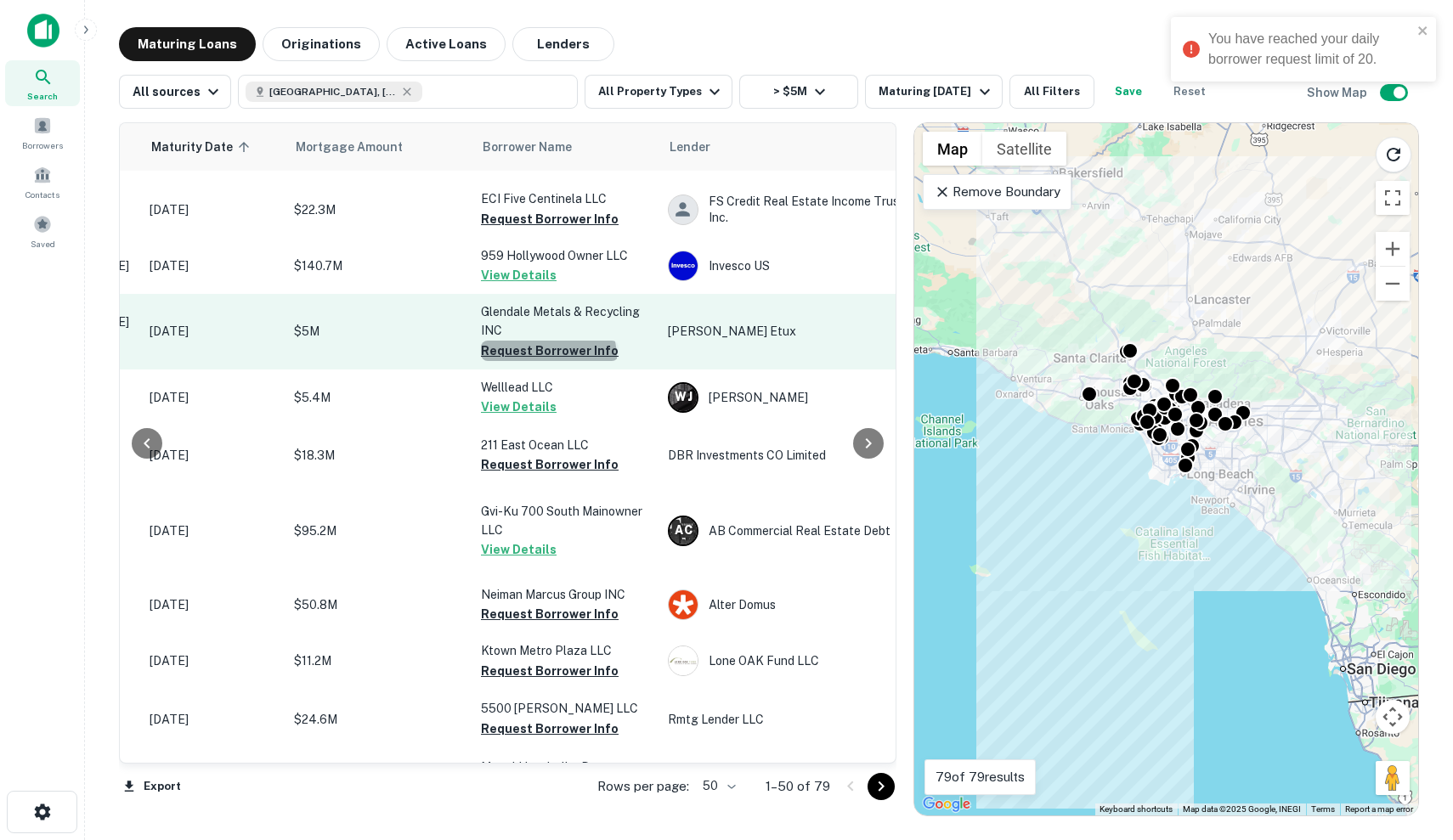
click at [547, 361] on button "Request Borrower Info" at bounding box center [550, 351] width 138 height 21
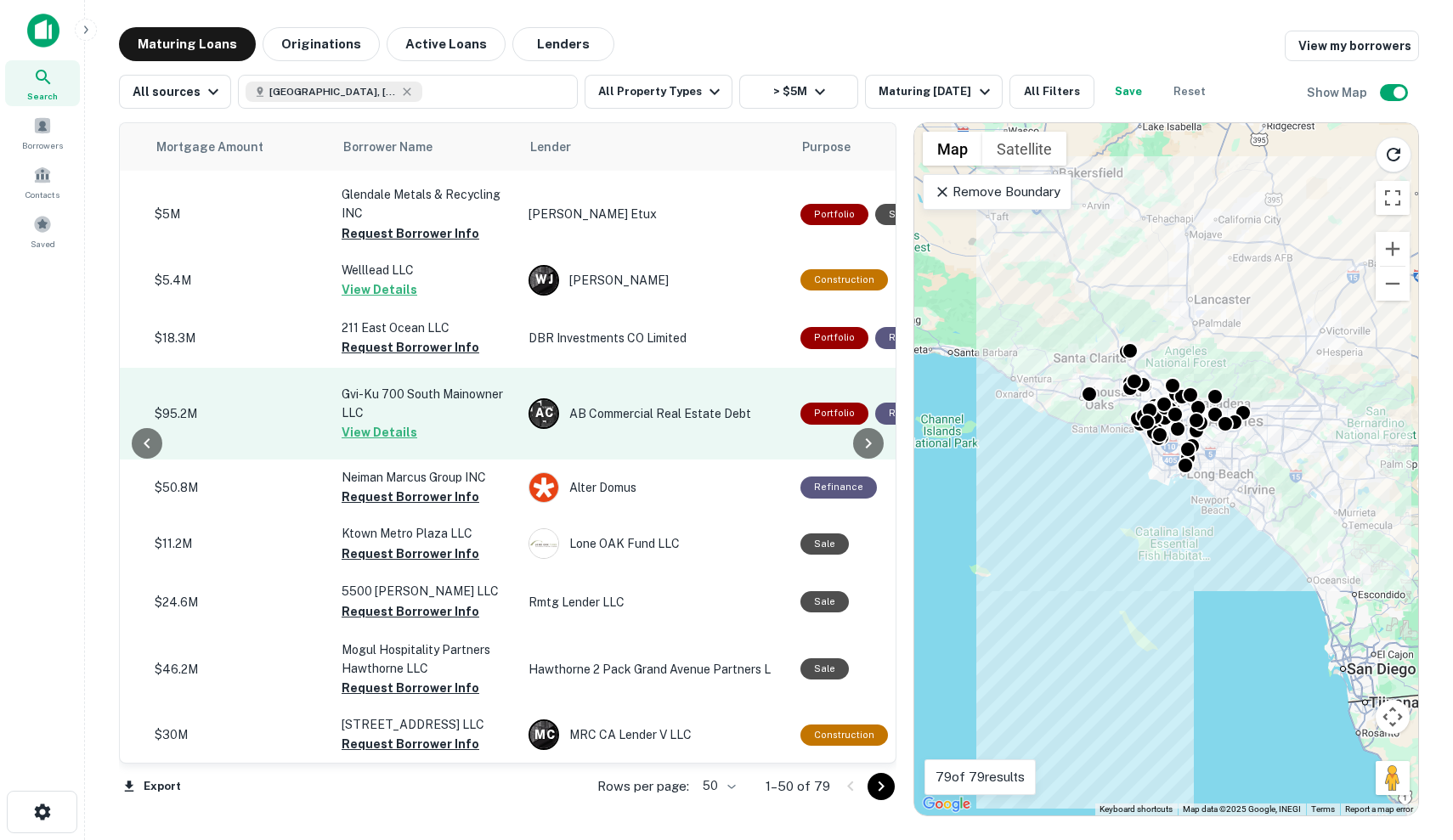
scroll to position [2521, 405]
click at [404, 443] on button "View Details" at bounding box center [379, 433] width 75 height 21
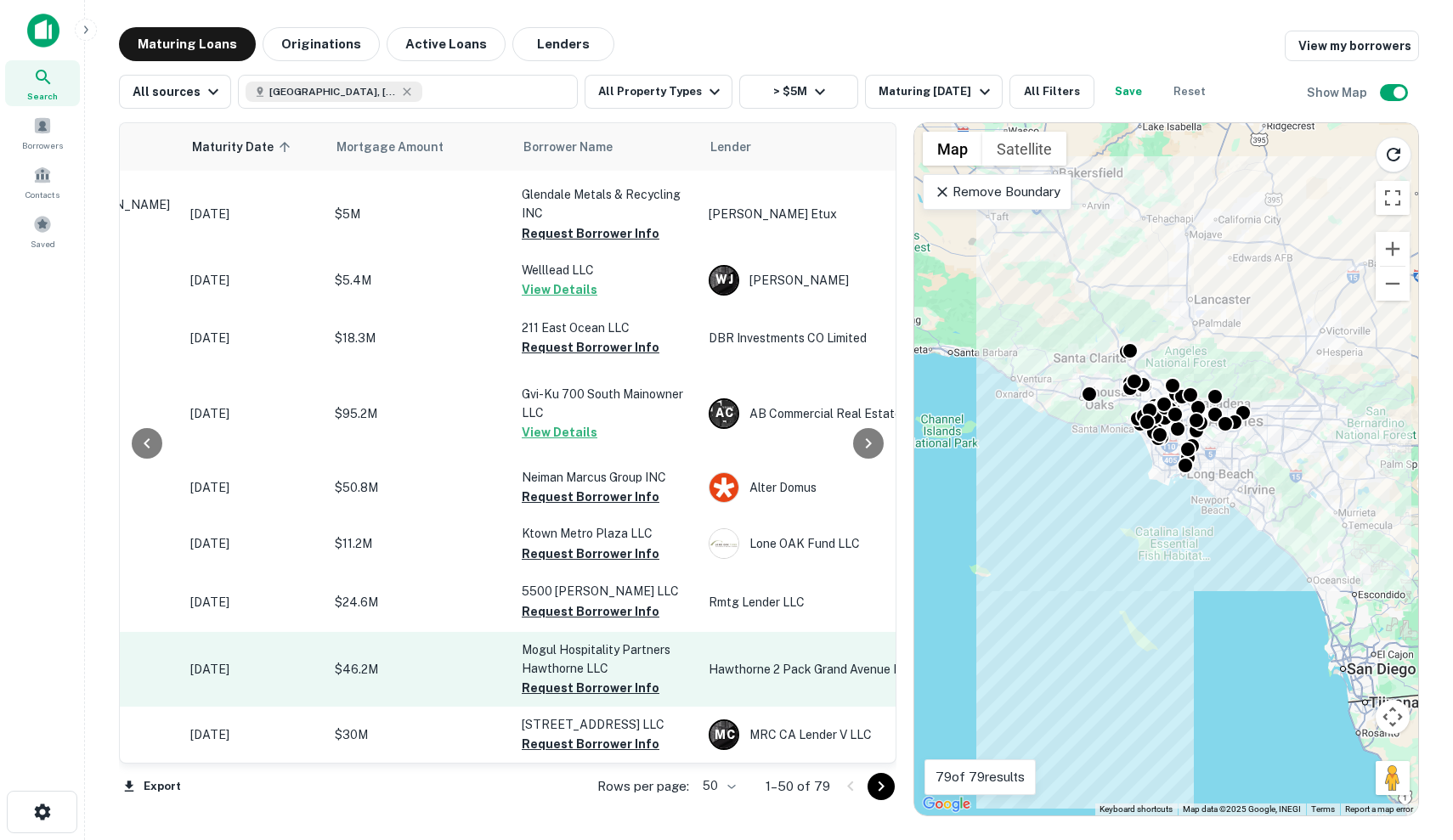
scroll to position [2574, 193]
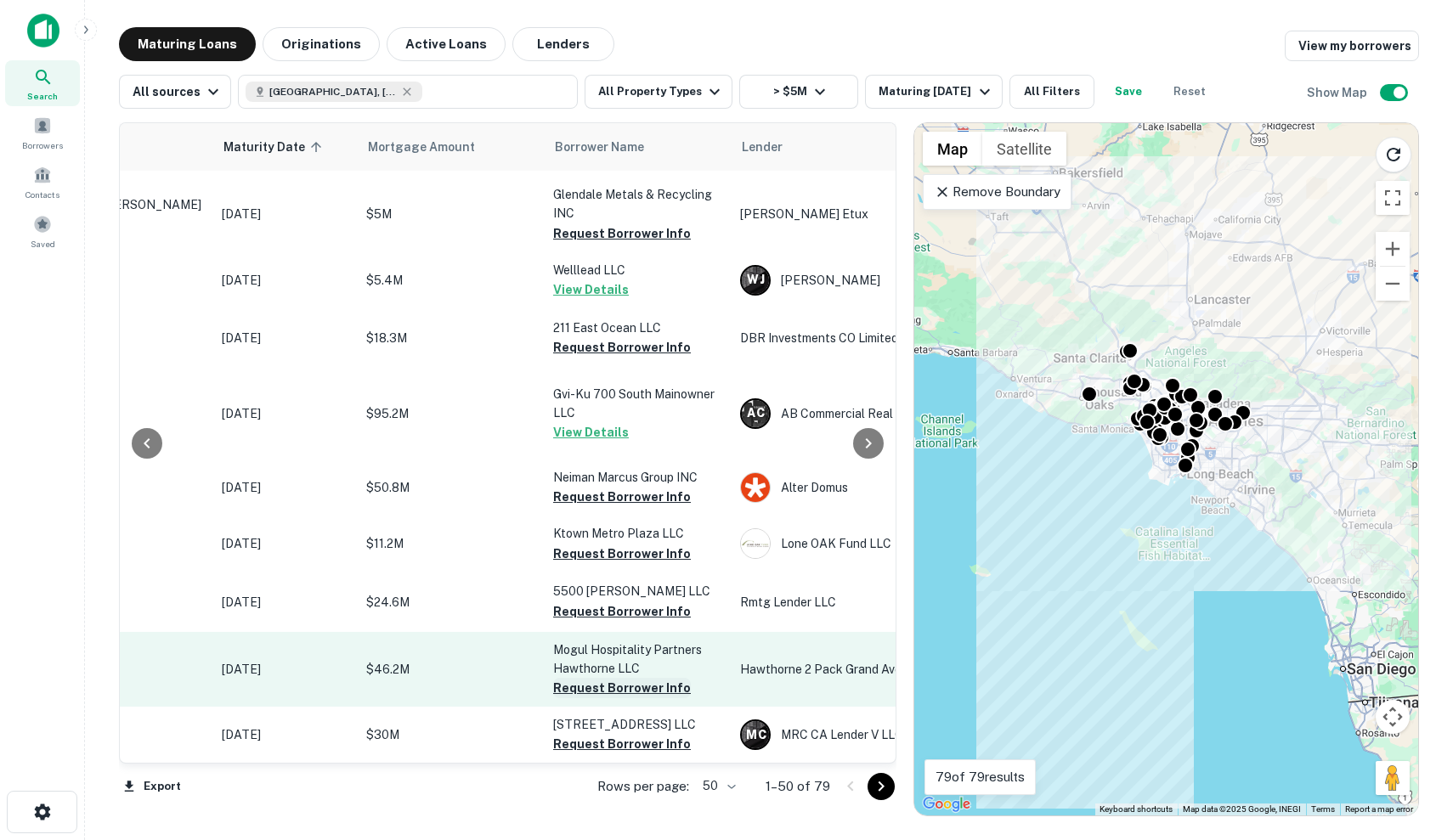
click at [646, 693] on button "Request Borrower Info" at bounding box center [622, 688] width 138 height 21
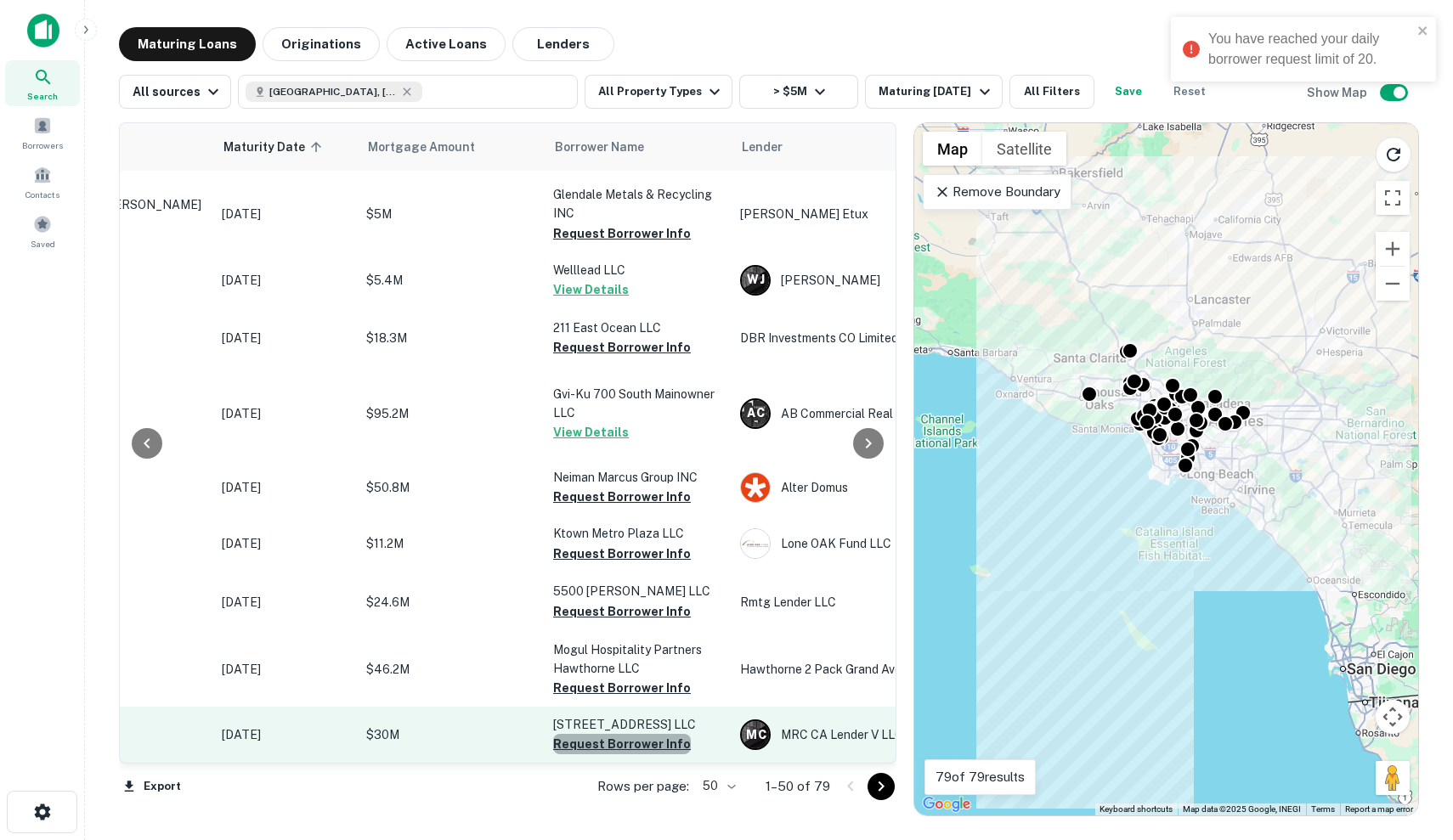
click at [649, 743] on button "Request Borrower Info" at bounding box center [622, 745] width 138 height 21
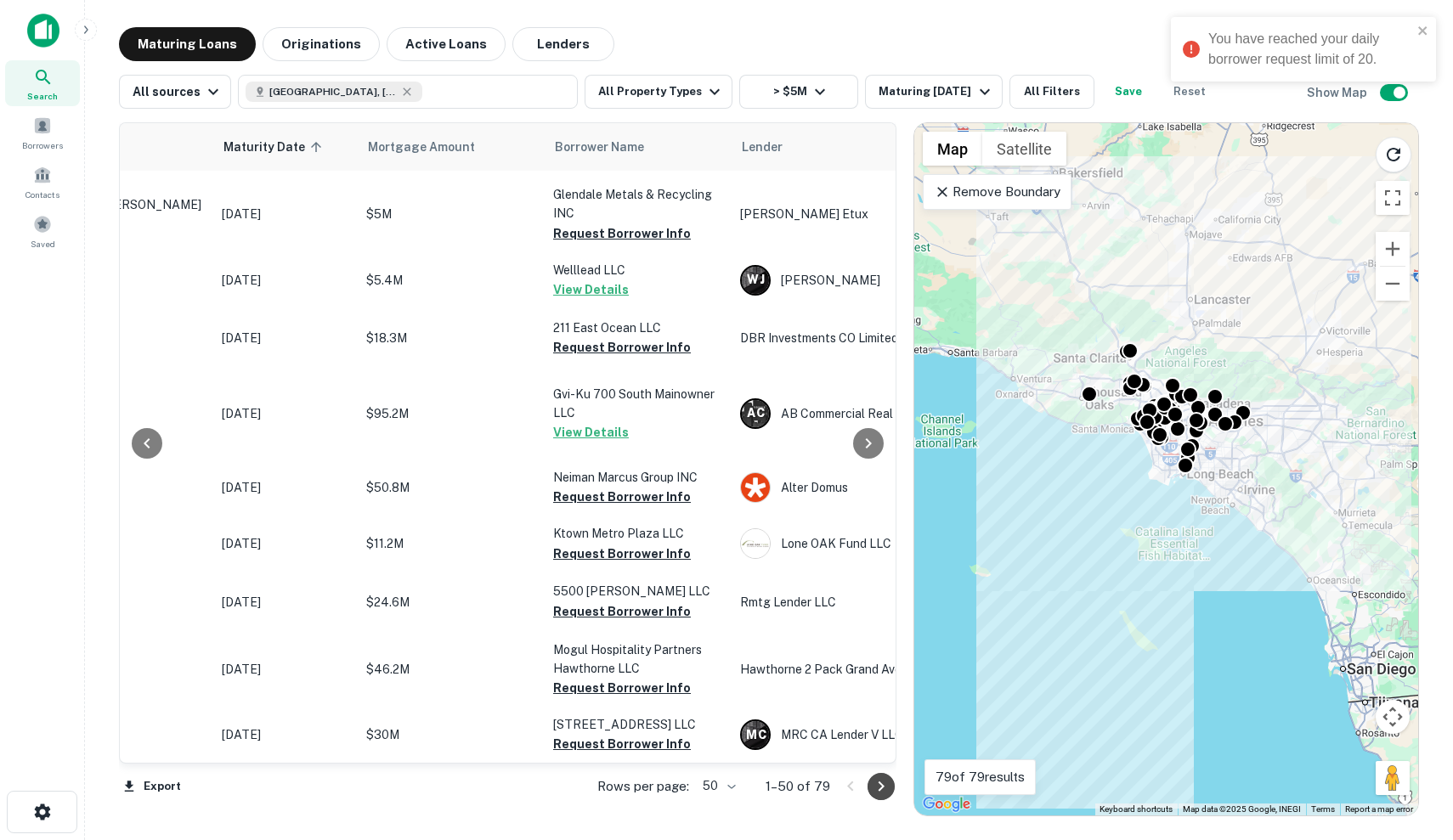
click at [881, 784] on icon "Go to next page" at bounding box center [882, 787] width 21 height 21
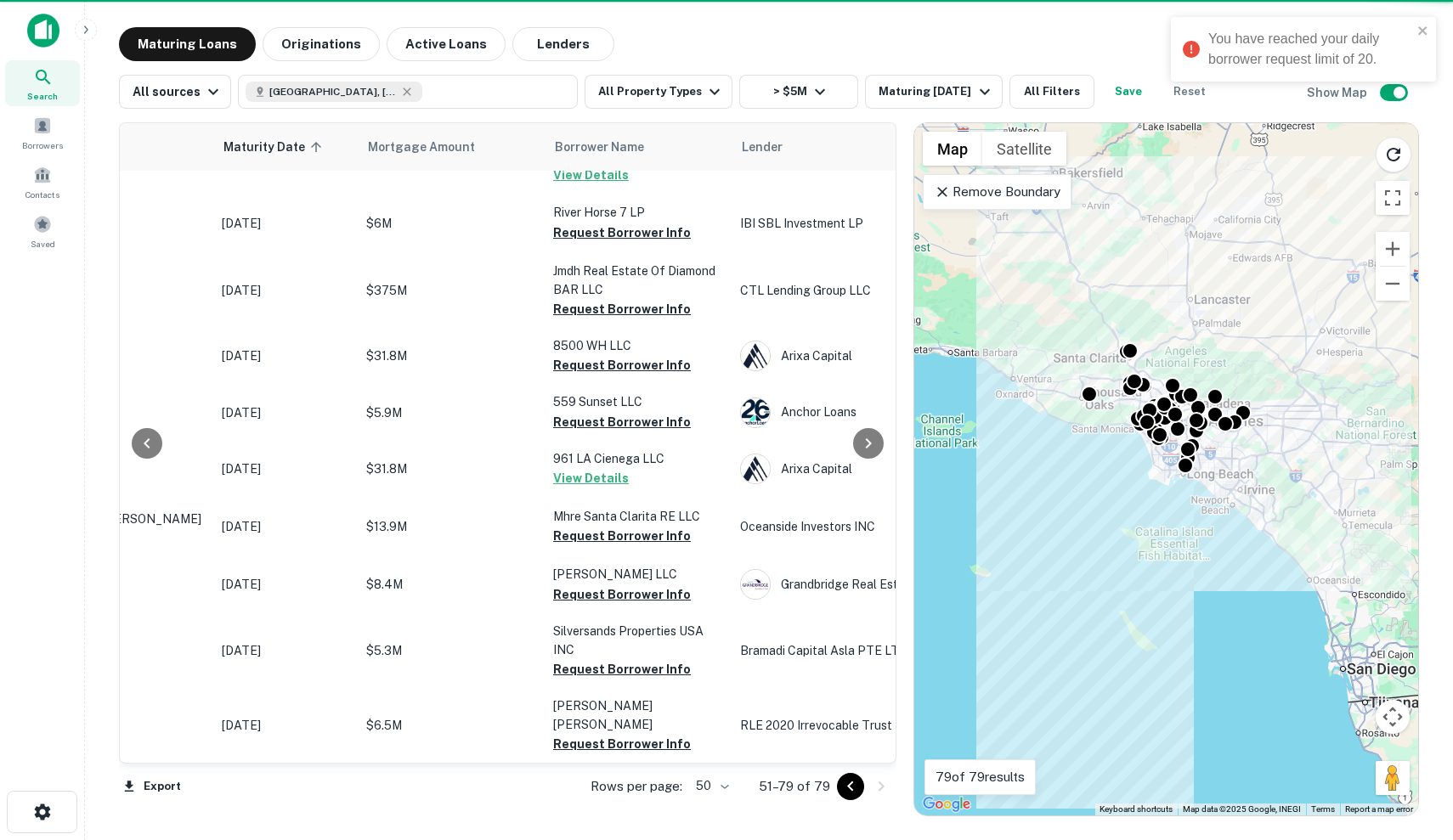
scroll to position [1206, 193]
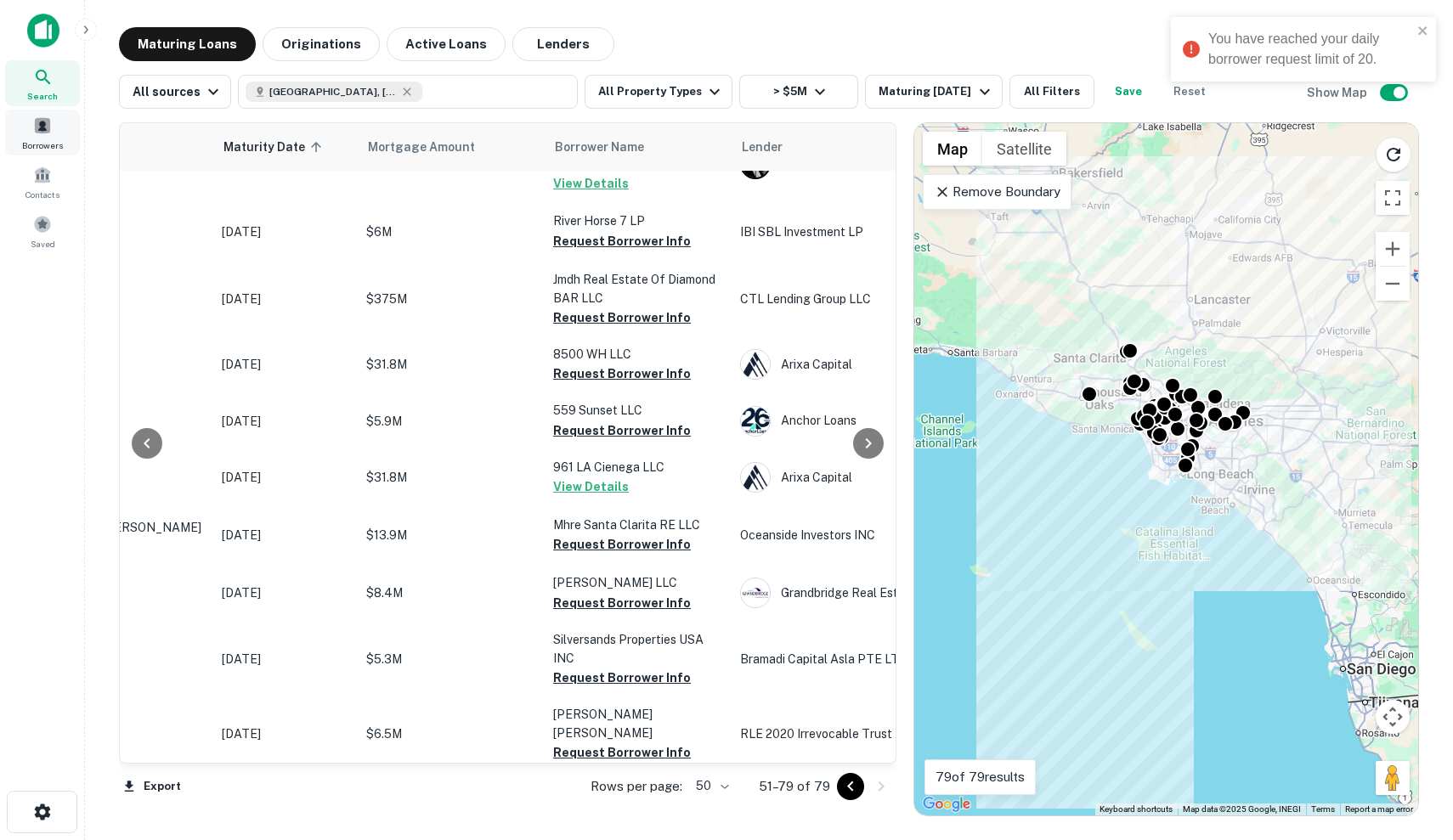
click at [47, 149] on span "Borrowers" at bounding box center [41, 145] width 41 height 13
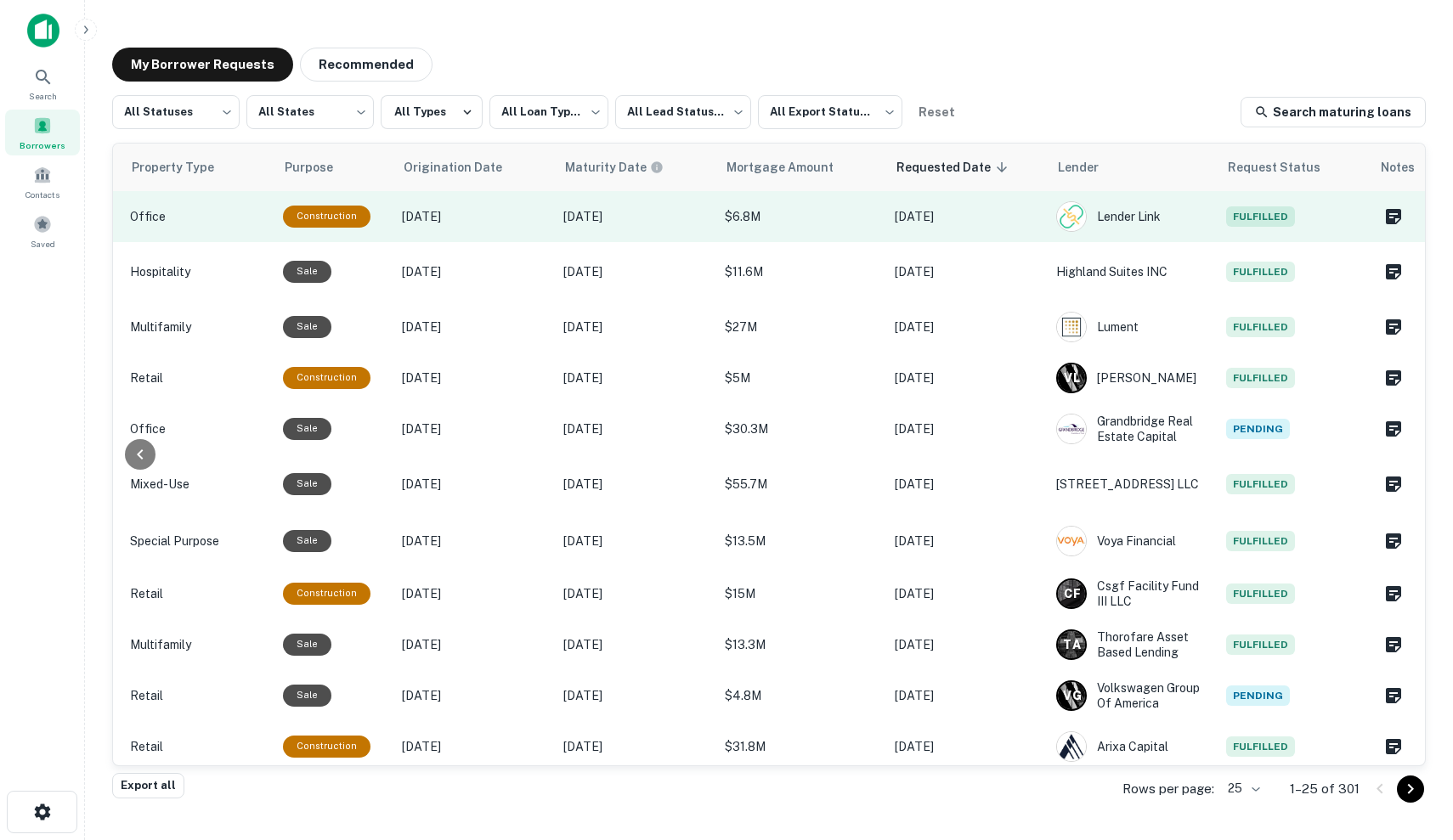
scroll to position [0, 686]
click at [799, 222] on p "$6.8M" at bounding box center [801, 217] width 153 height 19
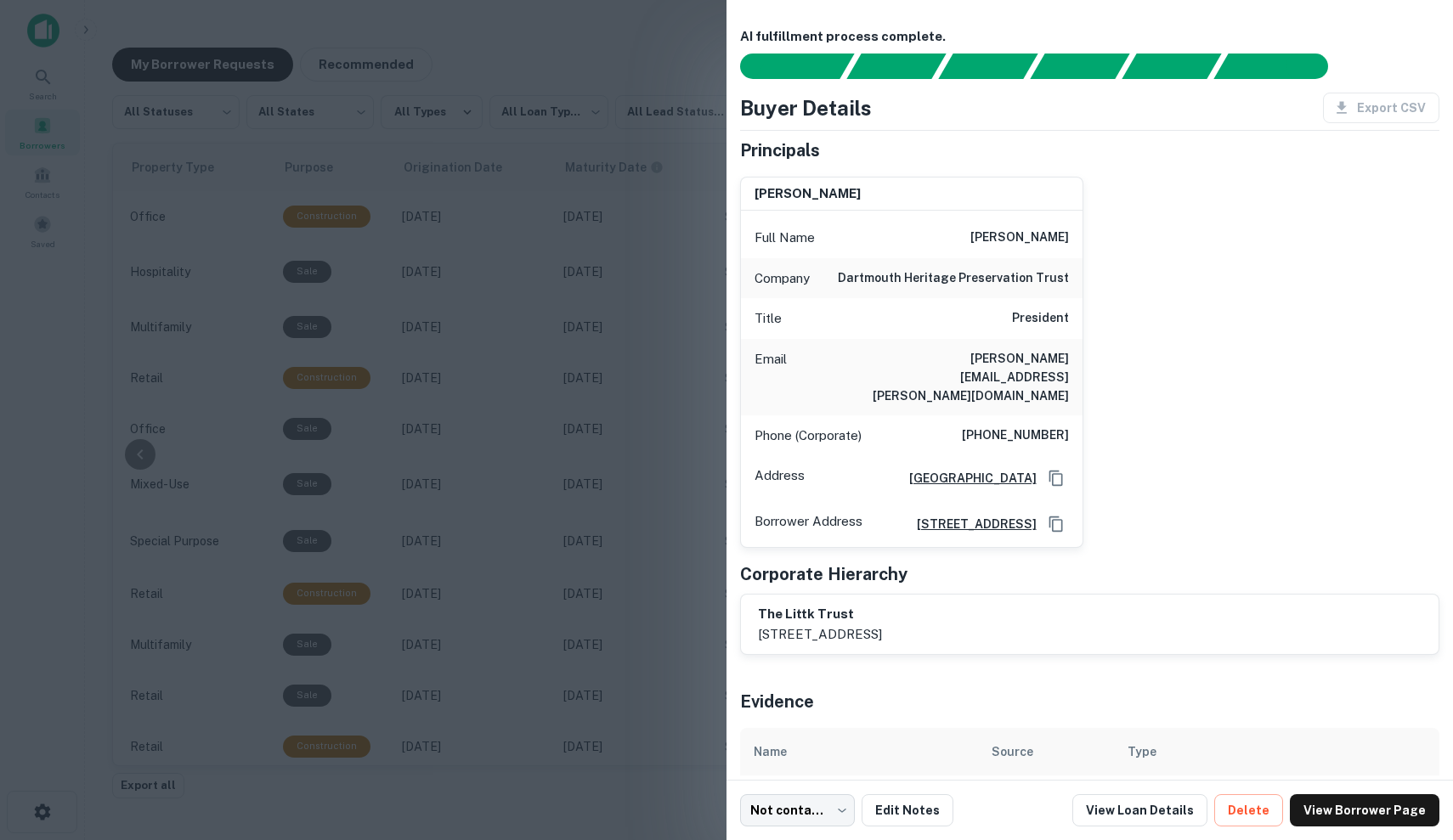
click at [685, 255] on div at bounding box center [726, 420] width 1453 height 840
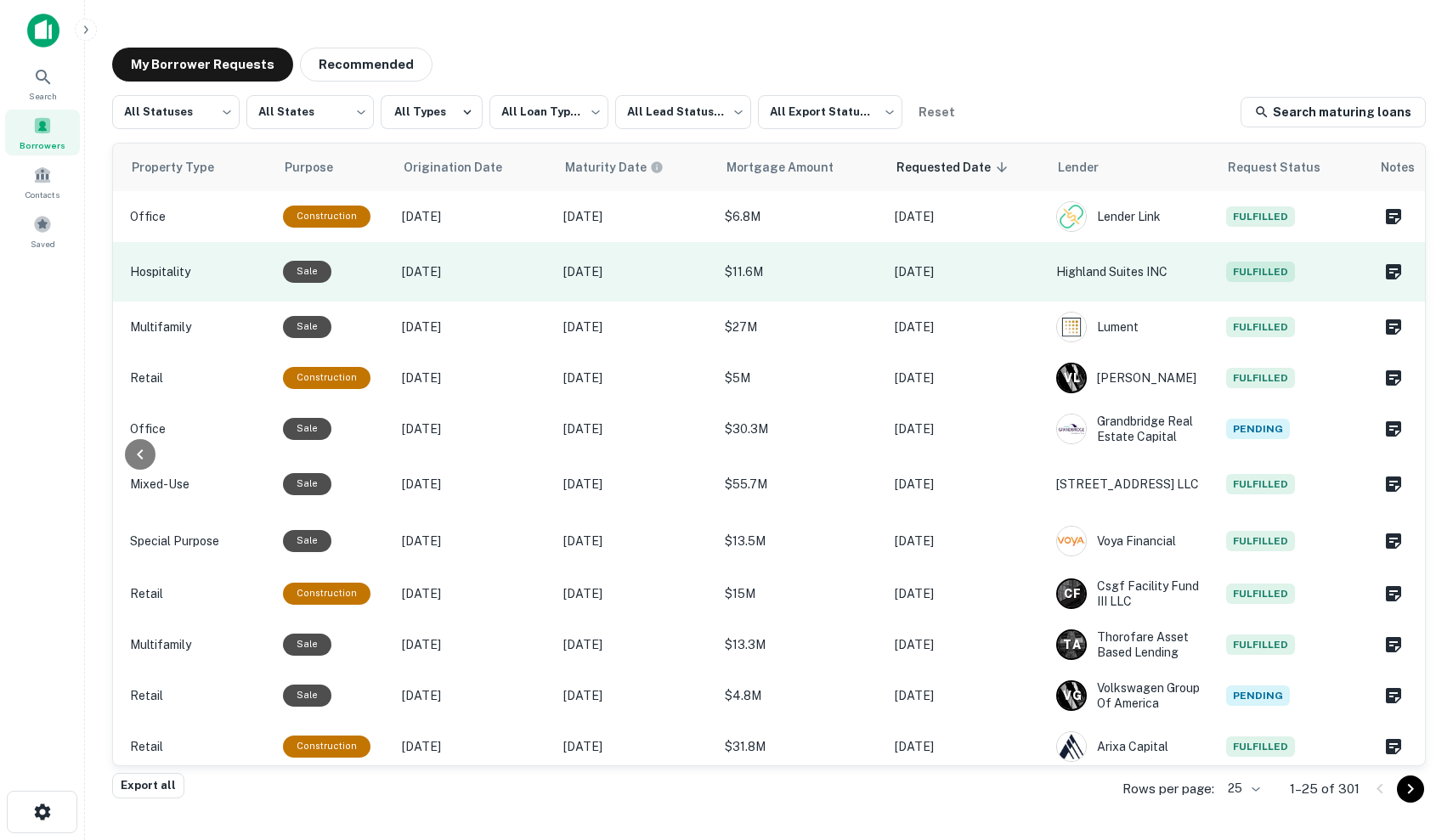
click at [702, 275] on p "[DATE]" at bounding box center [636, 272] width 144 height 19
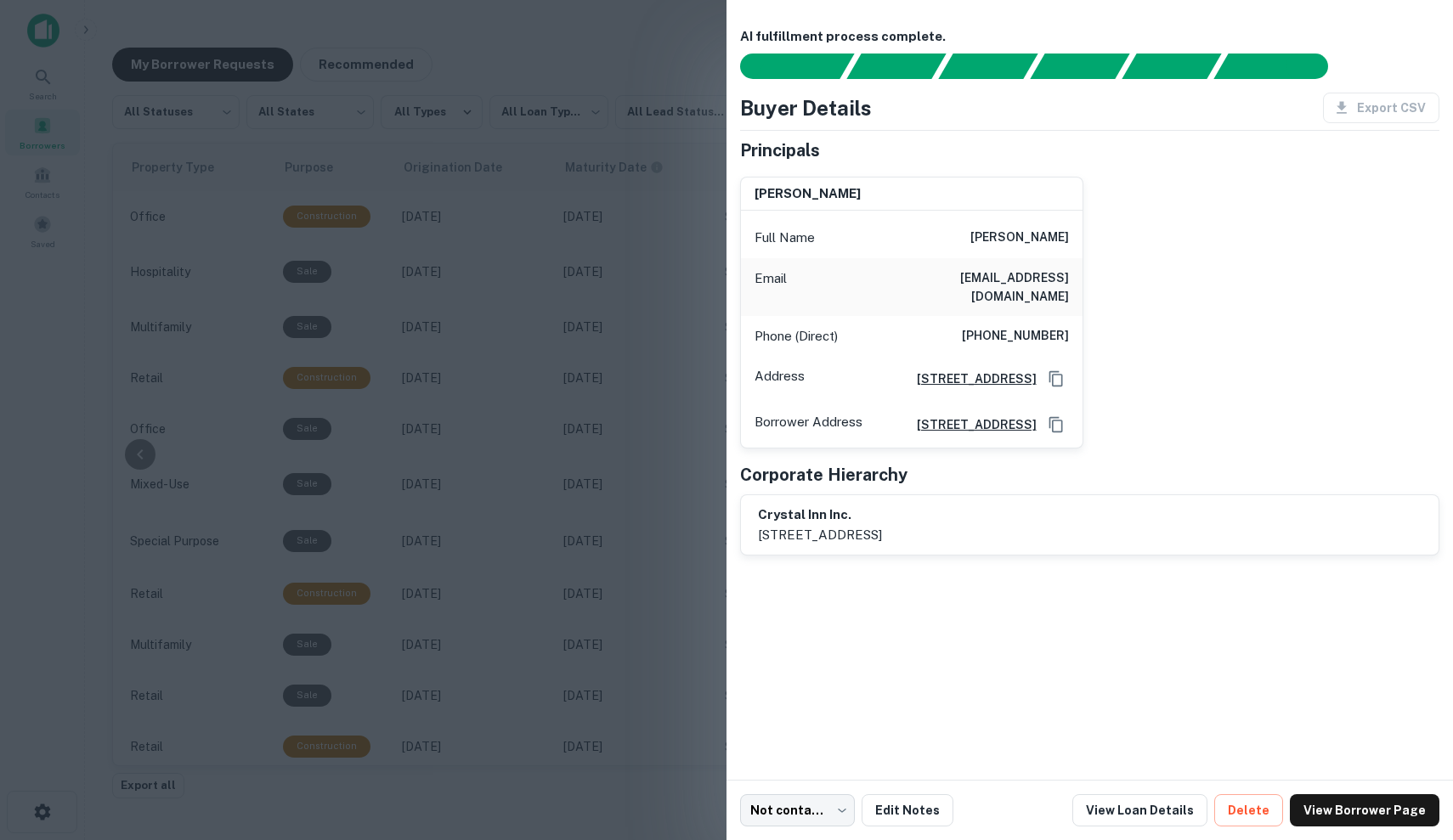
click at [615, 280] on div at bounding box center [726, 420] width 1453 height 840
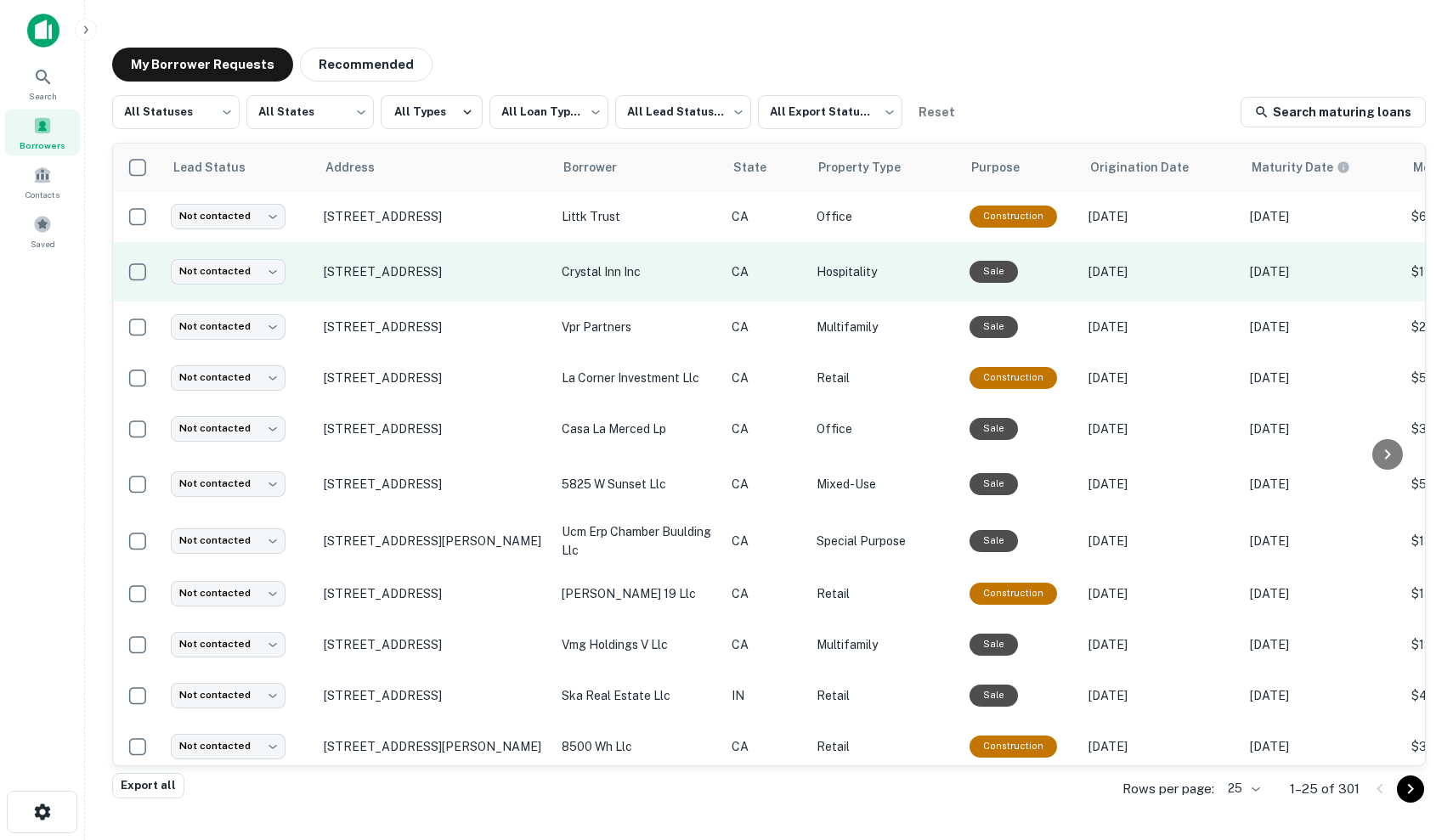
scroll to position [0, 0]
click at [486, 264] on p "11163 S Prairie Ave Inglewood, CA 90303" at bounding box center [434, 272] width 221 height 15
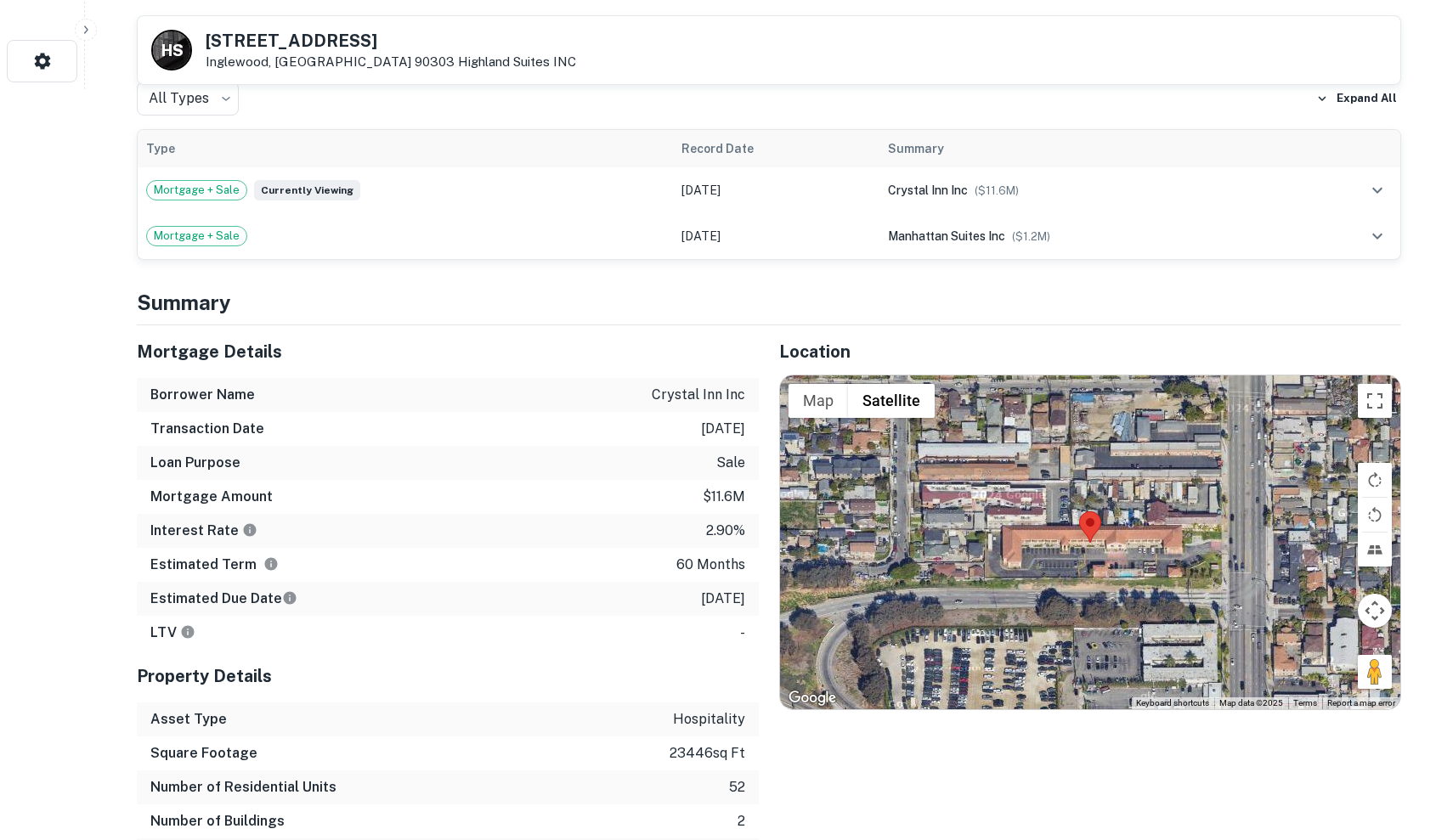
scroll to position [766, 0]
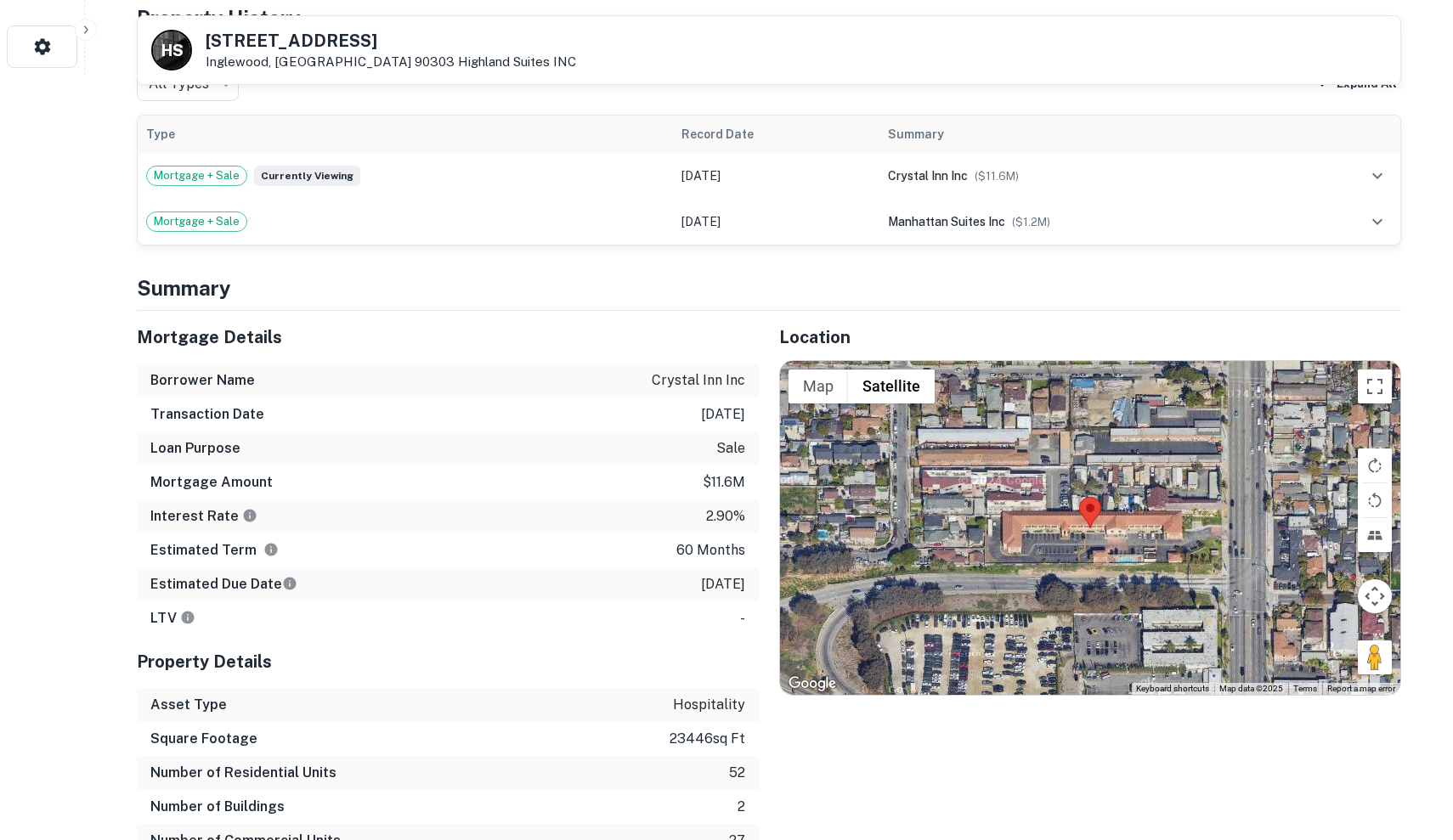
click at [1080, 497] on area at bounding box center [1080, 497] width 0 height 0
click at [1058, 522] on div at bounding box center [1090, 528] width 620 height 335
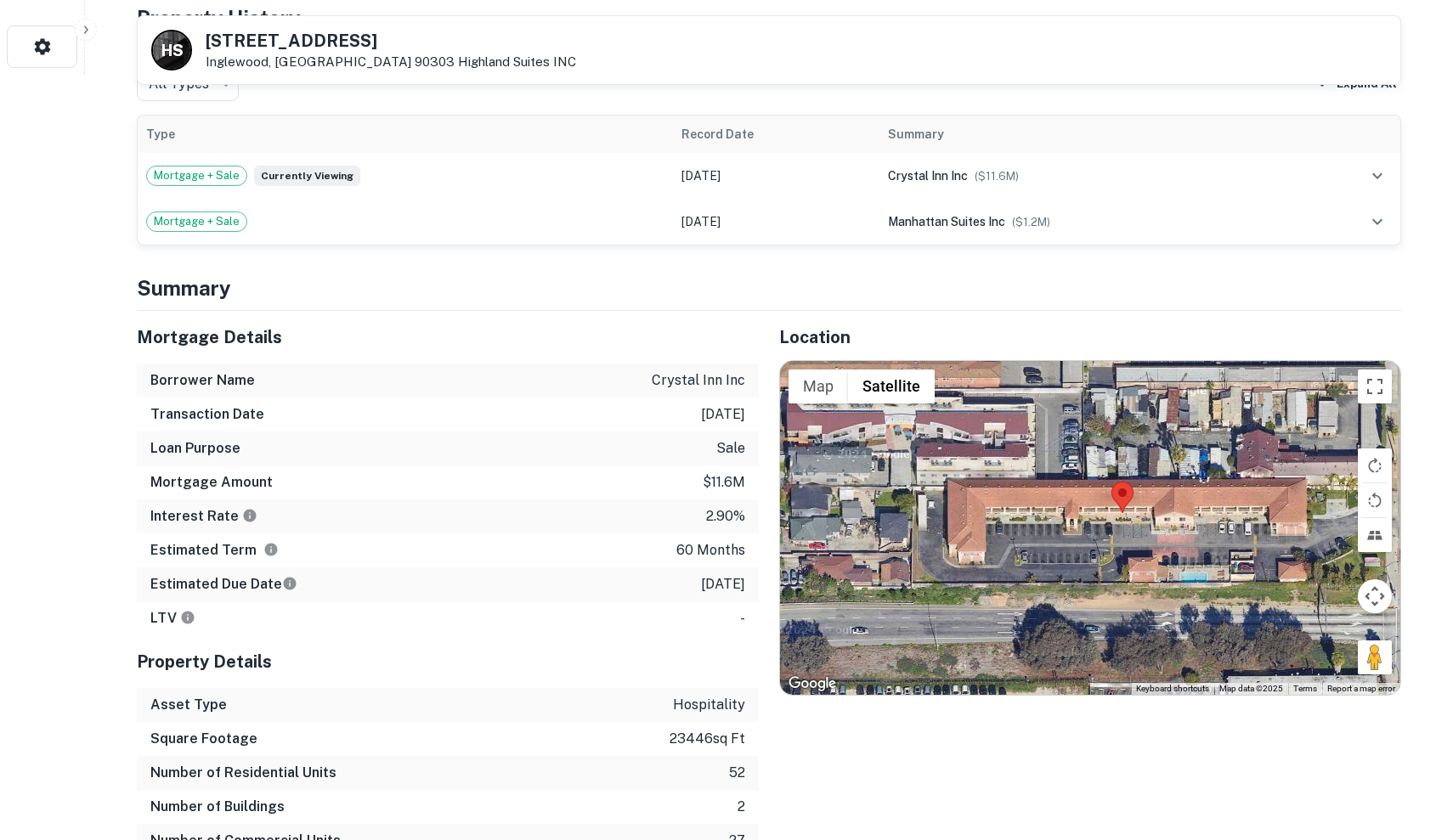
click at [1059, 522] on div at bounding box center [1090, 528] width 620 height 335
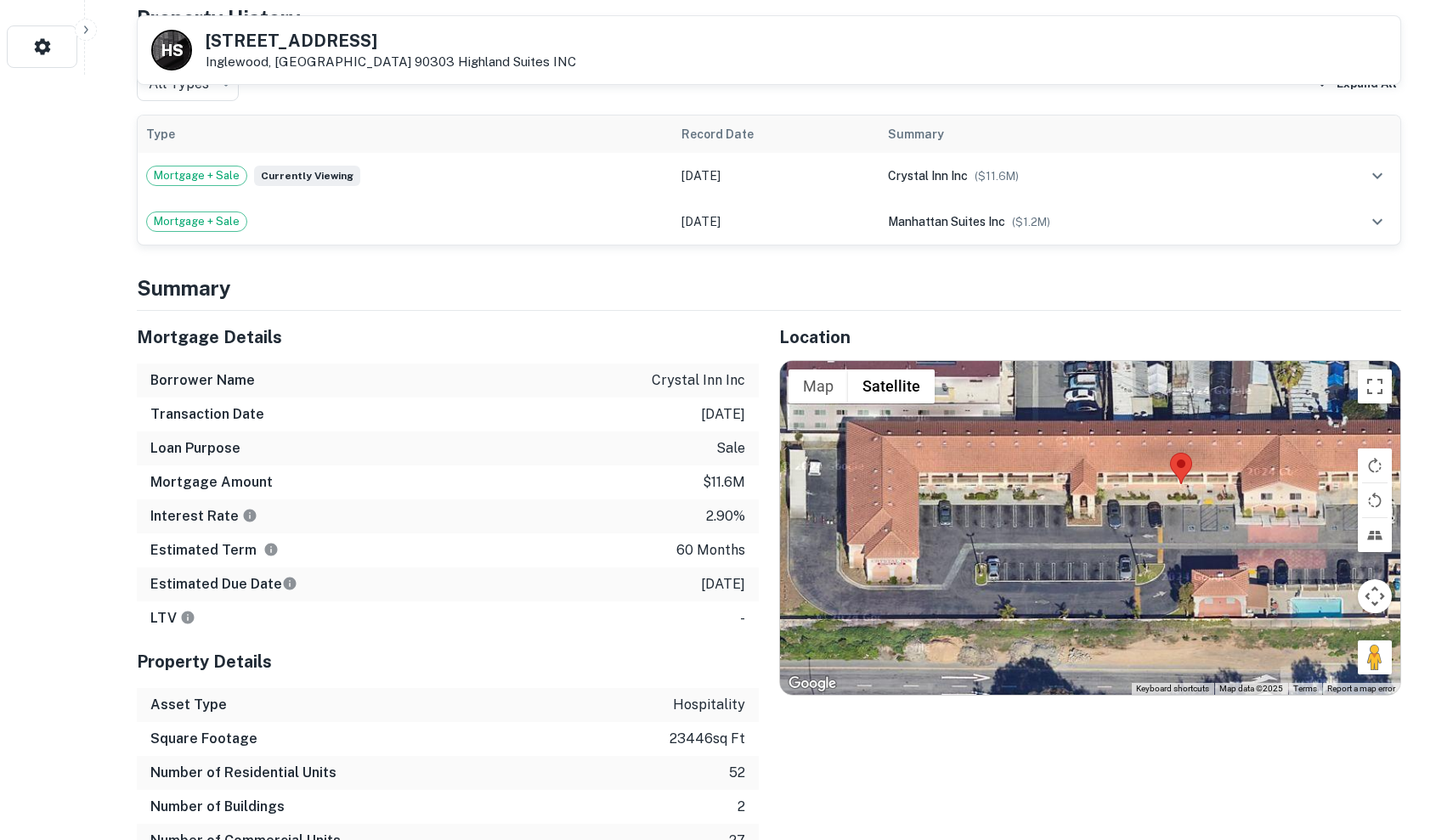
click at [1059, 522] on div at bounding box center [1090, 528] width 620 height 335
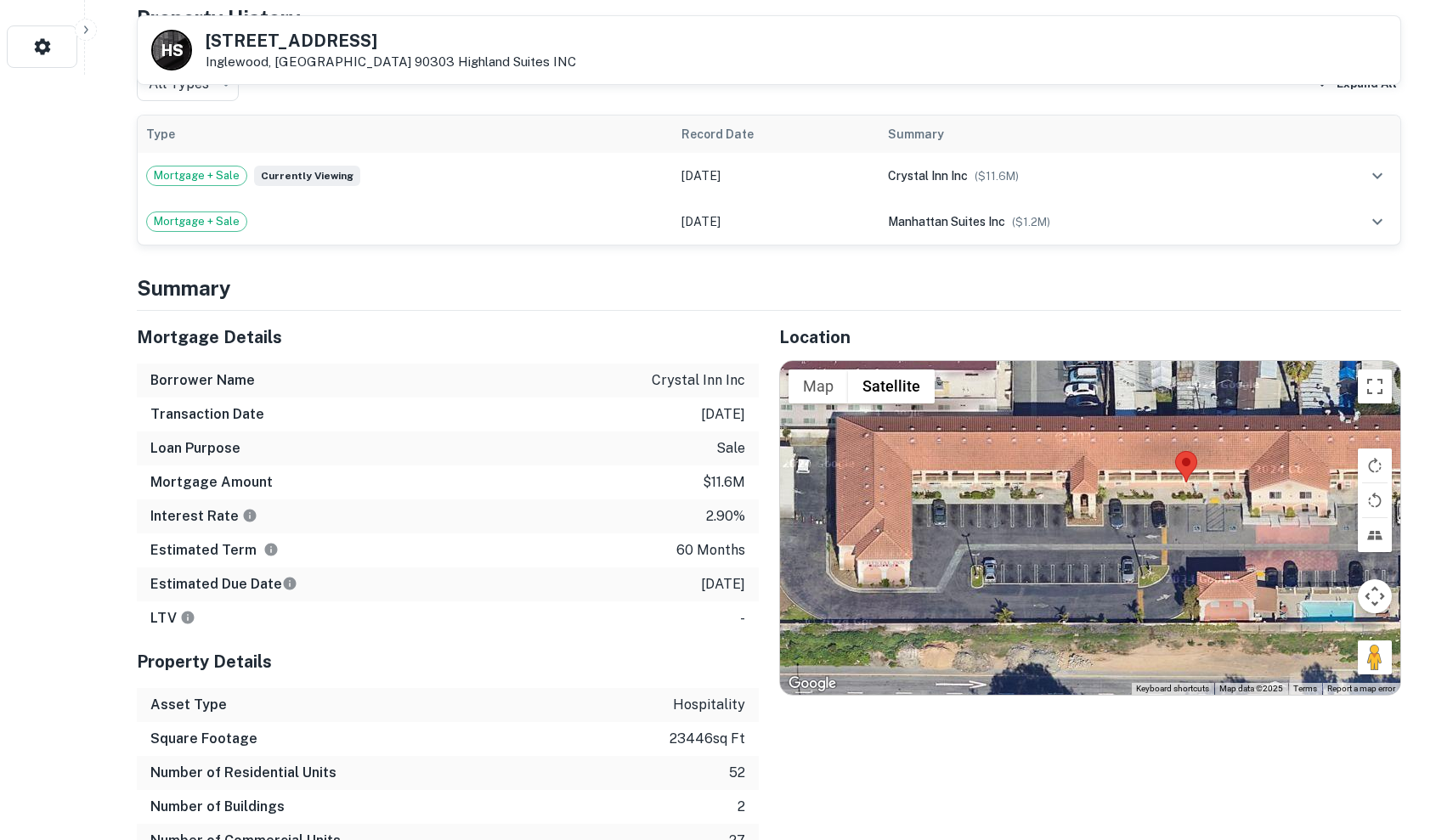
click at [1059, 522] on div at bounding box center [1090, 528] width 620 height 335
click at [1059, 469] on div at bounding box center [1090, 528] width 620 height 335
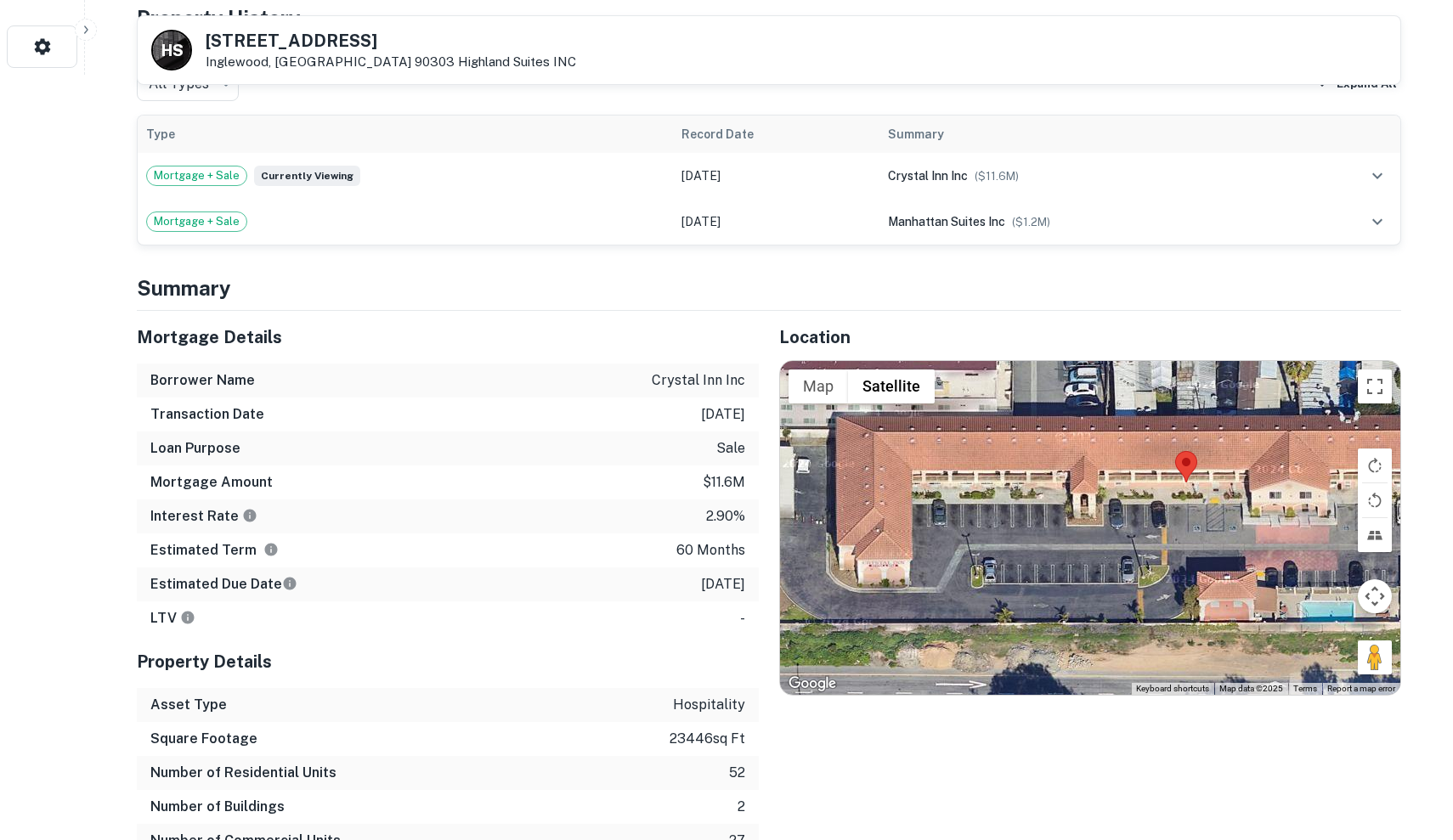
click at [1059, 469] on div at bounding box center [1090, 528] width 620 height 335
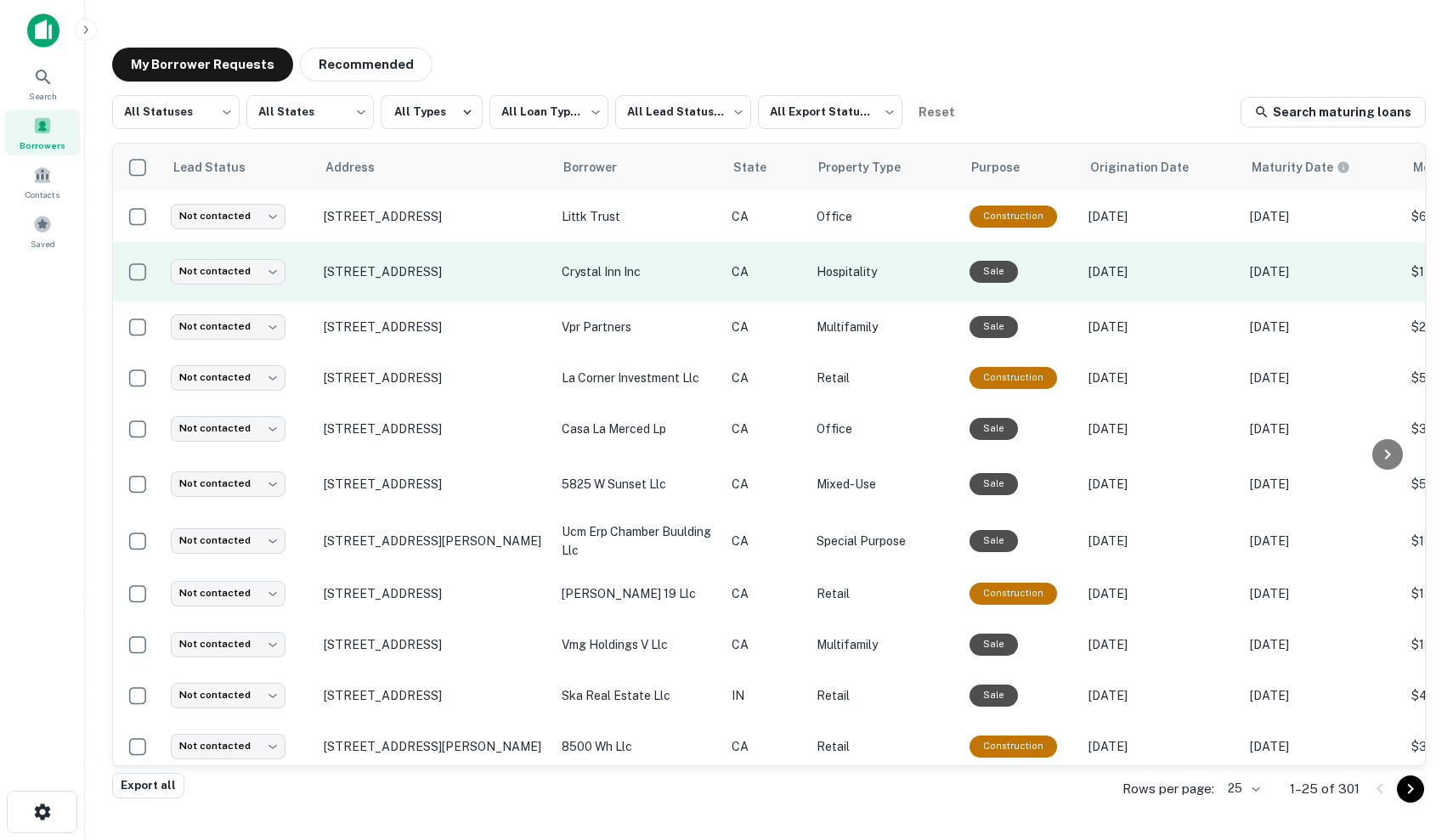
click at [728, 295] on td "CA" at bounding box center [766, 272] width 85 height 59
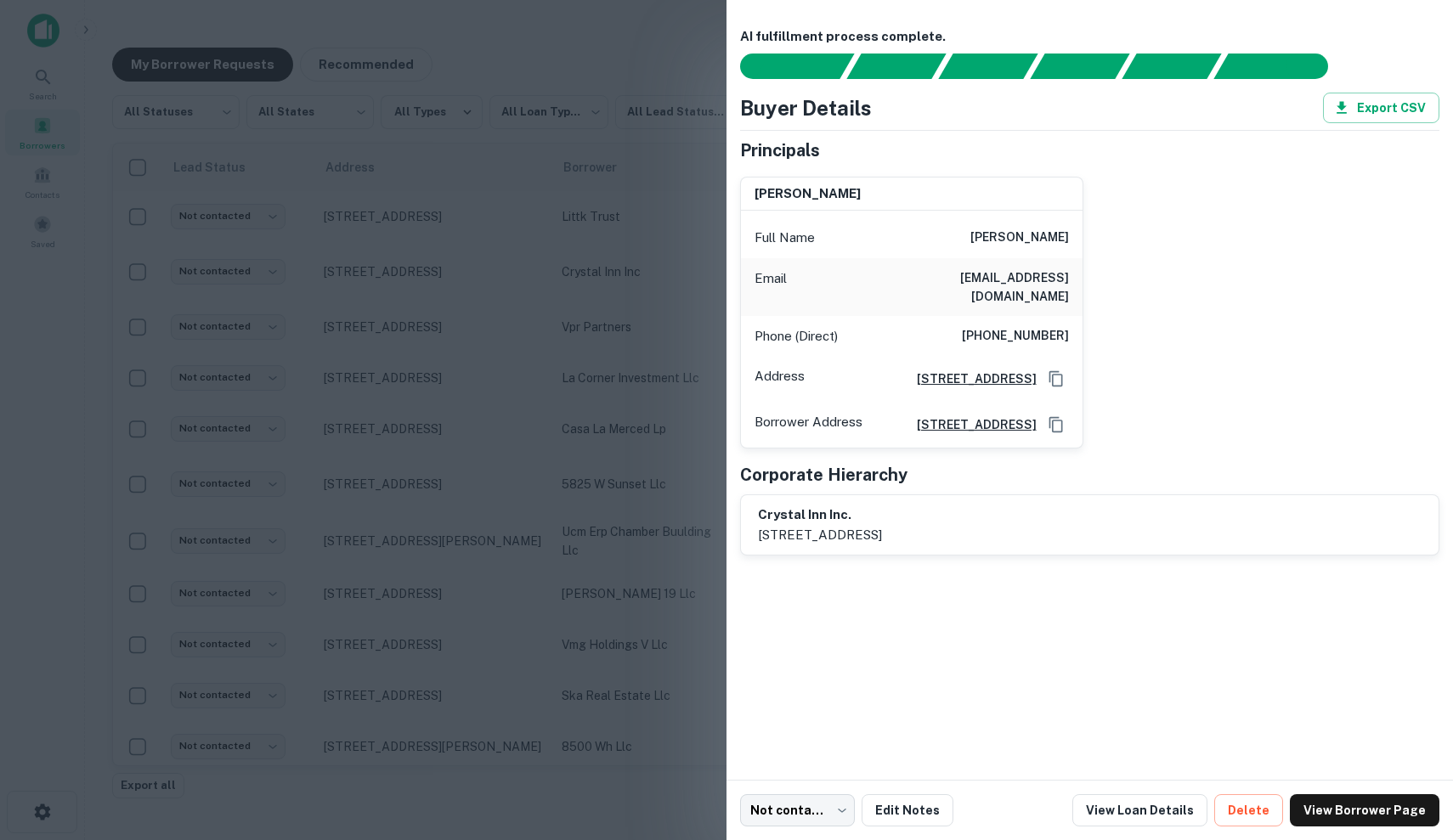
click at [581, 384] on div at bounding box center [726, 420] width 1453 height 840
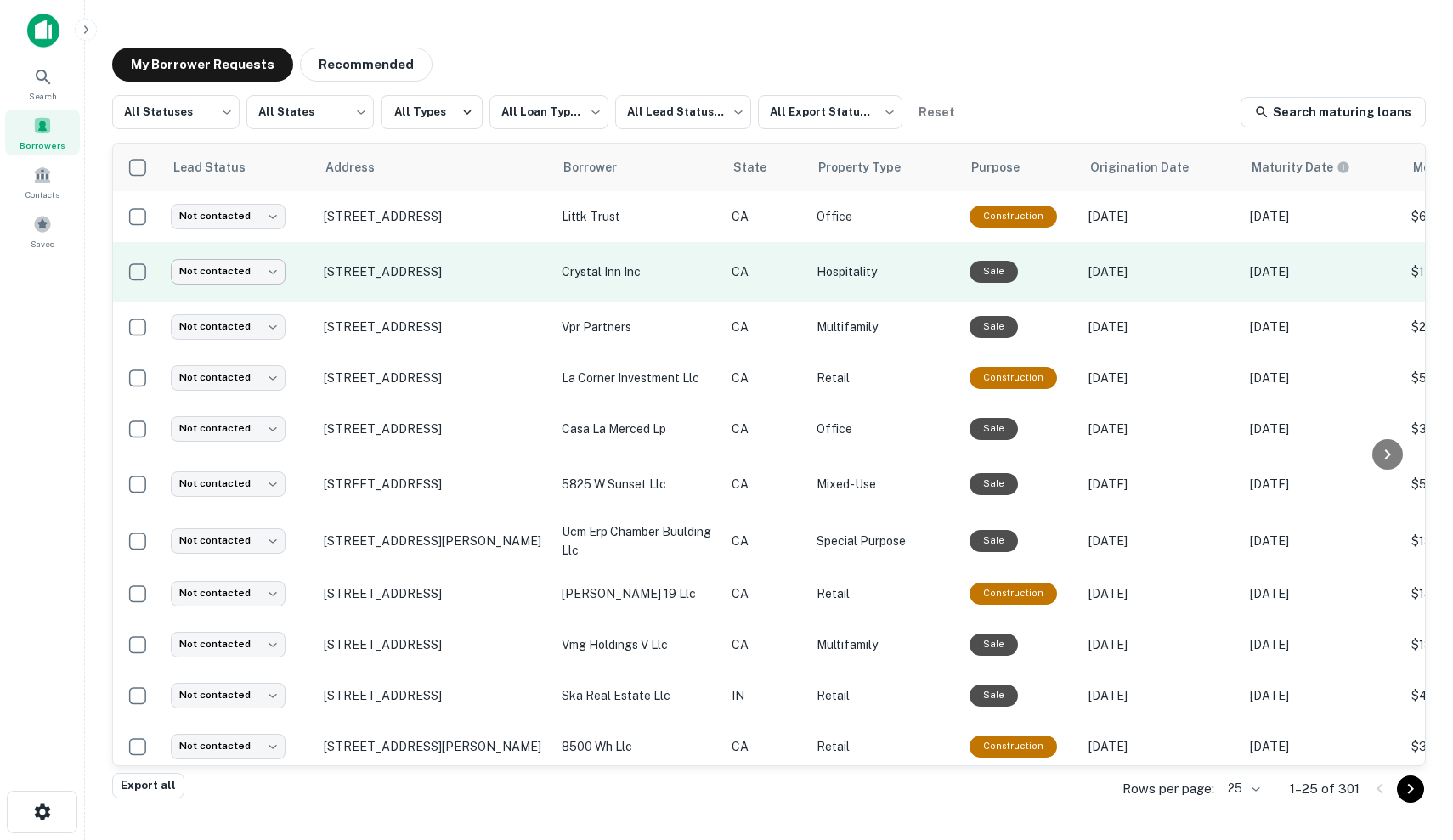
click at [238, 272] on body "**********" at bounding box center [726, 420] width 1453 height 840
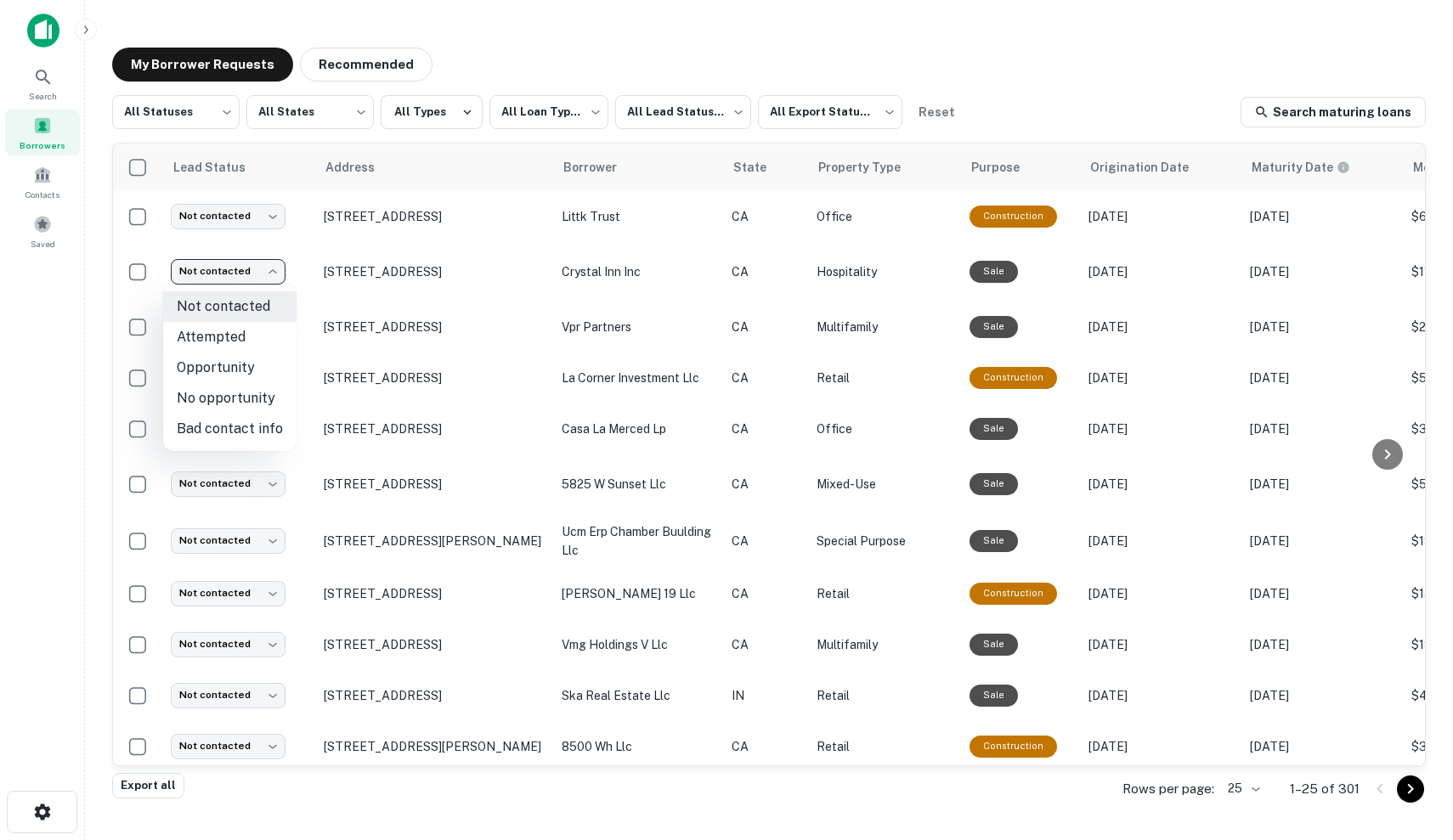
click at [238, 335] on li "Attempted" at bounding box center [229, 338] width 133 height 30
type input "*********"
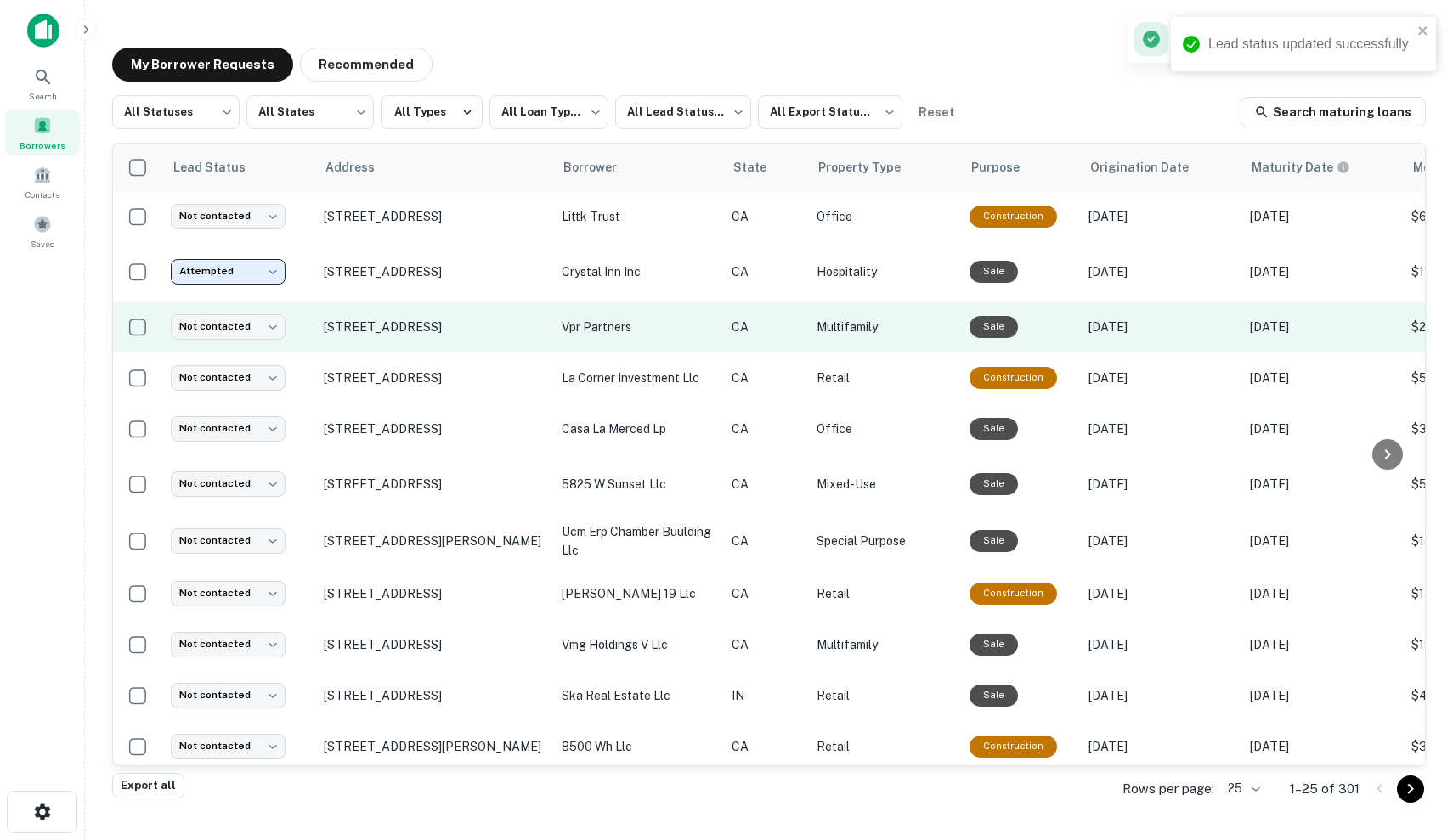
click at [800, 337] on td "CA" at bounding box center [766, 327] width 85 height 51
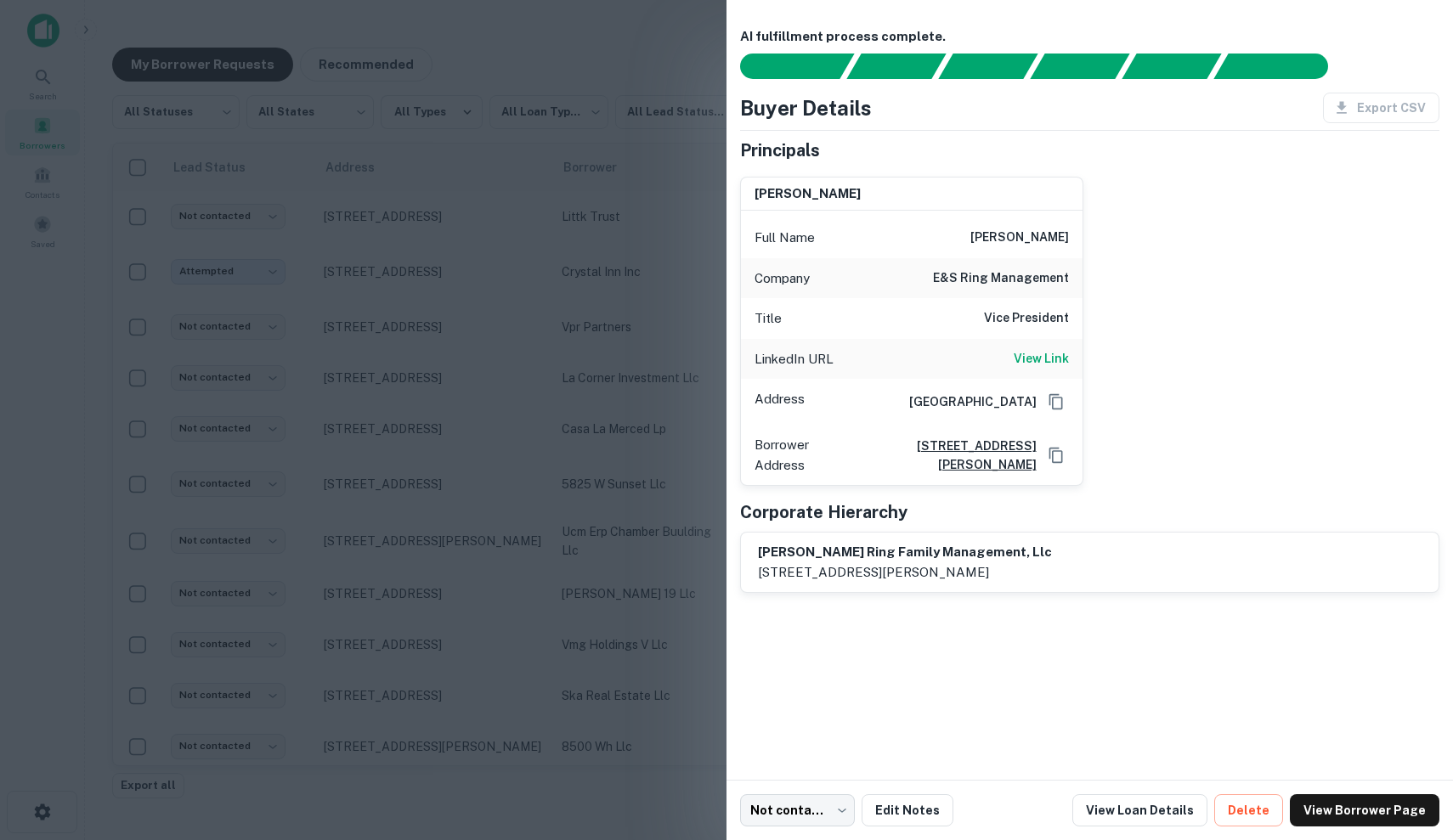
click at [649, 441] on div at bounding box center [726, 420] width 1453 height 840
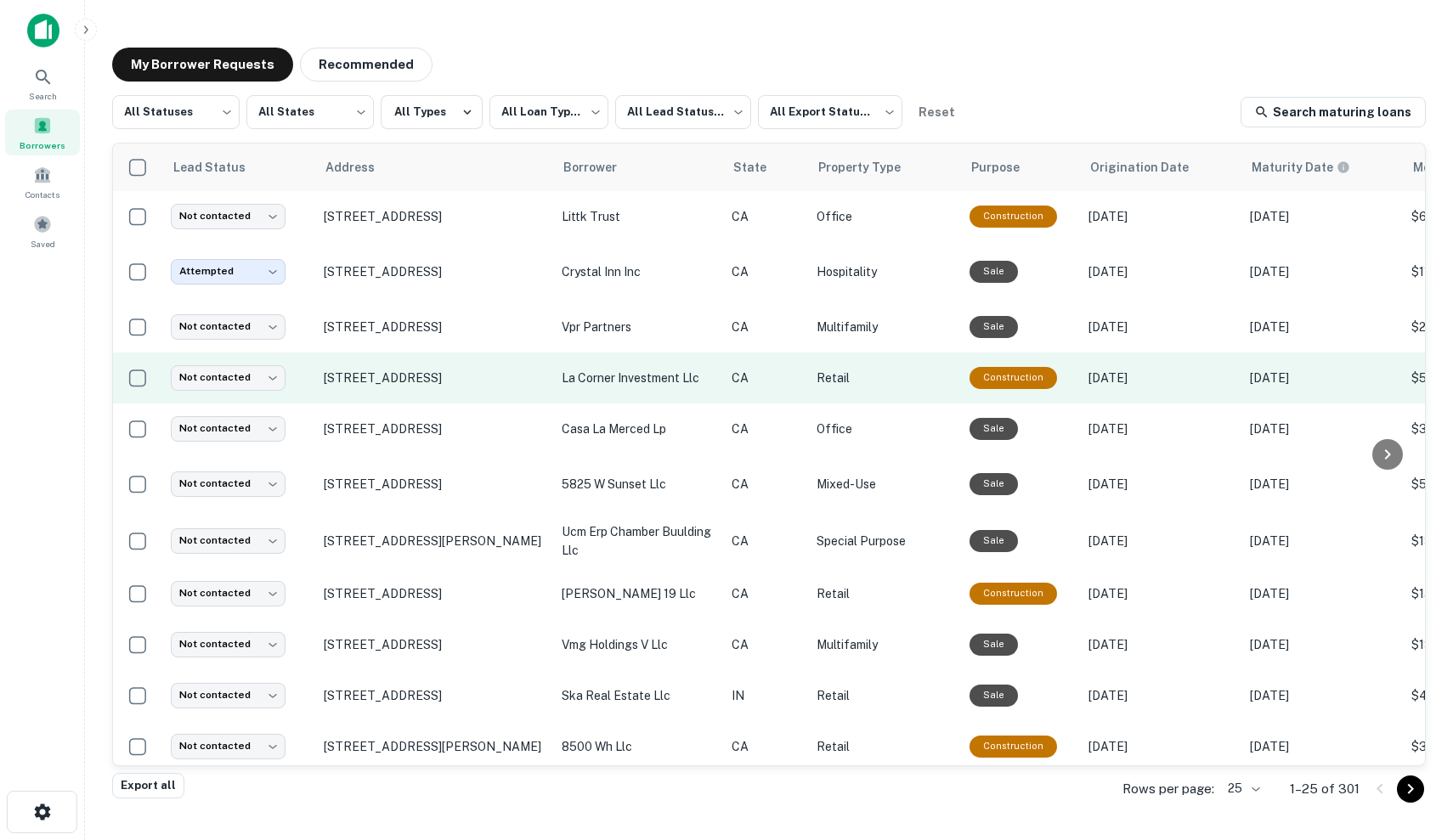
click at [717, 391] on td "la corner investment llc" at bounding box center [638, 378] width 170 height 51
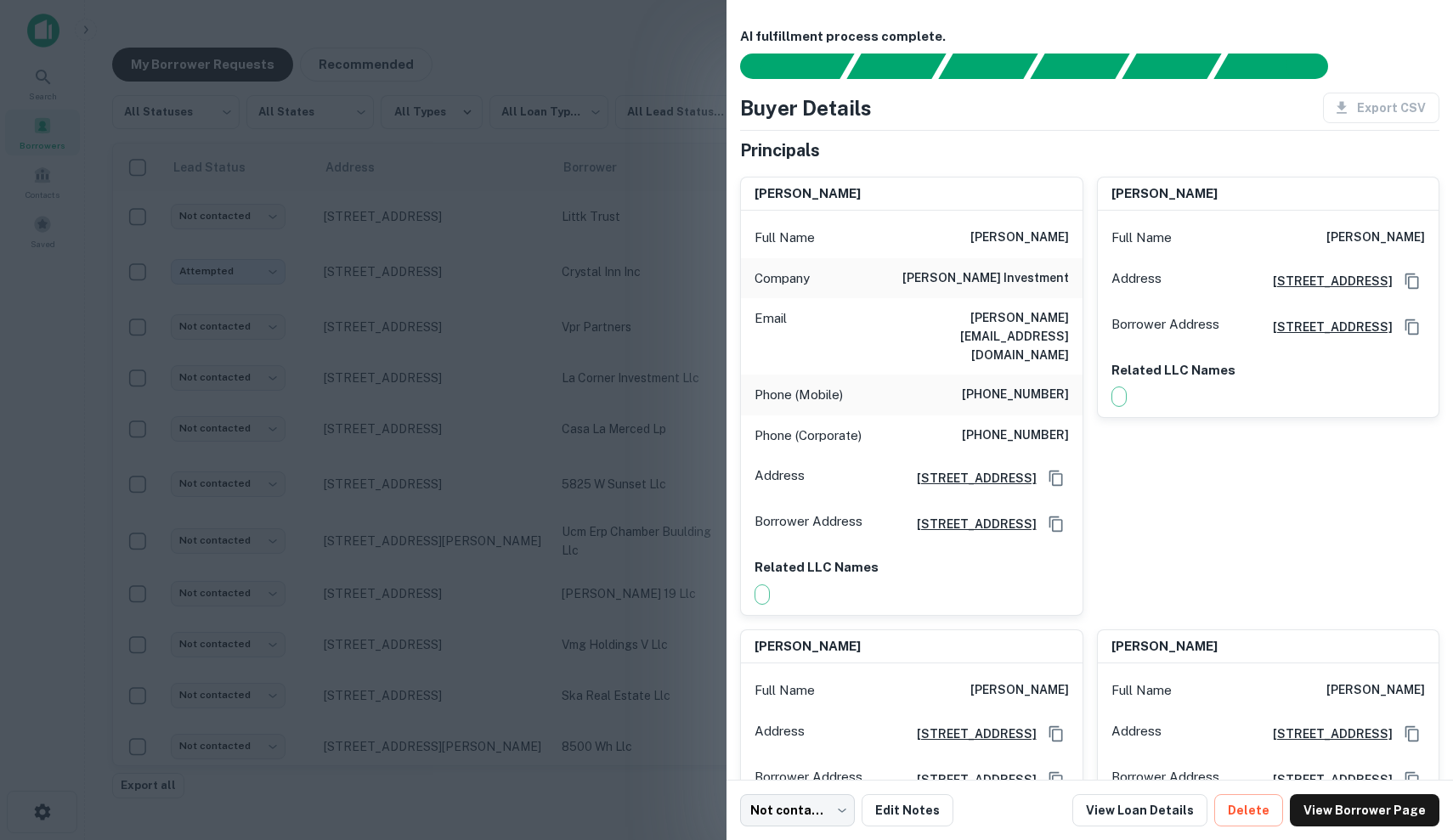
scroll to position [-1, 0]
click at [421, 486] on div at bounding box center [726, 420] width 1453 height 840
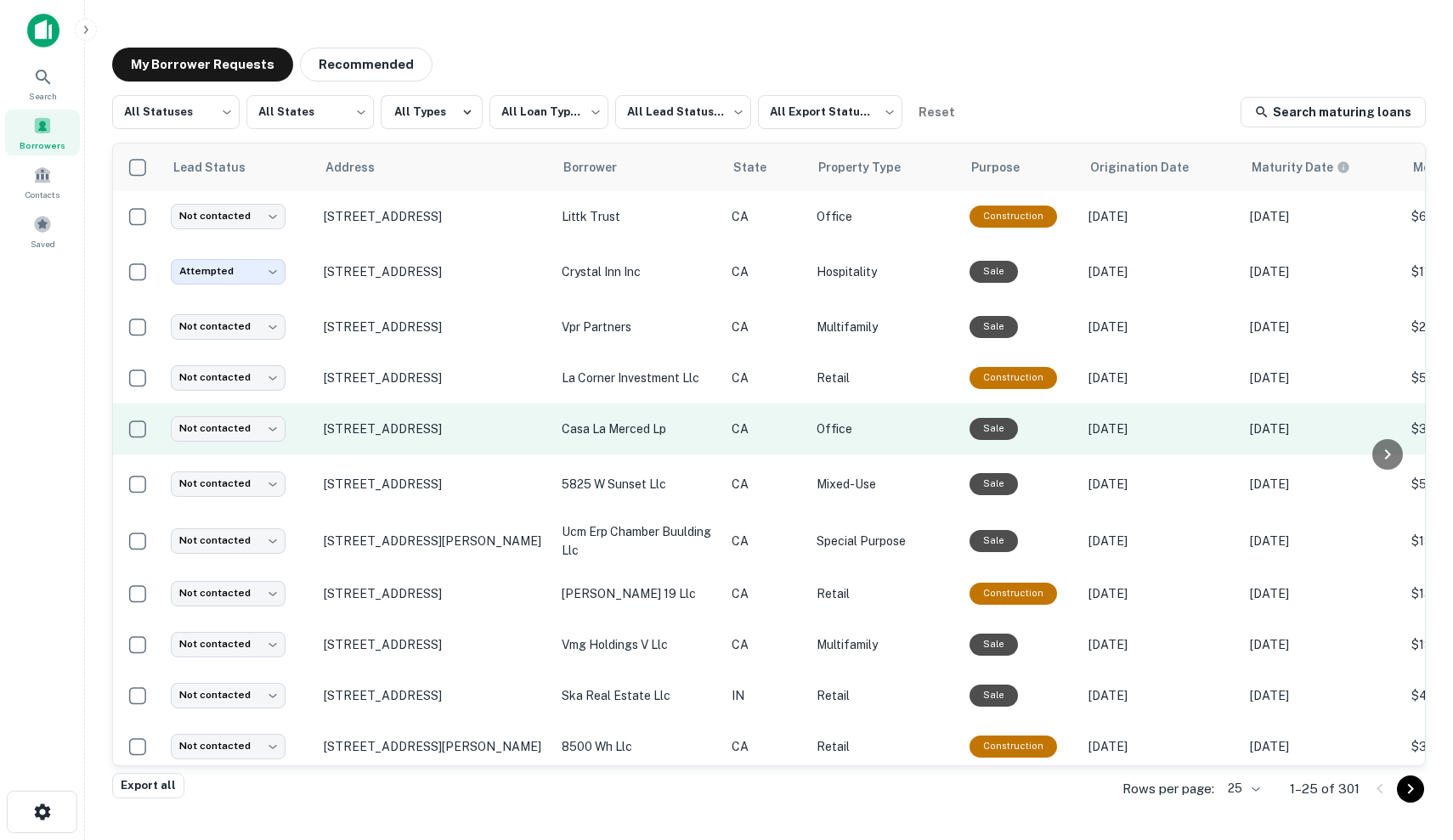
click at [604, 452] on td "casa la merced lp" at bounding box center [638, 429] width 170 height 51
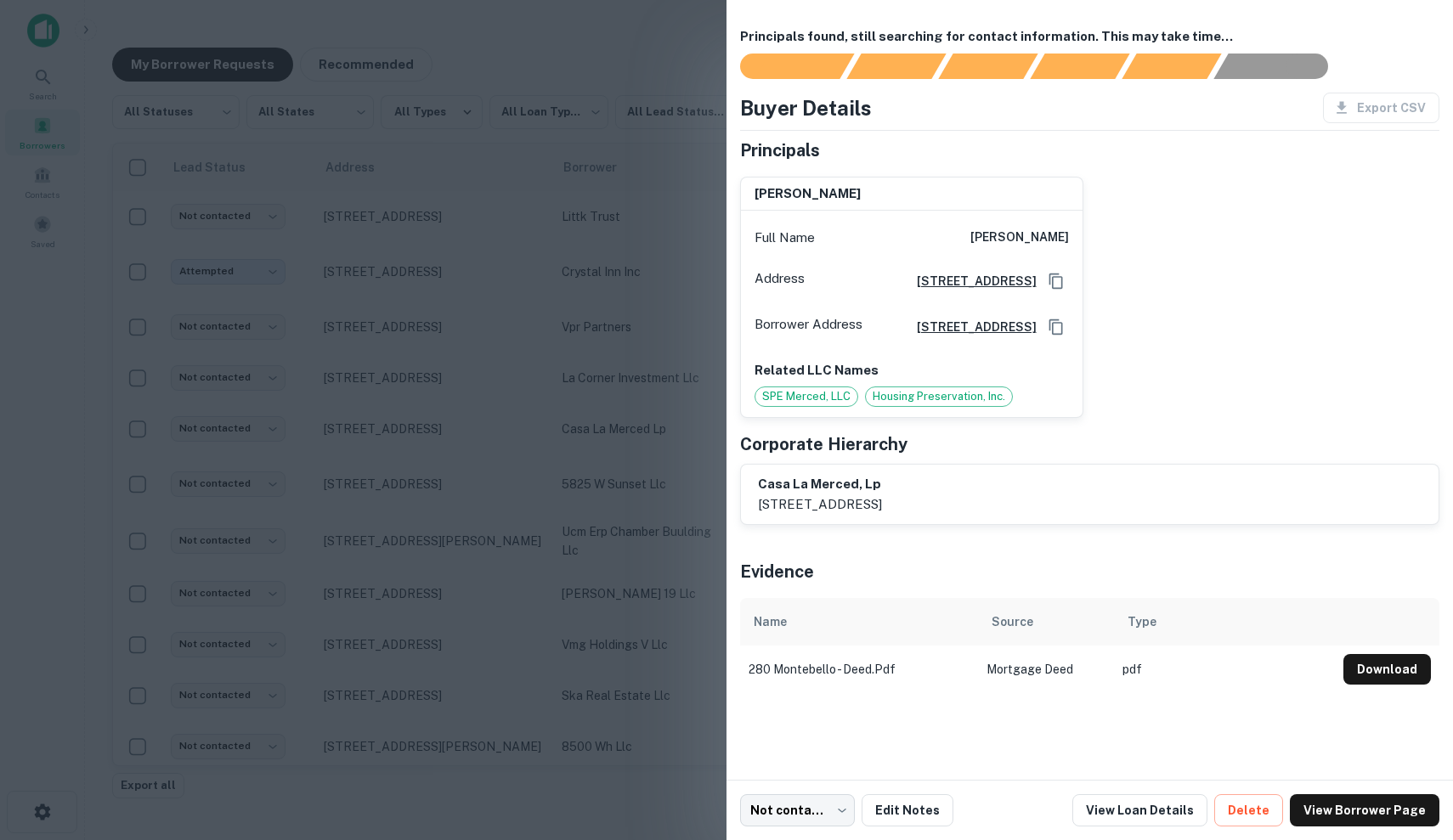
click at [556, 372] on div at bounding box center [726, 420] width 1453 height 840
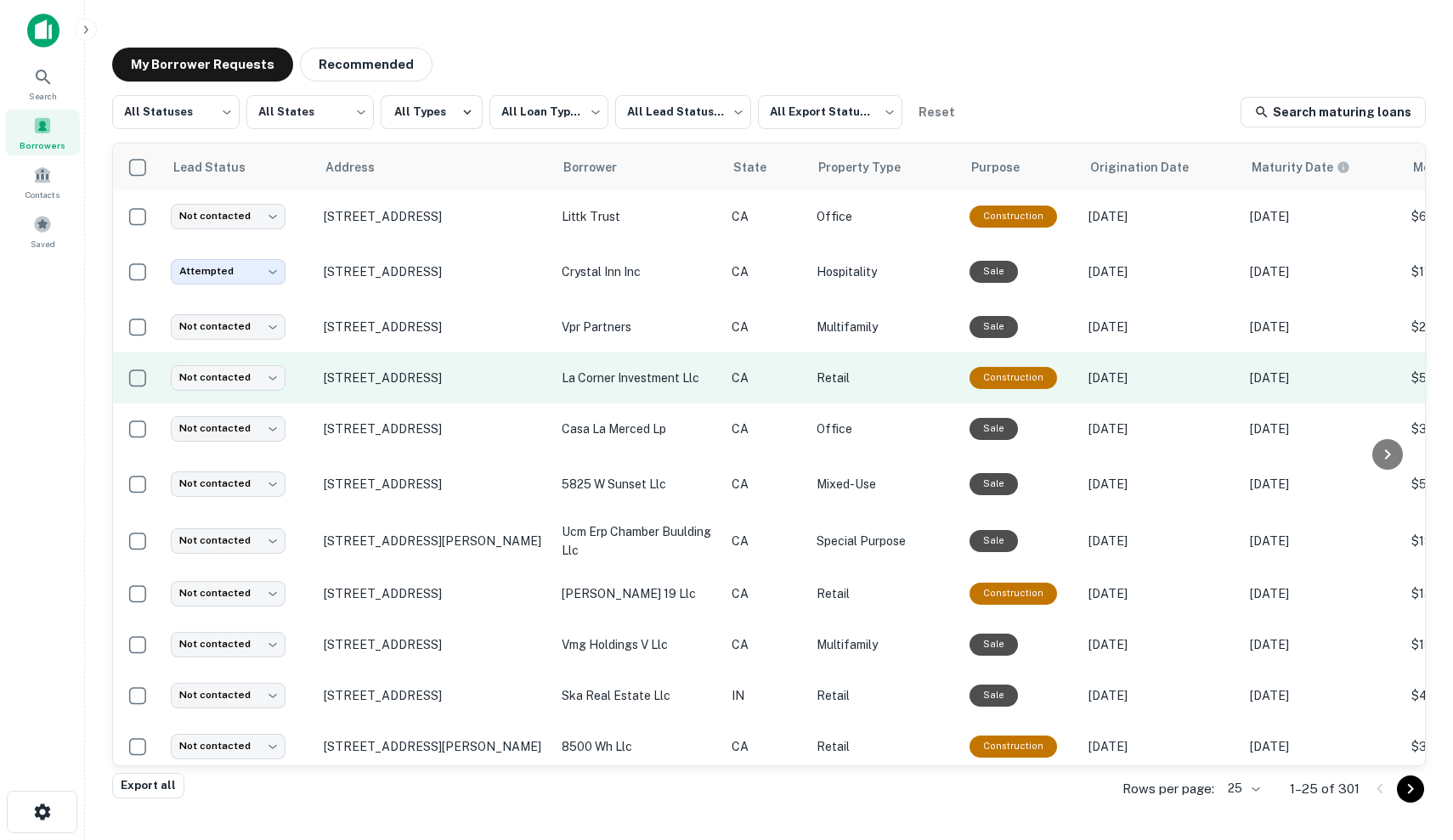
scroll to position [0, 0]
click at [827, 381] on p "Retail" at bounding box center [884, 378] width 136 height 19
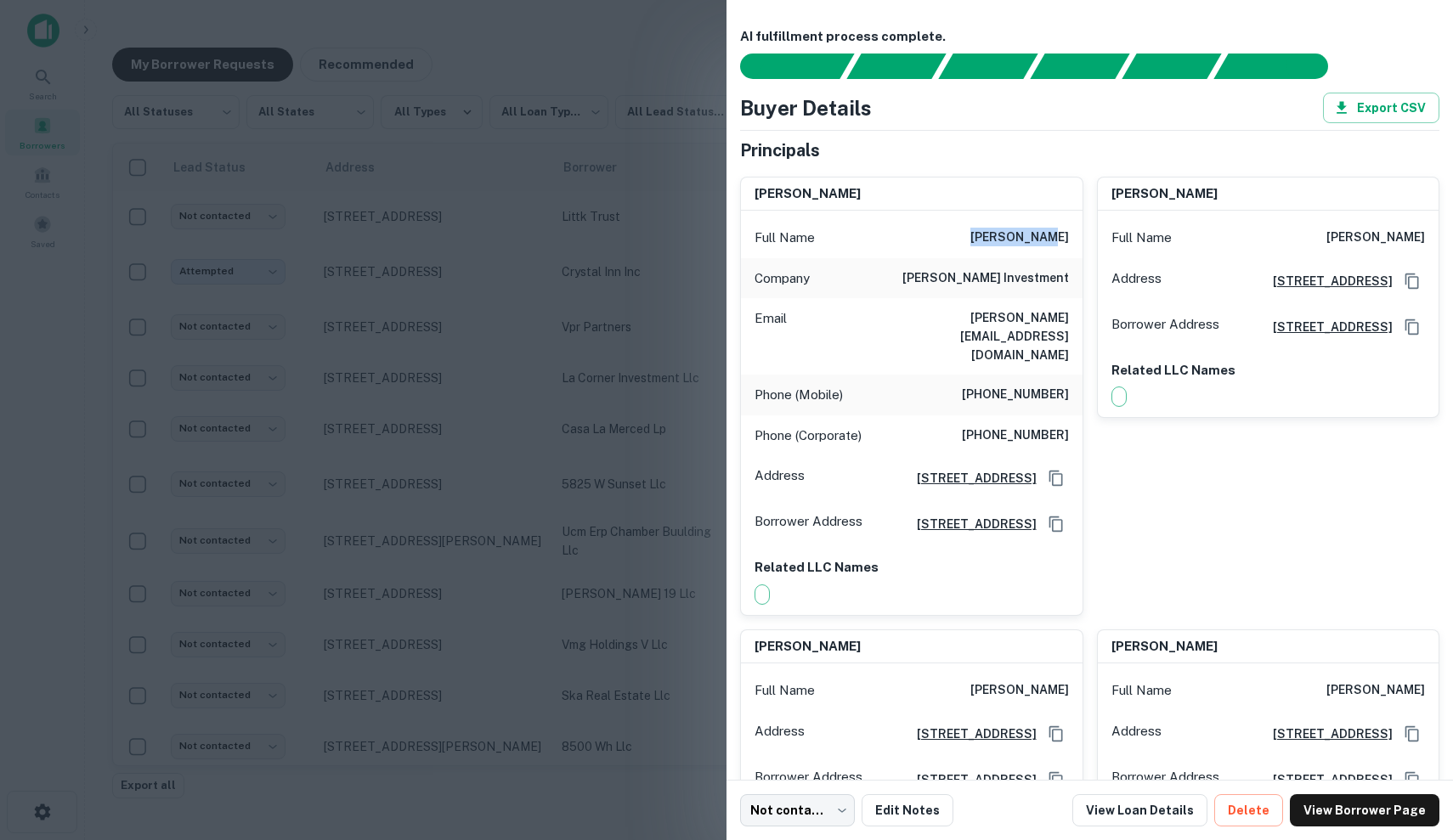
drag, startPoint x: 997, startPoint y: 237, endPoint x: 1076, endPoint y: 241, distance: 79.1
click at [1076, 241] on div "Full Name brian neman" at bounding box center [912, 238] width 341 height 41
copy h6 "brian neman"
click at [1003, 323] on h6 "brian@nemaninvestments.com" at bounding box center [966, 336] width 204 height 56
drag, startPoint x: 983, startPoint y: 357, endPoint x: 1081, endPoint y: 354, distance: 98.0
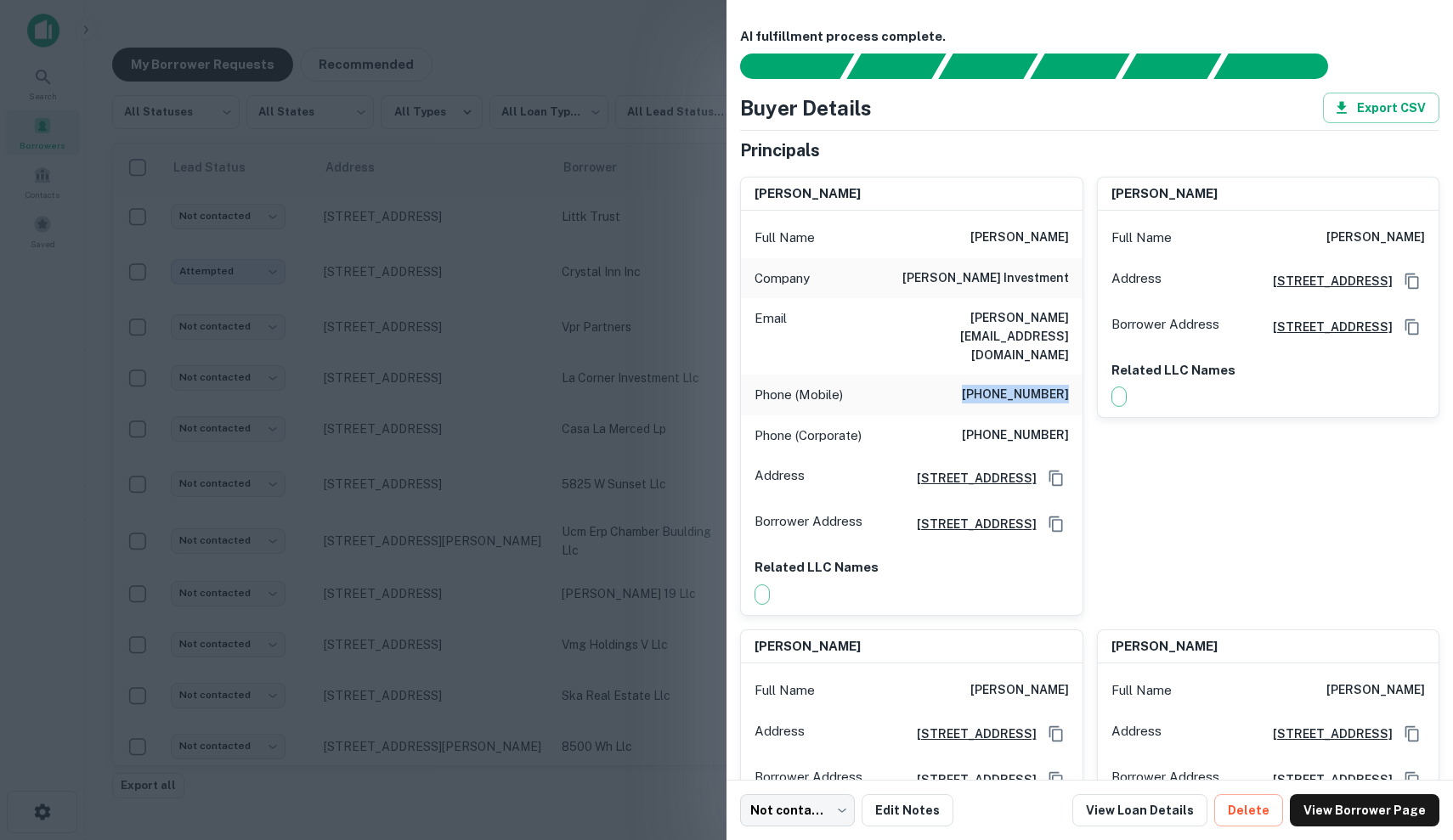
click at [1081, 374] on div "Phone (Mobile) (310) 270-6070" at bounding box center [912, 394] width 341 height 41
copy h6 "(310) 270-6070"
click at [951, 271] on div "Company neman investment" at bounding box center [912, 278] width 341 height 41
click at [698, 478] on div at bounding box center [726, 420] width 1453 height 840
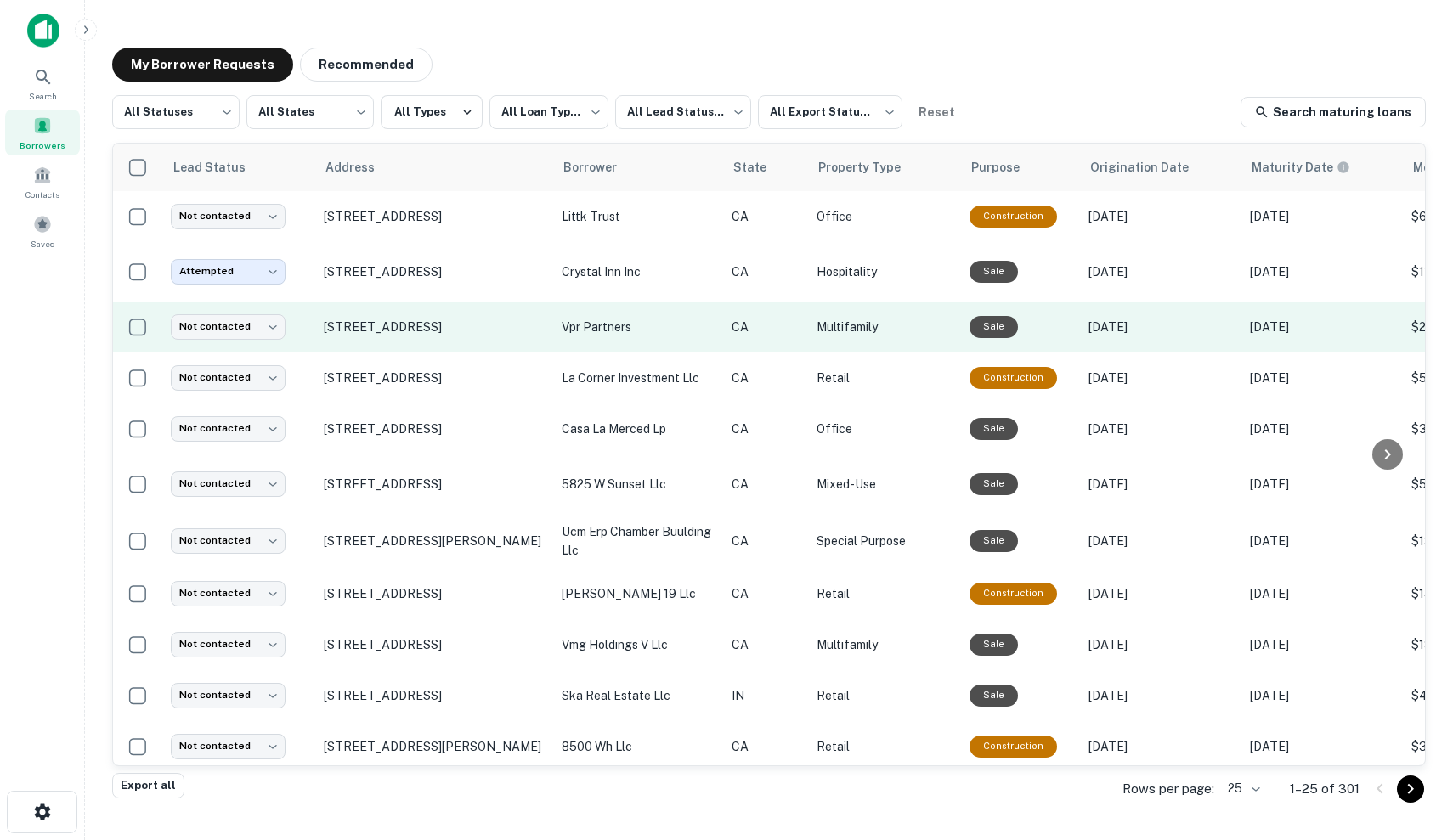
click at [774, 322] on p "CA" at bounding box center [766, 327] width 68 height 19
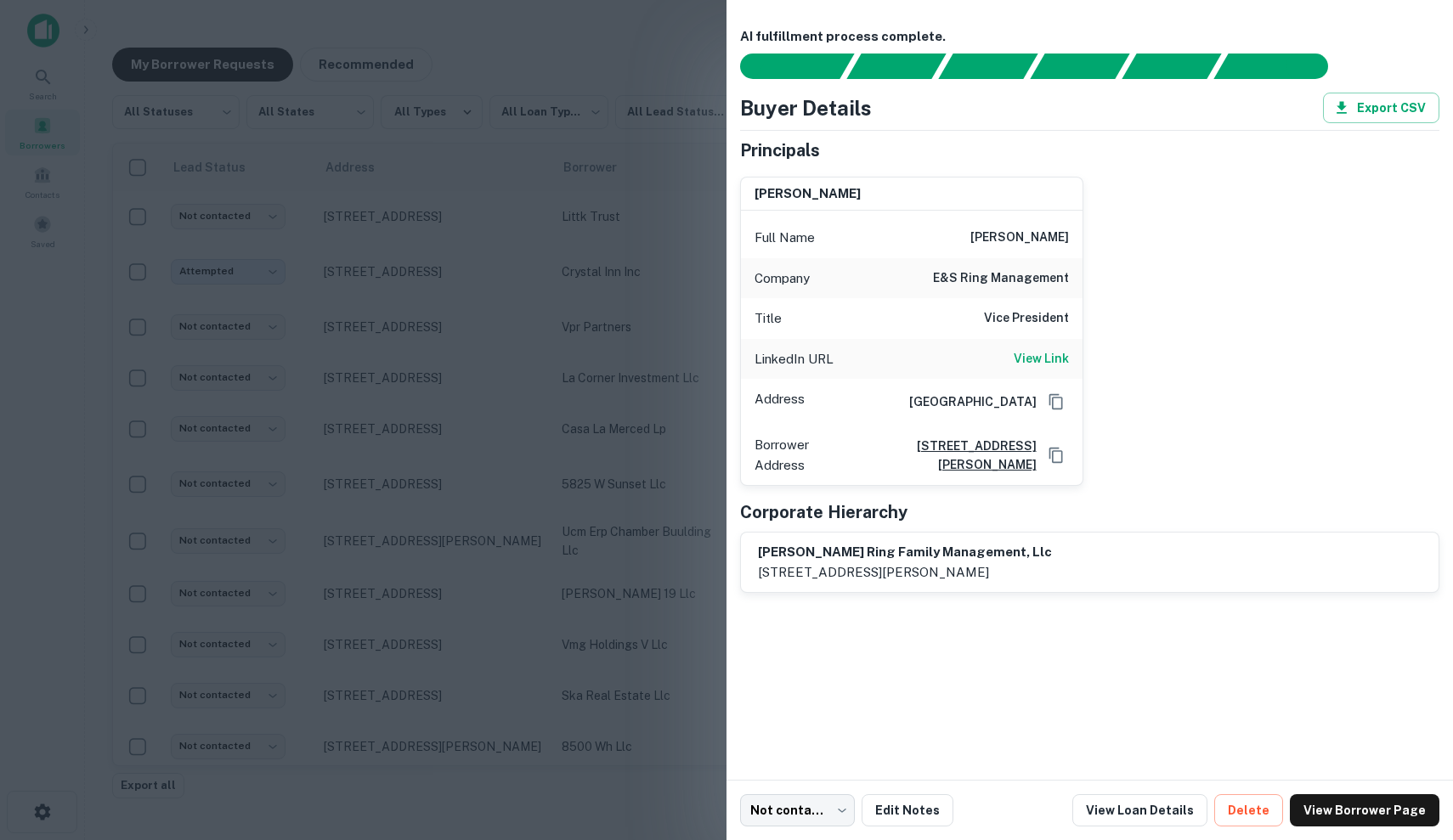
click at [690, 340] on div at bounding box center [726, 420] width 1453 height 840
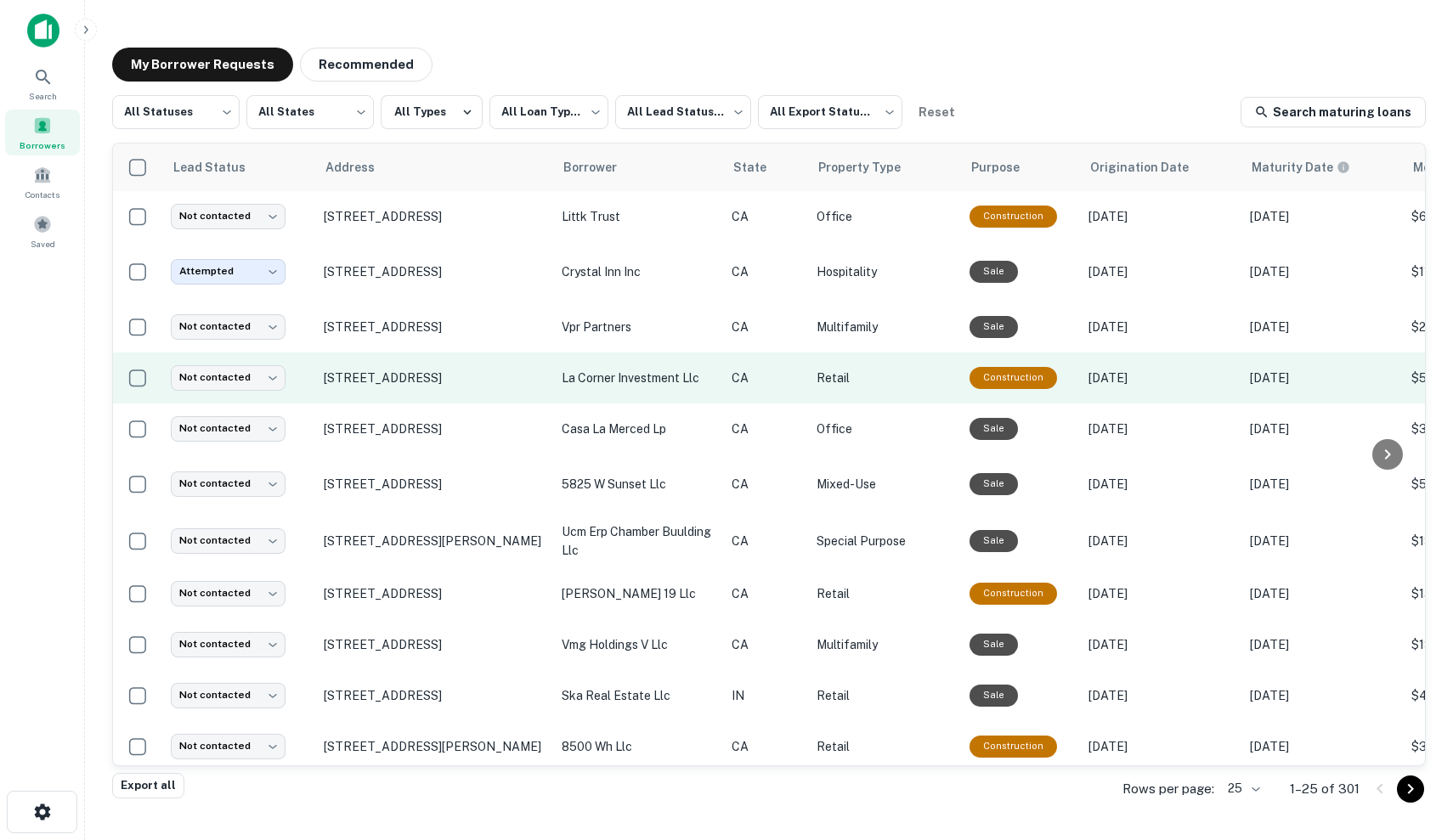
click at [689, 367] on td "la corner investment llc" at bounding box center [638, 378] width 170 height 51
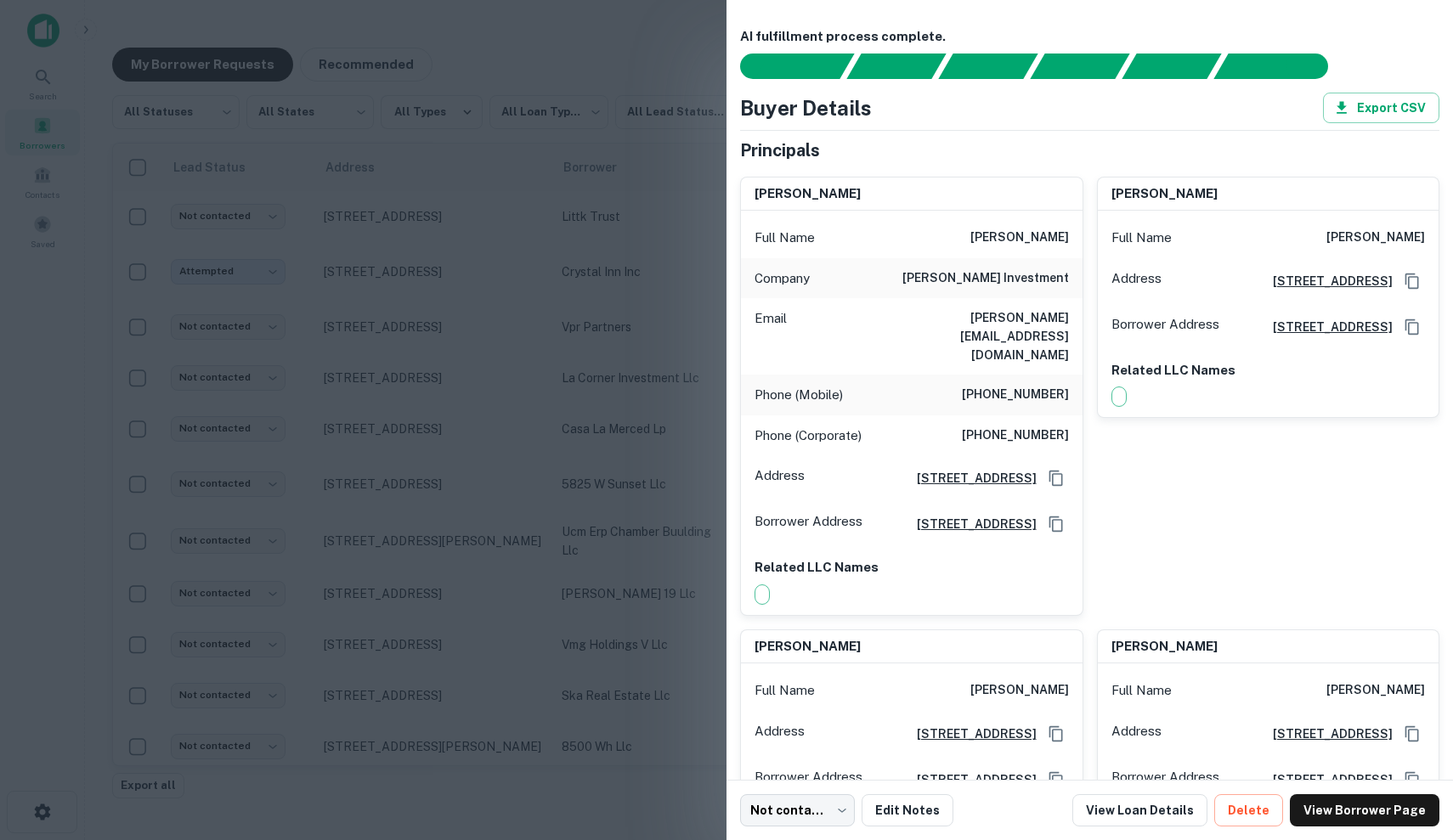
click at [685, 370] on div at bounding box center [726, 420] width 1453 height 840
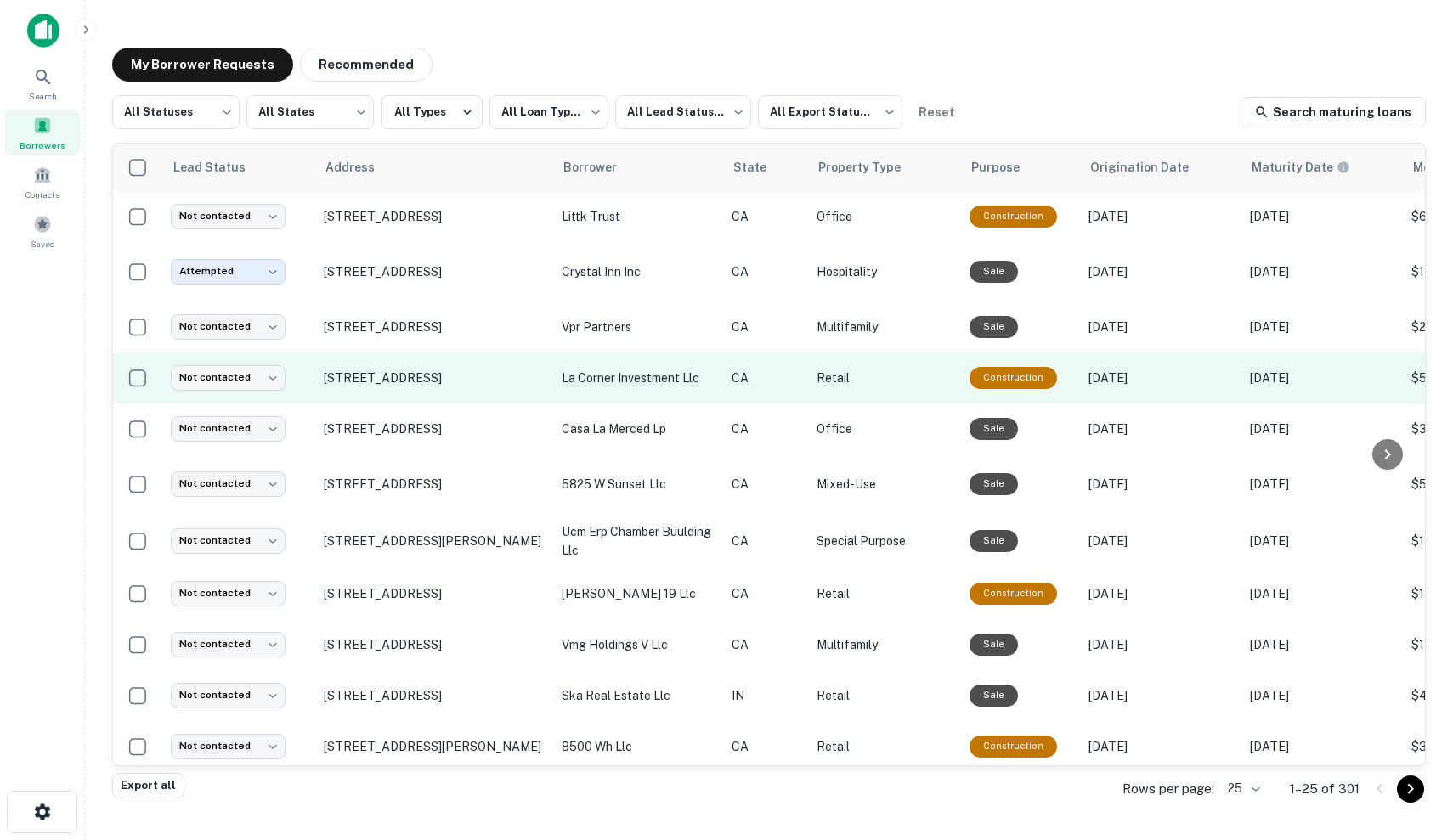
click at [635, 382] on p "la corner investment llc" at bounding box center [638, 378] width 153 height 19
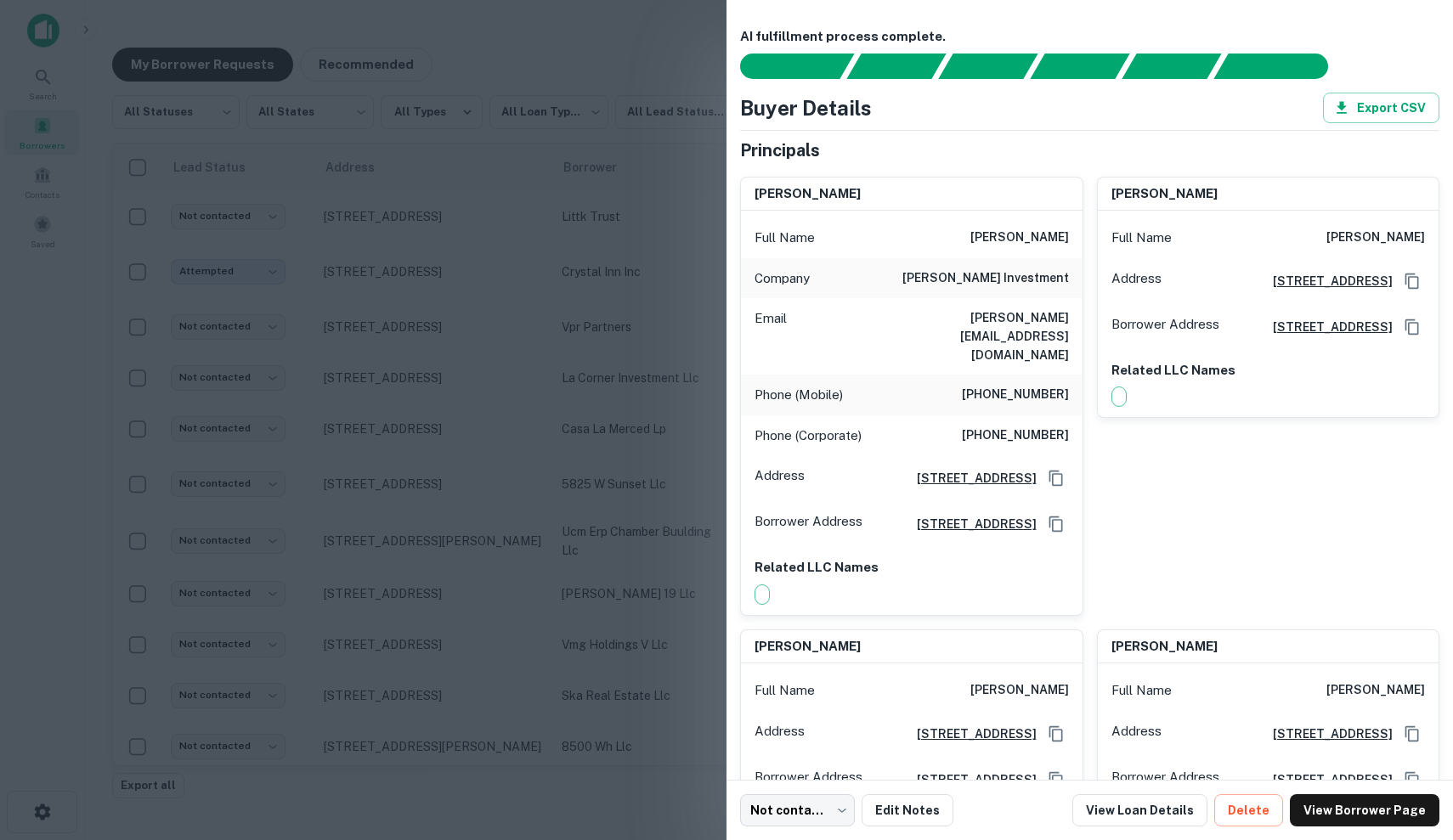
click at [696, 398] on div at bounding box center [726, 420] width 1453 height 840
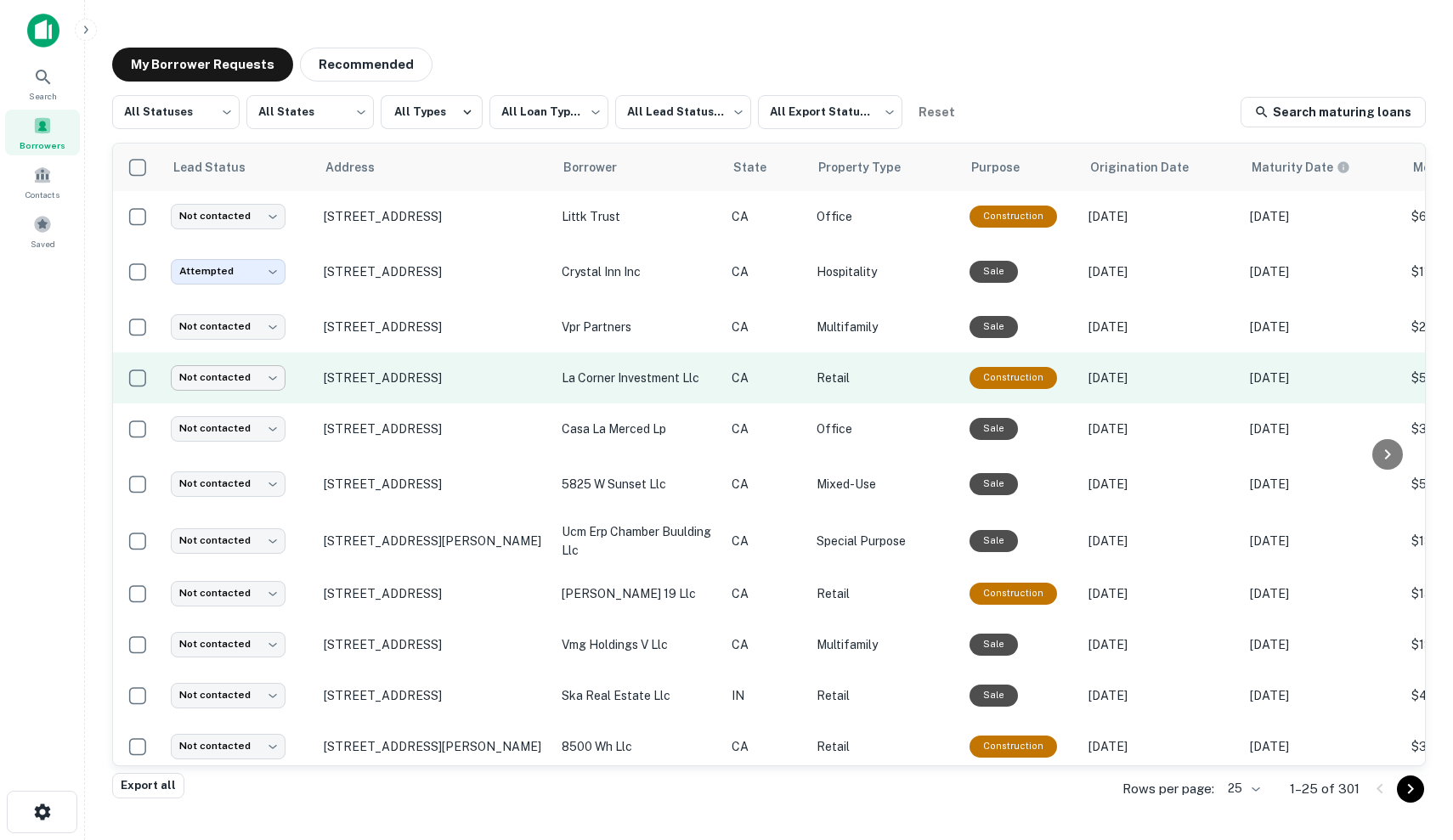
click at [227, 374] on body "**********" at bounding box center [726, 420] width 1453 height 840
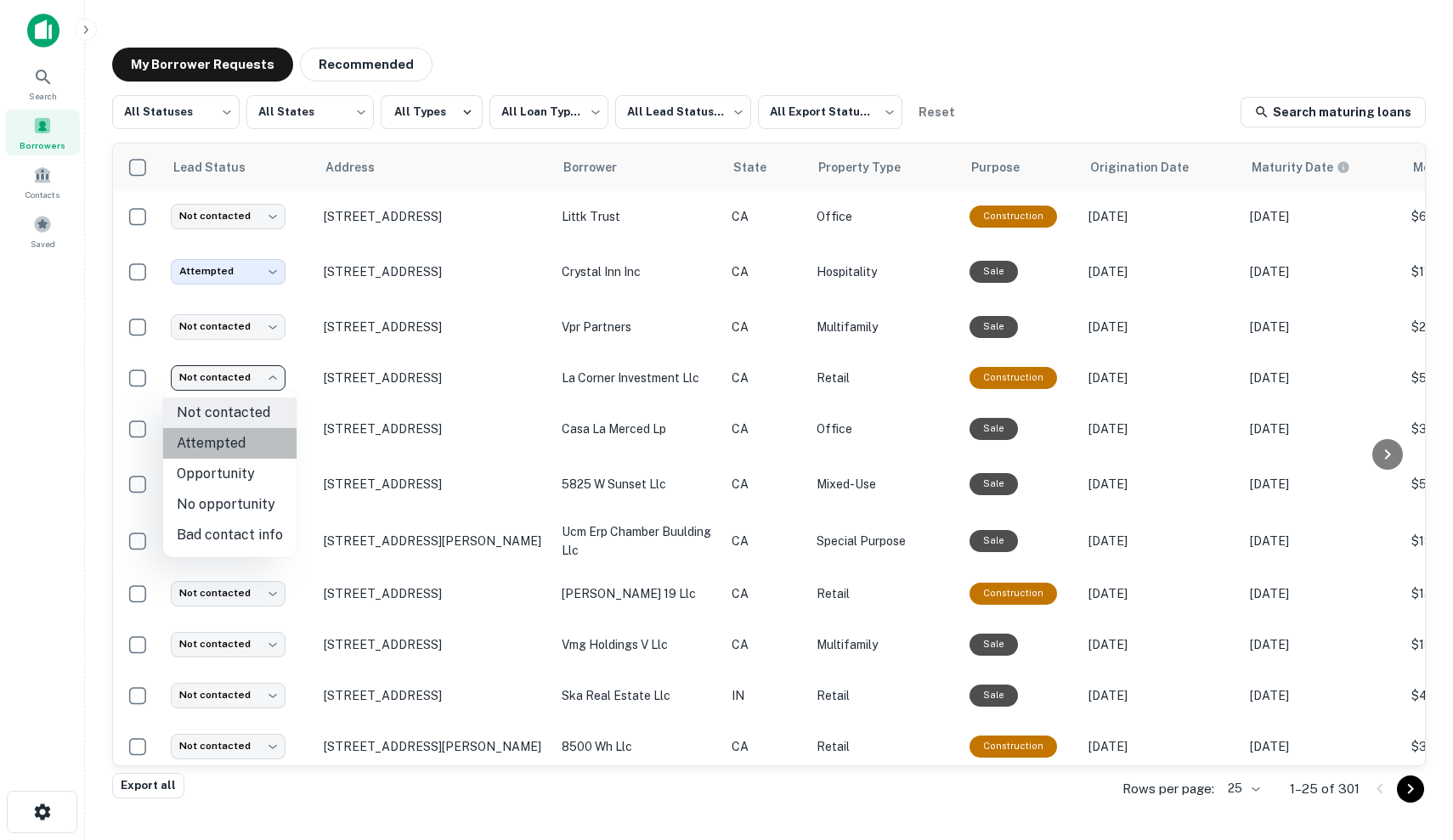
click at [232, 441] on li "Attempted" at bounding box center [229, 443] width 133 height 30
type input "*********"
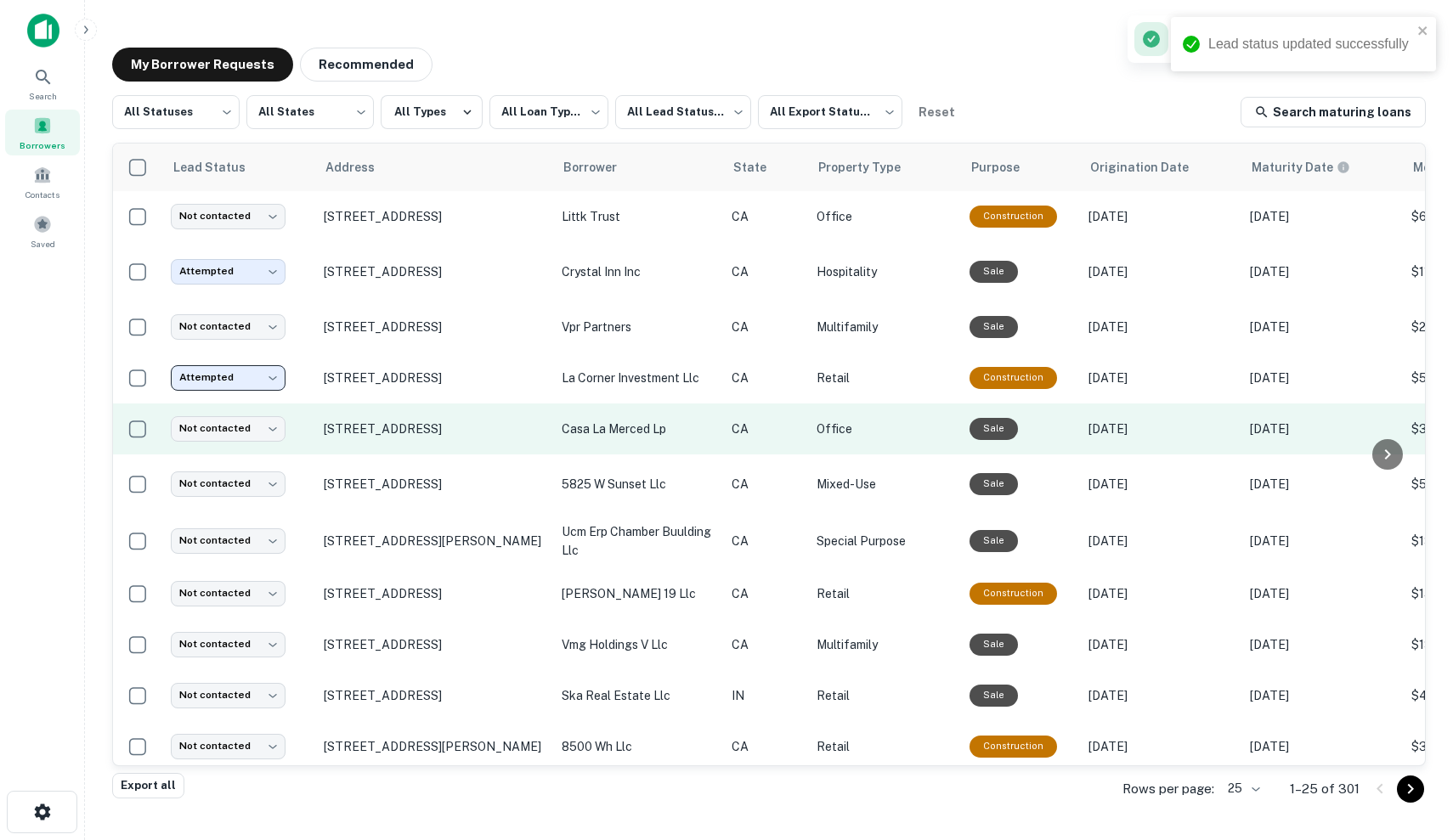
click at [834, 450] on td "Office" at bounding box center [884, 429] width 153 height 51
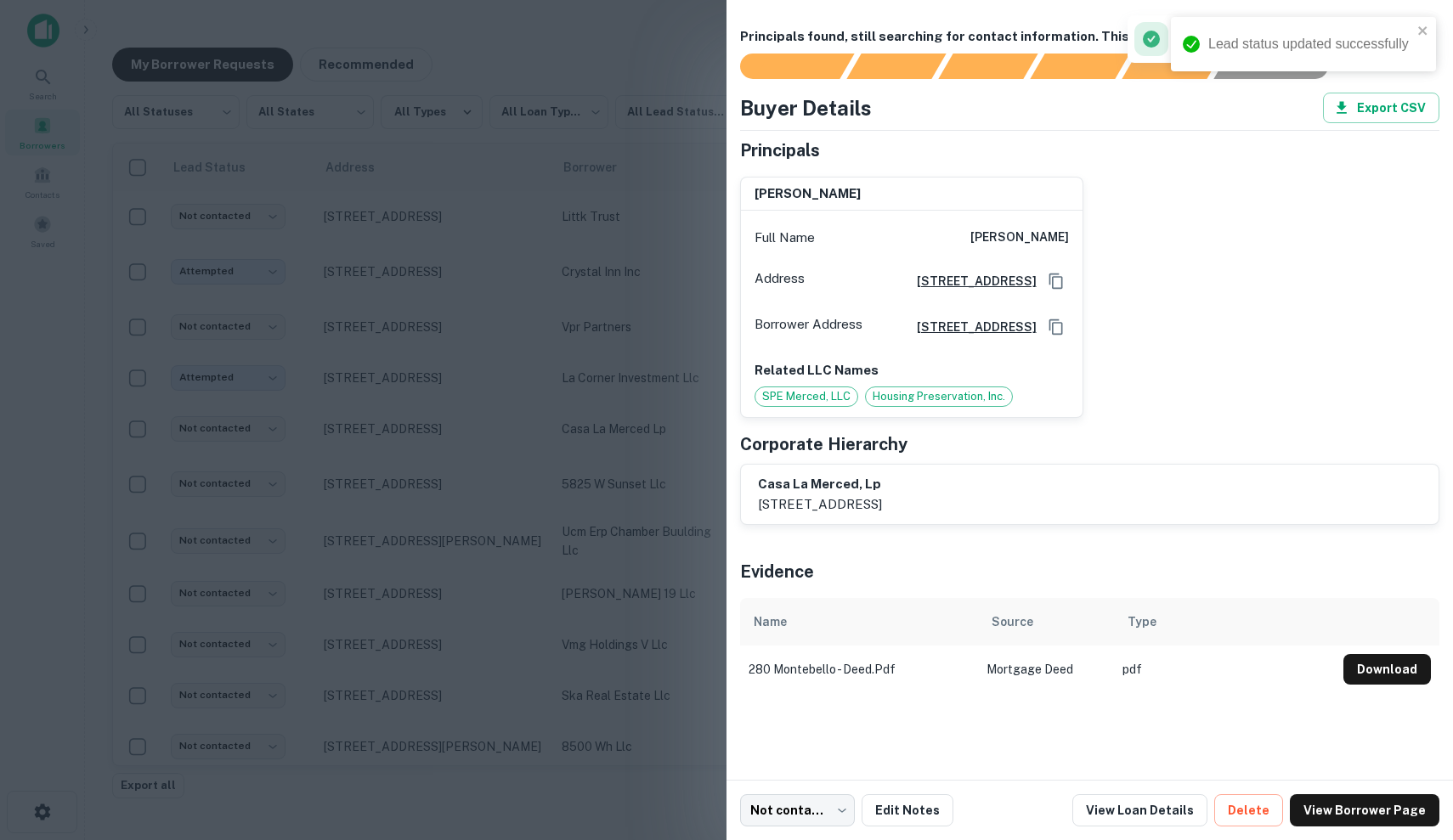
click at [467, 481] on div at bounding box center [726, 420] width 1453 height 840
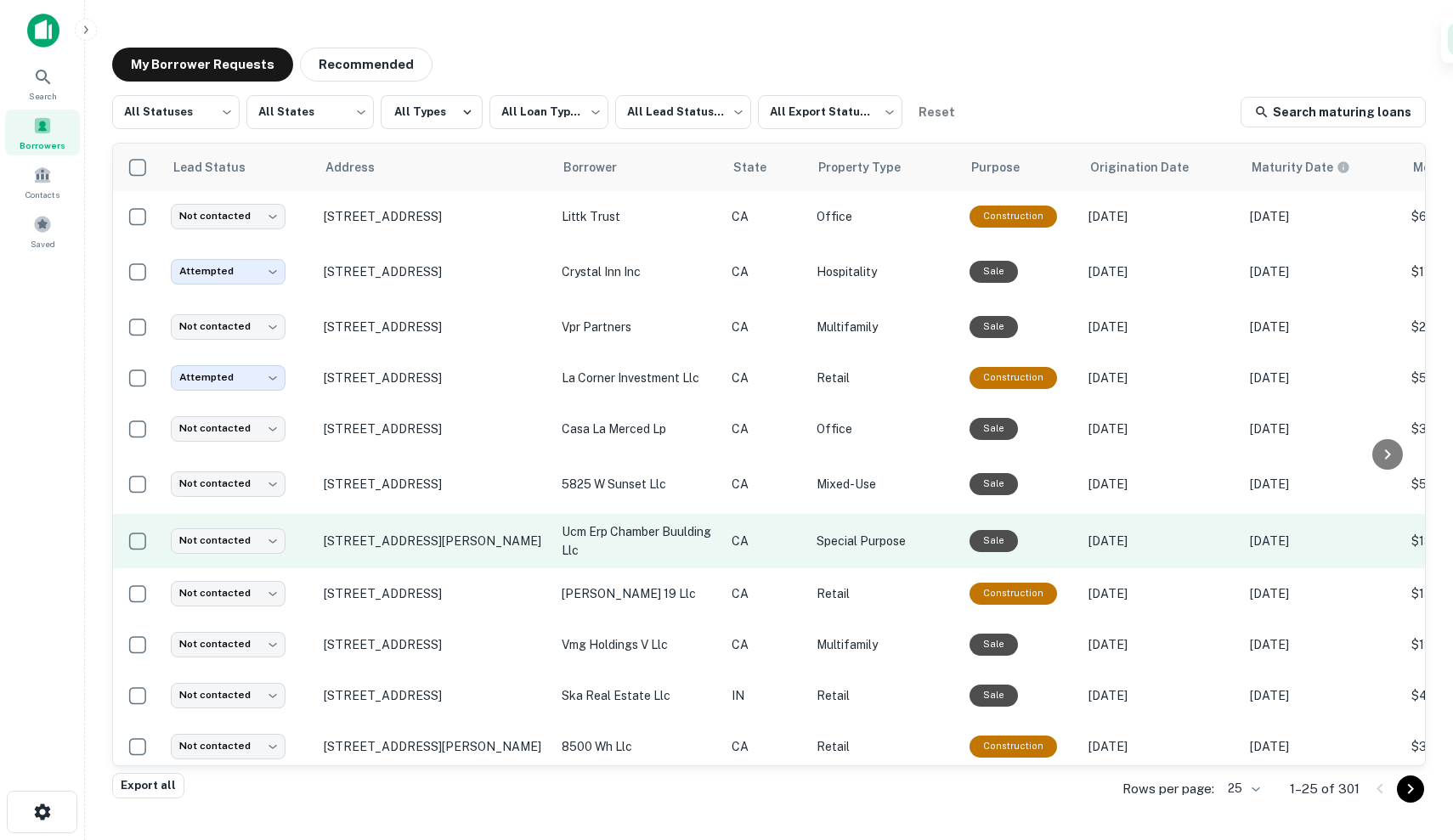
click at [908, 547] on p "Special Purpose" at bounding box center [884, 541] width 136 height 19
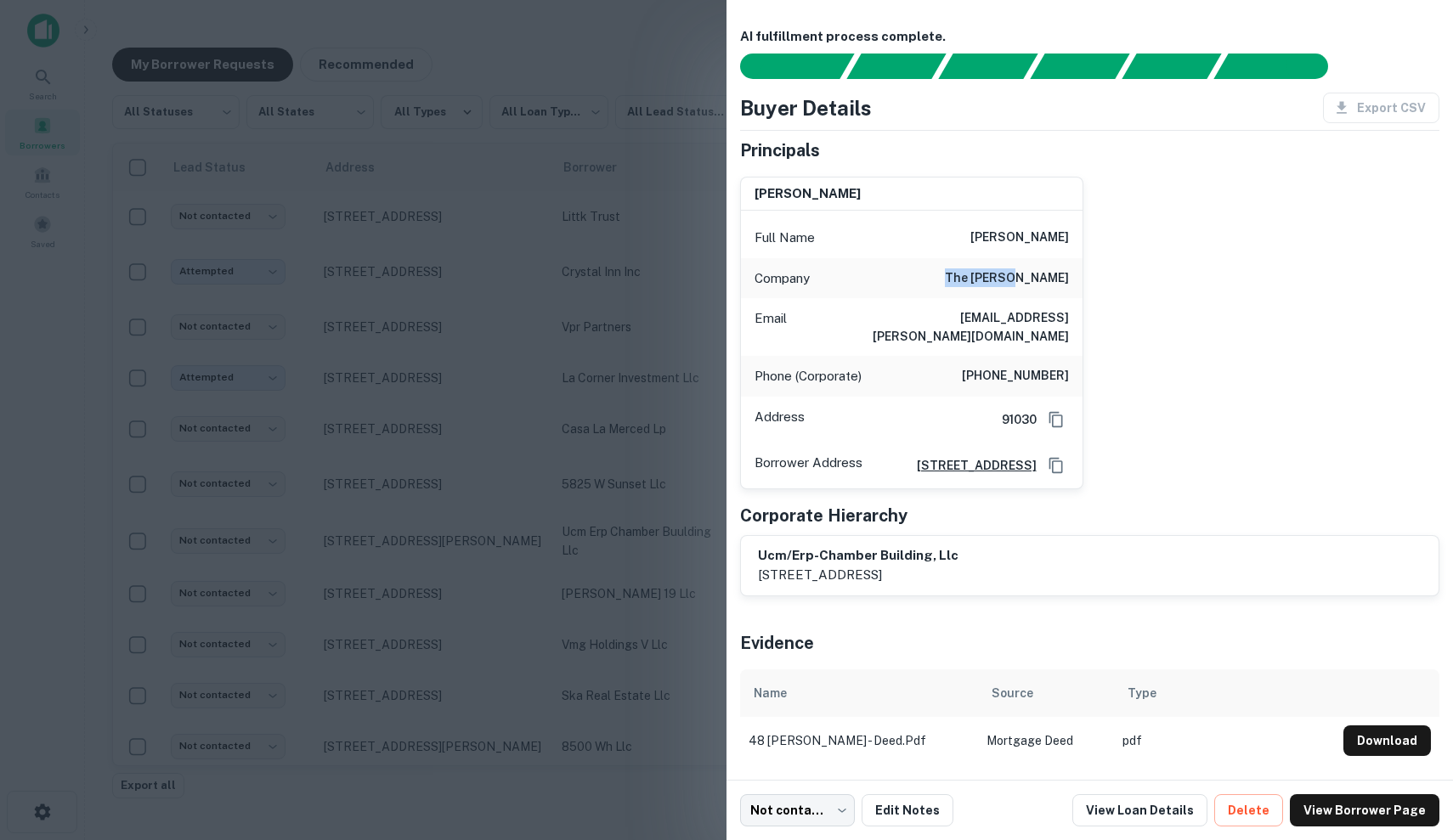
drag, startPoint x: 1005, startPoint y: 274, endPoint x: 1067, endPoint y: 271, distance: 62.1
click at [1068, 271] on div "Company the kutzer" at bounding box center [912, 278] width 341 height 41
click at [1067, 271] on h6 "the kutzer" at bounding box center [1007, 279] width 124 height 21
drag, startPoint x: 1006, startPoint y: 235, endPoint x: 1078, endPoint y: 235, distance: 72.0
click at [1078, 234] on div "Full Name john kutzer" at bounding box center [912, 238] width 341 height 41
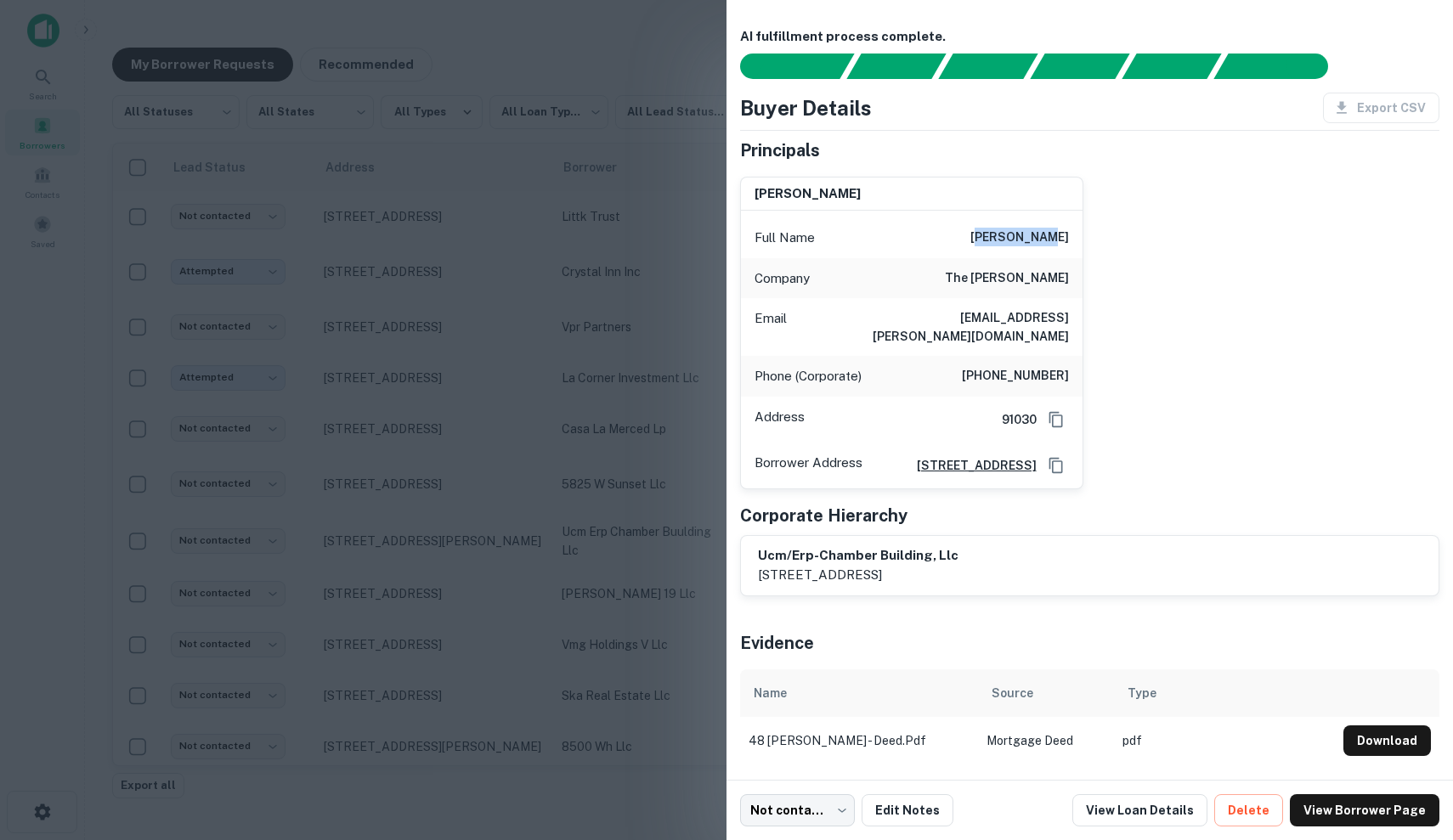
click at [1061, 230] on h6 "john kutzer" at bounding box center [1019, 239] width 99 height 21
drag, startPoint x: 1001, startPoint y: 232, endPoint x: 1092, endPoint y: 238, distance: 91.2
click at [1092, 238] on div "john kutzer Full Name john kutzer Company the kutzer Email pkutzer@kutzer.com P…" at bounding box center [1083, 326] width 713 height 326
copy h6 "john kutzer"
click at [584, 341] on div at bounding box center [726, 420] width 1453 height 840
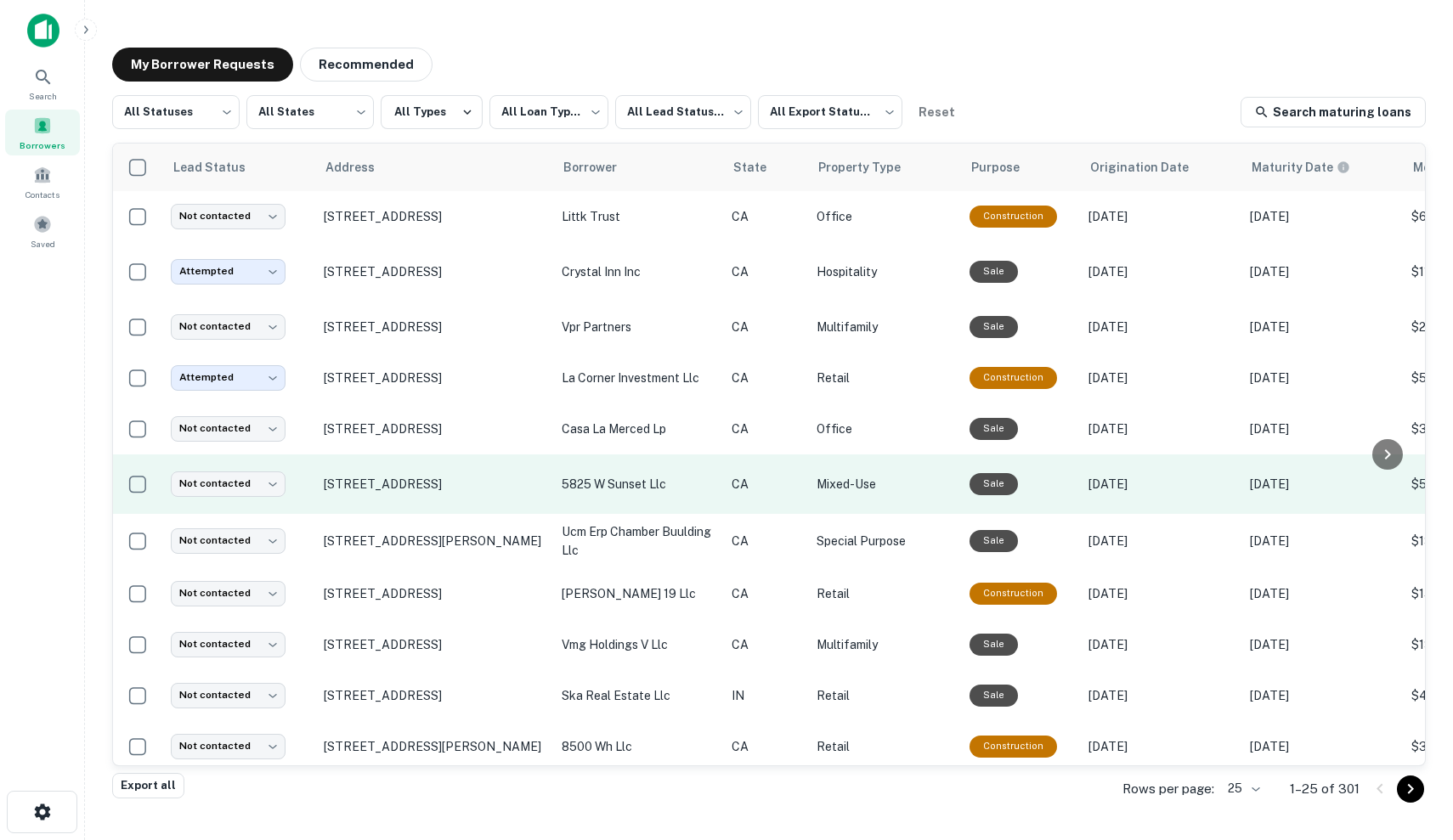
click at [759, 478] on p "CA" at bounding box center [766, 485] width 68 height 19
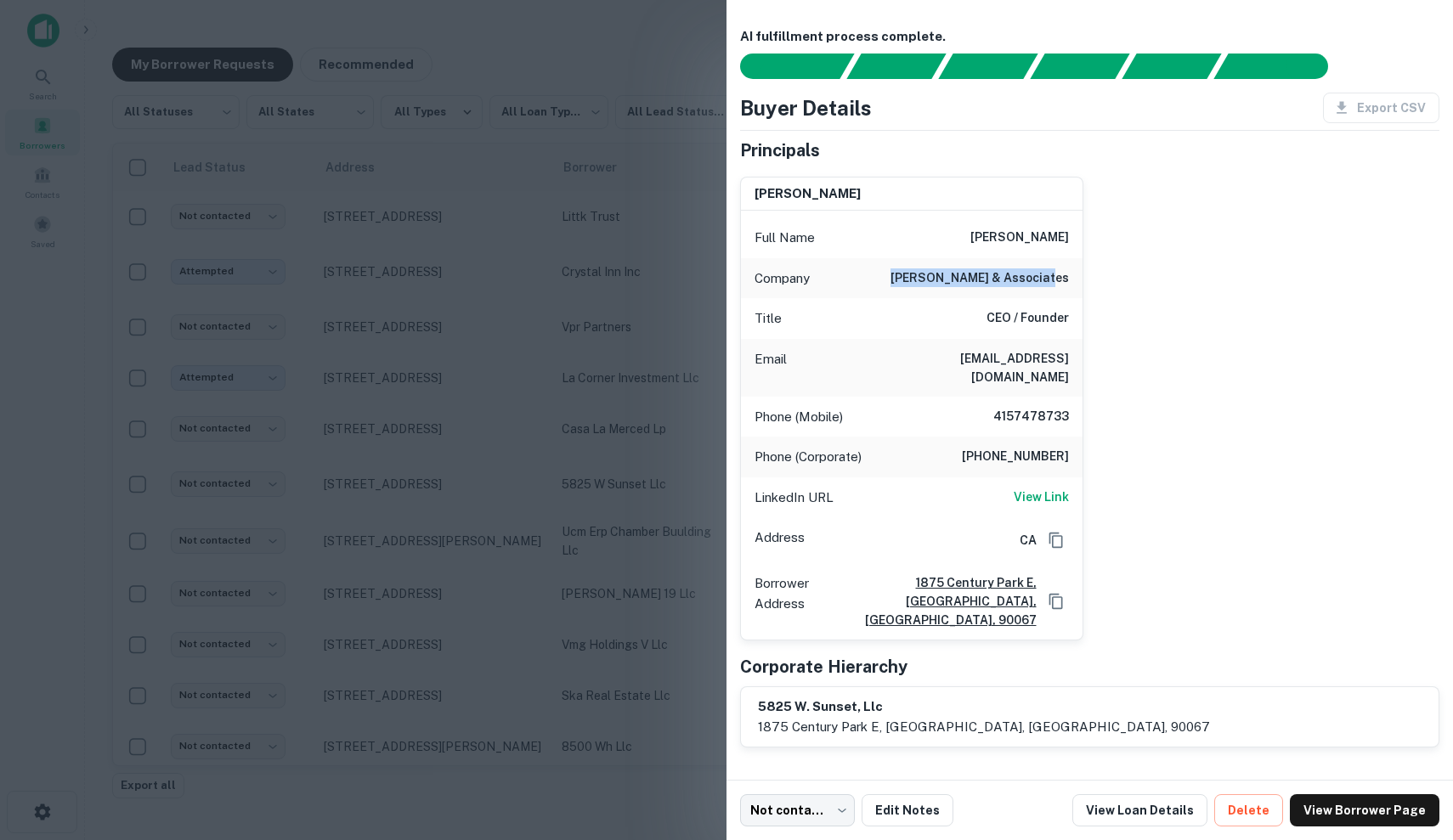
drag, startPoint x: 927, startPoint y: 278, endPoint x: 1083, endPoint y: 277, distance: 156.0
click at [1083, 277] on div "david perry Full Name david perry Company david perry & associates Title CEO / …" at bounding box center [1083, 402] width 713 height 478
copy h6 "david perry & associates"
click at [613, 237] on div at bounding box center [726, 420] width 1453 height 840
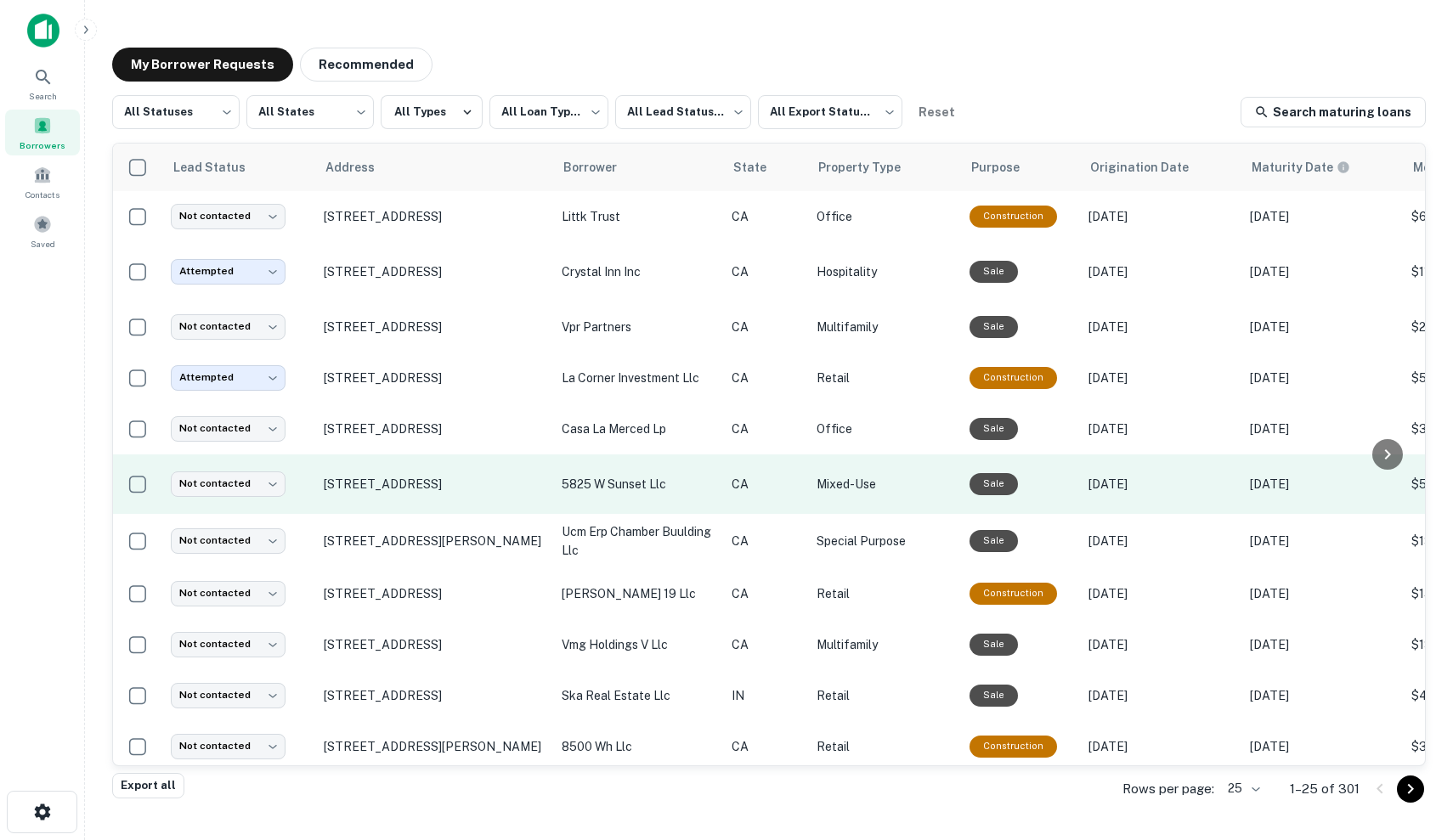
click at [874, 482] on p "Mixed-Use" at bounding box center [884, 485] width 136 height 19
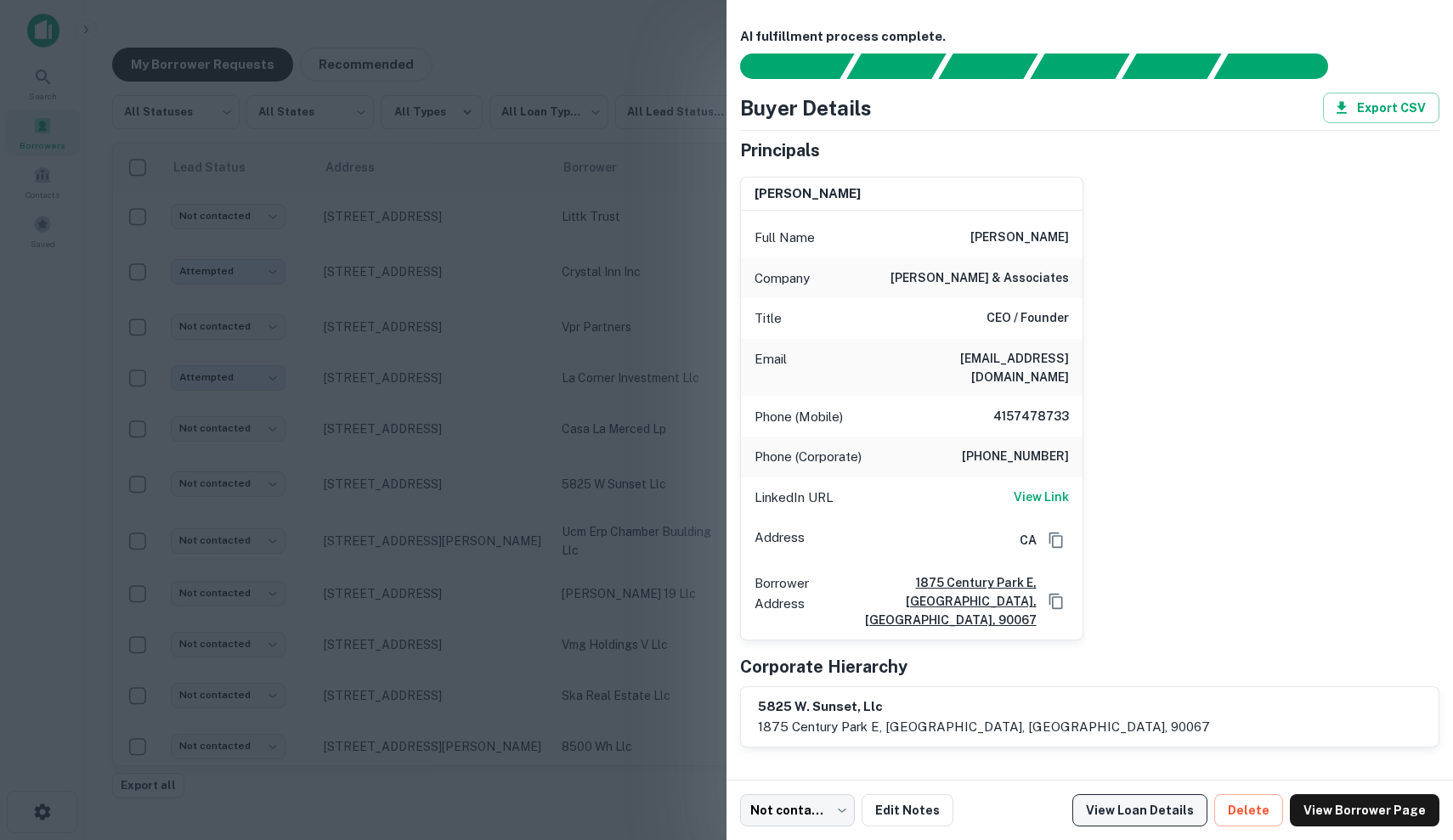
click at [1160, 811] on link "View Loan Details" at bounding box center [1139, 811] width 135 height 32
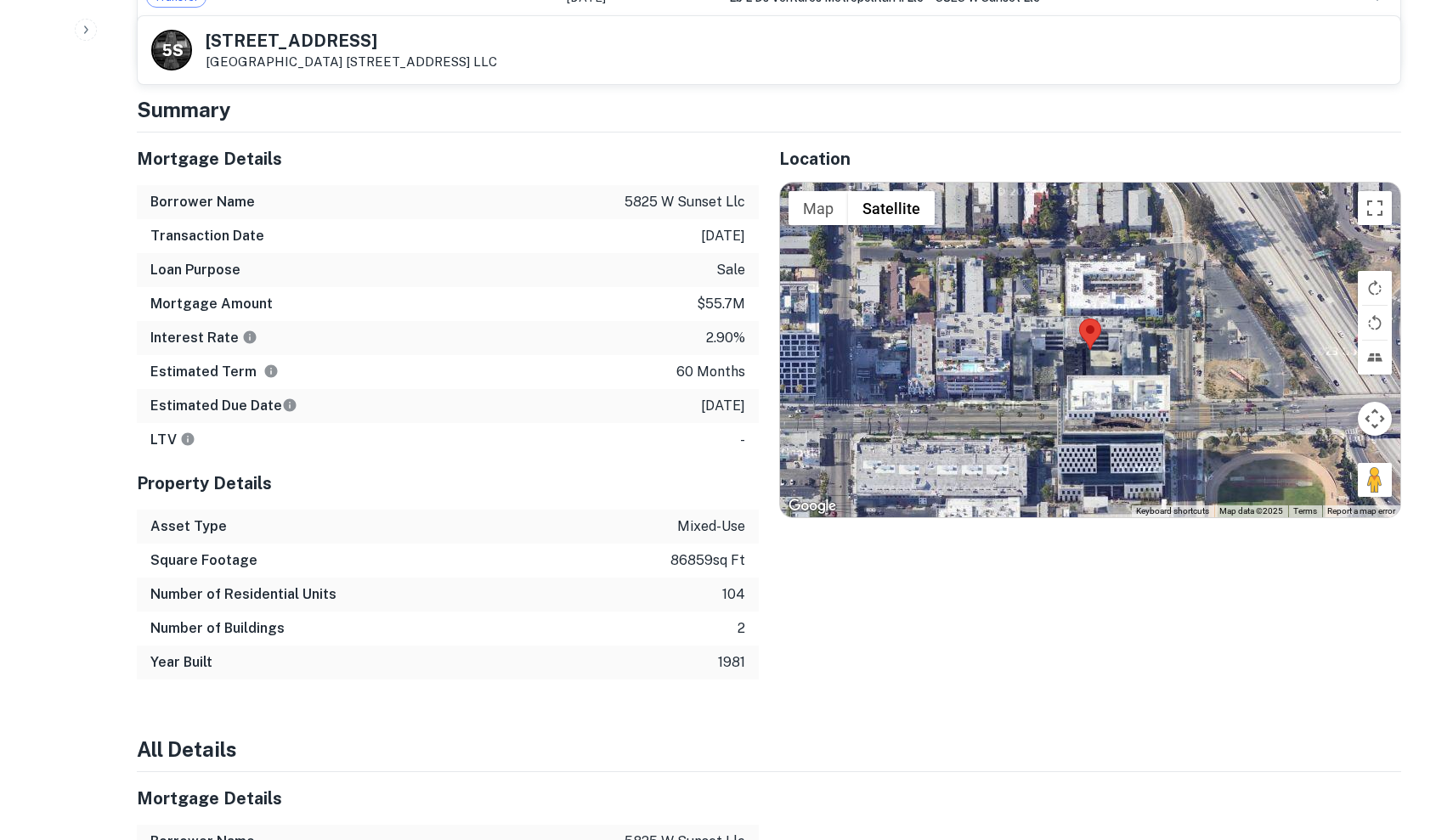
scroll to position [1062, 0]
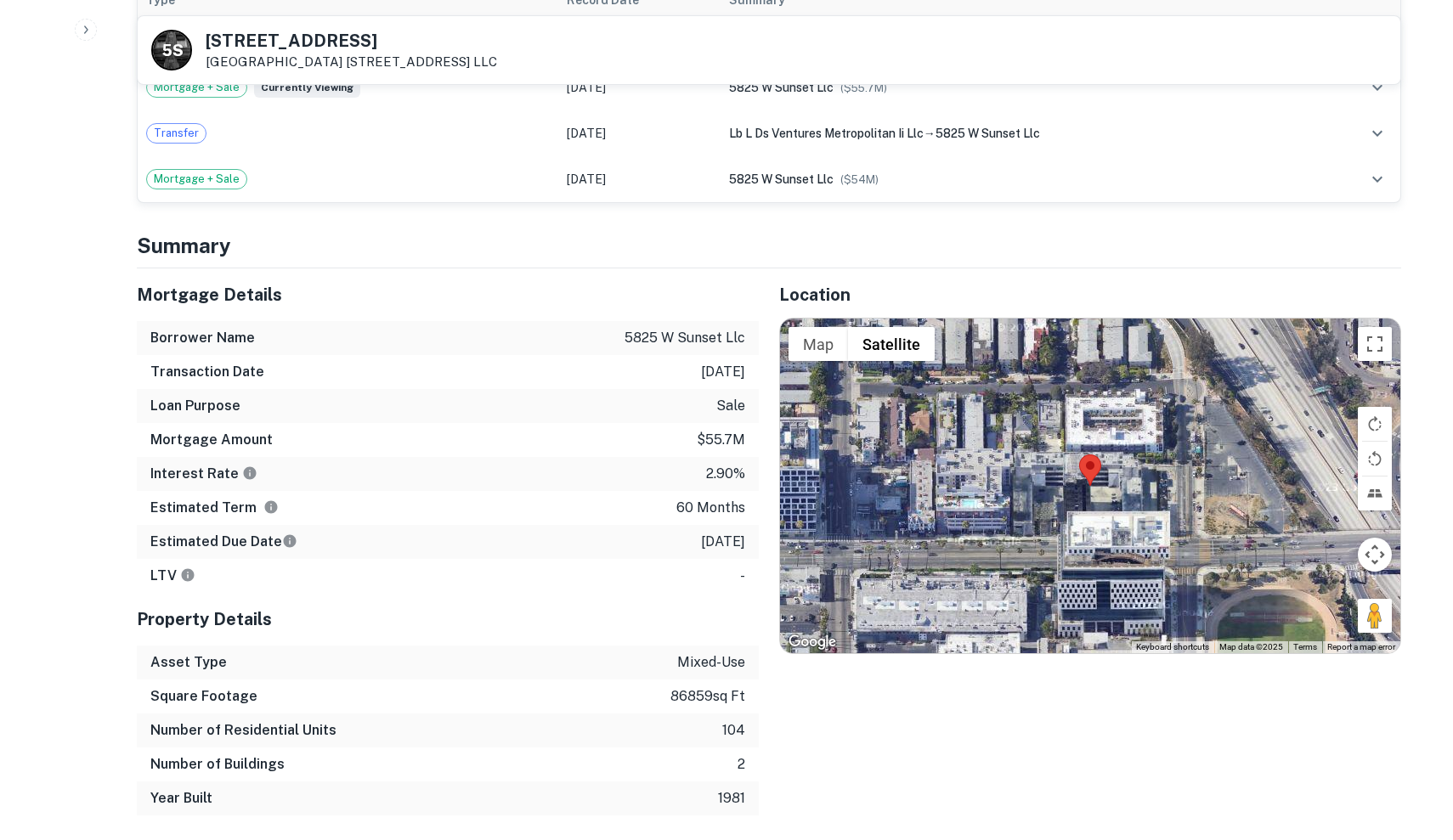
click at [1035, 401] on div at bounding box center [1090, 486] width 620 height 335
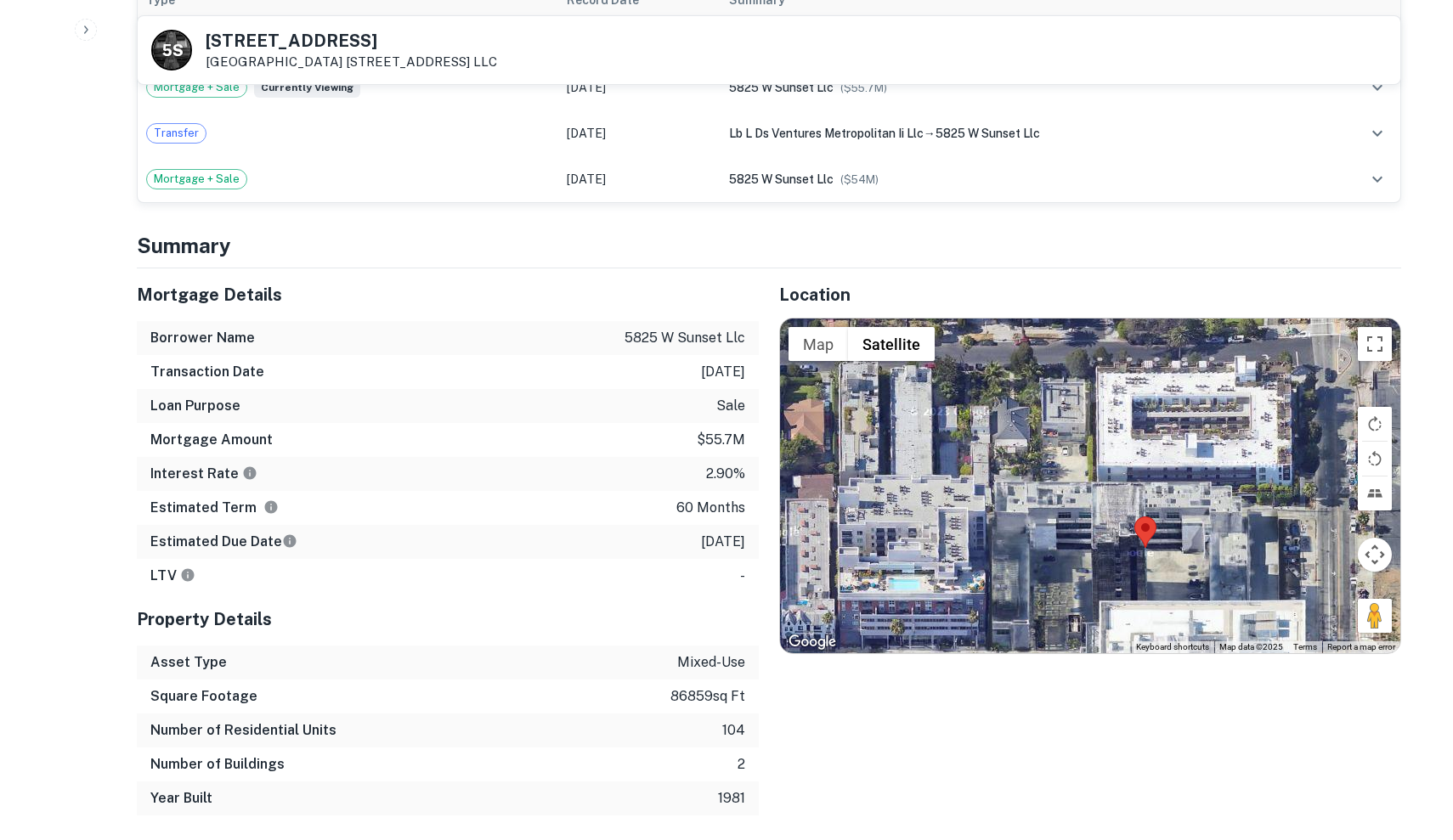
click at [1071, 442] on div at bounding box center [1090, 486] width 620 height 335
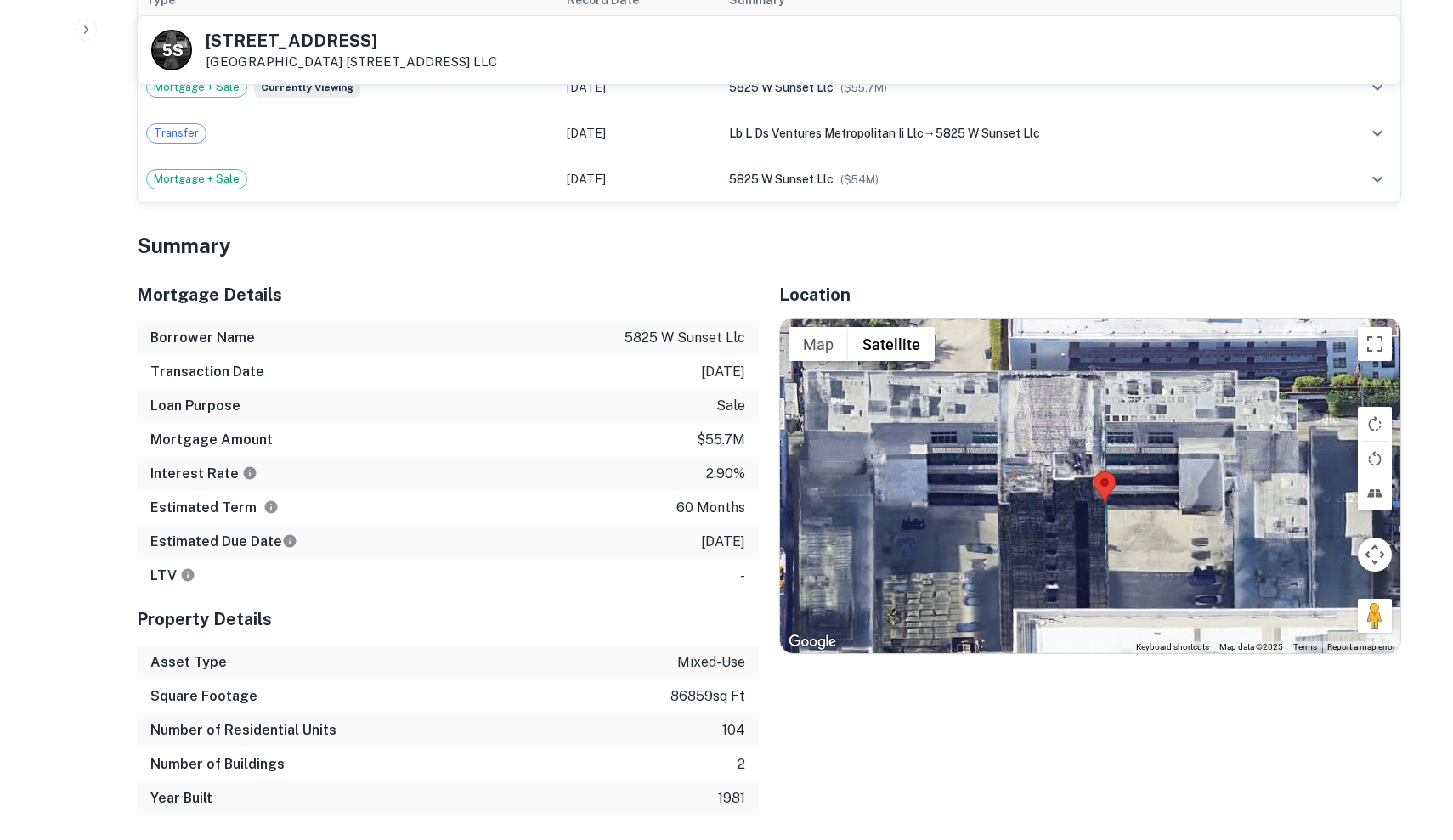
drag, startPoint x: 1148, startPoint y: 504, endPoint x: 1029, endPoint y: 372, distance: 177.7
click at [1029, 372] on div at bounding box center [1090, 486] width 620 height 335
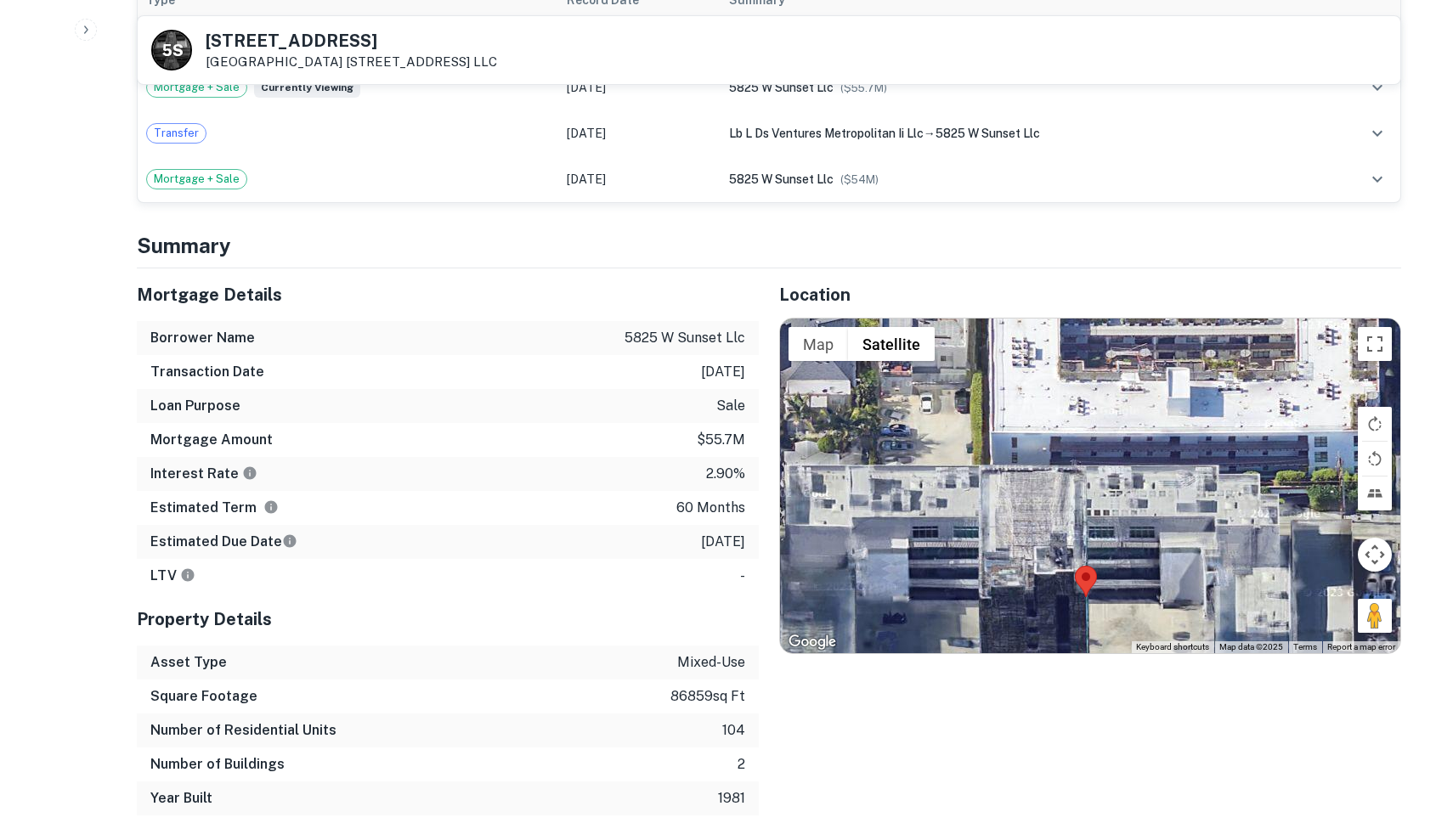
drag, startPoint x: 1130, startPoint y: 493, endPoint x: 1111, endPoint y: 585, distance: 93.9
click at [1111, 585] on div at bounding box center [1090, 486] width 620 height 335
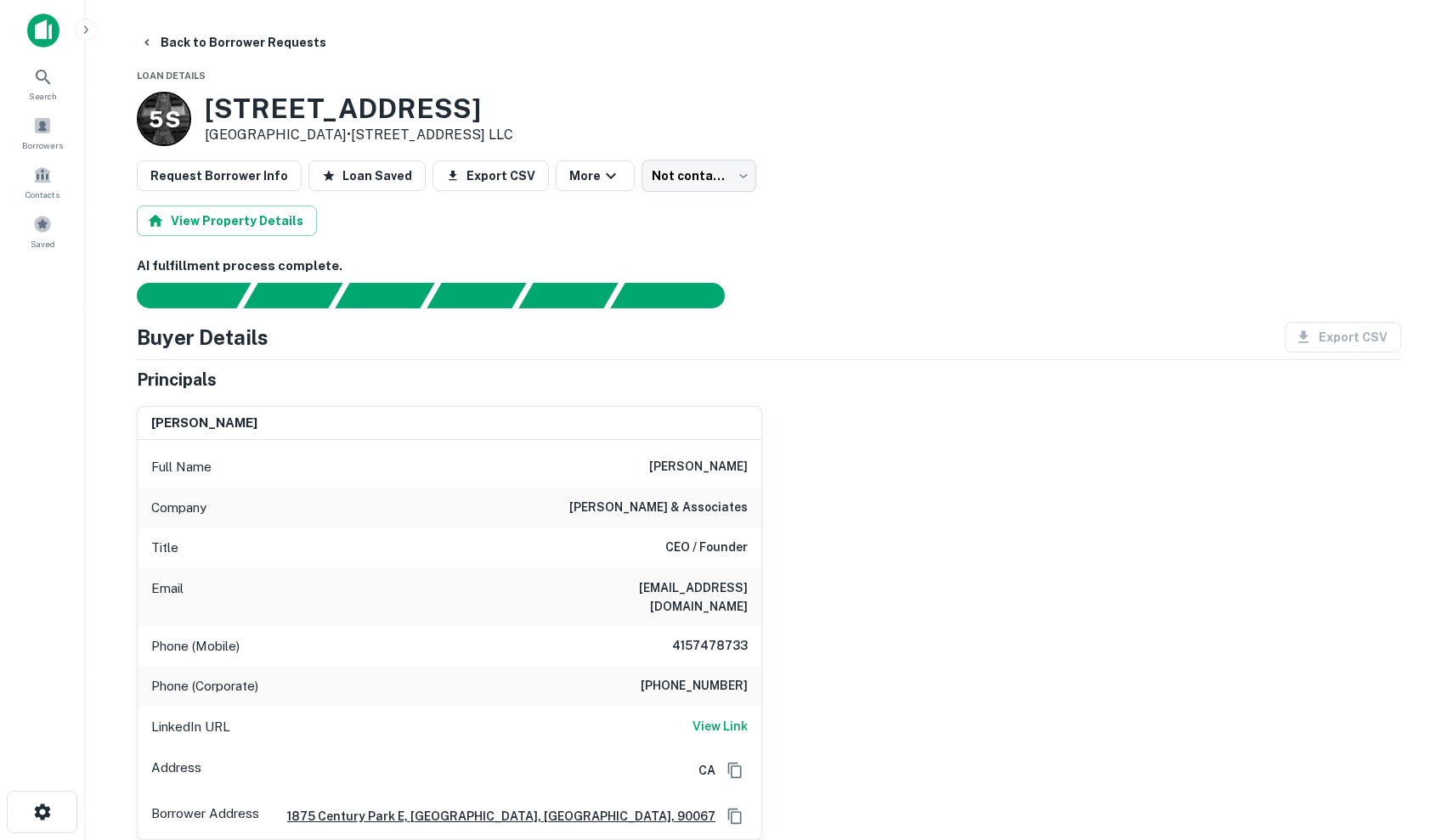
scroll to position [0, 0]
click at [495, 136] on link "[STREET_ADDRESS] LLC" at bounding box center [432, 134] width 162 height 16
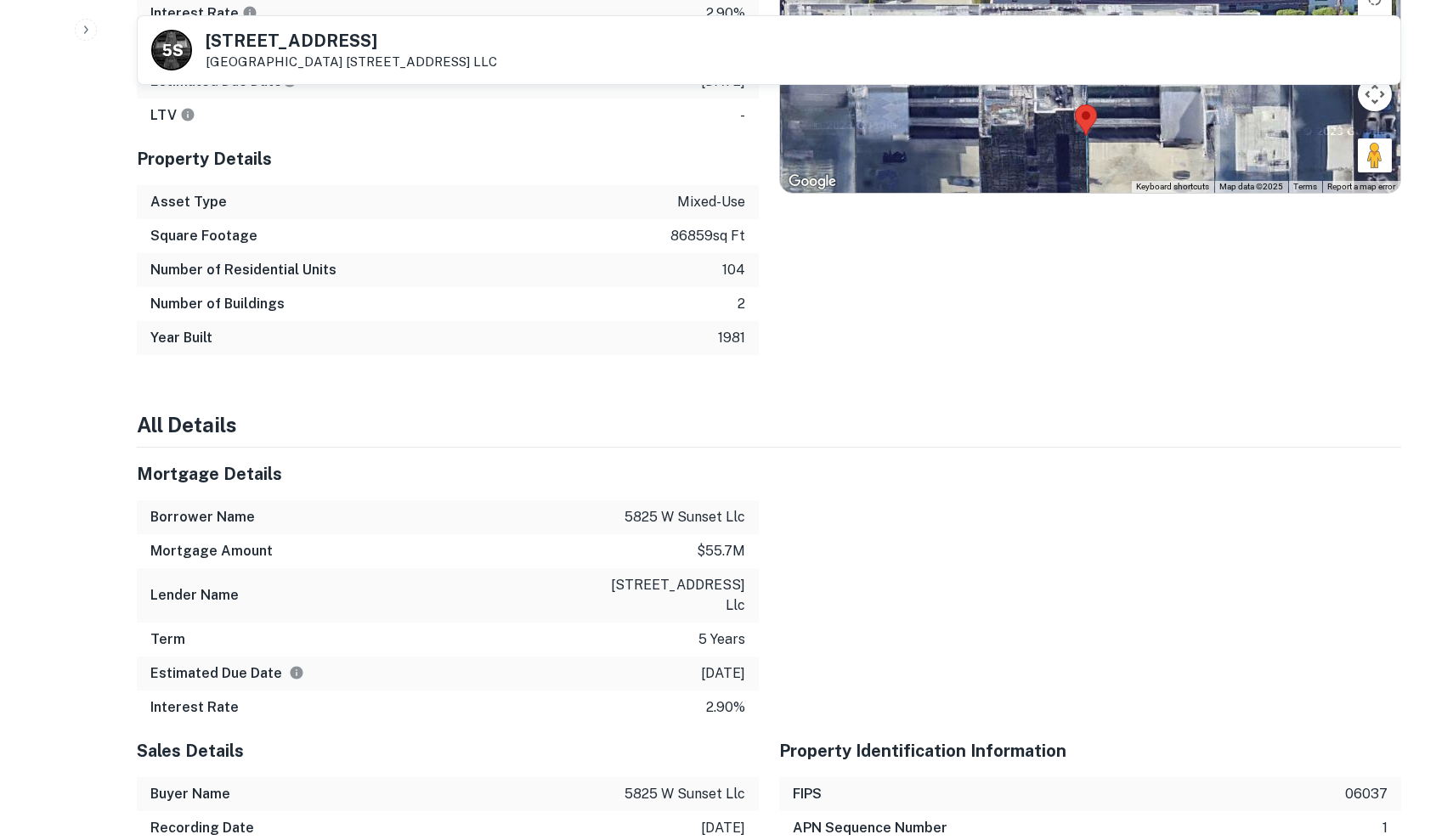
scroll to position [1826, 0]
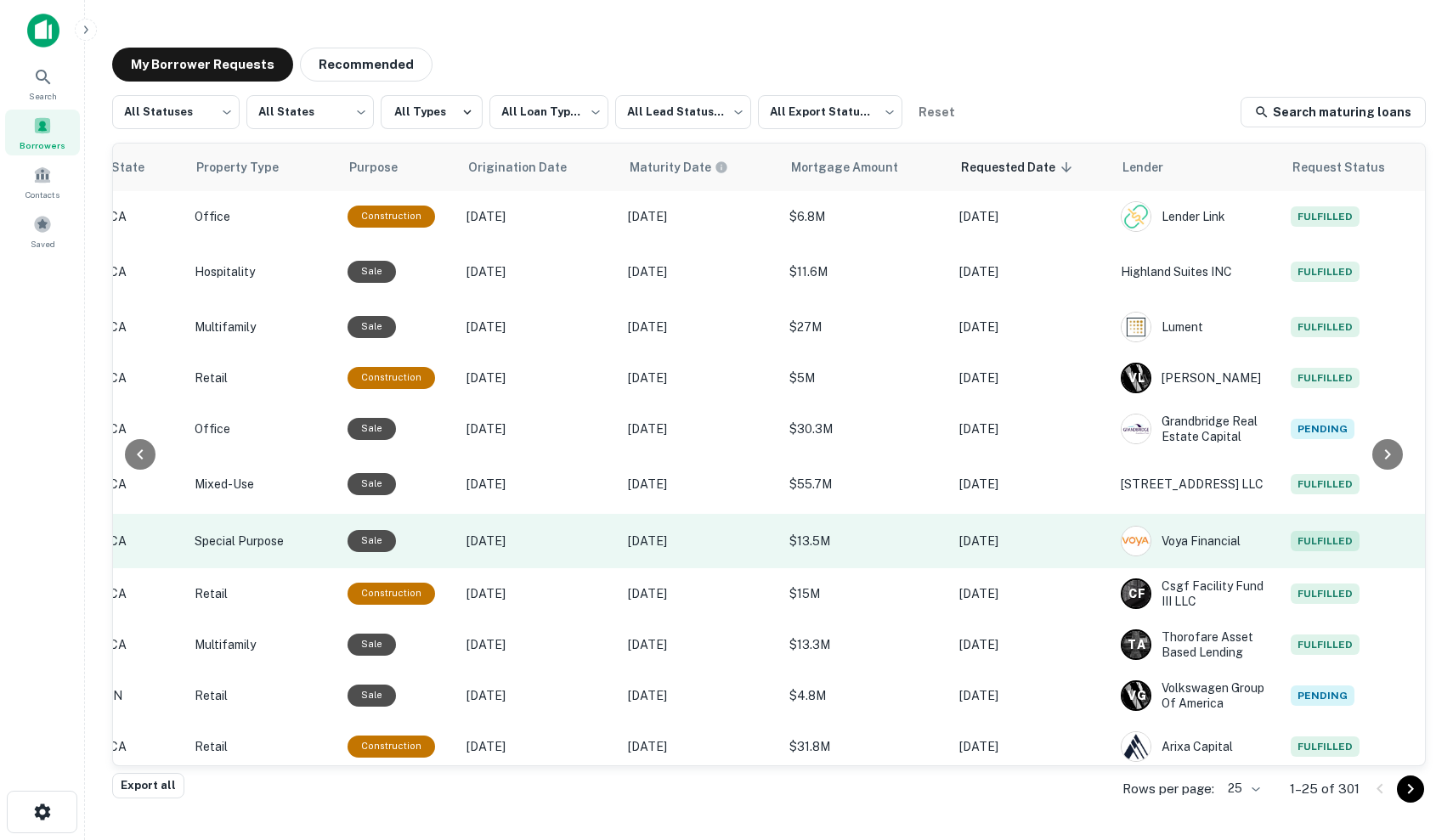
scroll to position [0, 625]
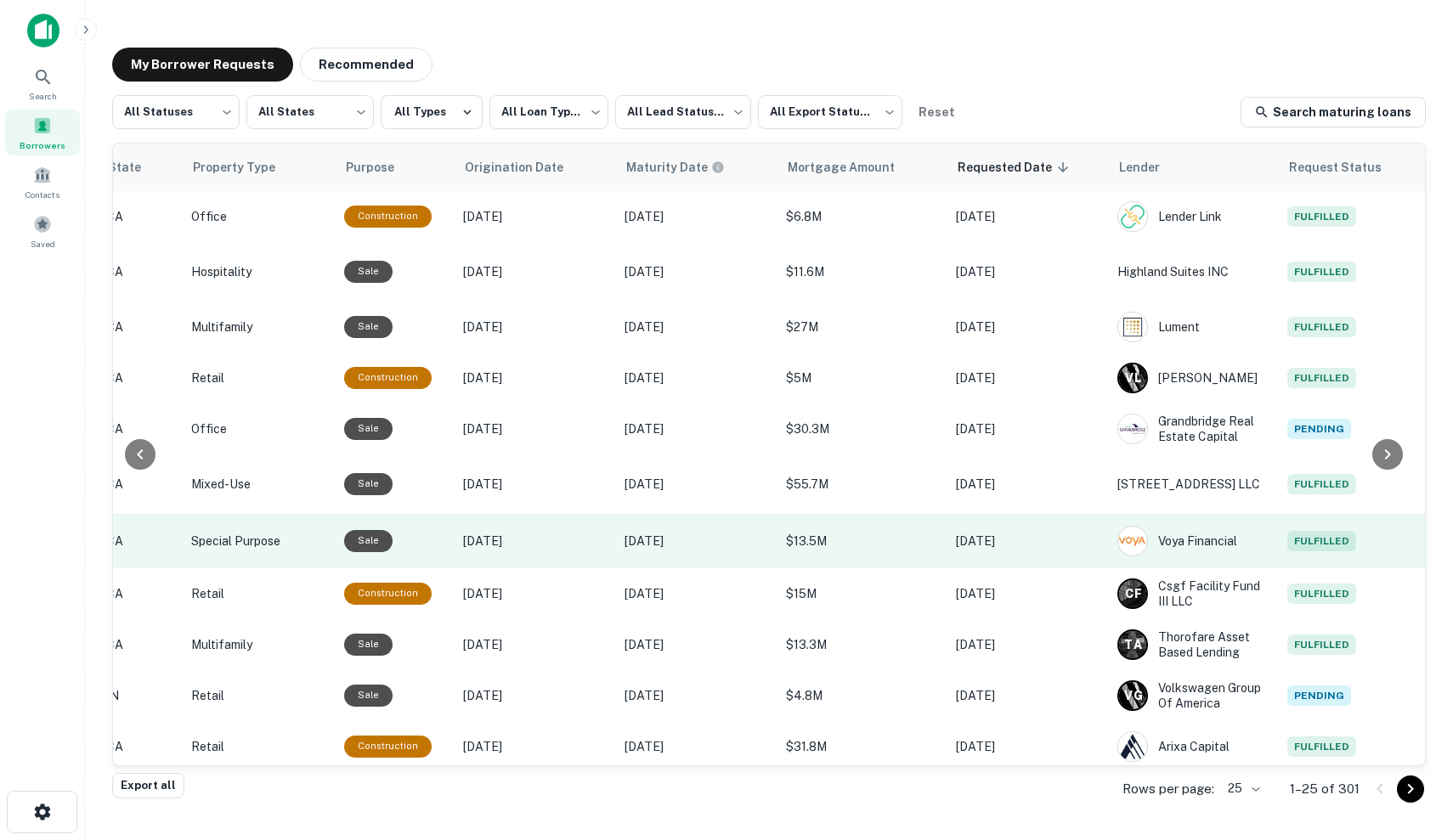
click at [870, 523] on td "$13.5M" at bounding box center [863, 541] width 170 height 55
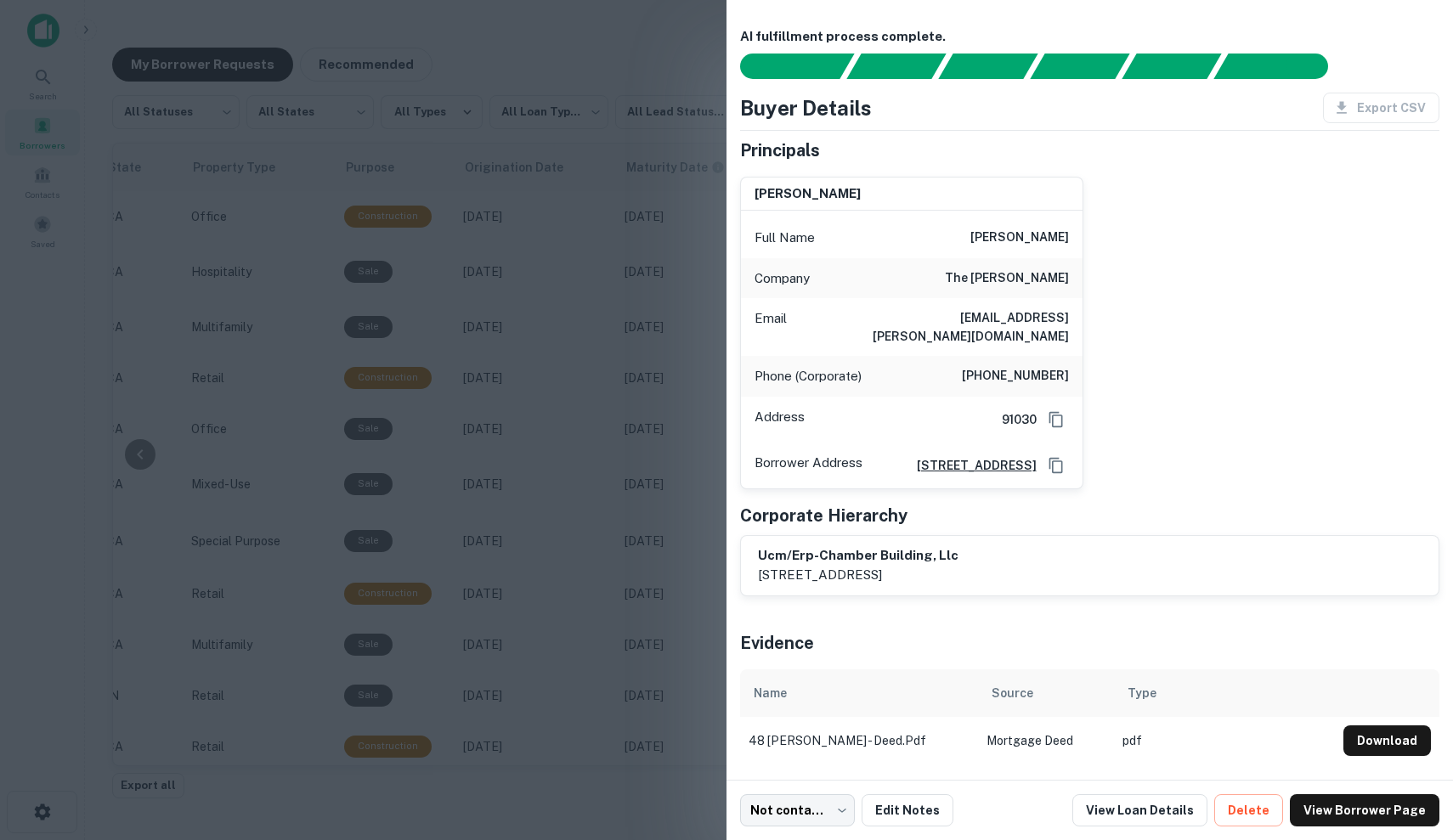
click at [708, 458] on div at bounding box center [726, 420] width 1453 height 840
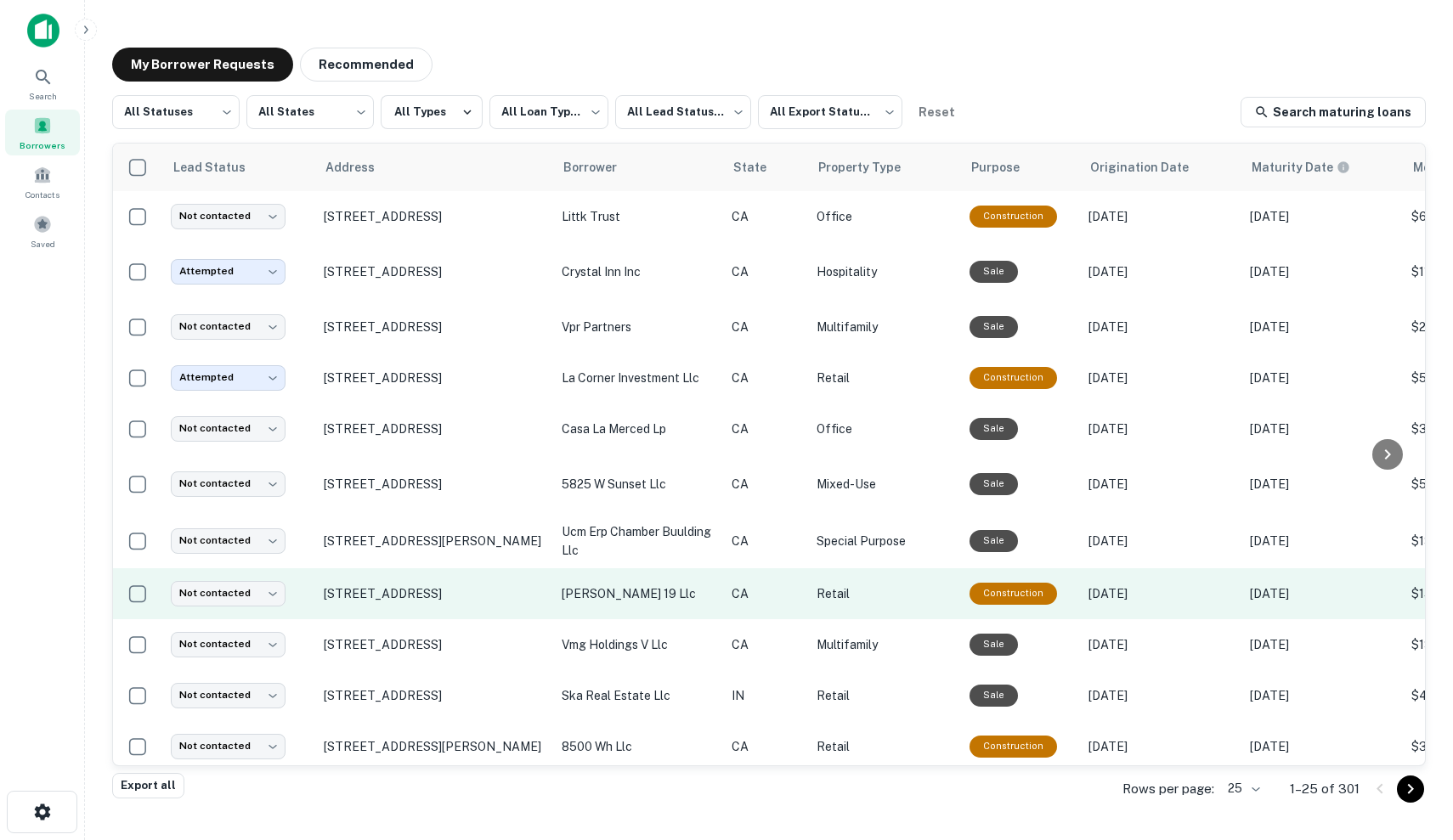
scroll to position [0, 0]
click at [686, 592] on p "[PERSON_NAME] 19 llc" at bounding box center [638, 594] width 153 height 19
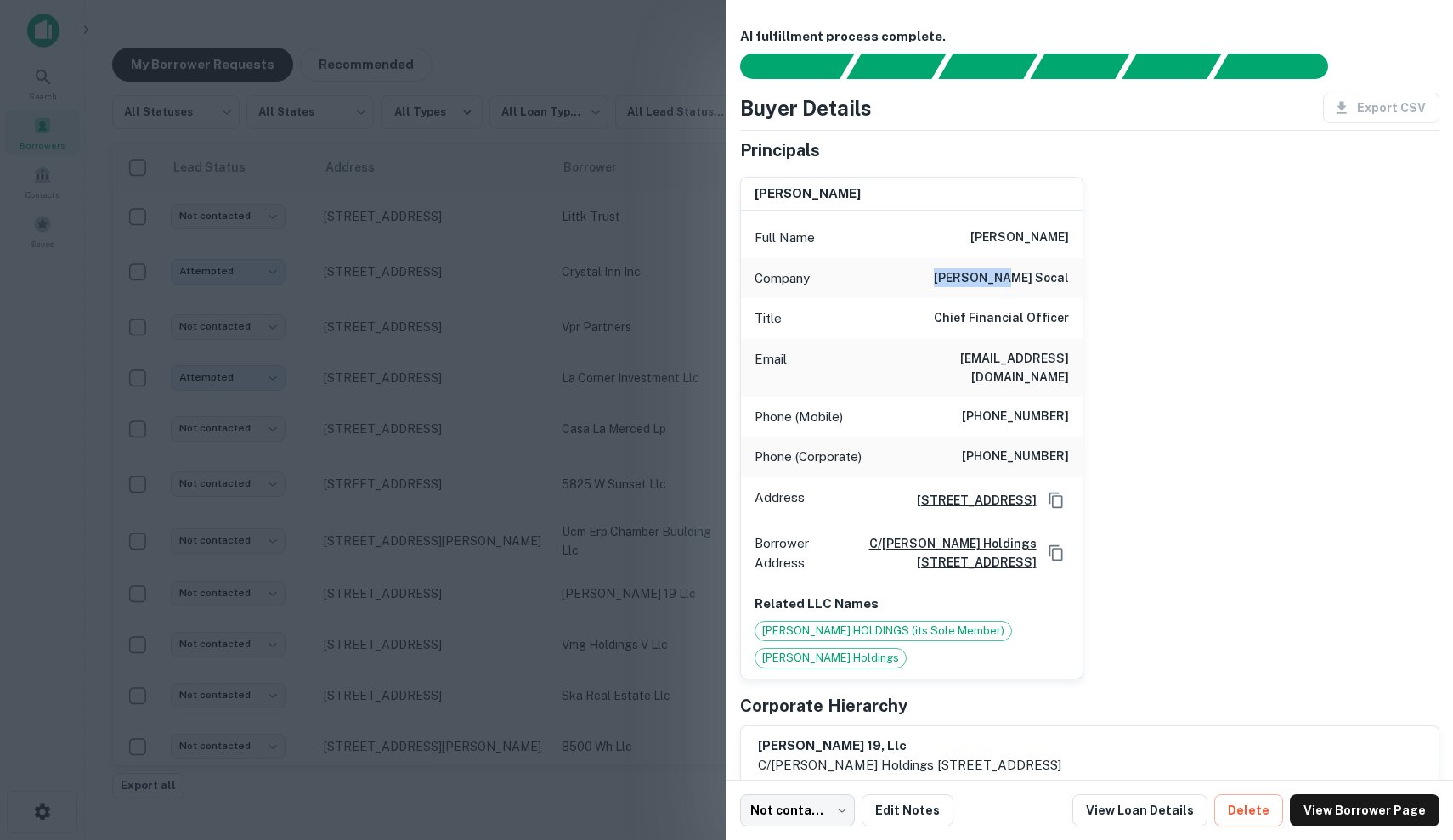
drag, startPoint x: 997, startPoint y: 275, endPoint x: 1094, endPoint y: 277, distance: 97.0
click at [1094, 277] on div "[PERSON_NAME] Full Name [PERSON_NAME] Company [PERSON_NAME] socal Title Chief F…" at bounding box center [1083, 421] width 713 height 517
copy h6 "[PERSON_NAME] socal"
click at [506, 237] on div at bounding box center [726, 420] width 1453 height 840
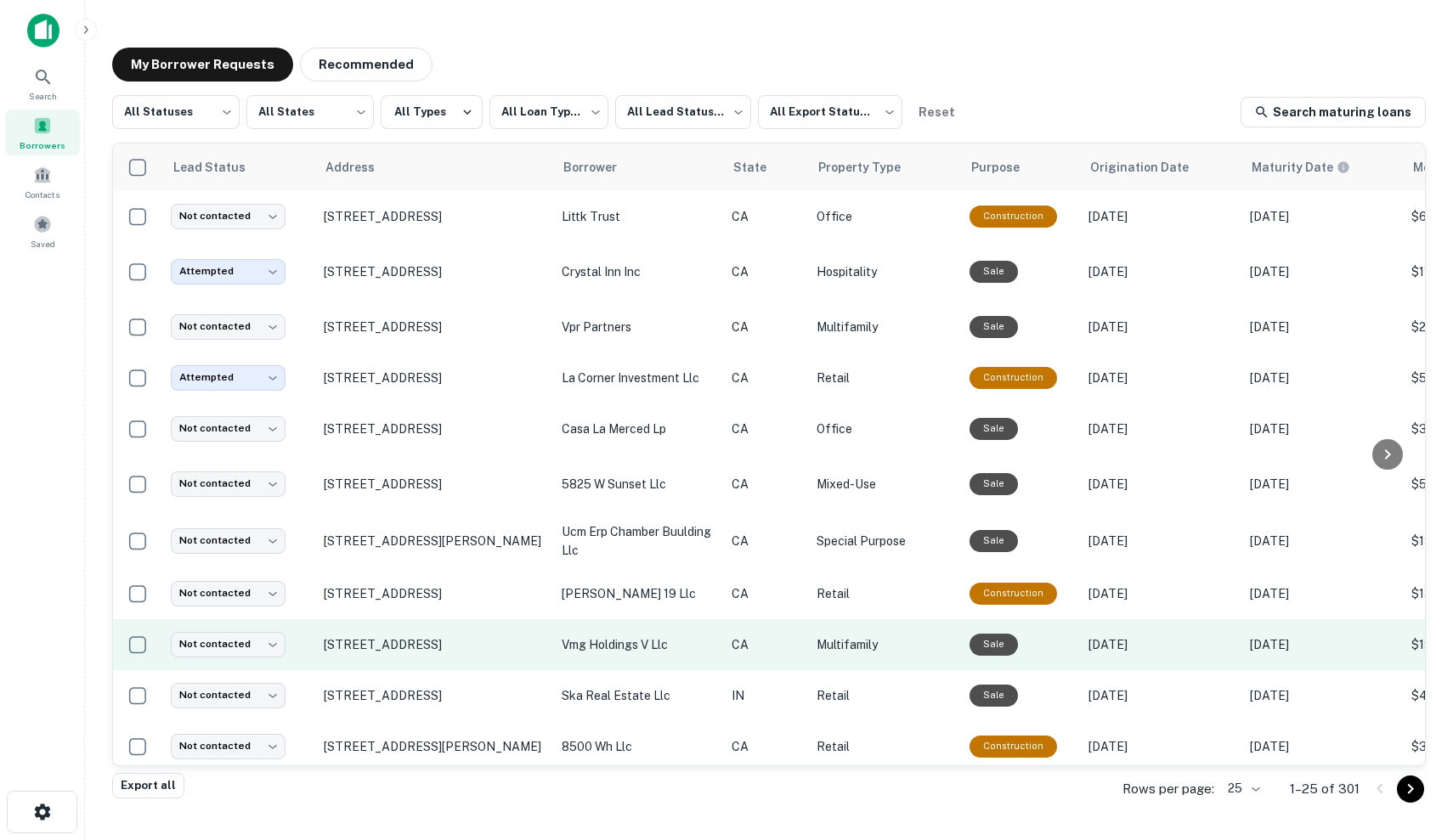
click at [731, 638] on td "CA" at bounding box center [766, 645] width 85 height 51
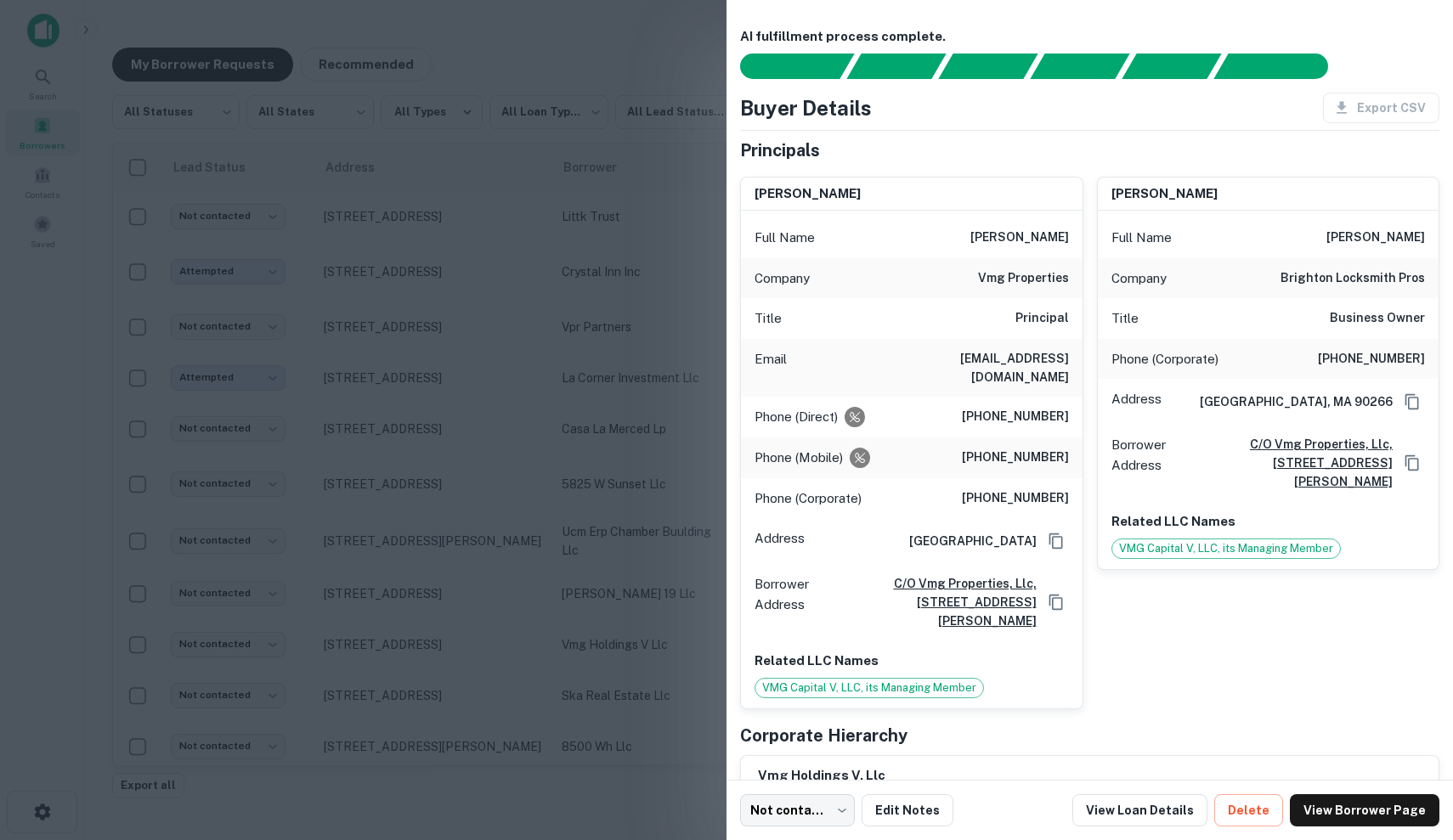
click at [916, 478] on div "Phone (Corporate) [PHONE_NUMBER]" at bounding box center [912, 498] width 341 height 41
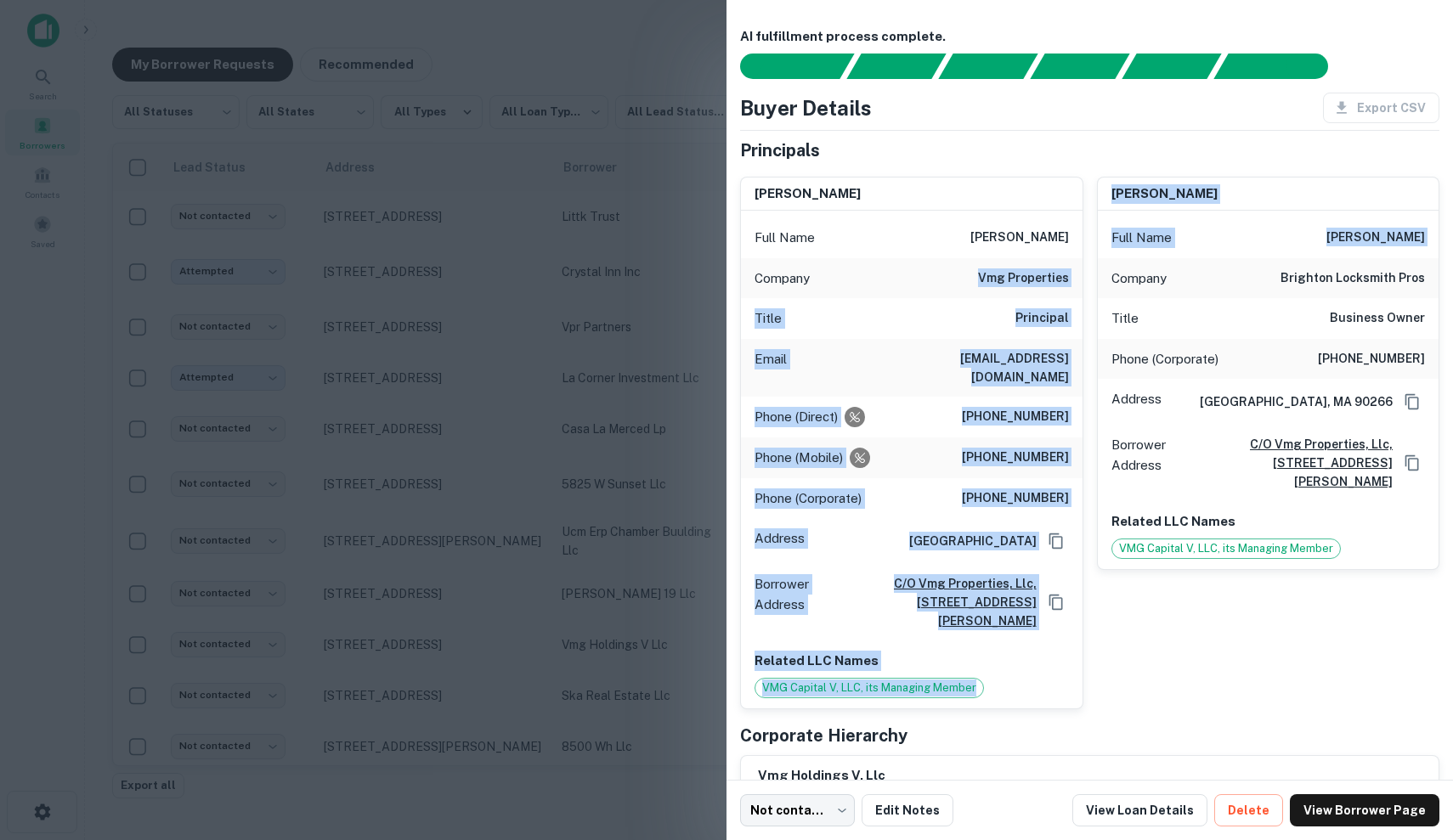
drag, startPoint x: 975, startPoint y: 270, endPoint x: 1084, endPoint y: 272, distance: 109.0
click at [1084, 272] on div "[PERSON_NAME] Full Name [PERSON_NAME] Company vmg properties Title Principal Em…" at bounding box center [1083, 436] width 713 height 547
click at [1071, 276] on div "Company vmg properties" at bounding box center [912, 278] width 341 height 41
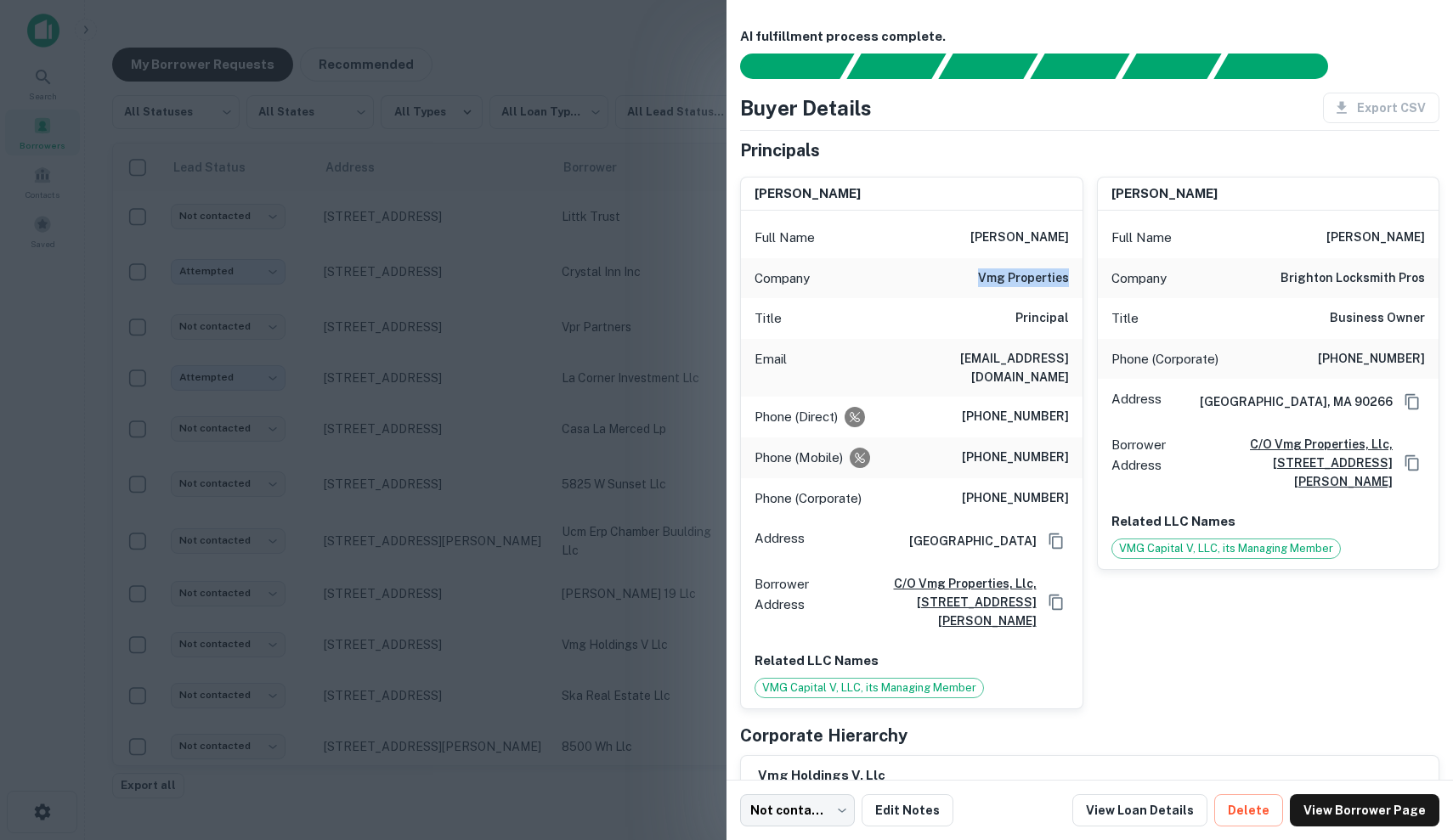
drag, startPoint x: 1071, startPoint y: 277, endPoint x: 983, endPoint y: 273, distance: 88.1
click at [983, 273] on div "Company vmg properties" at bounding box center [912, 278] width 341 height 41
copy h6 "vmg properties"
click at [1150, 800] on link "View Loan Details" at bounding box center [1139, 811] width 135 height 32
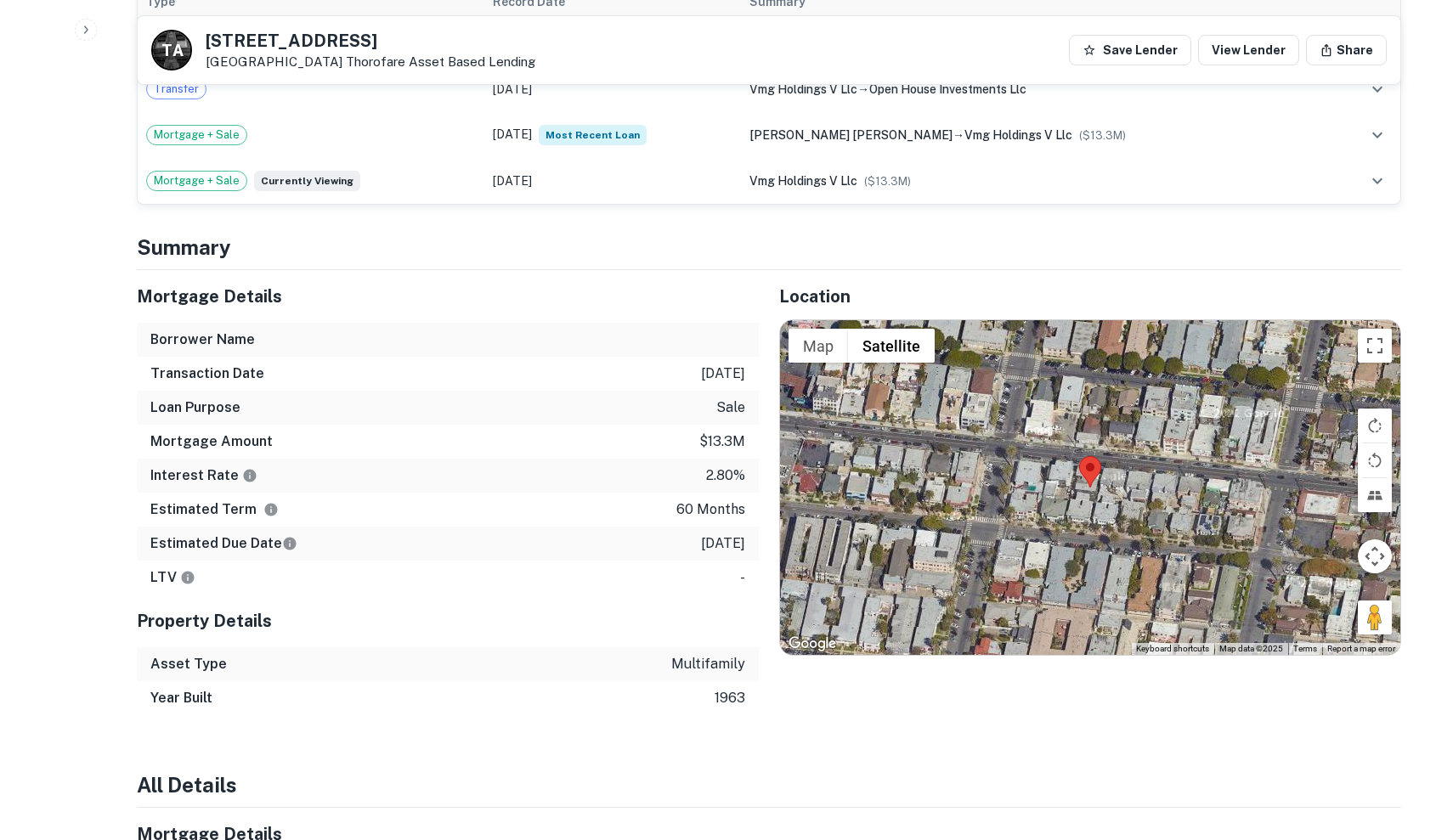
scroll to position [1326, 0]
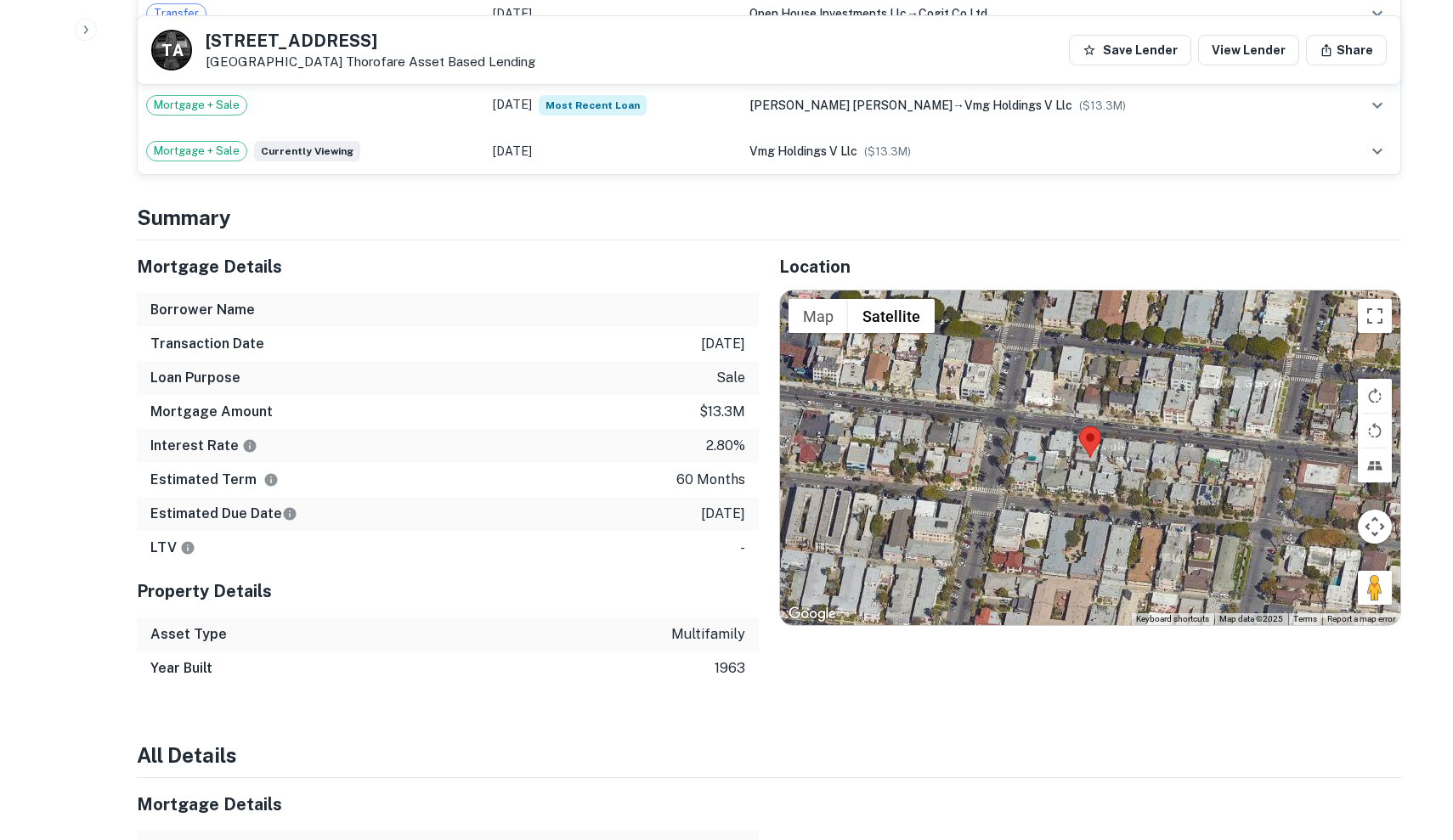
click at [1029, 409] on div at bounding box center [1090, 457] width 620 height 335
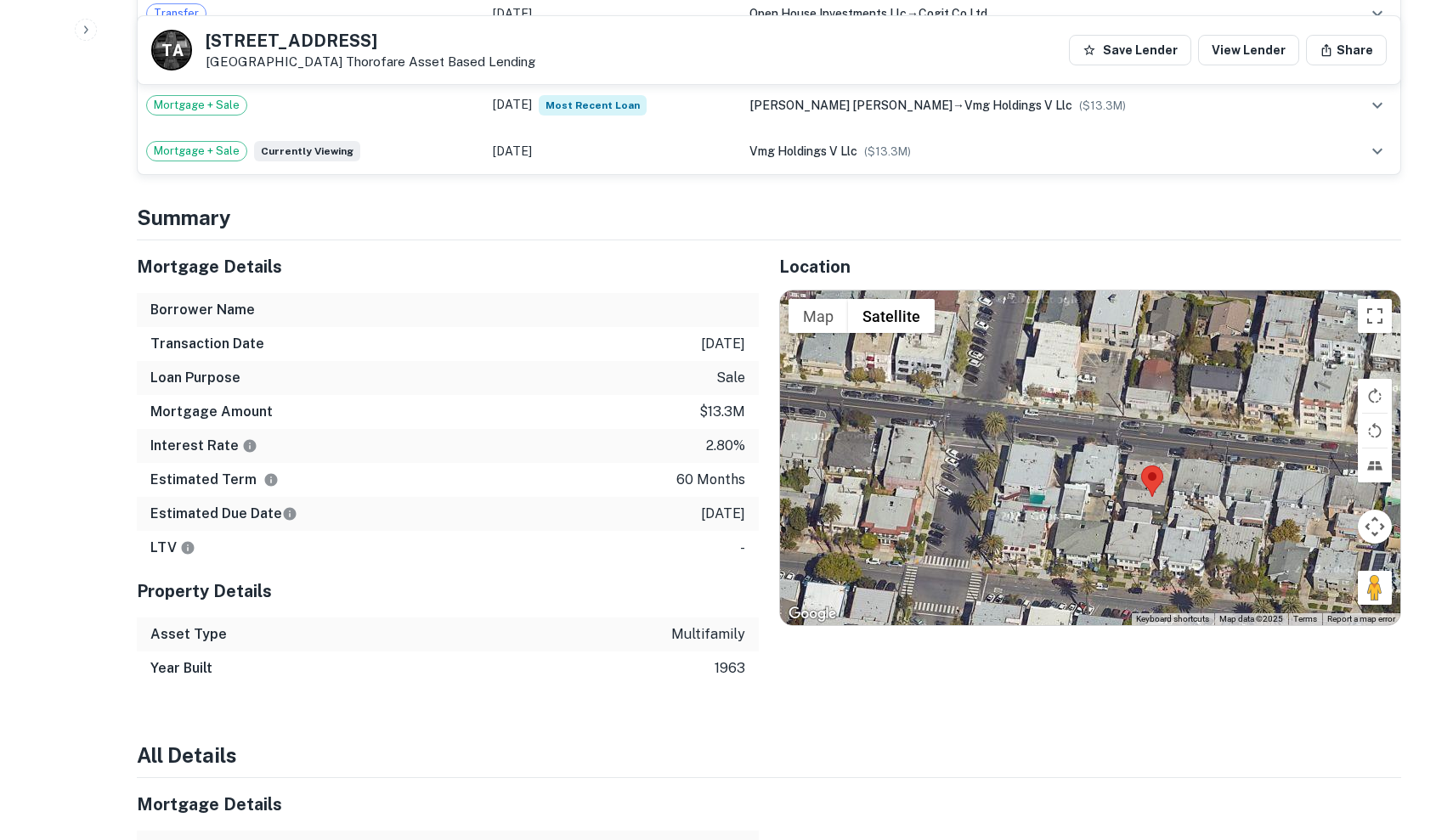
click at [1071, 440] on div at bounding box center [1090, 457] width 620 height 335
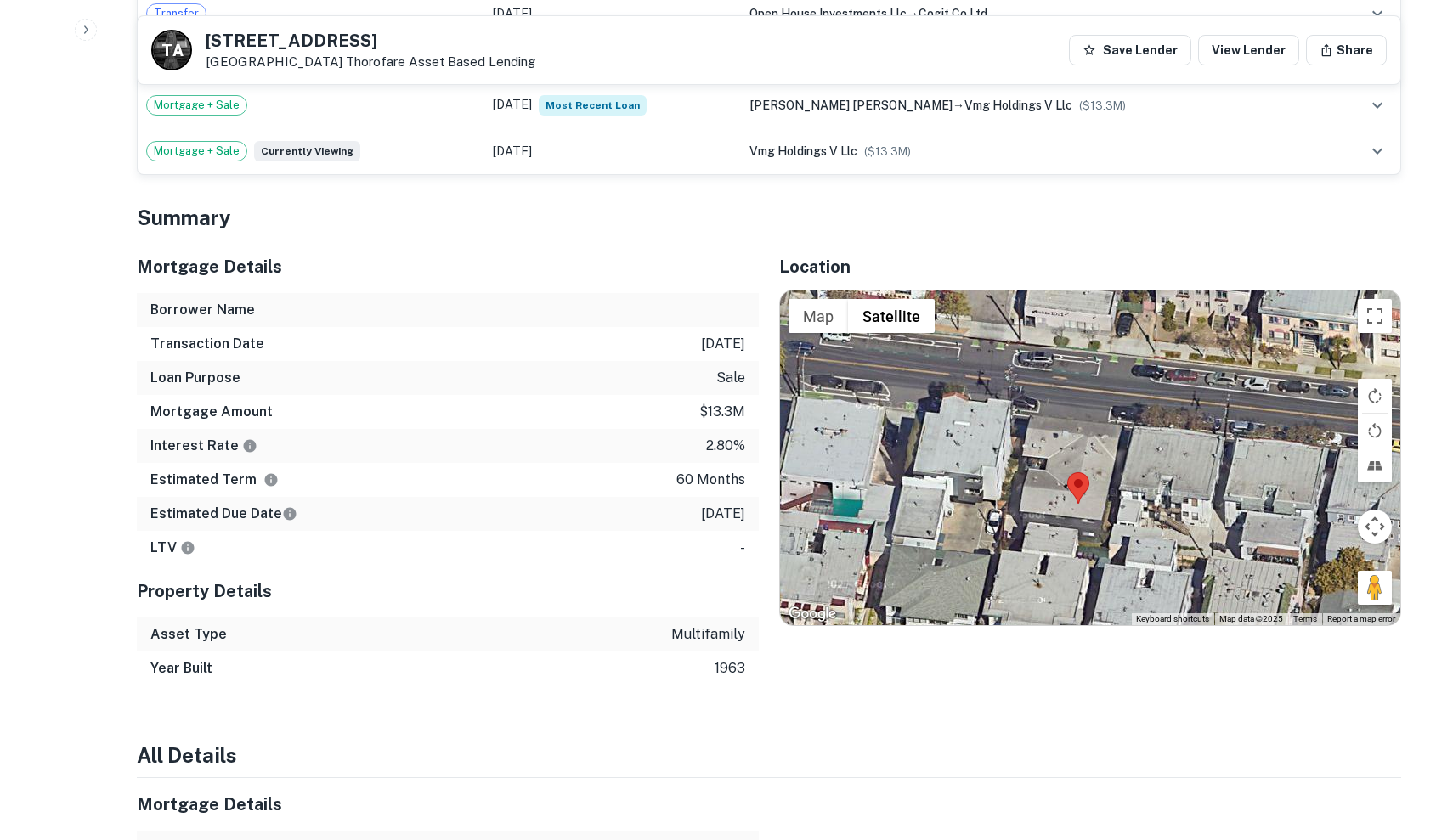
drag, startPoint x: 1153, startPoint y: 504, endPoint x: 993, endPoint y: 460, distance: 165.9
click at [993, 460] on div at bounding box center [1090, 457] width 620 height 335
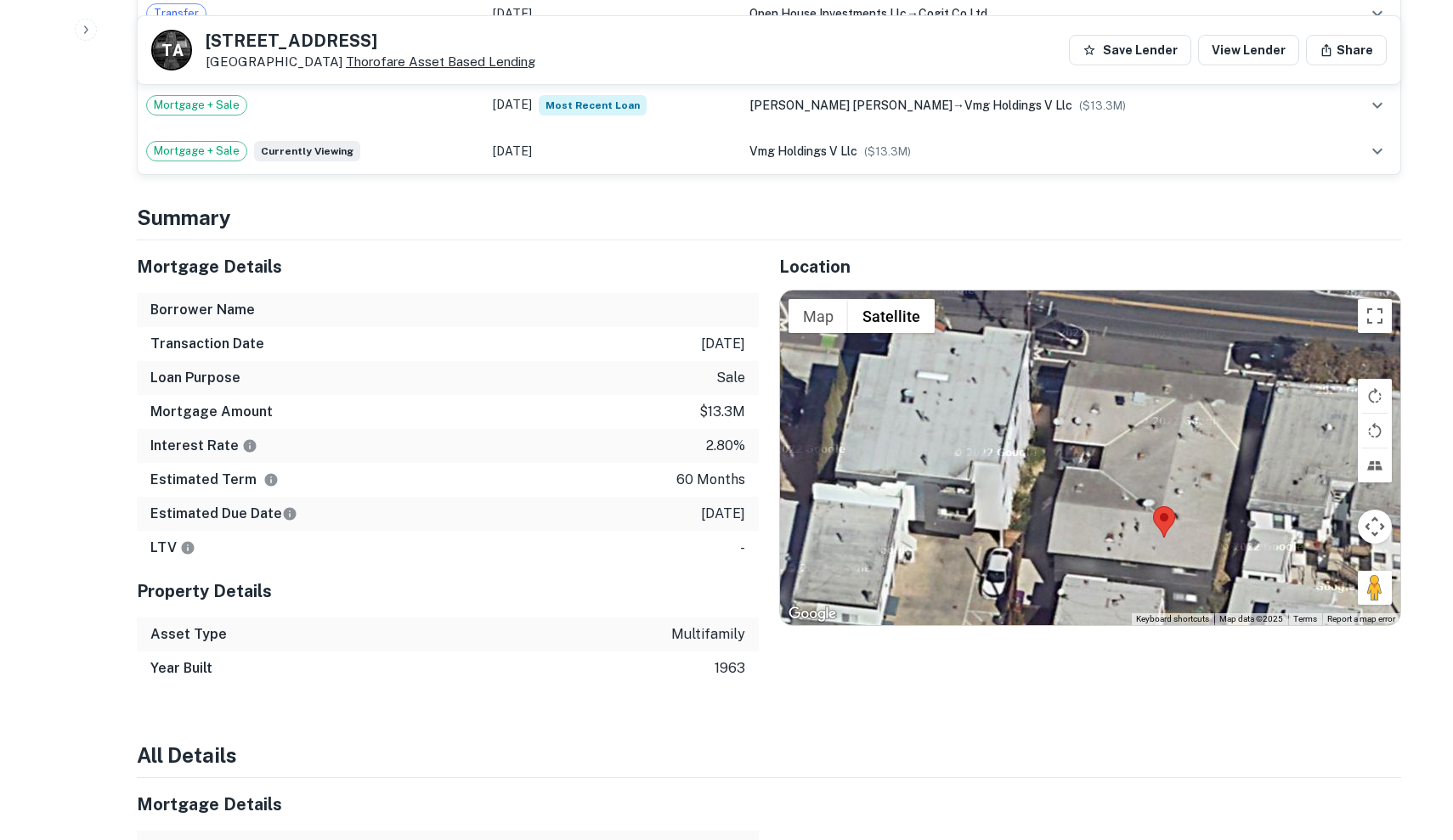
drag, startPoint x: 564, startPoint y: 58, endPoint x: 346, endPoint y: 62, distance: 218.0
click at [346, 62] on div "T A [STREET_ADDRESS] Thorofare Asset Based Lending Save Lender View Lender Share" at bounding box center [768, 50] width 1263 height 68
copy p "Thorofare Asset Based Lending"
click at [619, 478] on div "Estimated Term 60 months" at bounding box center [448, 480] width 622 height 34
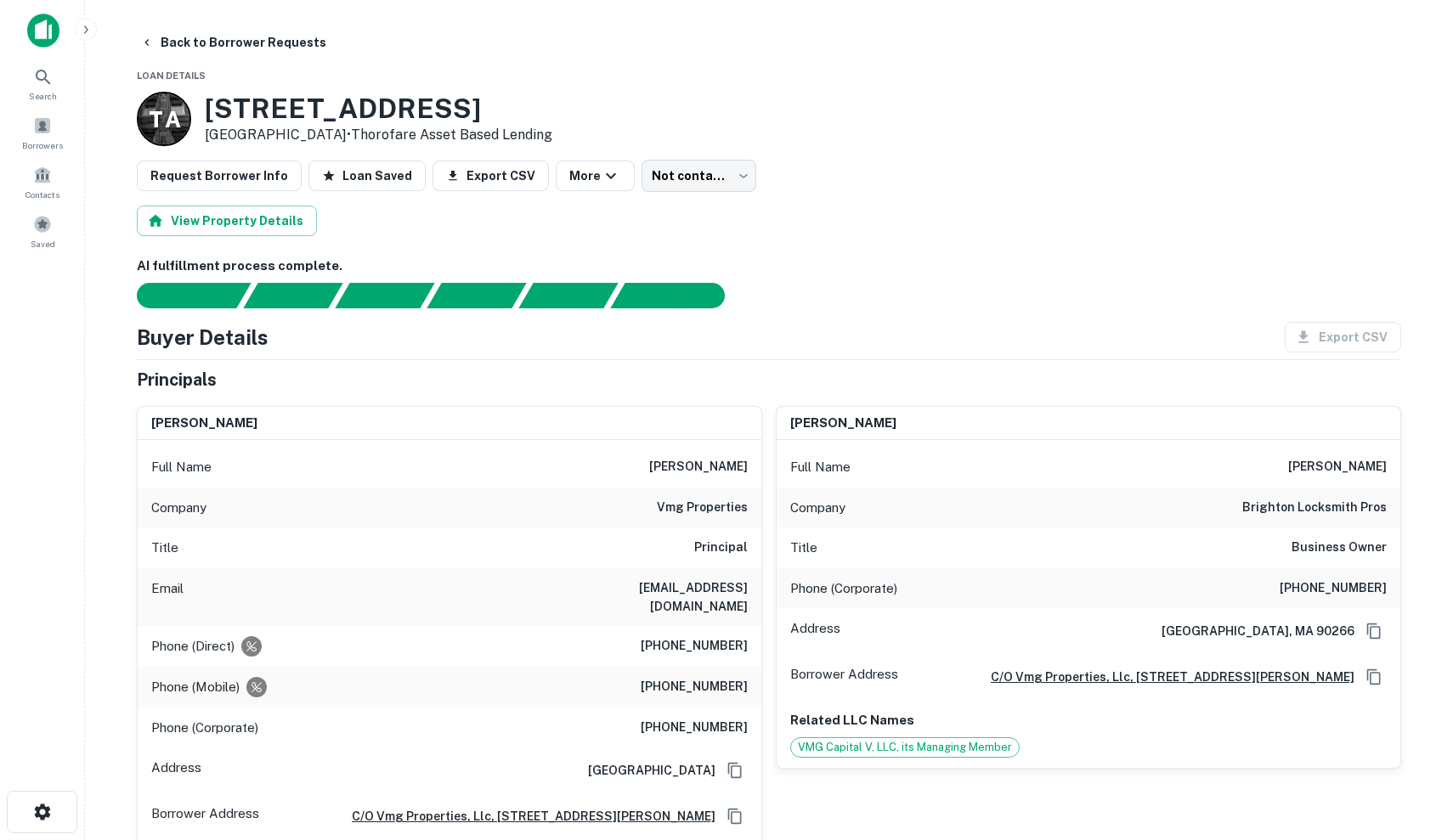
scroll to position [0, 0]
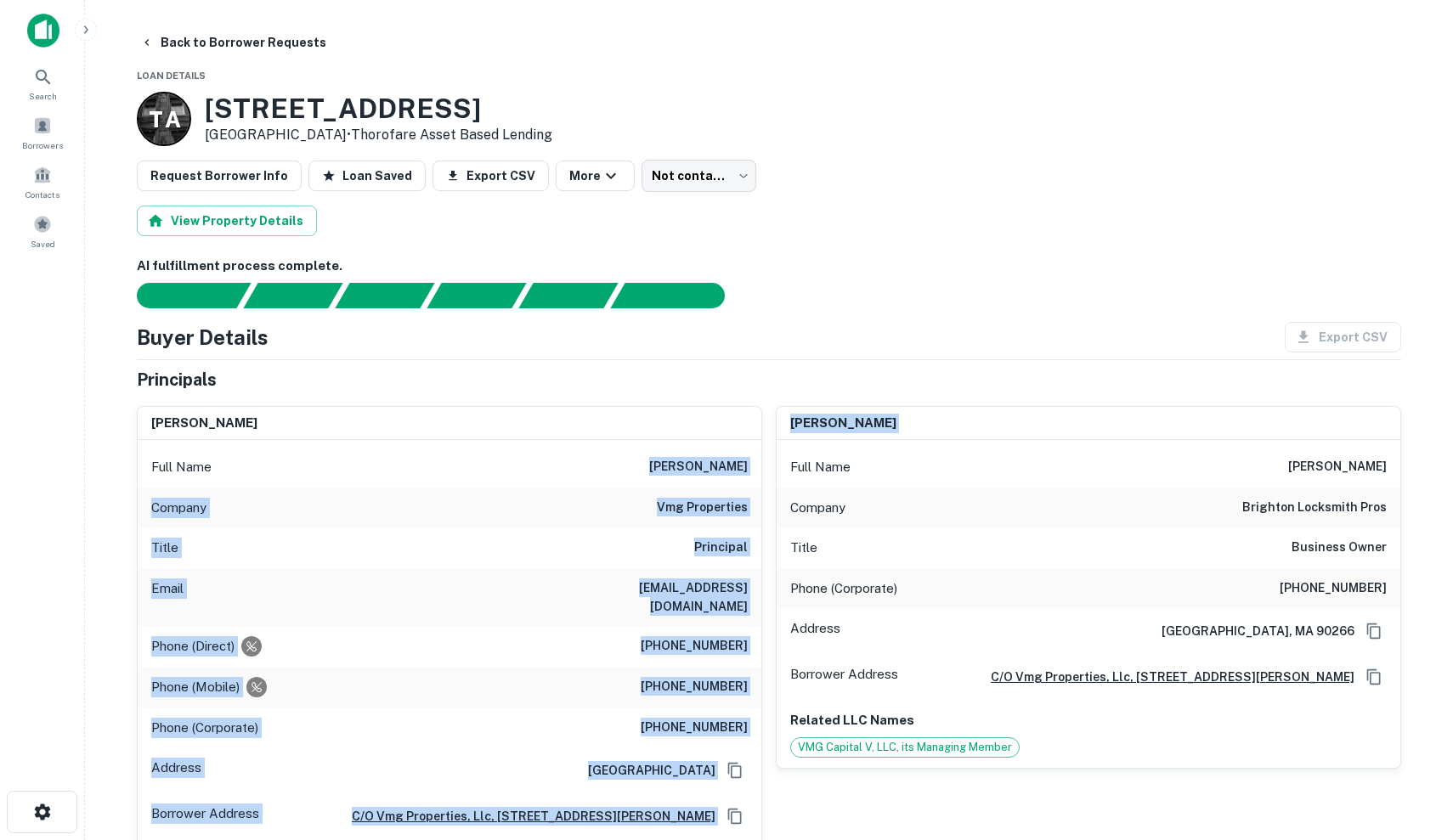
drag, startPoint x: 666, startPoint y: 465, endPoint x: 768, endPoint y: 463, distance: 102.0
click at [768, 463] on div "[PERSON_NAME] Full Name [PERSON_NAME] Company vmg properties Title Principal Em…" at bounding box center [762, 650] width 1278 height 516
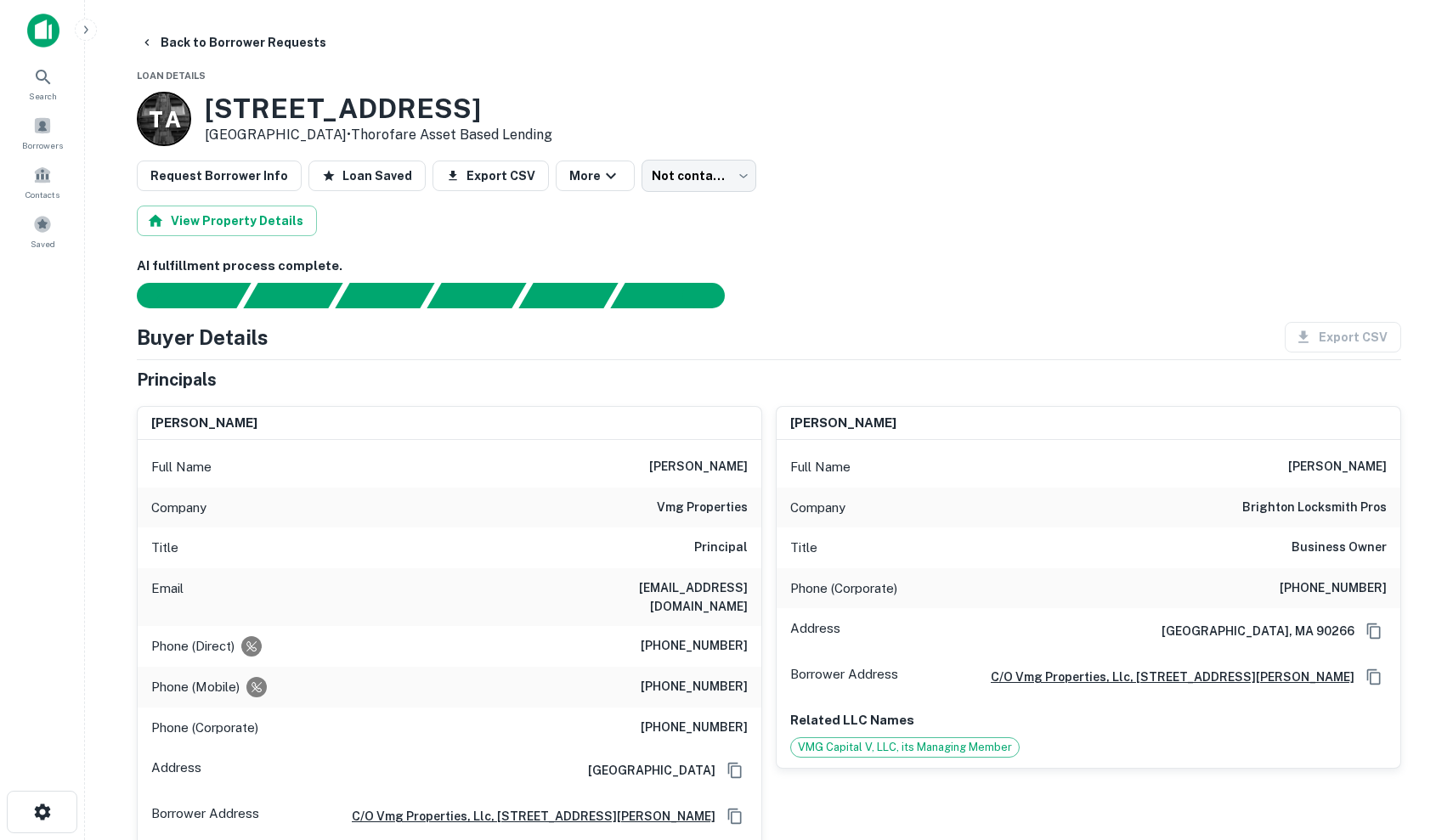
click at [681, 331] on div "Buyer Details Export CSV" at bounding box center [768, 338] width 1264 height 30
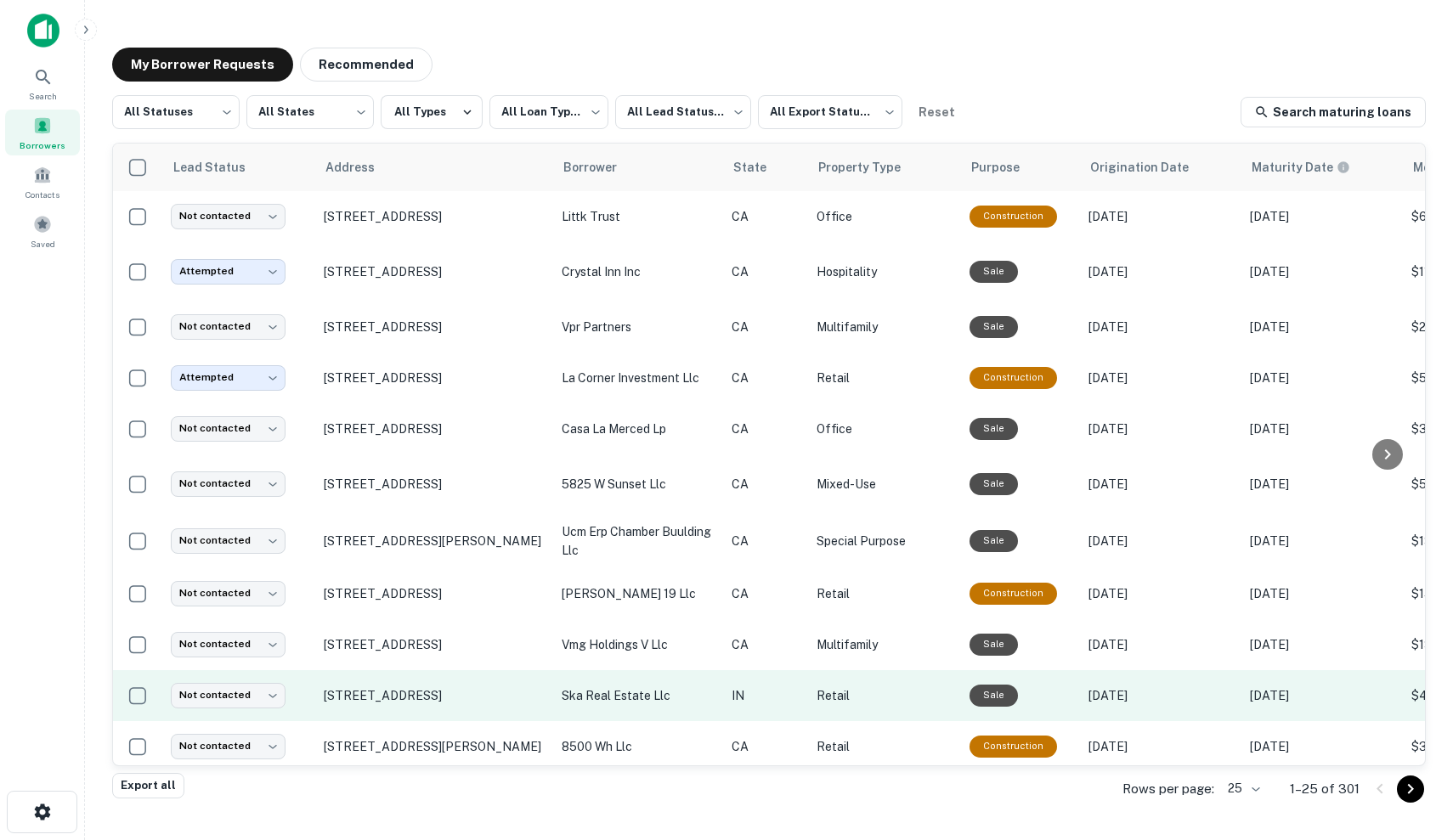
click at [784, 696] on p "IN" at bounding box center [766, 696] width 68 height 19
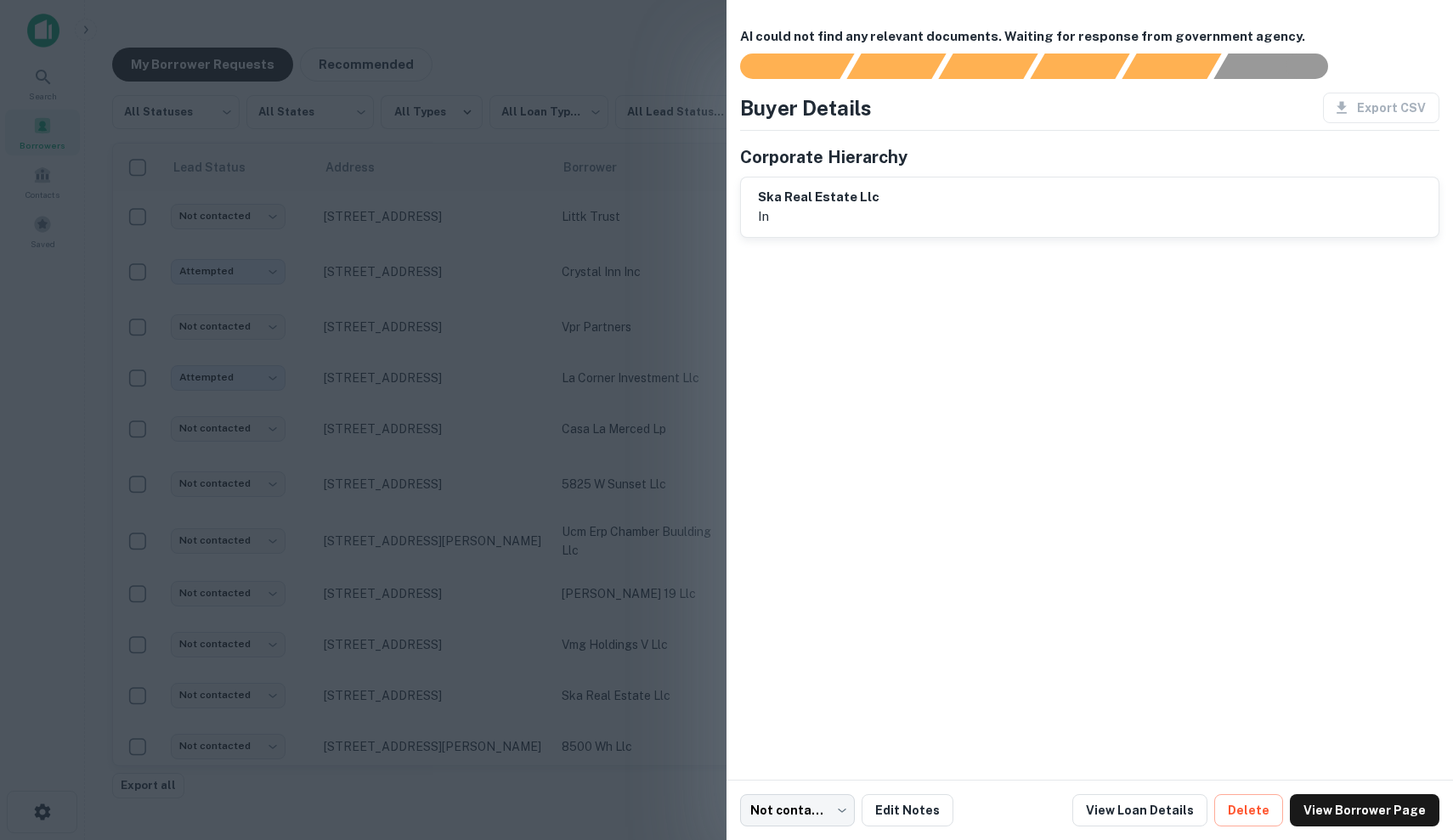
click at [605, 684] on div at bounding box center [726, 420] width 1453 height 840
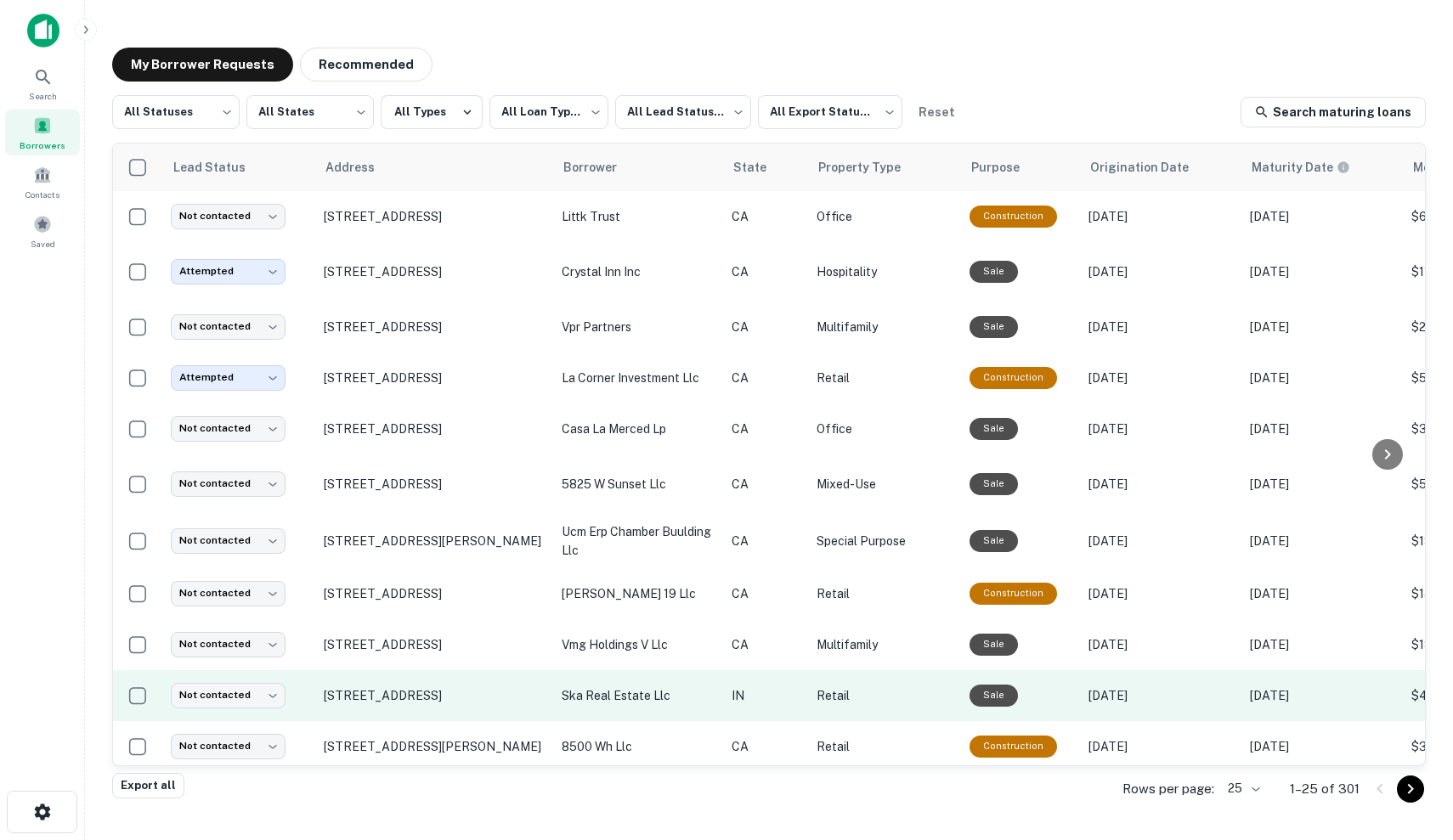
scroll to position [76, 0]
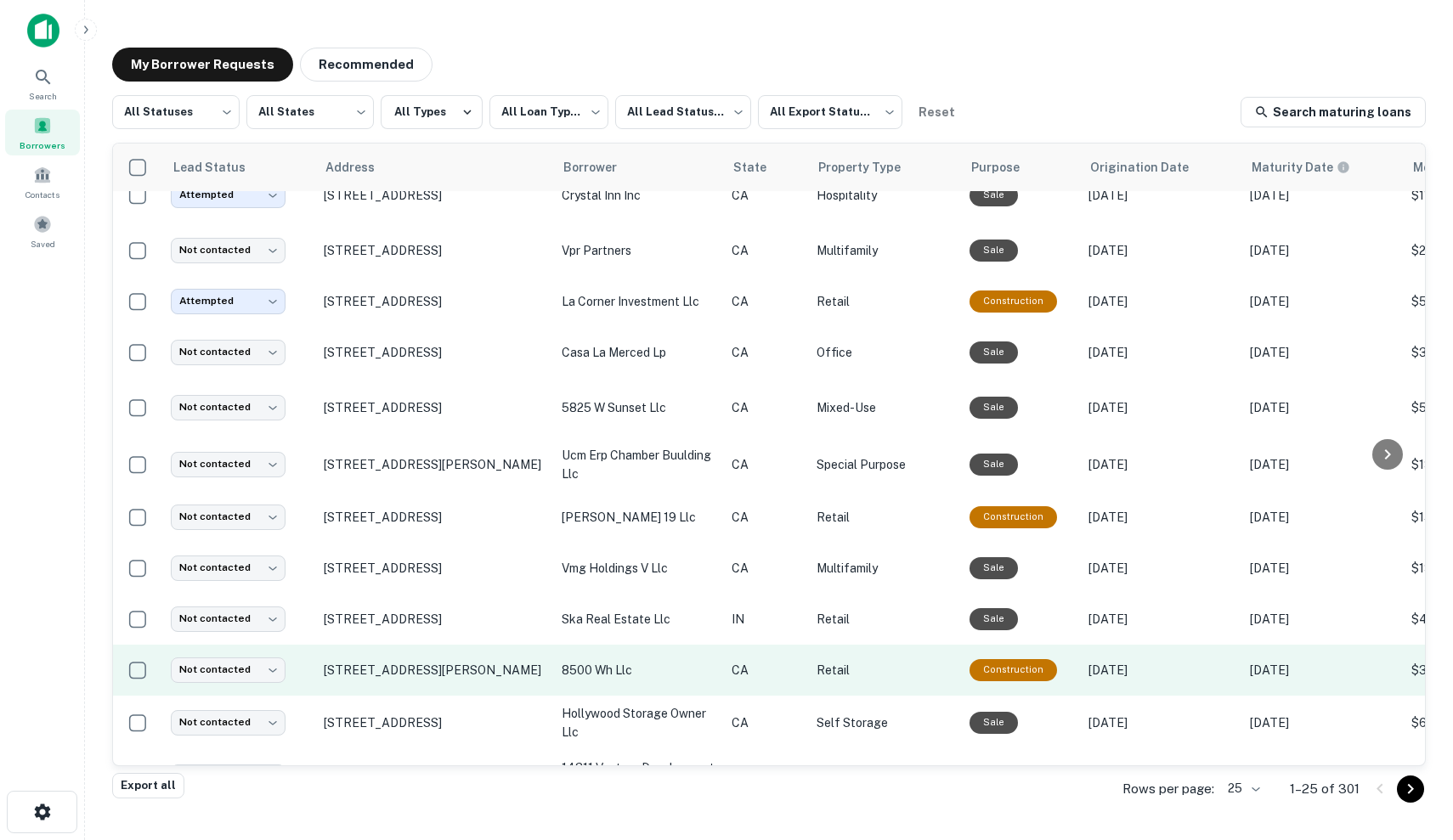
click at [809, 677] on td "Retail" at bounding box center [884, 670] width 153 height 51
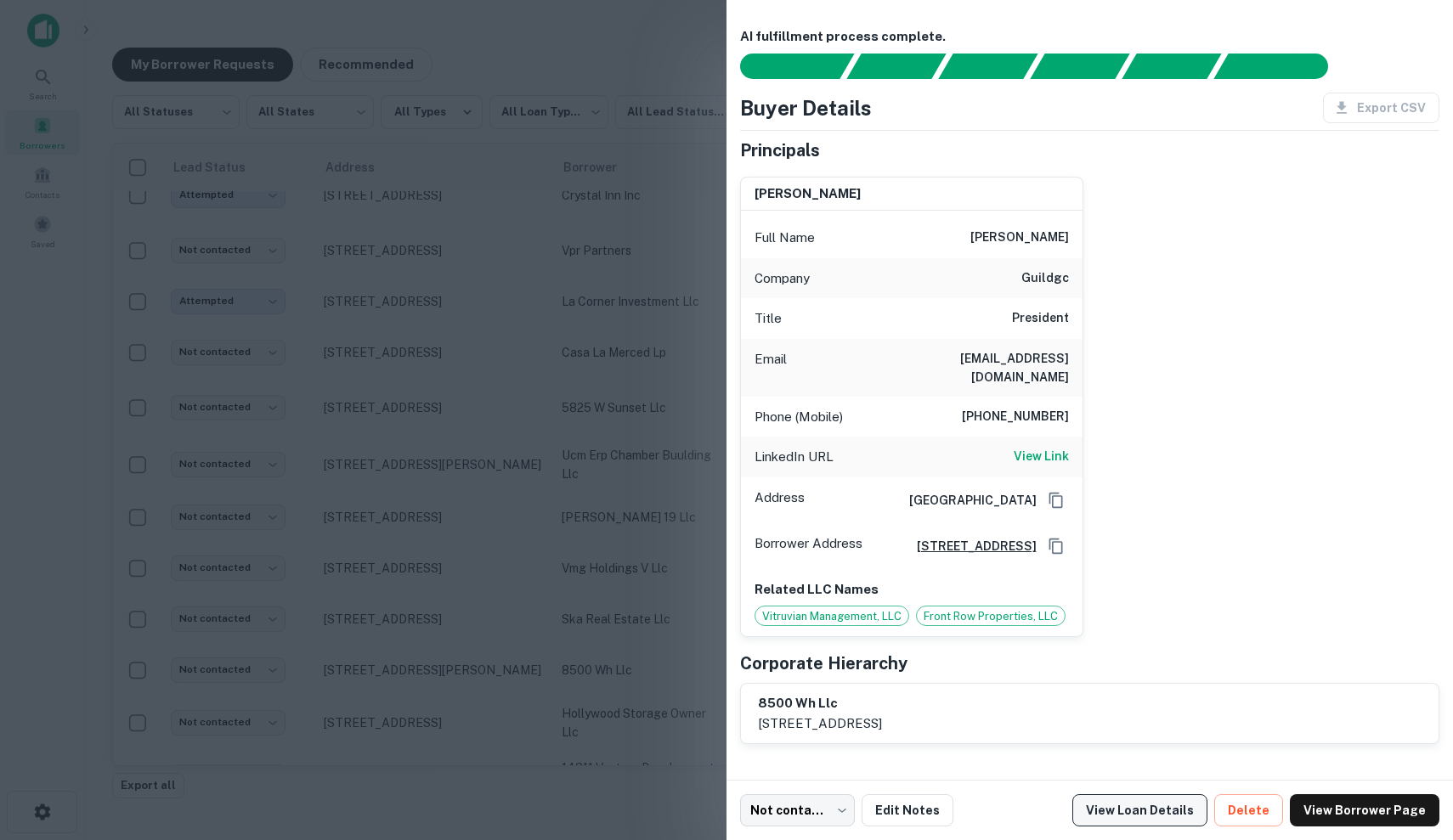
click at [1150, 801] on link "View Loan Details" at bounding box center [1139, 811] width 135 height 32
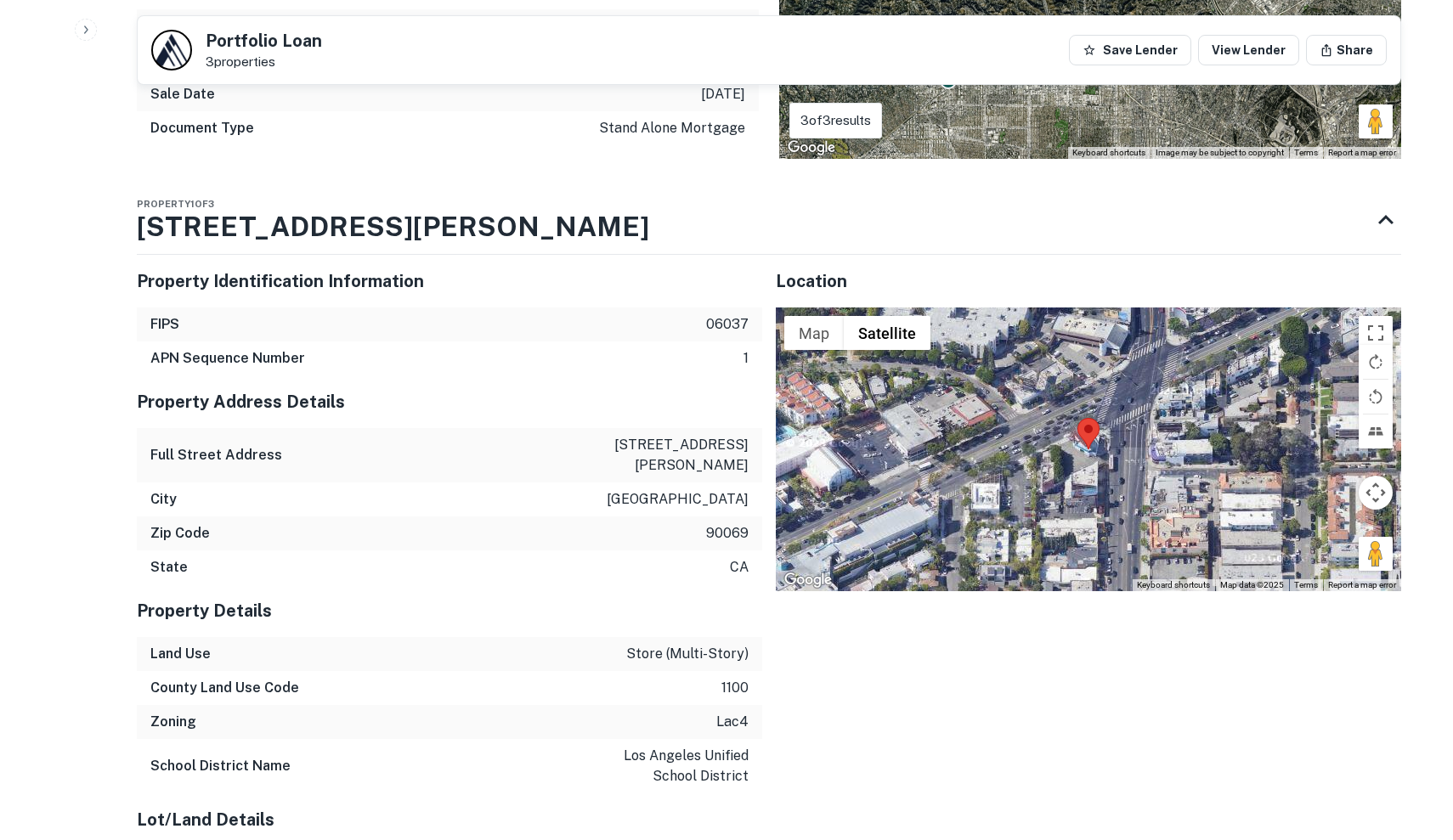
scroll to position [1845, 0]
click at [1071, 429] on div at bounding box center [1088, 450] width 625 height 284
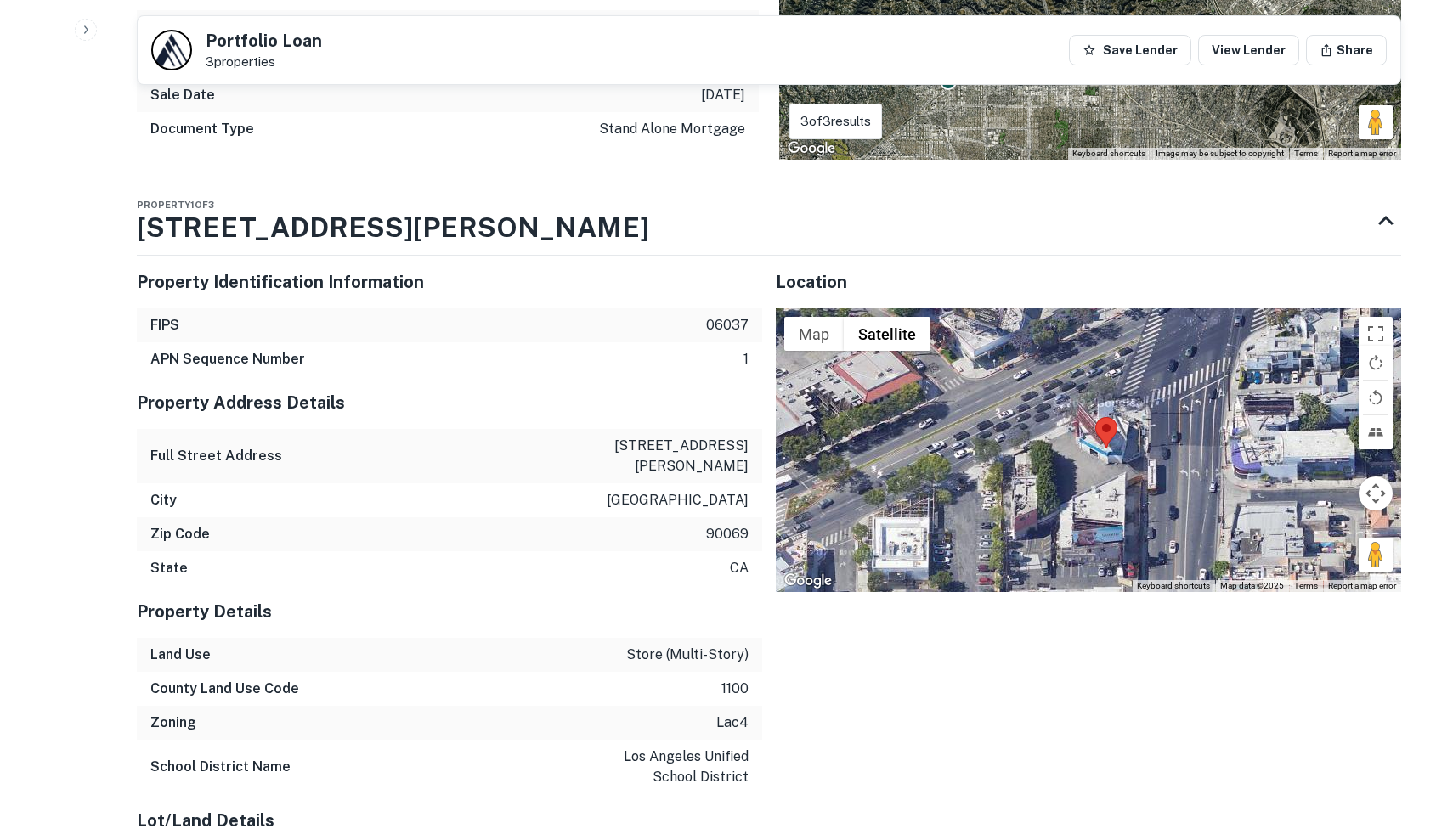
click at [1104, 435] on div at bounding box center [1088, 450] width 625 height 284
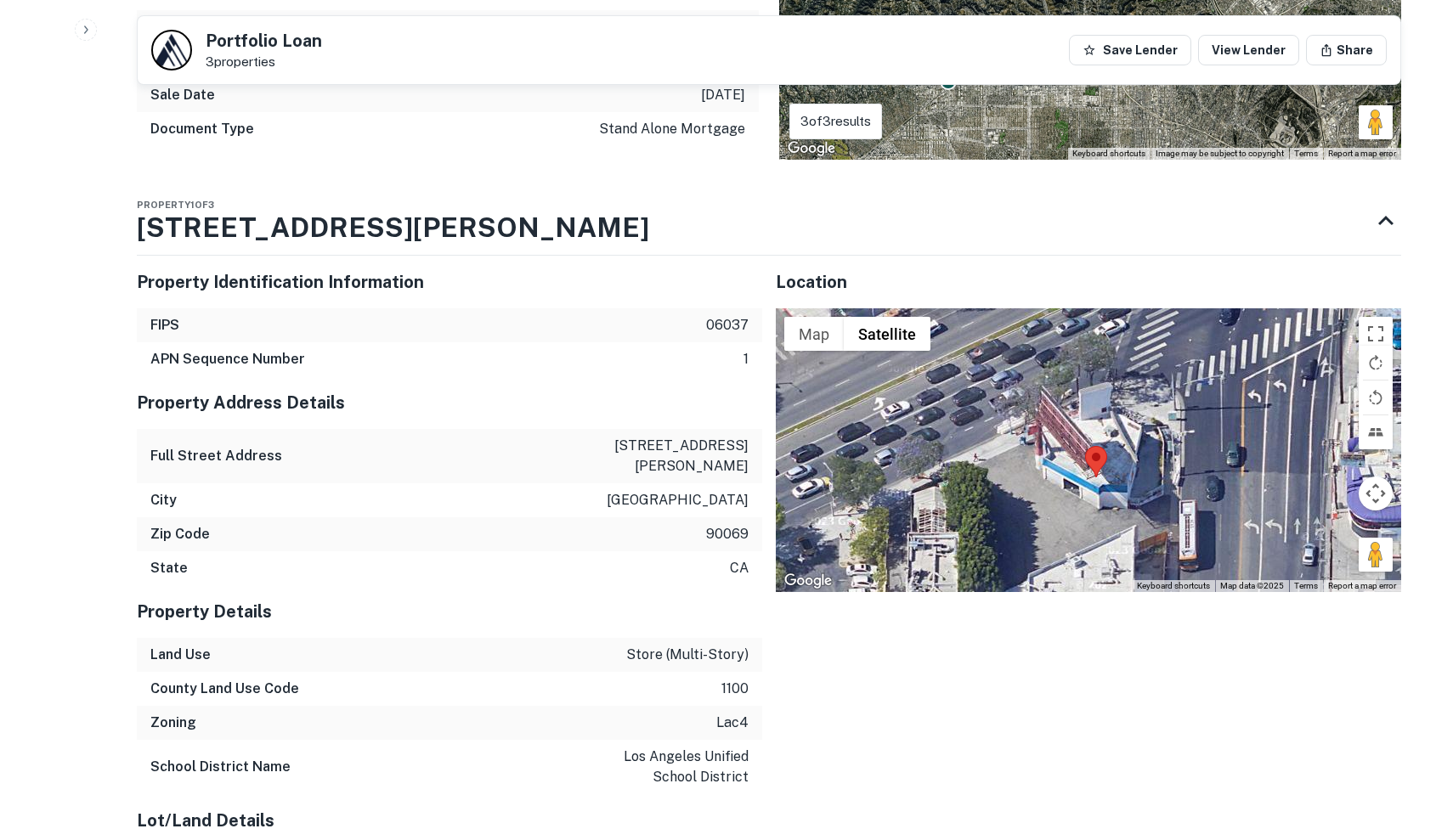
drag, startPoint x: 1110, startPoint y: 457, endPoint x: 1098, endPoint y: 493, distance: 37.9
click at [1098, 494] on div at bounding box center [1088, 450] width 625 height 284
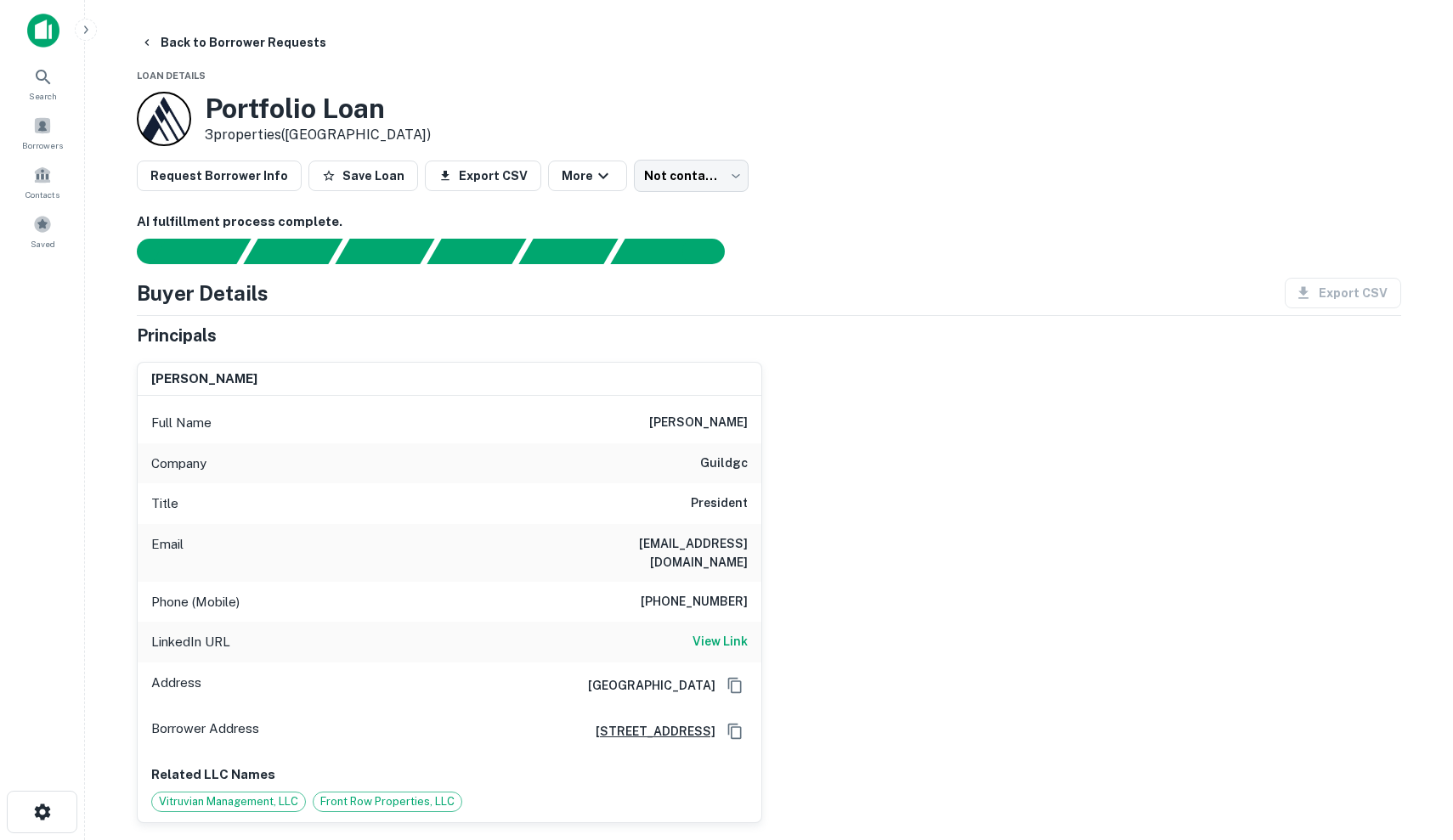
scroll to position [0, 0]
drag, startPoint x: 676, startPoint y: 419, endPoint x: 710, endPoint y: 432, distance: 36.4
click at [710, 432] on h6 "[PERSON_NAME]" at bounding box center [699, 423] width 99 height 21
drag, startPoint x: 704, startPoint y: 463, endPoint x: 780, endPoint y: 466, distance: 76.1
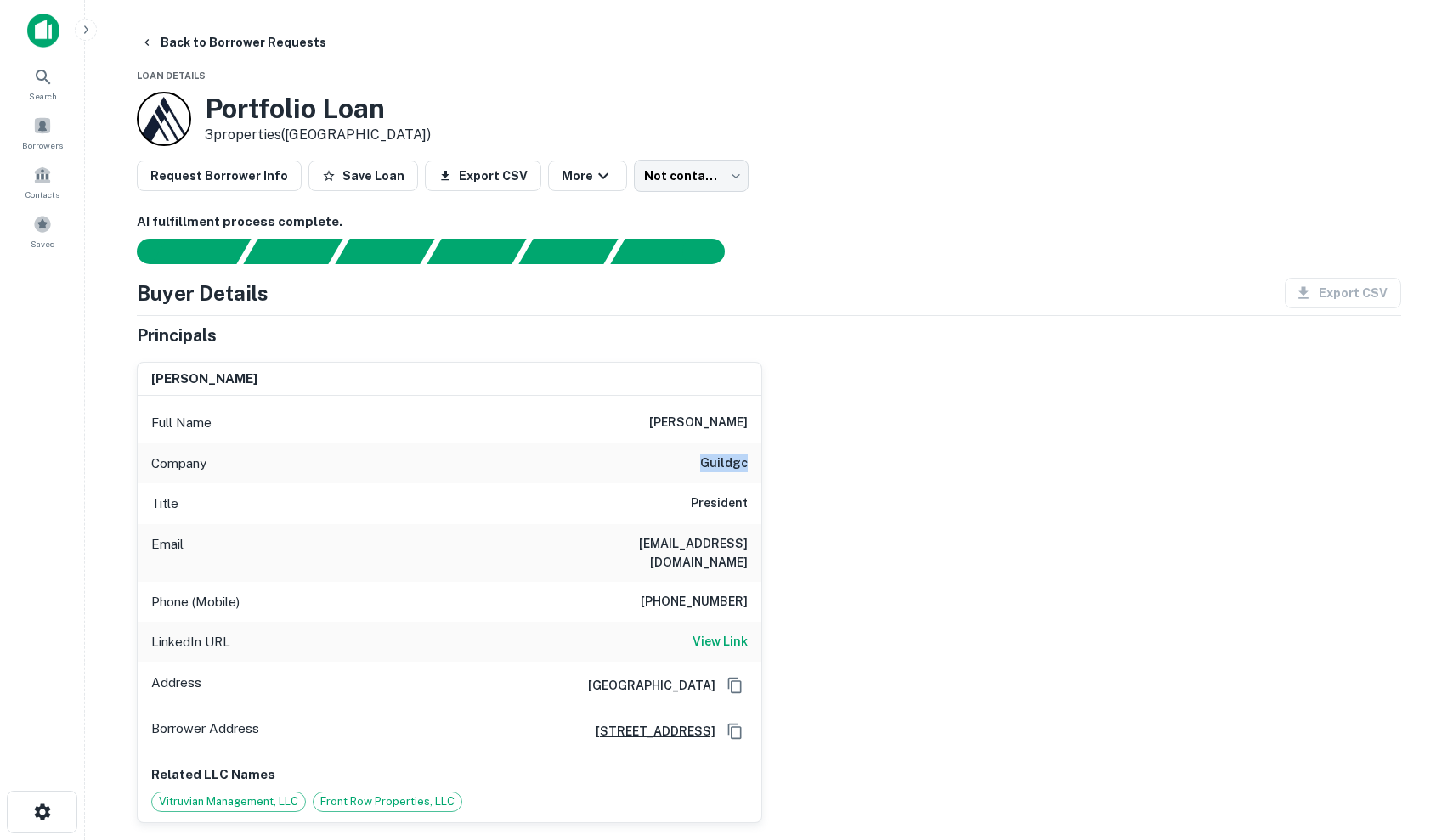
click at [780, 466] on div "[PERSON_NAME] Full Name [PERSON_NAME] Company guildgc Title President Email [EM…" at bounding box center [762, 586] width 1278 height 475
copy h6 "guildgc"
click at [585, 492] on div "Title President" at bounding box center [450, 503] width 624 height 41
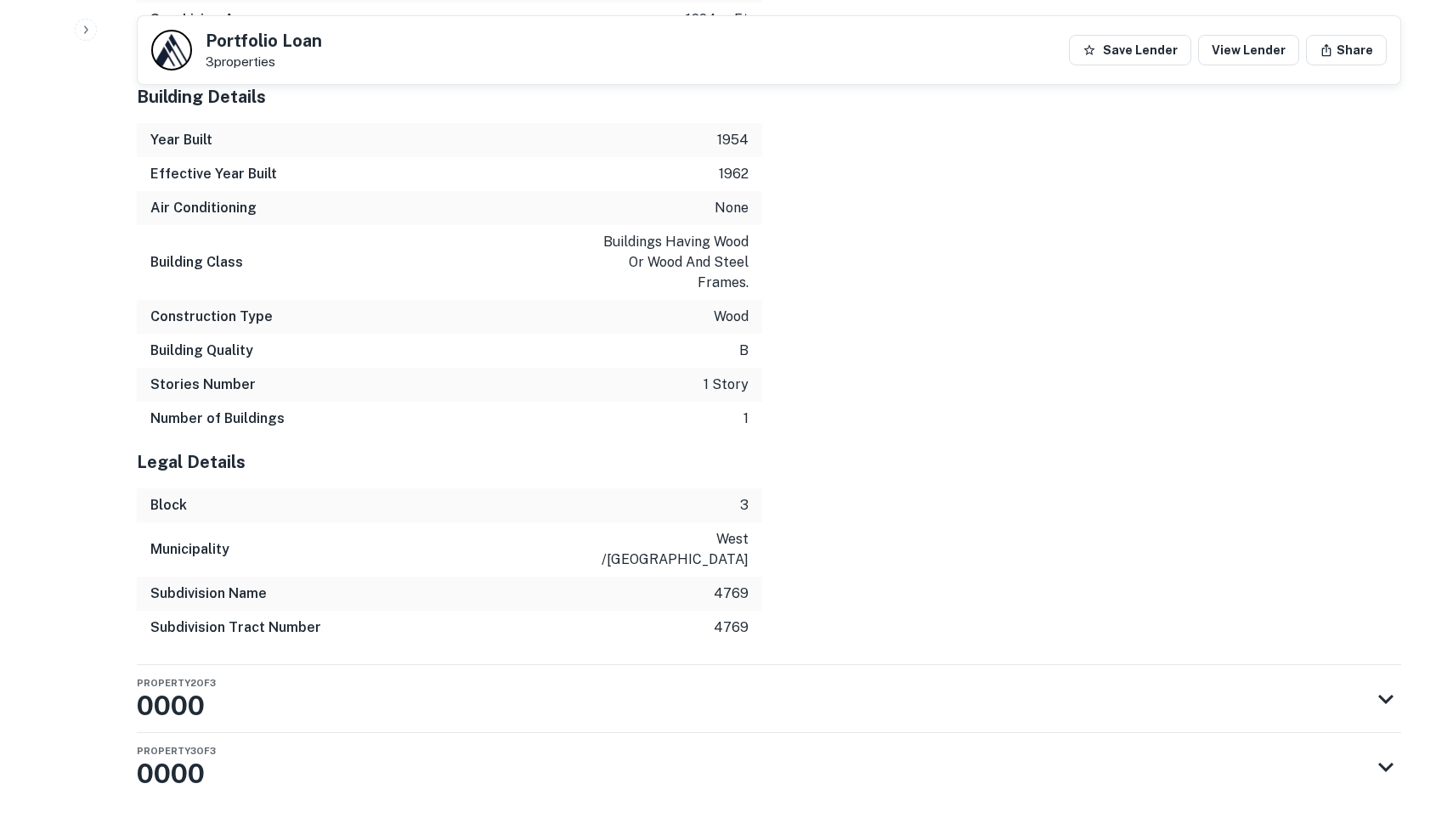
scroll to position [2809, 0]
click at [484, 734] on div "Property 3 of 3 0000" at bounding box center [768, 768] width 1264 height 68
click at [482, 667] on div "Property 2 of 3 0000" at bounding box center [753, 700] width 1234 height 68
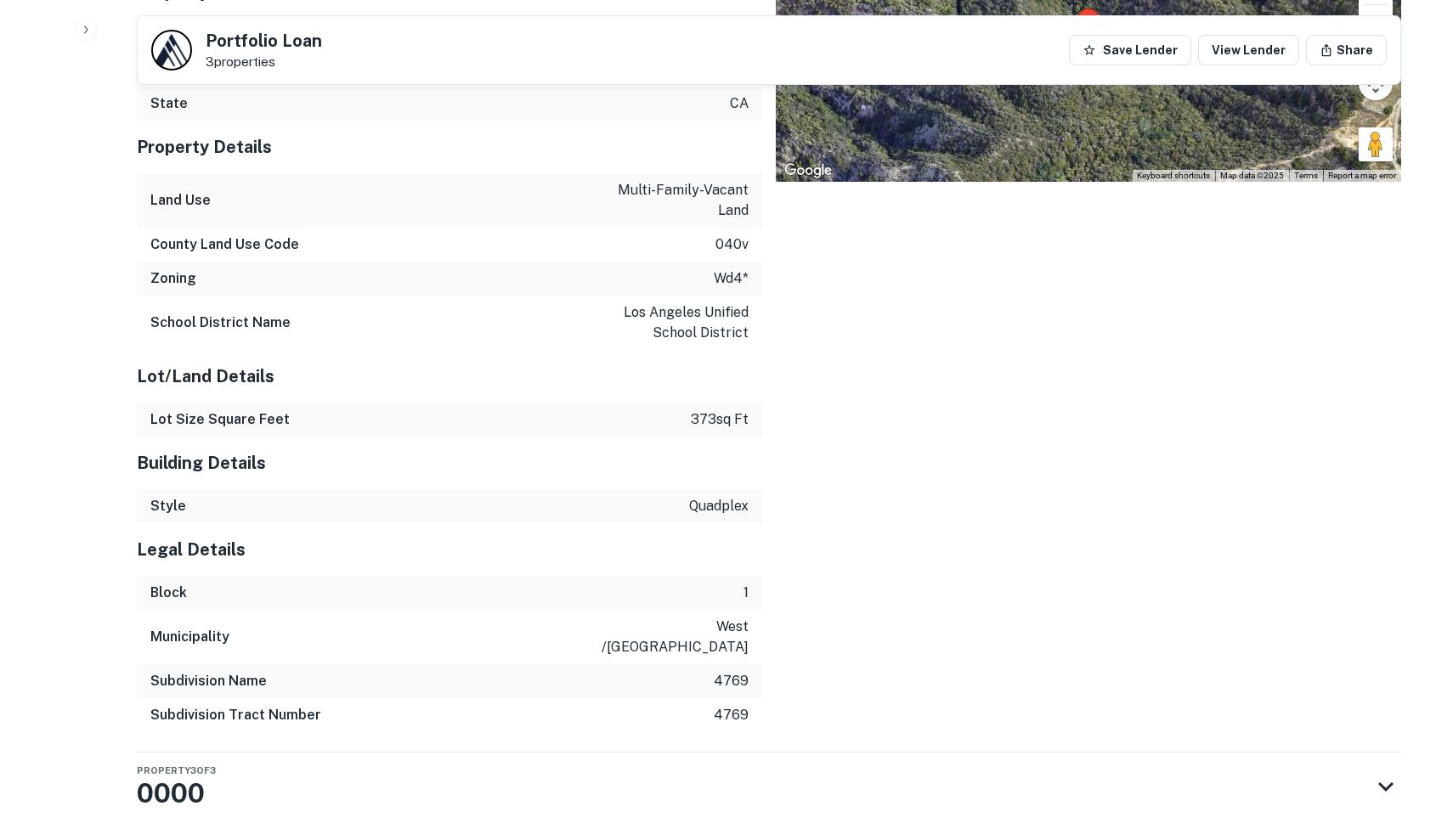
scroll to position [3697, 0]
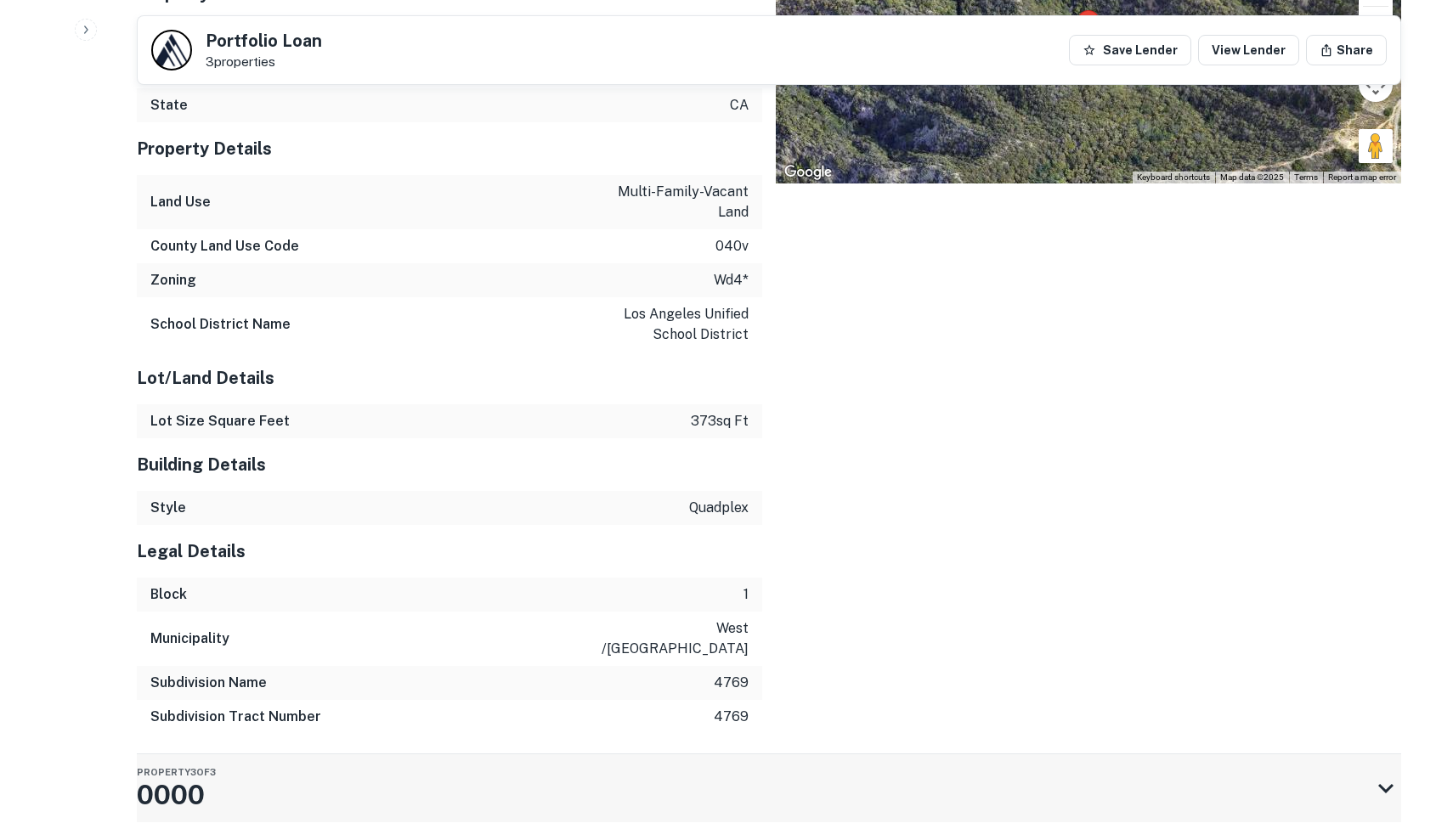
click at [473, 754] on div "Property 3 of 3 0000" at bounding box center [753, 788] width 1234 height 68
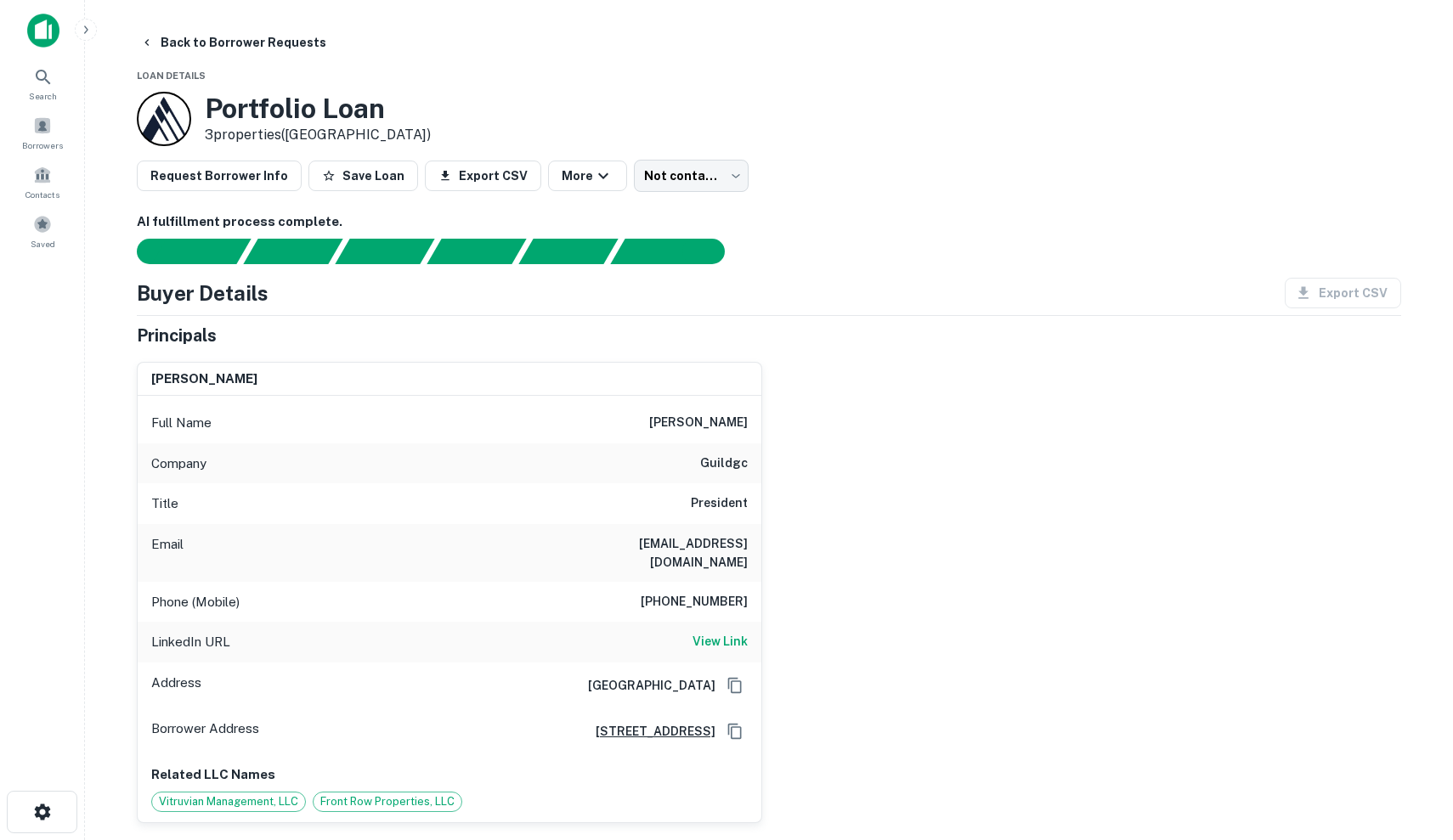
scroll to position [0, 0]
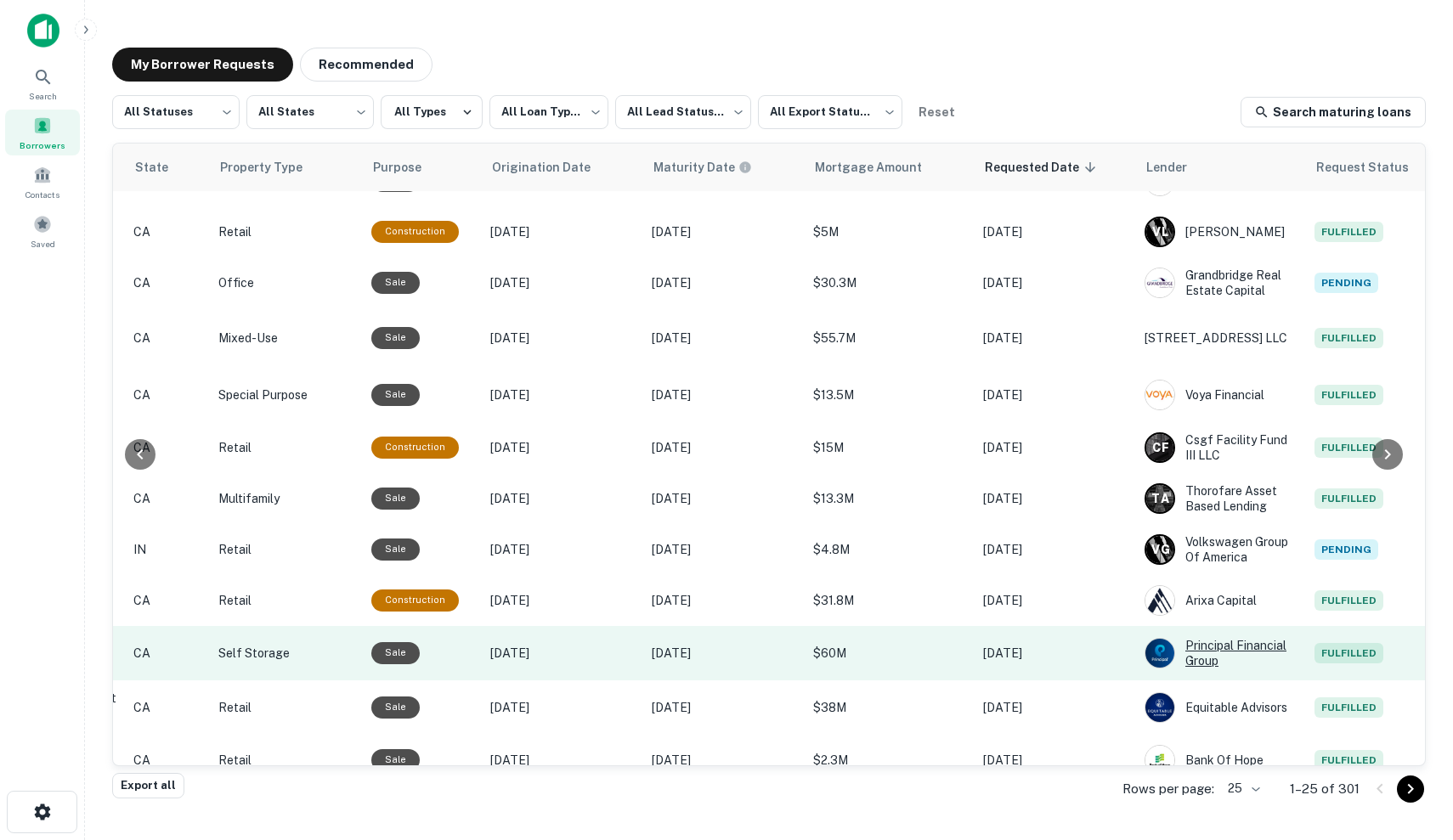
scroll to position [146, 612]
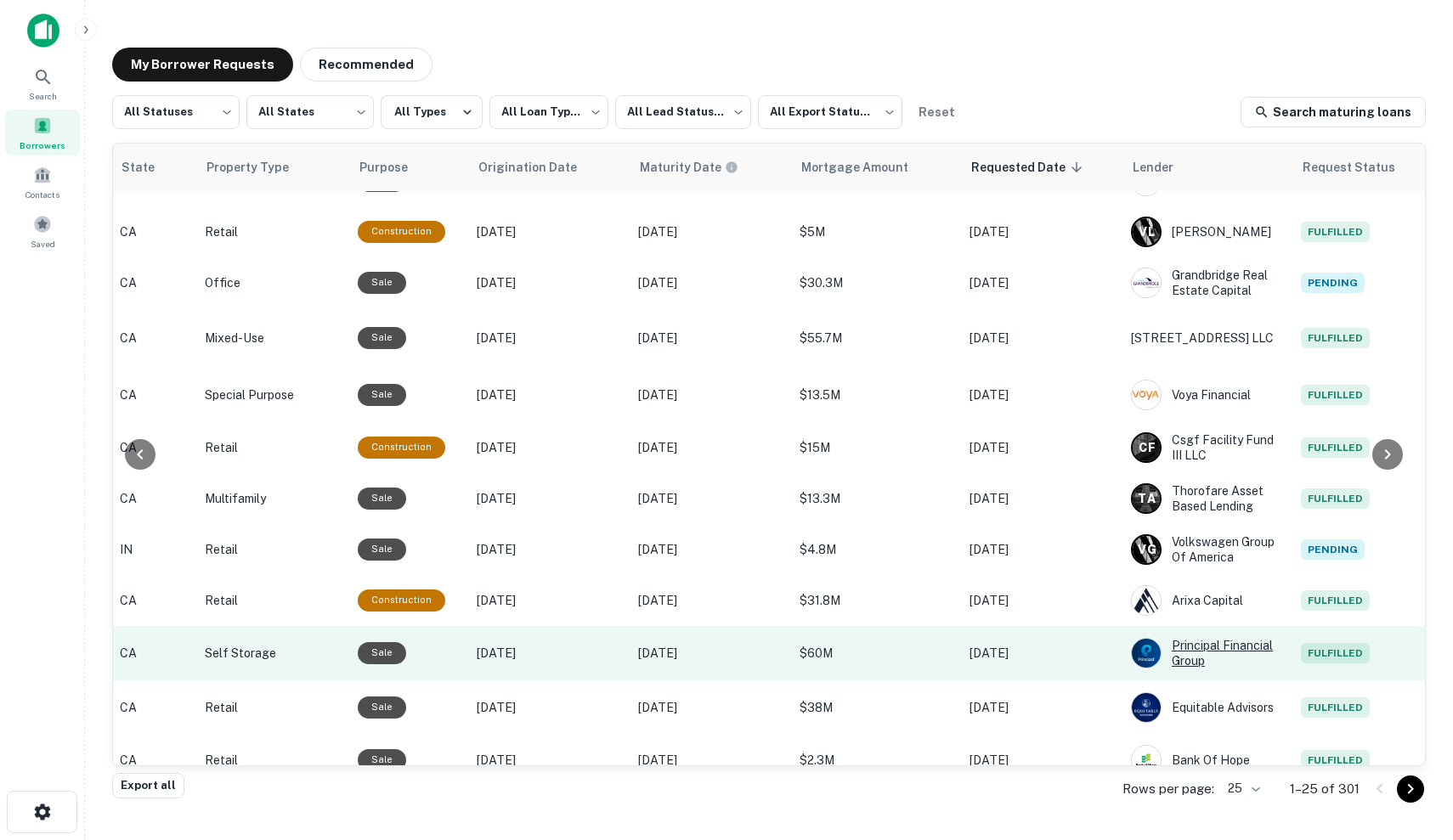
click at [1188, 658] on div "Principal Financial Group" at bounding box center [1208, 653] width 153 height 30
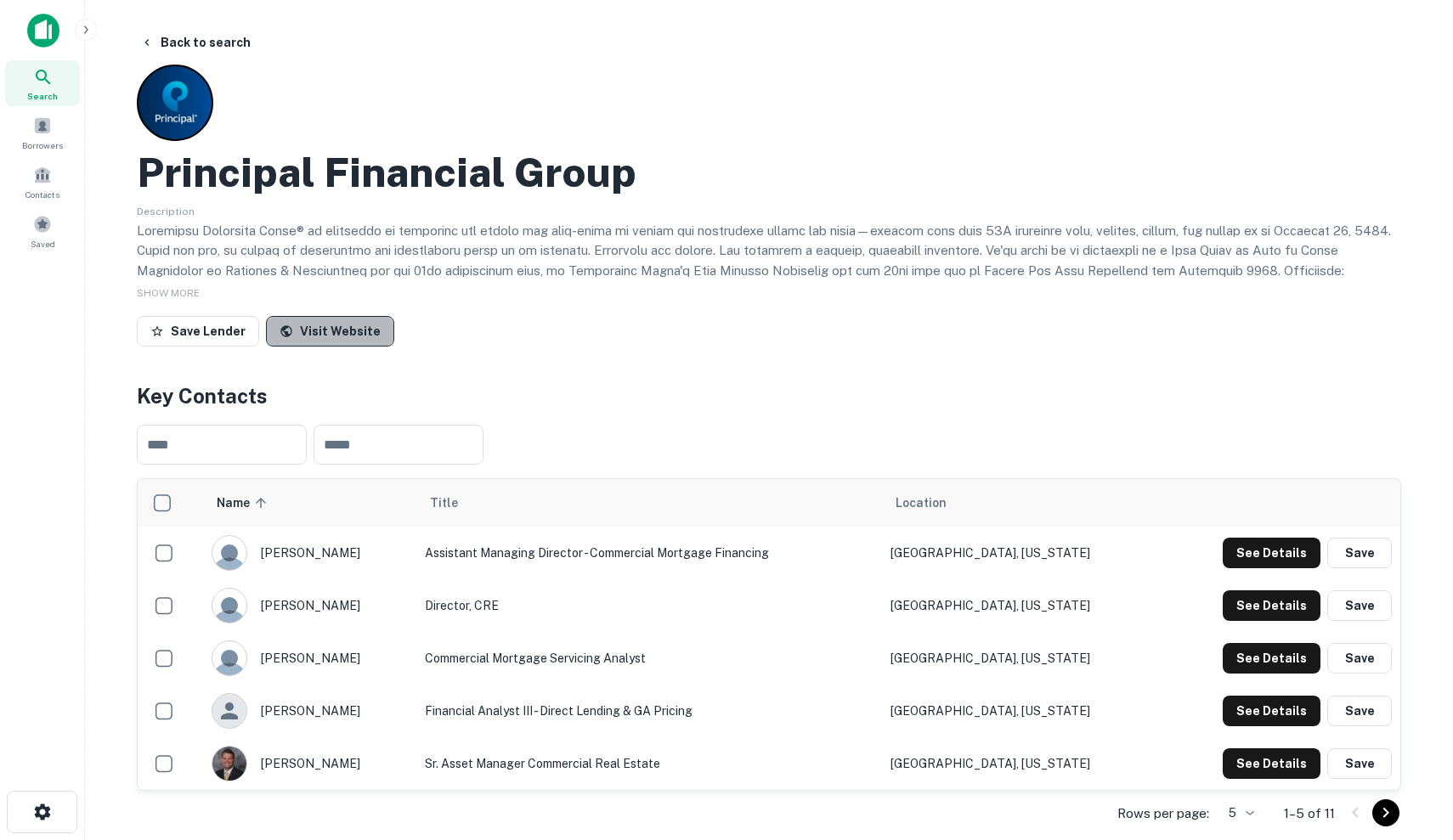
click at [329, 330] on link "Visit Website" at bounding box center [330, 331] width 128 height 30
click at [340, 330] on link "Visit Website" at bounding box center [330, 331] width 128 height 30
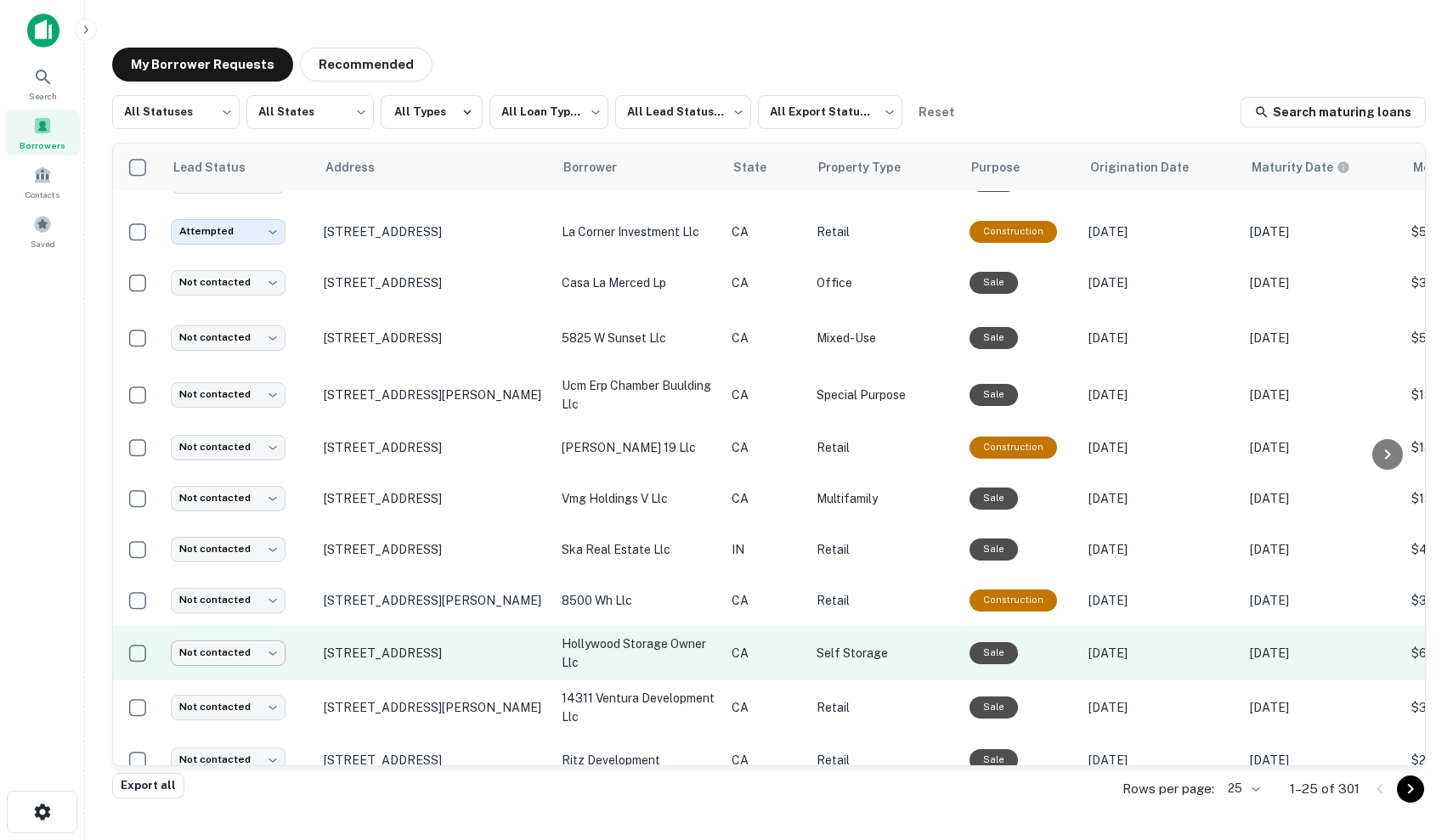
scroll to position [146, 0]
click at [642, 664] on p "hollywood storage owner llc" at bounding box center [638, 653] width 153 height 38
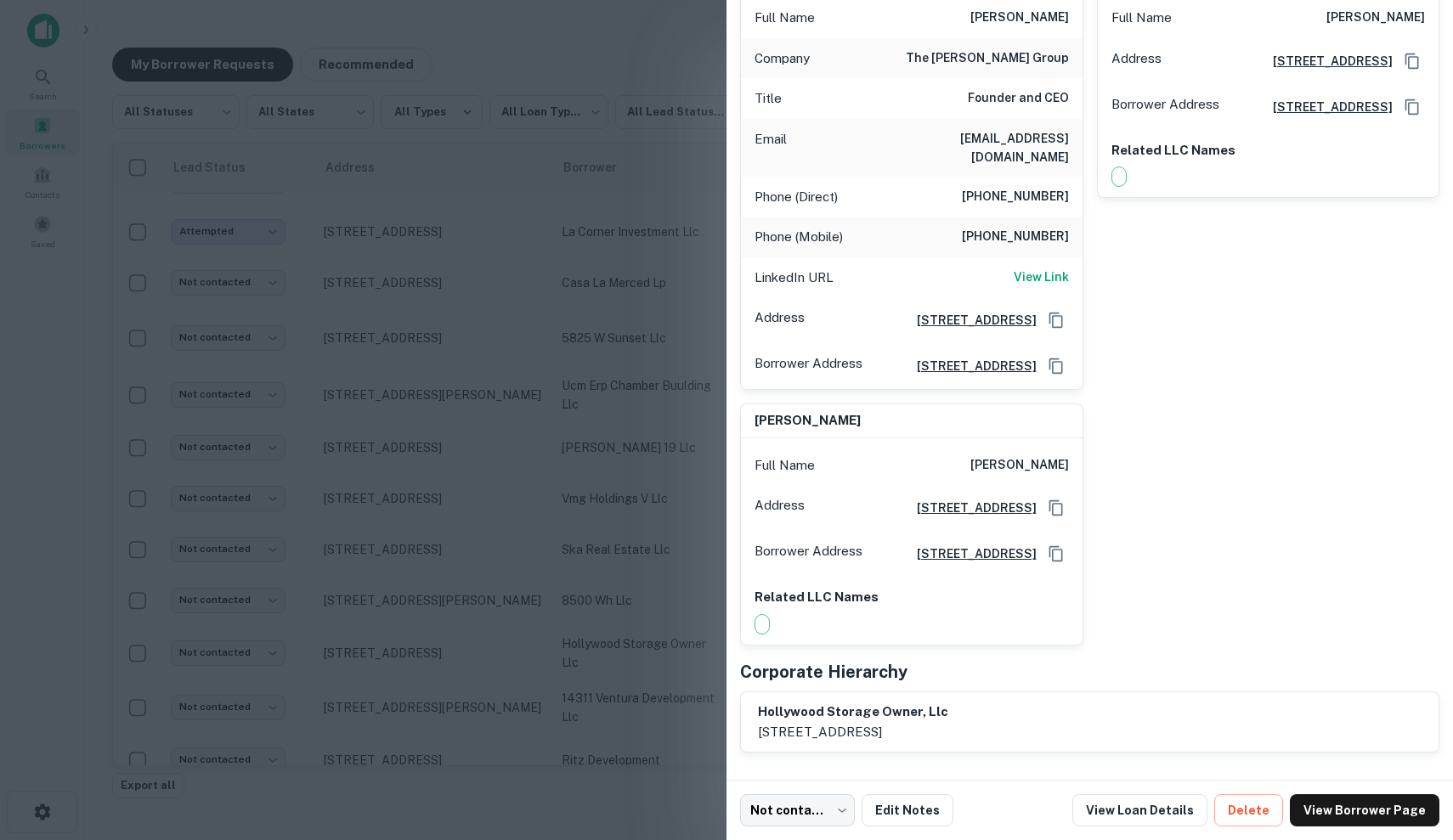
scroll to position [247, 0]
click at [490, 413] on div at bounding box center [726, 420] width 1453 height 840
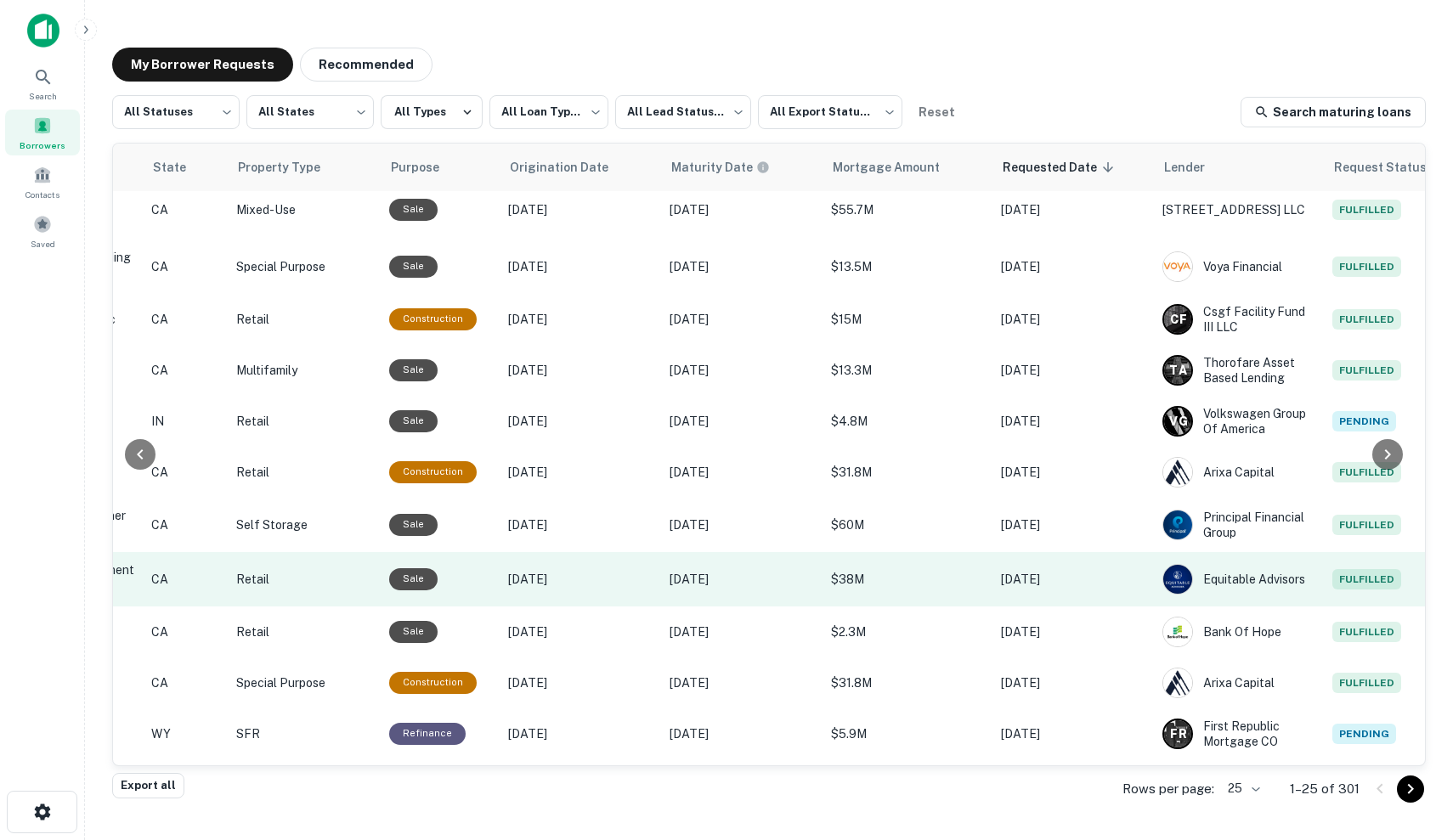
scroll to position [274, 581]
click at [955, 590] on td "$38M" at bounding box center [907, 580] width 170 height 55
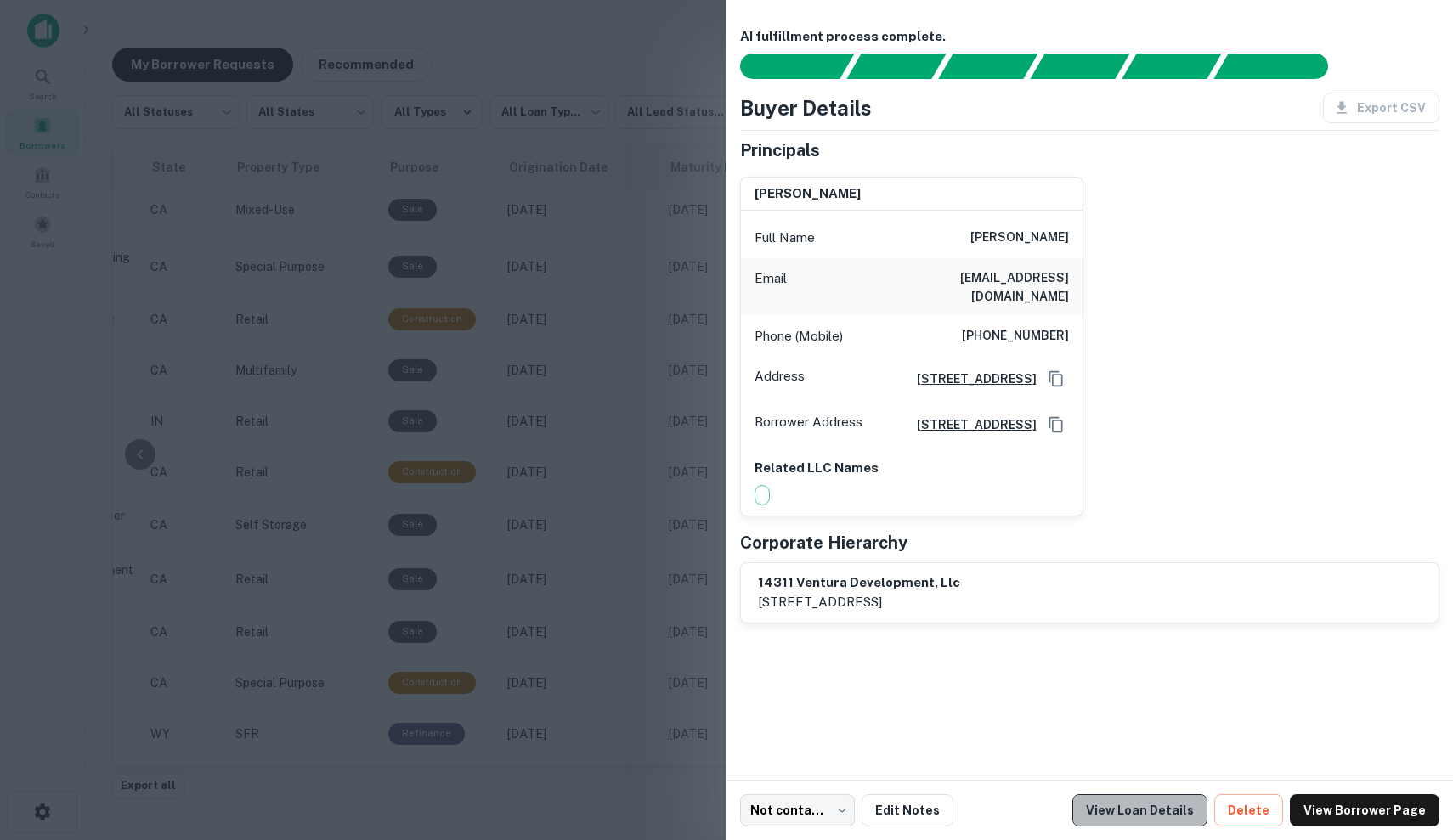
click at [1160, 808] on link "View Loan Details" at bounding box center [1139, 811] width 135 height 32
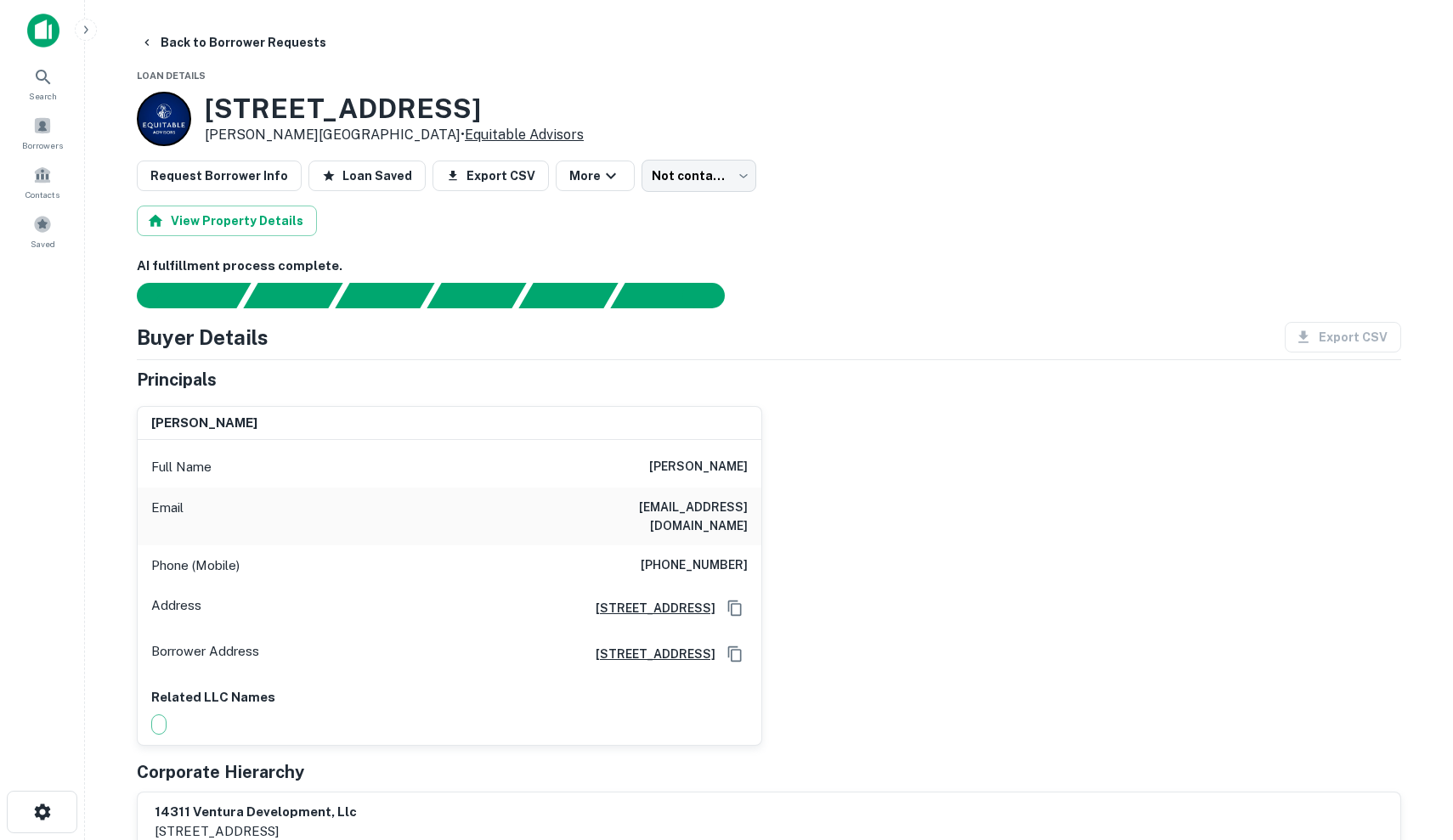
click at [465, 133] on link "Equitable Advisors" at bounding box center [524, 134] width 119 height 16
drag, startPoint x: 677, startPoint y: 469, endPoint x: 762, endPoint y: 463, distance: 85.2
click at [762, 463] on div "[PERSON_NAME] Full Name [PERSON_NAME] Email [EMAIL_ADDRESS][DOMAIN_NAME] Phone …" at bounding box center [762, 568] width 1278 height 354
copy h6 "[PERSON_NAME]"
click at [525, 493] on div "Email [EMAIL_ADDRESS][DOMAIN_NAME]" at bounding box center [450, 516] width 624 height 58
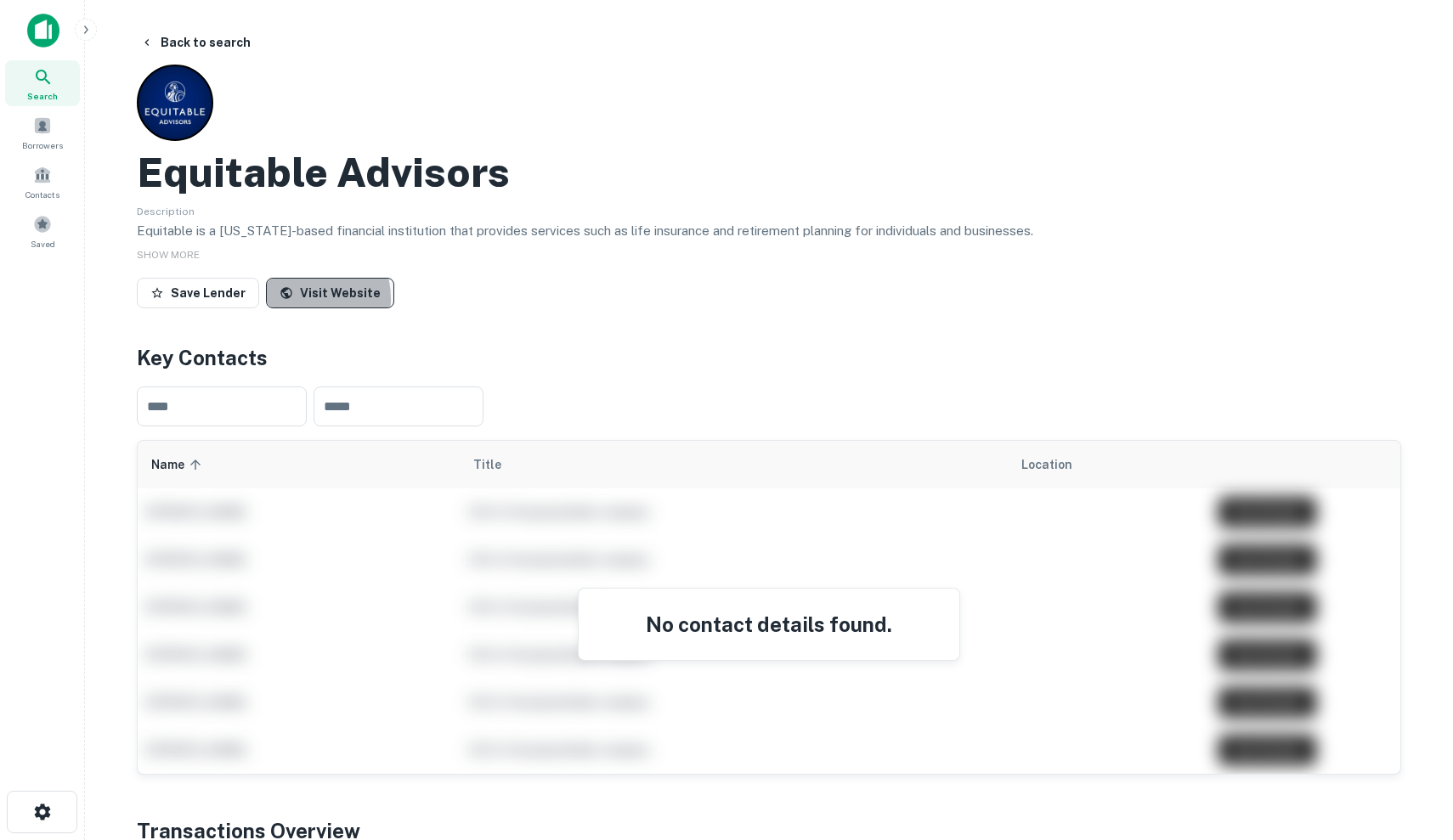
click at [293, 298] on link "Visit Website" at bounding box center [330, 293] width 128 height 30
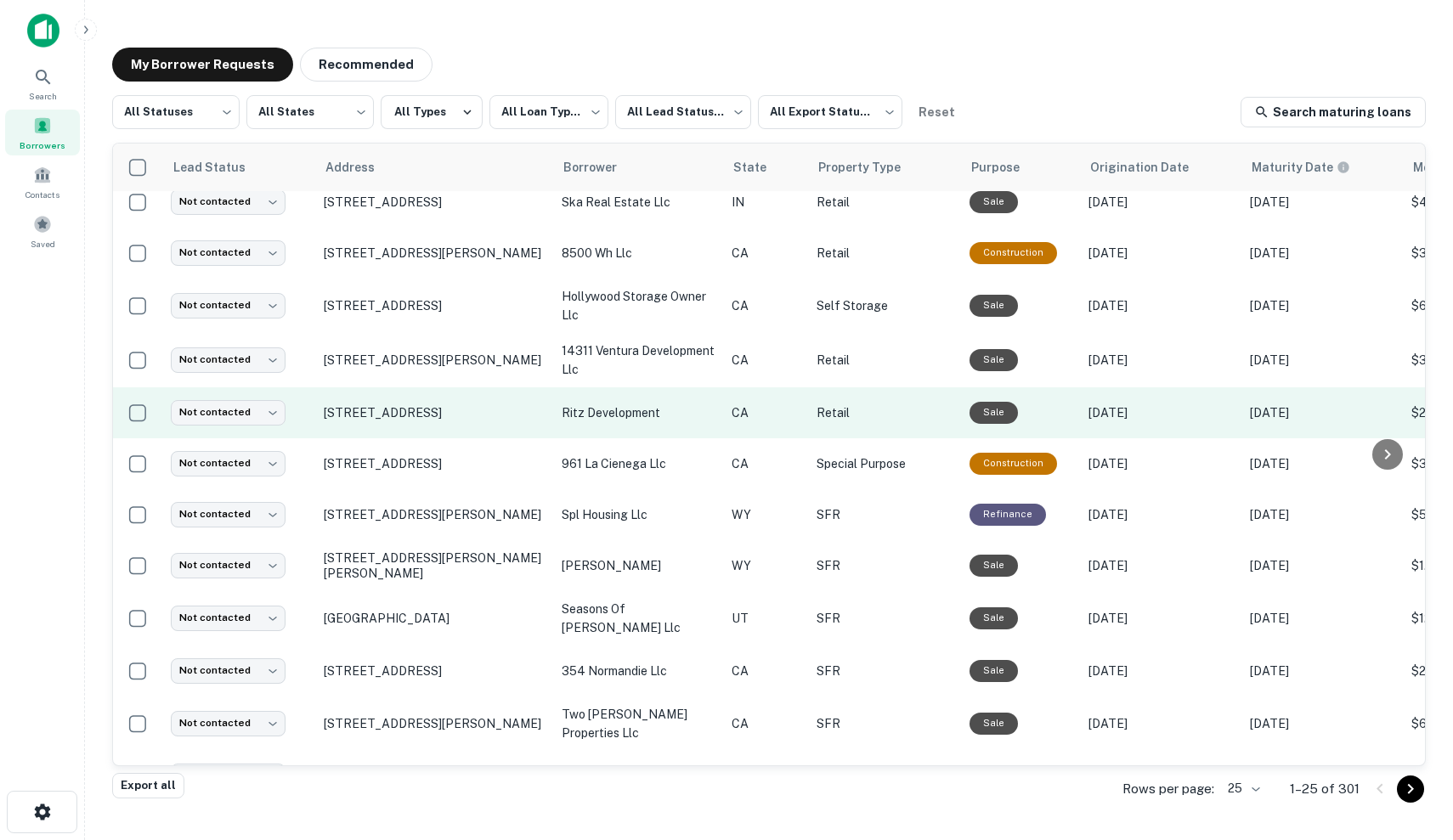
scroll to position [494, 0]
click at [711, 409] on p "ritz development" at bounding box center [638, 413] width 153 height 19
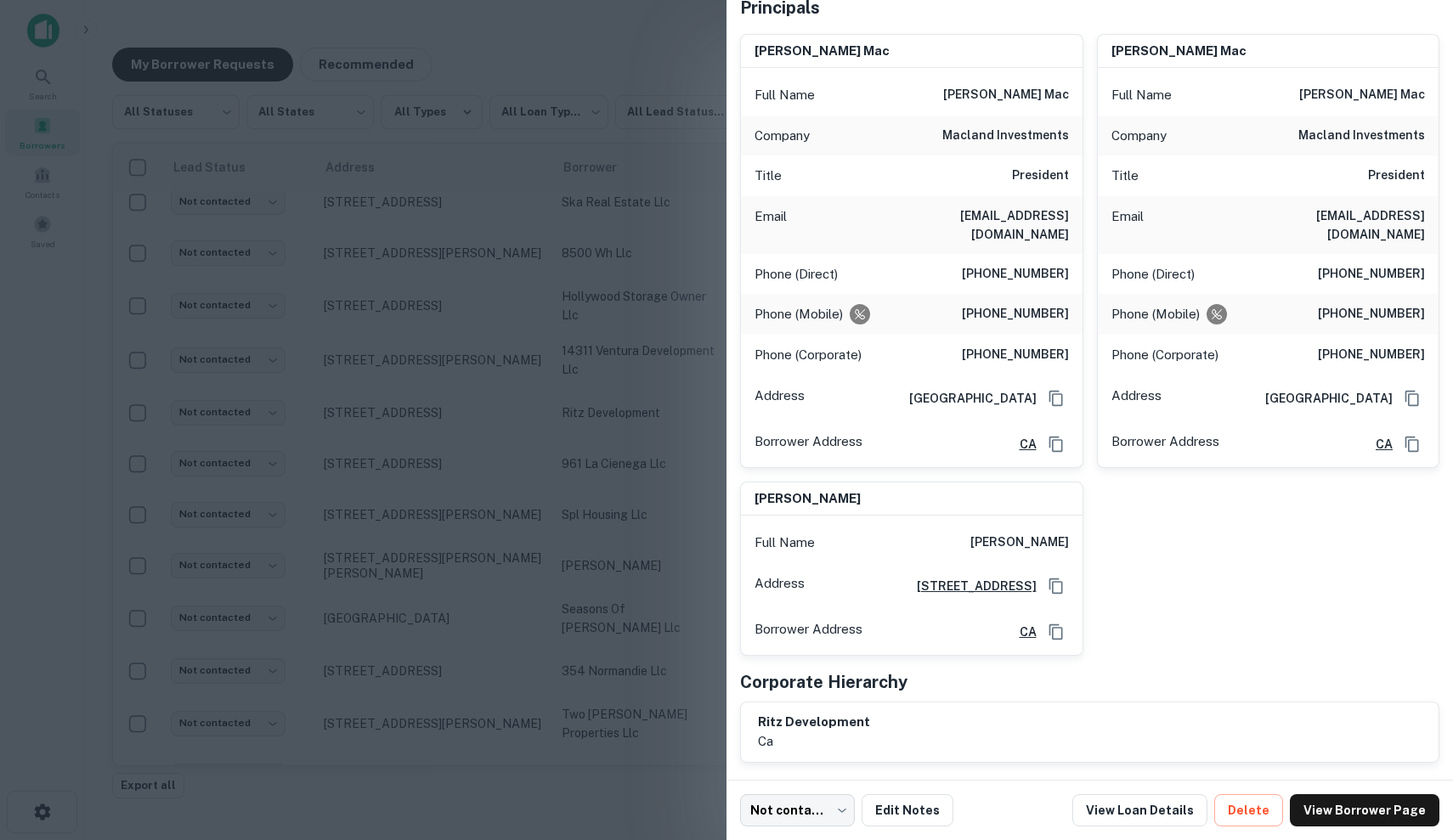
scroll to position [142, 0]
click at [1166, 805] on link "View Loan Details" at bounding box center [1139, 811] width 135 height 32
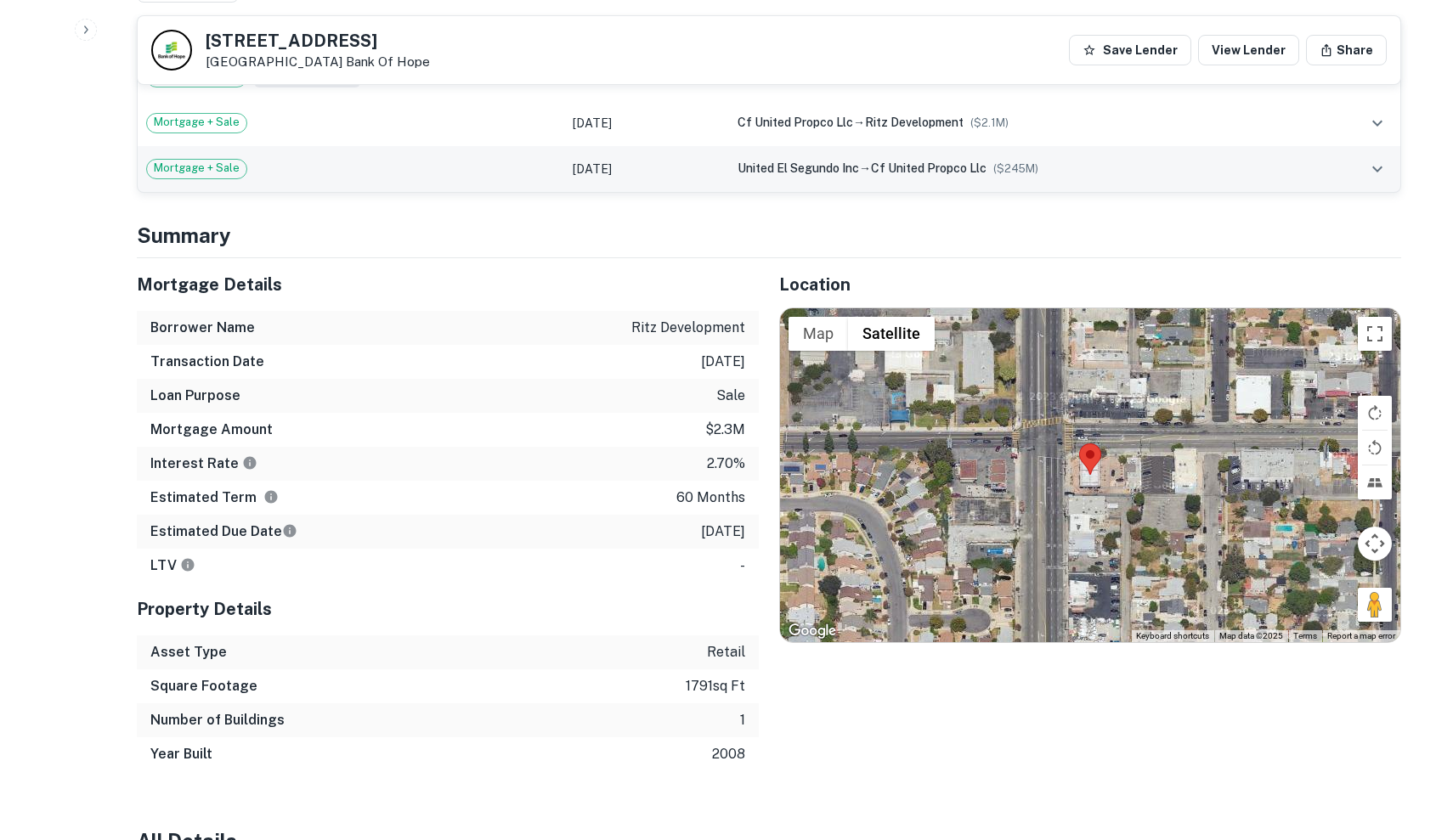
scroll to position [1255, 0]
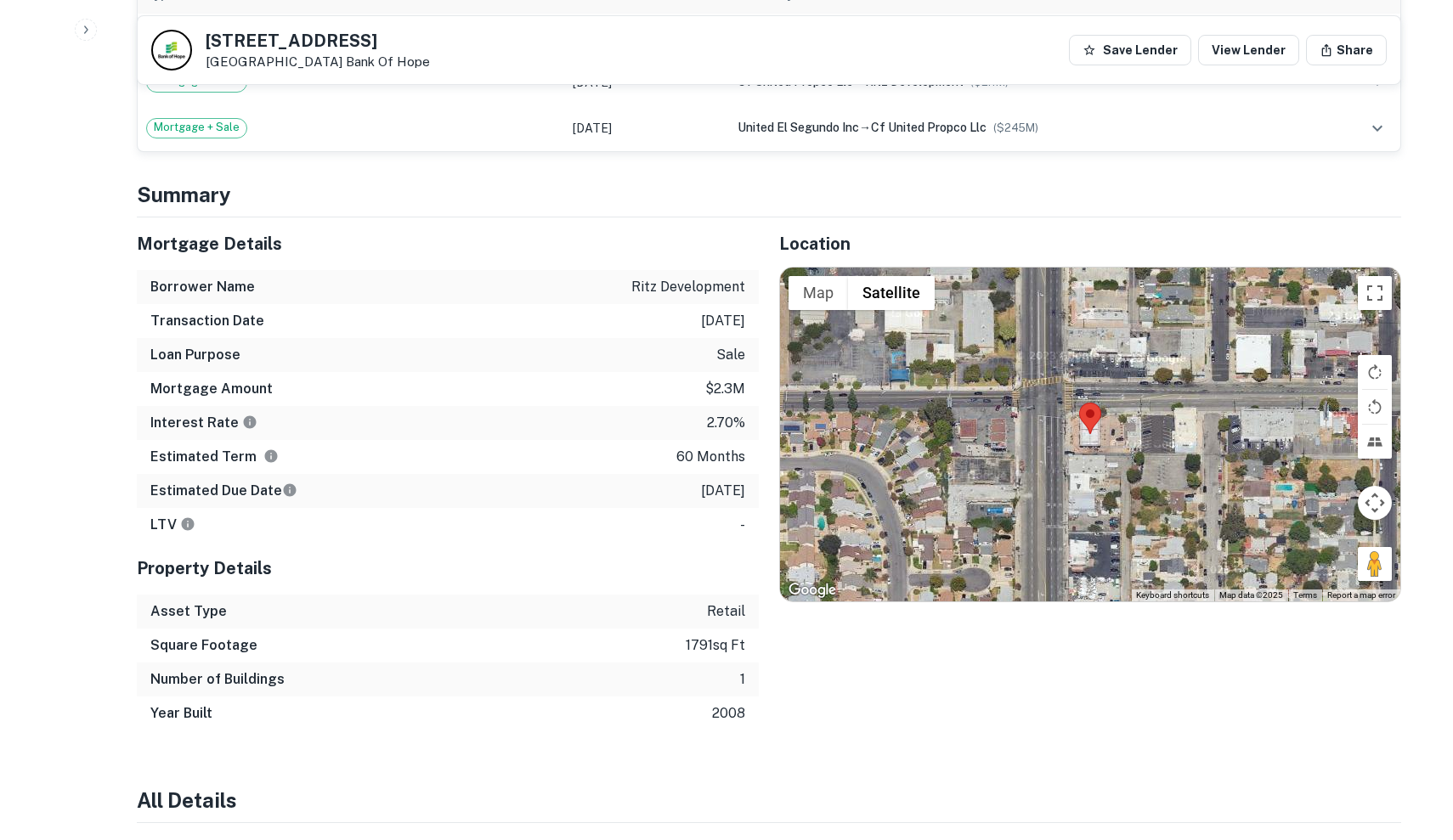
click at [1100, 403] on img at bounding box center [1090, 418] width 22 height 31
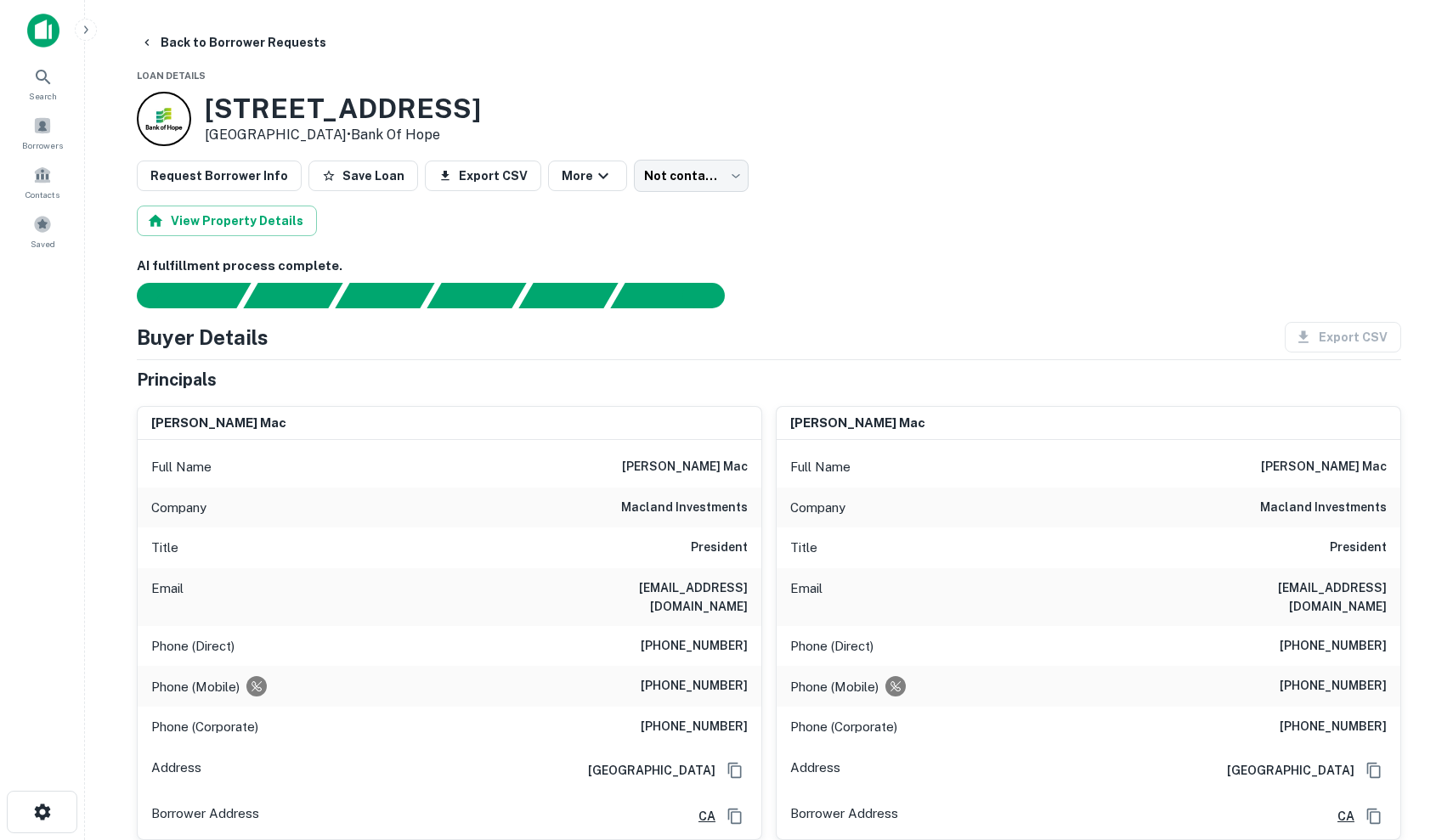
scroll to position [0, 0]
drag, startPoint x: 659, startPoint y: 466, endPoint x: 753, endPoint y: 465, distance: 94.0
click at [753, 466] on div "Full Name [PERSON_NAME] mac" at bounding box center [450, 467] width 624 height 41
copy h6 "[PERSON_NAME] mac"
click at [762, 424] on div "[PERSON_NAME] mac Full Name [PERSON_NAME] mac Company macland investments Title…" at bounding box center [449, 623] width 625 height 435
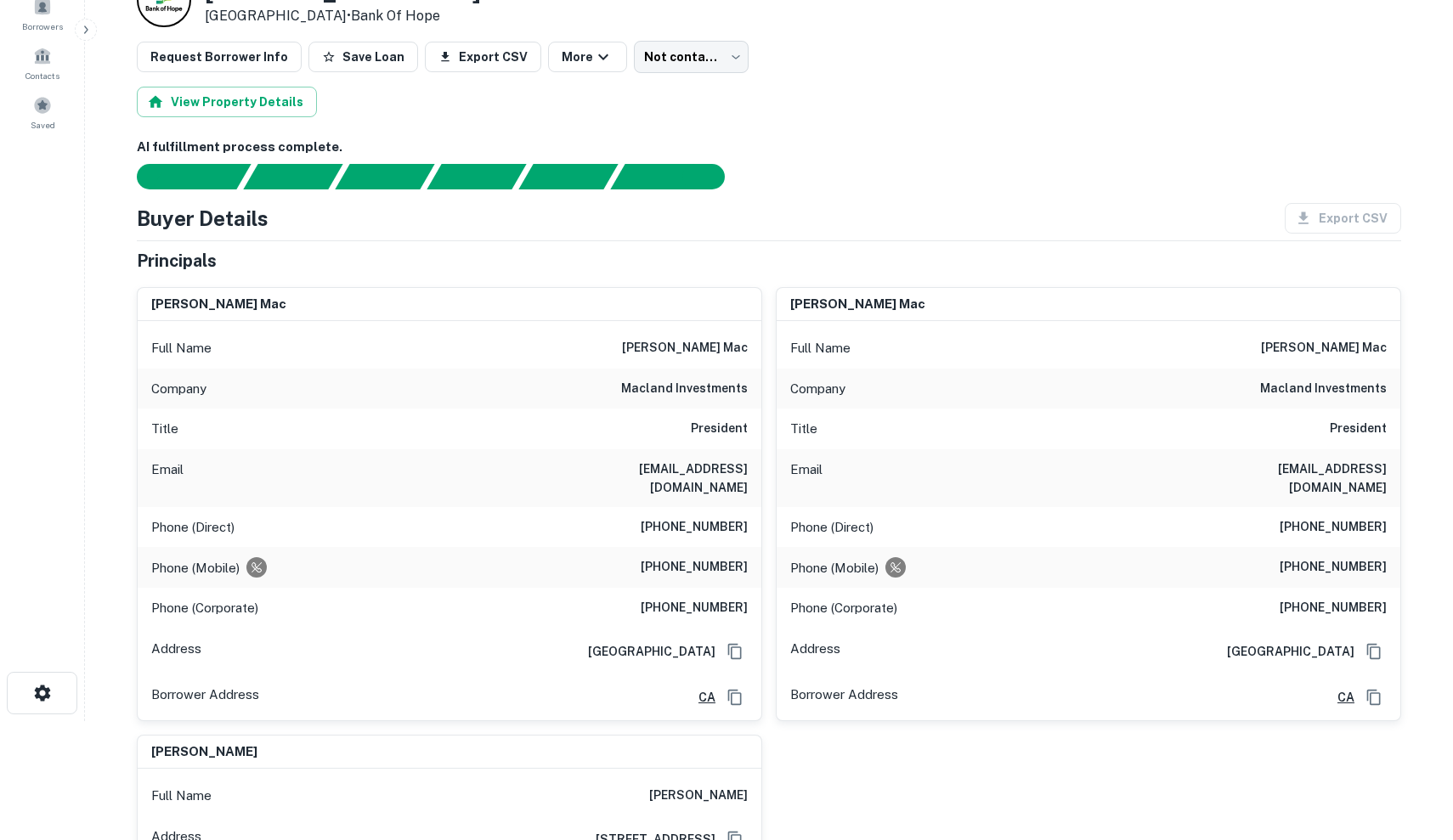
scroll to position [125, 0]
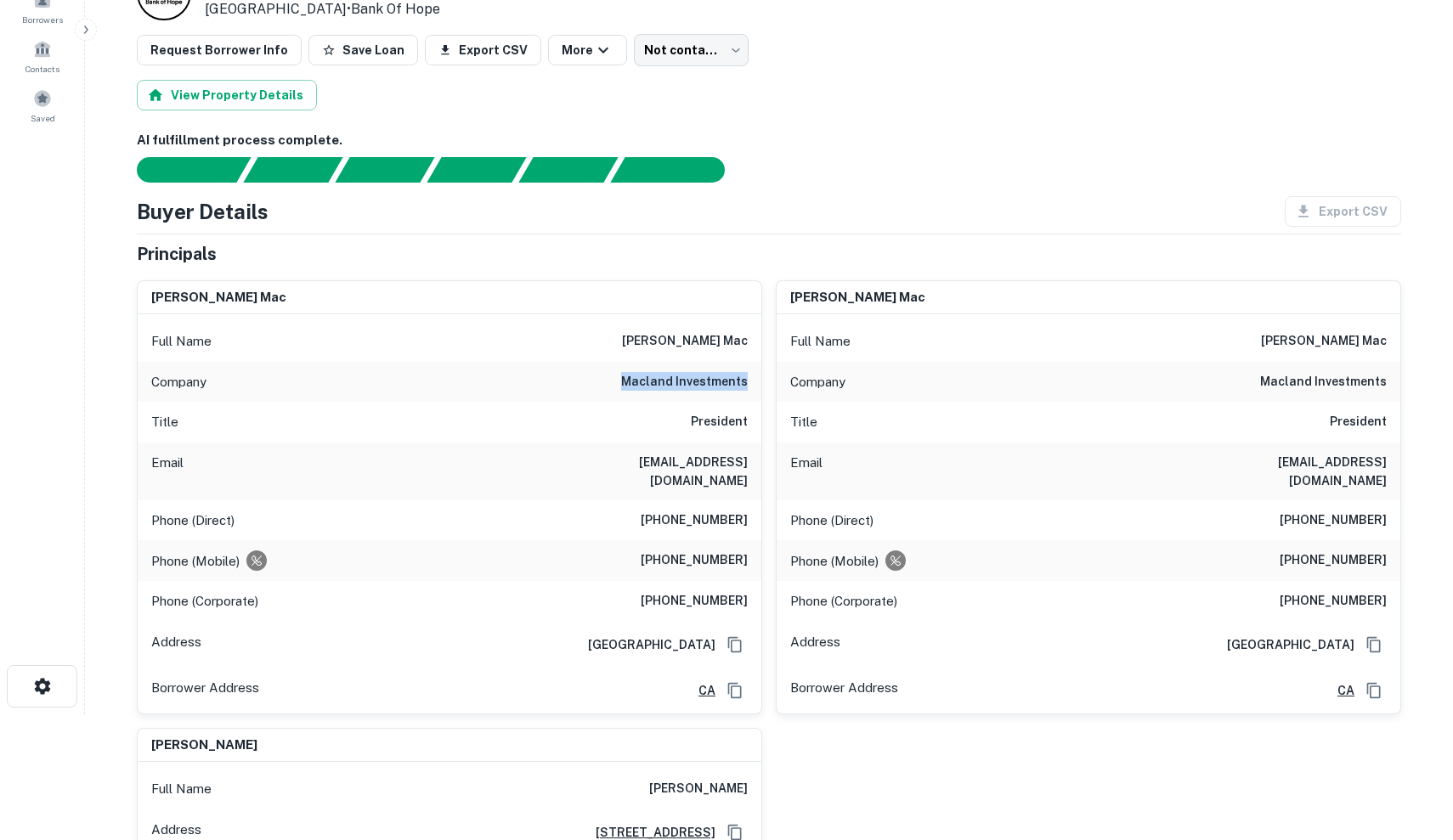
drag, startPoint x: 622, startPoint y: 381, endPoint x: 752, endPoint y: 383, distance: 130.0
click at [752, 383] on div "Company macland investments" at bounding box center [450, 382] width 624 height 41
copy h6 "macland investments"
click at [520, 269] on div "[PERSON_NAME] mac Full Name [PERSON_NAME] mac Company macland investments Title…" at bounding box center [443, 490] width 639 height 448
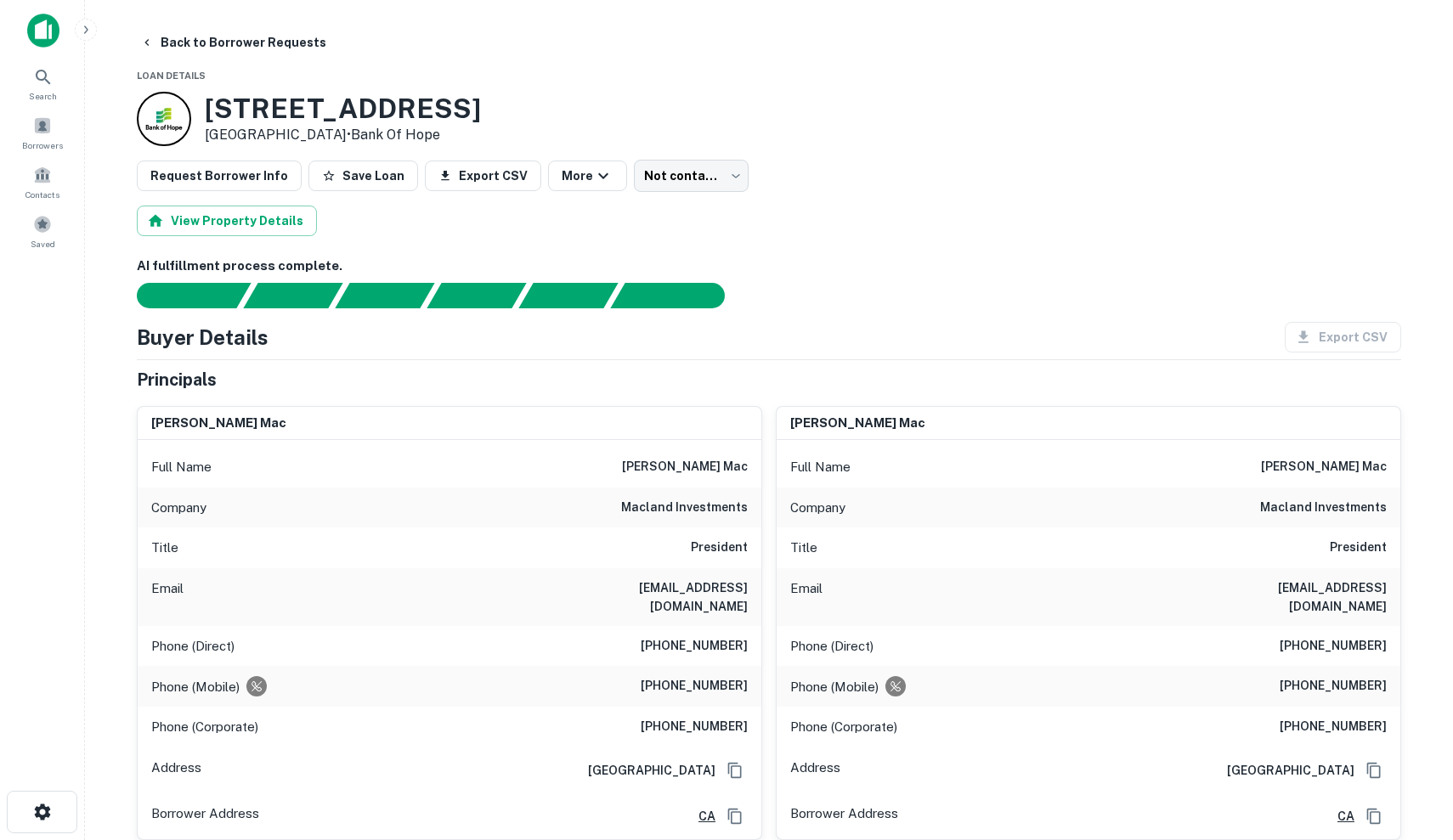
scroll to position [0, 0]
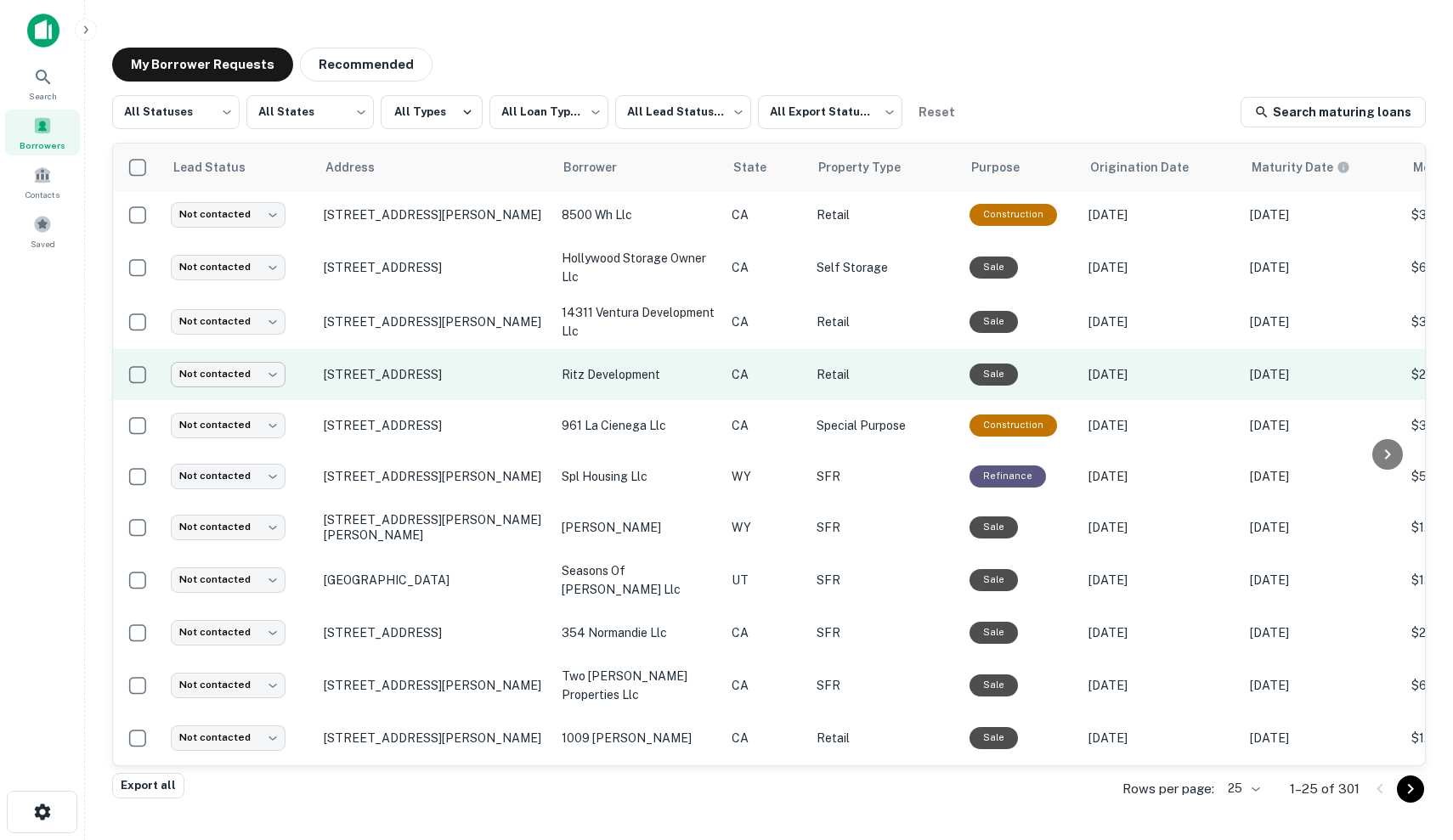
scroll to position [532, 0]
click at [263, 370] on body "**********" at bounding box center [726, 420] width 1453 height 840
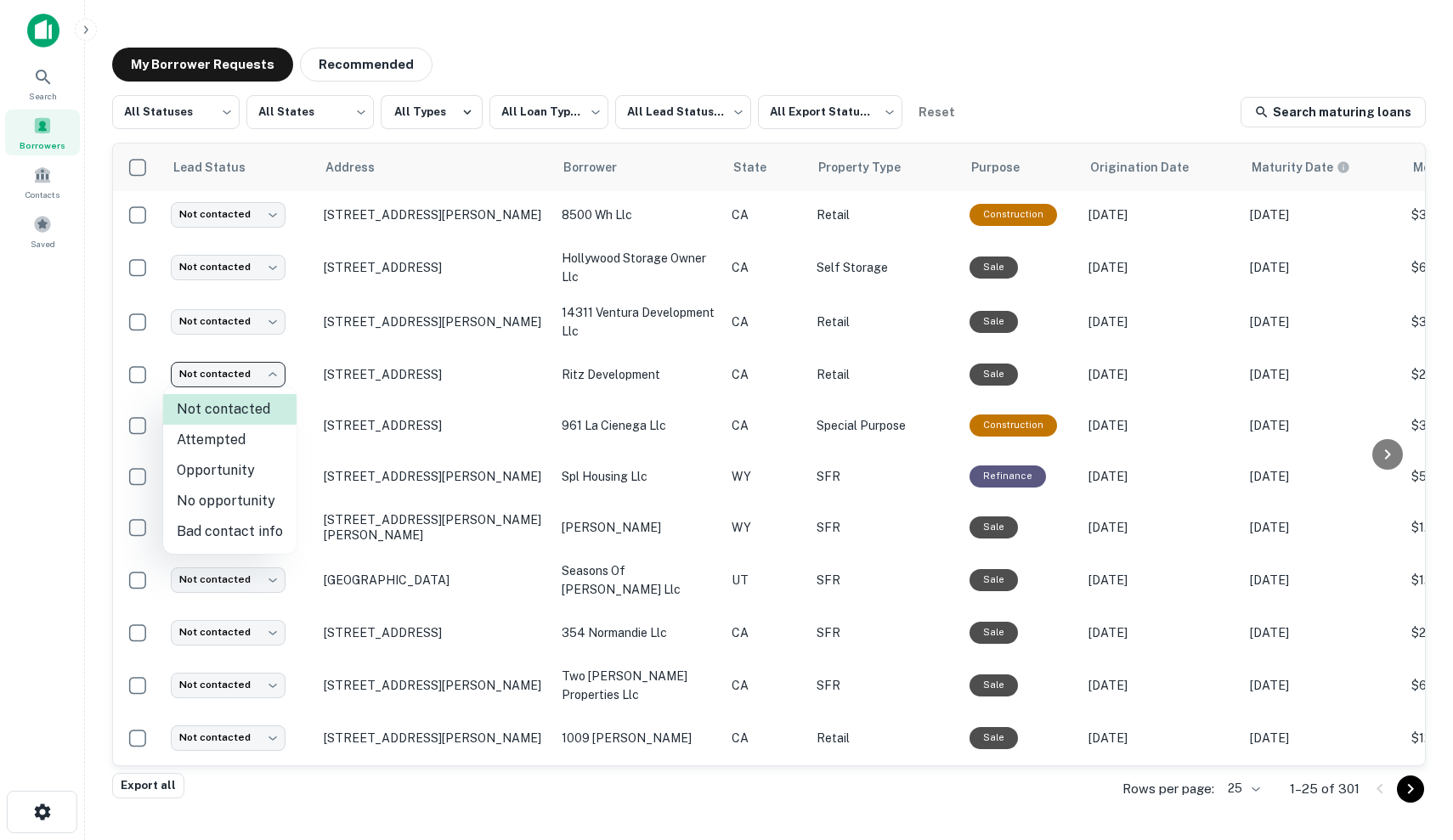
click at [268, 426] on li "Attempted" at bounding box center [229, 440] width 133 height 30
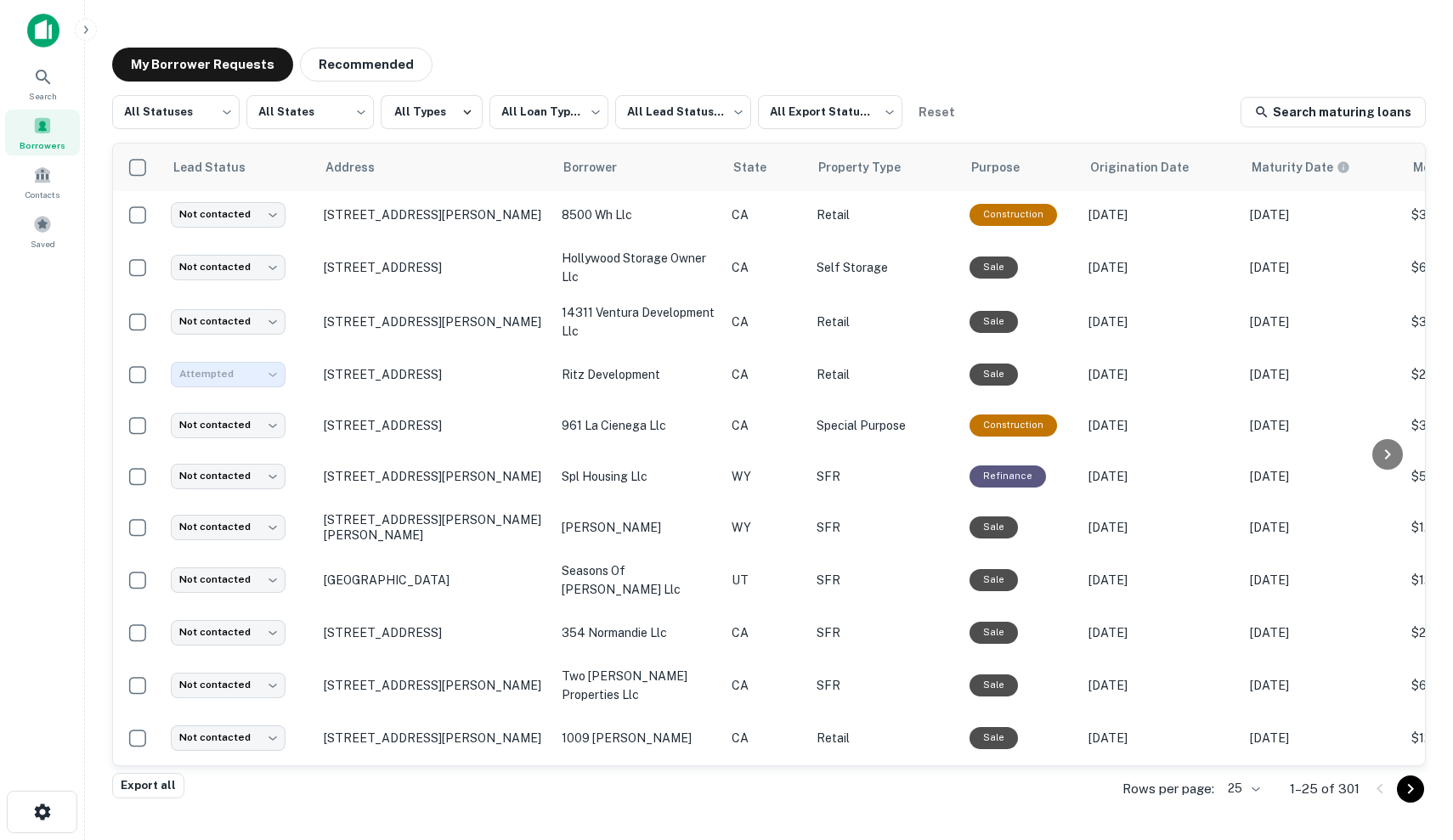
type input "*********"
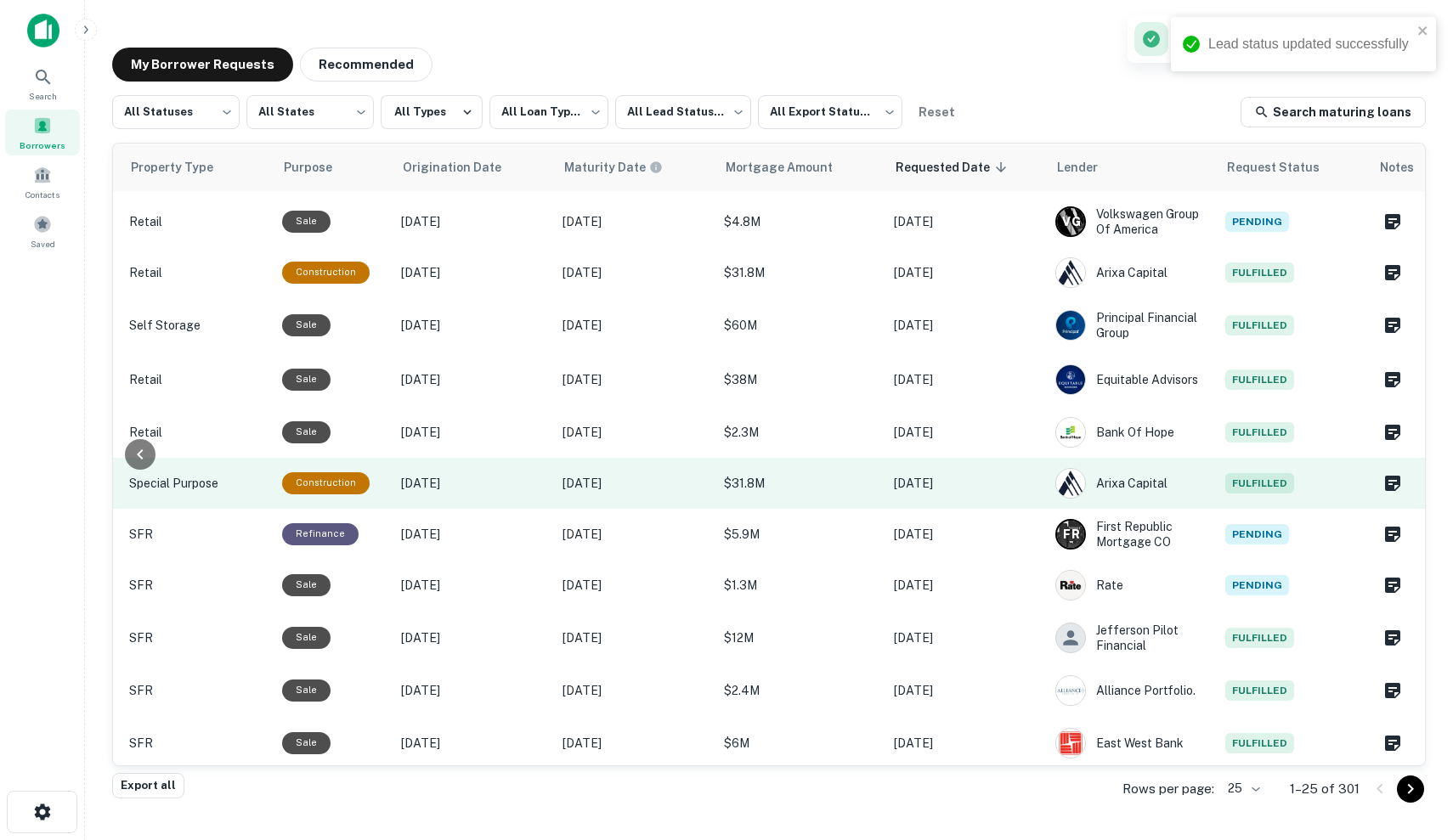
scroll to position [474, 686]
click at [957, 478] on p "[DATE]" at bounding box center [966, 484] width 144 height 19
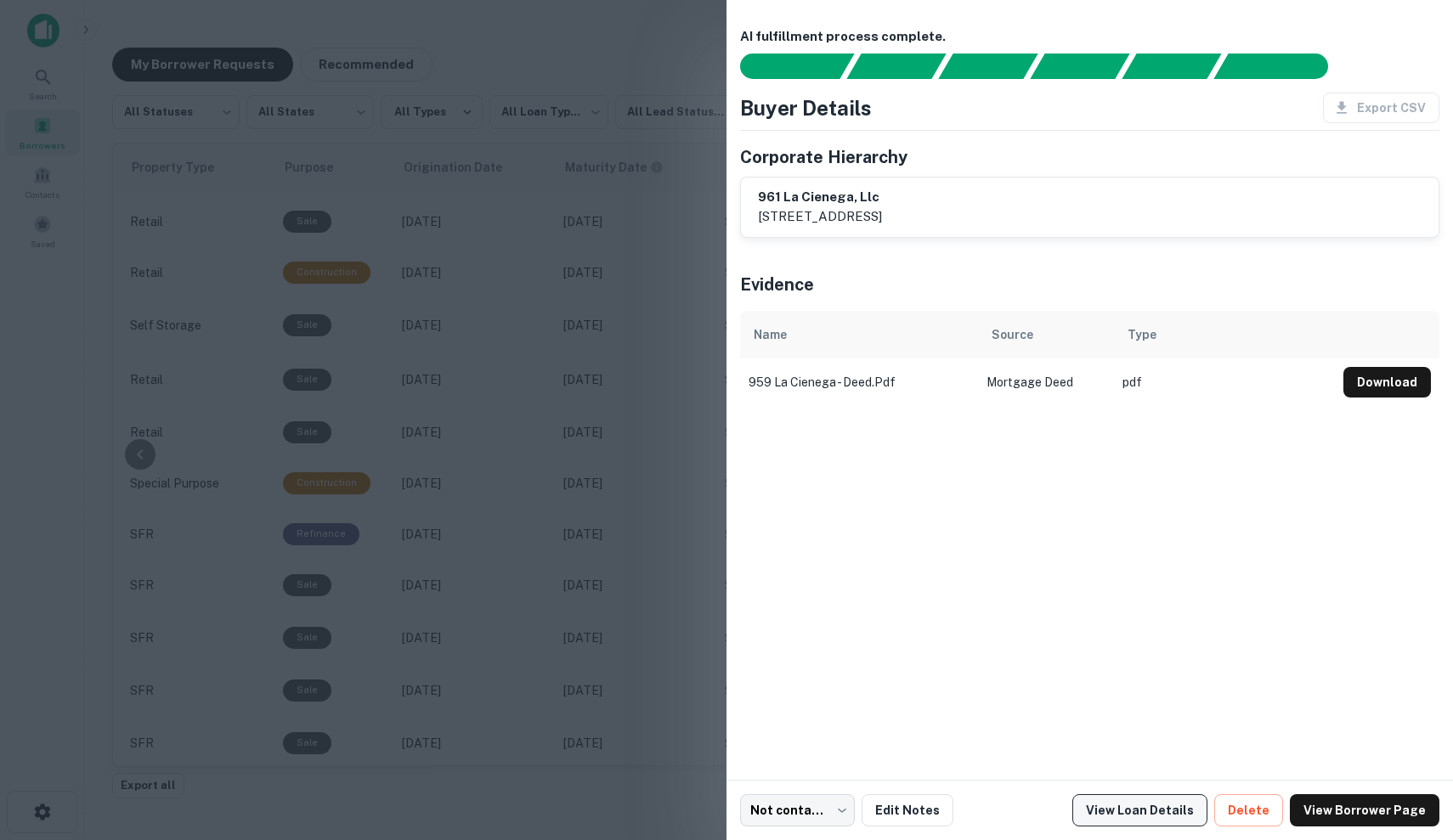
click at [1184, 814] on link "View Loan Details" at bounding box center [1139, 811] width 135 height 32
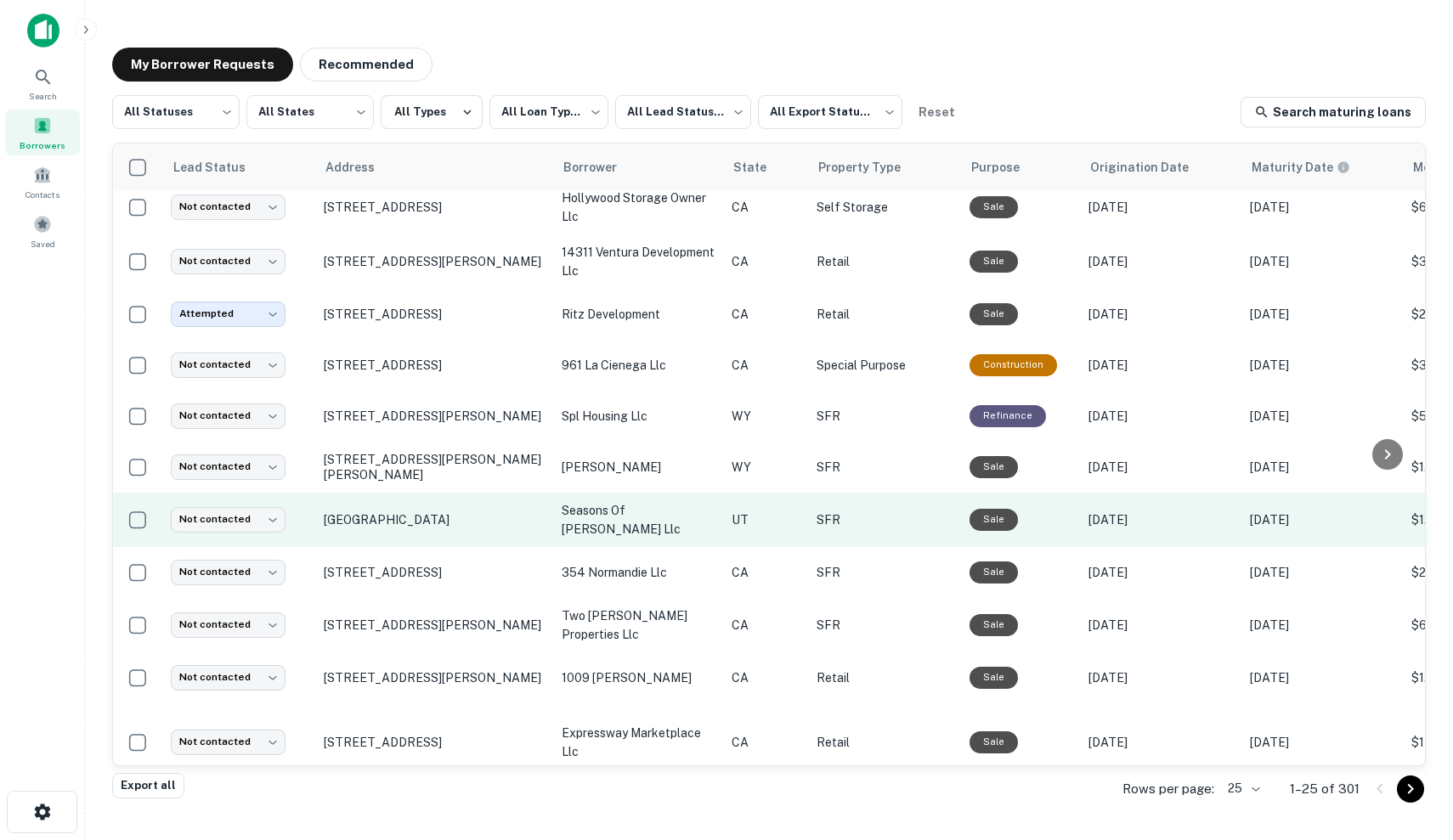
scroll to position [594, 0]
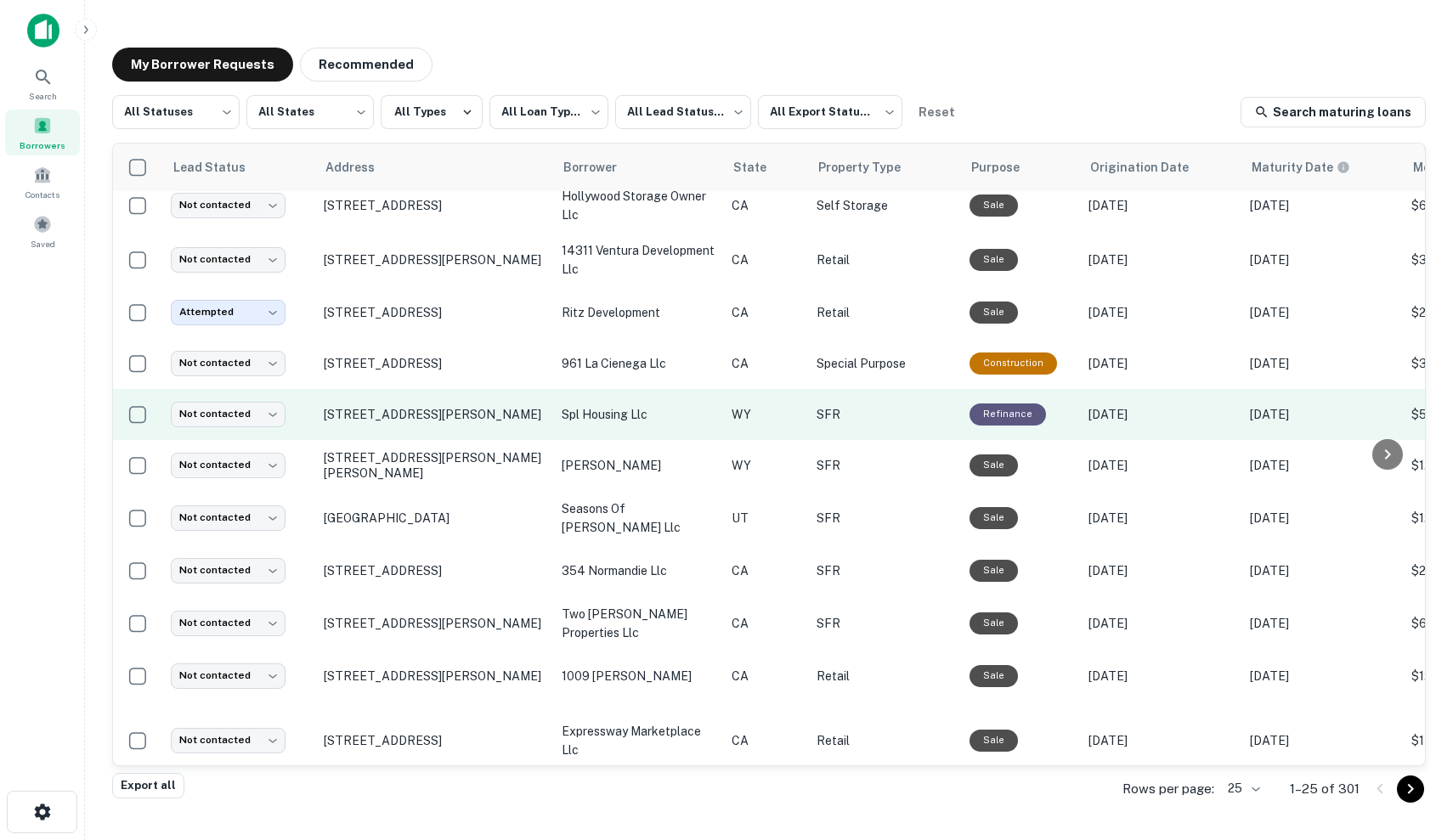
click at [906, 426] on td "SFR" at bounding box center [884, 415] width 153 height 51
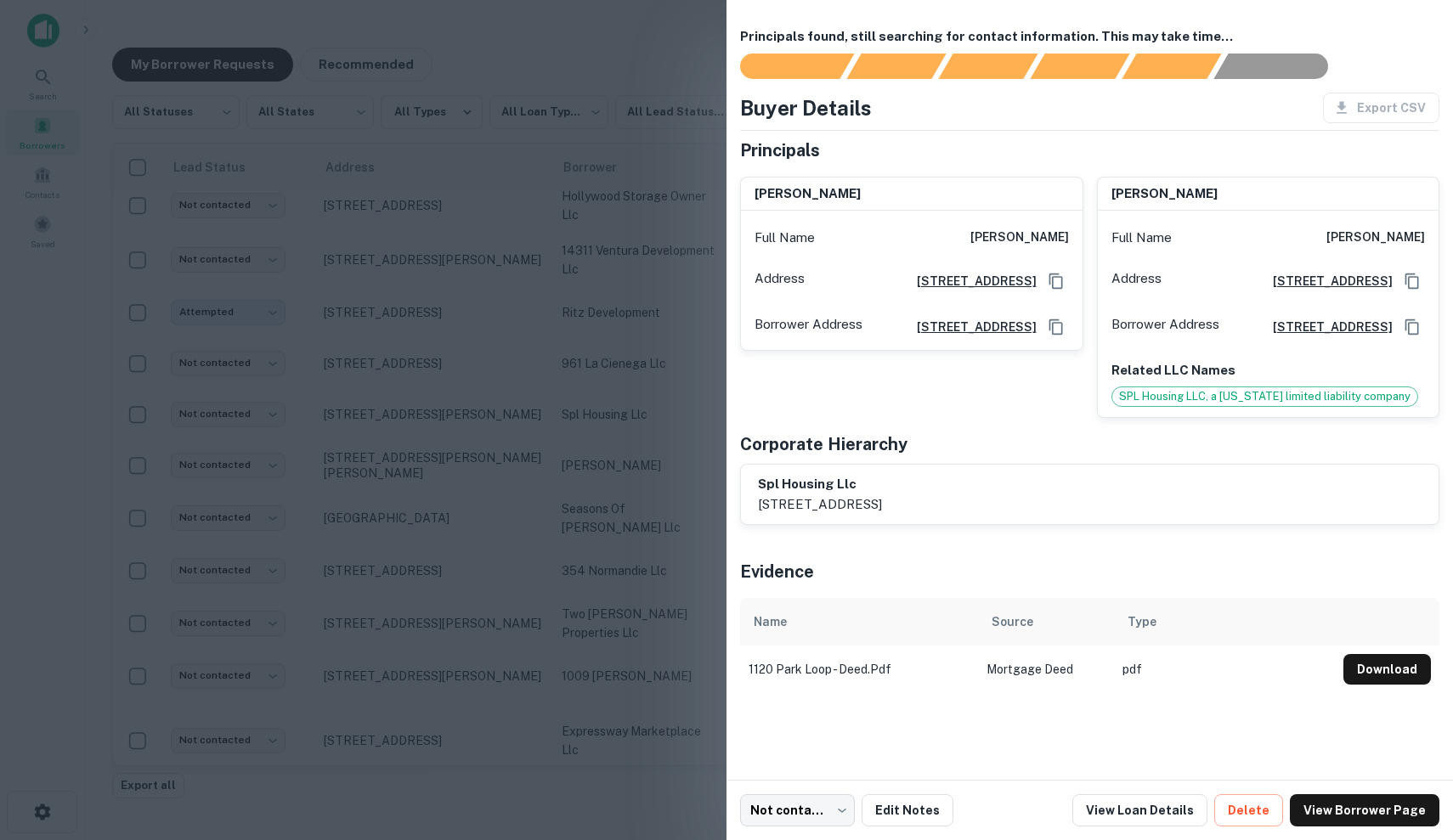
click at [624, 424] on div at bounding box center [726, 420] width 1453 height 840
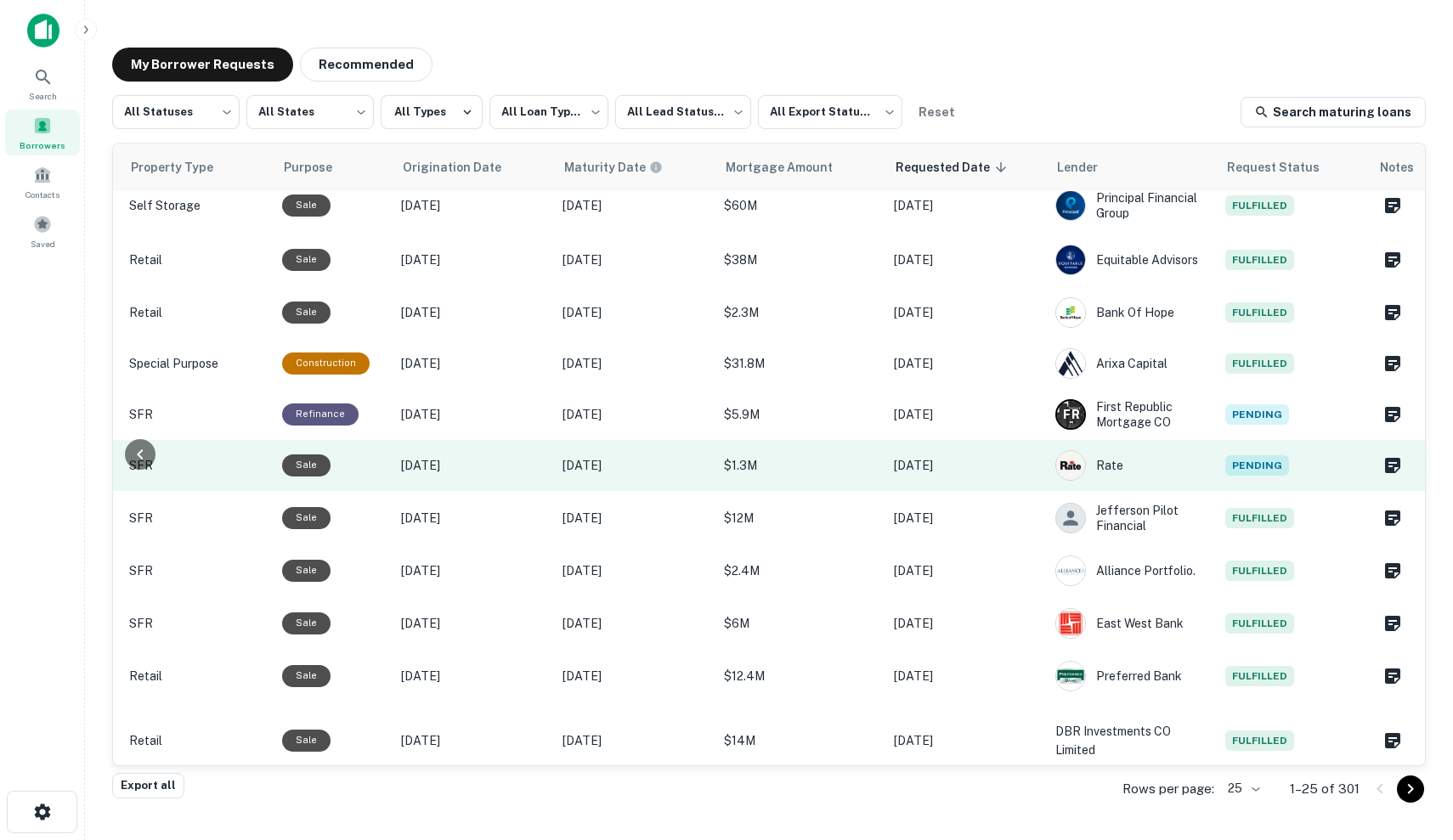
scroll to position [594, 686]
click at [790, 472] on p "$1.3M" at bounding box center [801, 466] width 153 height 19
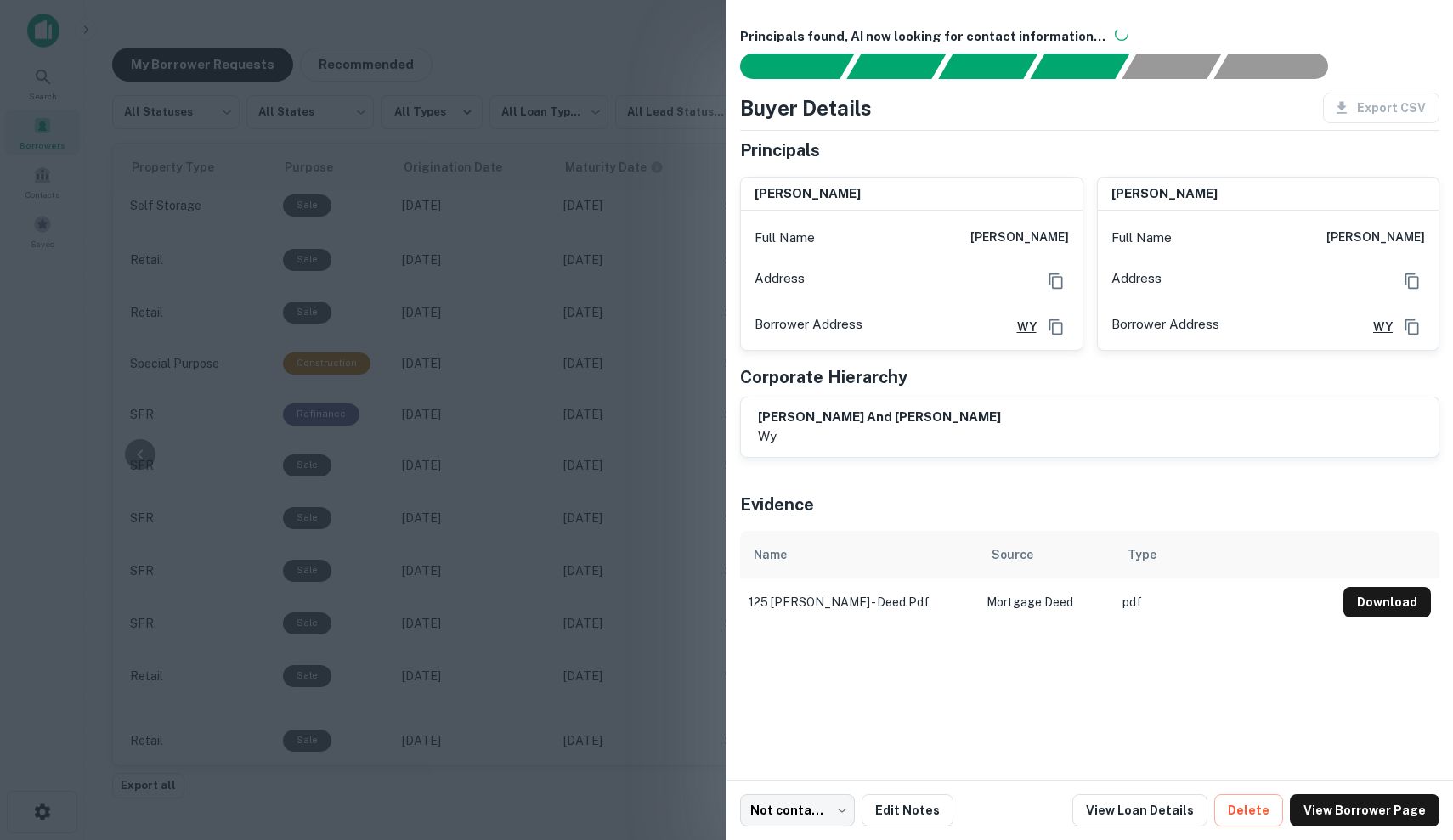
click at [660, 486] on div at bounding box center [726, 420] width 1453 height 840
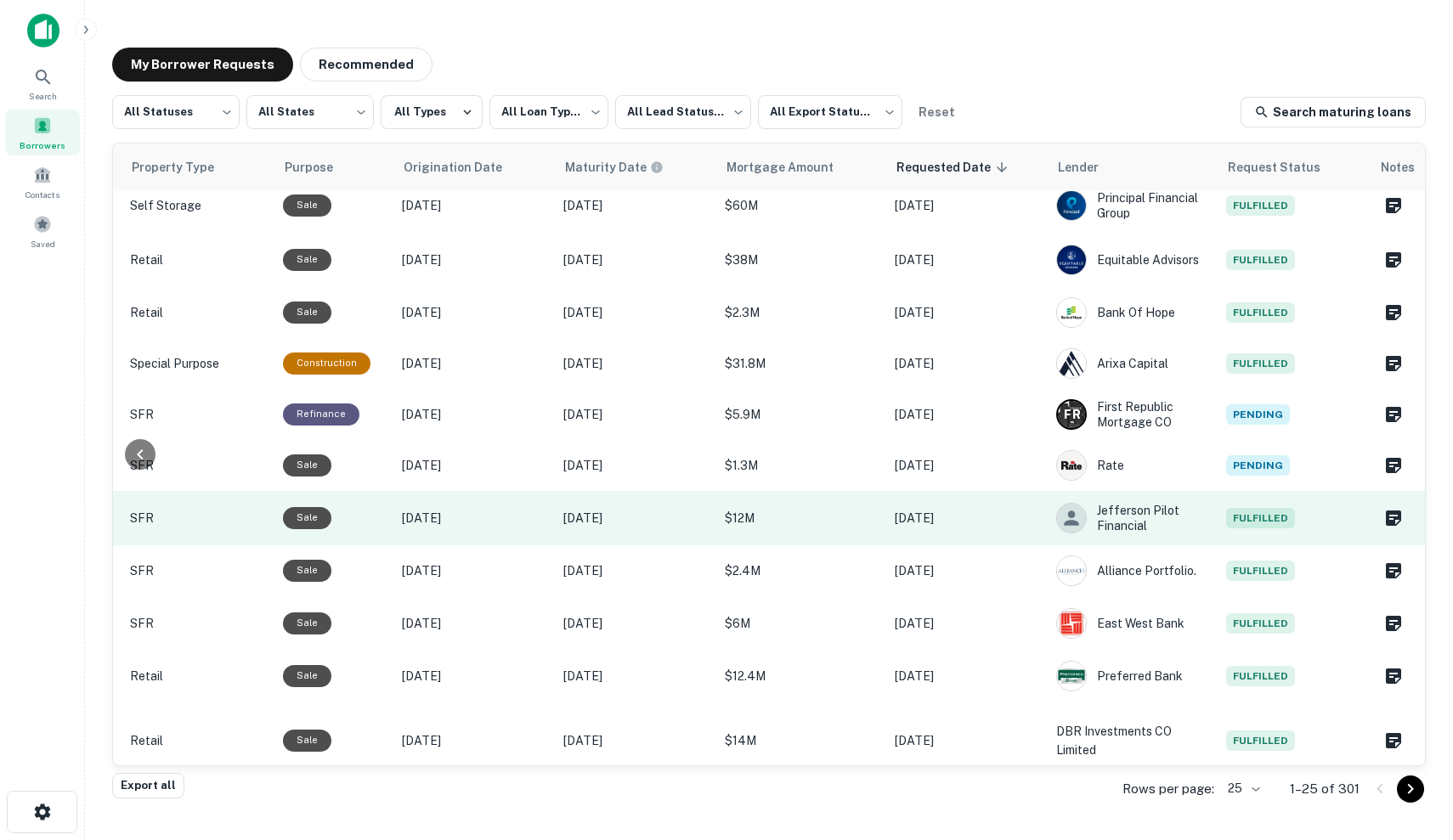
click at [684, 529] on td "Aug 31, 2026" at bounding box center [636, 519] width 161 height 55
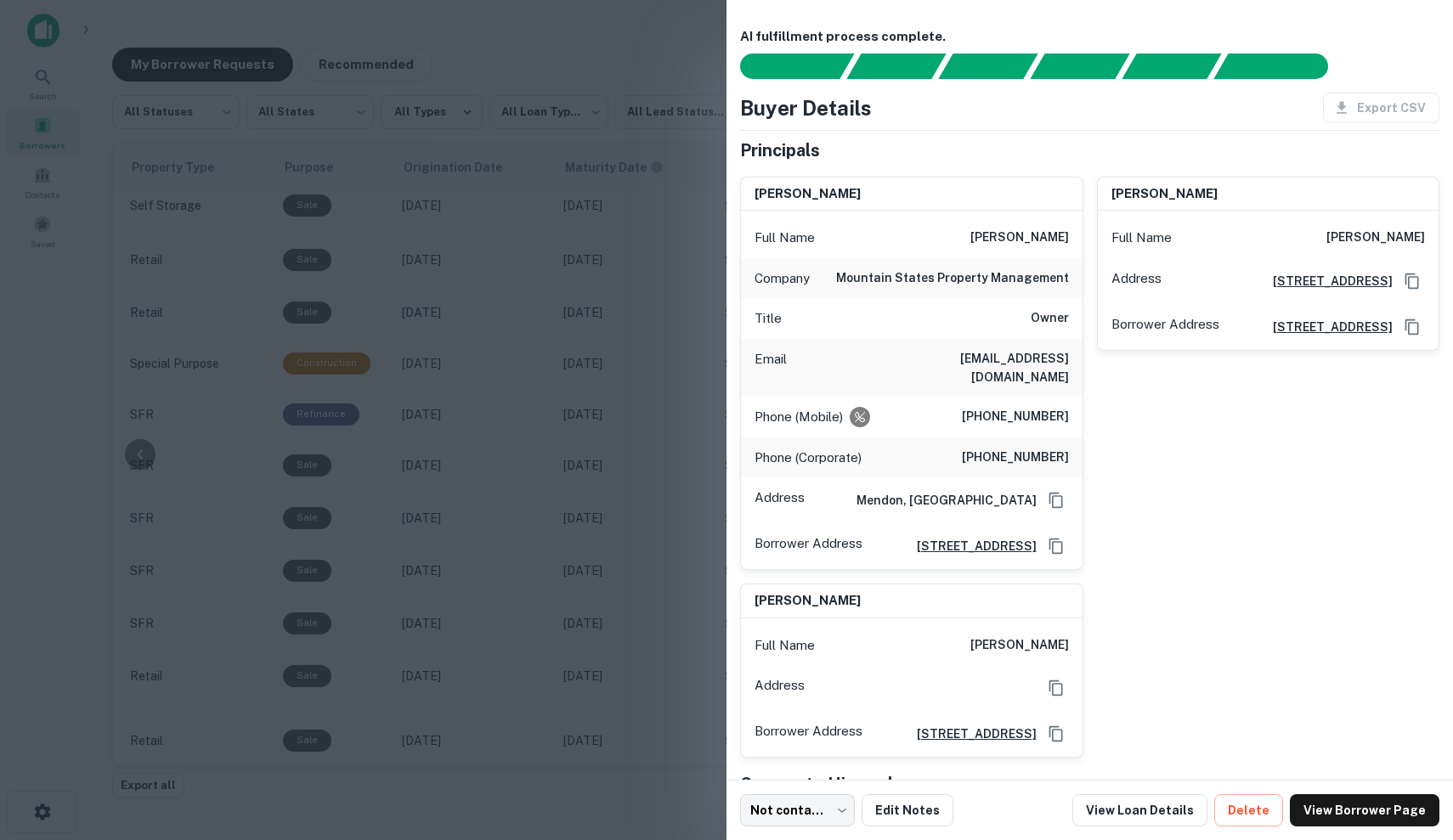
click at [685, 530] on div at bounding box center [726, 420] width 1453 height 840
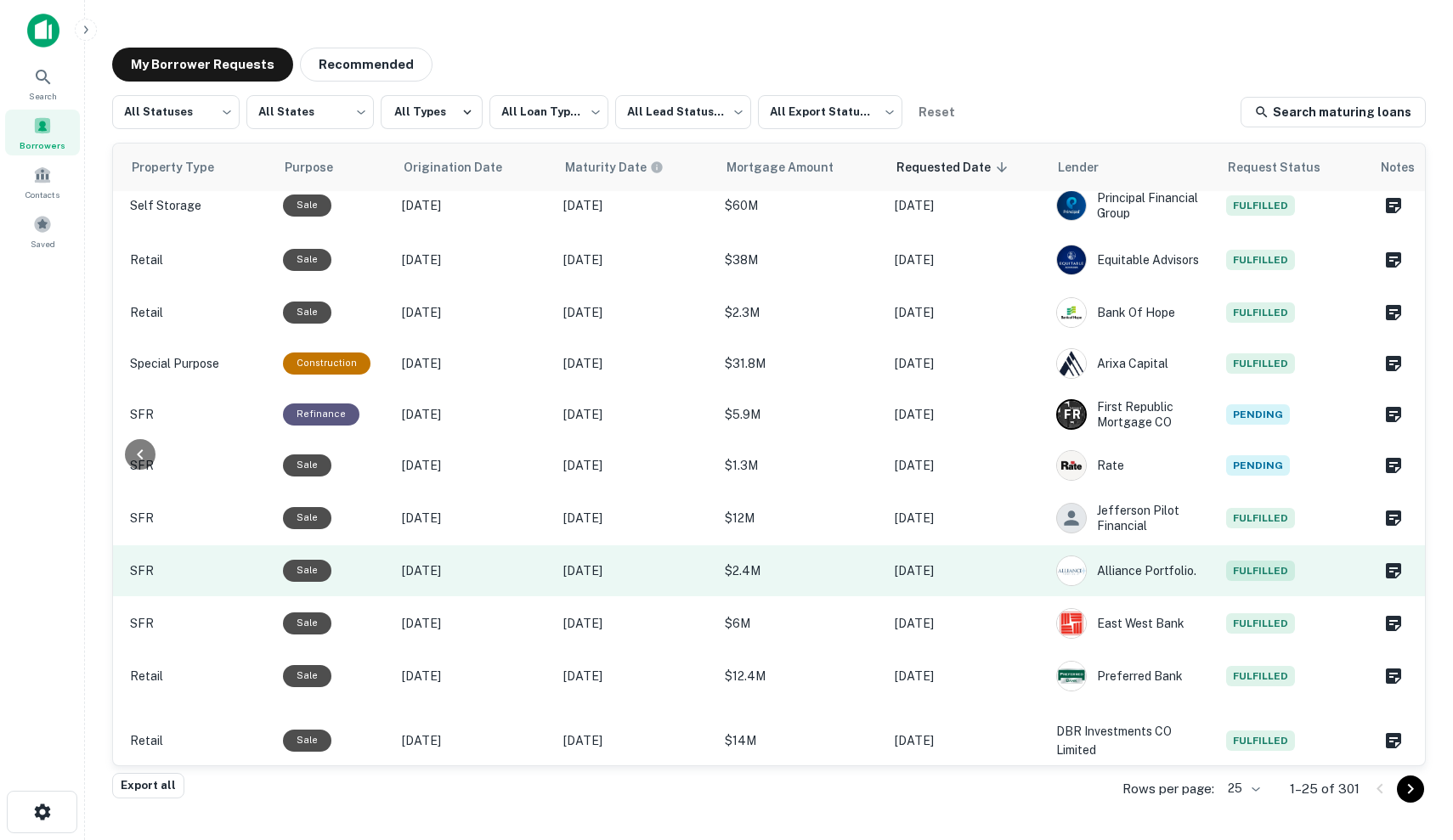
click at [859, 564] on p "$2.4M" at bounding box center [801, 571] width 153 height 19
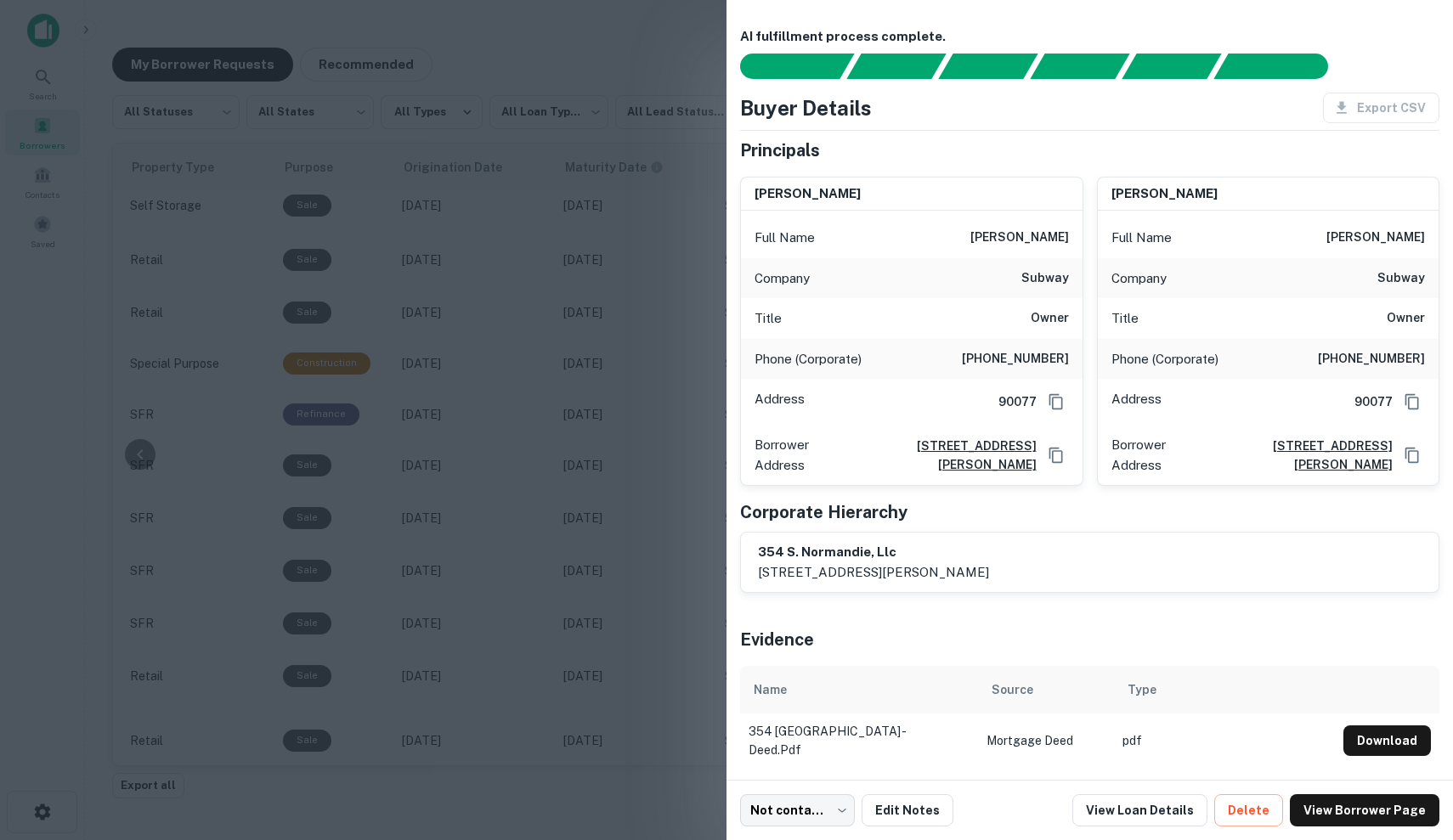
click at [677, 554] on div at bounding box center [726, 420] width 1453 height 840
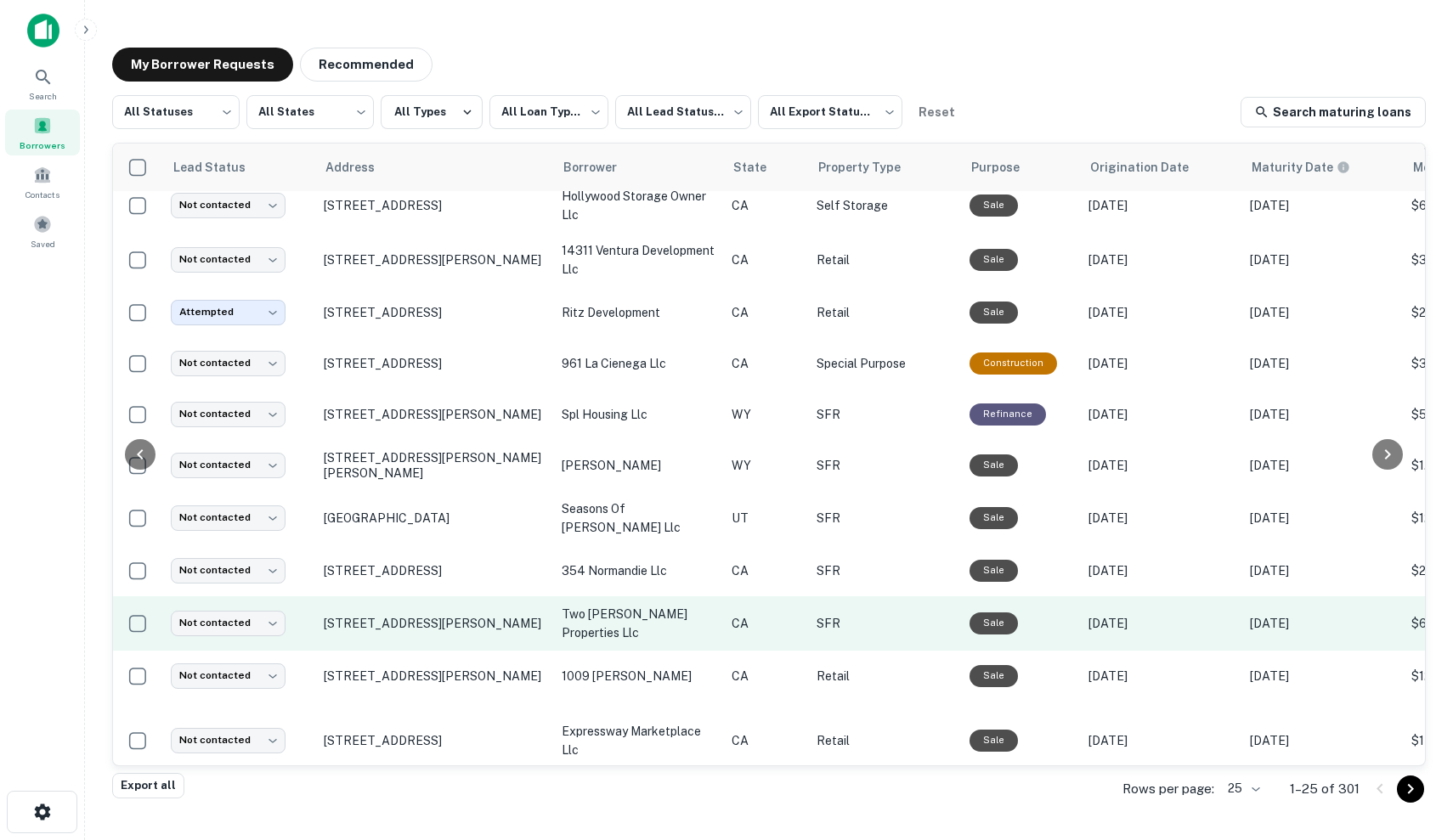
scroll to position [594, 0]
click at [770, 622] on p "CA" at bounding box center [766, 624] width 68 height 19
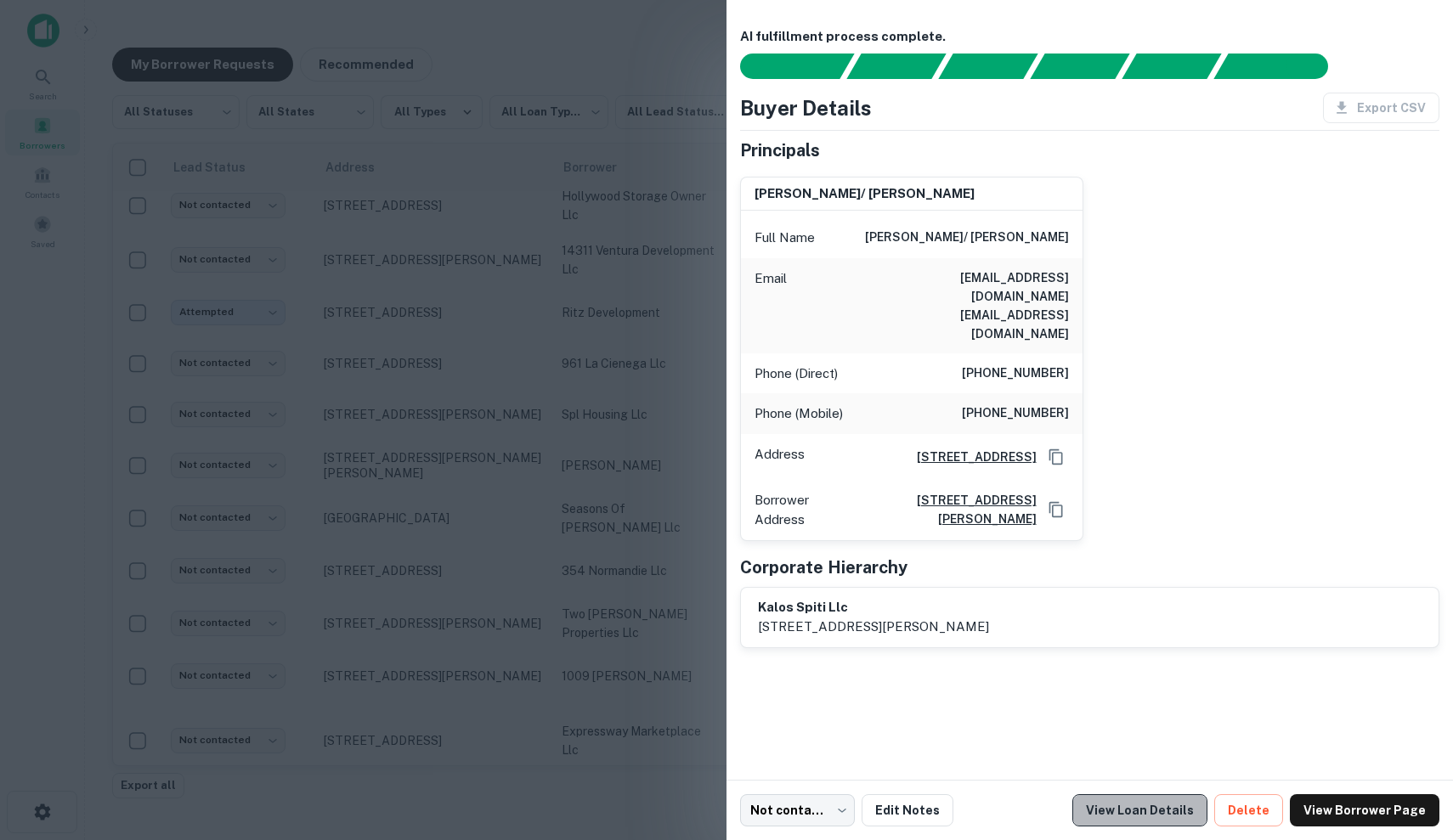
click at [1175, 825] on link "View Loan Details" at bounding box center [1139, 811] width 135 height 32
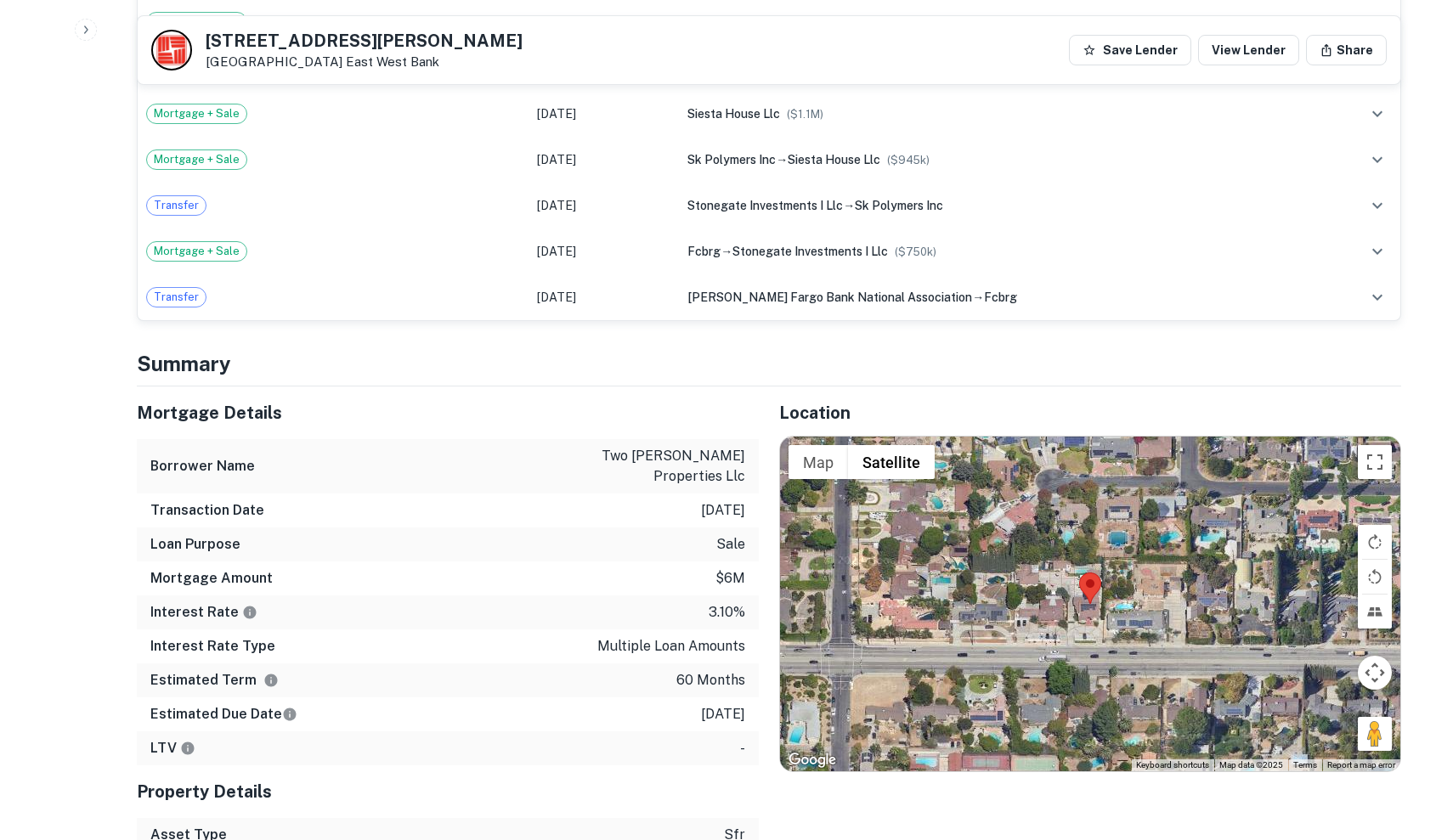
scroll to position [1245, 0]
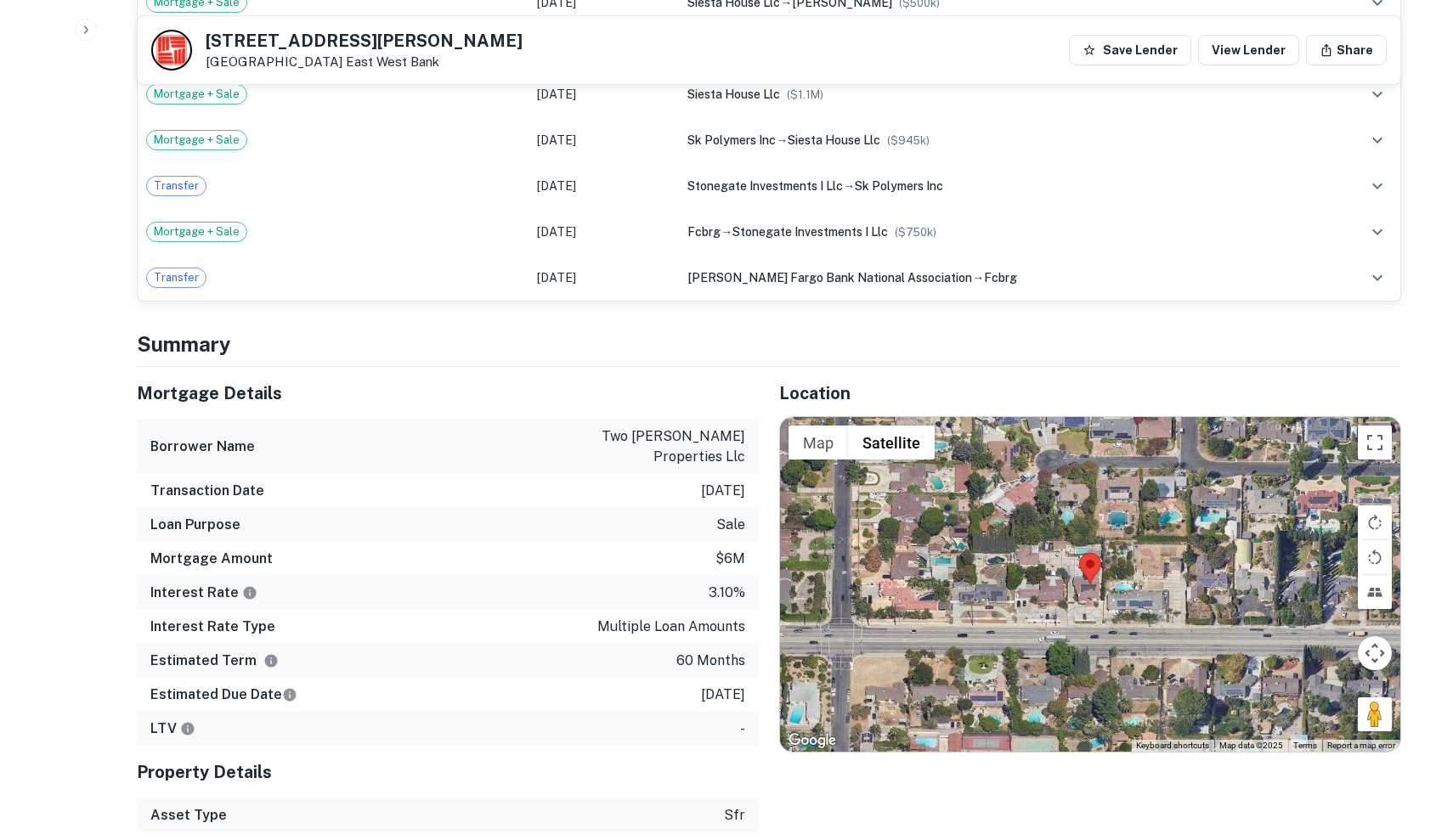
click at [1032, 543] on div at bounding box center [1090, 585] width 620 height 335
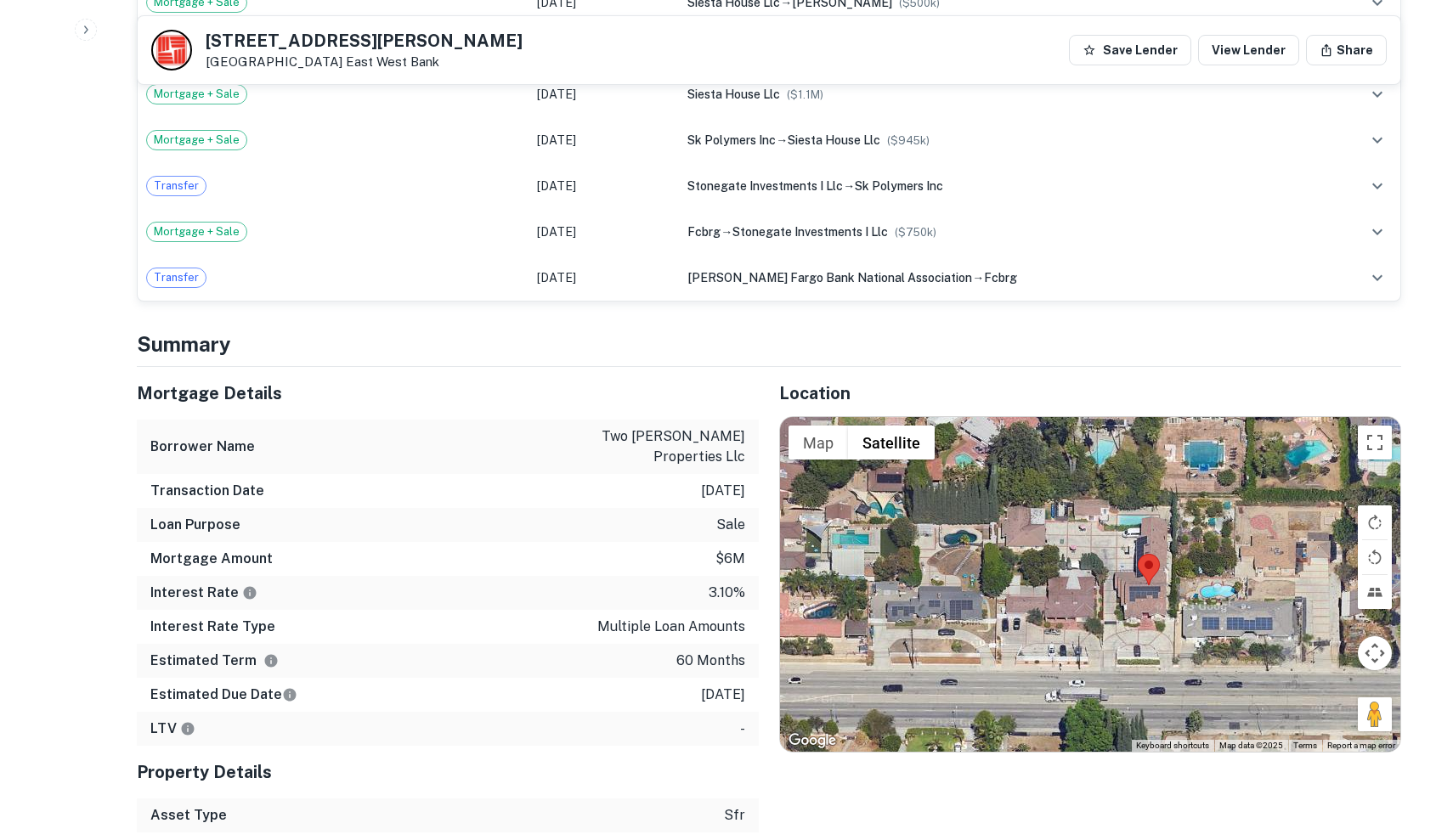
click at [1092, 567] on div at bounding box center [1090, 585] width 620 height 335
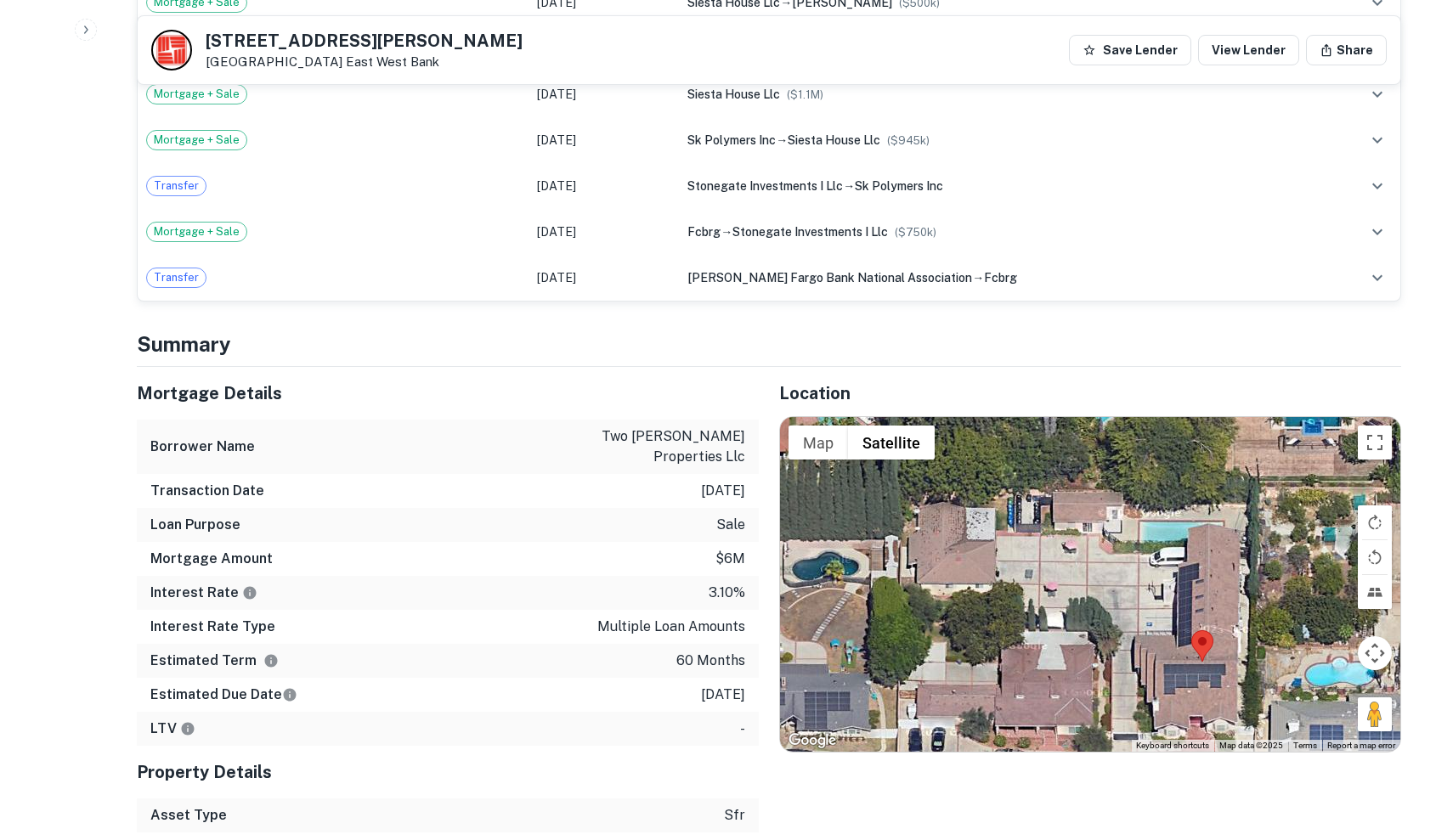
drag, startPoint x: 1054, startPoint y: 520, endPoint x: 1051, endPoint y: 624, distance: 104.0
click at [1051, 624] on div at bounding box center [1090, 585] width 620 height 335
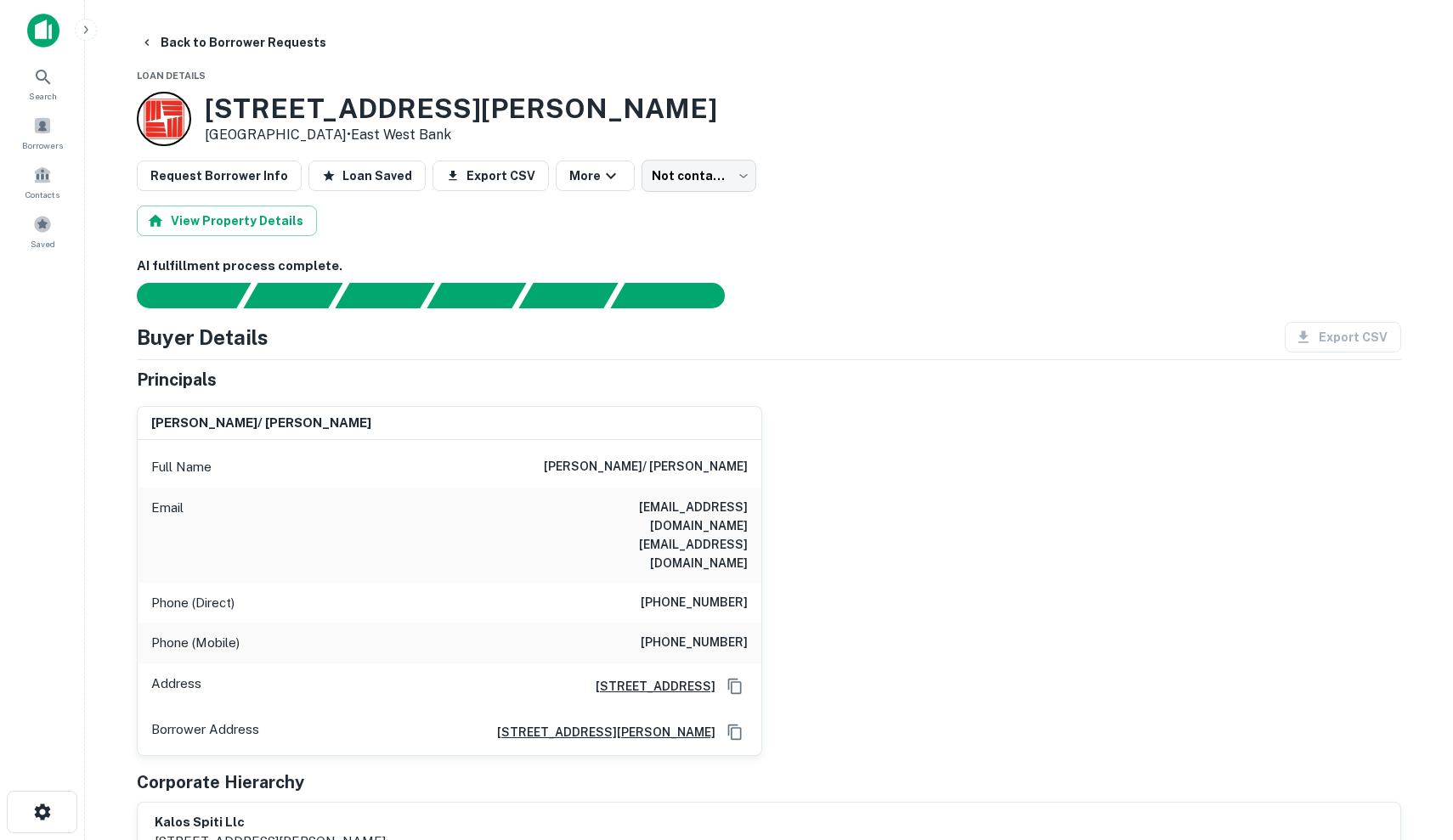
scroll to position [0, 0]
drag, startPoint x: 209, startPoint y: 107, endPoint x: 459, endPoint y: 116, distance: 250.2
click at [459, 116] on div "[STREET_ADDRESS][PERSON_NAME] • [GEOGRAPHIC_DATA]" at bounding box center [768, 119] width 1264 height 55
copy h3 "[STREET_ADDRESS][PERSON_NAME]"
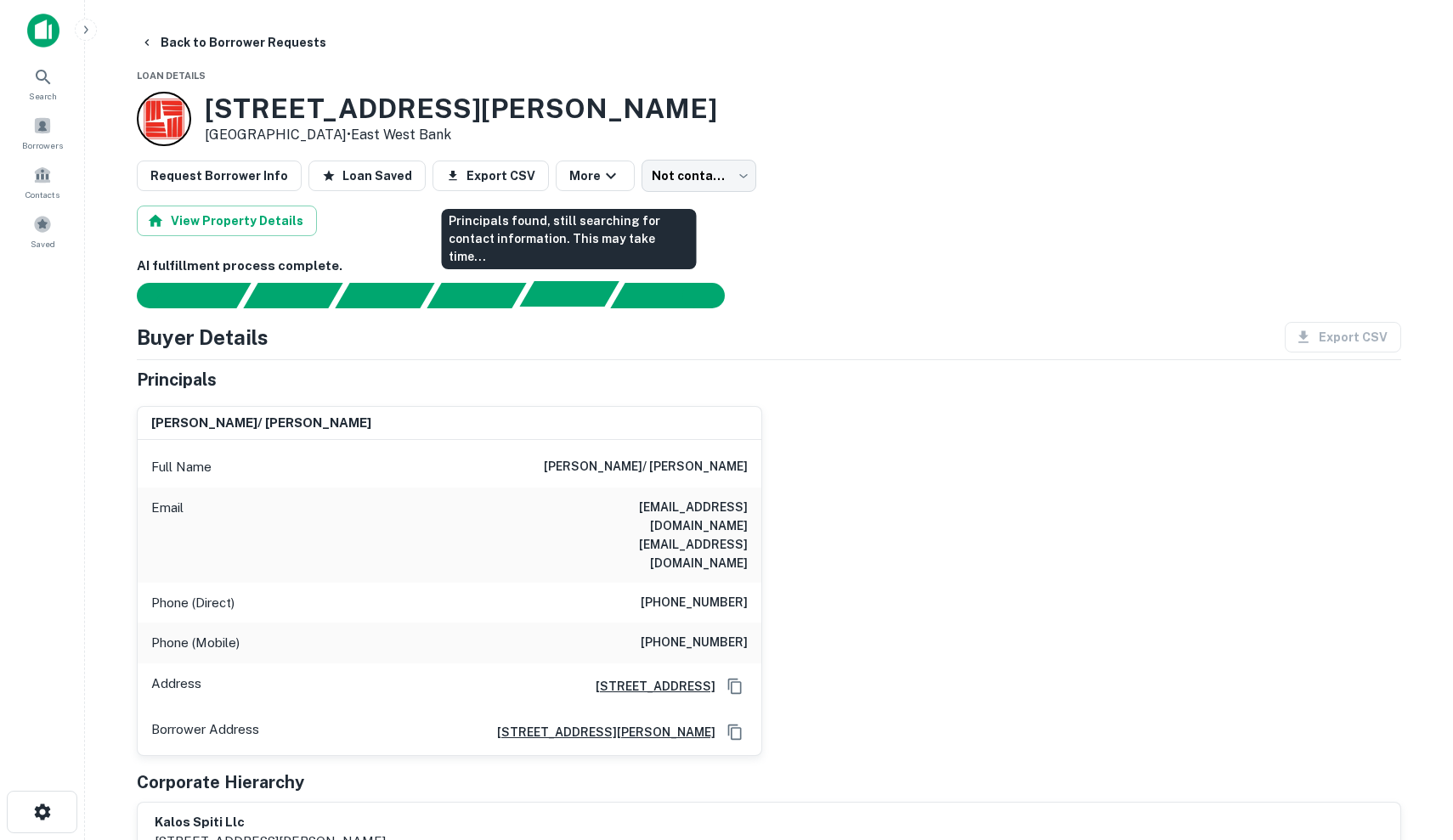
click at [554, 283] on div "Principals found, still searching for contact information. This may take time..." at bounding box center [569, 293] width 99 height 25
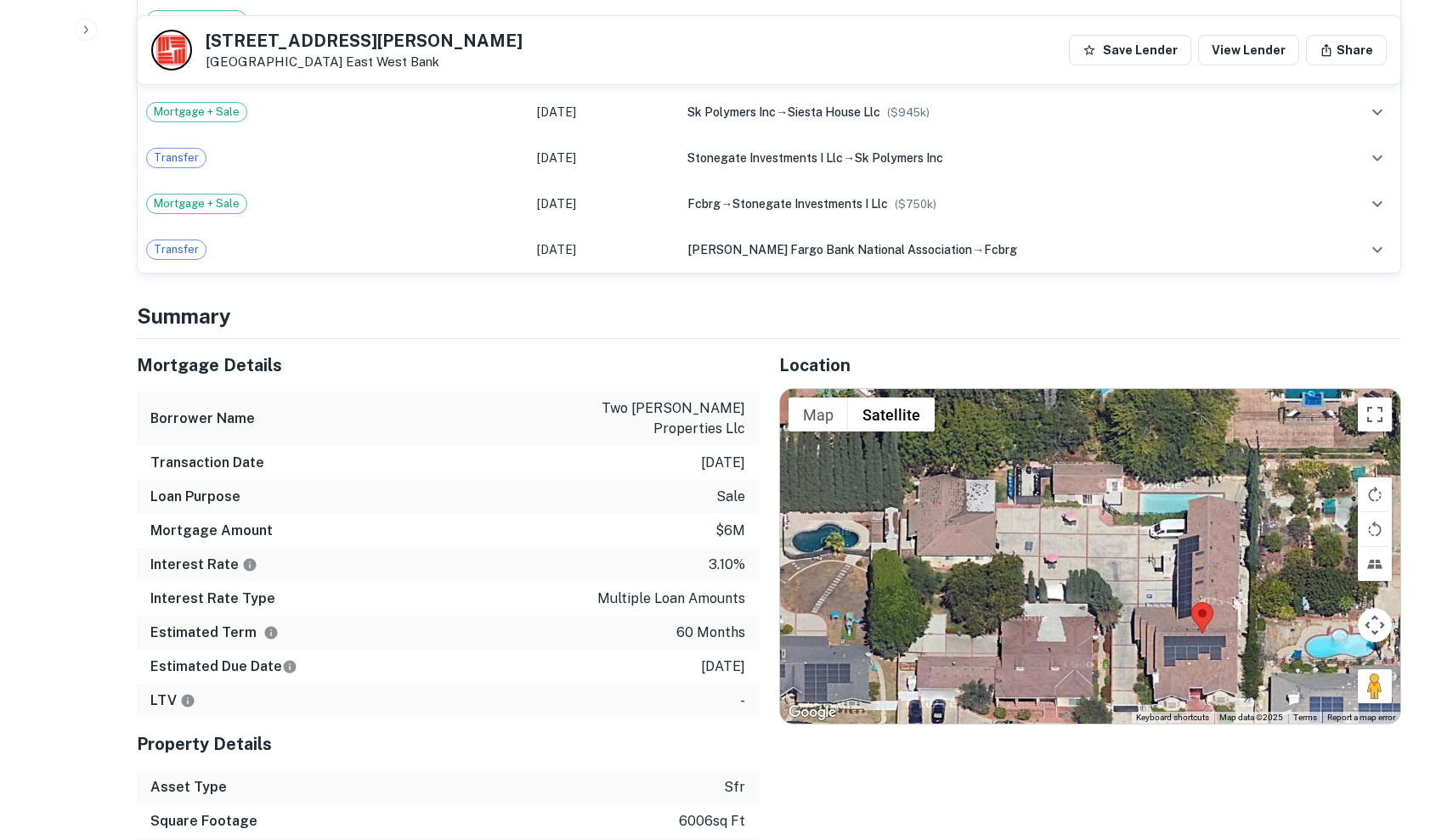
scroll to position [1273, 0]
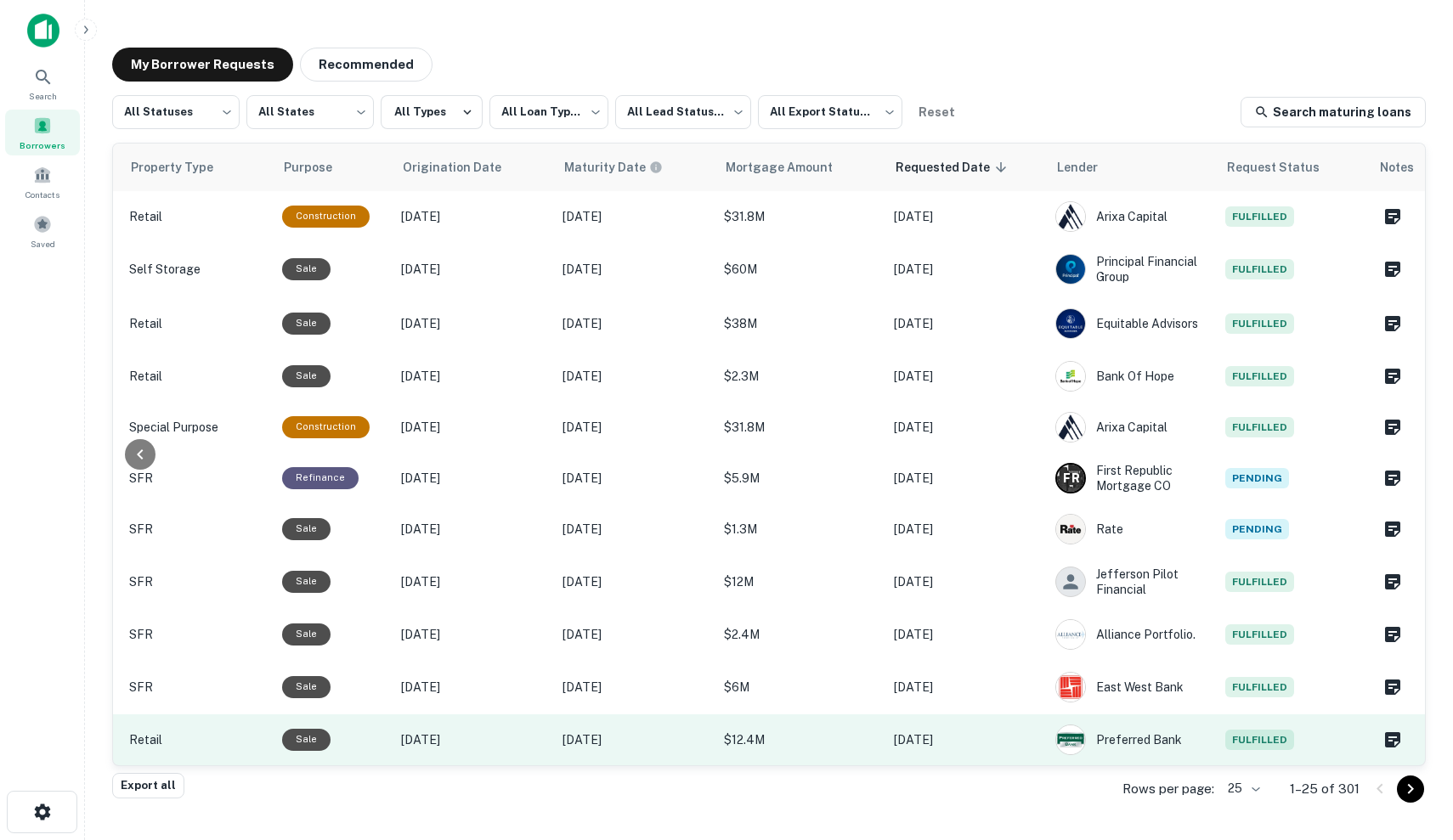
scroll to position [530, 686]
click at [866, 735] on p "$12.4M" at bounding box center [801, 740] width 153 height 19
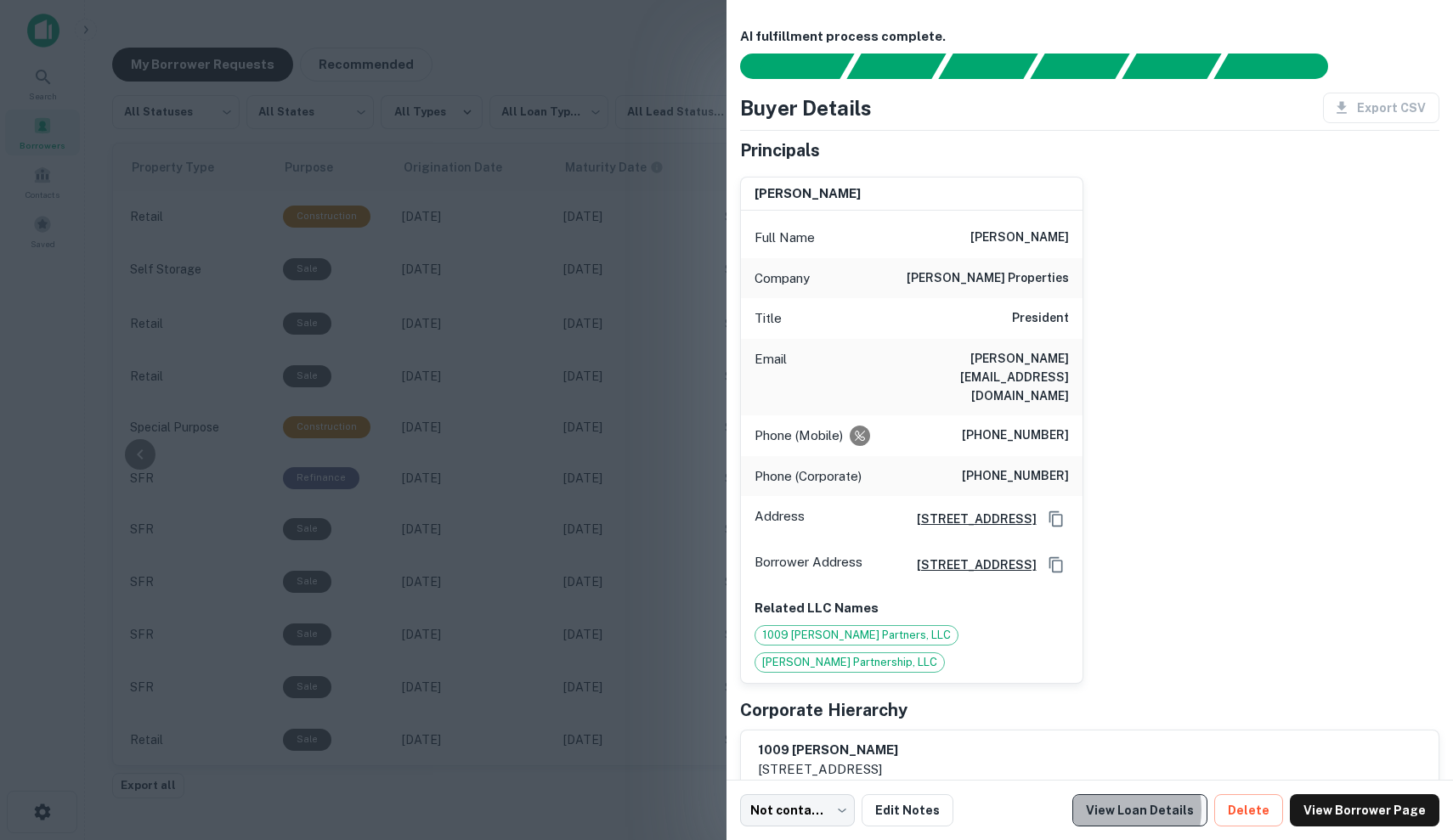
click at [1124, 810] on link "View Loan Details" at bounding box center [1139, 811] width 135 height 32
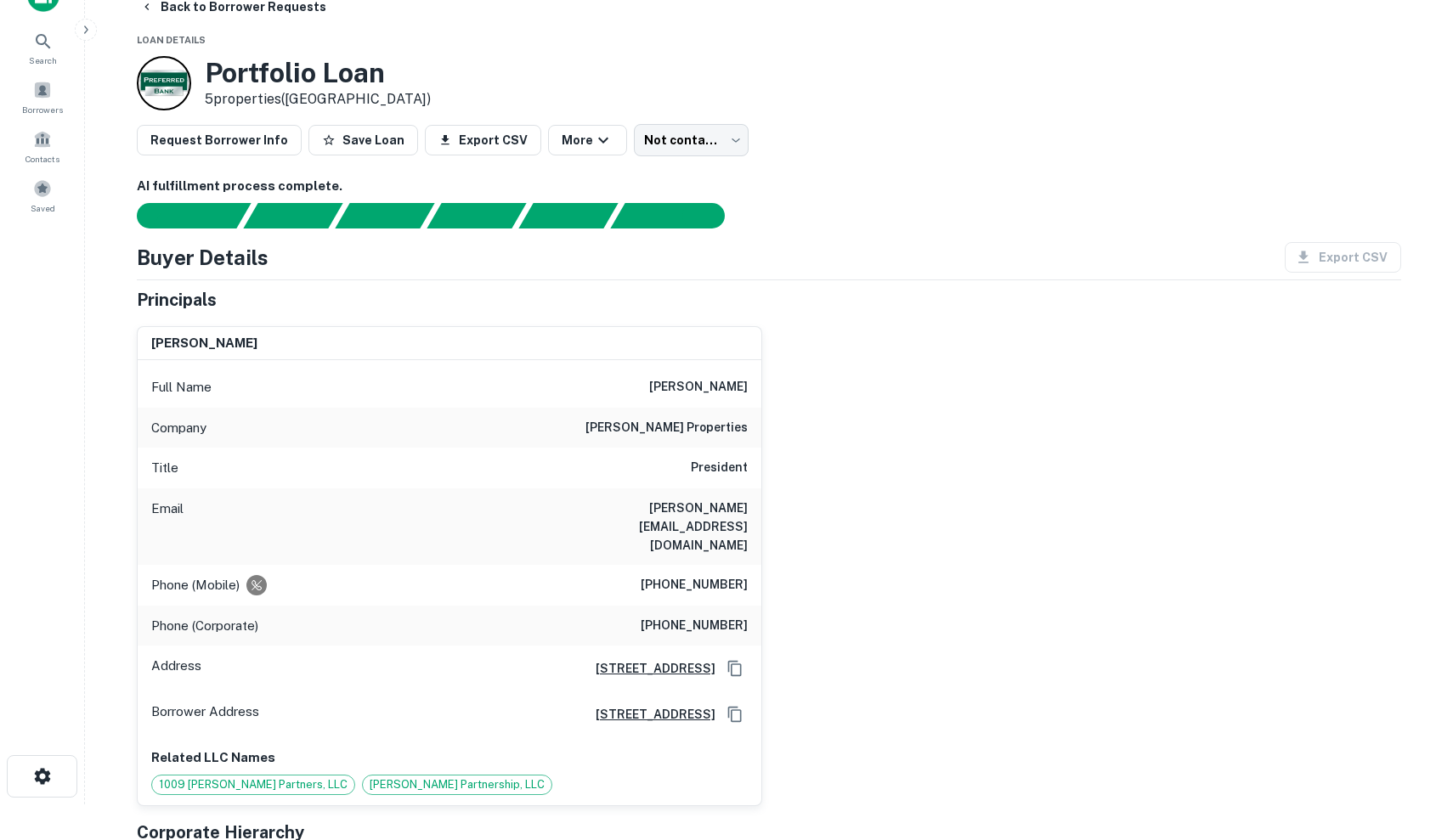
scroll to position [25, 0]
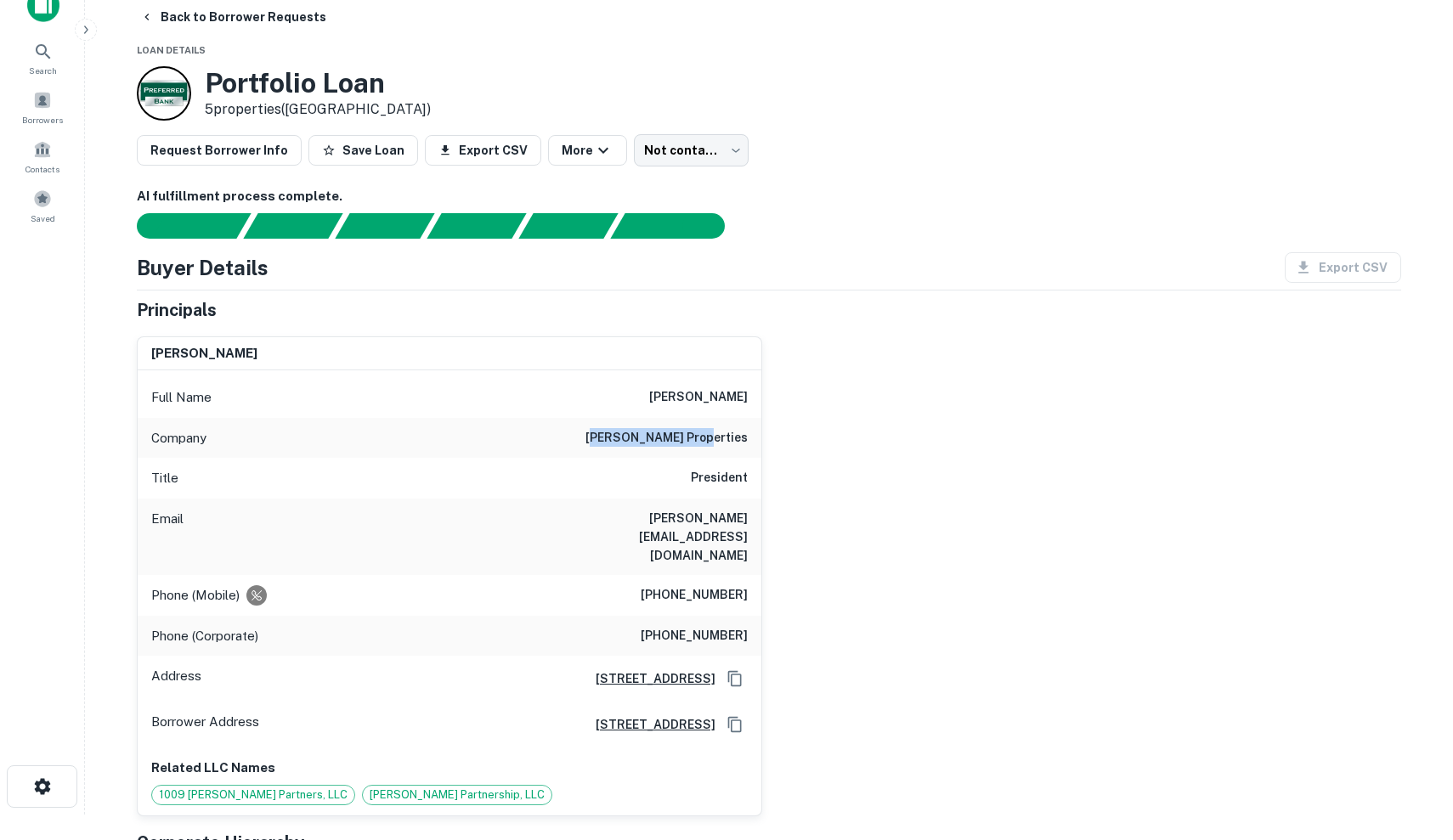
drag, startPoint x: 644, startPoint y: 429, endPoint x: 753, endPoint y: 435, distance: 109.2
click at [754, 435] on div "Company [PERSON_NAME] properties" at bounding box center [450, 437] width 624 height 41
click at [753, 435] on div "Company [PERSON_NAME] properties" at bounding box center [450, 437] width 624 height 41
drag, startPoint x: 636, startPoint y: 437, endPoint x: 760, endPoint y: 438, distance: 124.0
click at [760, 438] on div "Company [PERSON_NAME] properties" at bounding box center [450, 437] width 624 height 41
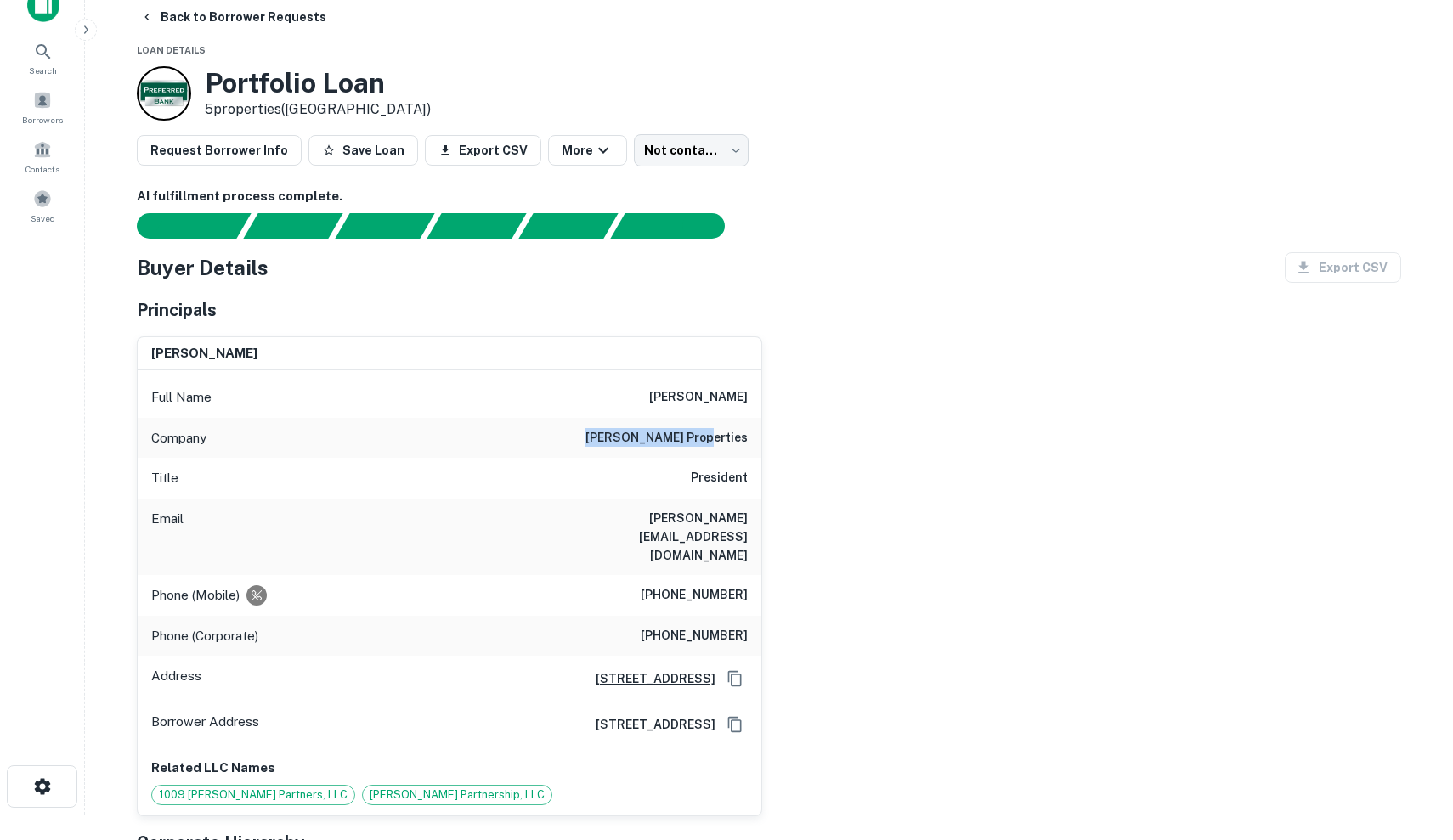
copy h6 "[PERSON_NAME] properties"
click at [652, 442] on h6 "[PERSON_NAME] properties" at bounding box center [667, 438] width 162 height 21
drag, startPoint x: 670, startPoint y: 391, endPoint x: 795, endPoint y: 391, distance: 125.0
click at [795, 391] on div "[PERSON_NAME] Full Name [PERSON_NAME] Company [PERSON_NAME] properties Title Pr…" at bounding box center [762, 569] width 1278 height 494
copy h6 "[PERSON_NAME]"
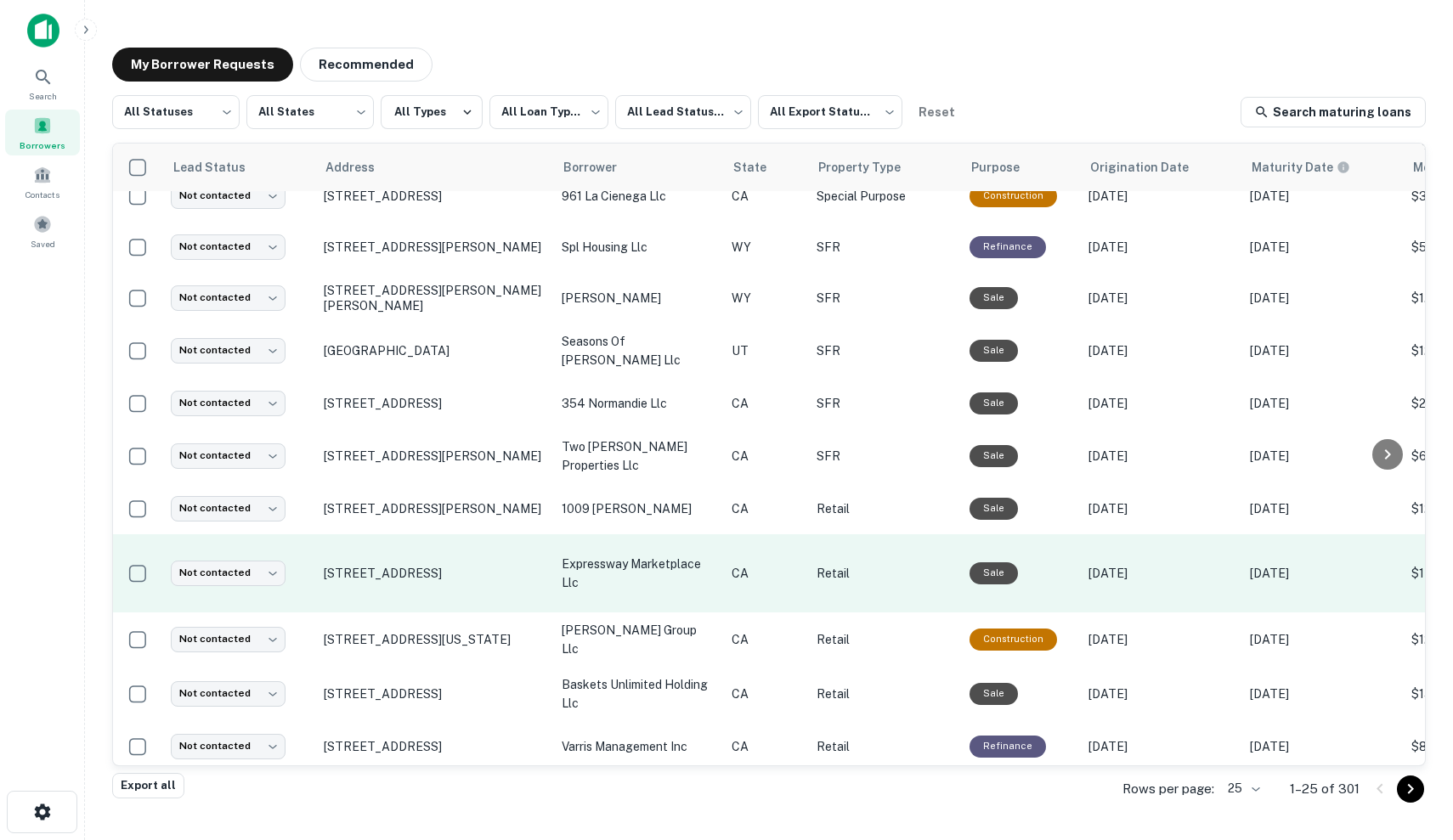
scroll to position [762, 0]
click at [768, 567] on p "CA" at bounding box center [766, 573] width 68 height 19
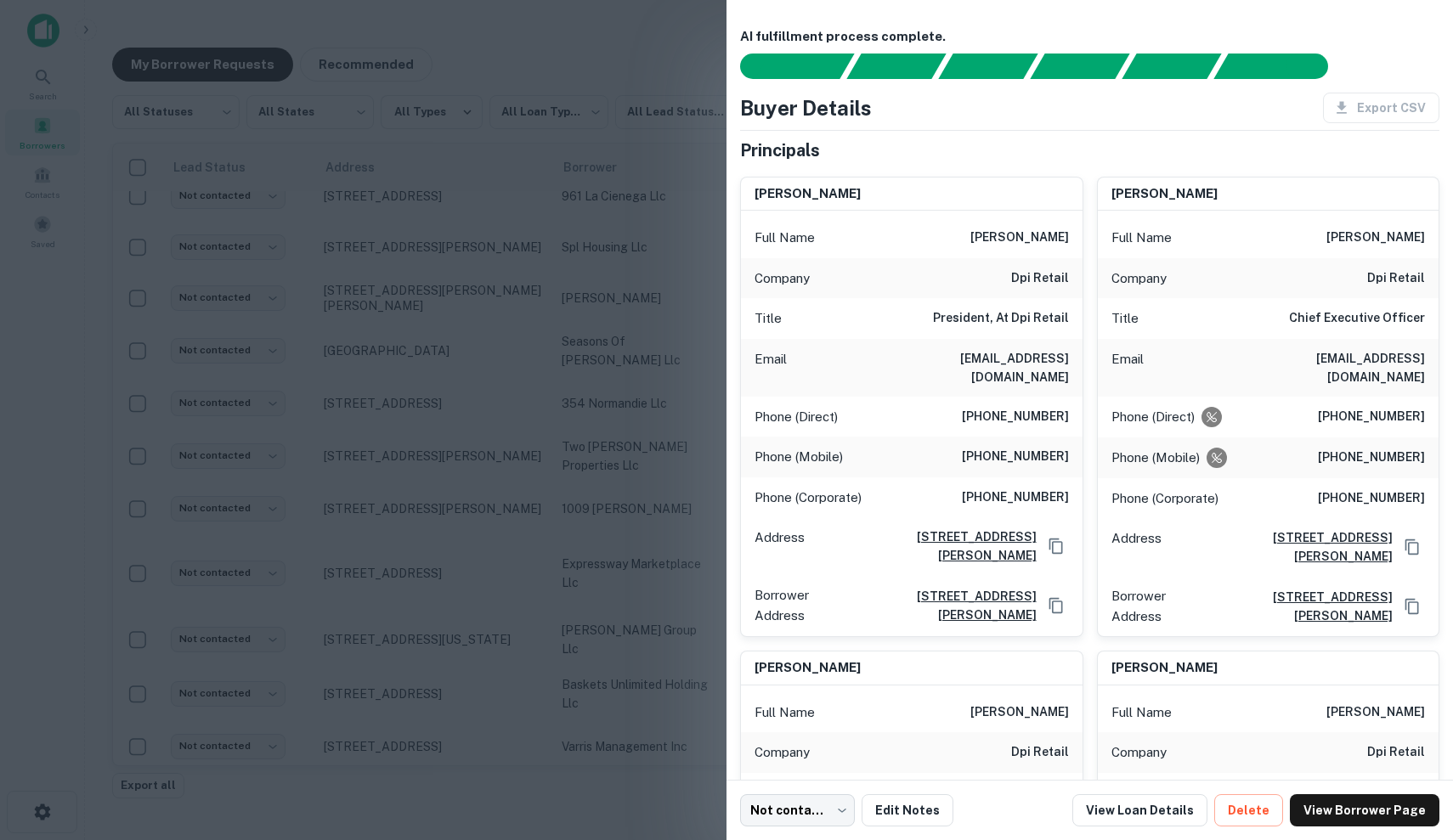
scroll to position [0, 0]
click at [1162, 810] on link "View Loan Details" at bounding box center [1139, 811] width 135 height 32
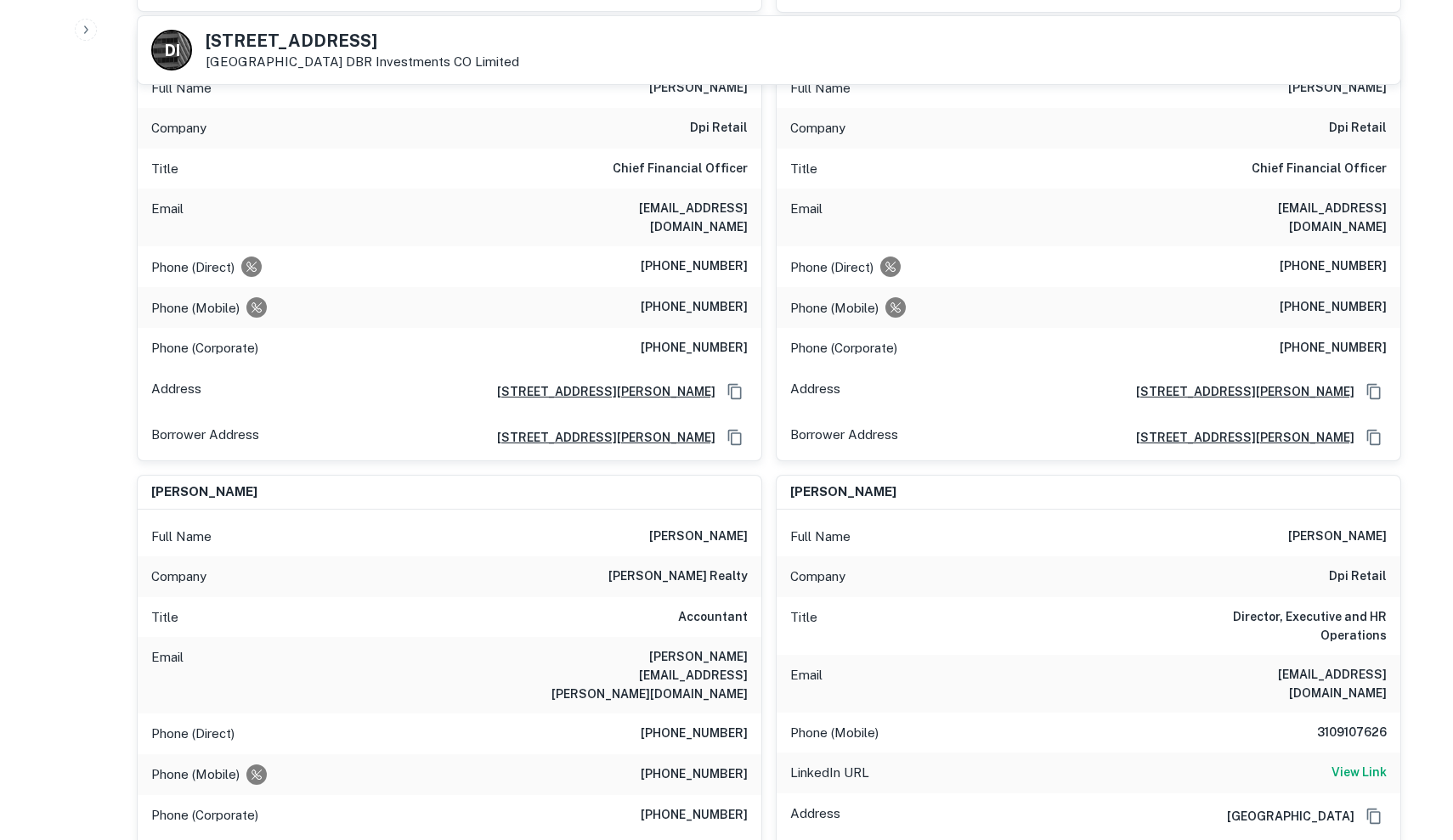
scroll to position [2286, 0]
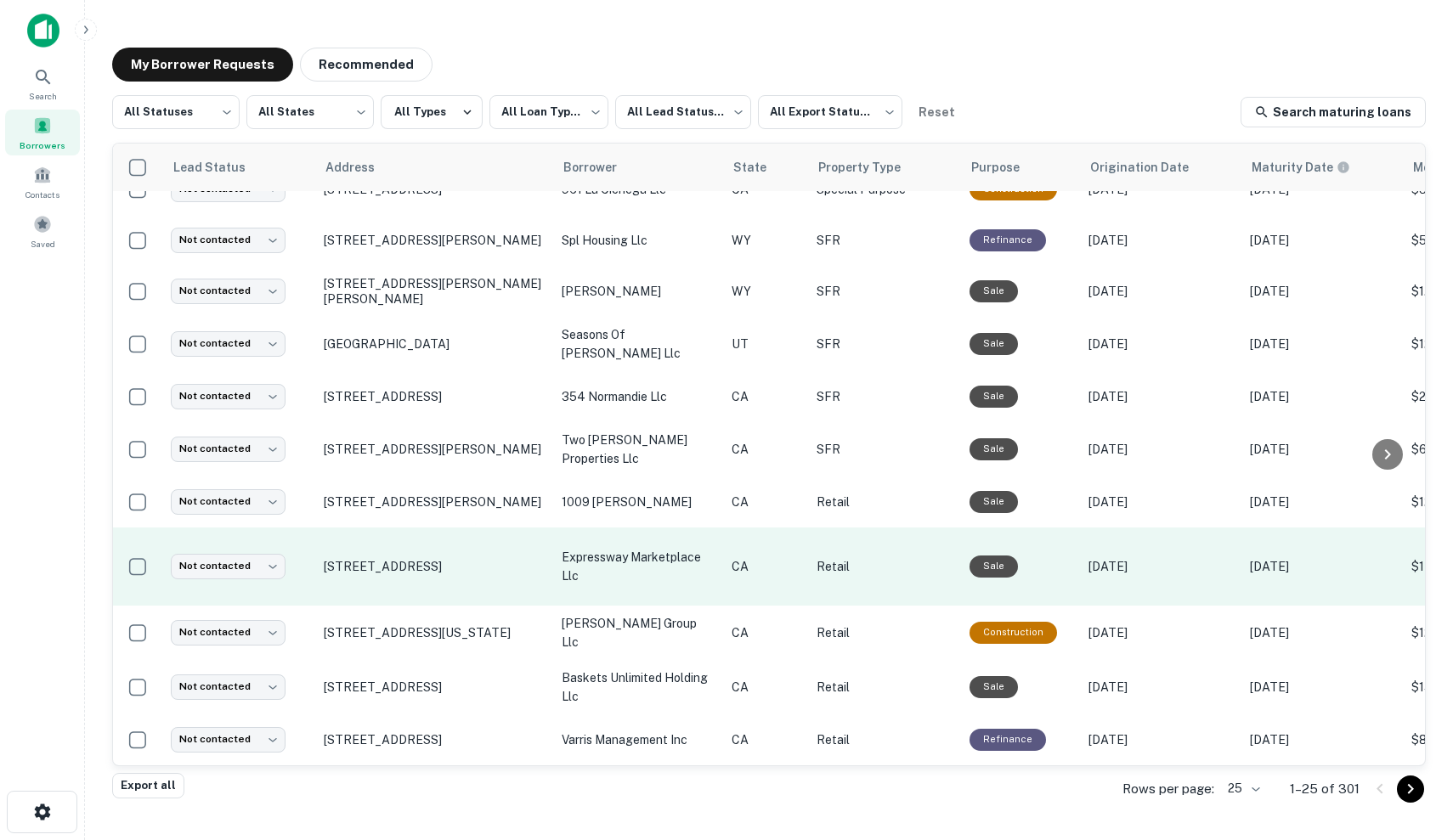
scroll to position [764, 0]
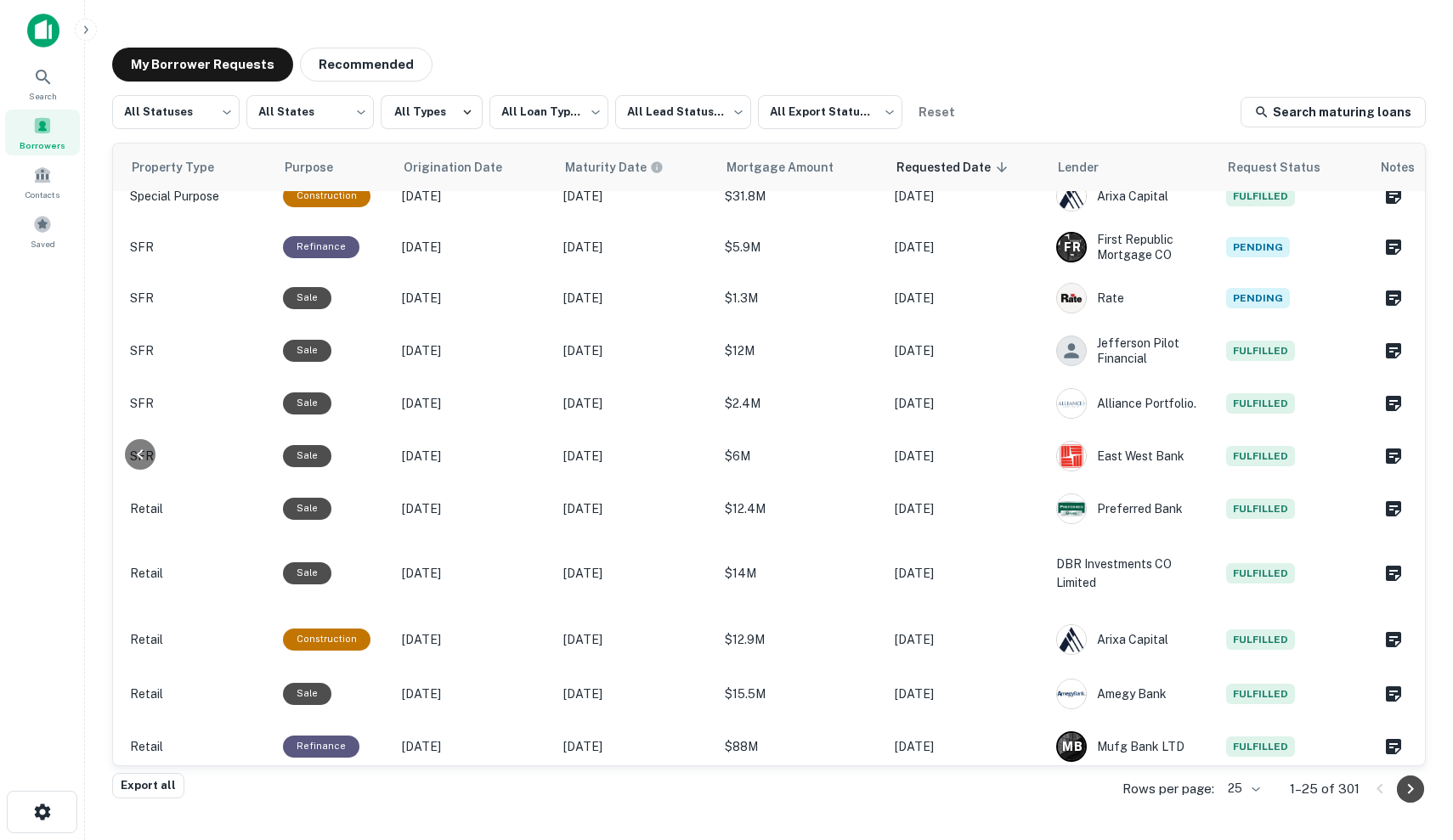
click at [1420, 796] on button "Go to next page" at bounding box center [1411, 789] width 27 height 27
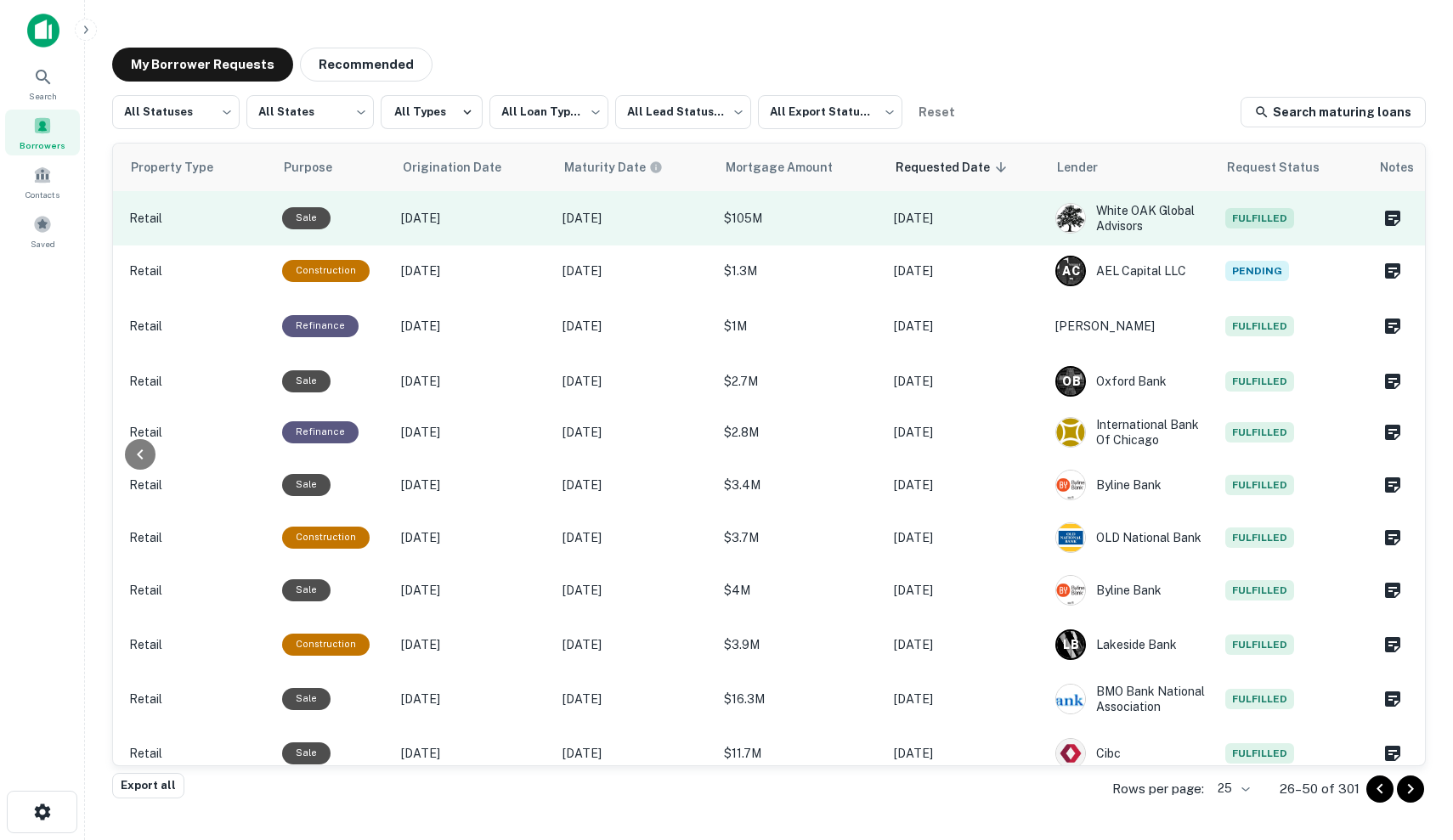
scroll to position [0, 686]
click at [1006, 227] on p "Oct 03, 2025" at bounding box center [966, 219] width 144 height 19
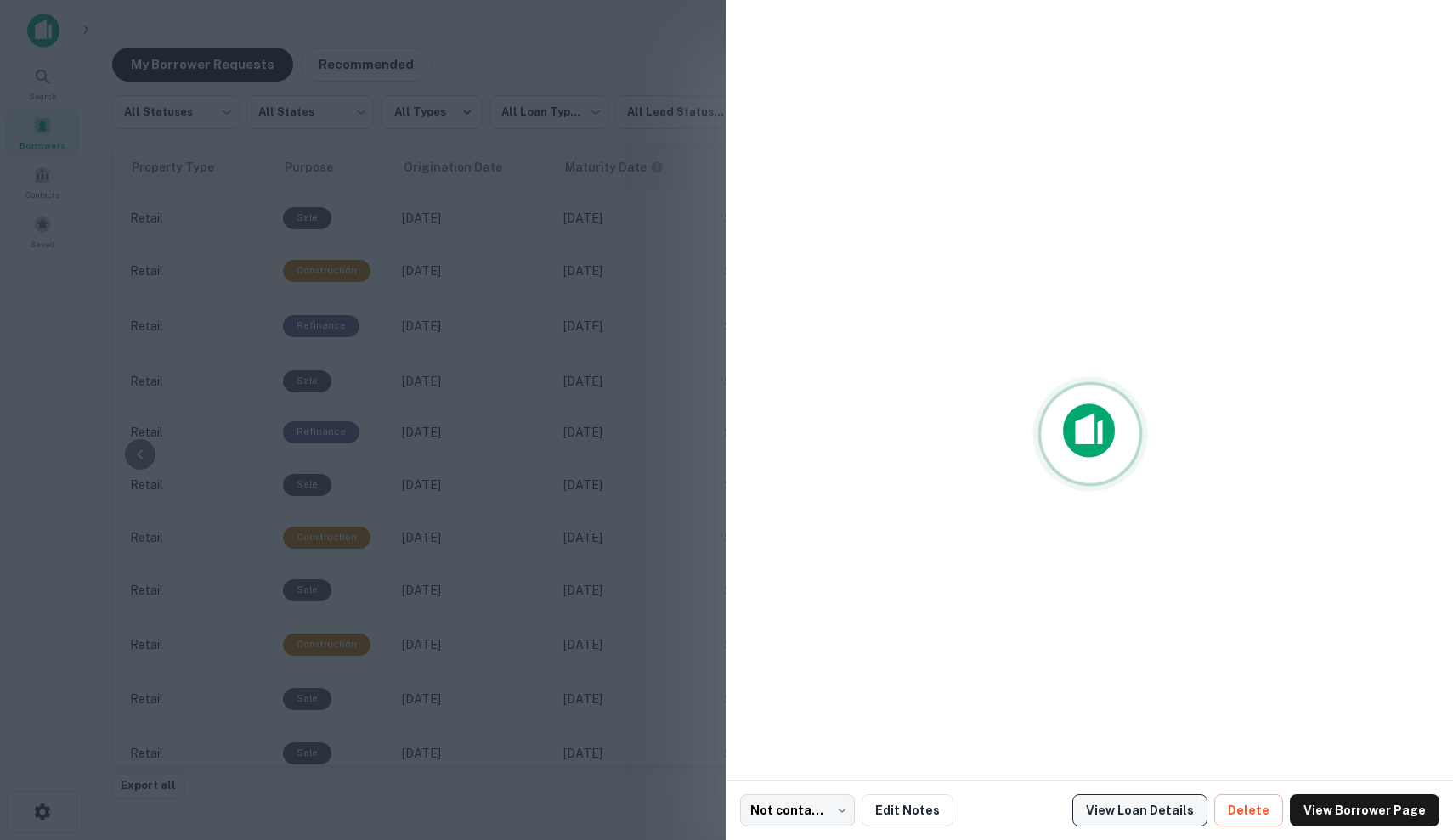
click at [1167, 804] on link "View Loan Details" at bounding box center [1139, 811] width 135 height 32
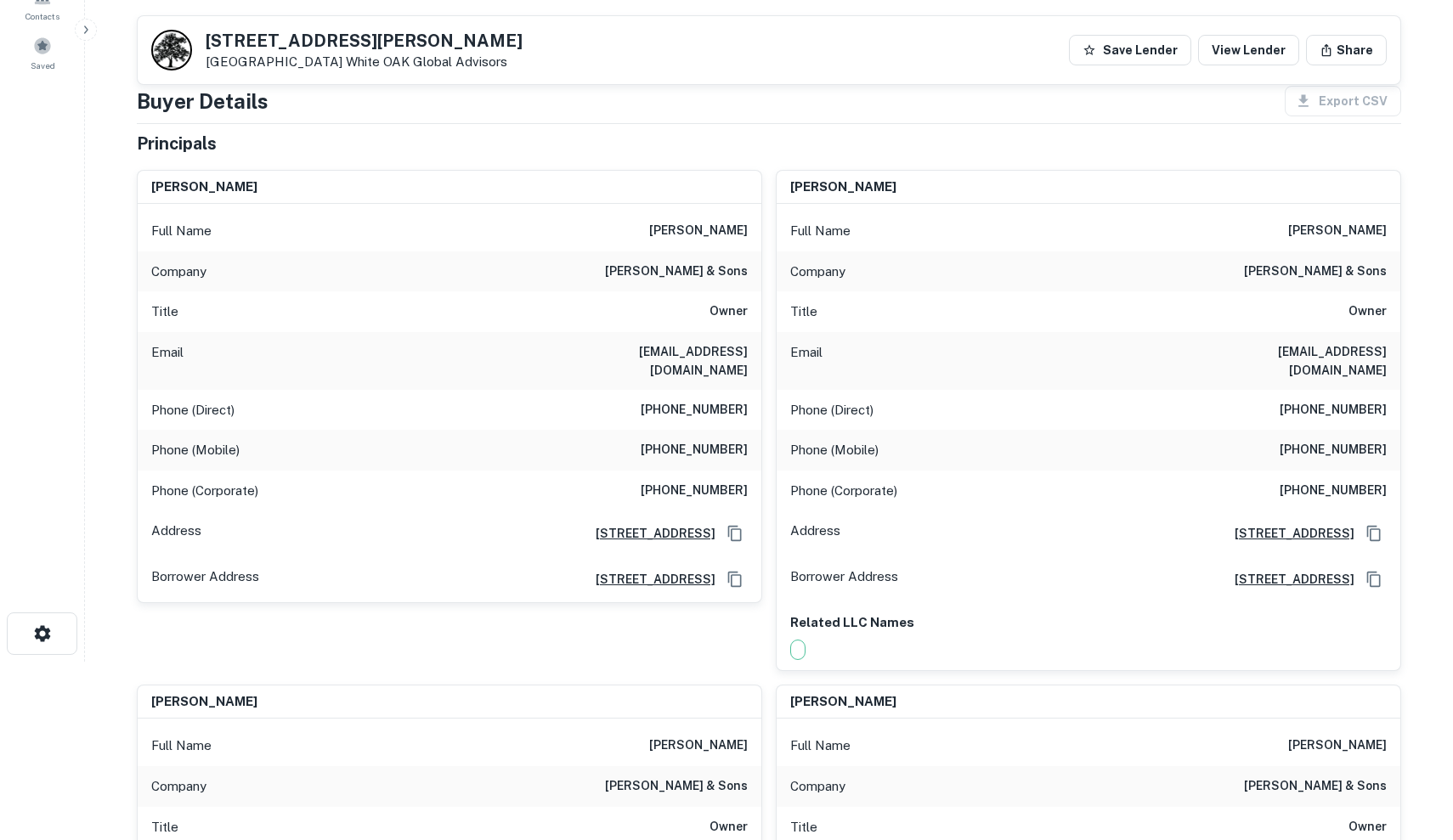
scroll to position [250, 0]
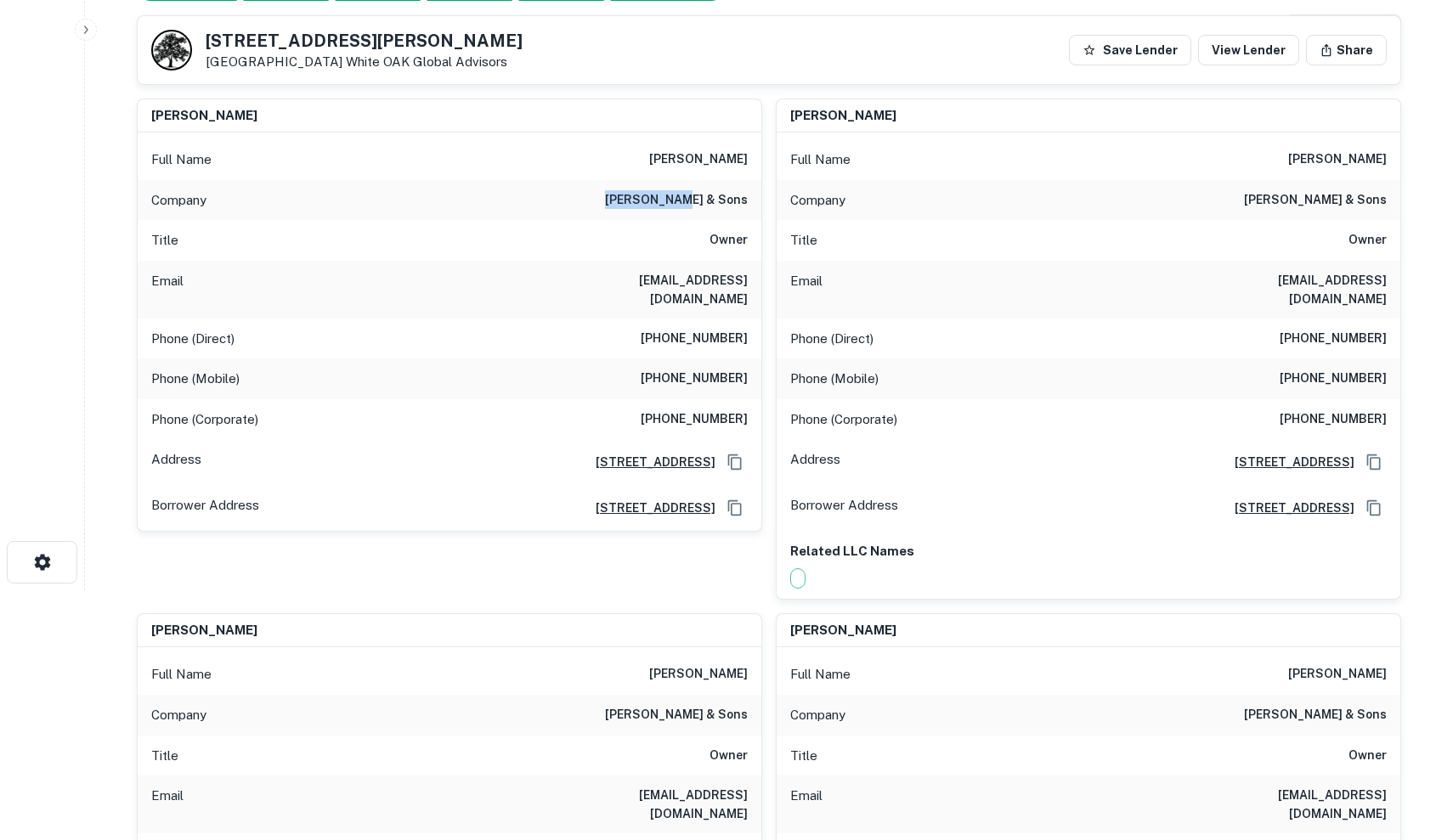
drag, startPoint x: 675, startPoint y: 192, endPoint x: 760, endPoint y: 201, distance: 85.5
click at [761, 202] on div "Company [PERSON_NAME] & sons" at bounding box center [450, 200] width 624 height 41
copy h6 "[PERSON_NAME] & sons"
click at [519, 215] on div "Company [PERSON_NAME] & sons" at bounding box center [450, 200] width 624 height 41
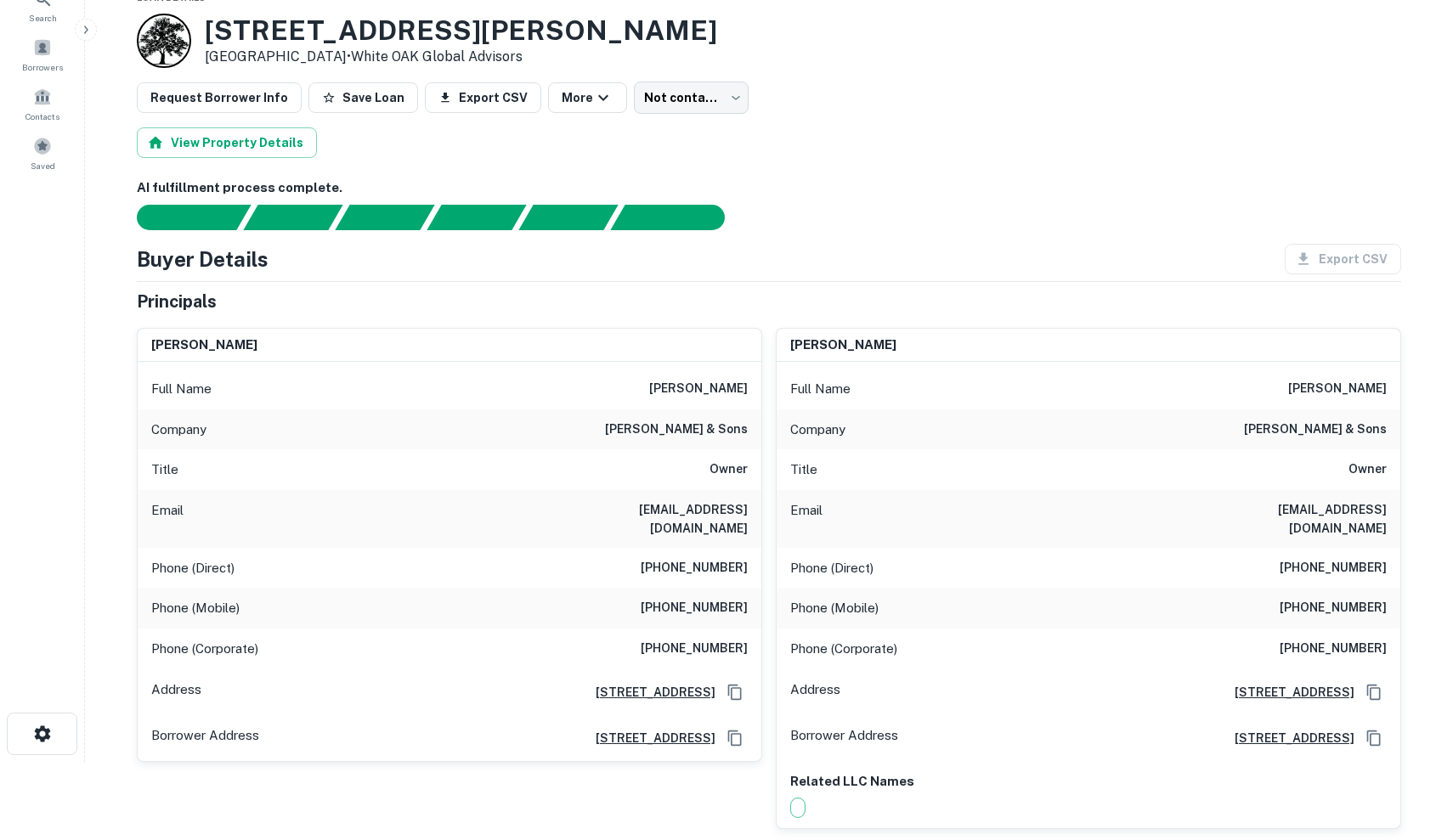
scroll to position [79, 0]
drag, startPoint x: 658, startPoint y: 581, endPoint x: 748, endPoint y: 591, distance: 90.6
click at [748, 591] on div "Phone (Mobile) [PHONE_NUMBER]" at bounding box center [450, 607] width 624 height 41
drag, startPoint x: 748, startPoint y: 587, endPoint x: 650, endPoint y: 574, distance: 98.9
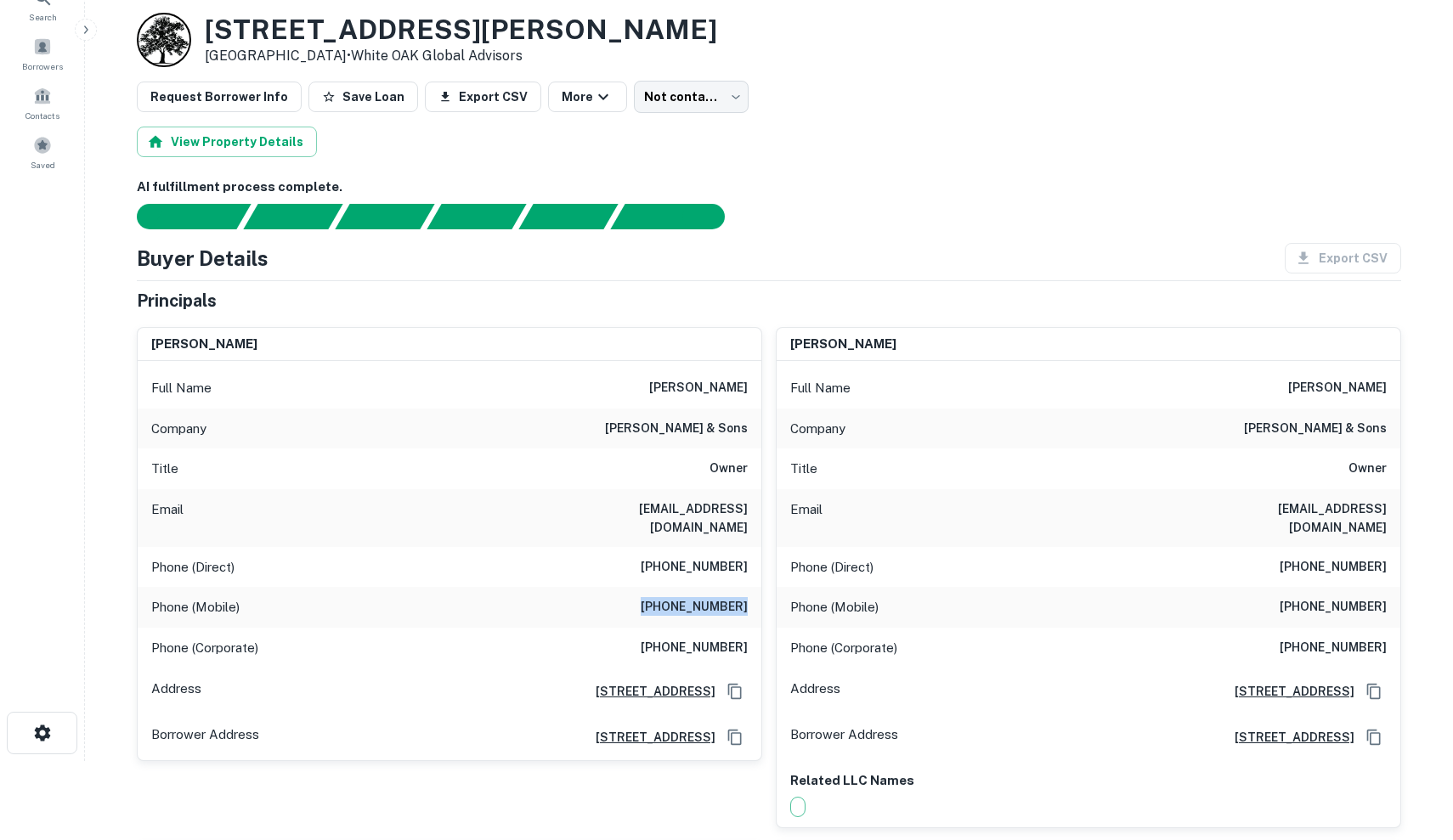
click at [650, 587] on div "Phone (Mobile) [PHONE_NUMBER]" at bounding box center [450, 607] width 624 height 41
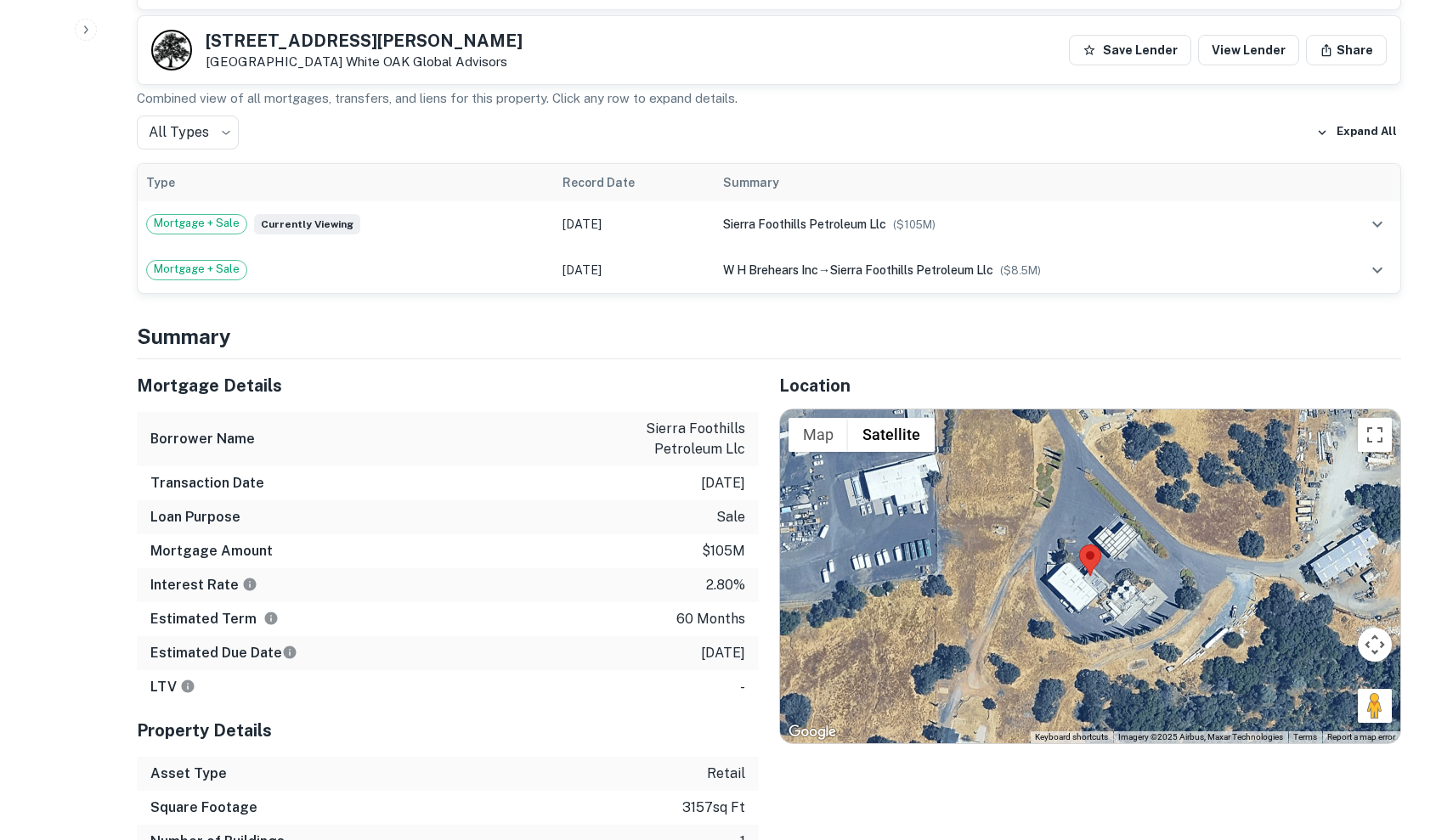
scroll to position [1870, 0]
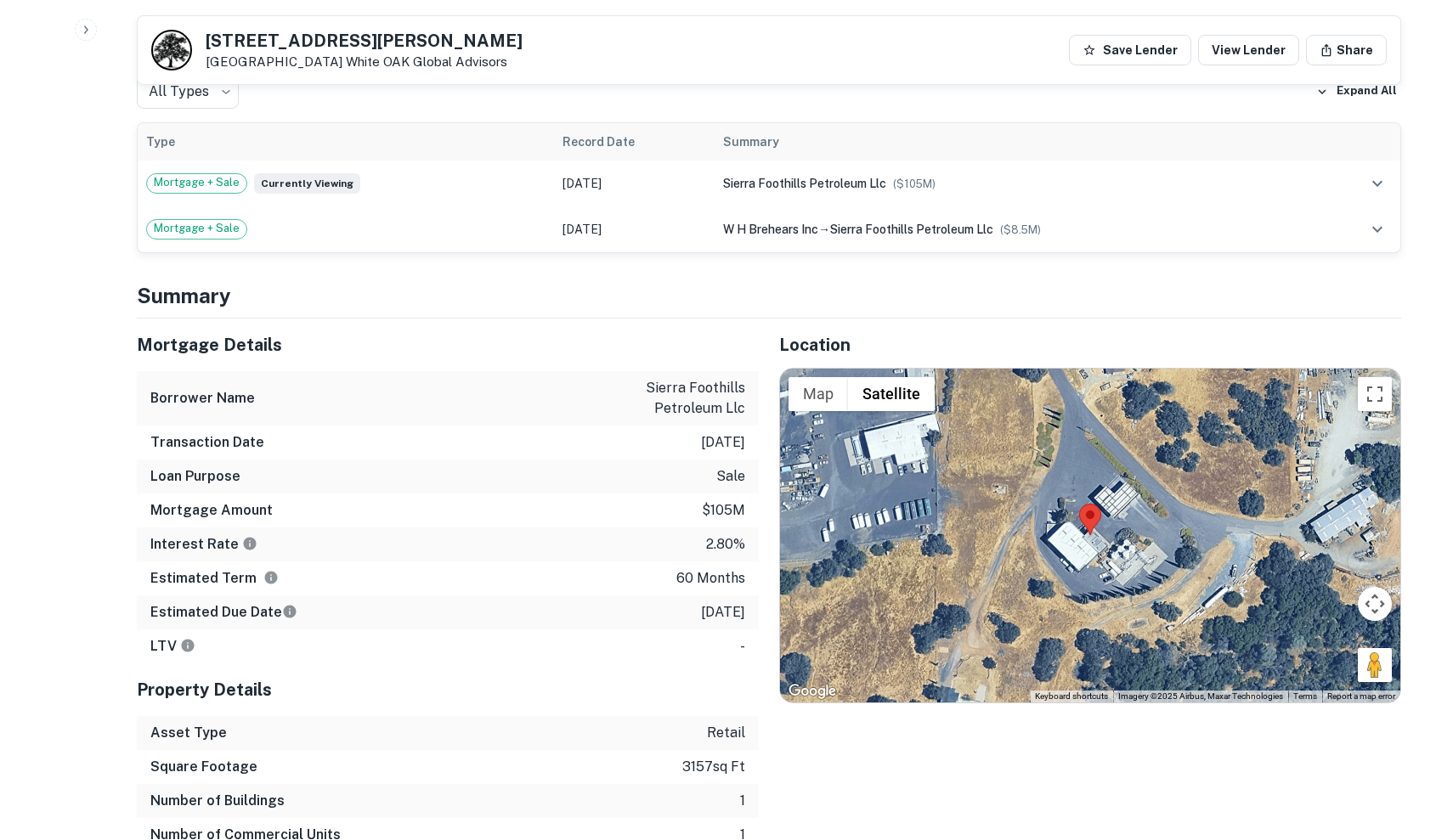
click at [966, 526] on div at bounding box center [1090, 535] width 620 height 335
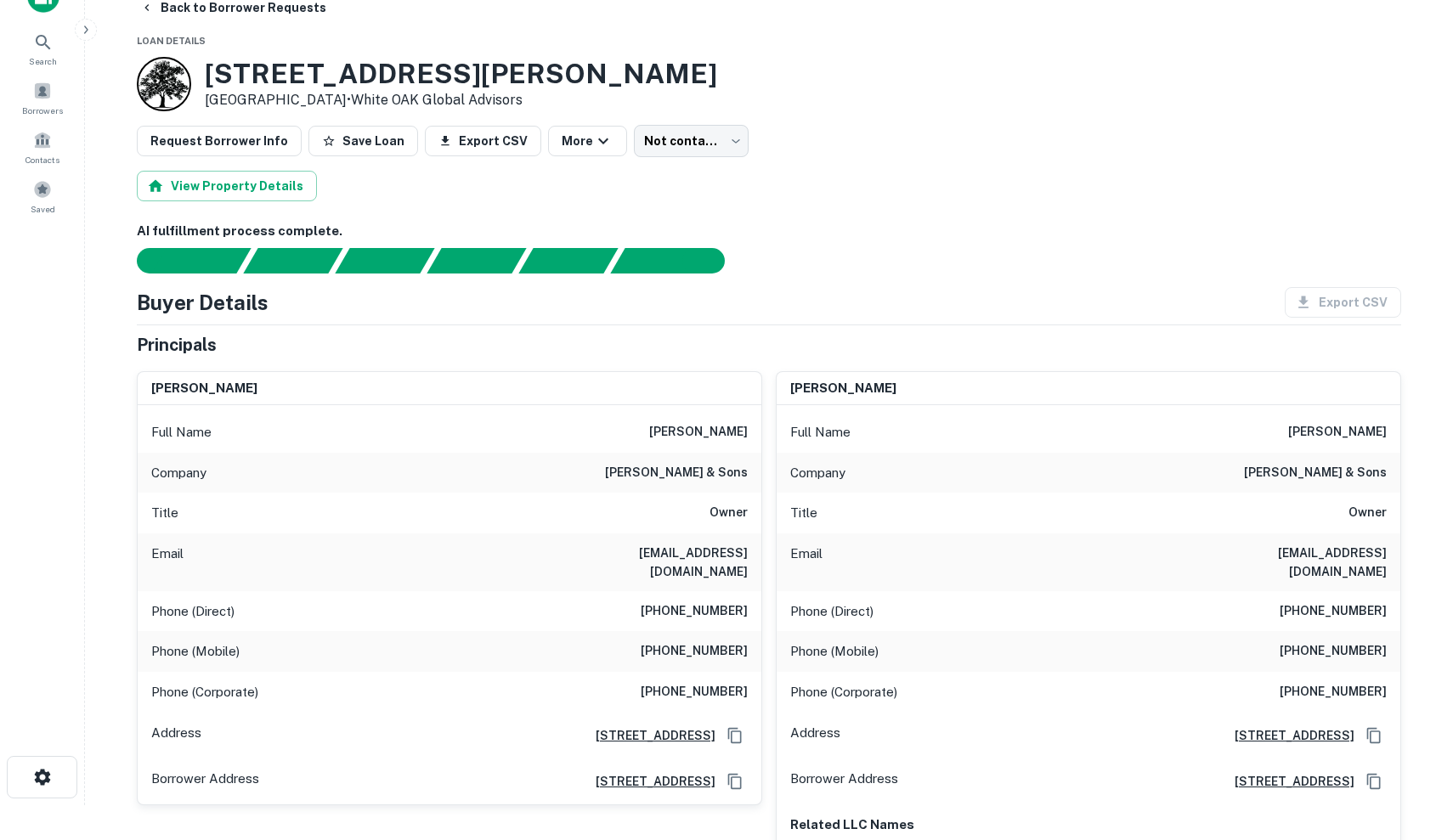
scroll to position [44, 0]
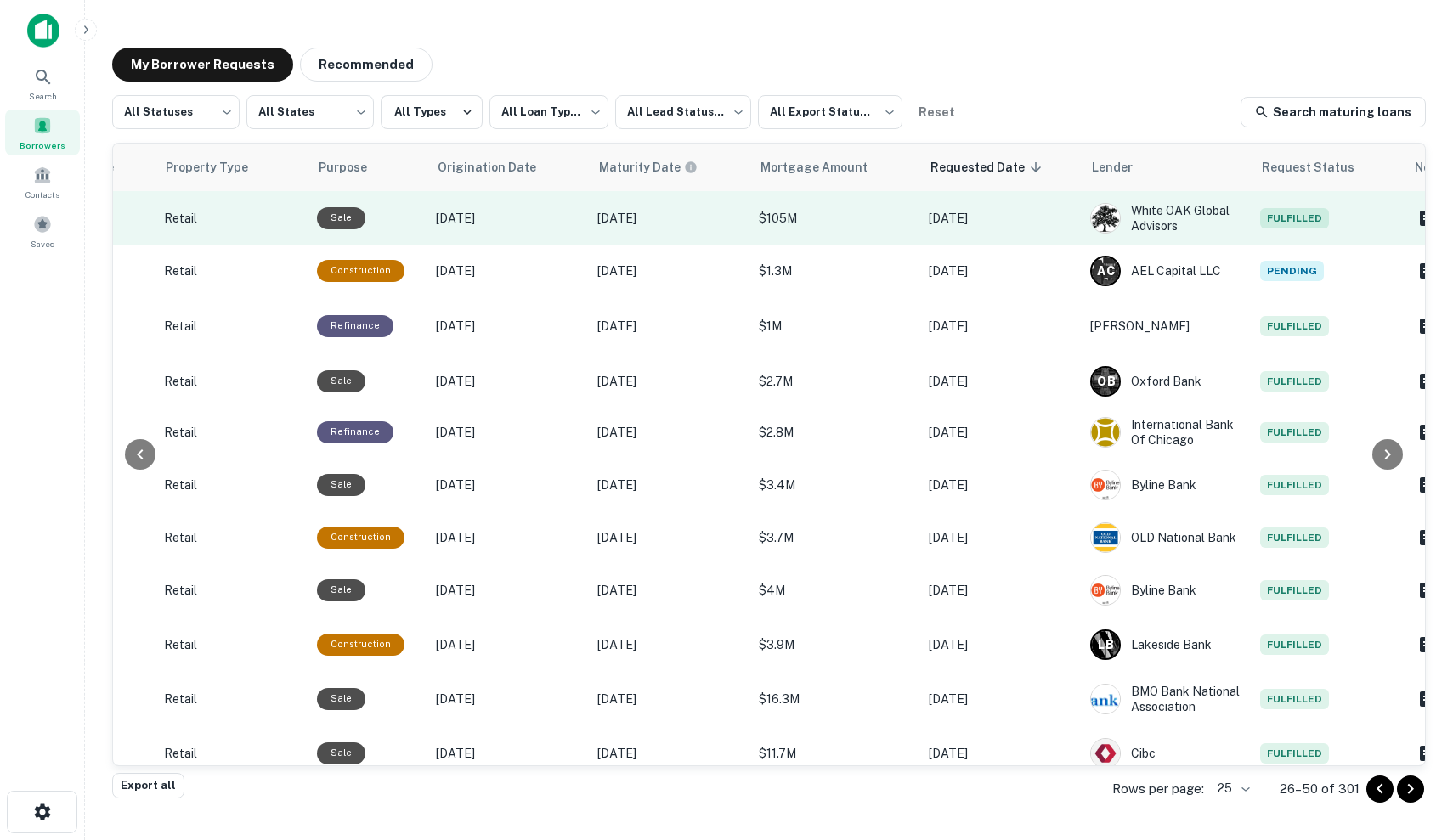
scroll to position [0, 655]
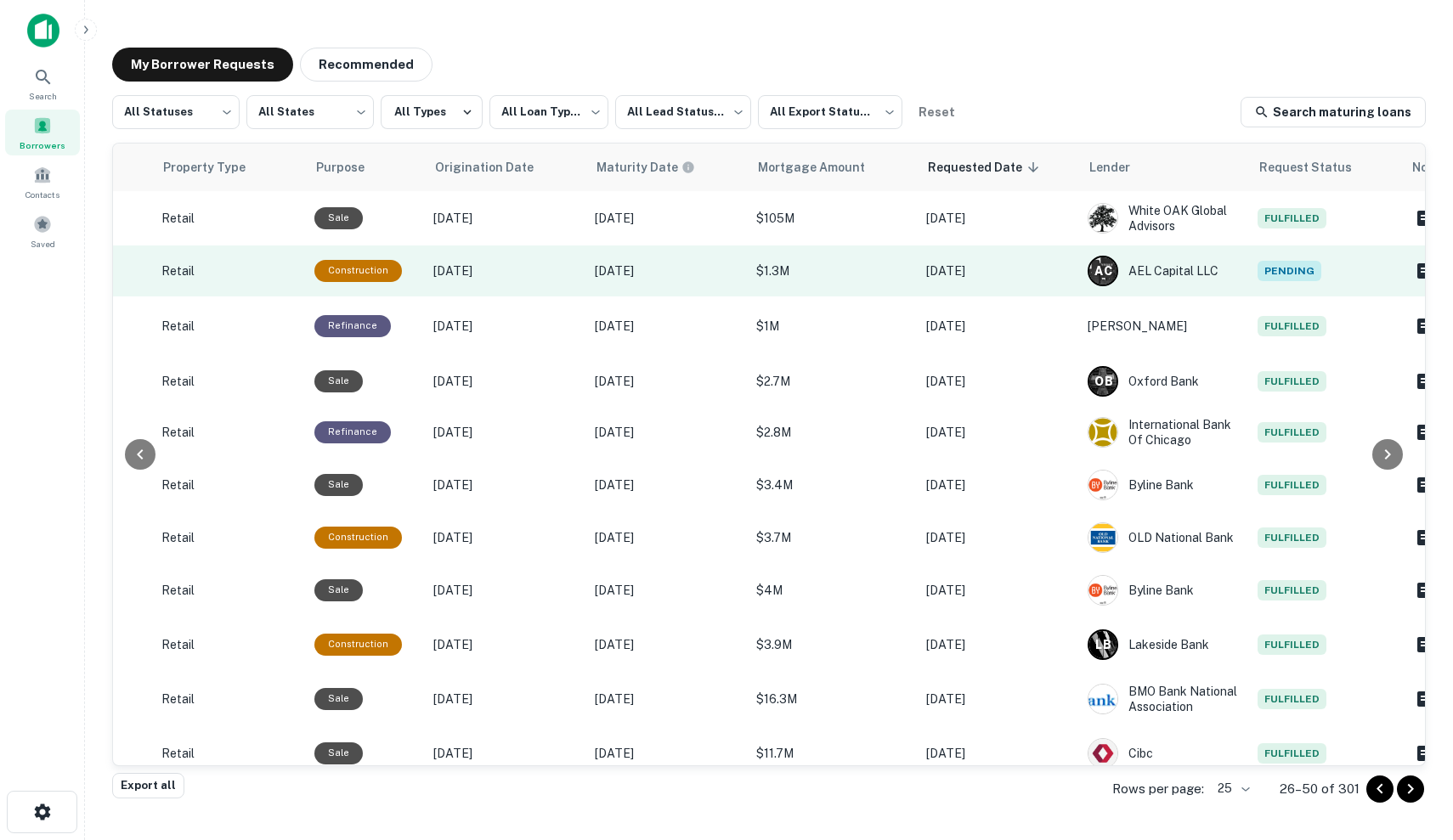
click at [821, 272] on p "$1.3M" at bounding box center [833, 272] width 153 height 19
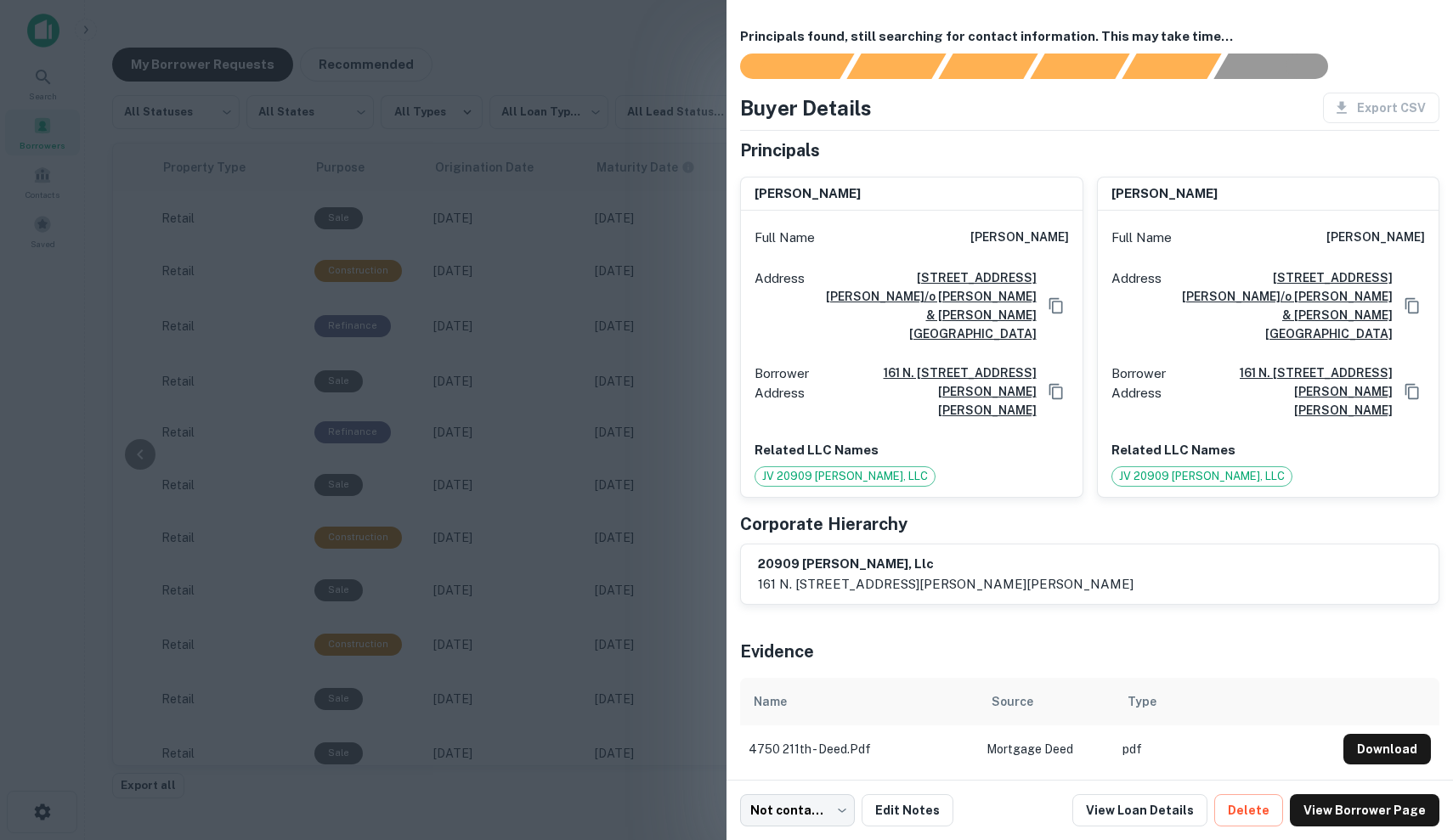
click at [634, 311] on div at bounding box center [726, 420] width 1453 height 840
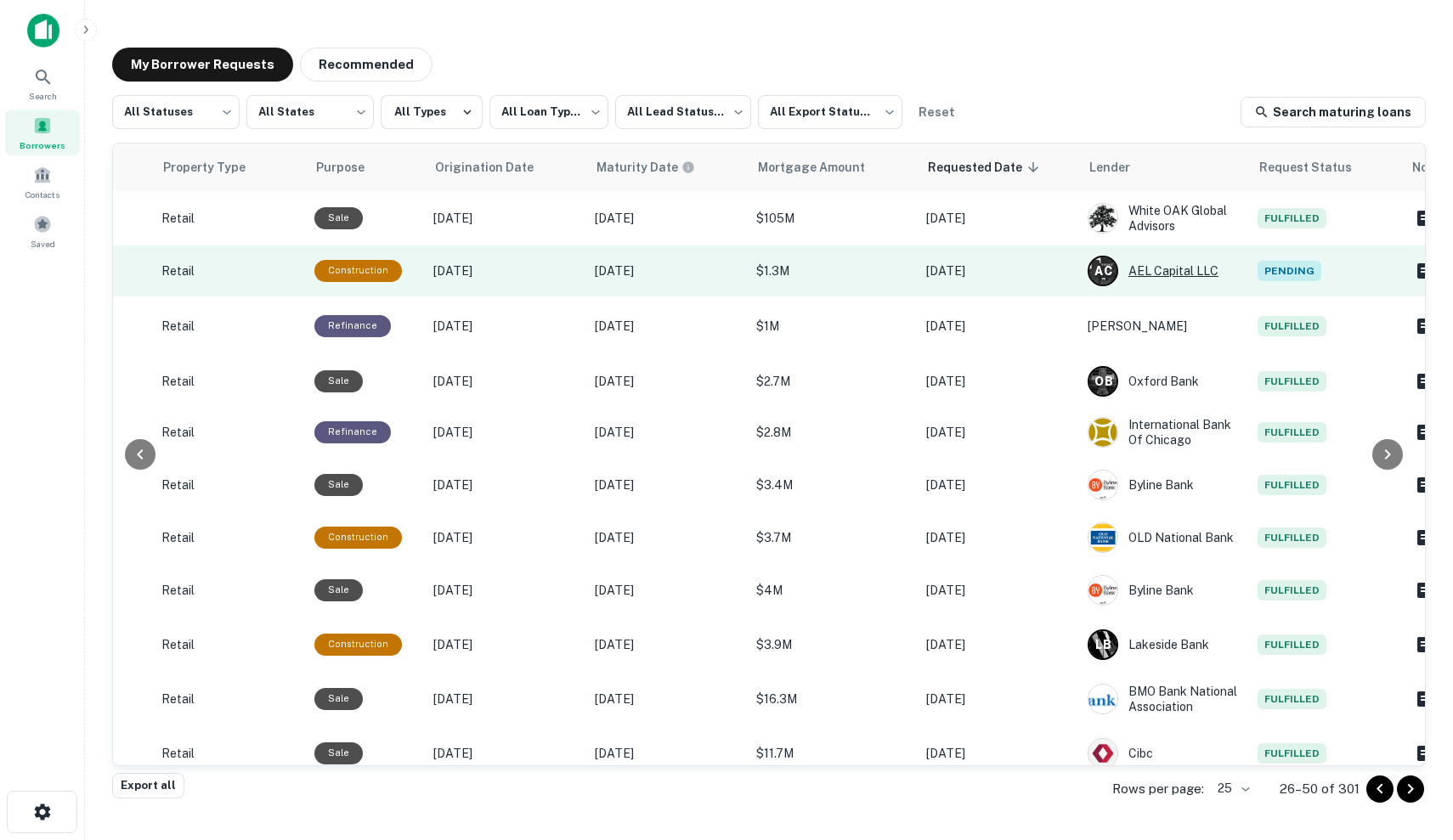
click at [1183, 273] on div "A C AEL Capital LLC" at bounding box center [1164, 271] width 153 height 30
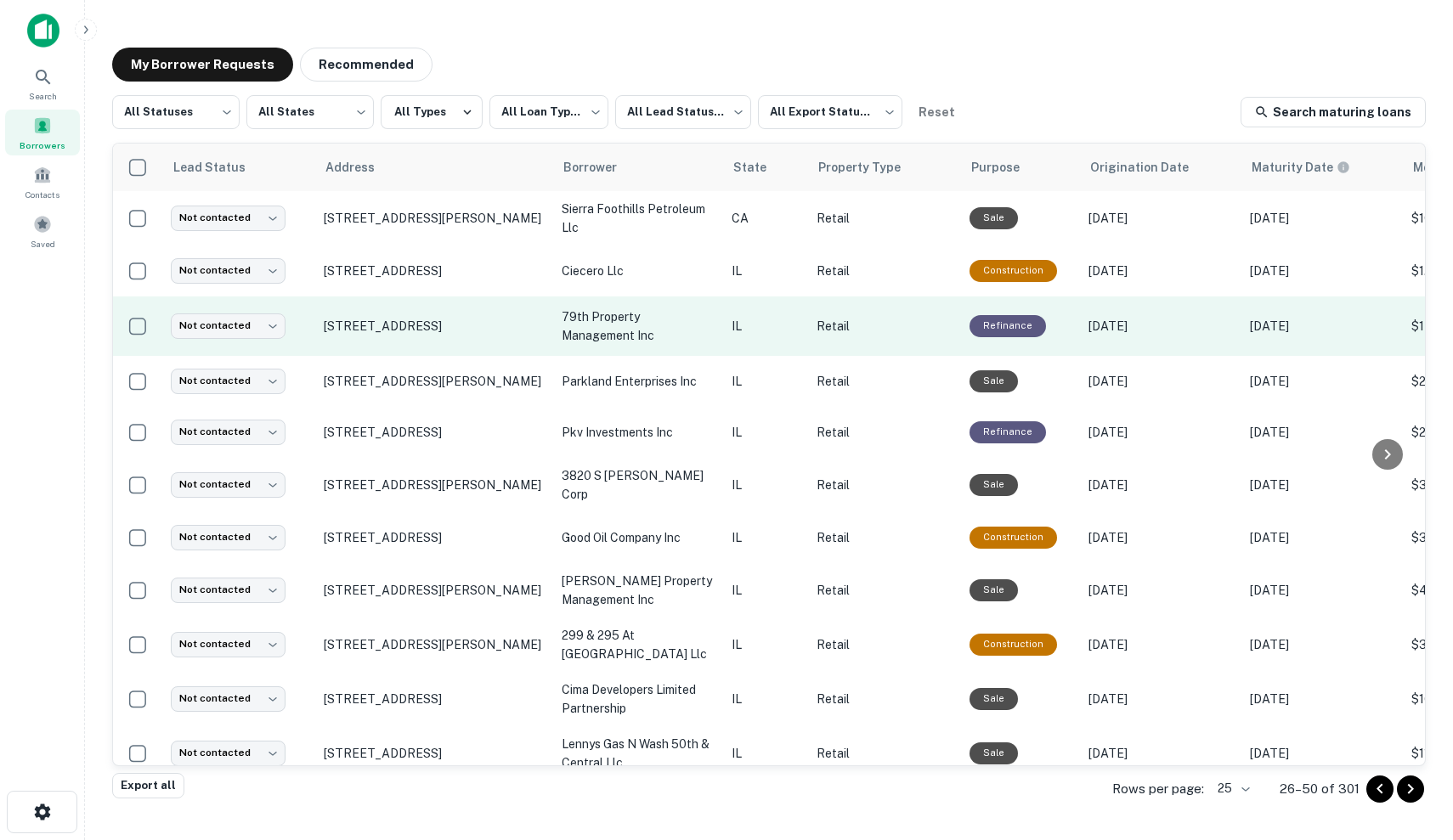
click at [708, 342] on p "79th property management inc" at bounding box center [638, 326] width 153 height 38
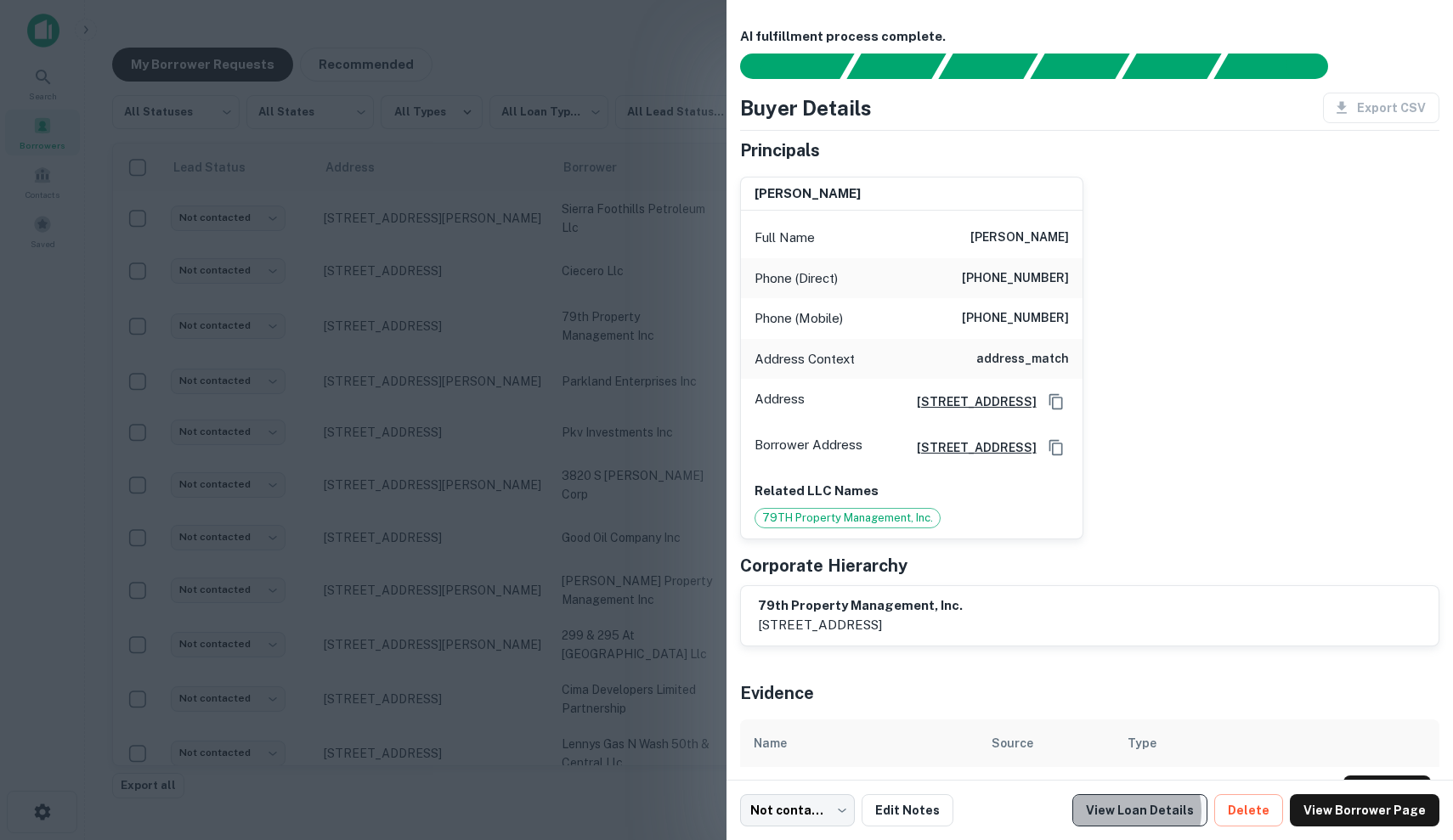
click at [1142, 812] on link "View Loan Details" at bounding box center [1139, 811] width 135 height 32
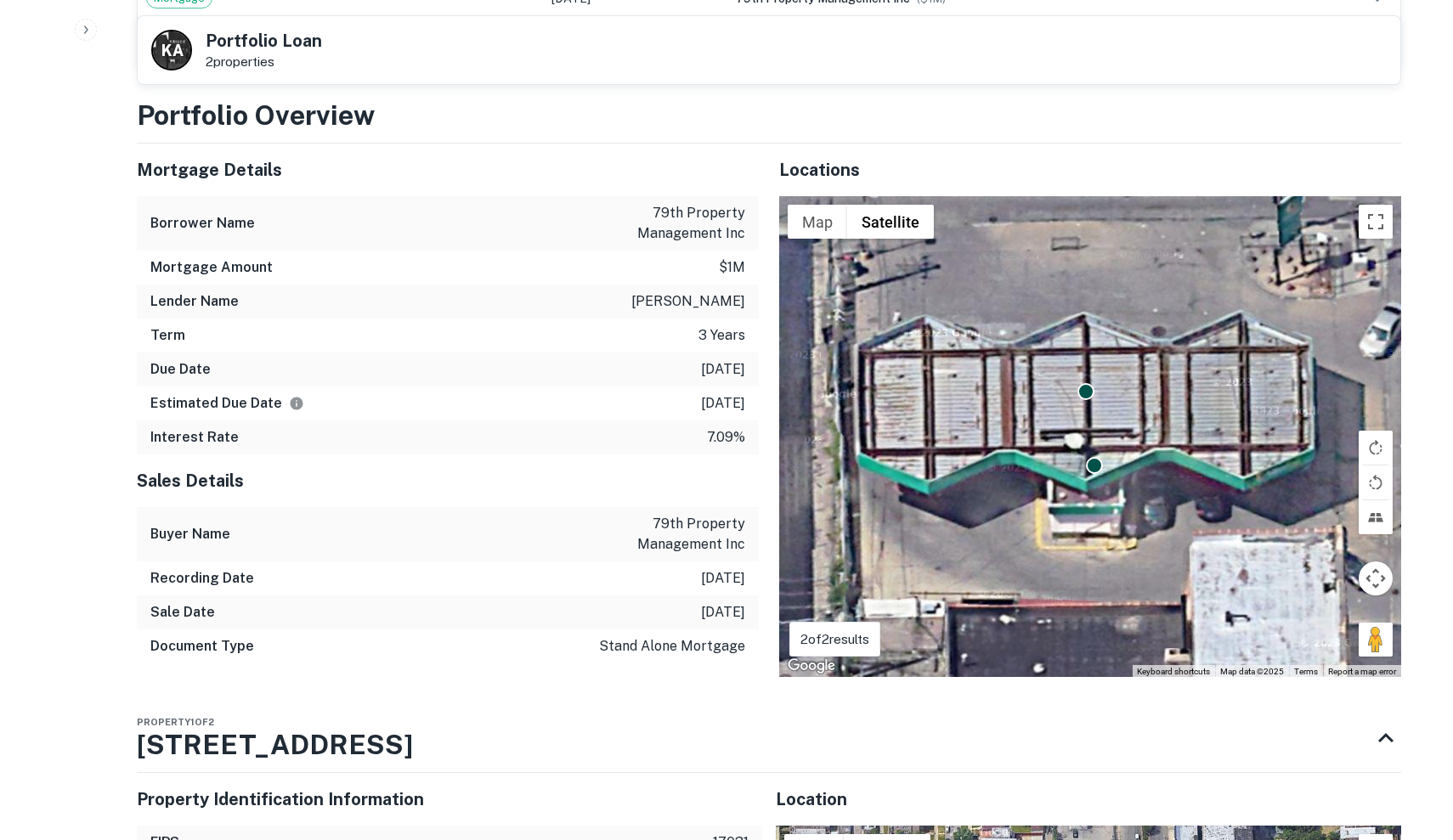
scroll to position [1222, 0]
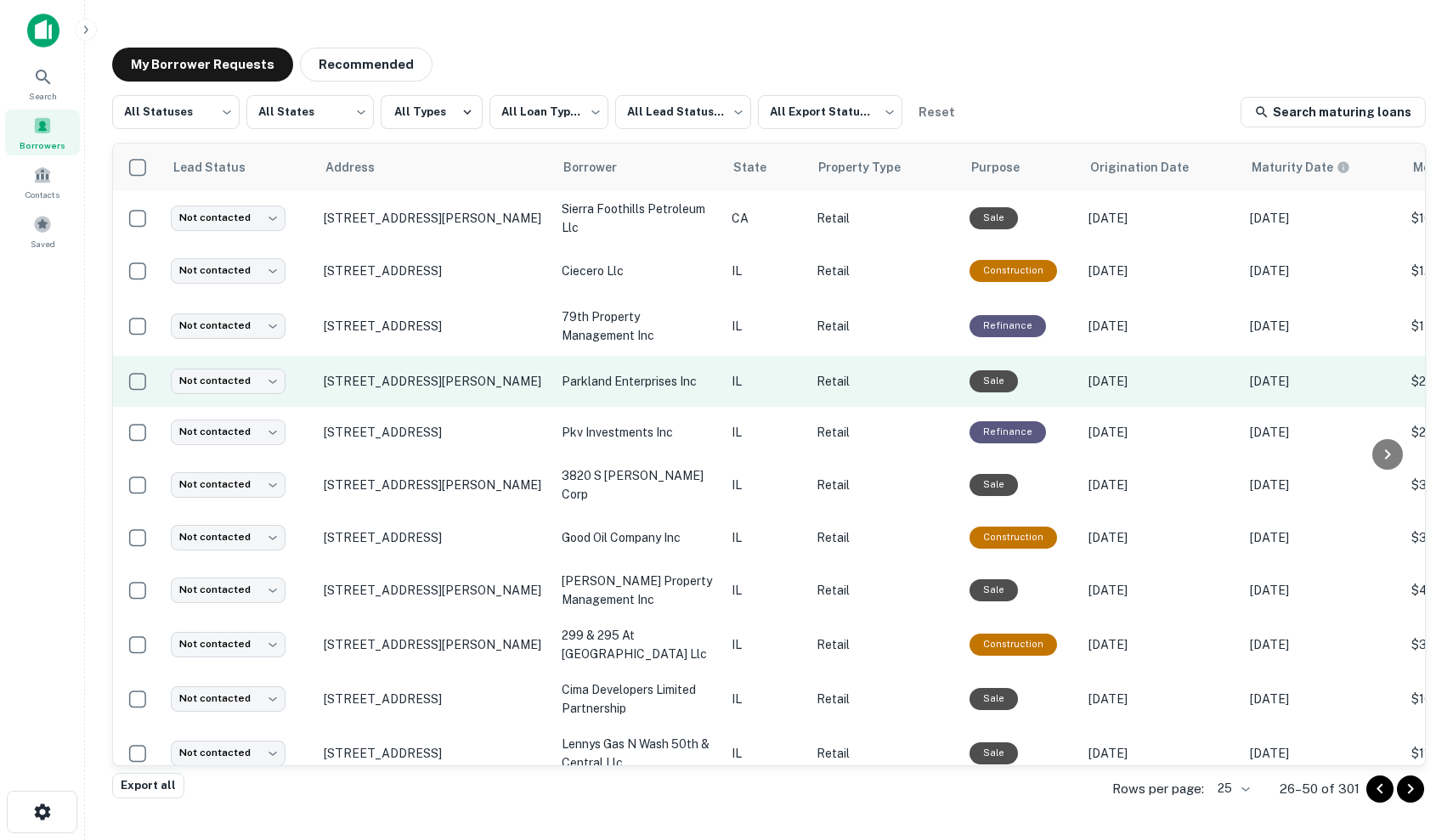
click at [746, 379] on p "IL" at bounding box center [766, 382] width 68 height 19
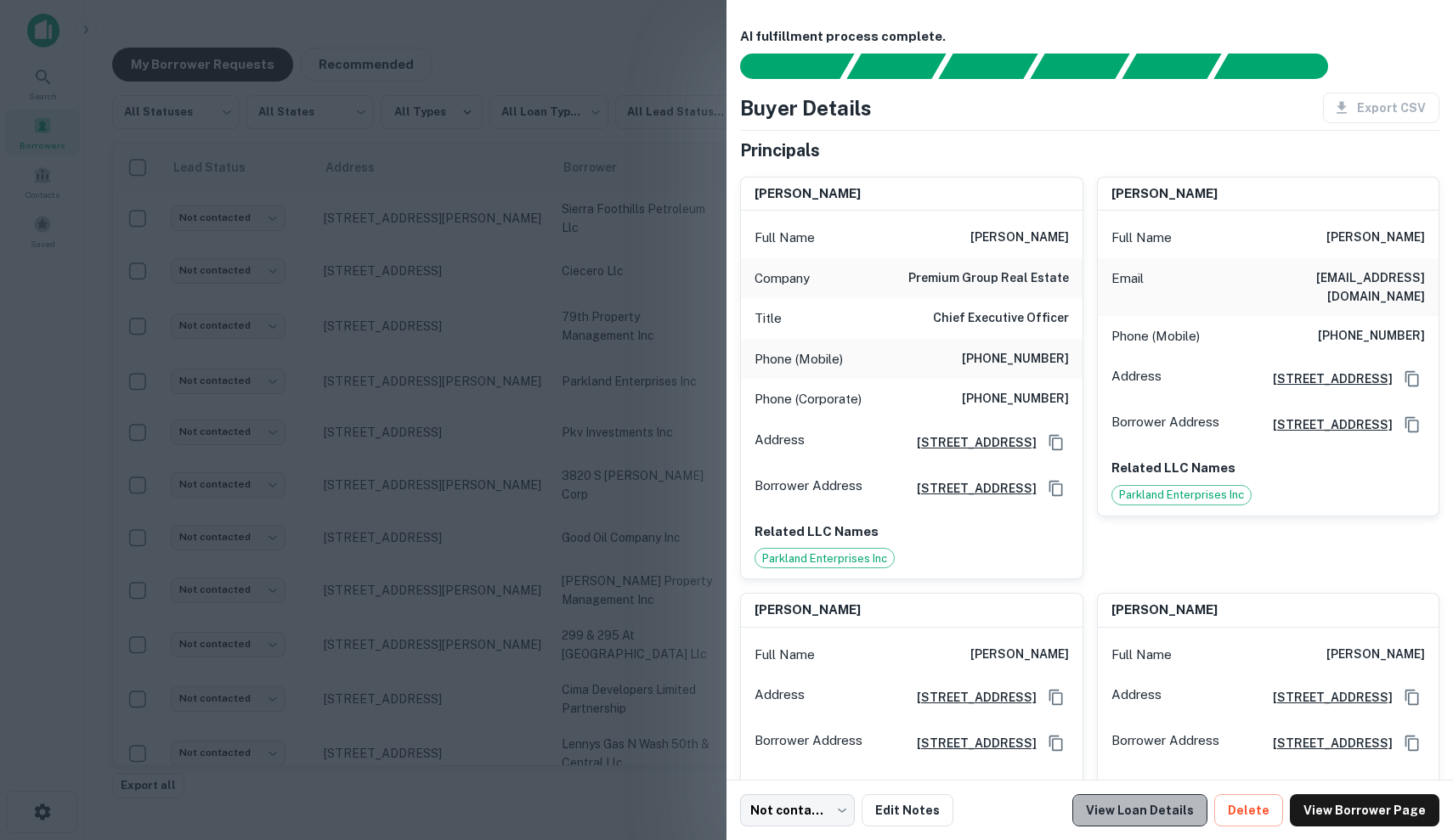
click at [1179, 815] on link "View Loan Details" at bounding box center [1139, 811] width 135 height 32
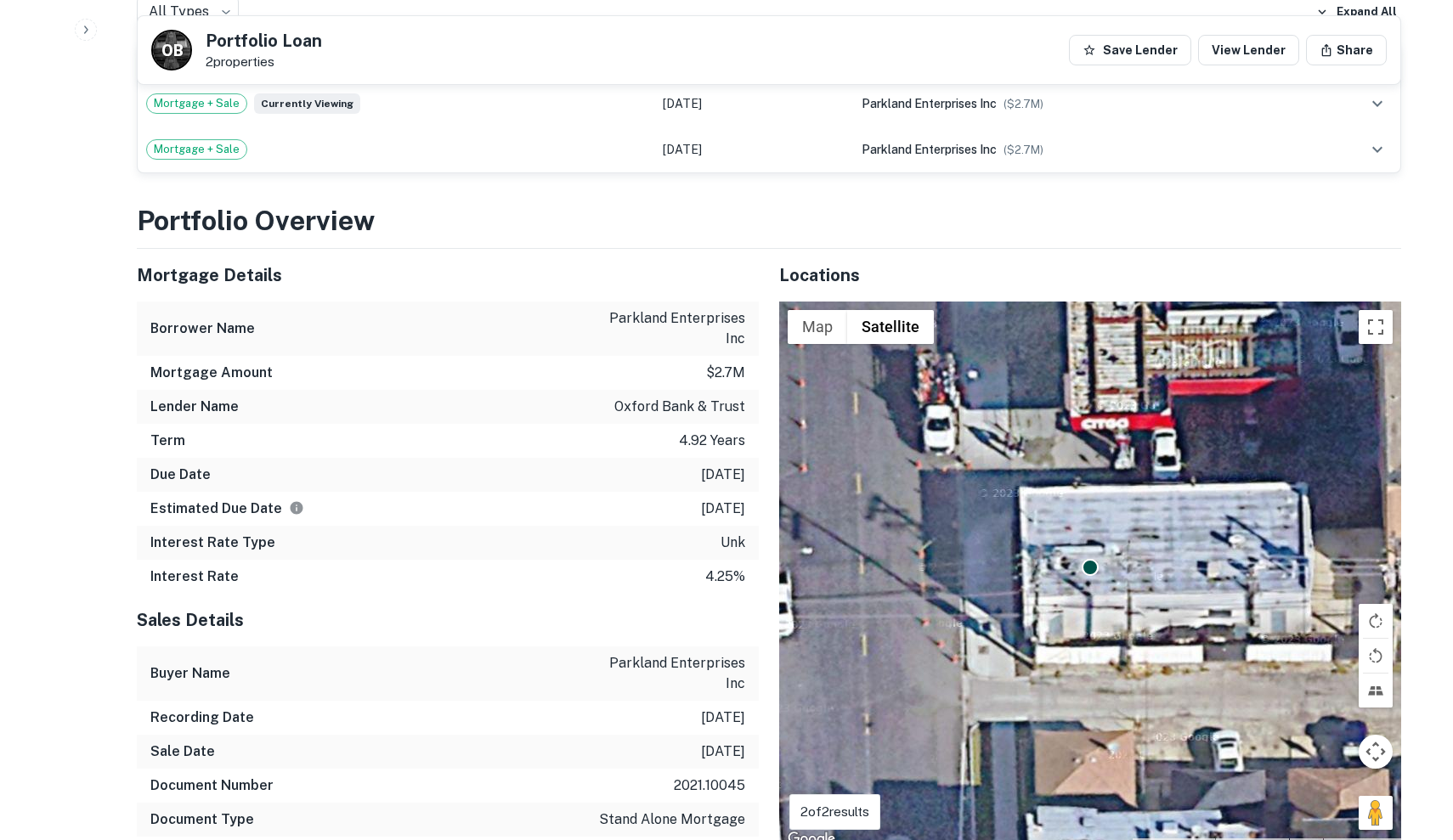
scroll to position [1948, 0]
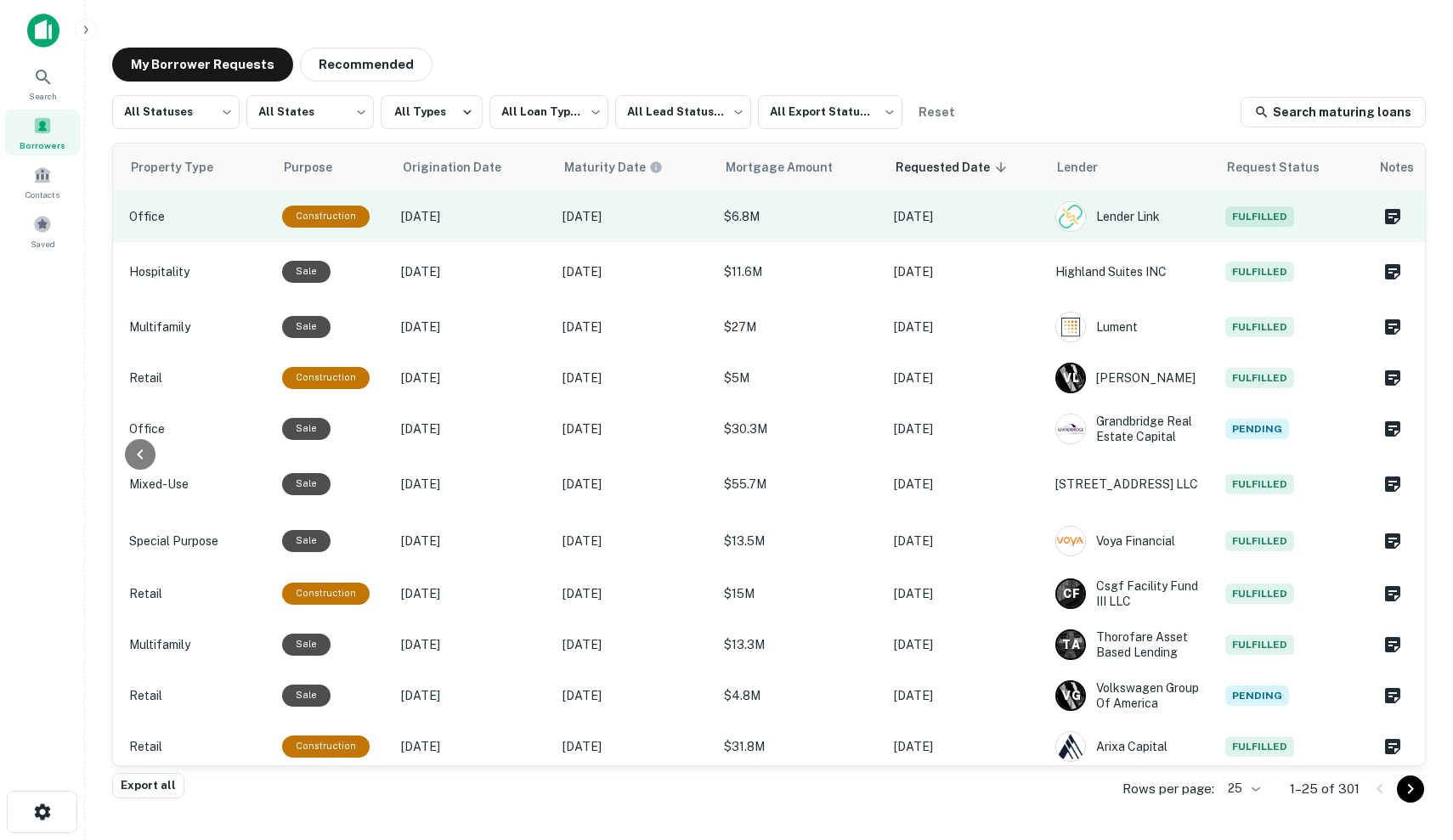
scroll to position [0, 688]
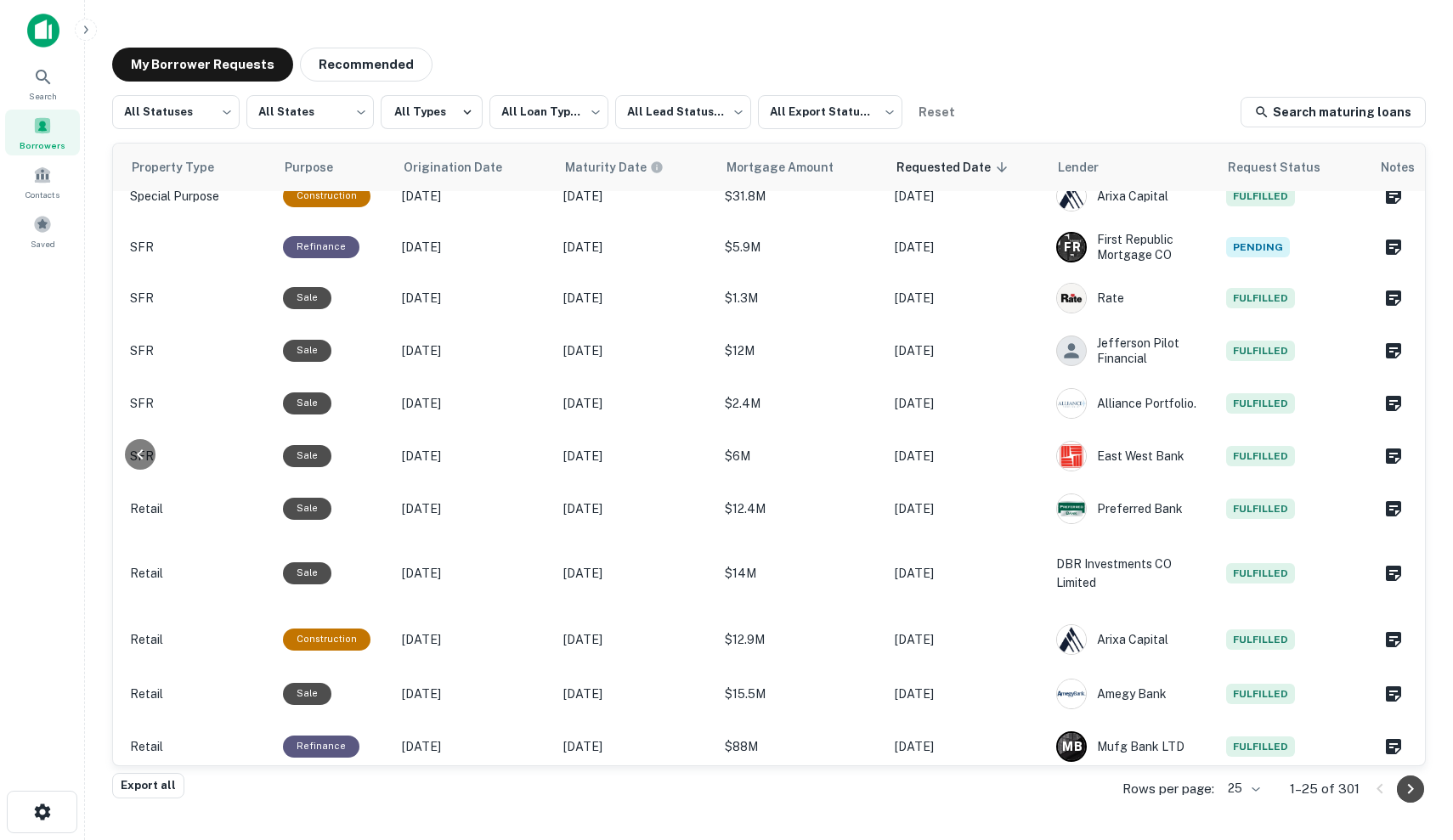
click at [1413, 795] on icon "Go to next page" at bounding box center [1411, 789] width 21 height 21
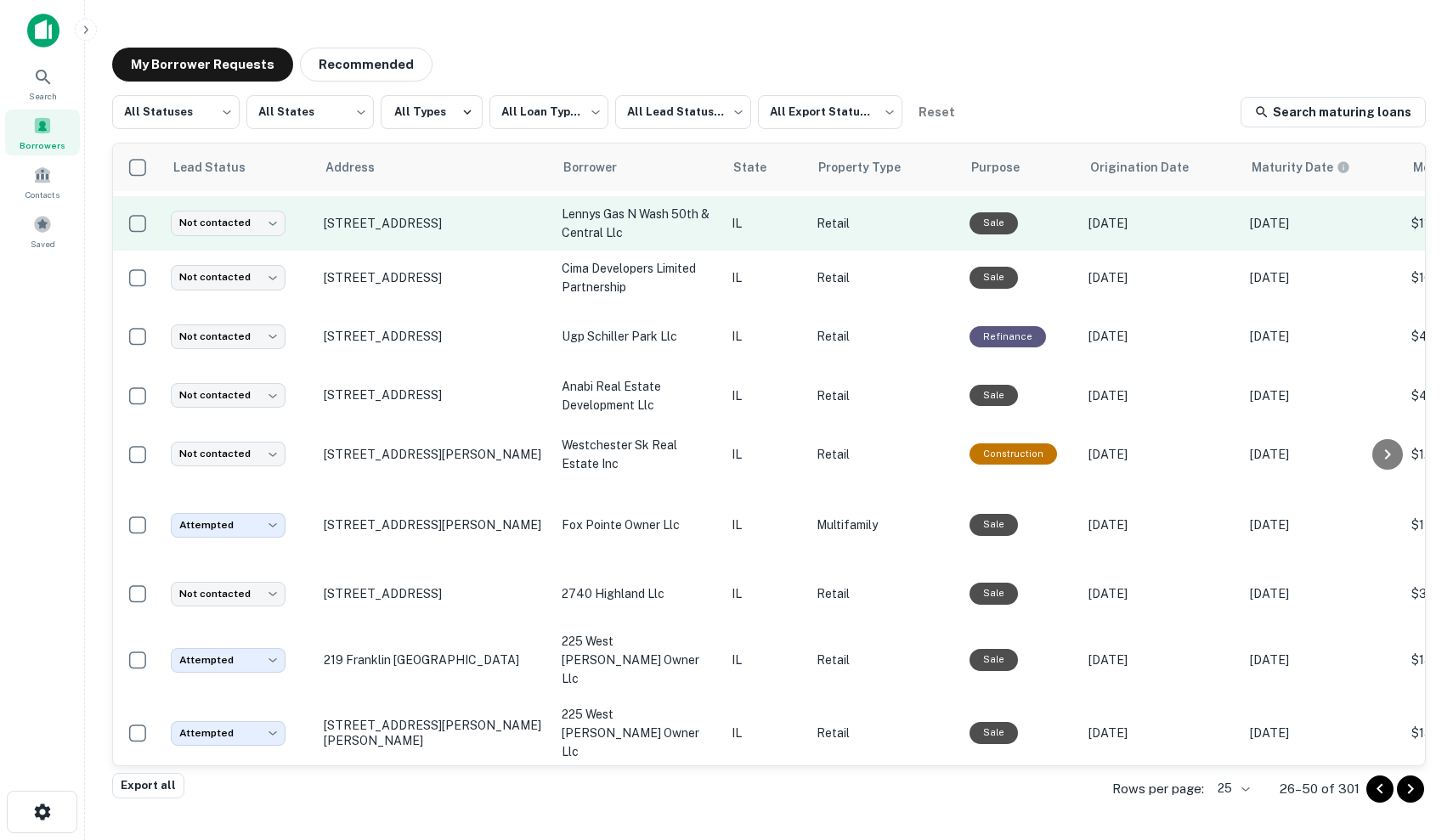
scroll to position [530, 0]
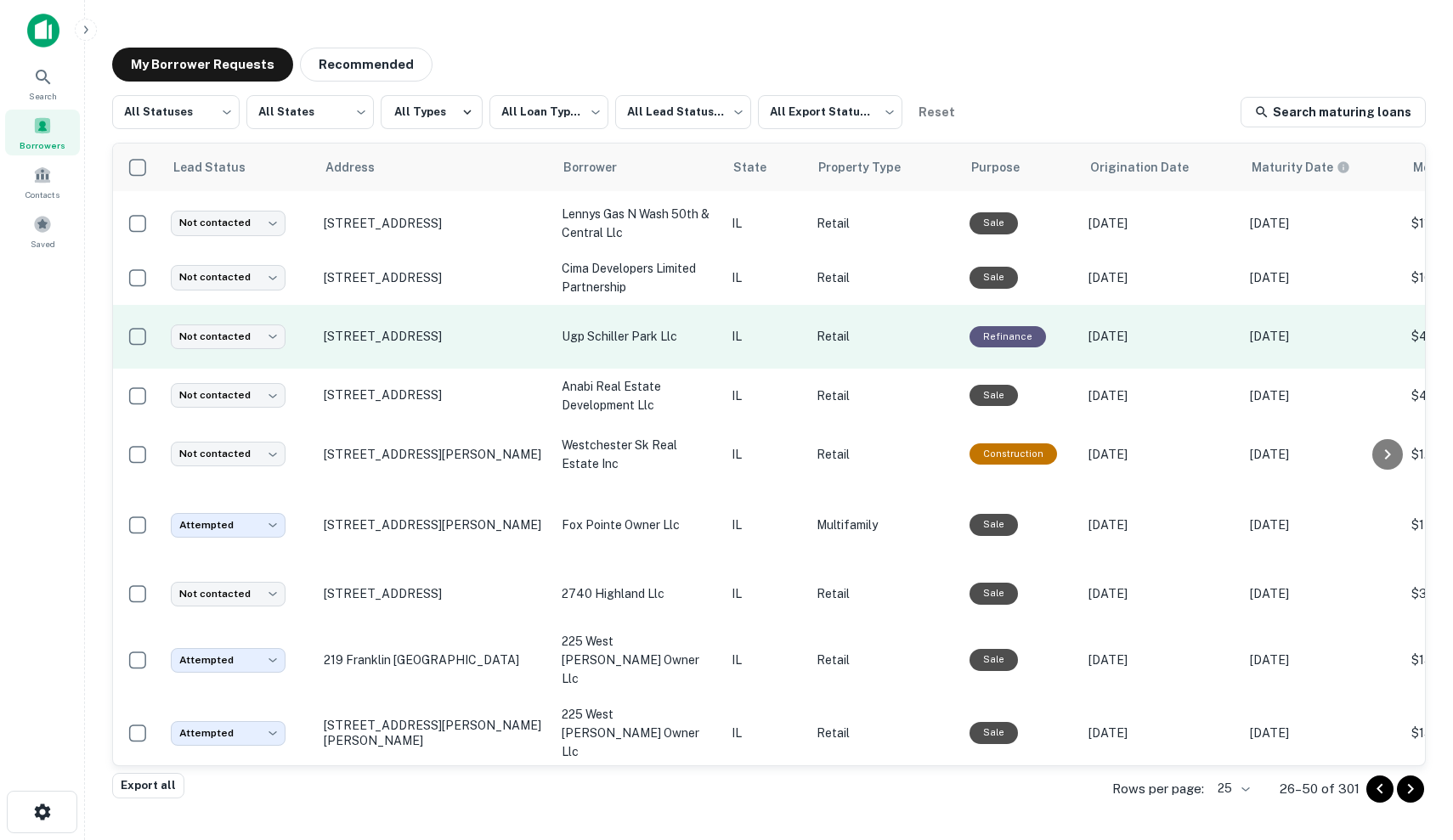
click at [895, 327] on p "Retail" at bounding box center [884, 337] width 136 height 19
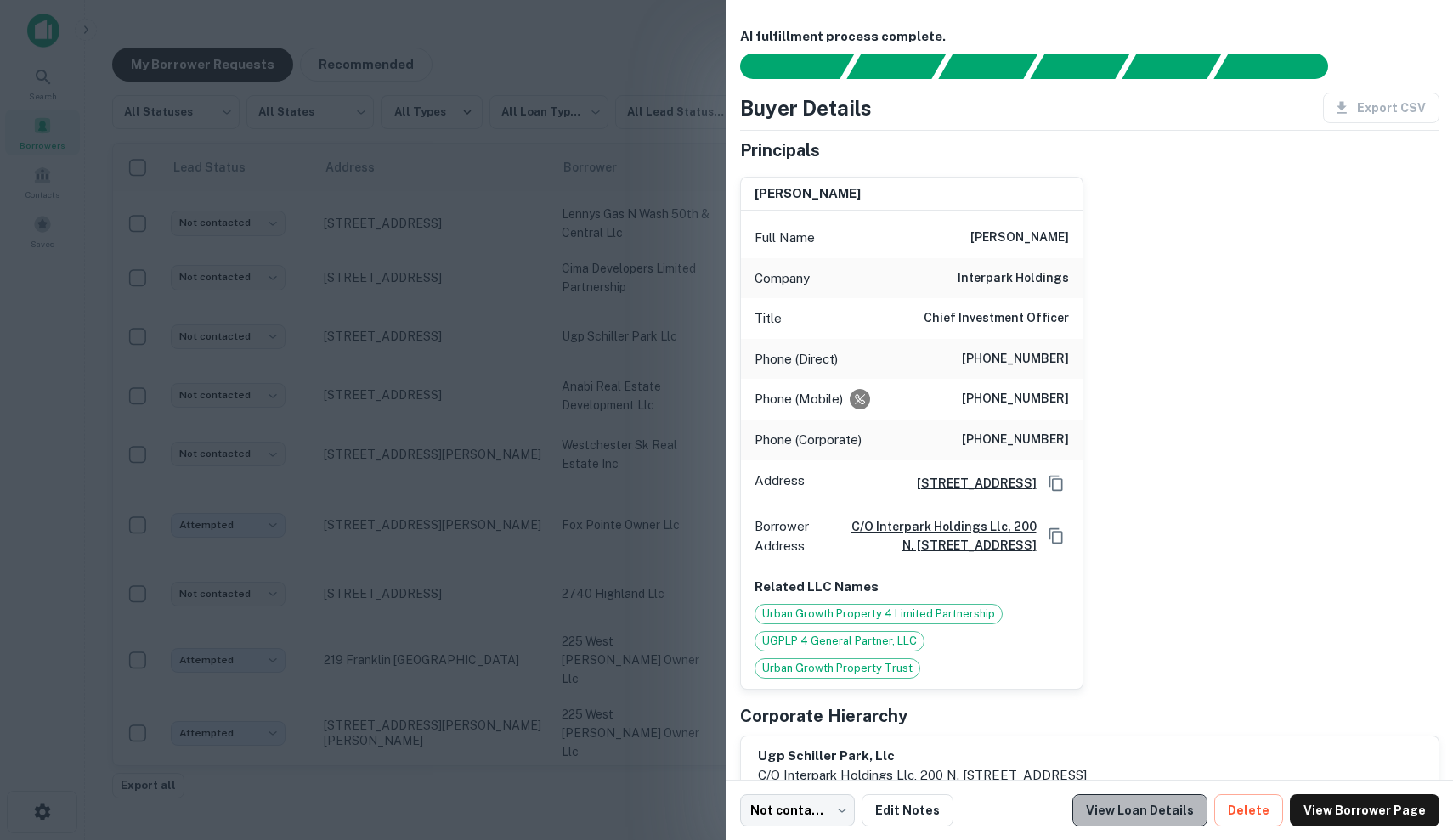
click at [1178, 821] on link "View Loan Details" at bounding box center [1139, 811] width 135 height 32
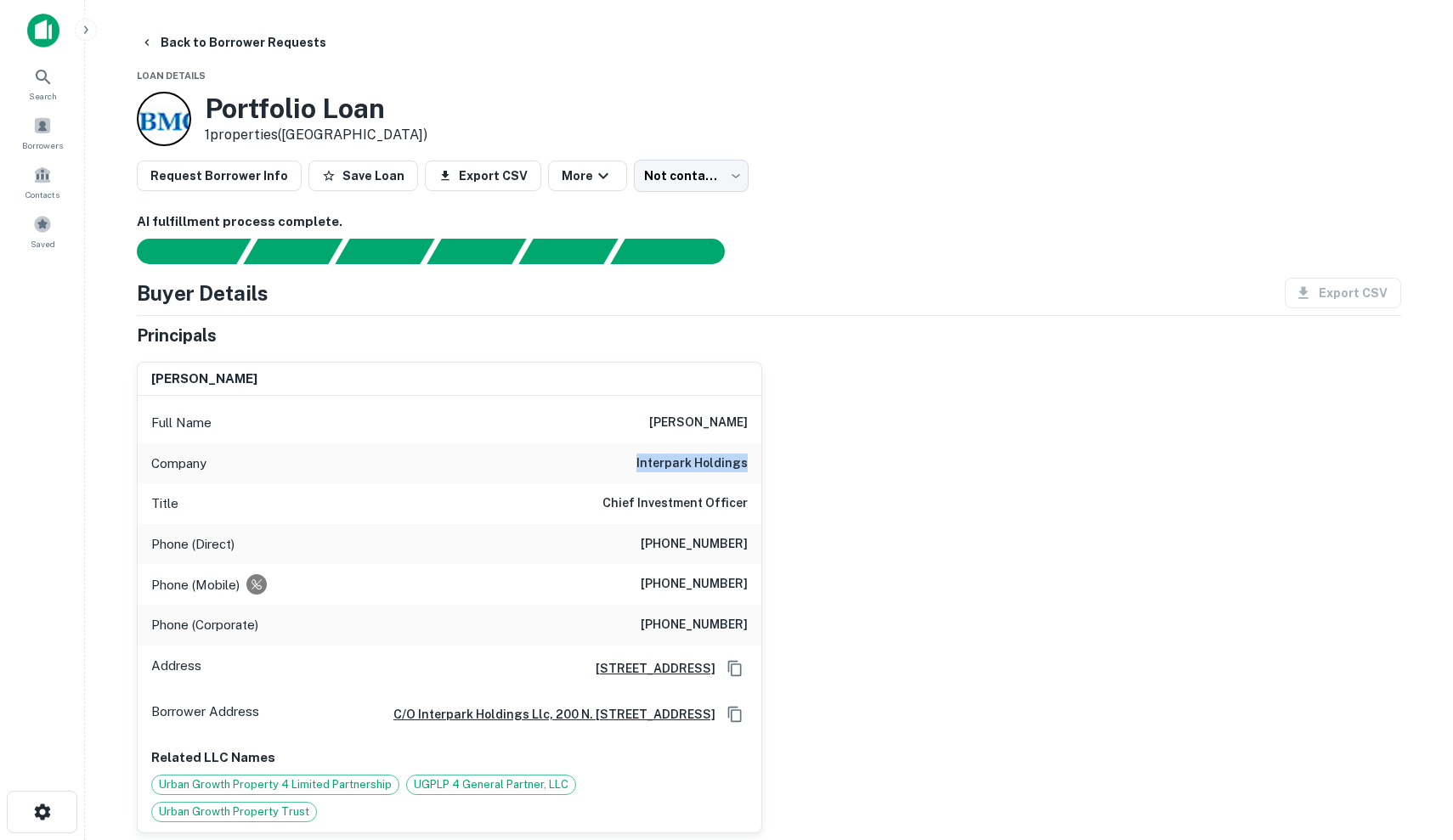
drag, startPoint x: 642, startPoint y: 462, endPoint x: 768, endPoint y: 478, distance: 127.0
click at [768, 478] on div "[PERSON_NAME] Full Name [PERSON_NAME] Company interpark holdings Title Chief In…" at bounding box center [762, 591] width 1278 height 486
copy h6 "interpark holdings"
click at [687, 430] on h6 "[PERSON_NAME]" at bounding box center [699, 423] width 99 height 21
drag, startPoint x: 646, startPoint y: 416, endPoint x: 759, endPoint y: 418, distance: 113.0
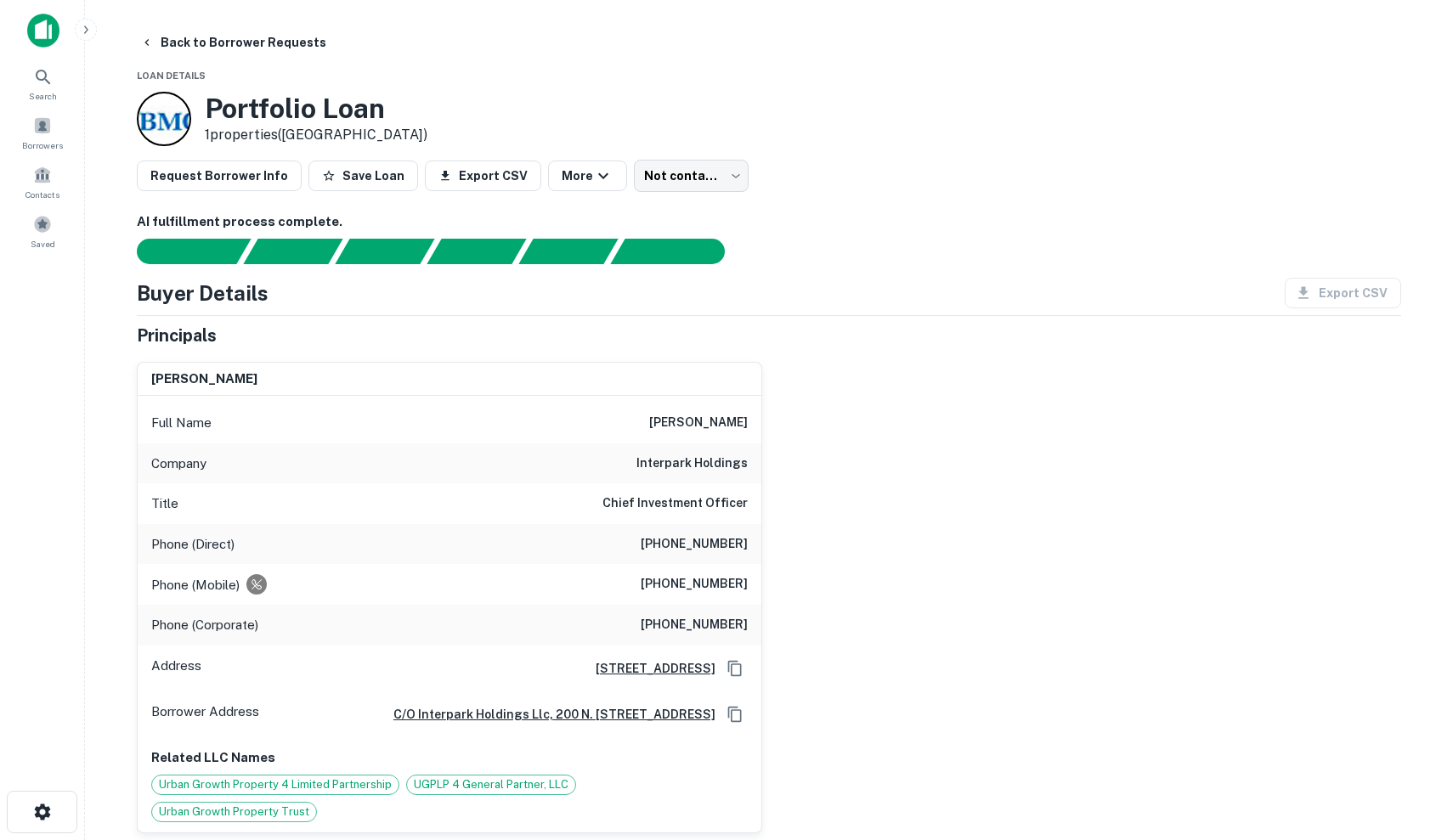
click at [759, 418] on div "Full Name [PERSON_NAME]" at bounding box center [450, 422] width 624 height 41
copy h6 "[PERSON_NAME]"
click at [507, 440] on div "Full Name [PERSON_NAME]" at bounding box center [450, 422] width 624 height 41
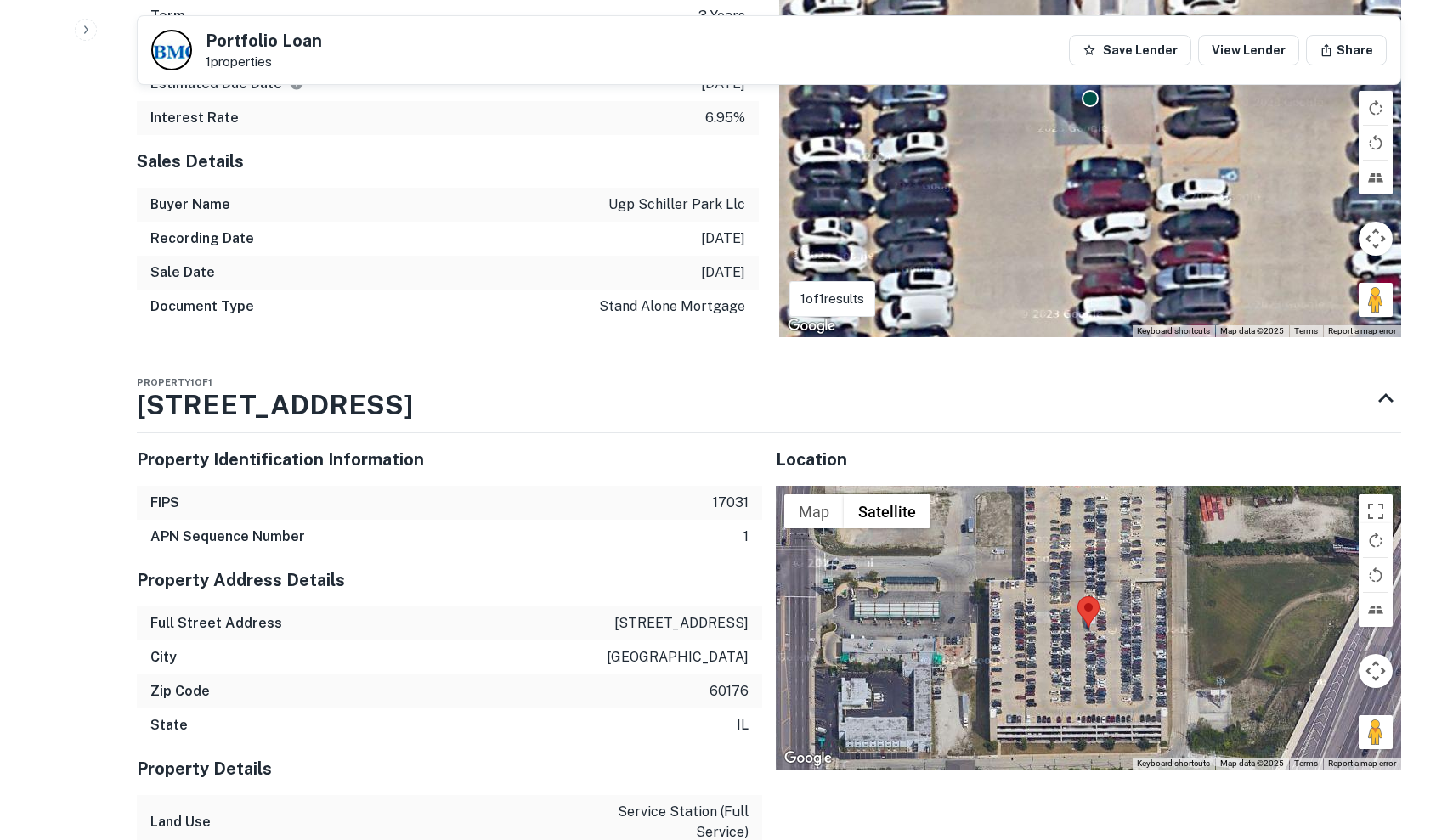
scroll to position [1618, 0]
